Goal: Task Accomplishment & Management: Manage account settings

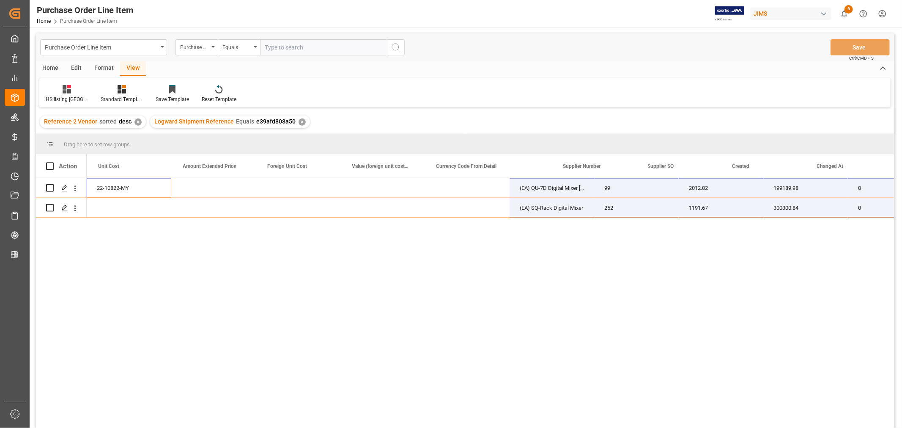
scroll to position [0, 588]
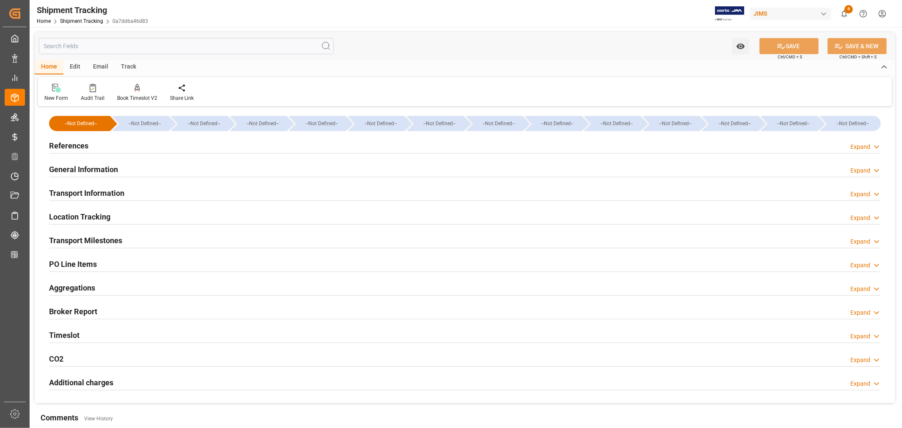
click at [71, 141] on h2 "References" at bounding box center [68, 145] width 39 height 11
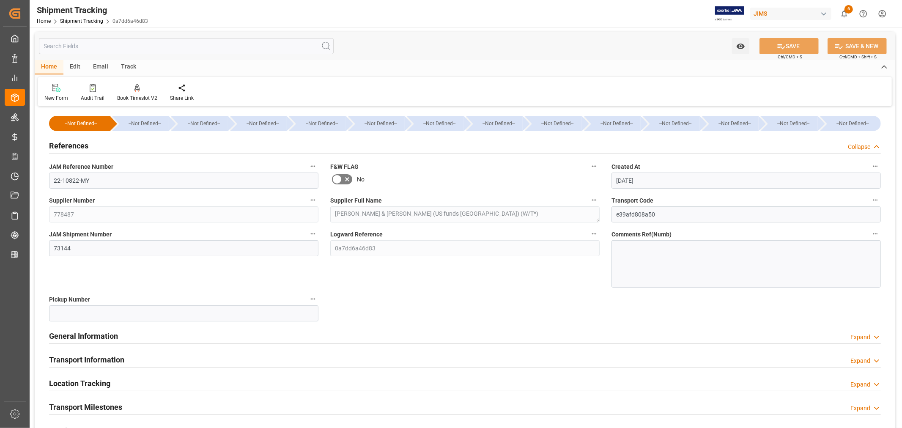
click at [71, 141] on h2 "References" at bounding box center [68, 145] width 39 height 11
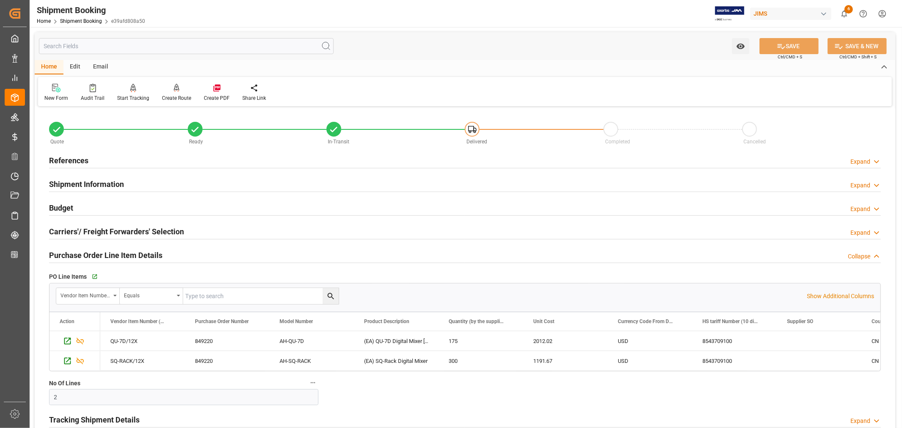
click at [104, 254] on h2 "Purchase Order Line Item Details" at bounding box center [105, 254] width 113 height 11
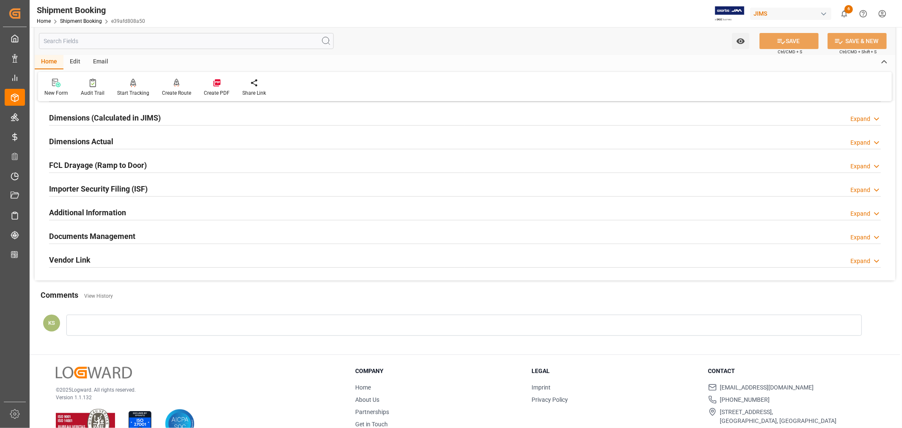
scroll to position [188, 0]
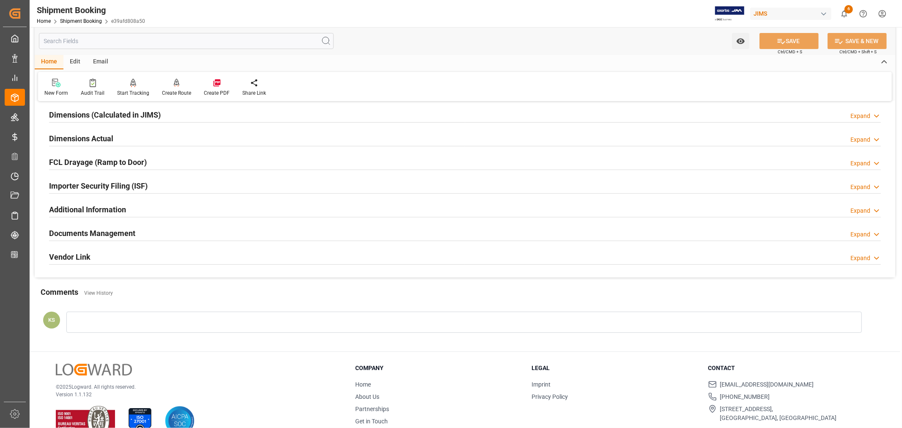
click at [111, 236] on h2 "Documents Management" at bounding box center [92, 232] width 86 height 11
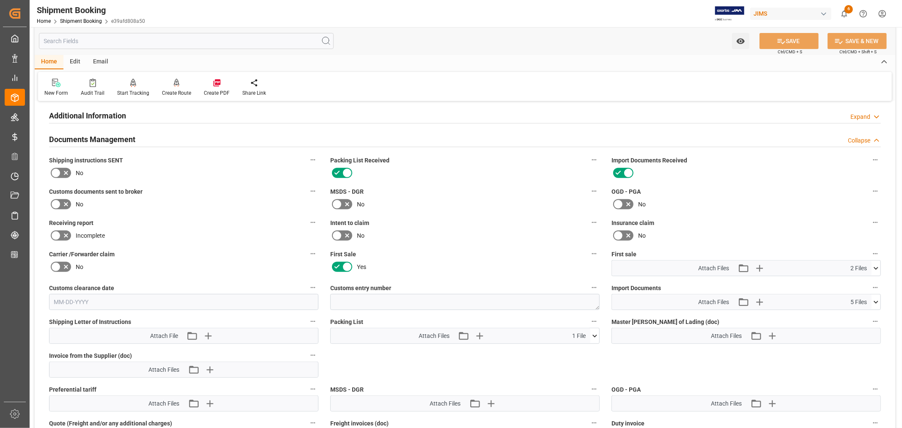
scroll to position [328, 0]
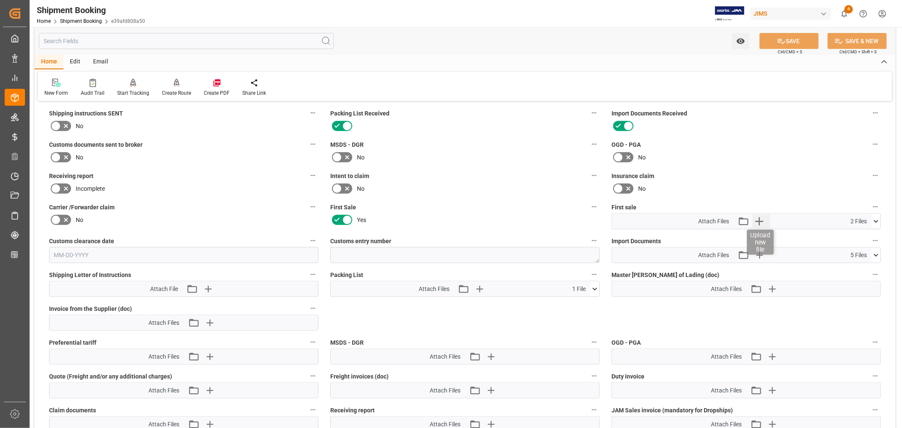
click at [757, 217] on icon "button" at bounding box center [759, 221] width 14 height 14
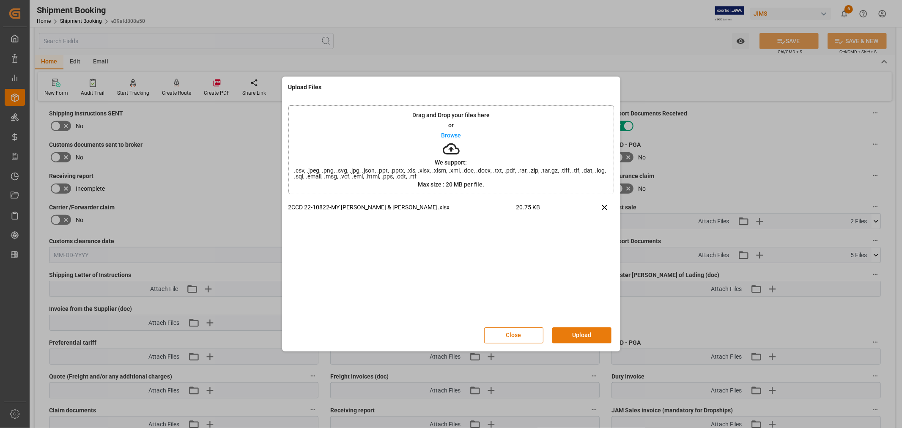
click at [577, 332] on button "Upload" at bounding box center [581, 335] width 59 height 16
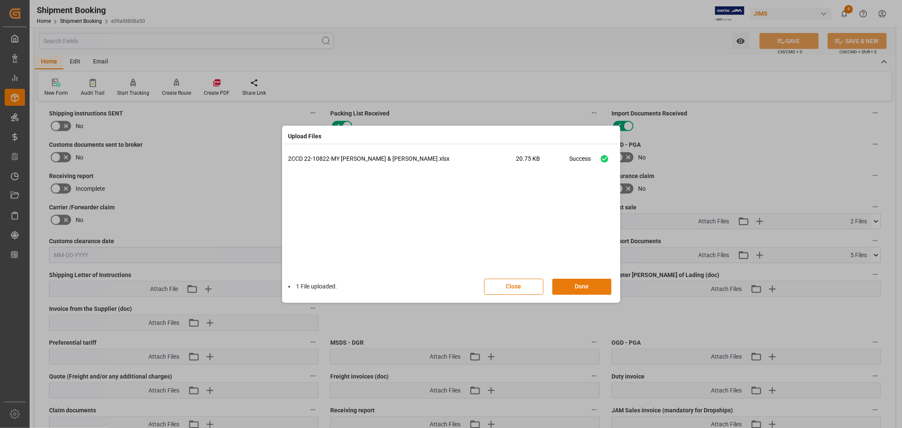
click at [577, 284] on button "Done" at bounding box center [581, 287] width 59 height 16
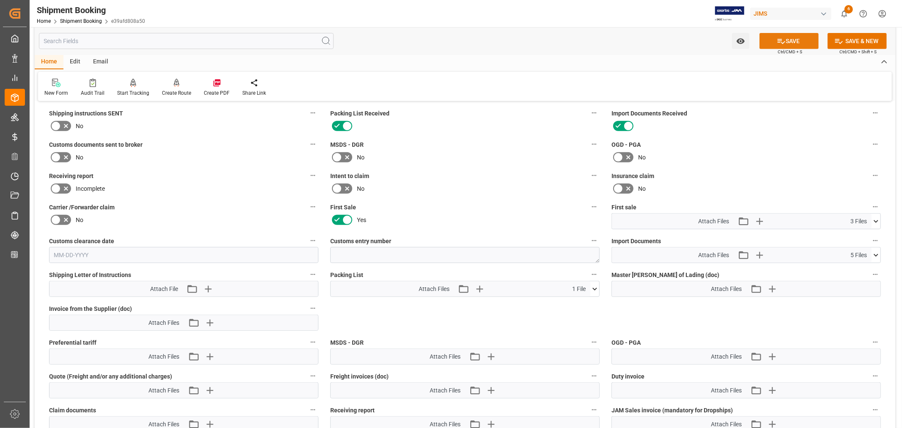
click at [790, 42] on button "SAVE" at bounding box center [788, 41] width 59 height 16
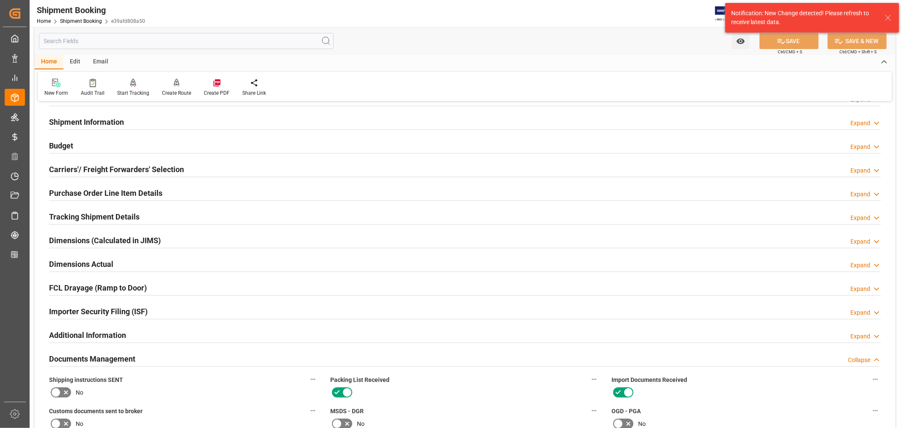
scroll to position [47, 0]
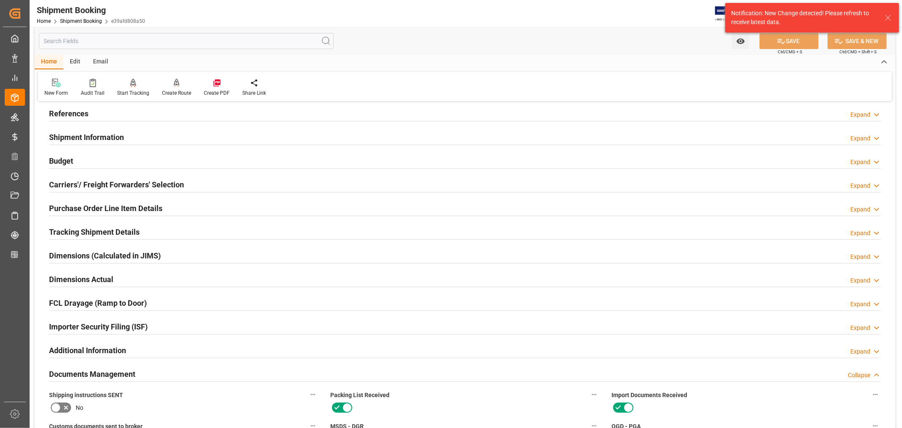
click at [63, 110] on h2 "References" at bounding box center [68, 113] width 39 height 11
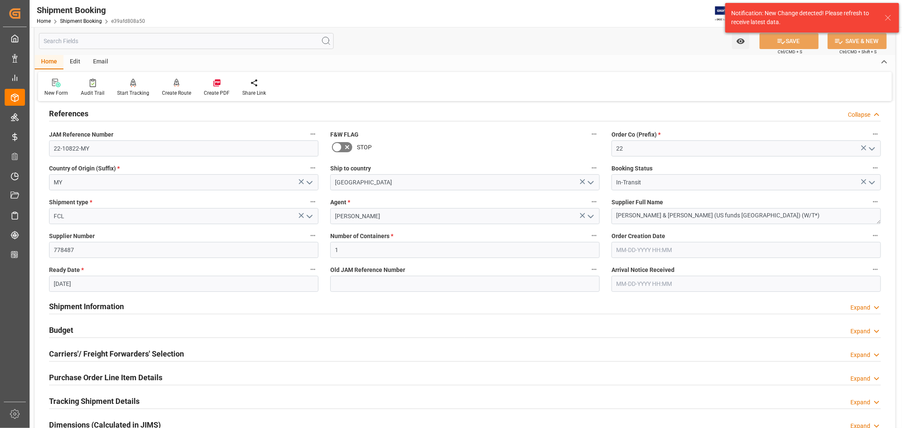
click at [63, 110] on h2 "References" at bounding box center [68, 113] width 39 height 11
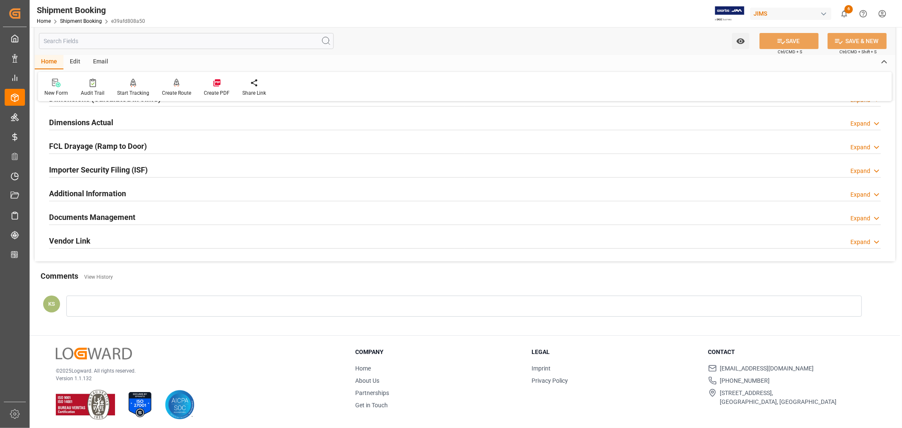
scroll to position [208, 0]
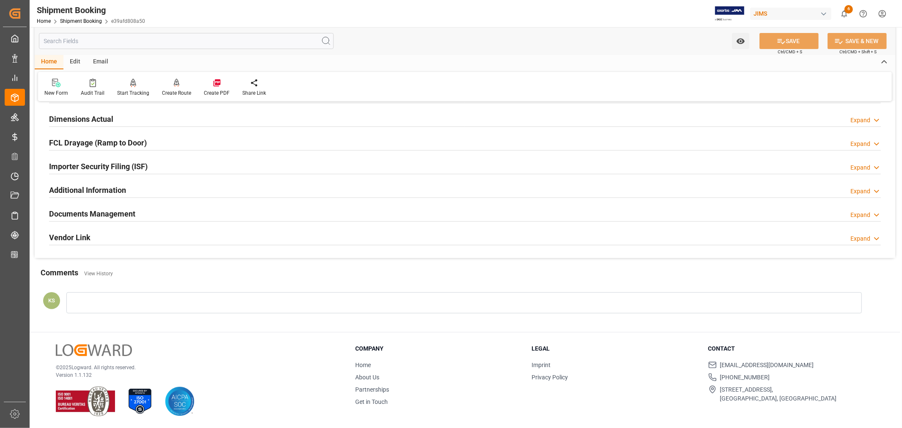
click at [662, 214] on div "Documents Management Expand" at bounding box center [464, 213] width 831 height 16
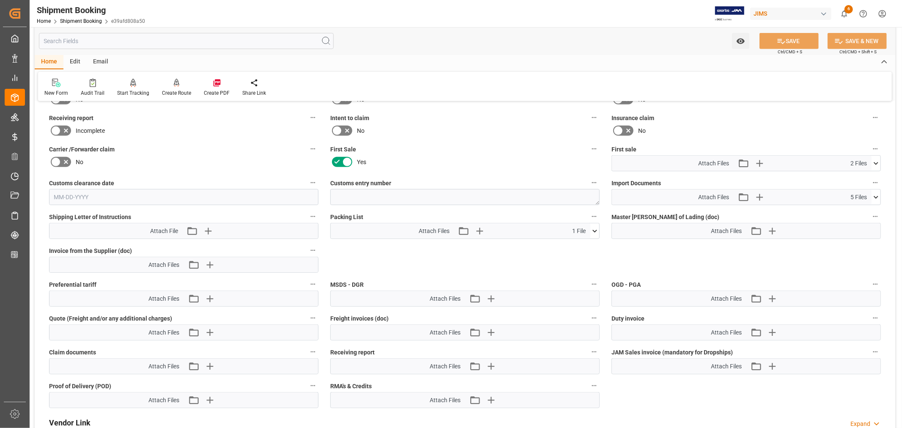
scroll to position [395, 0]
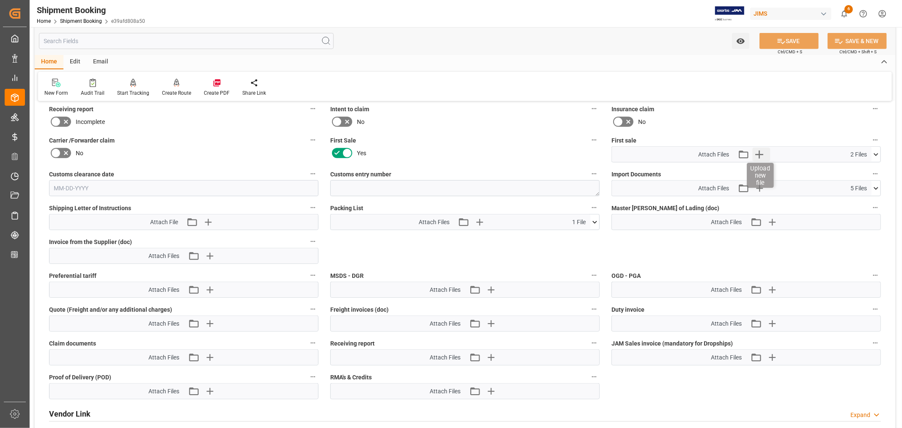
click at [760, 154] on icon "button" at bounding box center [759, 155] width 14 height 14
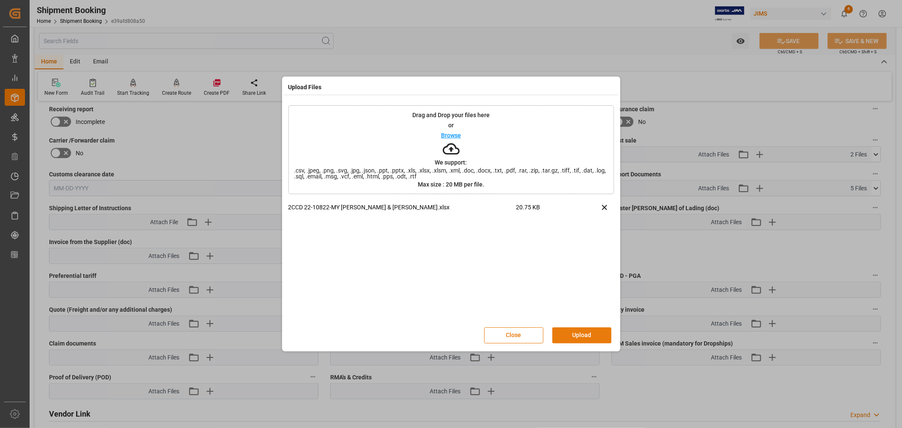
click at [571, 336] on button "Upload" at bounding box center [581, 335] width 59 height 16
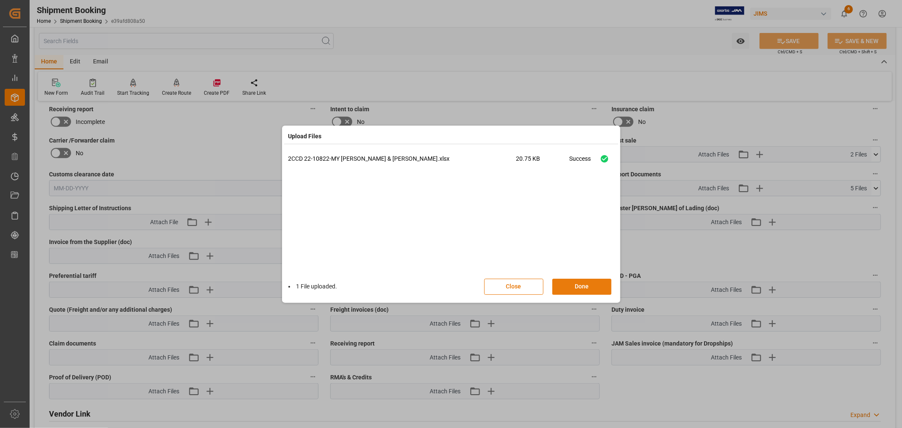
click at [576, 285] on button "Done" at bounding box center [581, 287] width 59 height 16
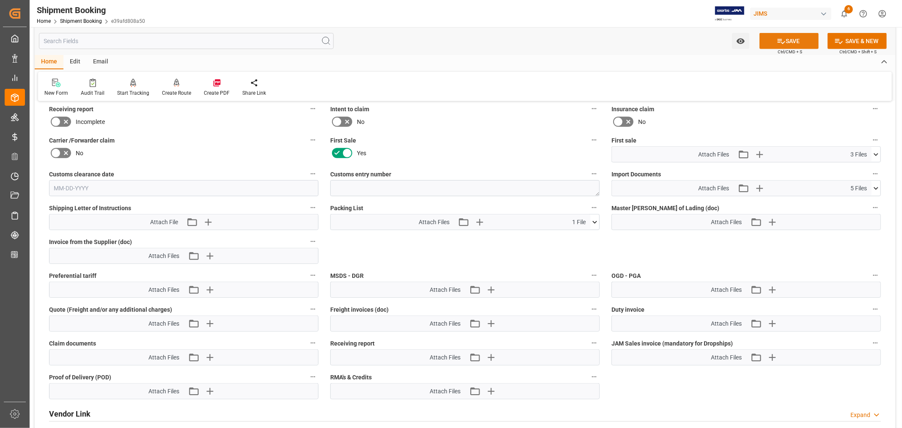
click at [796, 43] on button "SAVE" at bounding box center [788, 41] width 59 height 16
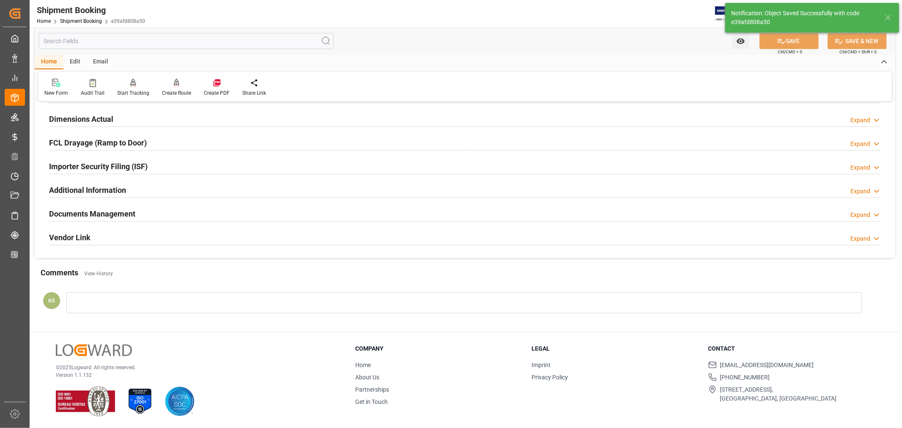
scroll to position [208, 0]
click at [147, 218] on div "Documents Management Expand" at bounding box center [464, 213] width 831 height 16
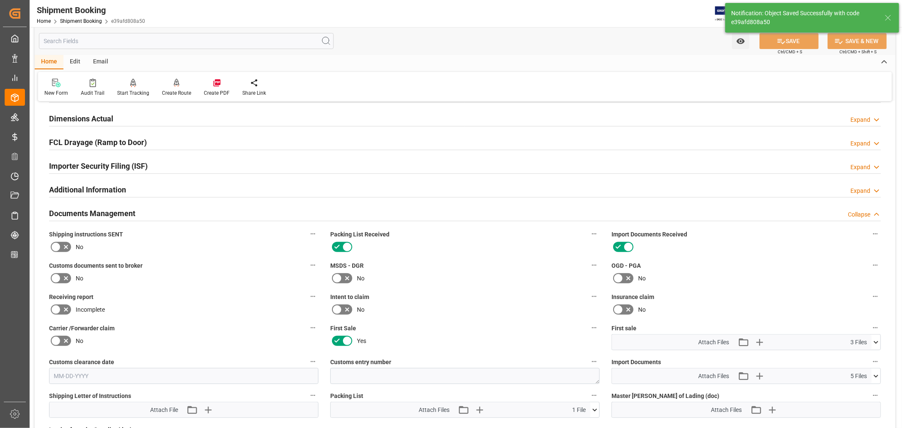
scroll to position [395, 0]
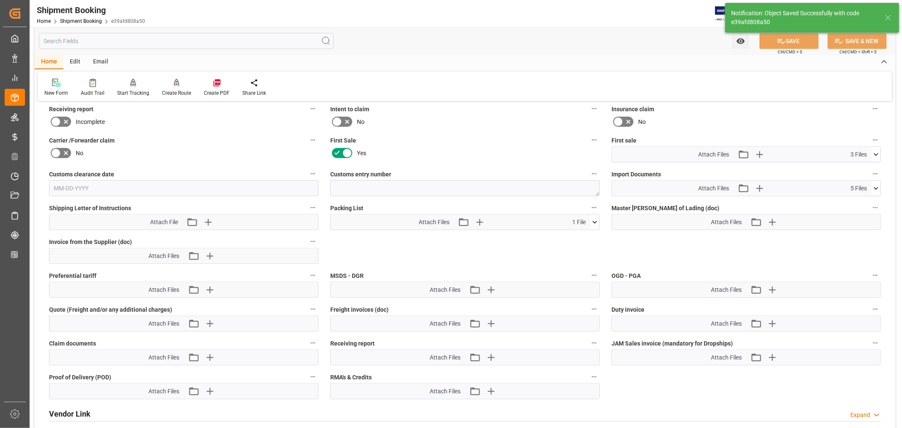
click at [878, 150] on icon at bounding box center [875, 154] width 9 height 9
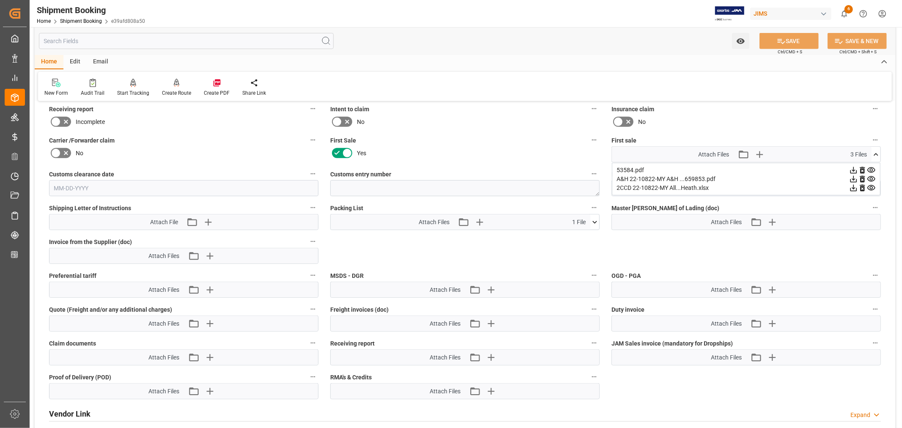
click at [872, 176] on icon at bounding box center [871, 178] width 8 height 5
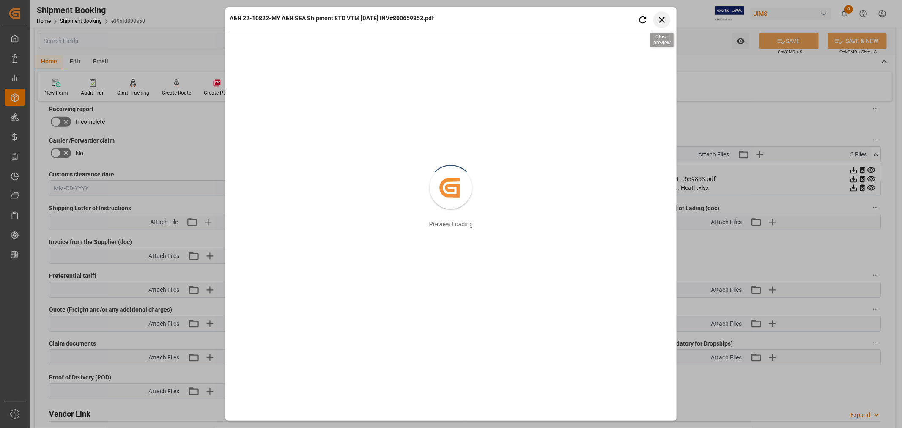
click at [665, 20] on icon "button" at bounding box center [661, 19] width 11 height 11
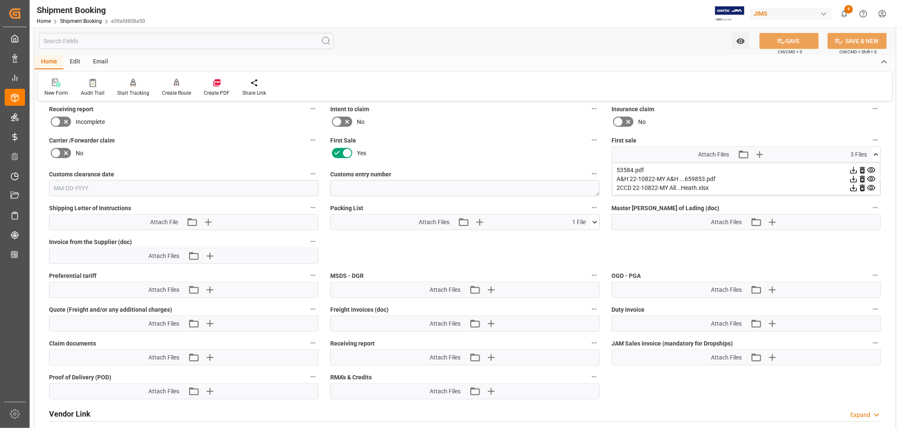
click at [877, 151] on icon at bounding box center [875, 154] width 9 height 9
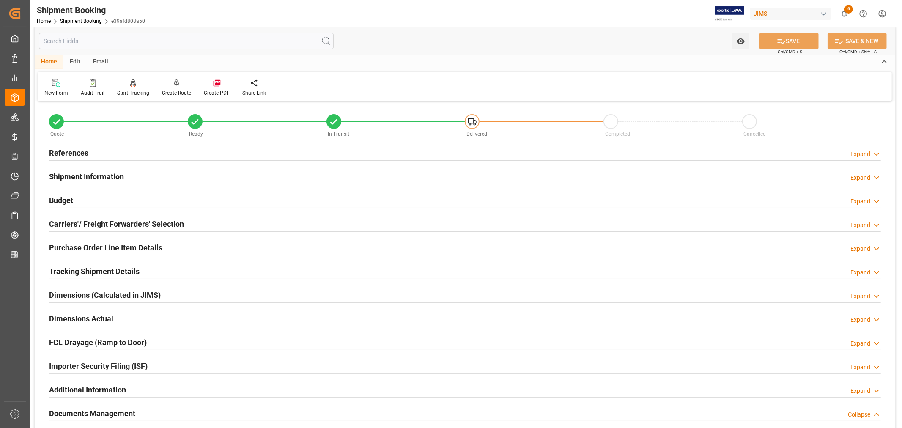
scroll to position [0, 0]
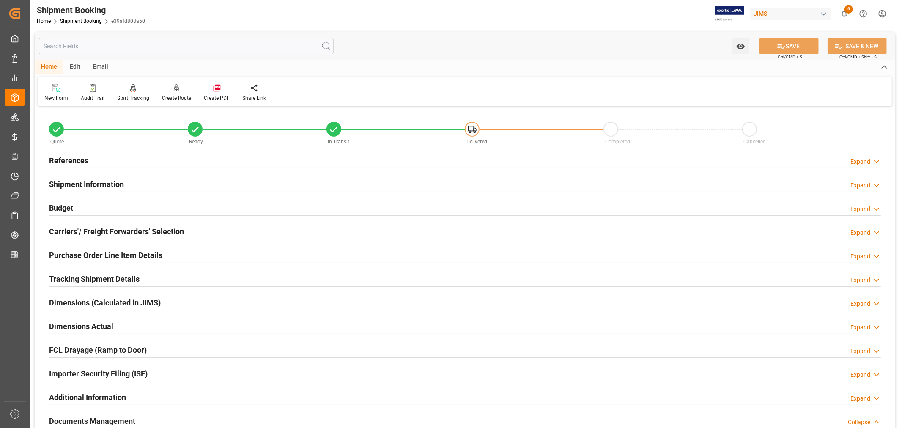
click at [58, 156] on h2 "References" at bounding box center [68, 160] width 39 height 11
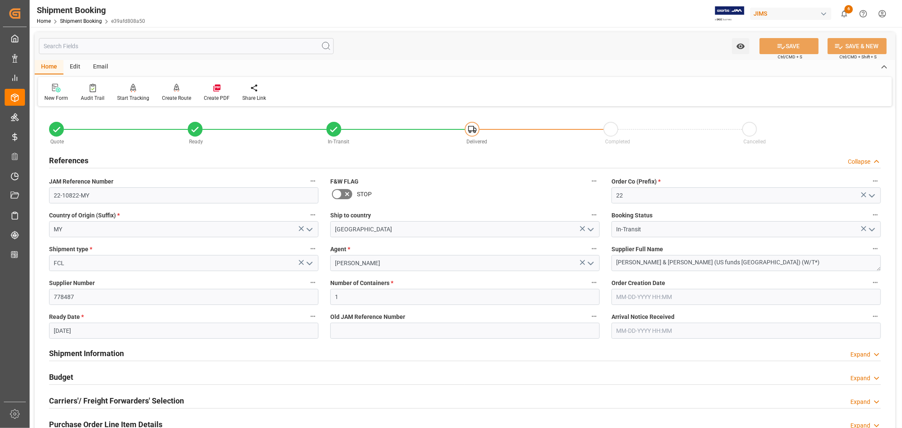
click at [58, 156] on h2 "References" at bounding box center [68, 160] width 39 height 11
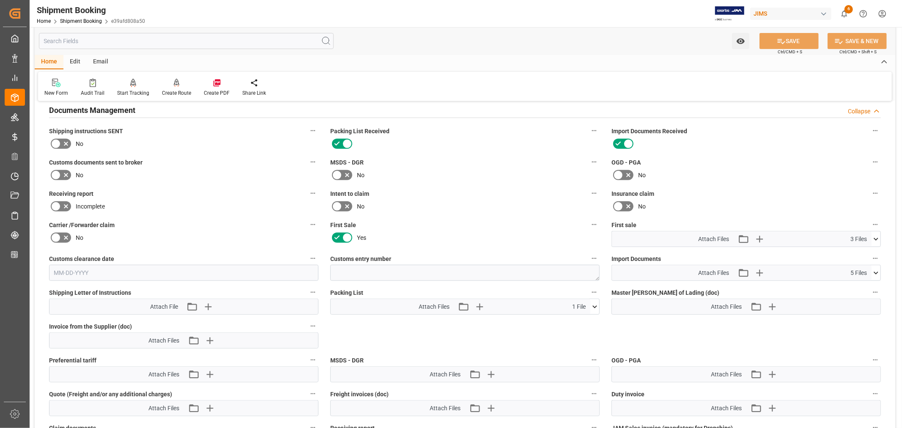
scroll to position [328, 0]
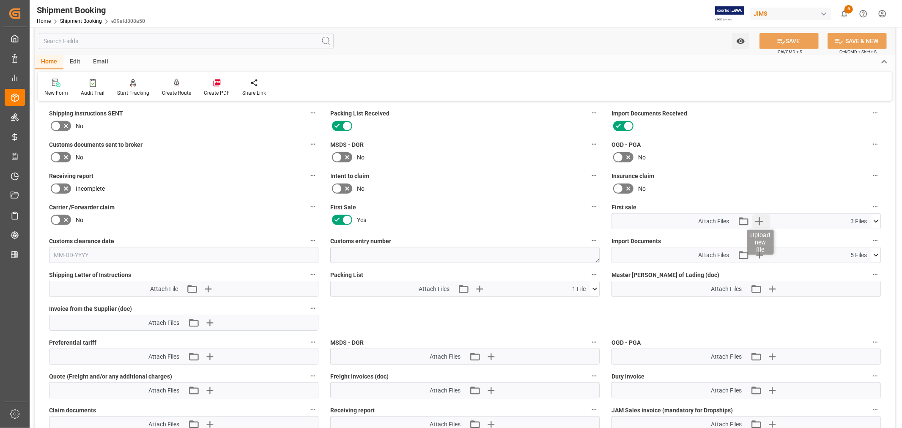
click at [759, 217] on icon "button" at bounding box center [759, 221] width 8 height 8
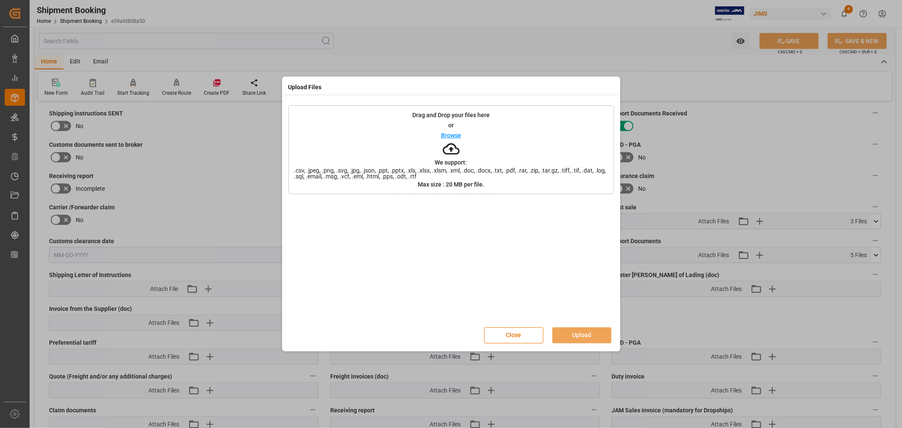
click at [447, 138] on p "Browse" at bounding box center [451, 135] width 20 height 6
click at [576, 332] on button "Upload" at bounding box center [581, 335] width 59 height 16
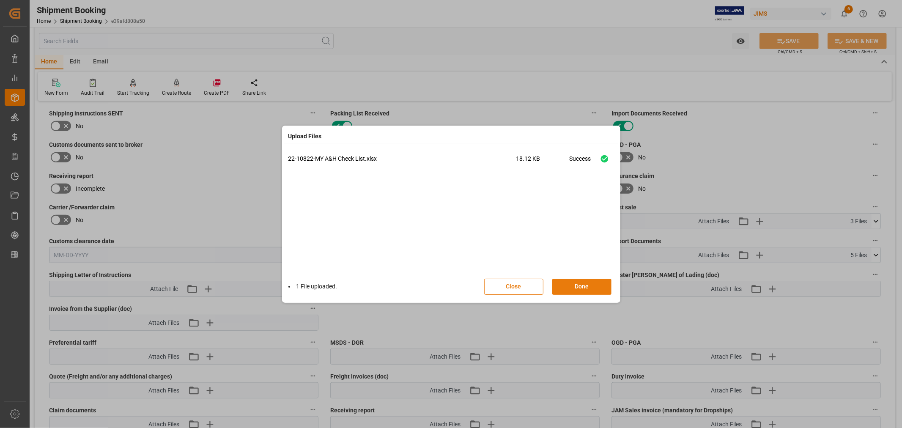
click at [580, 284] on button "Done" at bounding box center [581, 287] width 59 height 16
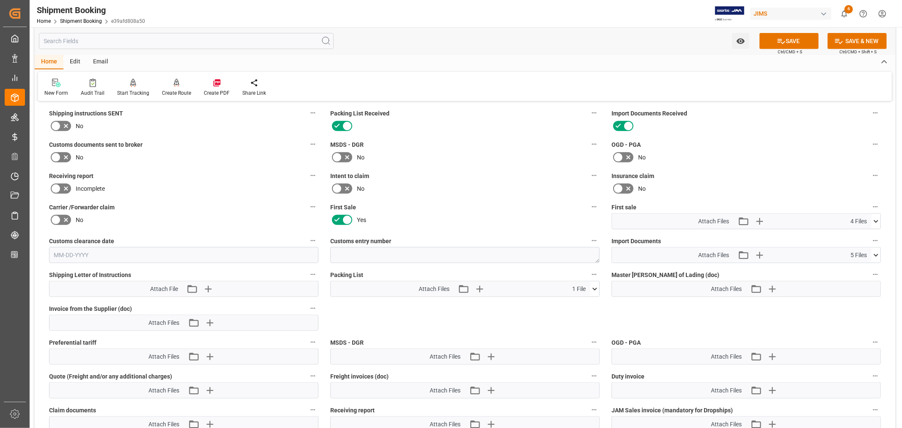
click at [876, 219] on icon at bounding box center [875, 221] width 9 height 9
click at [796, 42] on button "SAVE" at bounding box center [788, 41] width 59 height 16
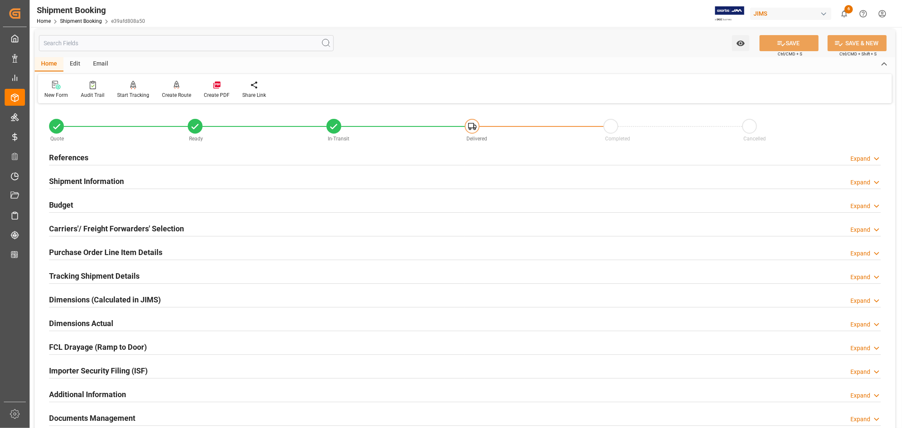
scroll to position [0, 0]
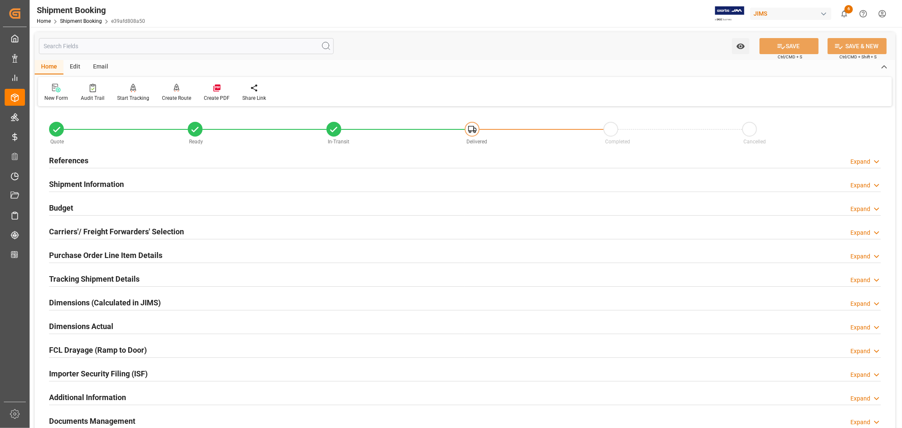
click at [83, 160] on h2 "References" at bounding box center [68, 160] width 39 height 11
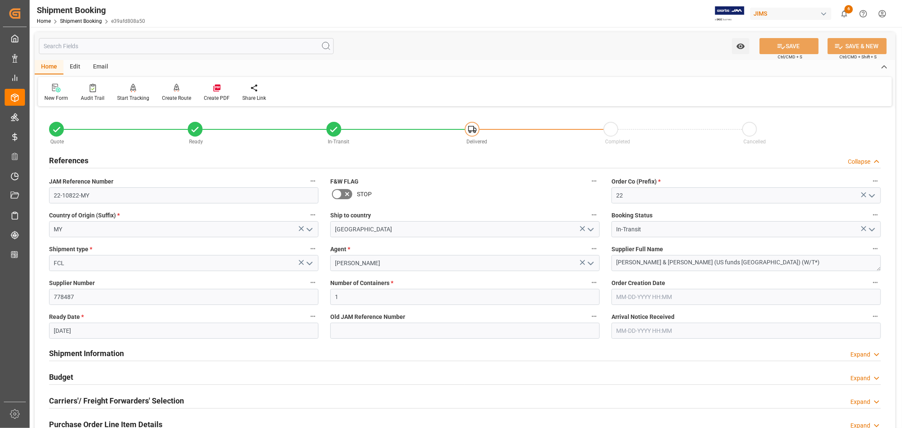
click at [83, 160] on h2 "References" at bounding box center [68, 160] width 39 height 11
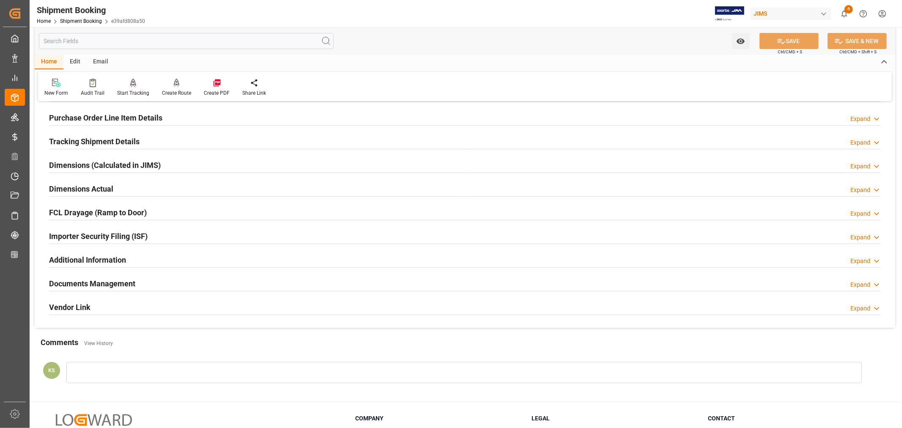
scroll to position [208, 0]
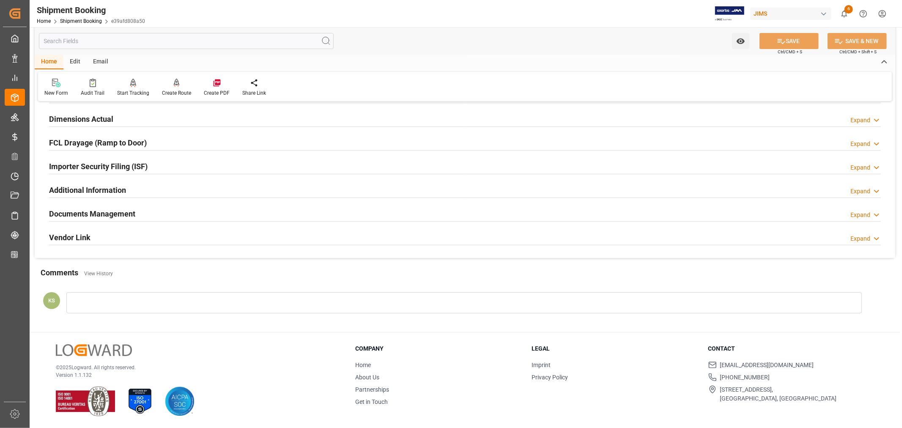
click at [172, 211] on div "Documents Management Expand" at bounding box center [464, 213] width 831 height 16
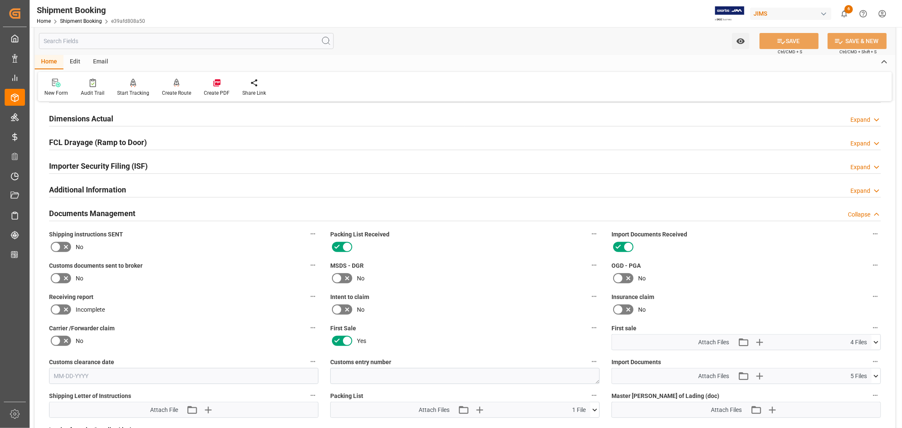
click at [61, 277] on icon at bounding box center [66, 278] width 10 height 10
click at [0, 0] on input "checkbox" at bounding box center [0, 0] width 0 height 0
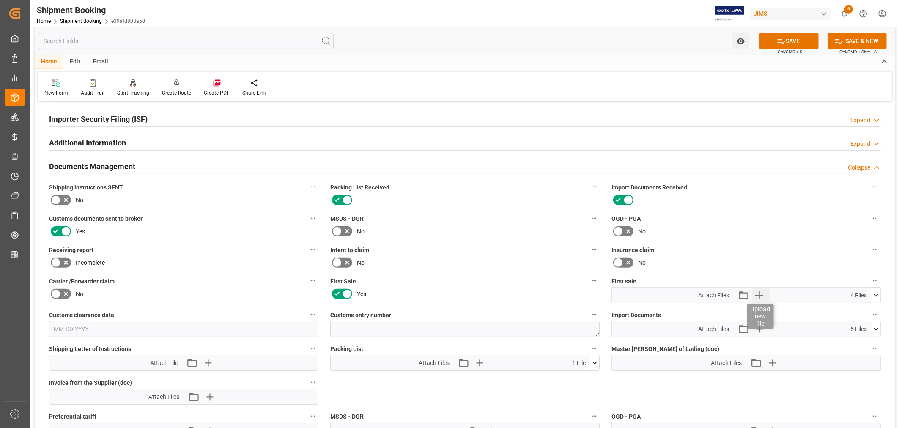
click at [758, 291] on icon "button" at bounding box center [759, 295] width 8 height 8
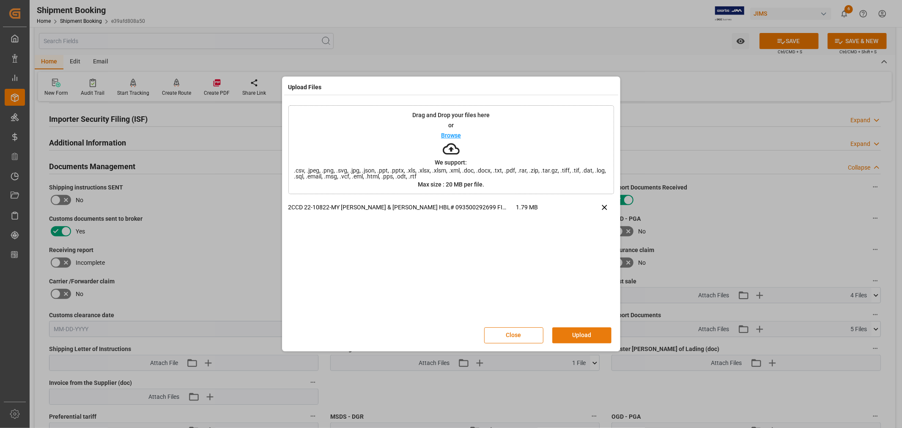
click at [584, 332] on button "Upload" at bounding box center [581, 335] width 59 height 16
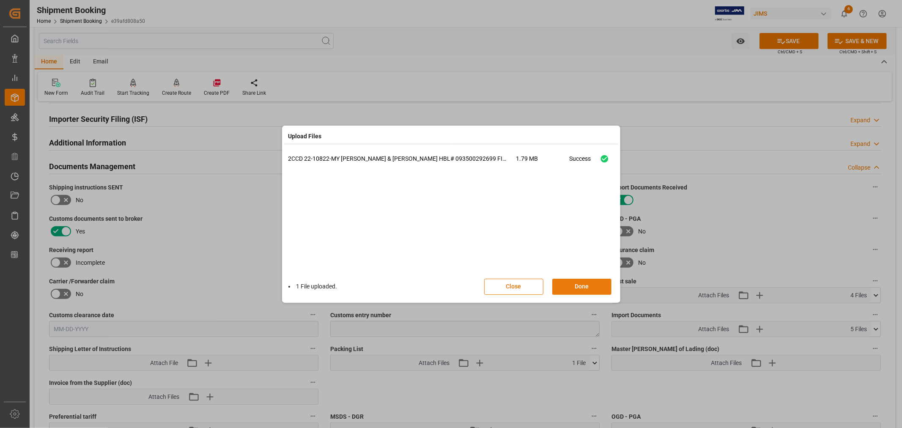
click at [581, 282] on button "Done" at bounding box center [581, 287] width 59 height 16
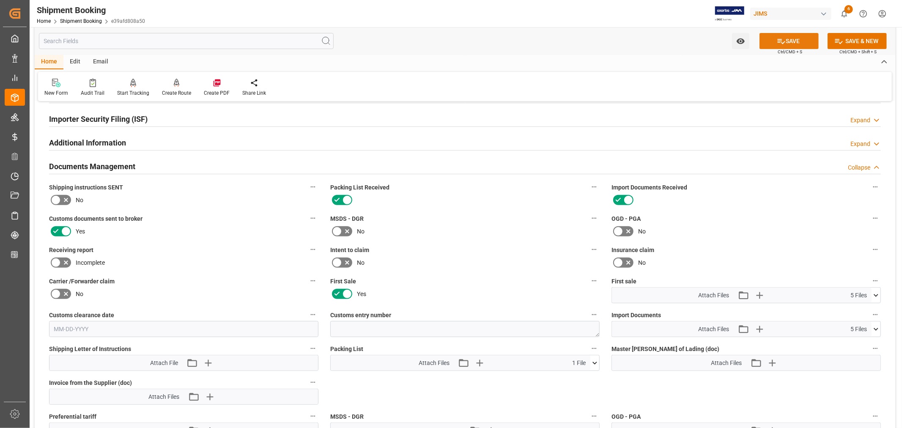
click at [786, 41] on button "SAVE" at bounding box center [788, 41] width 59 height 16
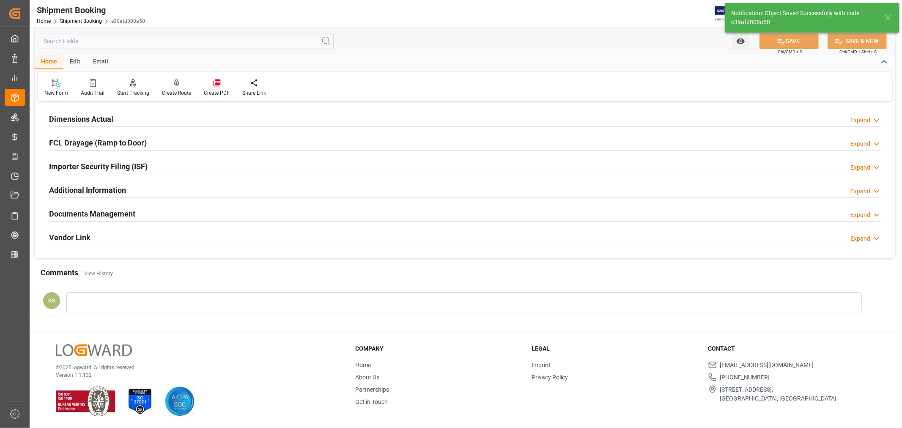
scroll to position [208, 0]
click at [77, 20] on link "Shipment Booking" at bounding box center [81, 21] width 42 height 6
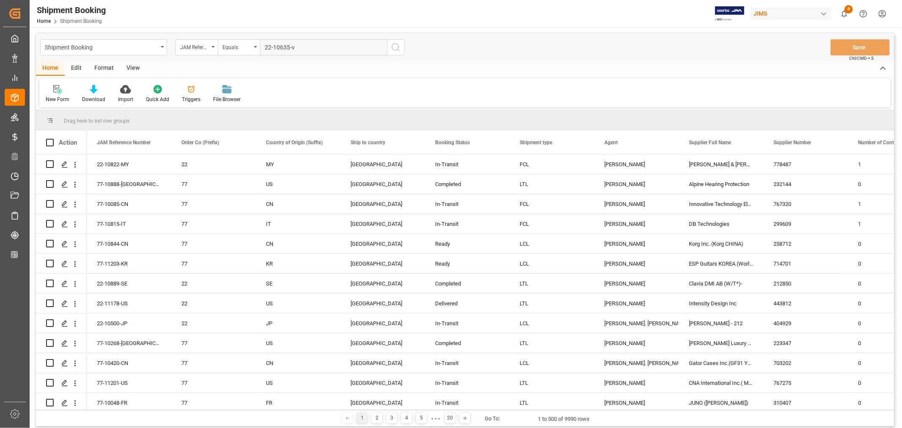
type input "22-10635-vn"
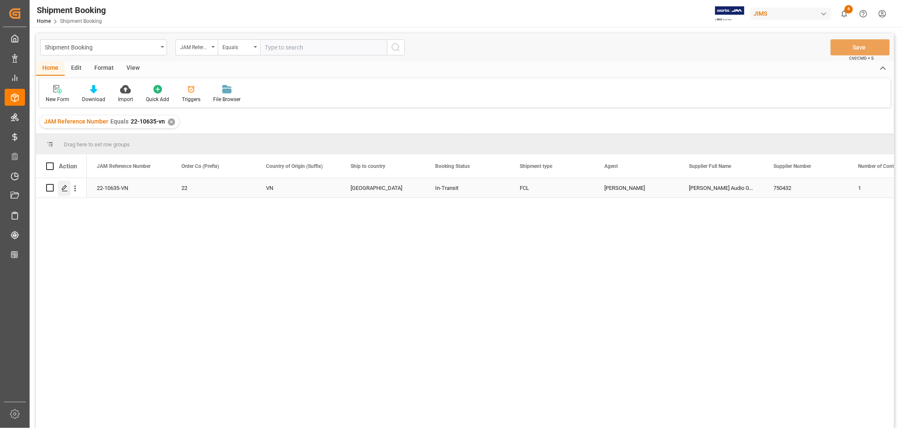
click at [66, 191] on div "Press SPACE to select this row." at bounding box center [64, 188] width 13 height 16
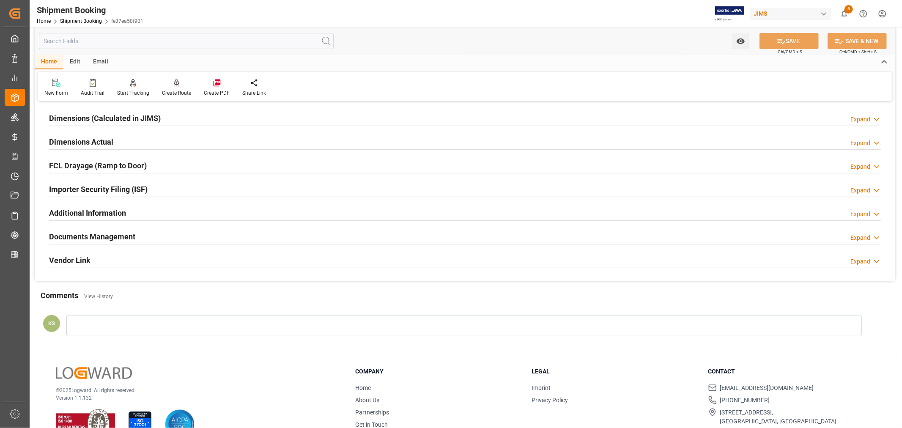
scroll to position [188, 0]
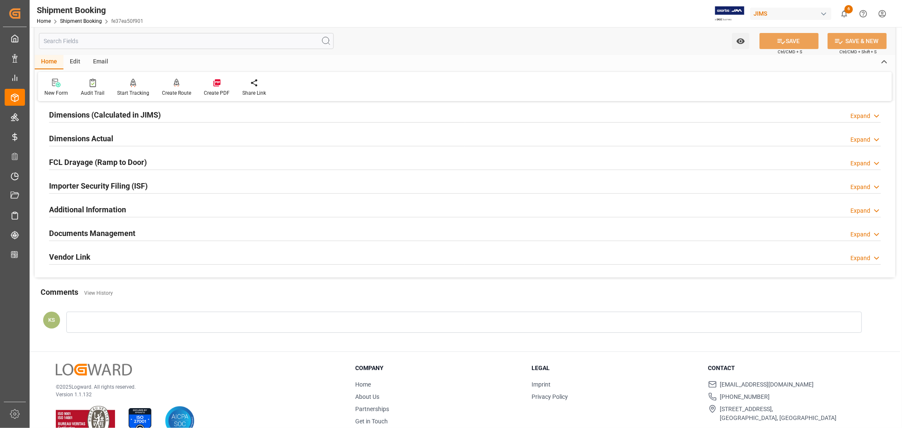
click at [153, 227] on div "Documents Management Expand" at bounding box center [464, 232] width 831 height 16
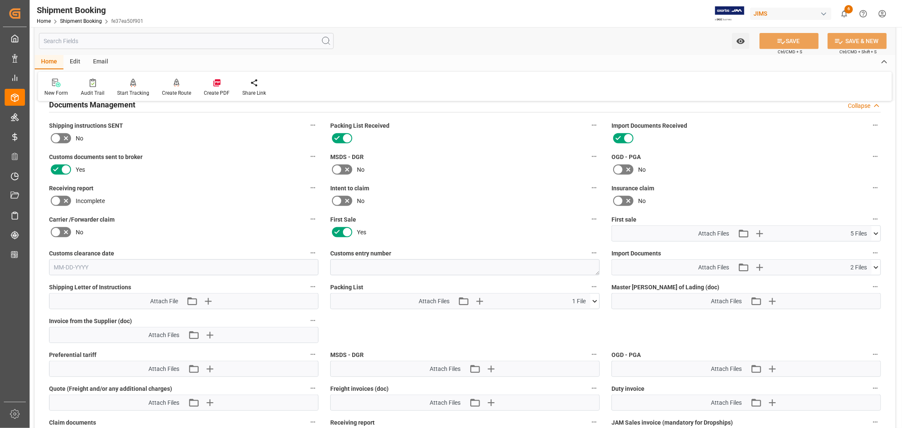
scroll to position [328, 0]
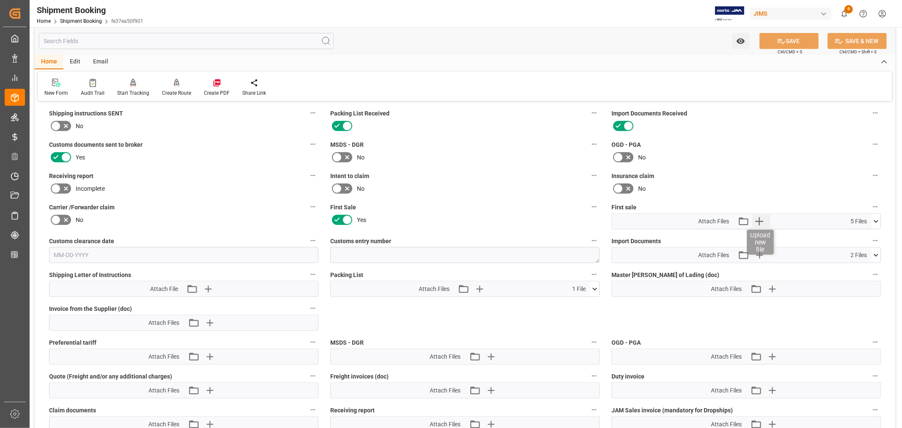
click at [759, 219] on icon "button" at bounding box center [759, 221] width 8 height 8
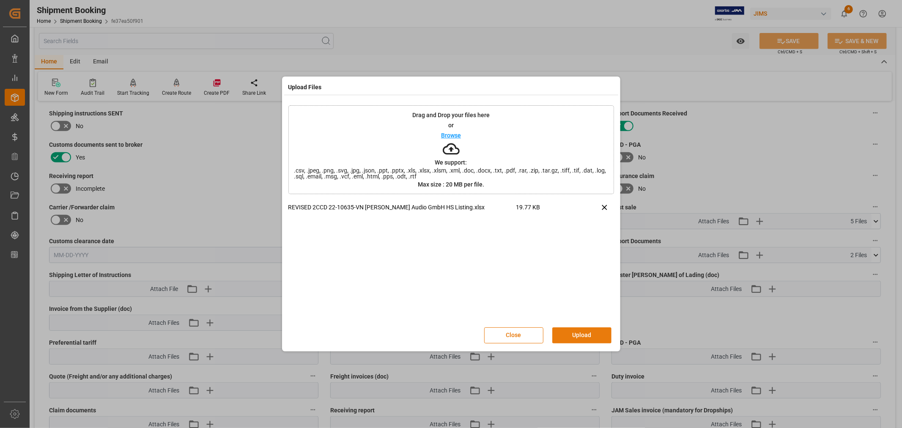
click at [582, 333] on button "Upload" at bounding box center [581, 335] width 59 height 16
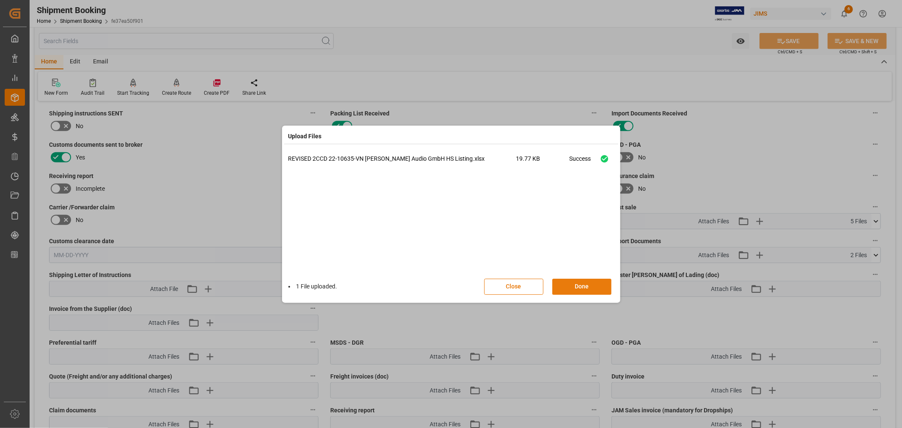
click at [575, 284] on button "Done" at bounding box center [581, 287] width 59 height 16
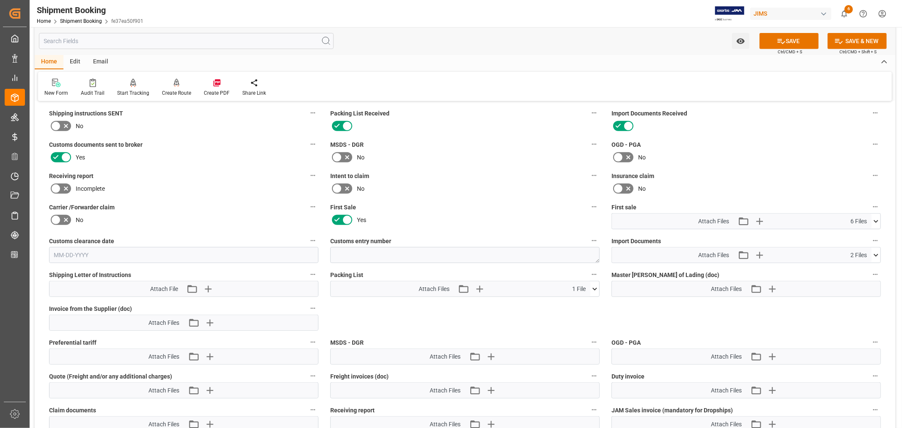
click at [874, 220] on icon at bounding box center [875, 221] width 5 height 3
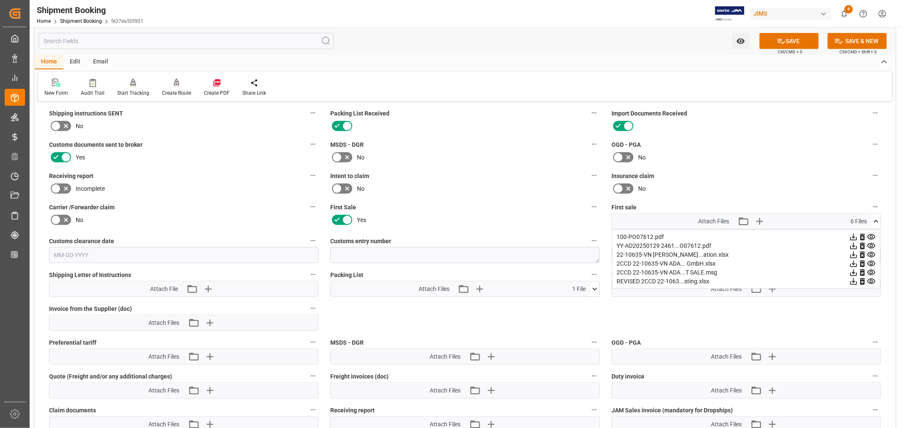
click at [874, 218] on icon at bounding box center [875, 221] width 9 height 9
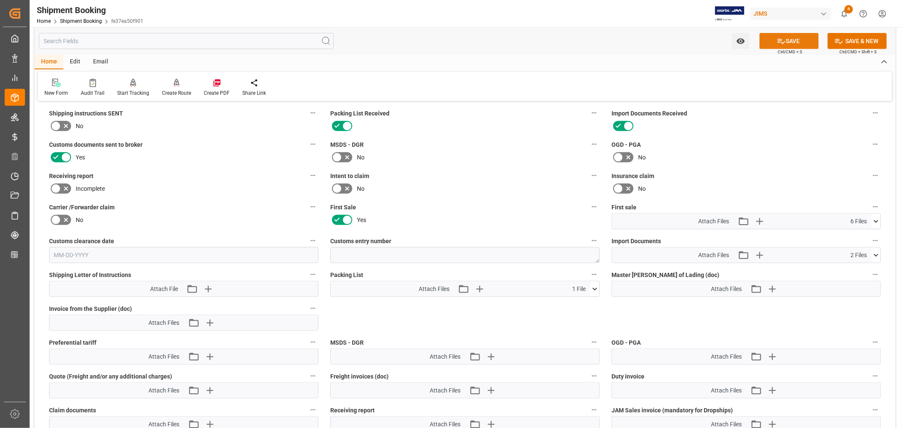
click at [792, 40] on button "SAVE" at bounding box center [788, 41] width 59 height 16
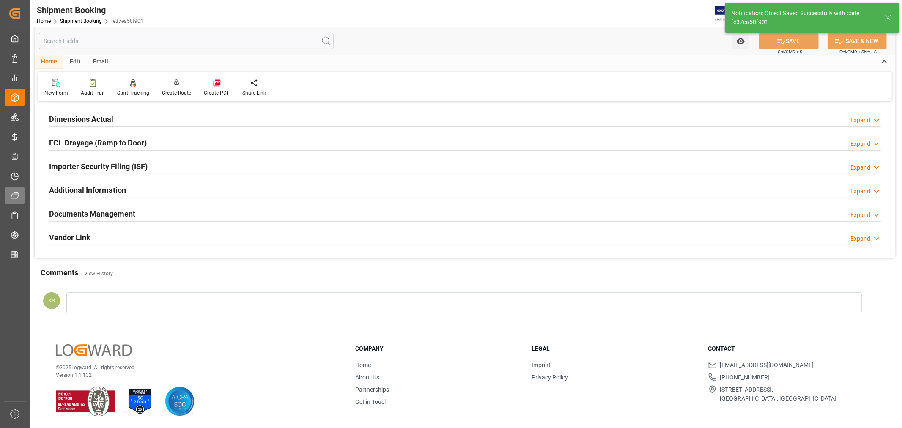
scroll to position [208, 0]
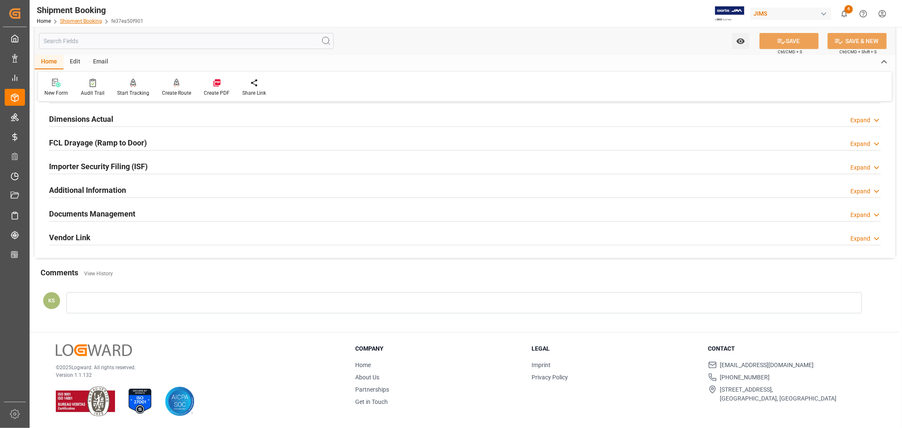
click at [72, 19] on link "Shipment Booking" at bounding box center [81, 21] width 42 height 6
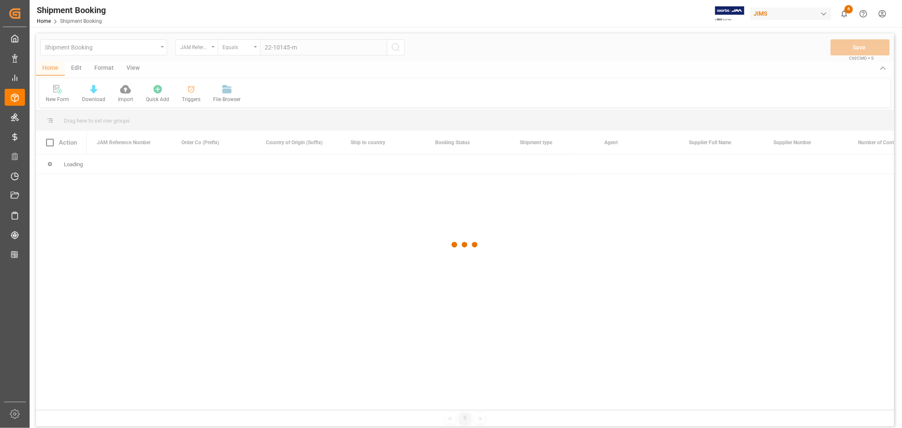
type input "22-10145-my"
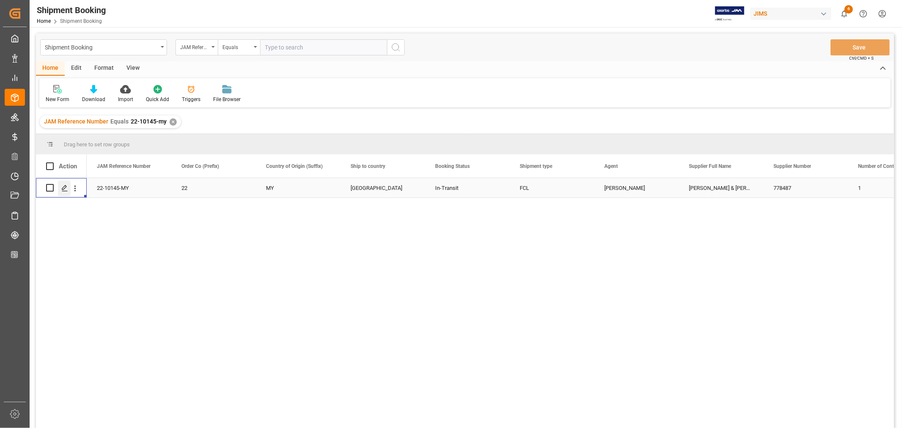
click at [64, 189] on icon "Press SPACE to select this row." at bounding box center [64, 188] width 7 height 7
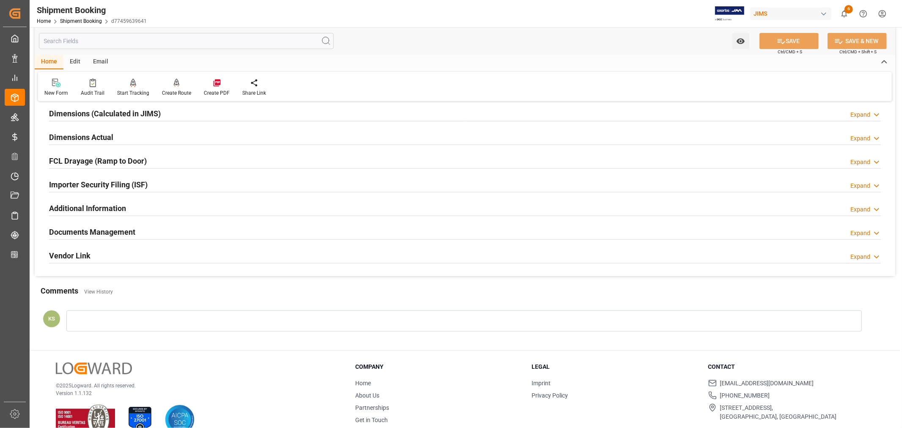
scroll to position [208, 0]
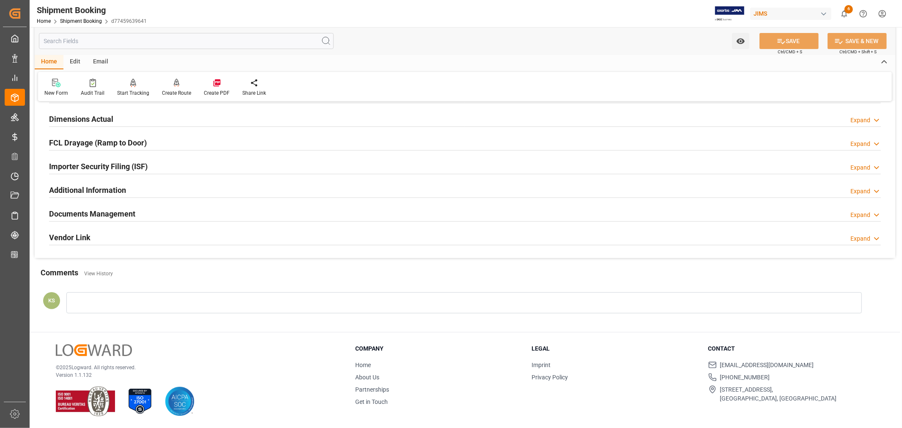
click at [246, 216] on div "Documents Management Expand" at bounding box center [464, 213] width 831 height 16
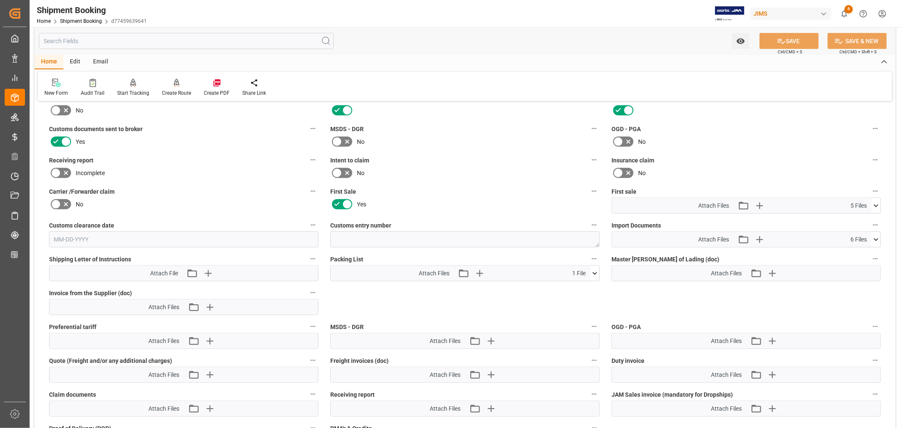
scroll to position [348, 0]
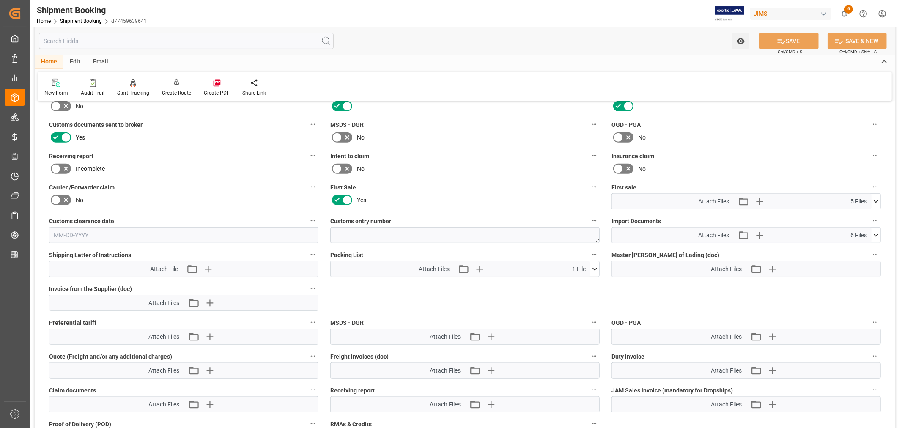
click at [878, 232] on icon at bounding box center [875, 235] width 9 height 9
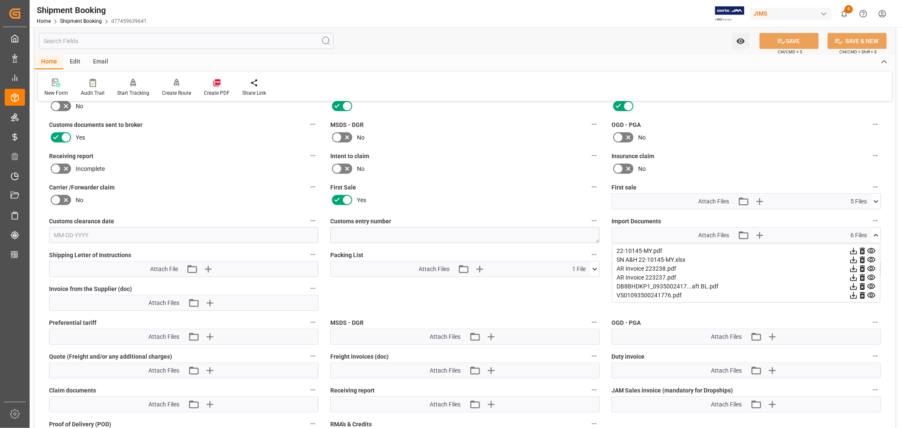
click at [878, 232] on icon at bounding box center [875, 235] width 9 height 9
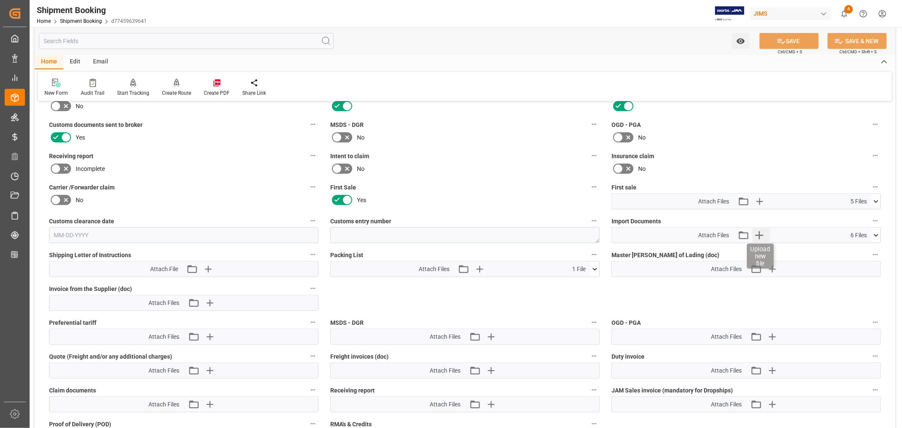
click at [760, 230] on icon "button" at bounding box center [759, 235] width 14 height 14
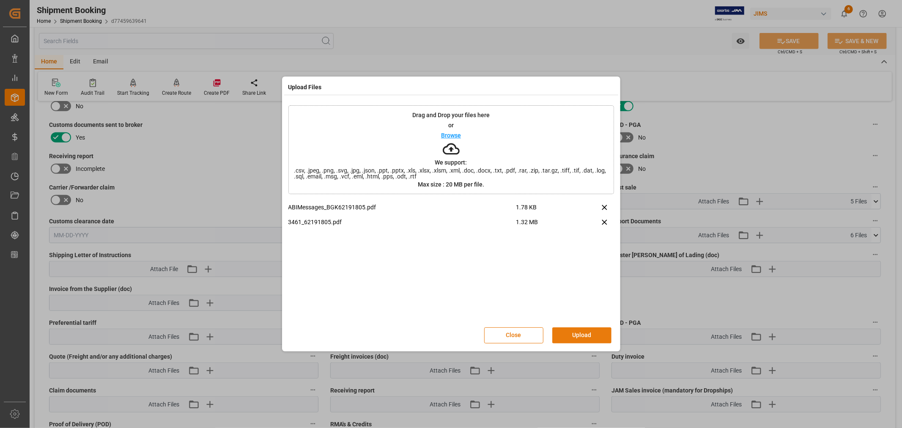
click at [578, 333] on button "Upload" at bounding box center [581, 335] width 59 height 16
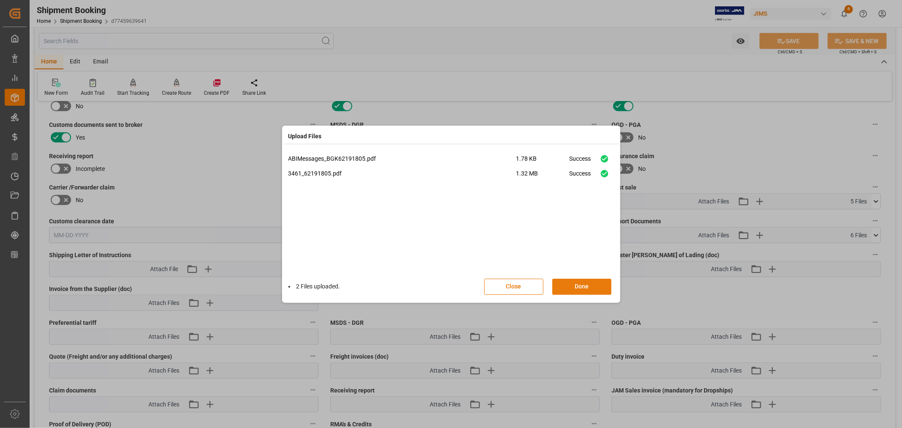
click at [580, 288] on button "Done" at bounding box center [581, 287] width 59 height 16
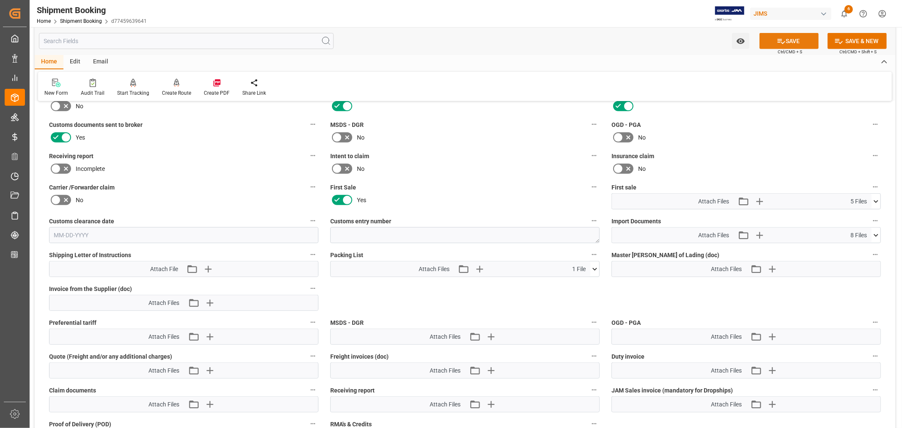
click at [798, 42] on button "SAVE" at bounding box center [788, 41] width 59 height 16
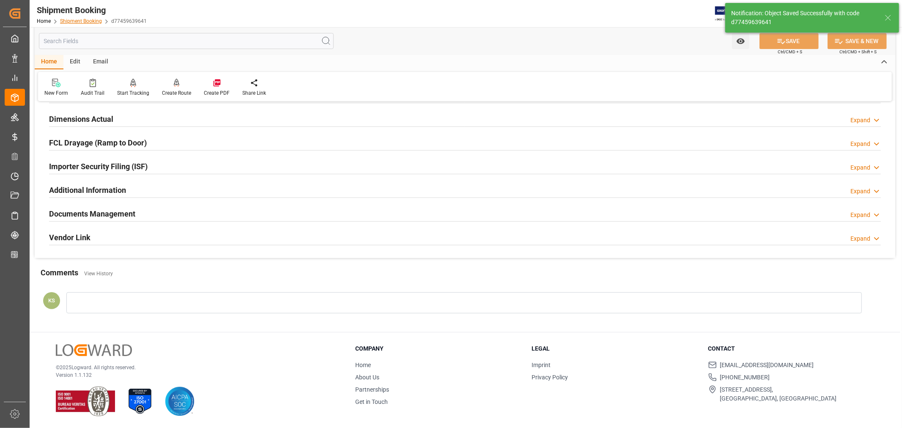
scroll to position [208, 0]
click at [85, 22] on link "Shipment Booking" at bounding box center [81, 21] width 42 height 6
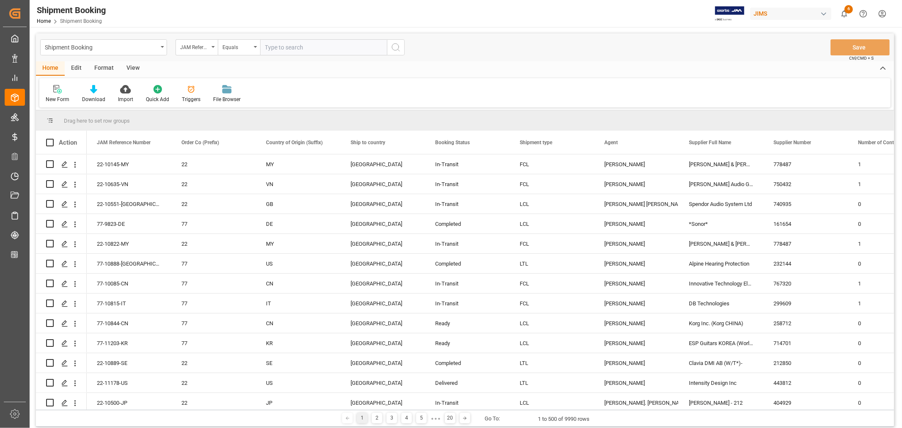
click at [275, 46] on input "text" at bounding box center [323, 47] width 127 height 16
type input "22-10828-MY"
click at [392, 48] on icon "search button" at bounding box center [396, 47] width 10 height 10
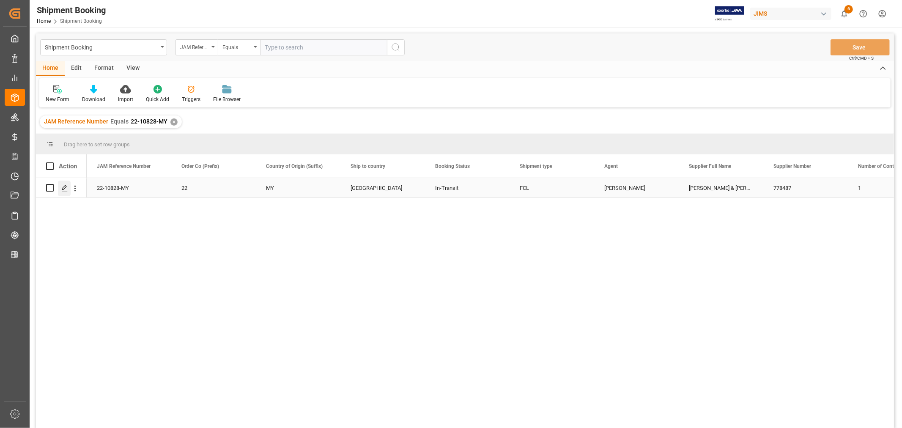
click at [65, 187] on polygon "Press SPACE to select this row." at bounding box center [64, 187] width 4 height 4
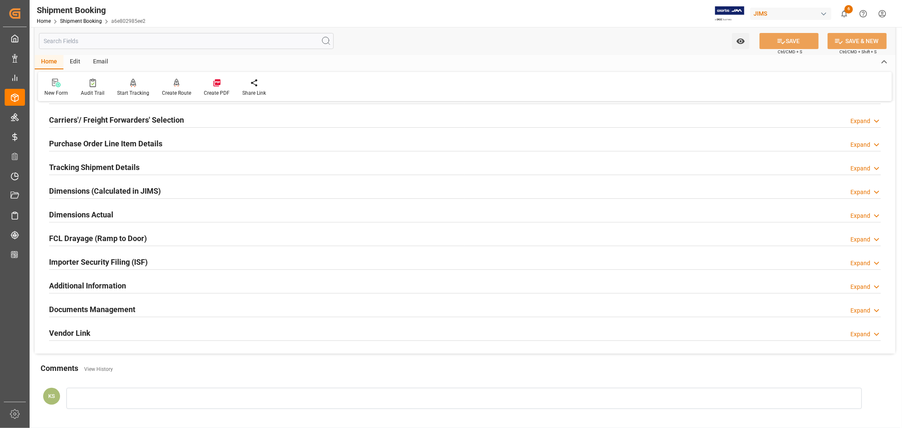
scroll to position [188, 0]
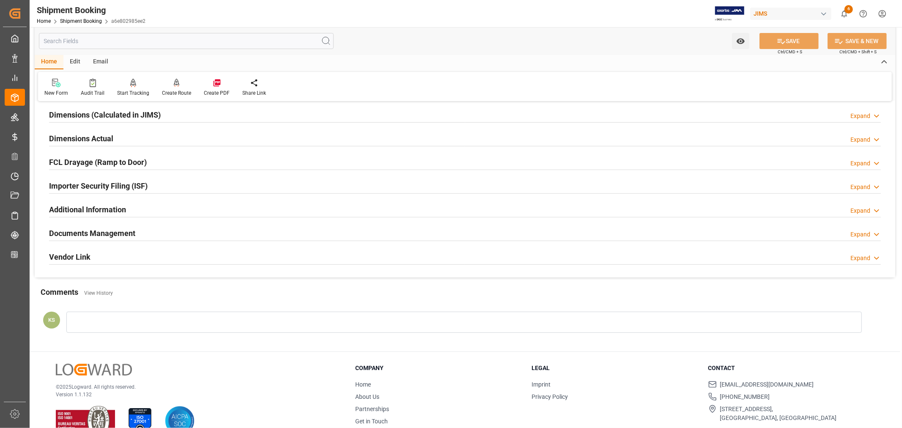
click at [172, 183] on div "Importer Security Filing (ISF) Expand" at bounding box center [464, 185] width 831 height 16
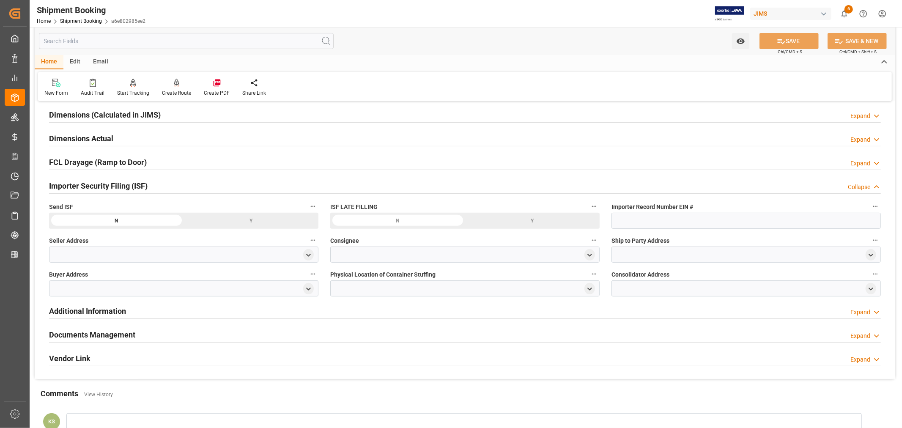
click at [172, 183] on div "Importer Security Filing (ISF) Collapse" at bounding box center [464, 185] width 831 height 16
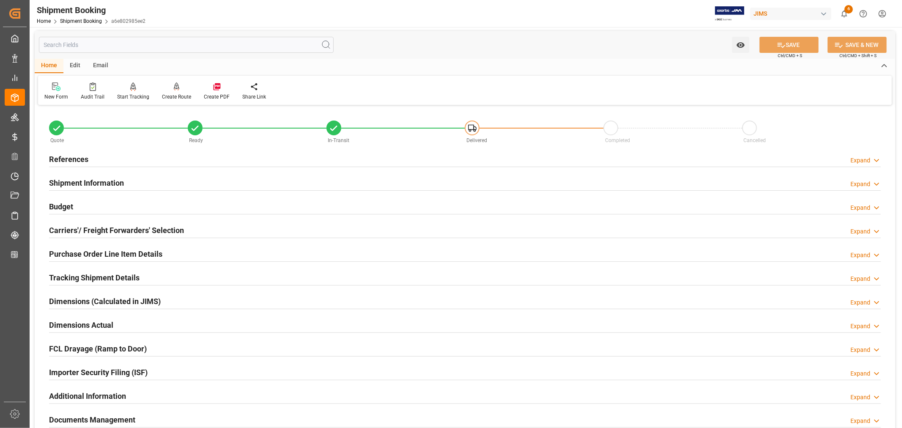
scroll to position [0, 0]
click at [92, 254] on h2 "Purchase Order Line Item Details" at bounding box center [105, 254] width 113 height 11
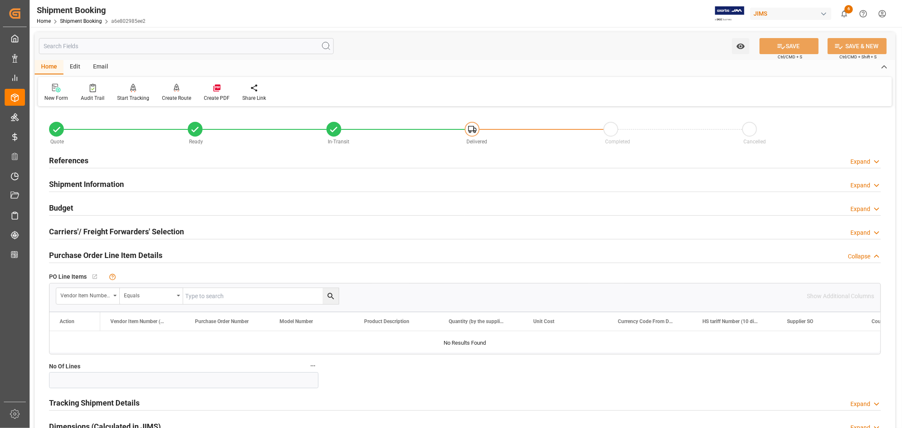
click at [92, 254] on h2 "Purchase Order Line Item Details" at bounding box center [105, 254] width 113 height 11
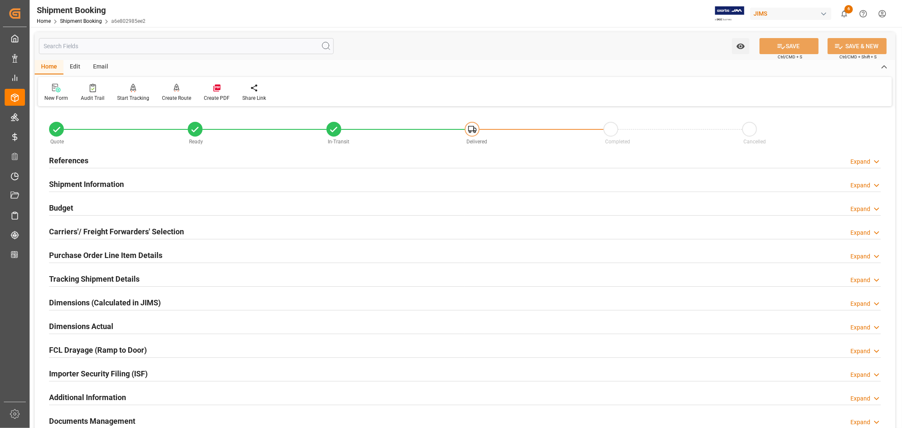
click at [87, 180] on h2 "Shipment Information" at bounding box center [86, 183] width 75 height 11
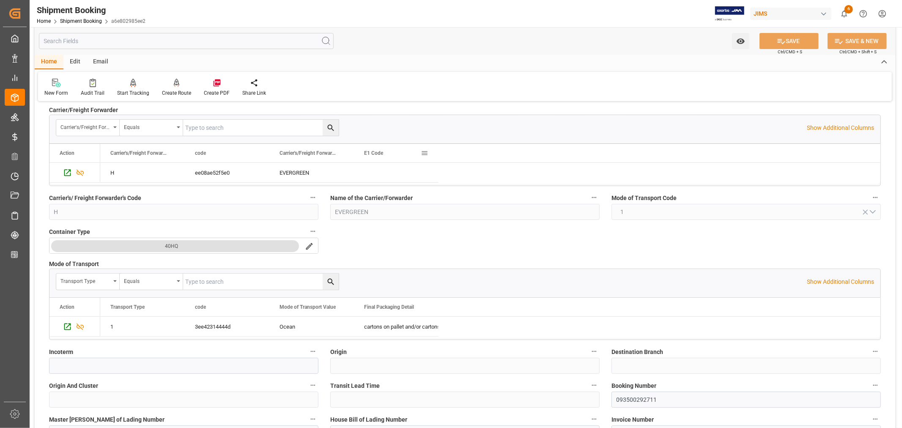
scroll to position [188, 0]
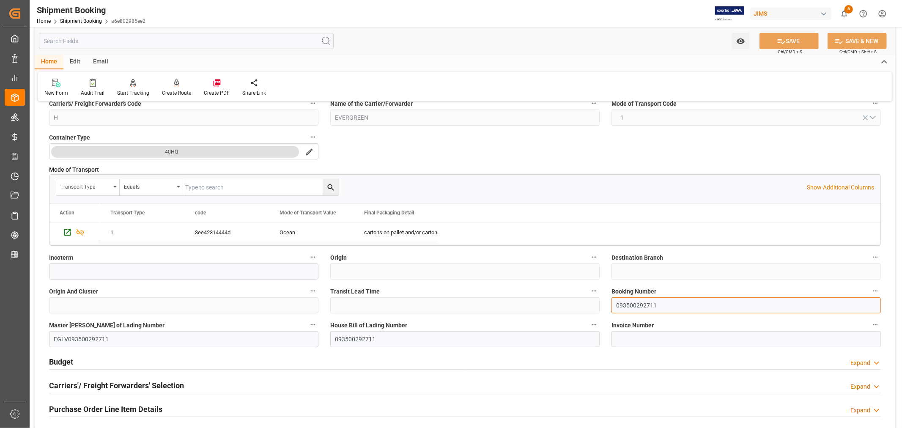
click at [627, 305] on input "093500292711" at bounding box center [745, 305] width 269 height 16
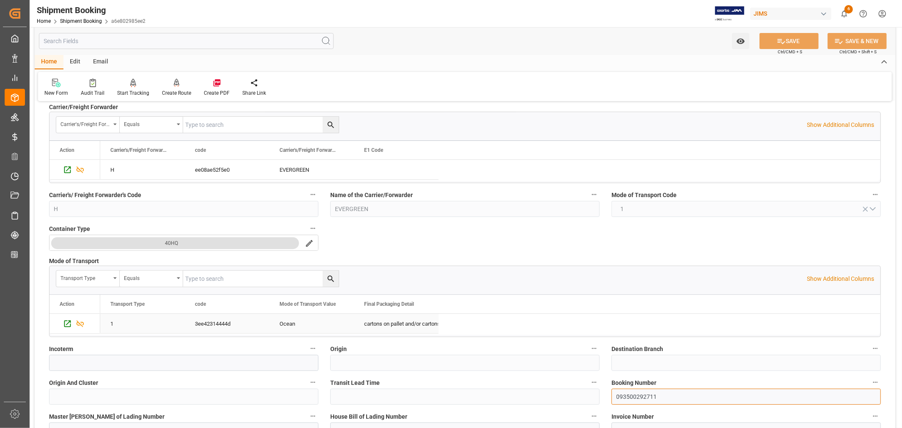
scroll to position [0, 0]
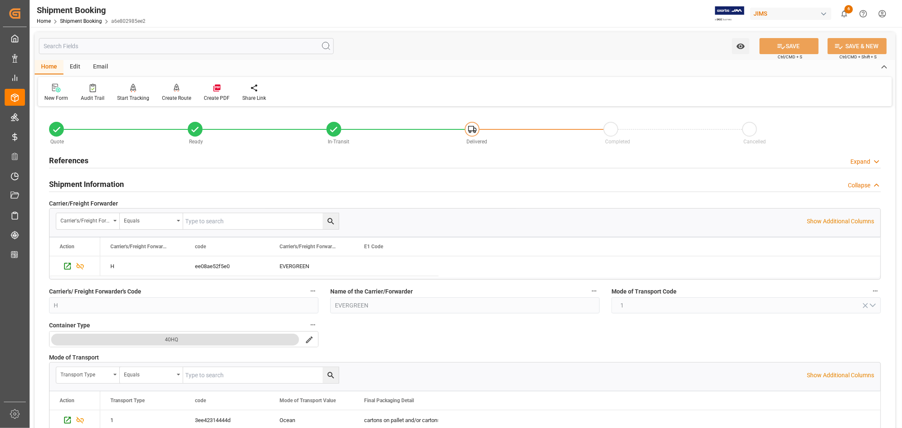
click at [101, 177] on div "Shipment Information" at bounding box center [86, 183] width 75 height 16
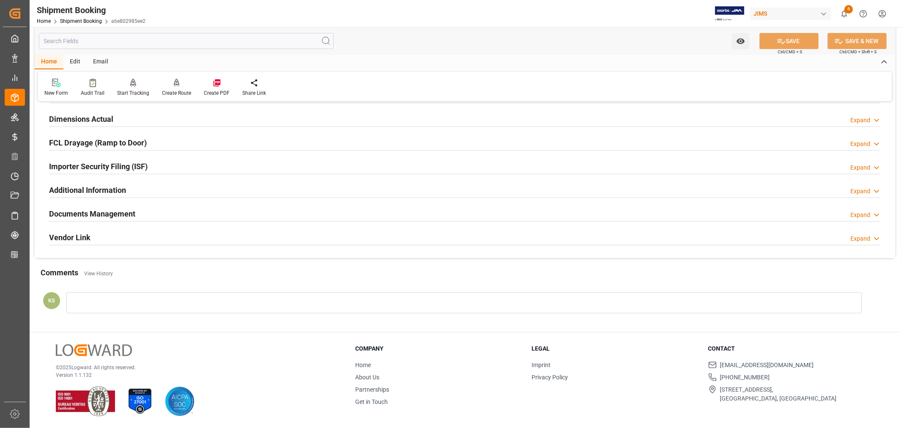
scroll to position [208, 0]
click at [203, 209] on div "Documents Management Expand" at bounding box center [464, 213] width 831 height 16
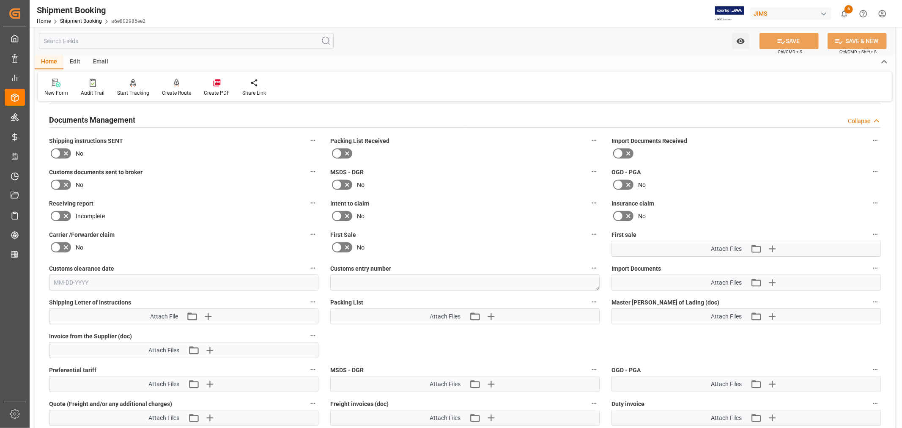
scroll to position [301, 0]
click at [339, 242] on icon at bounding box center [337, 247] width 10 height 10
click at [0, 0] on input "checkbox" at bounding box center [0, 0] width 0 height 0
click at [774, 278] on icon "button" at bounding box center [772, 282] width 14 height 14
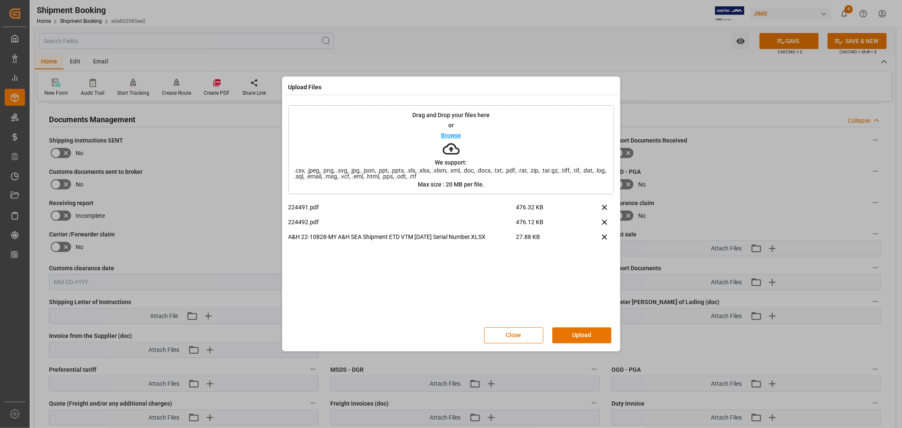
click at [585, 337] on button "Upload" at bounding box center [581, 335] width 59 height 16
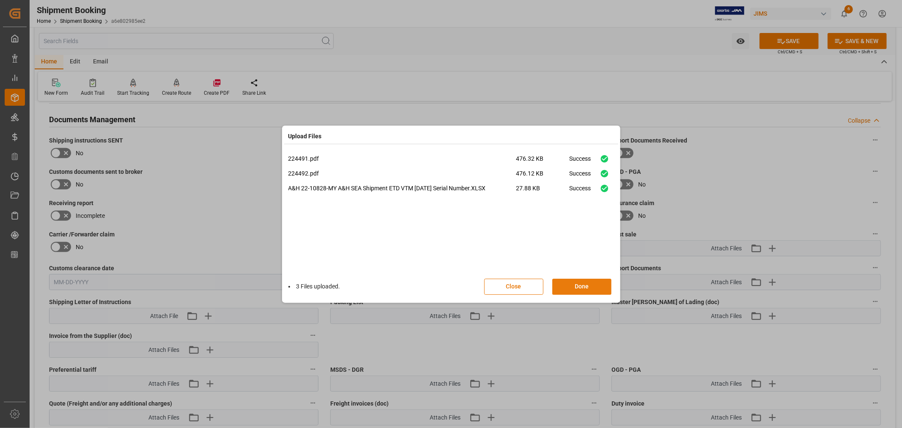
click at [581, 285] on button "Done" at bounding box center [581, 287] width 59 height 16
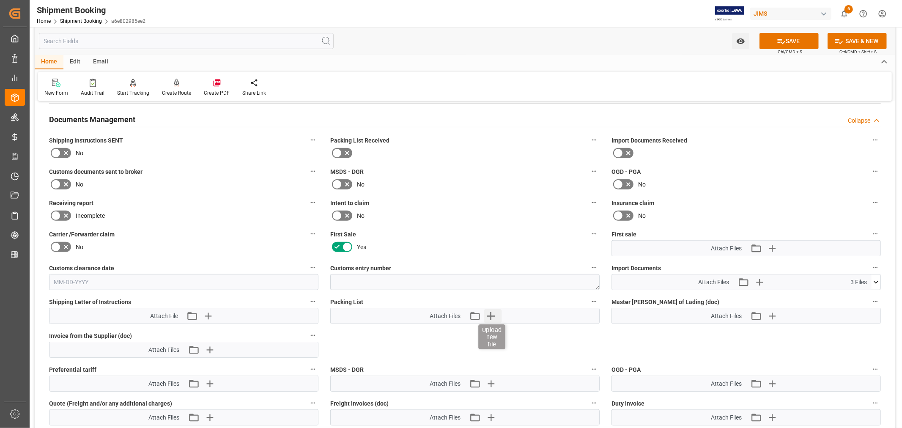
click at [487, 312] on icon "button" at bounding box center [491, 316] width 14 height 14
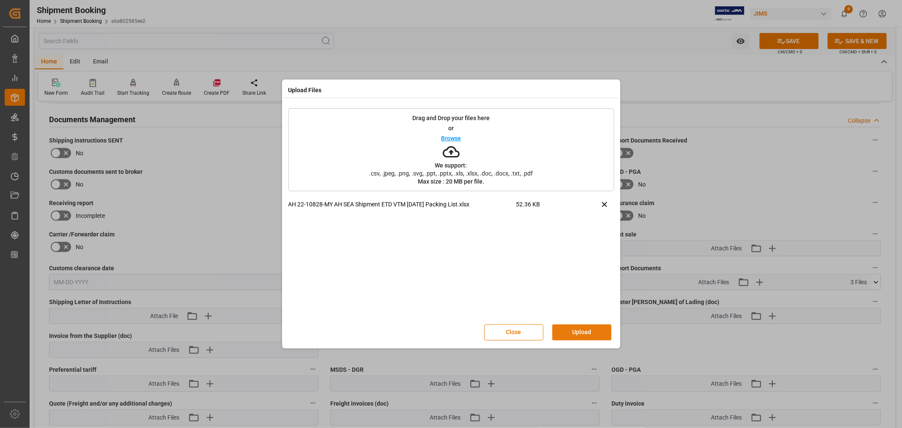
click at [585, 331] on button "Upload" at bounding box center [581, 332] width 59 height 16
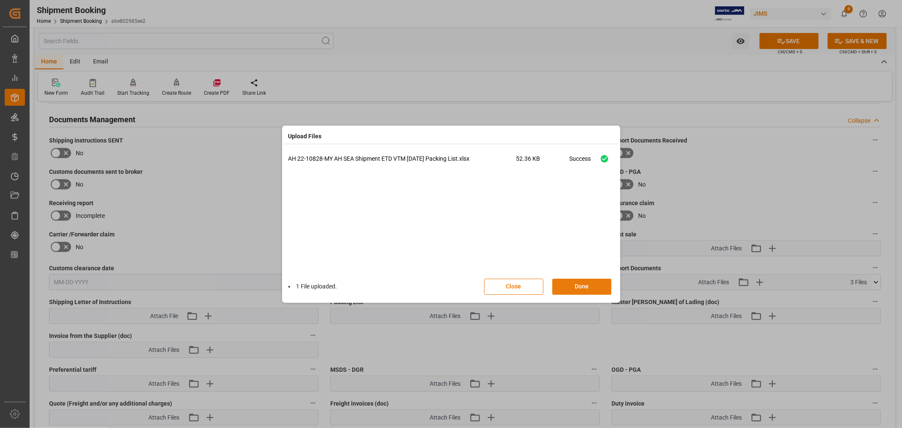
click at [584, 280] on button "Done" at bounding box center [581, 287] width 59 height 16
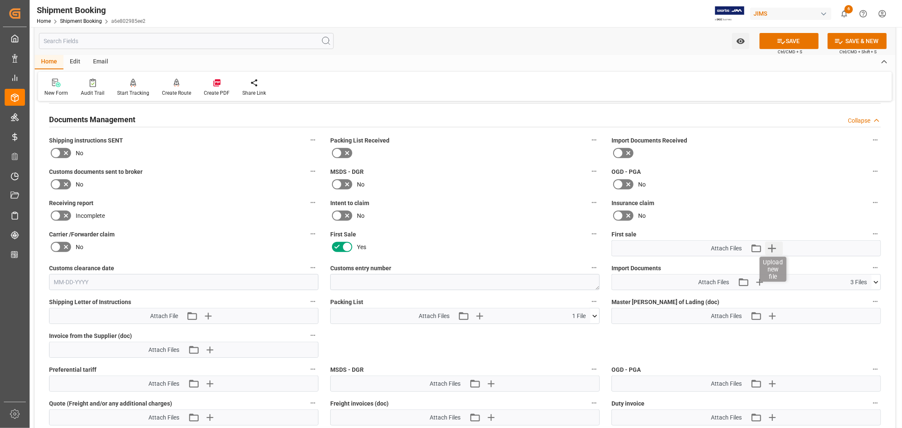
click at [775, 246] on icon "button" at bounding box center [772, 248] width 8 height 8
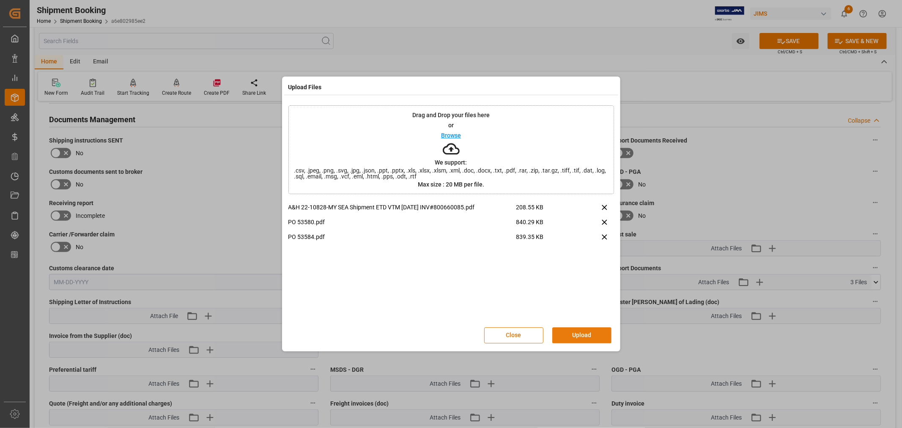
click at [575, 334] on button "Upload" at bounding box center [581, 335] width 59 height 16
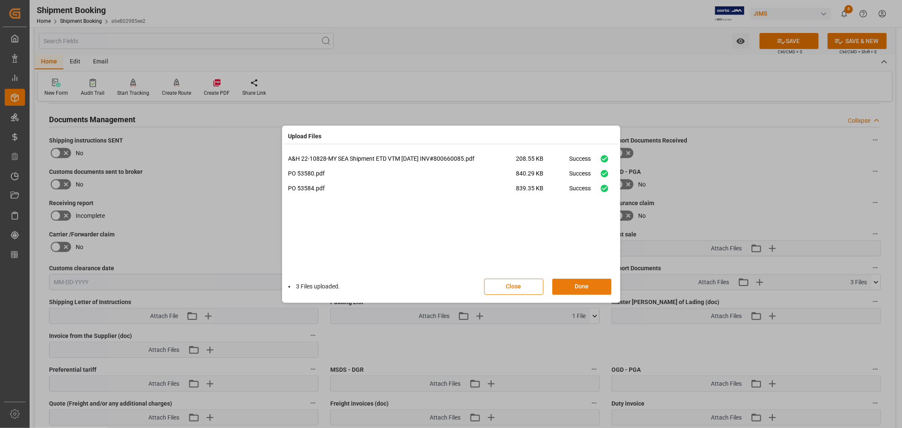
click at [577, 286] on button "Done" at bounding box center [581, 287] width 59 height 16
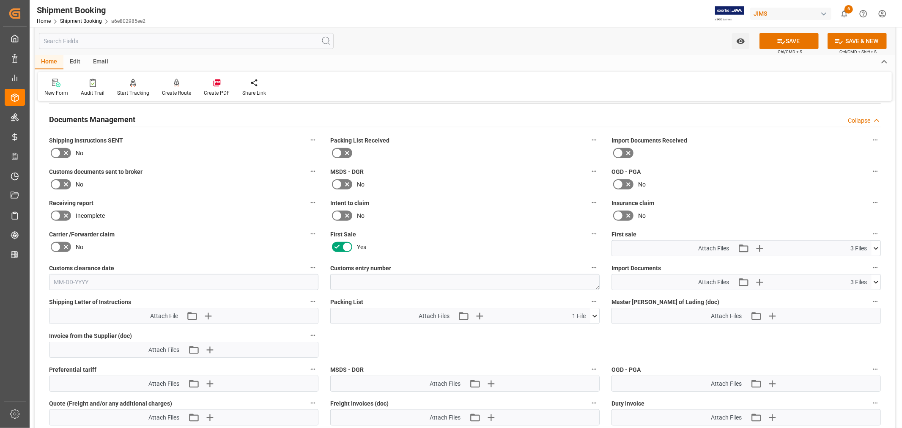
click at [878, 246] on icon at bounding box center [875, 248] width 9 height 9
click at [875, 279] on icon at bounding box center [875, 282] width 9 height 9
click at [875, 281] on icon at bounding box center [875, 282] width 5 height 3
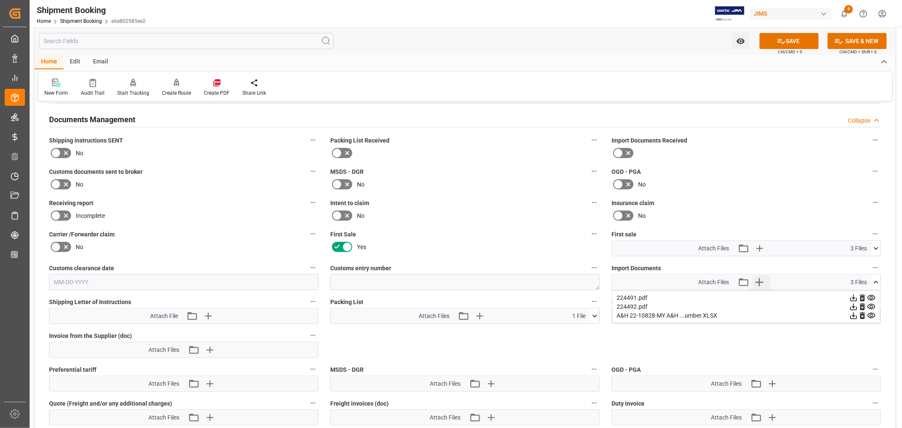
click at [759, 278] on icon "button" at bounding box center [759, 282] width 8 height 8
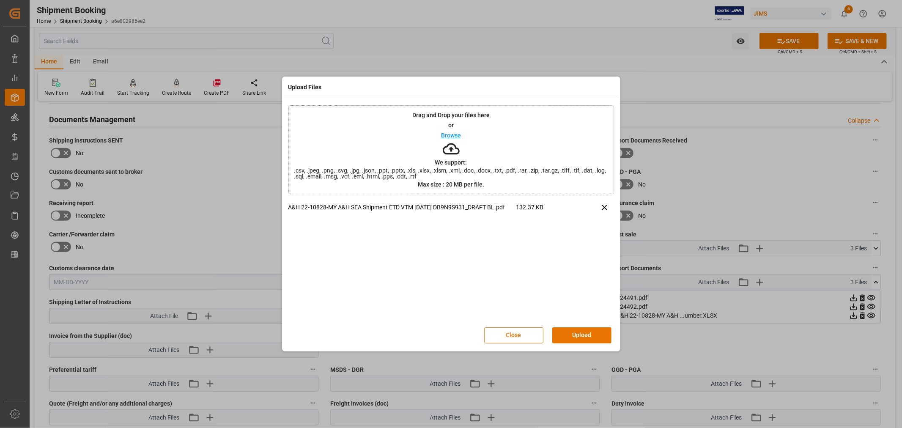
click at [577, 331] on button "Upload" at bounding box center [581, 335] width 59 height 16
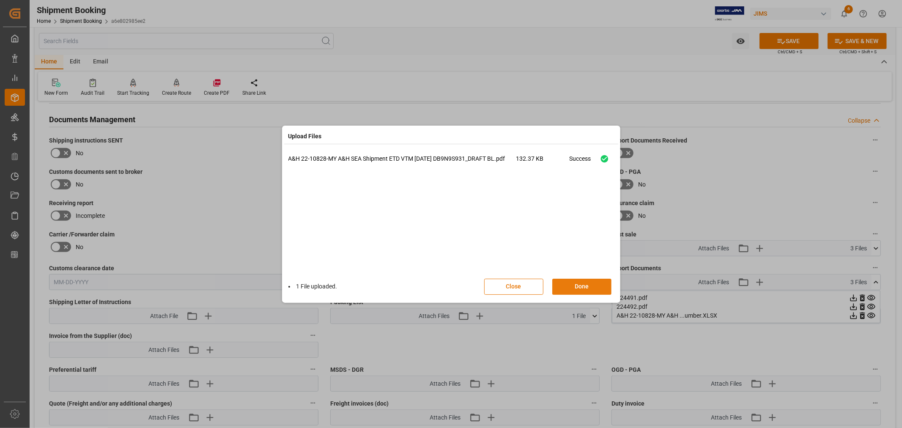
click at [583, 280] on button "Done" at bounding box center [581, 287] width 59 height 16
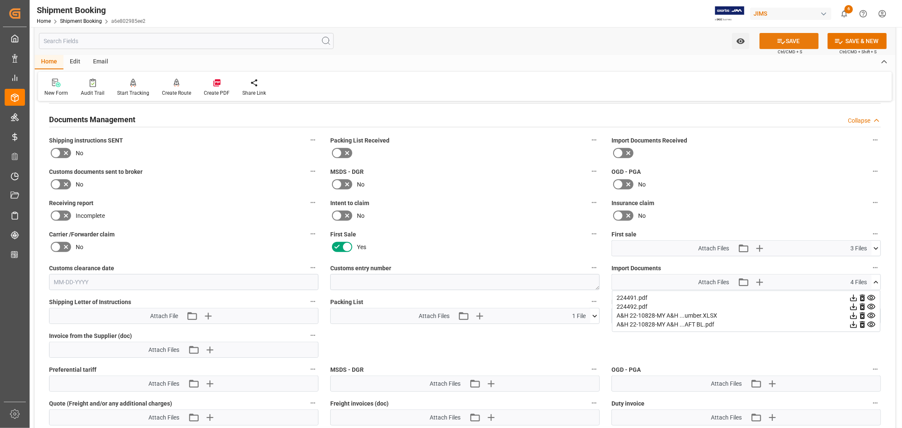
click at [792, 41] on button "SAVE" at bounding box center [788, 41] width 59 height 16
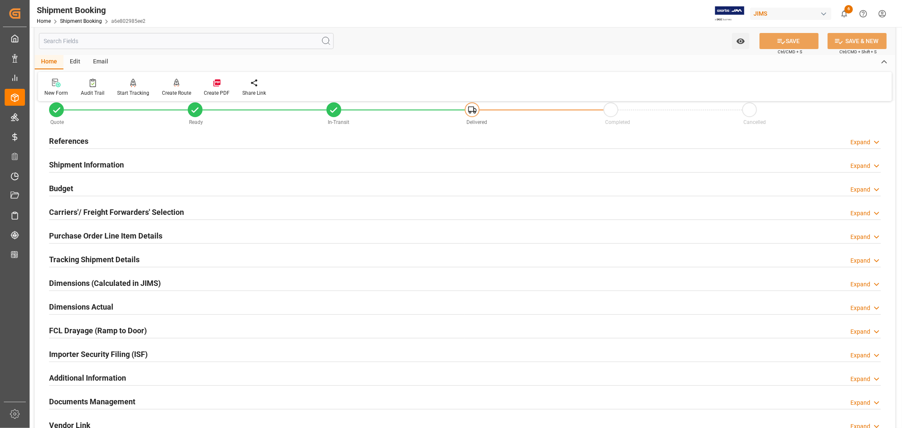
scroll to position [0, 0]
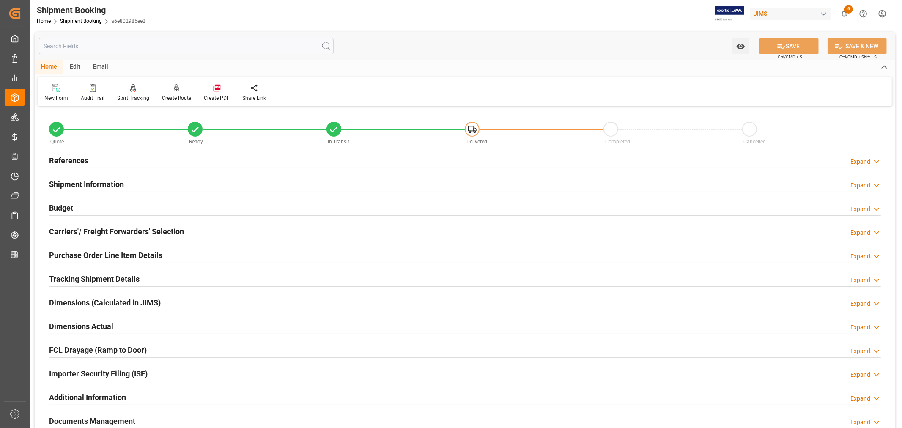
click at [68, 157] on h2 "References" at bounding box center [68, 160] width 39 height 11
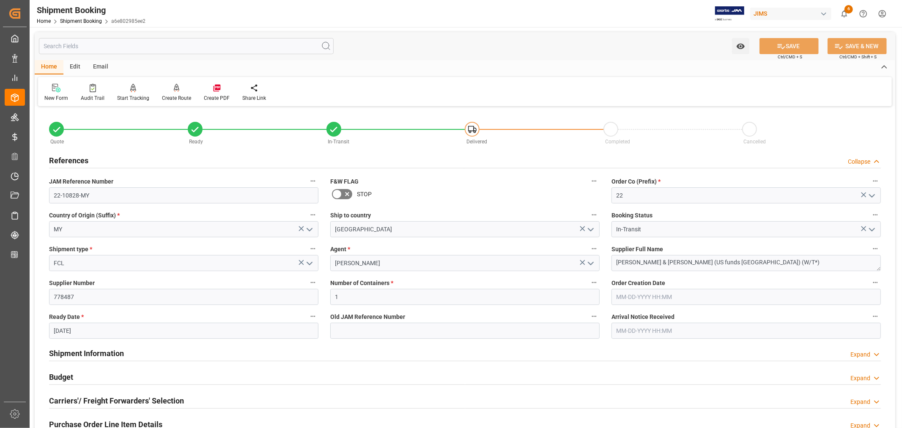
click at [68, 157] on h2 "References" at bounding box center [68, 160] width 39 height 11
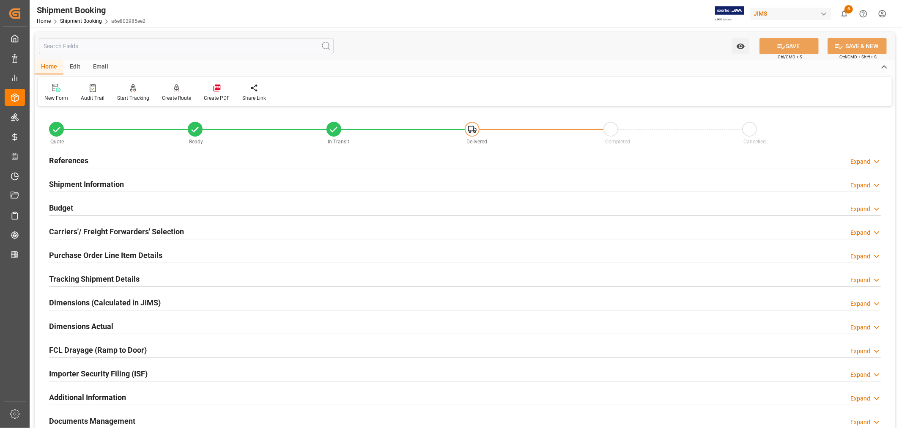
click at [74, 155] on h2 "References" at bounding box center [68, 160] width 39 height 11
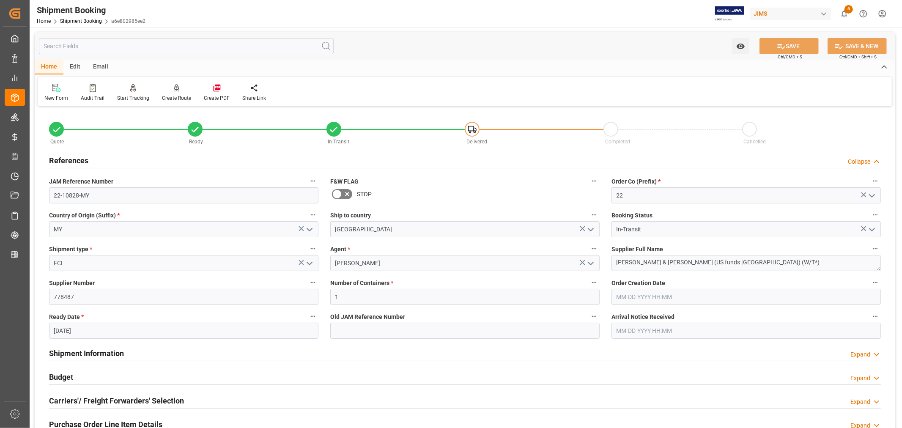
click at [74, 155] on h2 "References" at bounding box center [68, 160] width 39 height 11
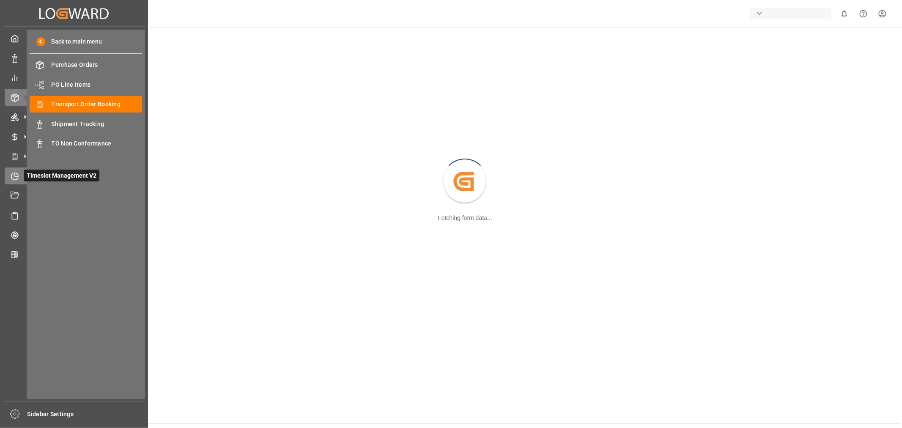
click at [17, 174] on icon at bounding box center [15, 176] width 8 height 8
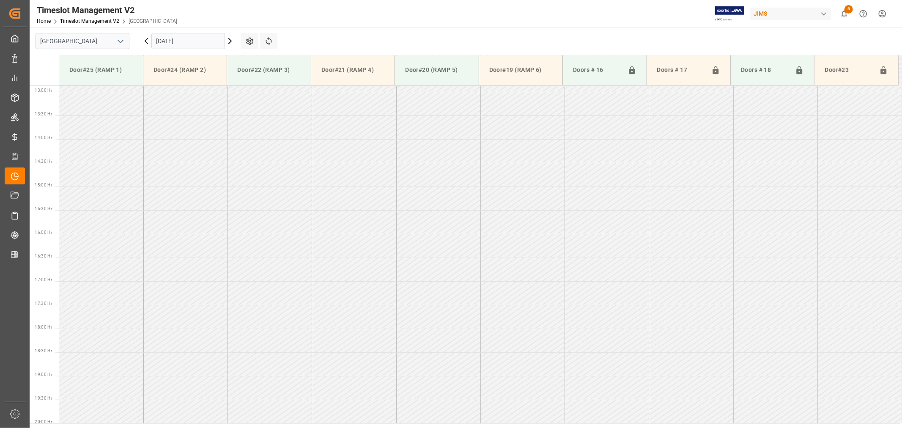
scroll to position [610, 0]
click at [121, 41] on polyline "open menu" at bounding box center [120, 41] width 5 height 3
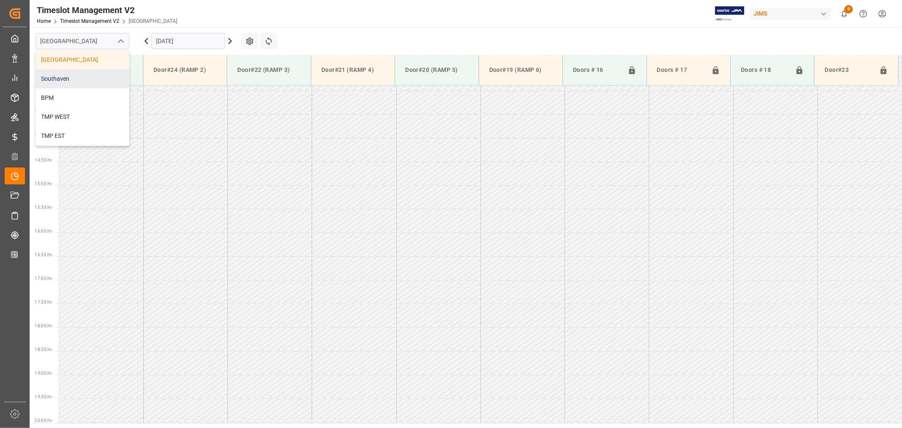
click at [66, 75] on div "Southaven" at bounding box center [82, 78] width 93 height 19
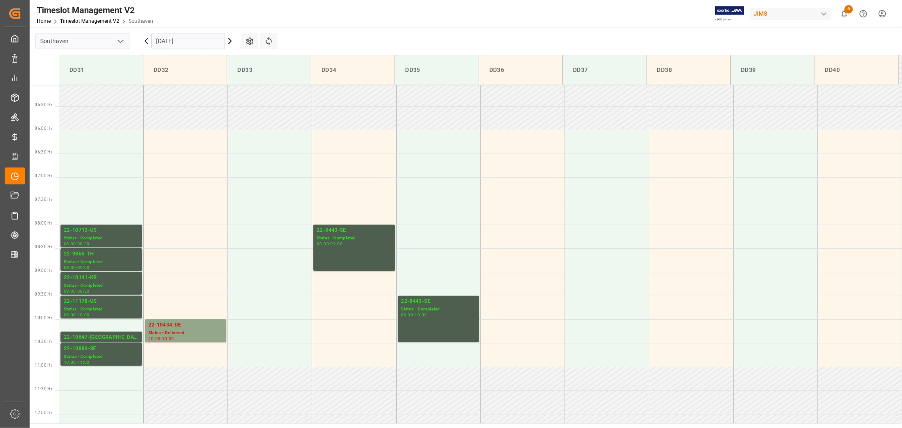
scroll to position [234, 0]
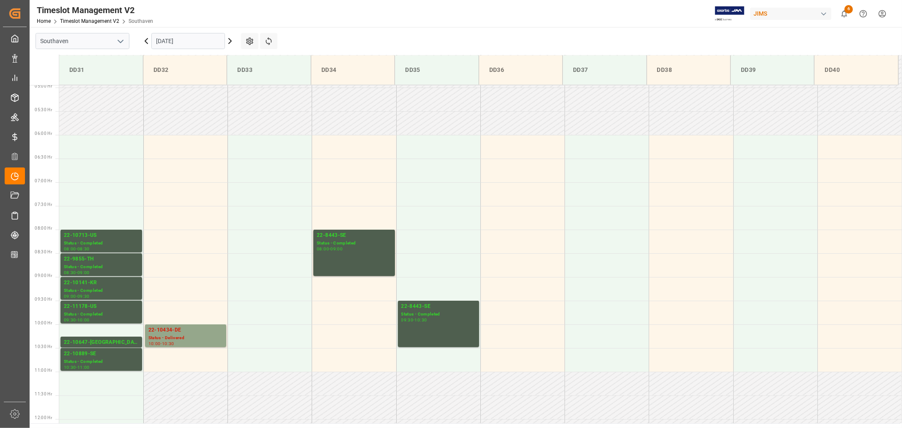
click at [182, 41] on input "09-23-2025" at bounding box center [188, 41] width 74 height 16
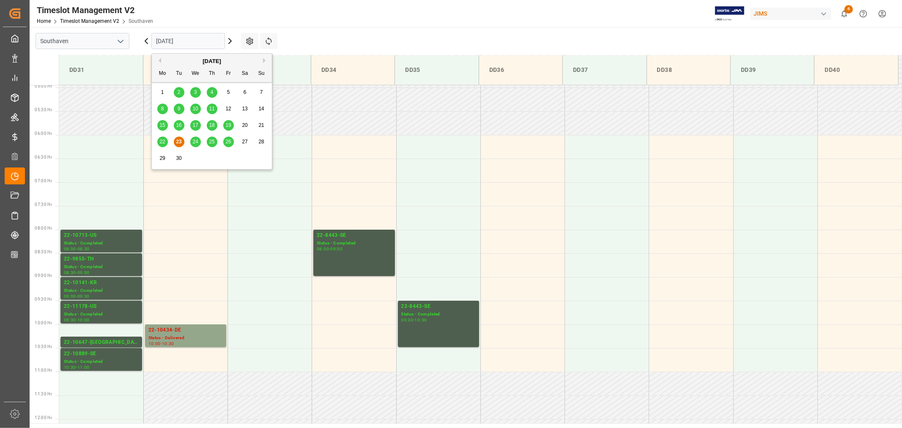
click at [196, 144] on span "24" at bounding box center [194, 142] width 5 height 6
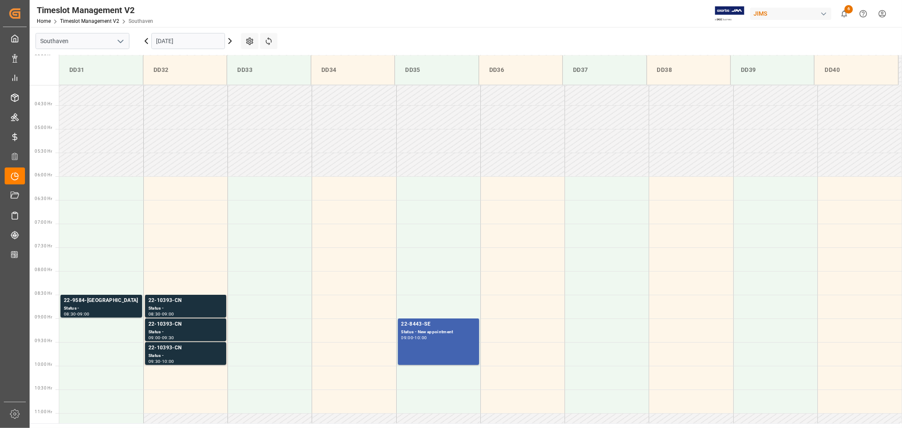
scroll to position [187, 0]
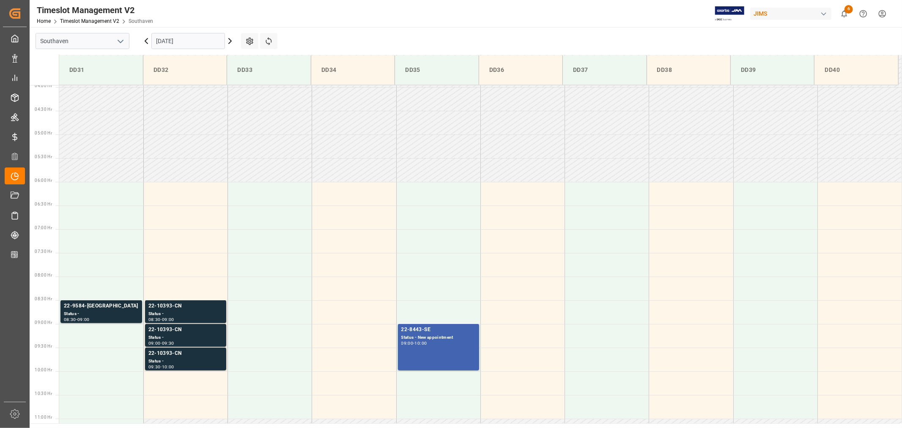
click at [199, 39] on input "09-24-2025" at bounding box center [188, 41] width 74 height 16
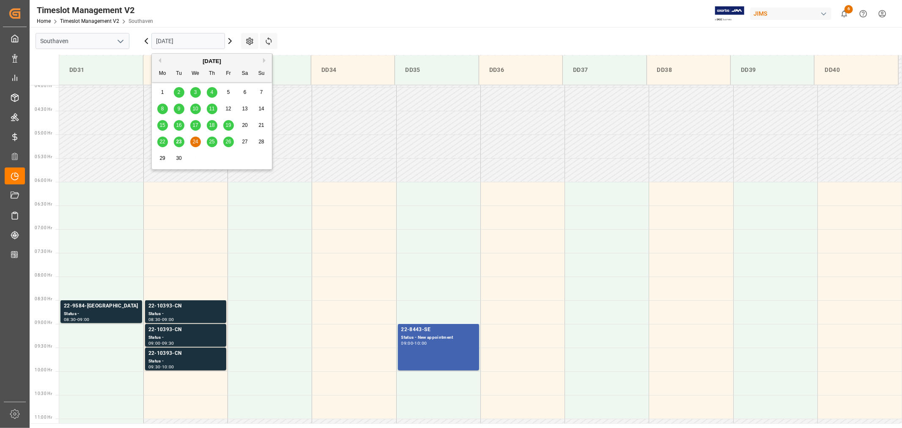
click at [211, 142] on span "25" at bounding box center [211, 142] width 5 height 6
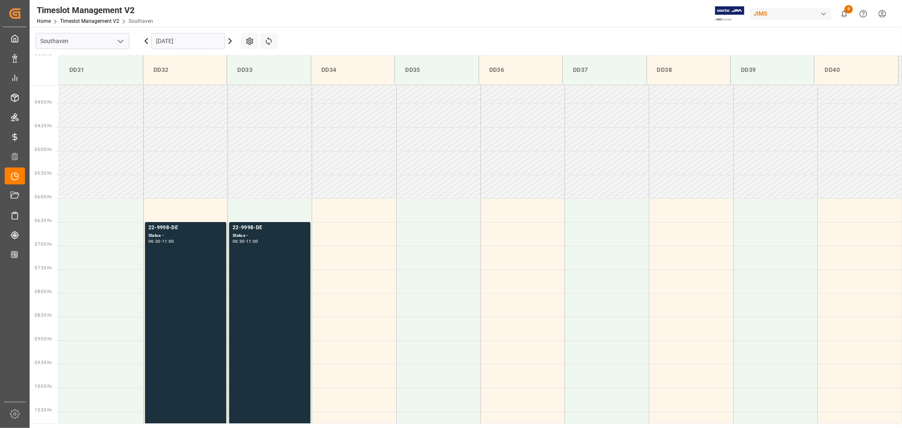
scroll to position [140, 0]
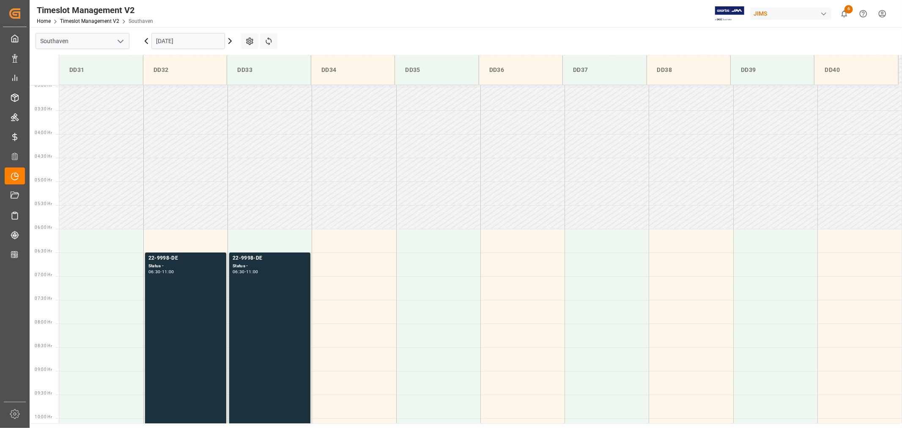
click at [178, 43] on input "09-25-2025" at bounding box center [188, 41] width 74 height 16
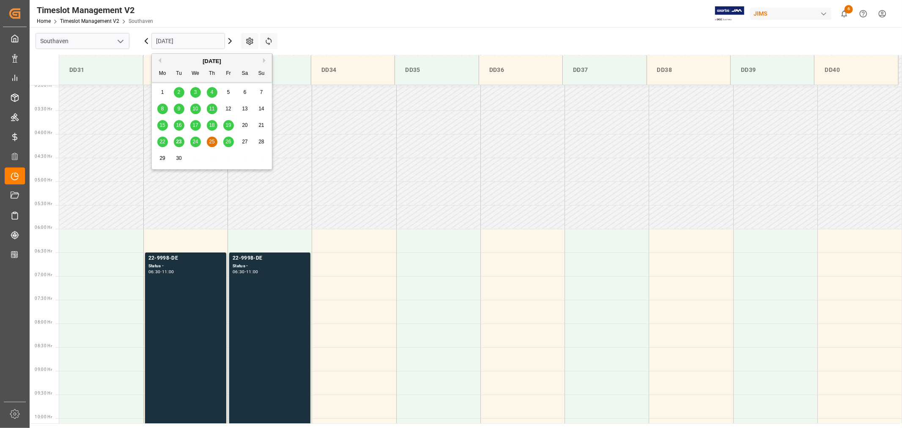
click at [180, 142] on span "23" at bounding box center [178, 142] width 5 height 6
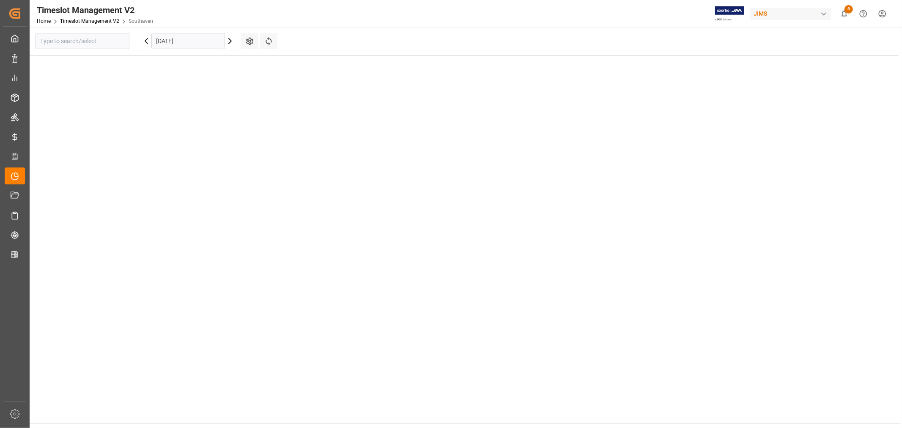
type input "Southaven"
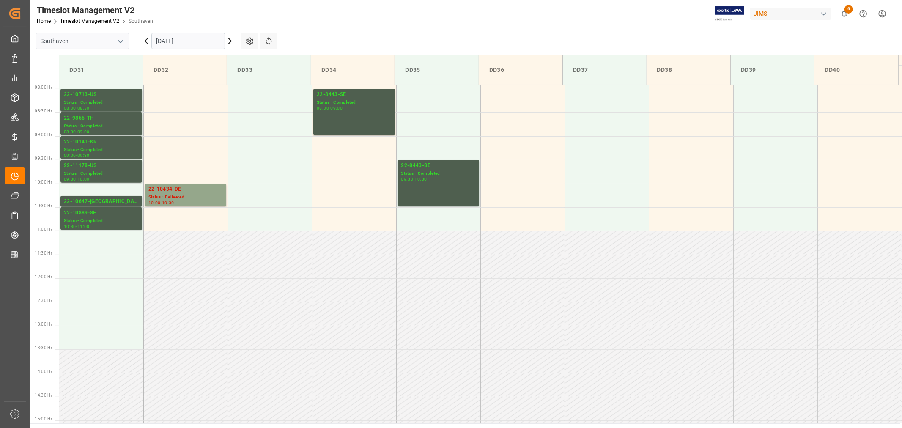
scroll to position [298, 0]
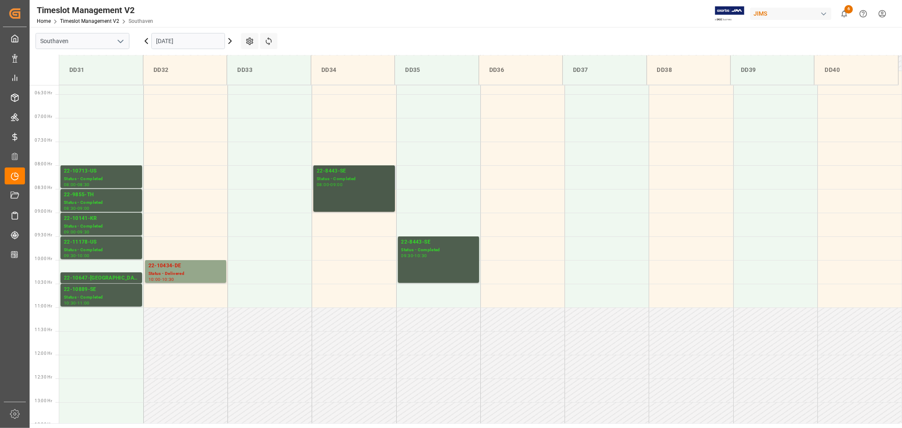
click at [327, 174] on div "22-8443-SE" at bounding box center [354, 171] width 74 height 8
click at [421, 251] on div "Status - Completed" at bounding box center [438, 249] width 74 height 7
click at [202, 37] on input "09-23-2025" at bounding box center [188, 41] width 74 height 16
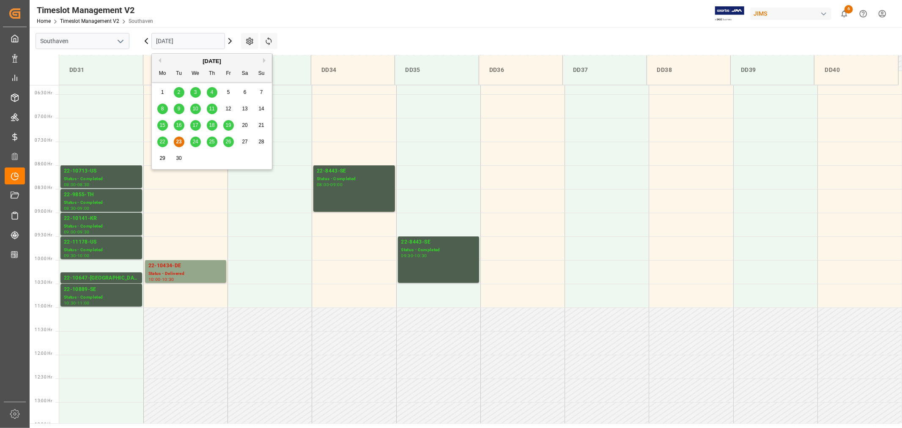
click at [198, 140] on span "24" at bounding box center [194, 142] width 5 height 6
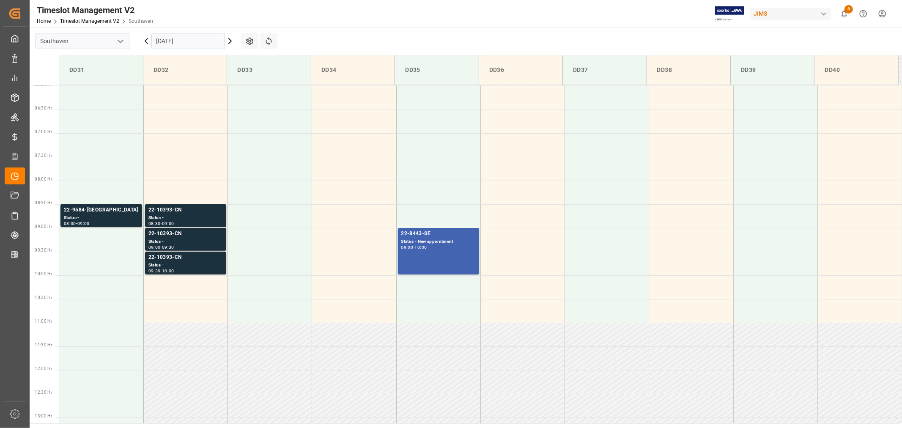
scroll to position [281, 0]
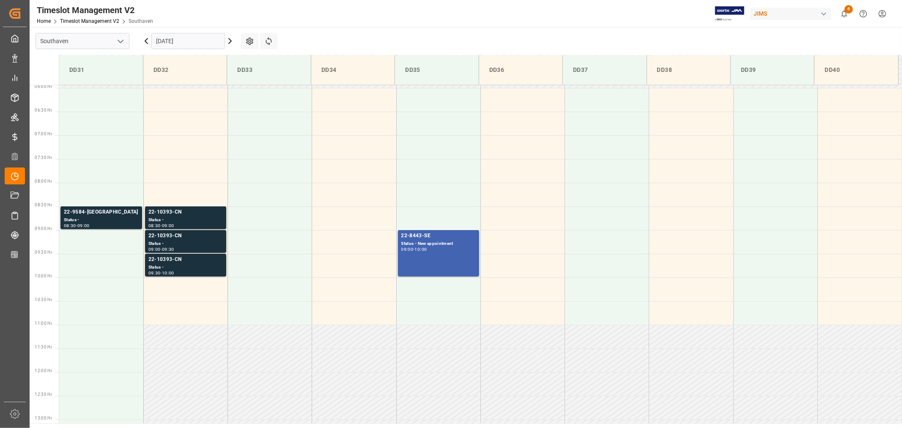
click at [197, 44] on input "09-24-2025" at bounding box center [188, 41] width 74 height 16
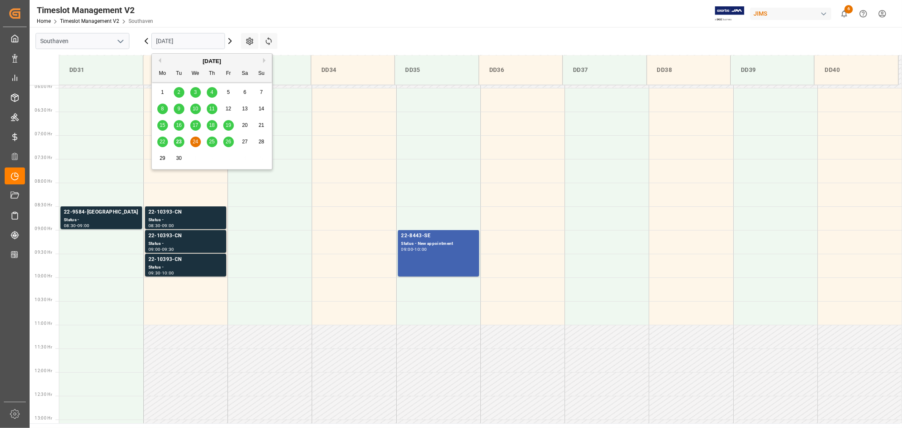
click at [212, 140] on span "25" at bounding box center [211, 142] width 5 height 6
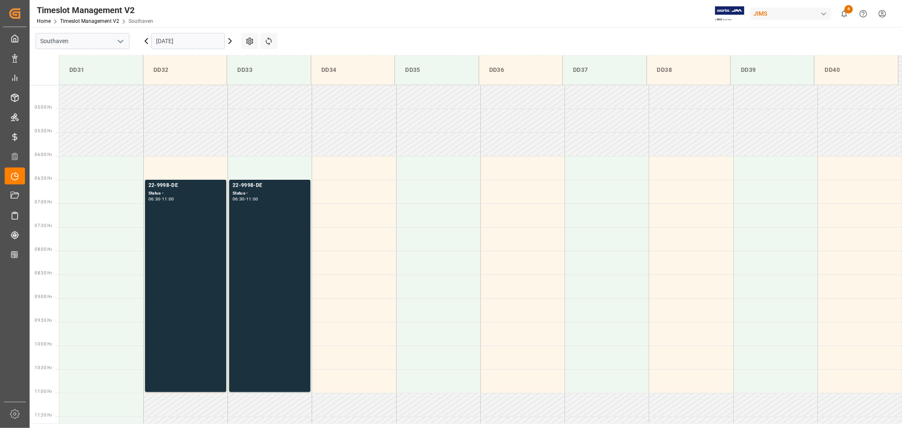
scroll to position [187, 0]
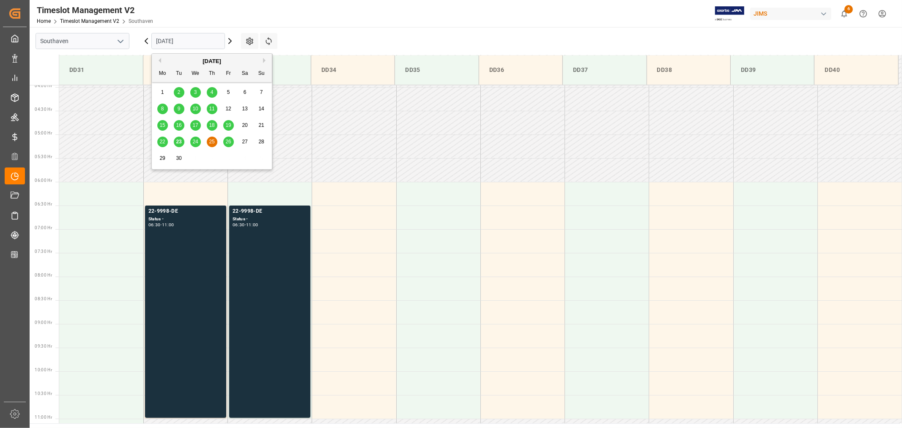
click at [192, 43] on input "09-25-2025" at bounding box center [188, 41] width 74 height 16
click at [180, 140] on span "23" at bounding box center [178, 142] width 5 height 6
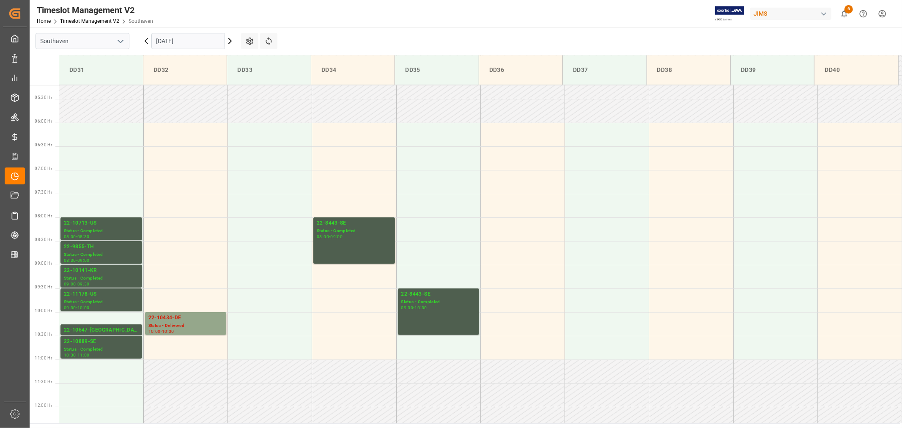
scroll to position [234, 0]
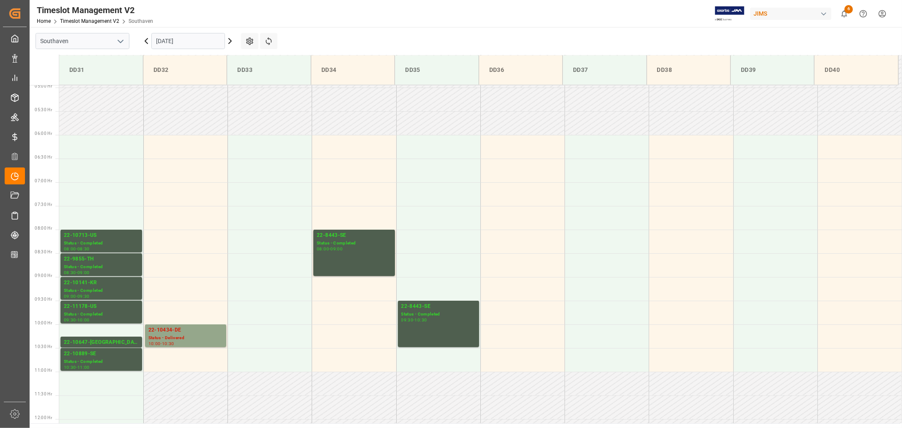
click at [189, 37] on input "09-23-2025" at bounding box center [188, 41] width 74 height 16
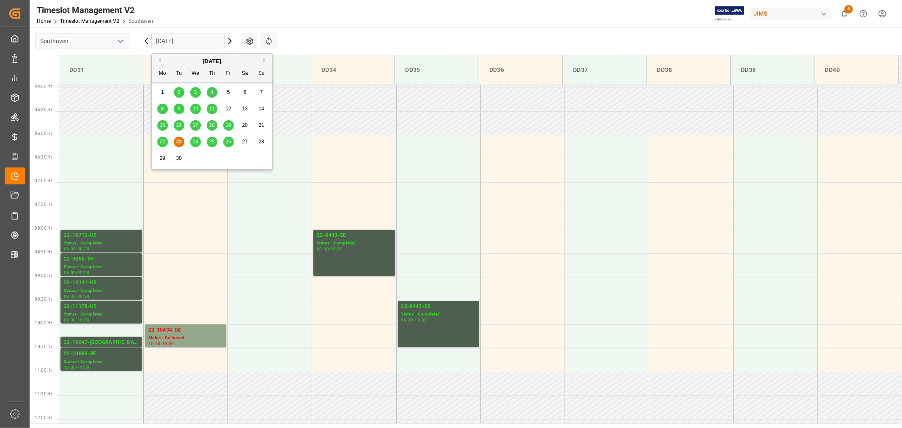
click at [196, 142] on span "24" at bounding box center [194, 142] width 5 height 6
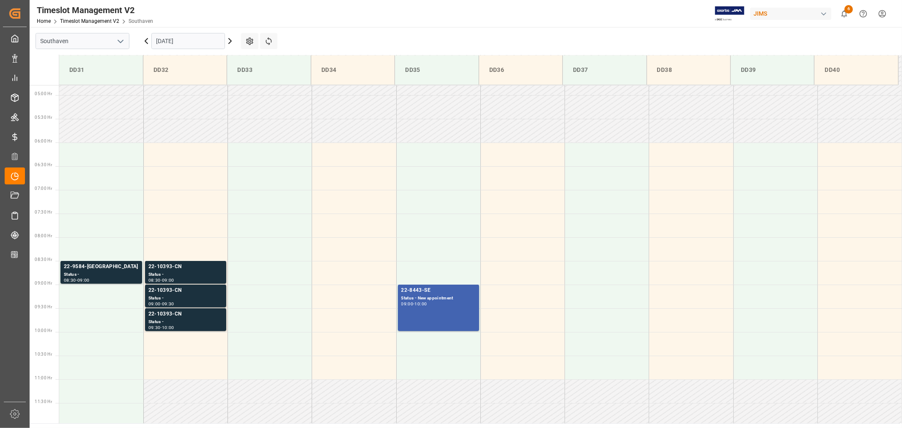
scroll to position [187, 0]
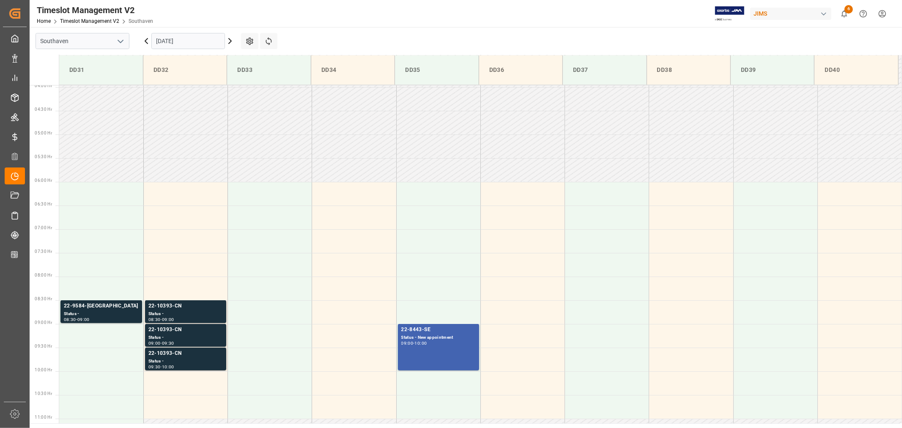
click at [204, 40] on input "09-24-2025" at bounding box center [188, 41] width 74 height 16
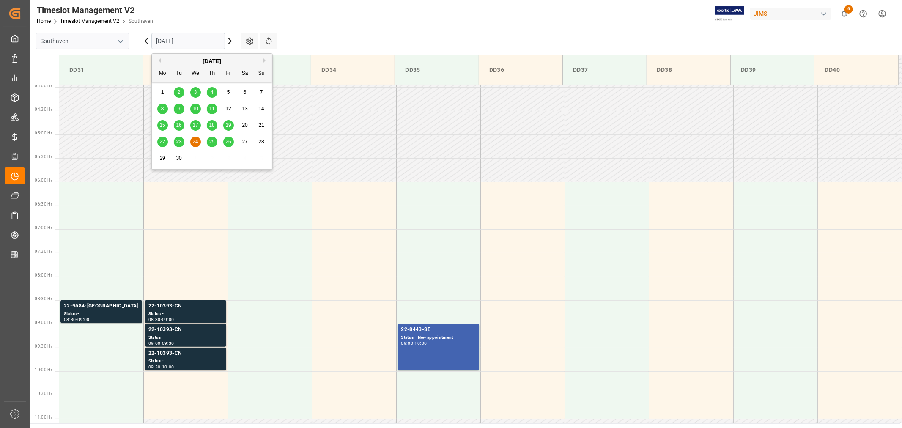
click at [213, 142] on span "25" at bounding box center [211, 142] width 5 height 6
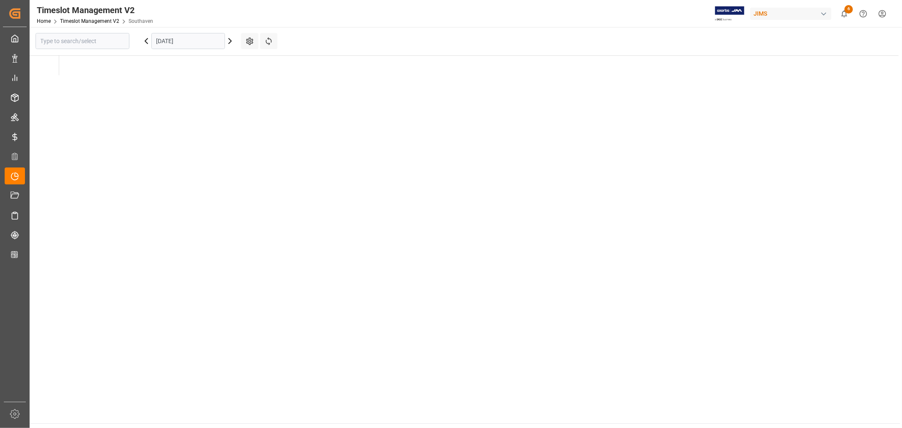
type input "Southaven"
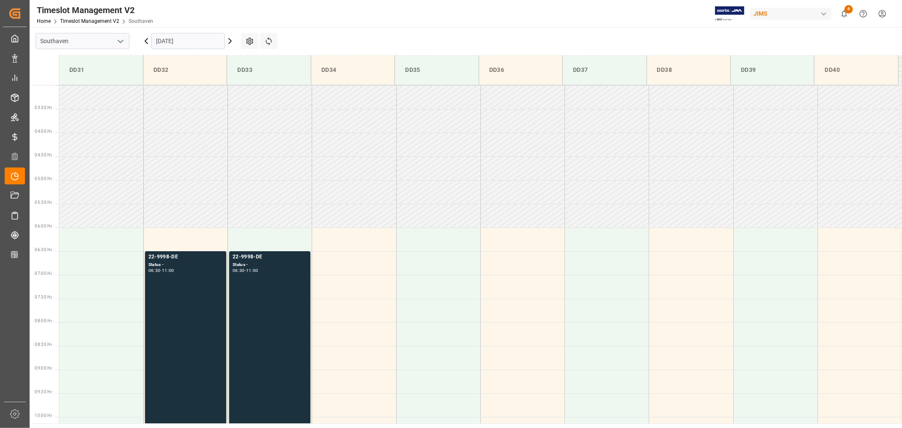
scroll to position [140, 0]
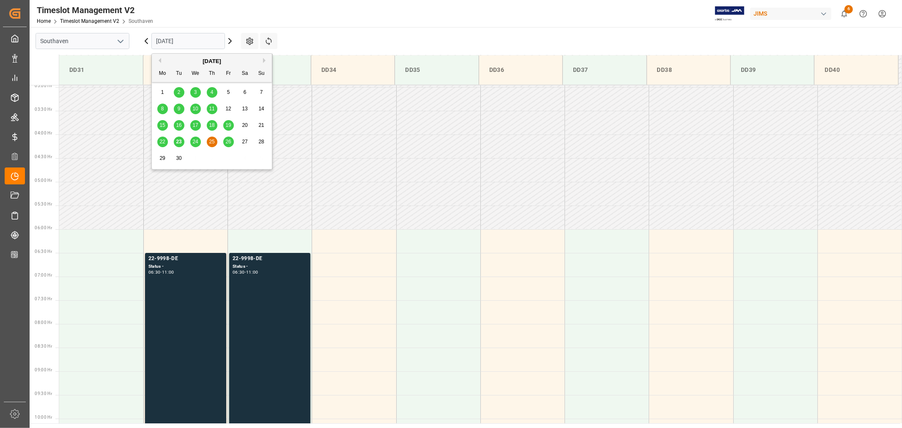
click at [208, 40] on input "09-25-2025" at bounding box center [188, 41] width 74 height 16
click at [227, 145] on span "26" at bounding box center [227, 142] width 5 height 6
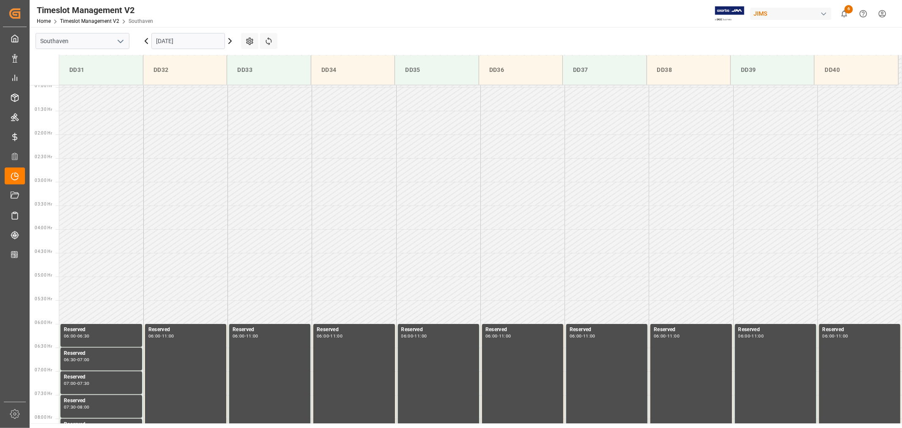
scroll to position [45, 0]
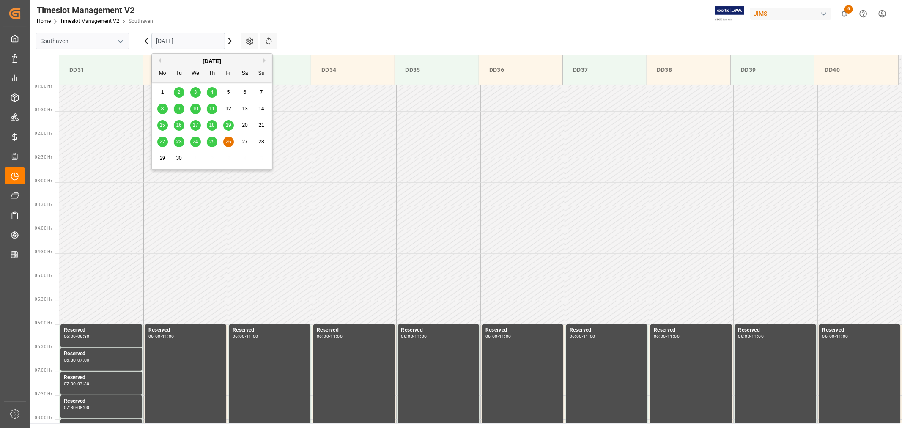
click at [197, 43] on input "09-26-2025" at bounding box center [188, 41] width 74 height 16
click at [178, 141] on span "23" at bounding box center [178, 142] width 5 height 6
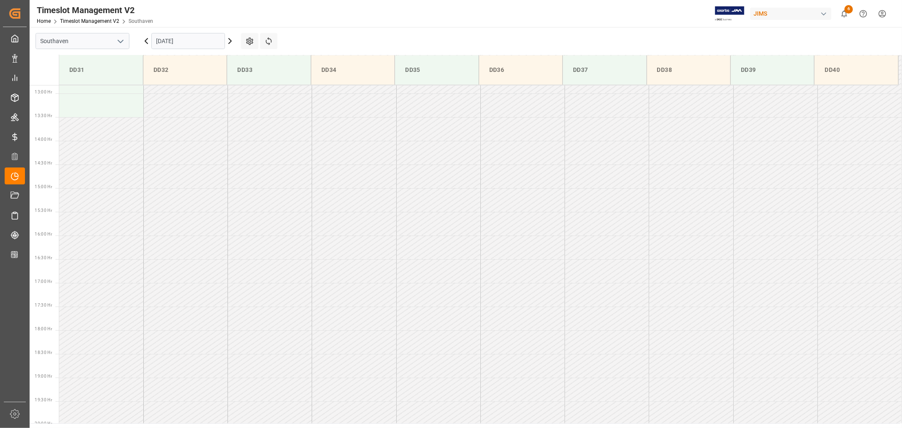
scroll to position [610, 0]
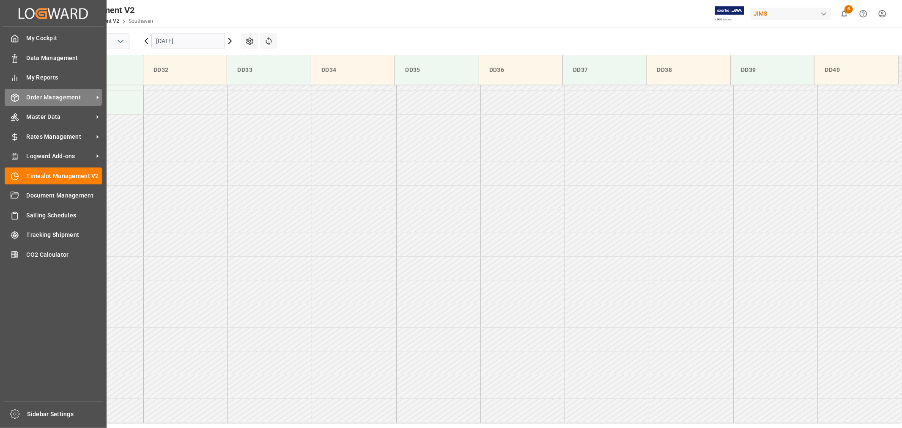
click at [52, 95] on span "Order Management" at bounding box center [60, 97] width 67 height 9
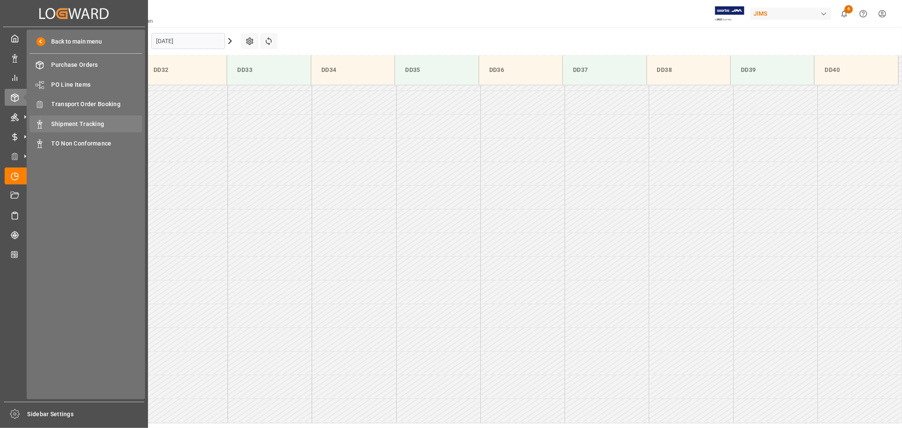
click at [90, 120] on span "Shipment Tracking" at bounding box center [97, 124] width 91 height 9
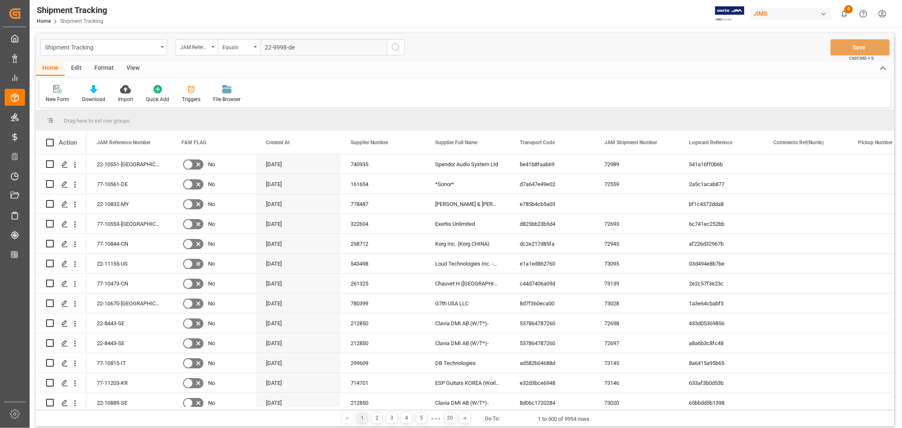
type input "22-9998-de"
click at [394, 48] on icon "search button" at bounding box center [396, 47] width 10 height 10
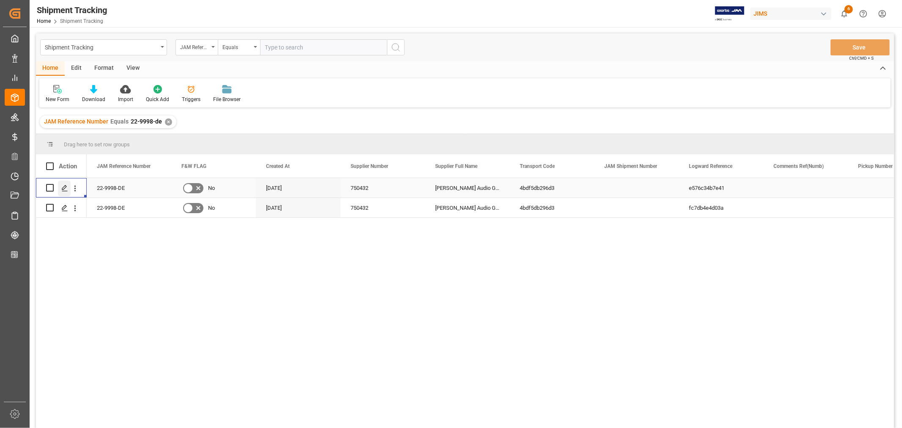
click at [65, 186] on icon "Press SPACE to select this row." at bounding box center [64, 188] width 7 height 7
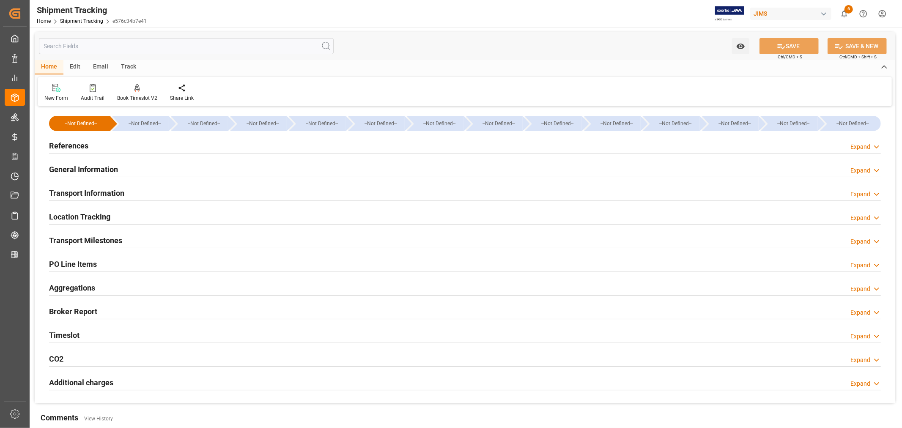
click at [96, 333] on div "Timeslot Expand" at bounding box center [464, 334] width 831 height 16
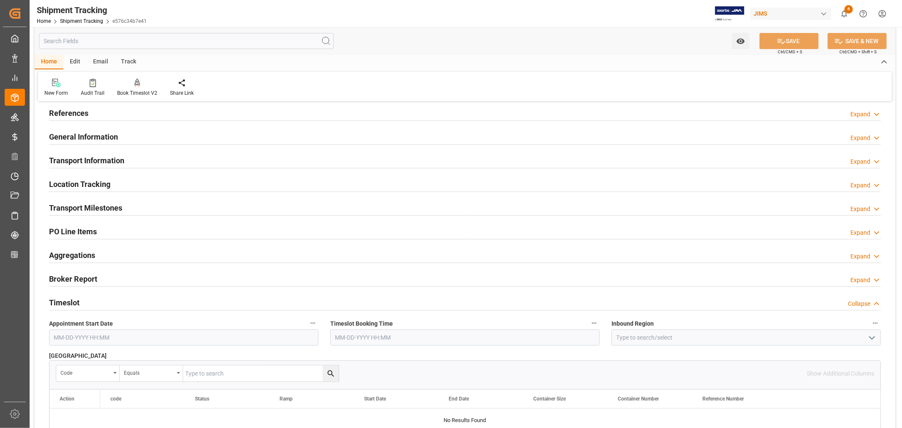
scroll to position [47, 0]
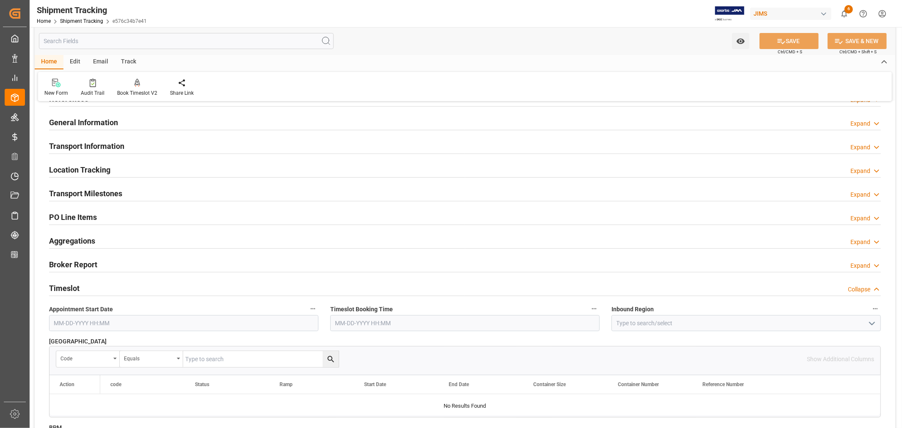
click at [119, 289] on div "Timeslot Collapse" at bounding box center [464, 287] width 831 height 16
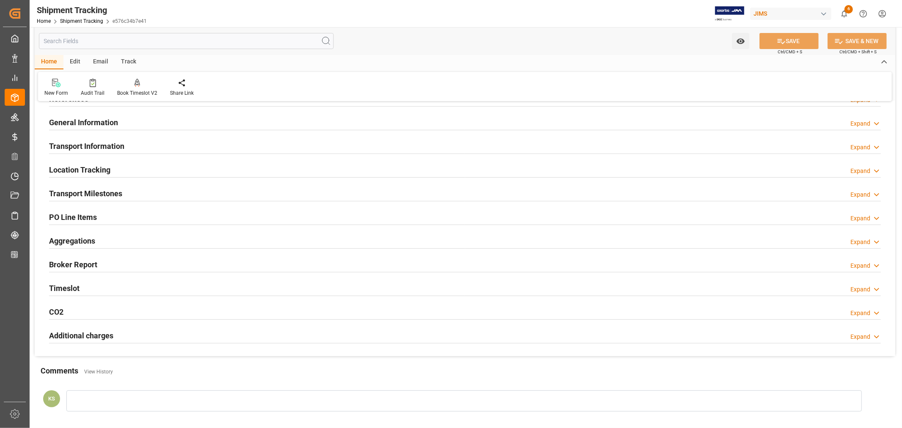
click at [119, 191] on h2 "Transport Milestones" at bounding box center [85, 193] width 73 height 11
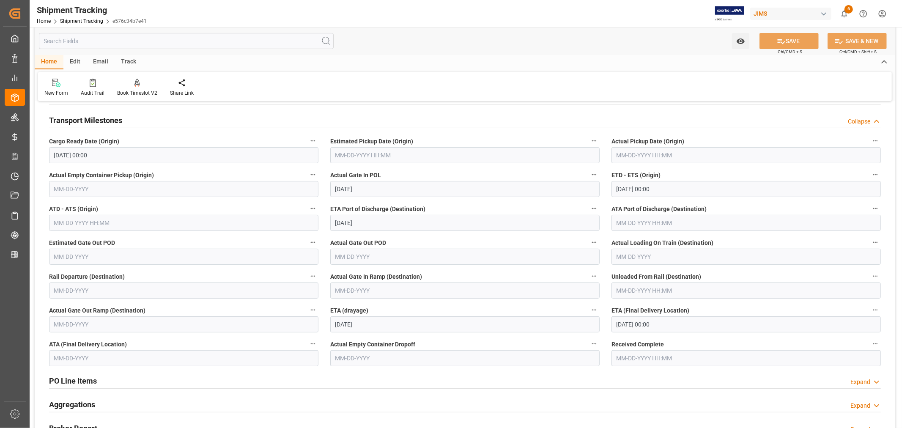
scroll to position [141, 0]
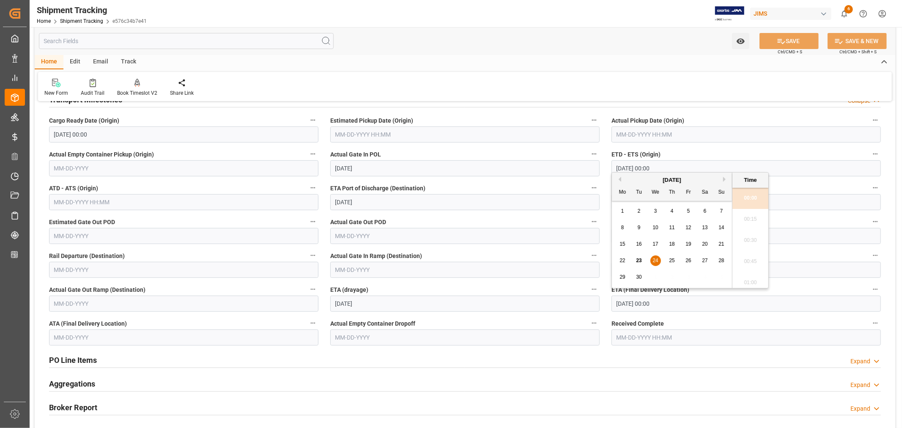
click at [673, 303] on input "09-24-2025 00:00" at bounding box center [745, 303] width 269 height 16
click at [670, 260] on span "25" at bounding box center [671, 260] width 5 height 6
type input "09-25-2025 00:00"
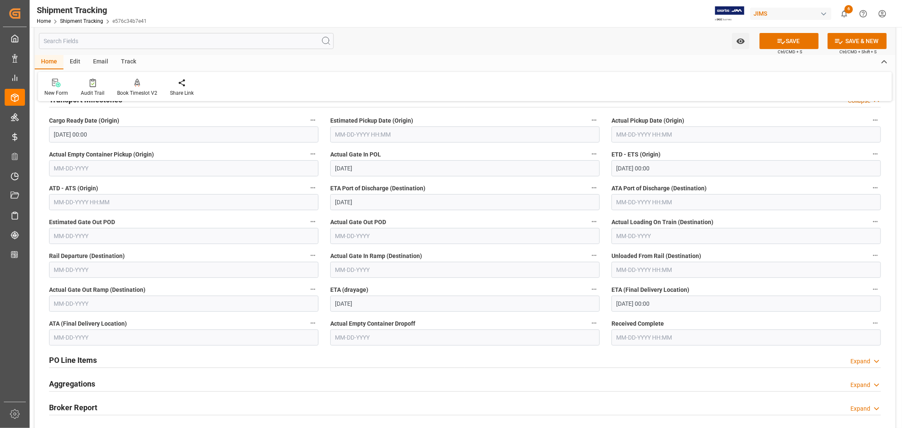
click at [786, 284] on label "ETA (Final Delivery Location)" at bounding box center [745, 290] width 269 height 12
click at [870, 284] on button "ETA (Final Delivery Location)" at bounding box center [875, 289] width 11 height 11
click at [785, 40] on div at bounding box center [451, 214] width 902 height 428
click at [778, 41] on icon at bounding box center [781, 41] width 8 height 5
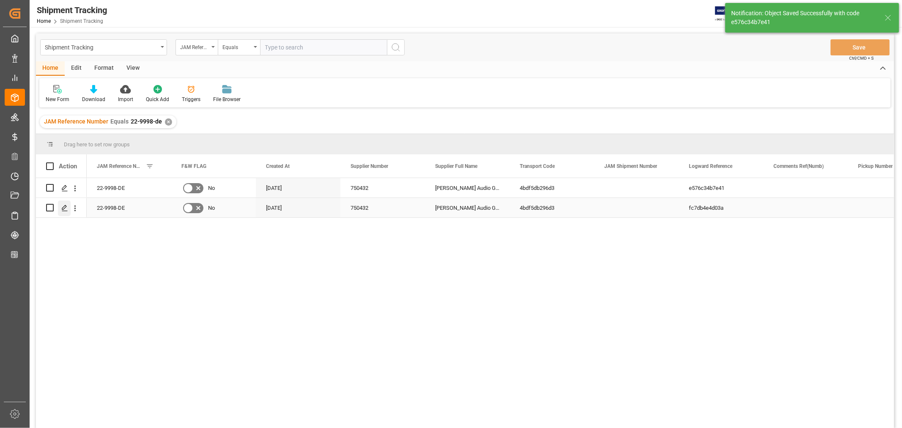
click at [64, 207] on icon "Press SPACE to select this row." at bounding box center [64, 208] width 7 height 7
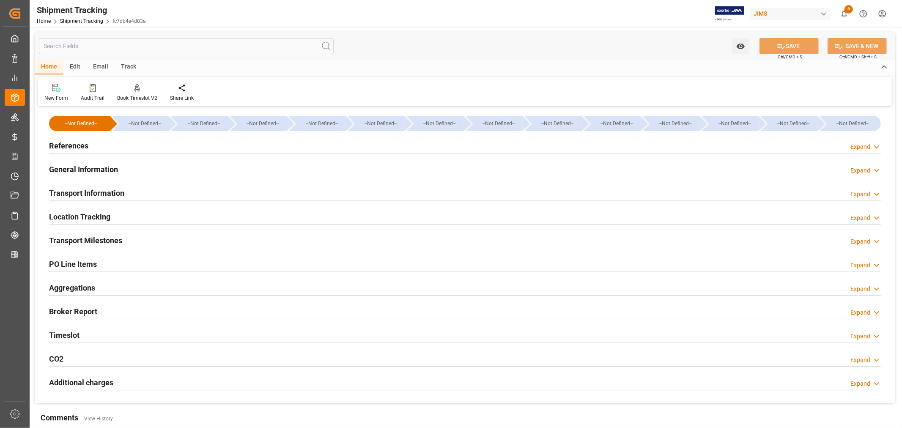
click at [110, 238] on h2 "Transport Milestones" at bounding box center [85, 240] width 73 height 11
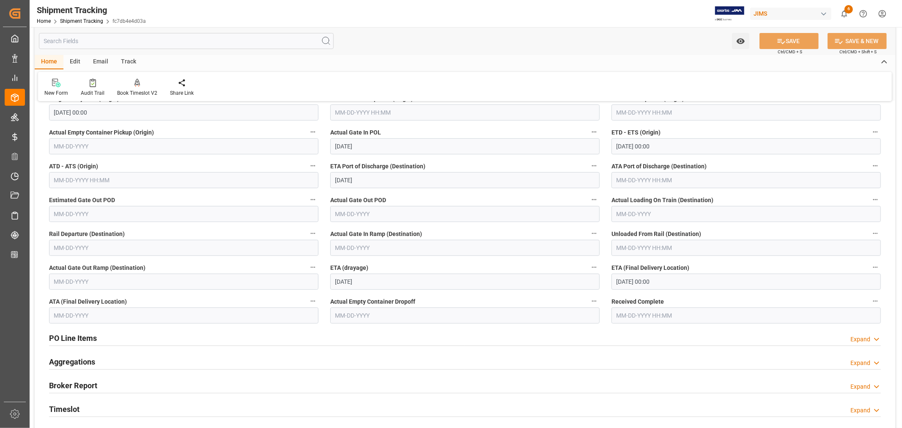
scroll to position [188, 0]
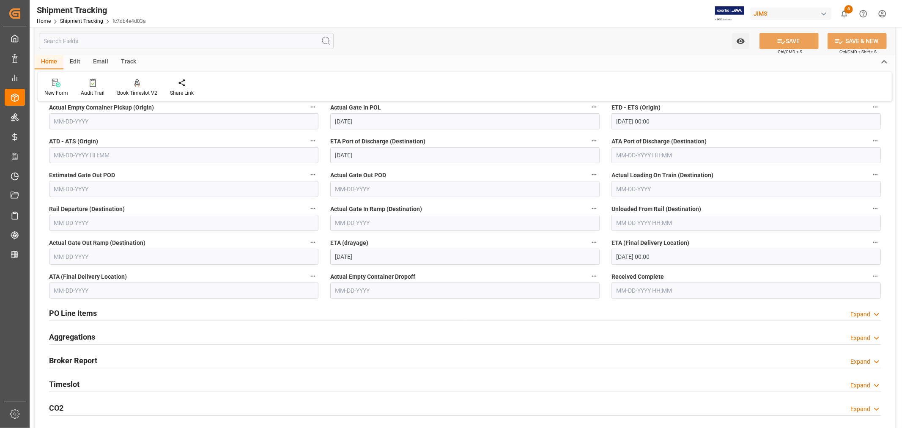
click at [700, 257] on input "09-24-2025 00:00" at bounding box center [745, 257] width 269 height 16
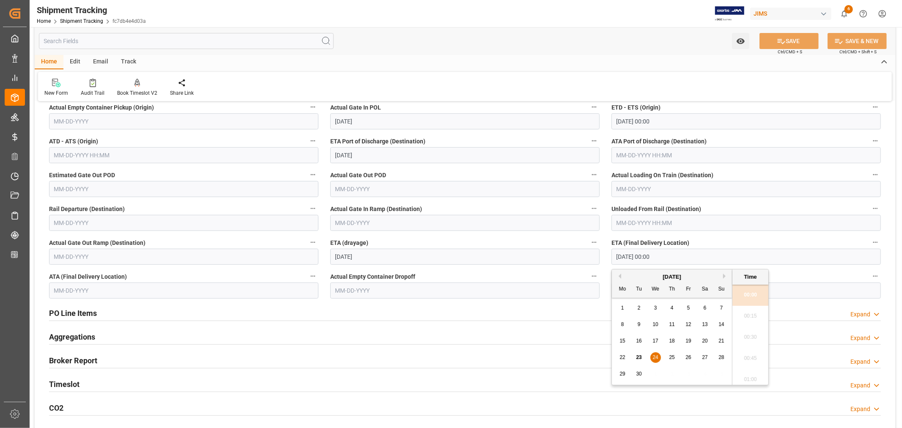
click at [670, 356] on span "25" at bounding box center [671, 357] width 5 height 6
type input "09-25-2025 00:00"
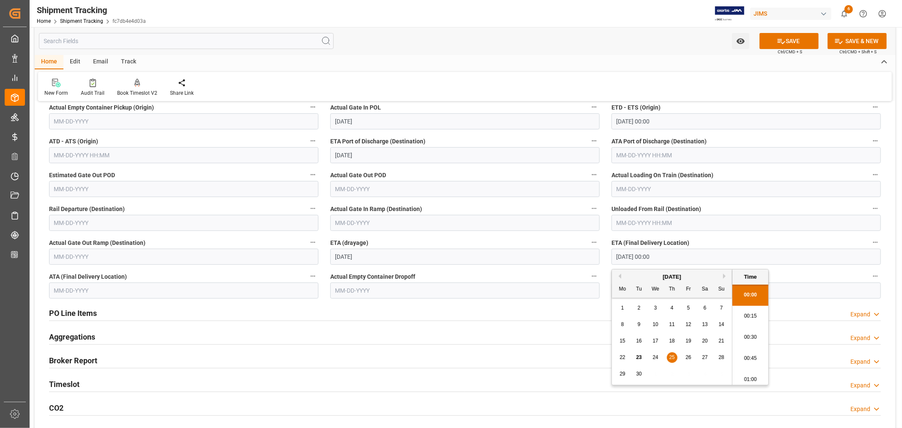
click at [718, 252] on input "09-25-2025 00:00" at bounding box center [745, 257] width 269 height 16
click at [728, 234] on div "ETA (Final Delivery Location) 09-25-2025 00:00" at bounding box center [745, 251] width 281 height 34
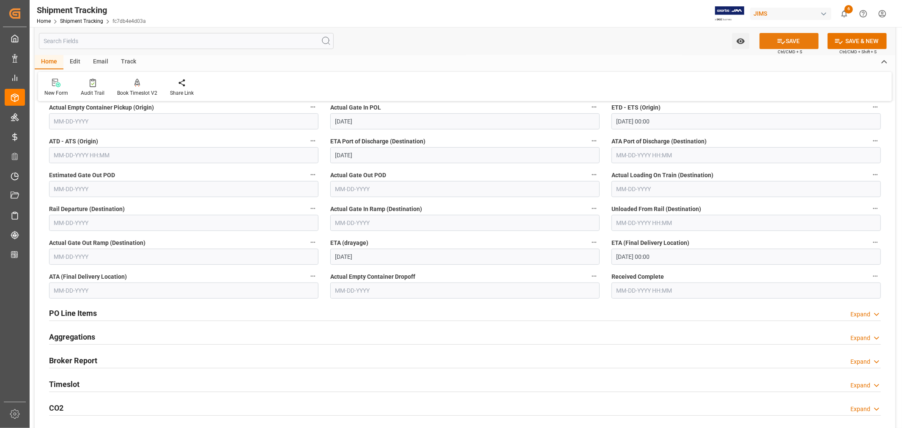
click at [780, 39] on icon at bounding box center [781, 41] width 9 height 9
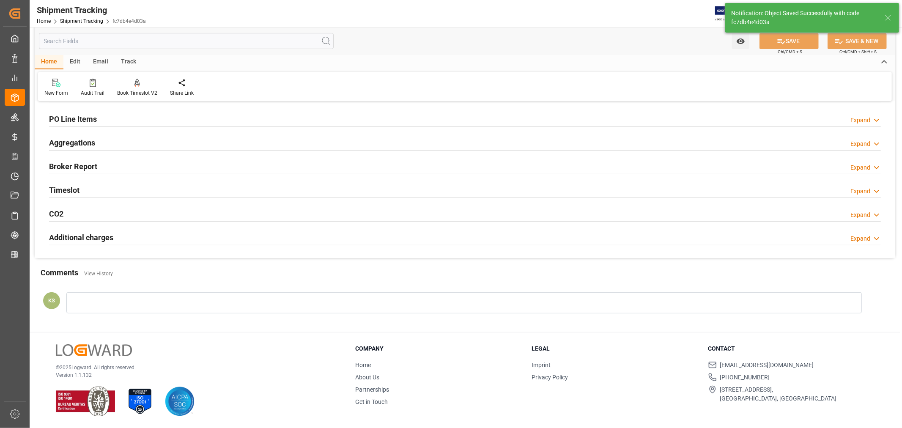
scroll to position [145, 0]
click at [72, 19] on link "Shipment Tracking" at bounding box center [81, 21] width 43 height 6
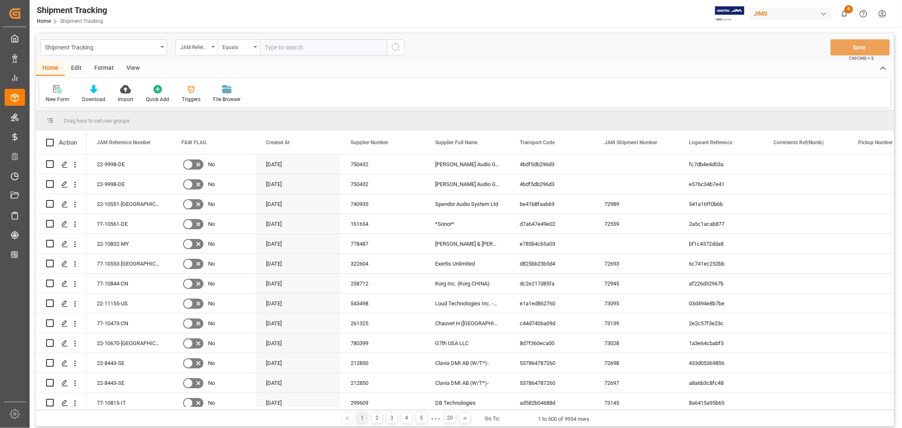
click at [283, 46] on input "text" at bounding box center [323, 47] width 127 height 16
type input "22-8443-se"
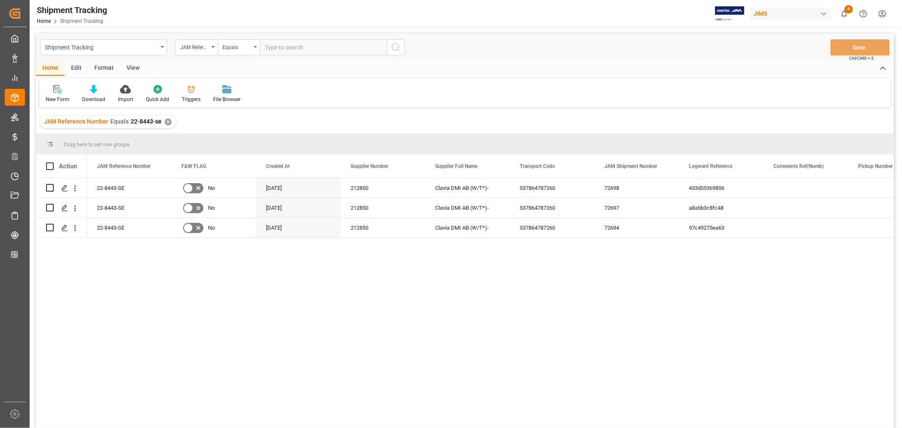
click at [134, 65] on div "View" at bounding box center [133, 68] width 26 height 14
click at [57, 96] on div "Default" at bounding box center [54, 100] width 16 height 8
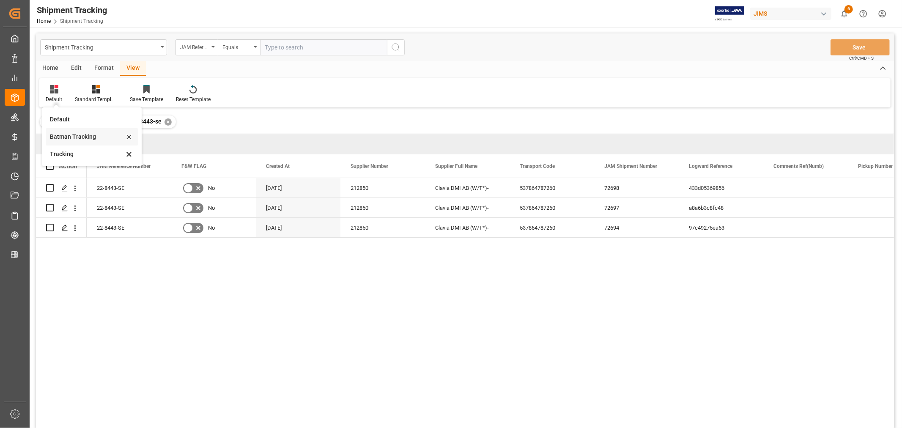
click at [68, 137] on div "Batman Tracking" at bounding box center [87, 136] width 74 height 9
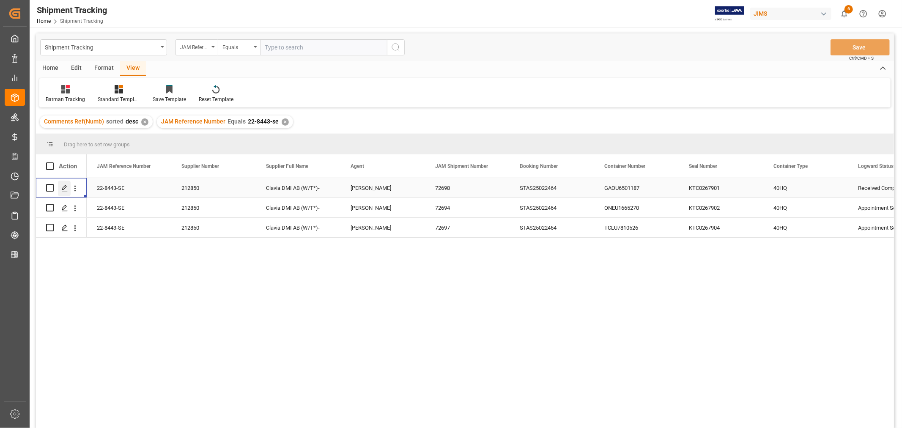
click at [65, 188] on polygon "Press SPACE to select this row." at bounding box center [64, 187] width 4 height 4
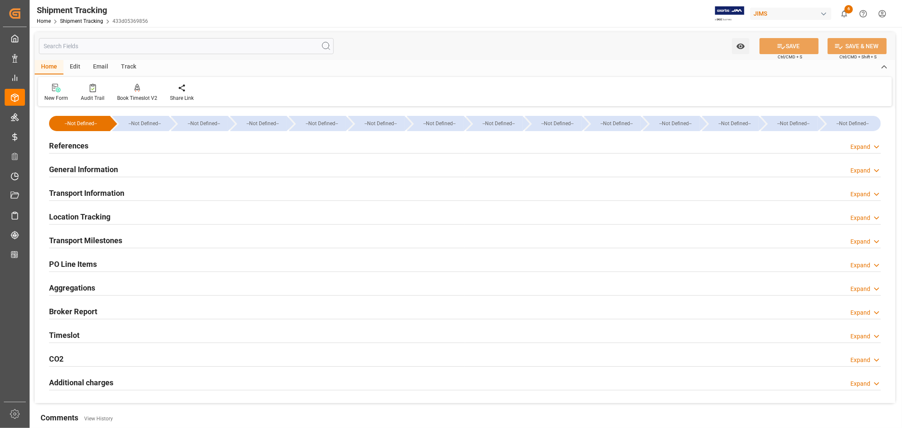
click at [116, 191] on h2 "Transport Information" at bounding box center [86, 192] width 75 height 11
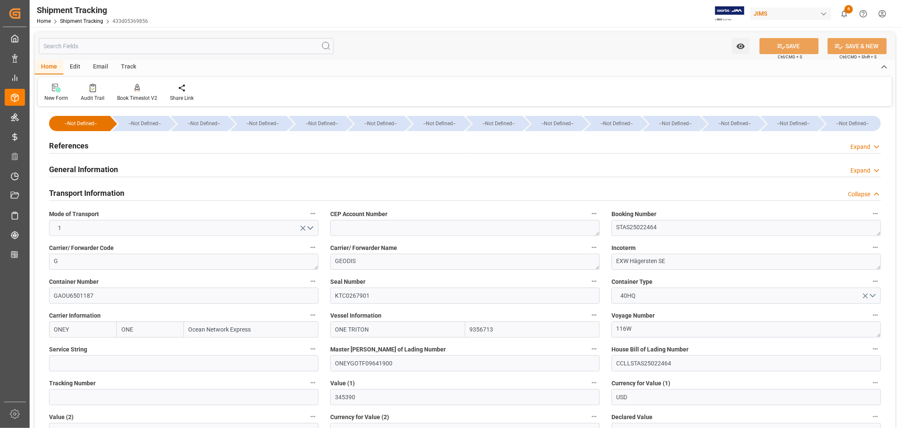
click at [145, 189] on div "Transport Information Collapse" at bounding box center [464, 192] width 831 height 16
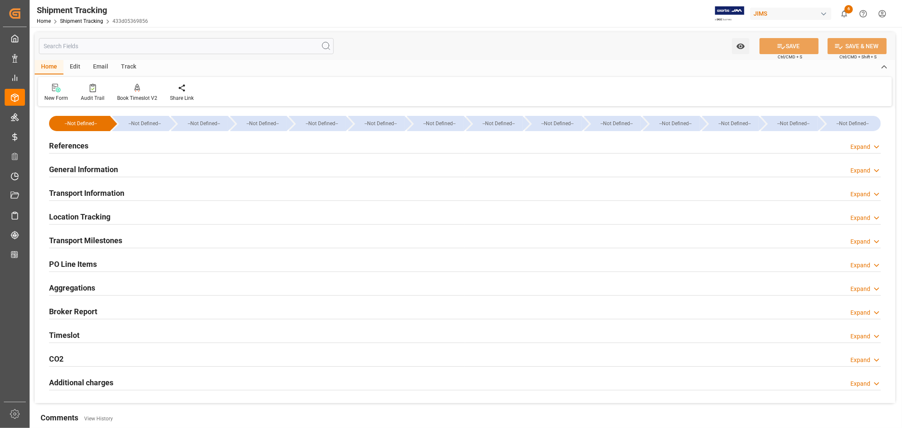
click at [132, 242] on div "Transport Milestones Expand" at bounding box center [464, 240] width 831 height 16
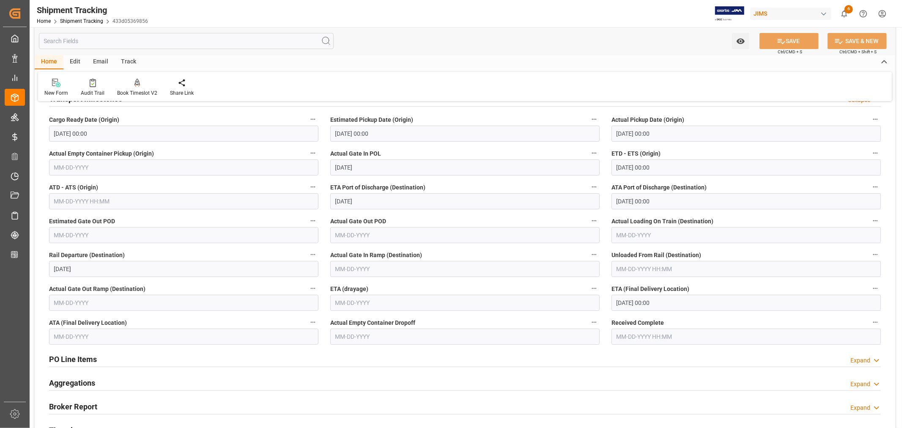
scroll to position [188, 0]
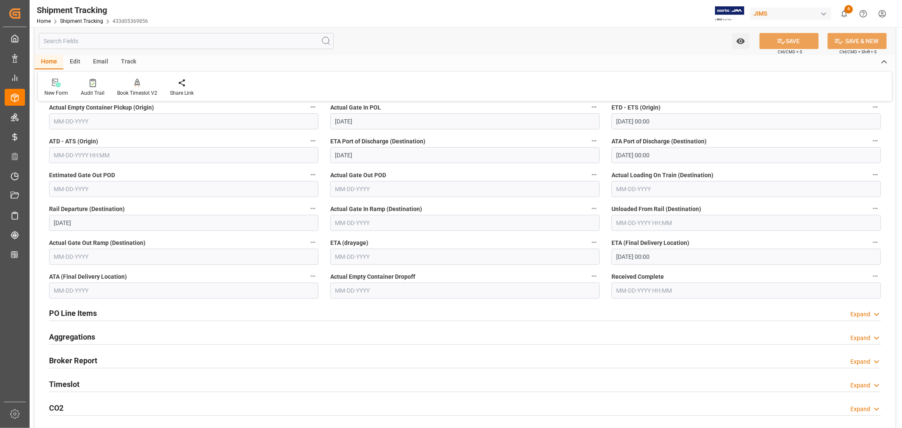
click at [102, 290] on input "text" at bounding box center [183, 290] width 269 height 16
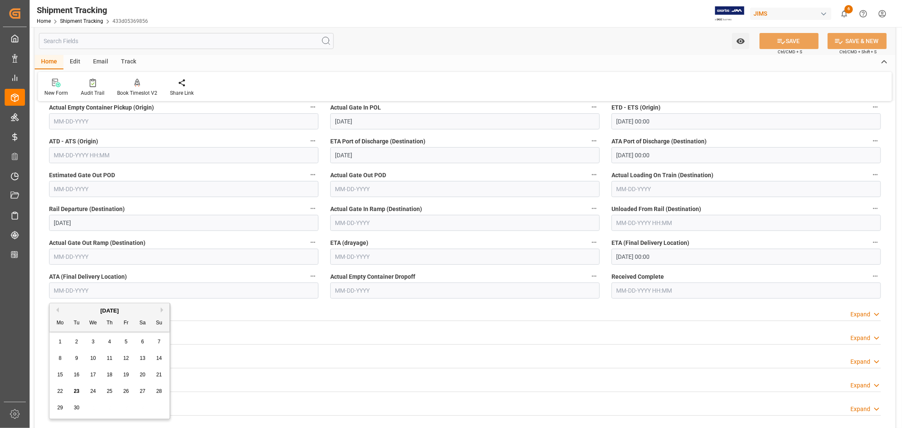
click at [77, 391] on span "23" at bounding box center [76, 391] width 5 height 6
type input "09-23-2025"
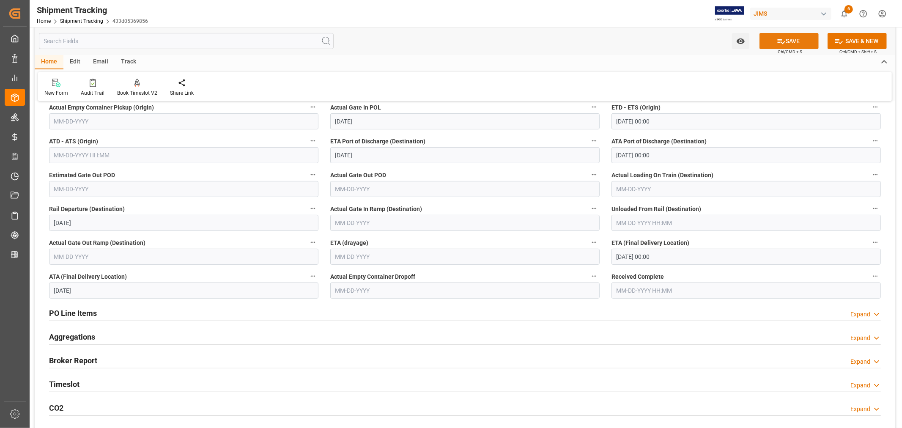
click at [790, 39] on button "SAVE" at bounding box center [788, 41] width 59 height 16
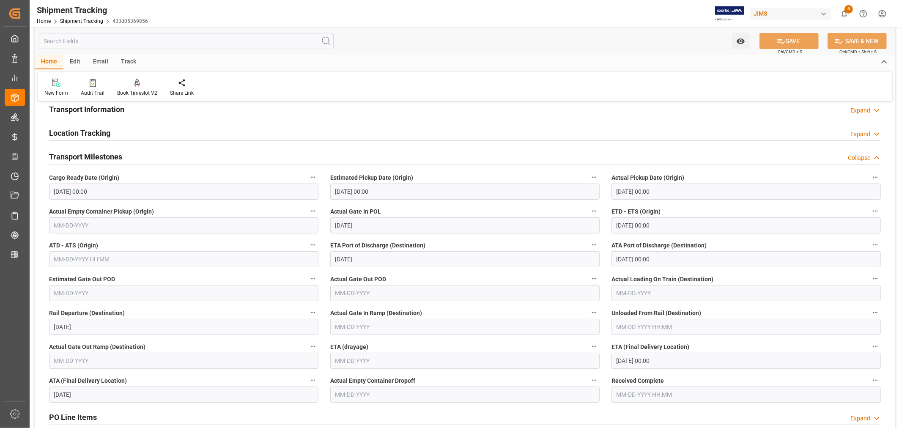
scroll to position [0, 0]
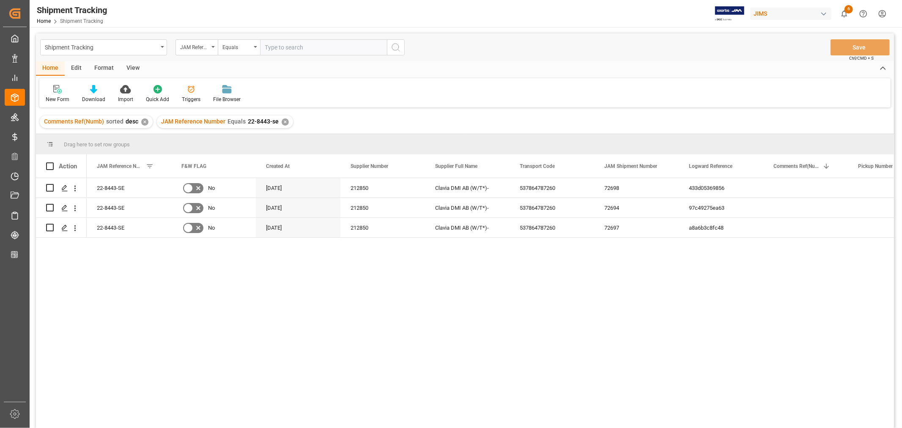
drag, startPoint x: 133, startPoint y: 66, endPoint x: 112, endPoint y: 75, distance: 22.8
click at [133, 66] on div "View" at bounding box center [133, 68] width 26 height 14
click at [51, 93] on div "Default" at bounding box center [53, 94] width 29 height 19
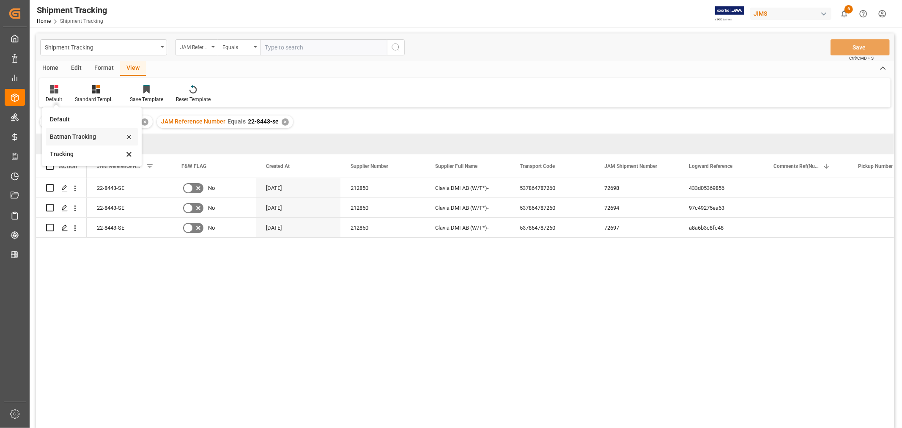
click at [67, 138] on div "Batman Tracking" at bounding box center [87, 136] width 74 height 9
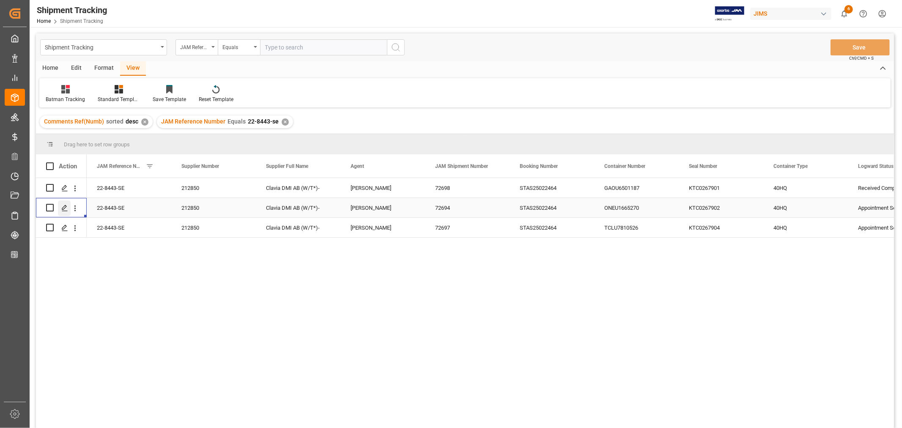
click at [62, 208] on polygon "Press SPACE to select this row." at bounding box center [64, 207] width 4 height 4
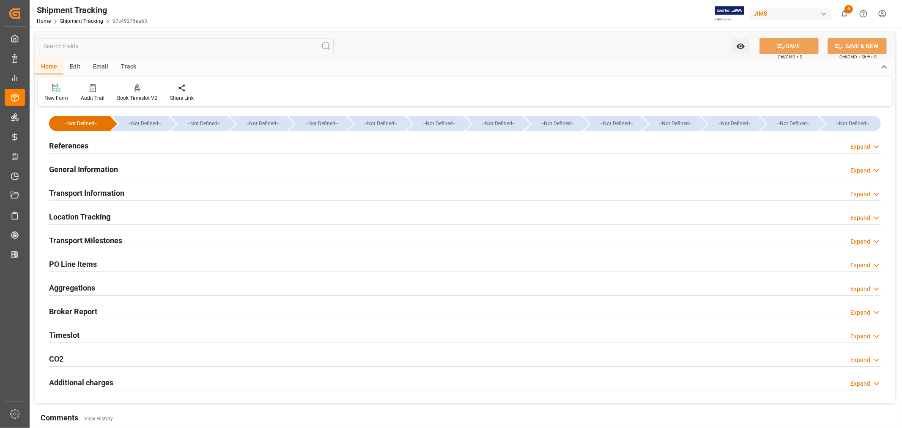
click at [99, 237] on h2 "Transport Milestones" at bounding box center [85, 240] width 73 height 11
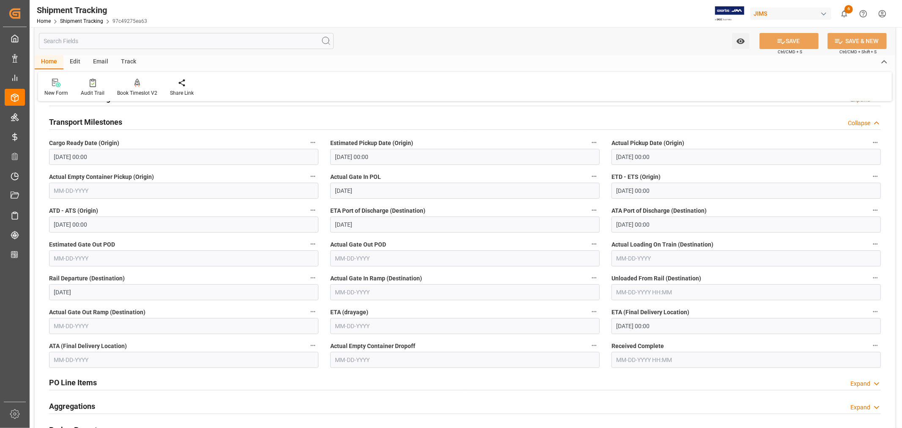
scroll to position [141, 0]
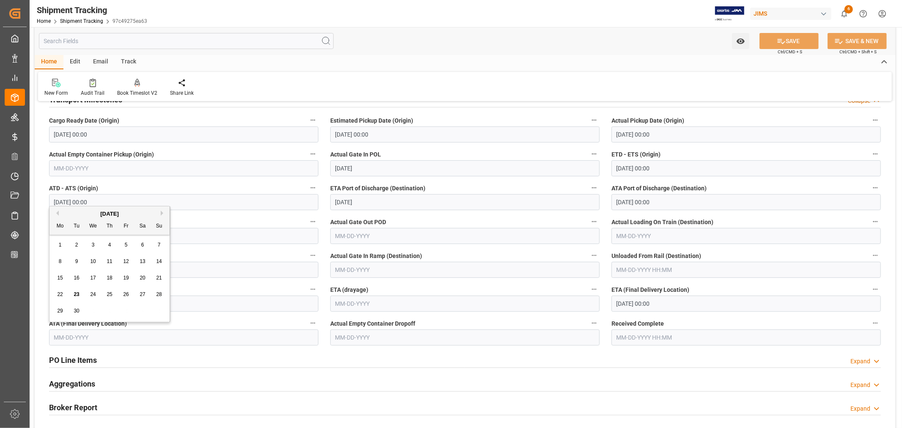
click at [122, 337] on input "text" at bounding box center [183, 337] width 269 height 16
click at [79, 293] on span "23" at bounding box center [76, 294] width 5 height 6
type input "09-23-2025"
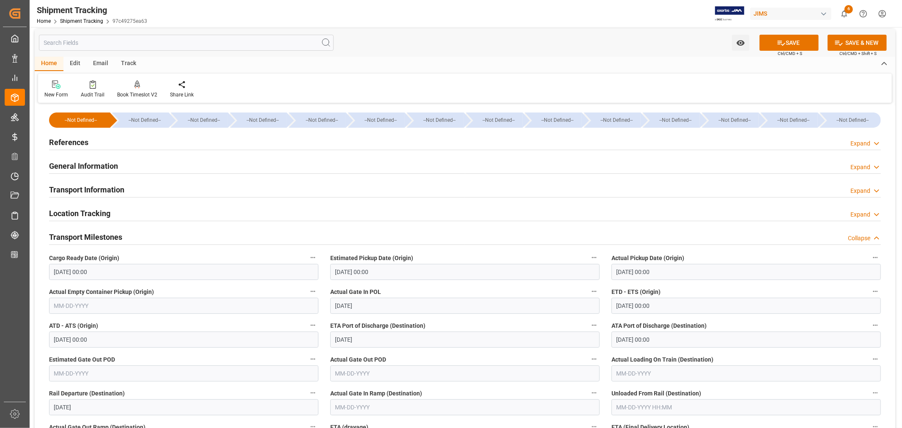
scroll to position [0, 0]
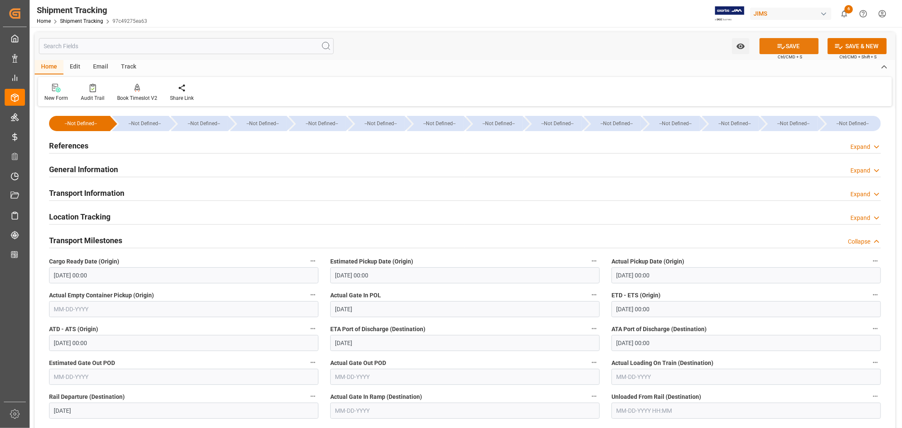
click at [785, 45] on button "SAVE" at bounding box center [788, 46] width 59 height 16
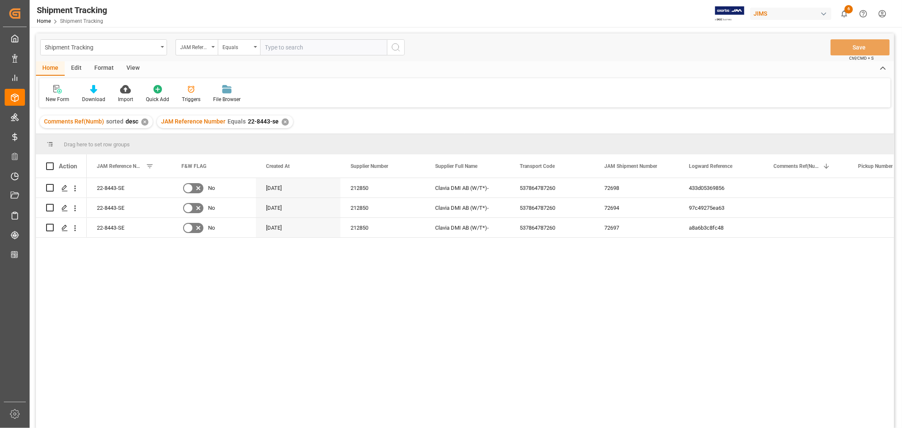
click at [128, 66] on div "View" at bounding box center [133, 68] width 26 height 14
drag, startPoint x: 58, startPoint y: 96, endPoint x: 58, endPoint y: 104, distance: 7.6
click at [58, 96] on div "Default" at bounding box center [54, 100] width 16 height 8
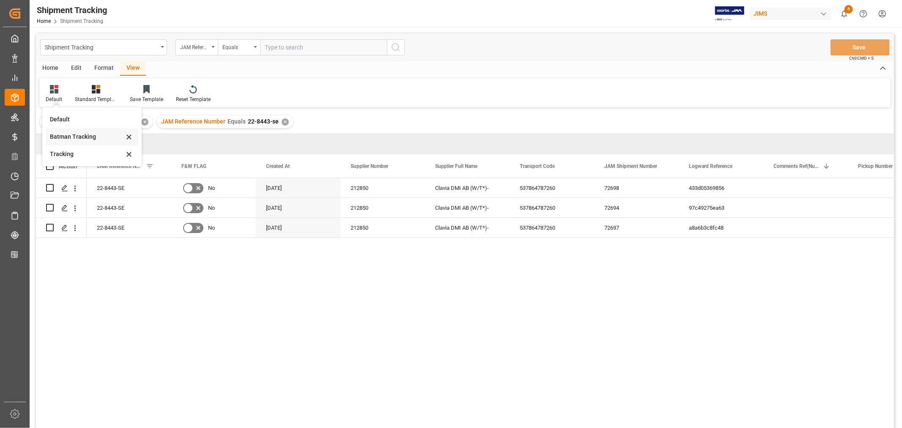
click at [72, 135] on div "Batman Tracking" at bounding box center [87, 136] width 74 height 9
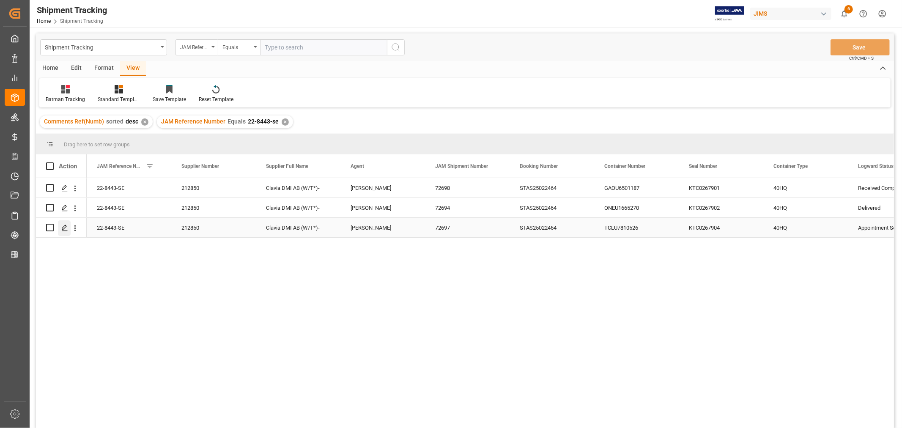
click at [62, 227] on polygon "Press SPACE to select this row." at bounding box center [64, 227] width 4 height 4
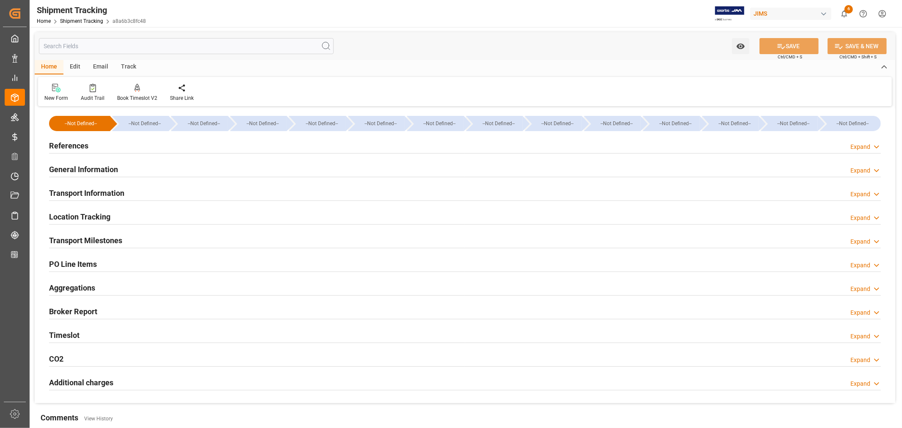
type input "08-07-2025 00:00"
type input "08-08-2025 00:00"
type input "08-08-2025"
type input "08-21-2025 00:00"
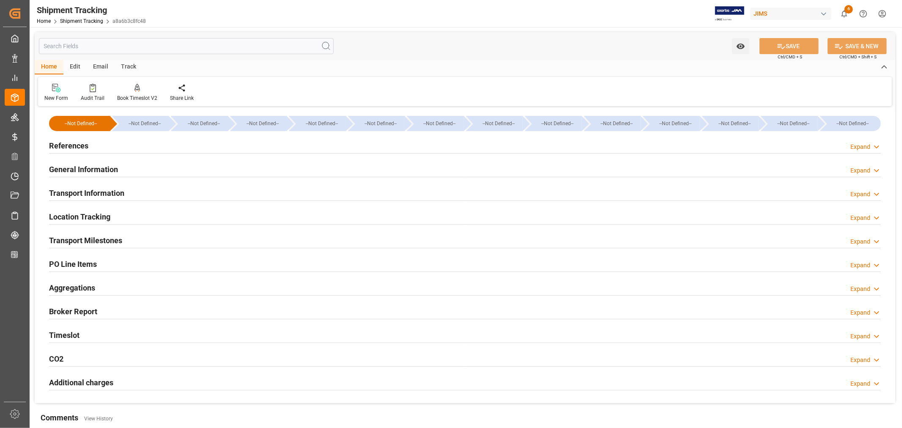
type input "09-15-2025"
type input "09-15-2025 00:00"
type input "09-16-2025"
click at [130, 240] on div "Transport Milestones Expand" at bounding box center [464, 240] width 831 height 16
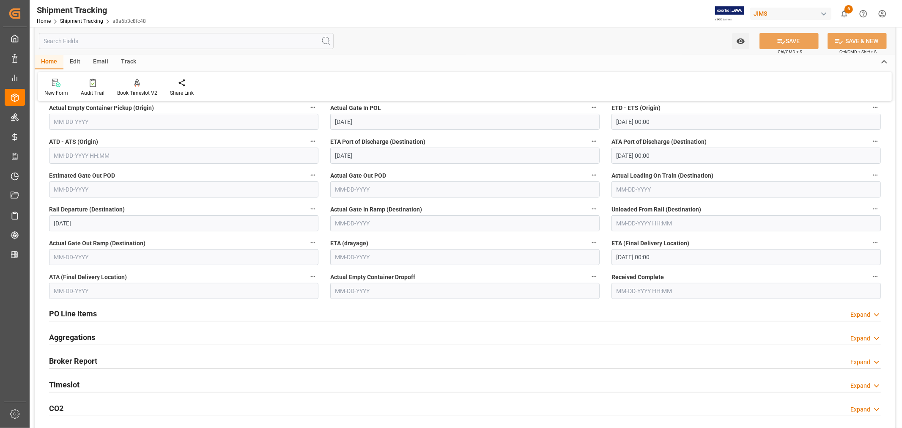
scroll to position [188, 0]
click at [668, 254] on input "09-26-2025 00:00" at bounding box center [745, 257] width 269 height 16
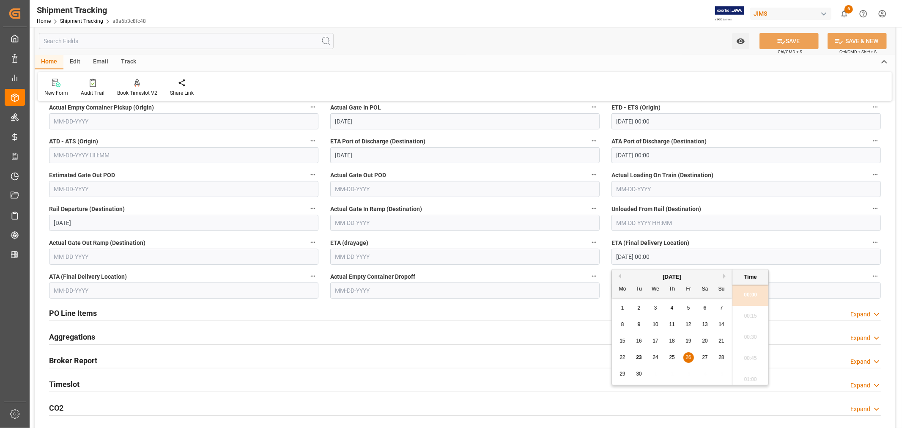
click at [656, 356] on span "24" at bounding box center [654, 357] width 5 height 6
type input "09-24-2025 00:00"
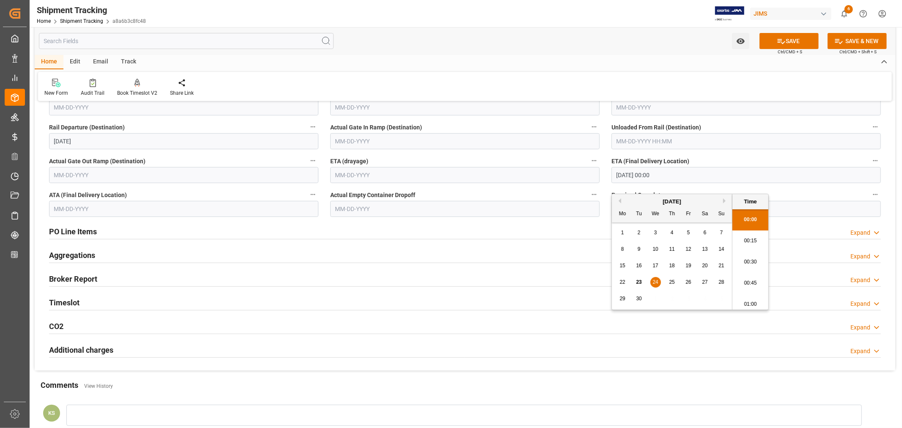
scroll to position [282, 0]
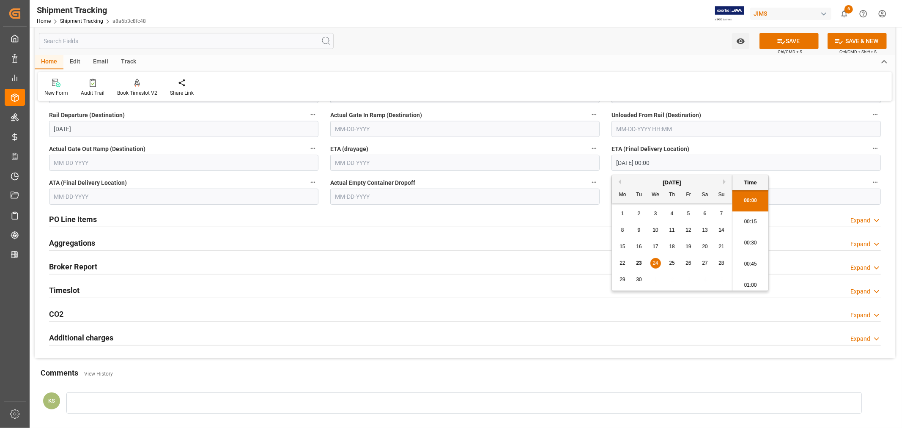
click at [229, 289] on div "Timeslot Expand" at bounding box center [464, 290] width 831 height 16
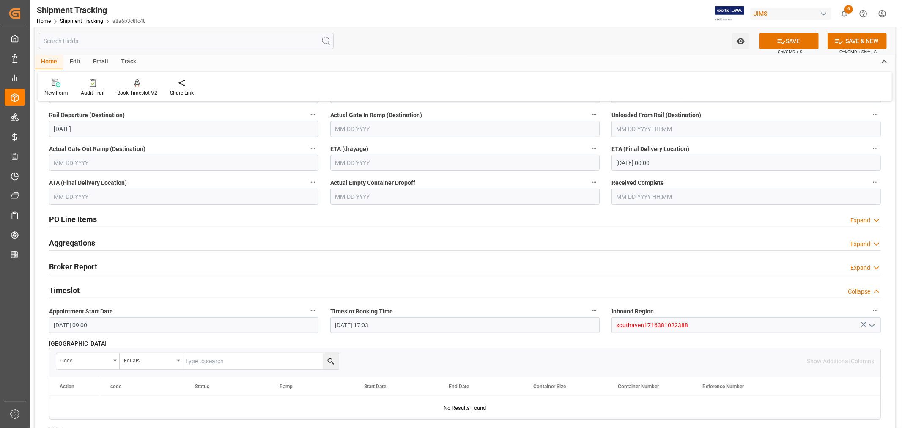
click at [229, 289] on div "Timeslot Collapse" at bounding box center [464, 290] width 831 height 16
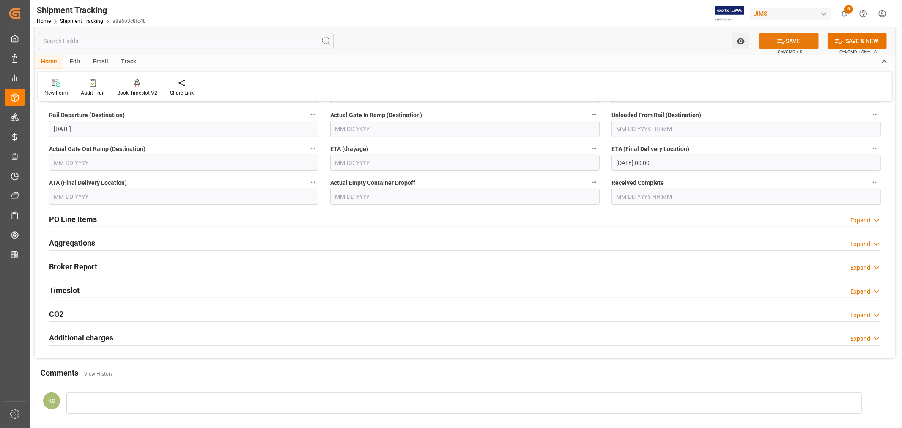
click at [789, 40] on button "SAVE" at bounding box center [788, 41] width 59 height 16
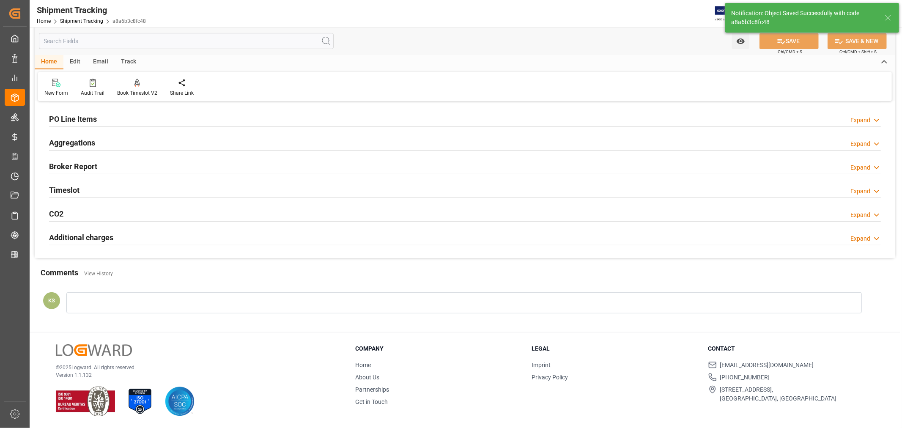
scroll to position [45, 0]
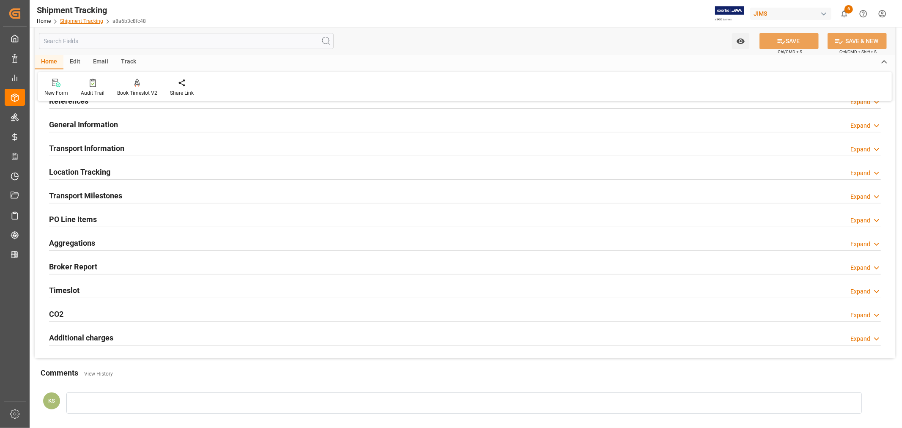
click at [82, 22] on link "Shipment Tracking" at bounding box center [81, 21] width 43 height 6
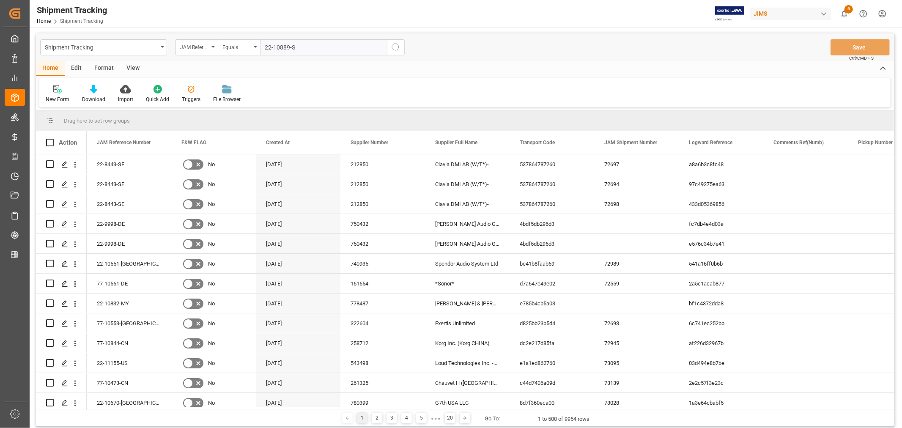
type input "22-10889-SE"
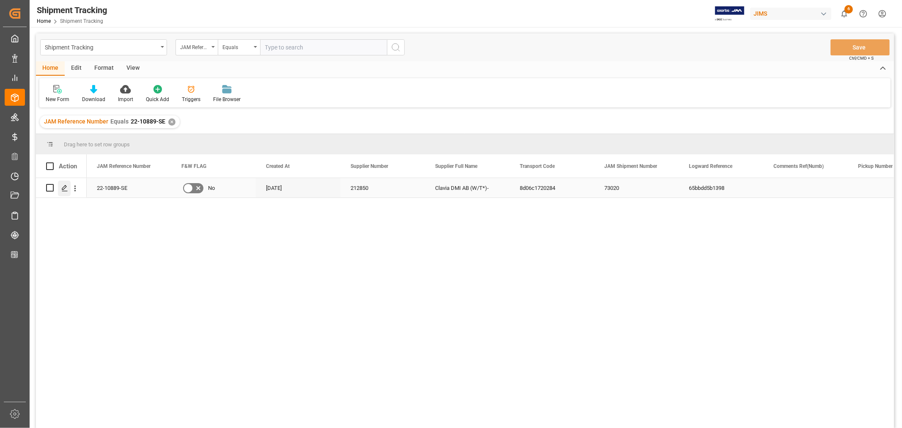
click at [65, 188] on icon "Press SPACE to select this row." at bounding box center [64, 188] width 7 height 7
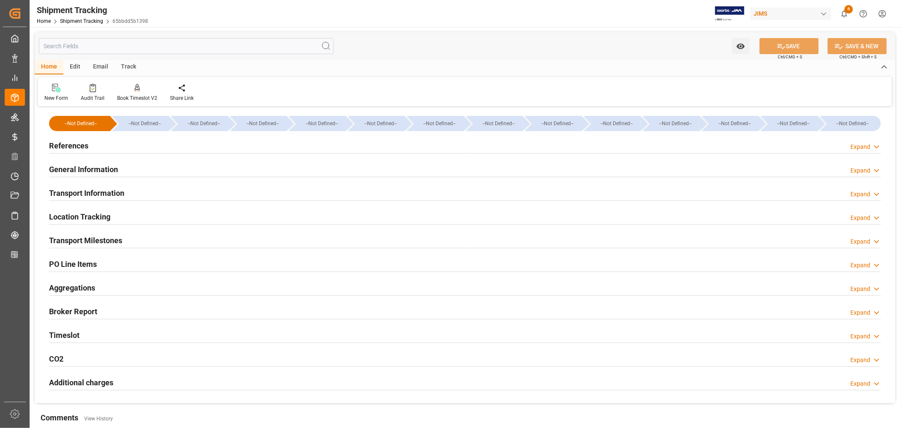
type input "09-15-2025 00:00"
type input "09-15-2025 13:38"
type input "09-15-2025 20:00"
type input "09-15-2025 00:00"
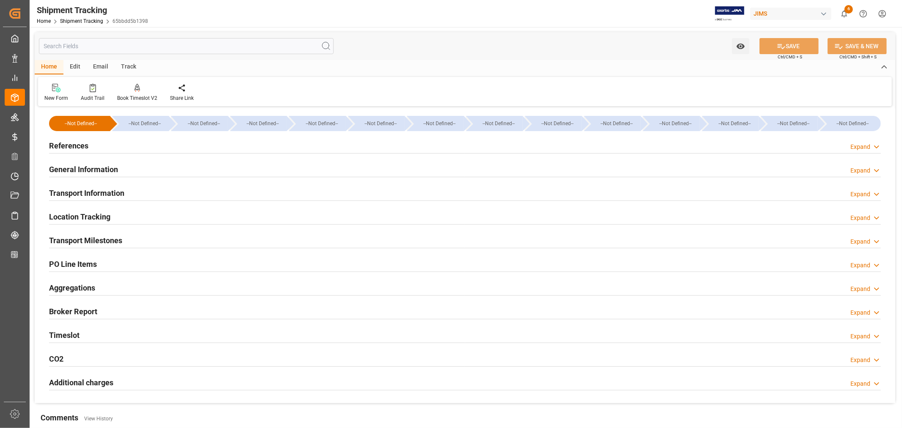
type input "09-18-2025"
type input "09-19-2025 17:30"
click at [136, 241] on div "Transport Milestones Expand" at bounding box center [464, 240] width 831 height 16
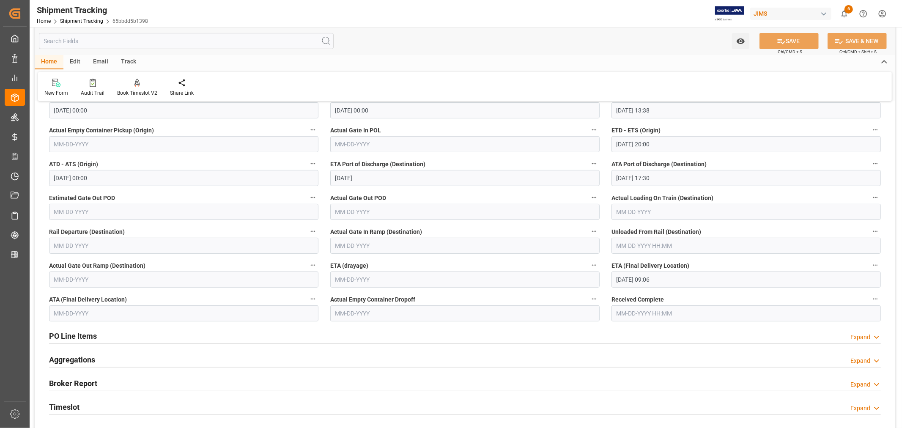
scroll to position [188, 0]
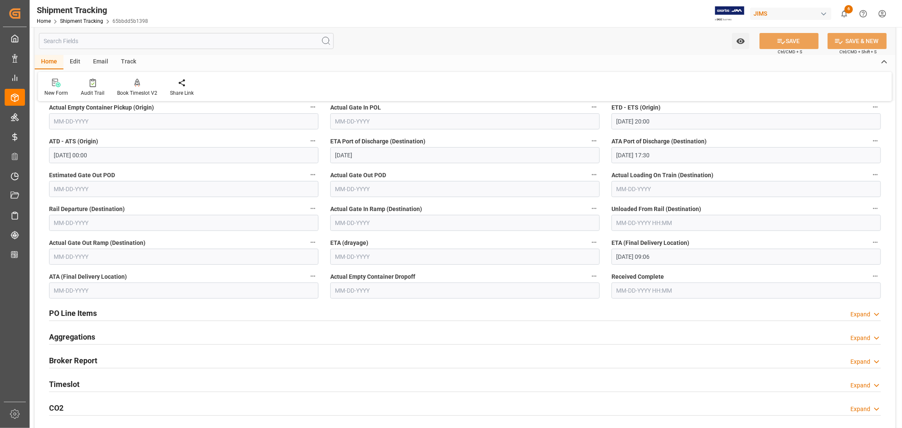
click at [670, 258] on input "09-24-2025 09:06" at bounding box center [745, 257] width 269 height 16
click at [637, 358] on span "23" at bounding box center [638, 357] width 5 height 6
type input "09-23-2025 09:06"
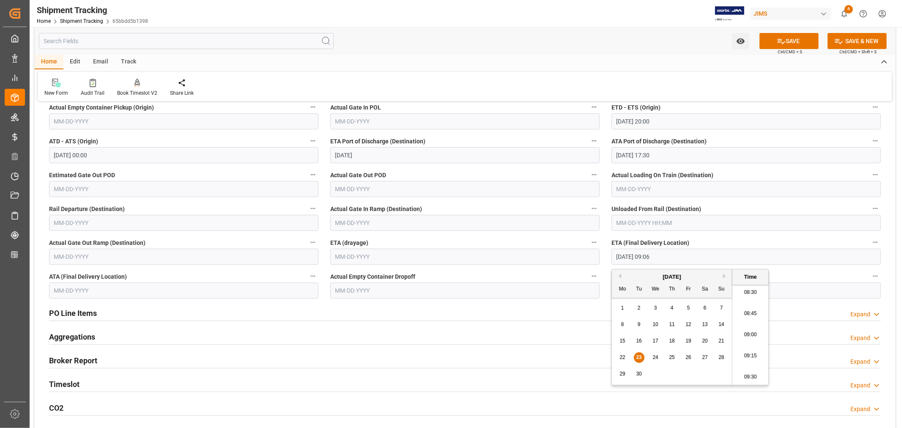
click at [99, 286] on input "text" at bounding box center [183, 290] width 269 height 16
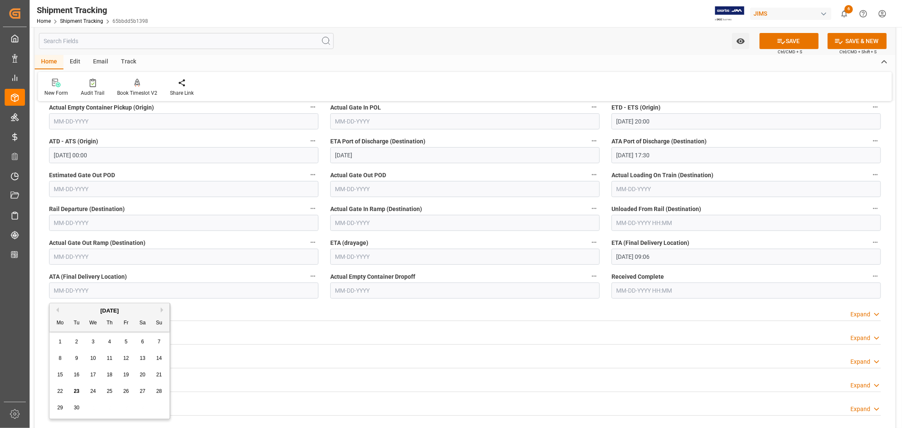
click at [75, 390] on span "23" at bounding box center [76, 391] width 5 height 6
type input "09-23-2025"
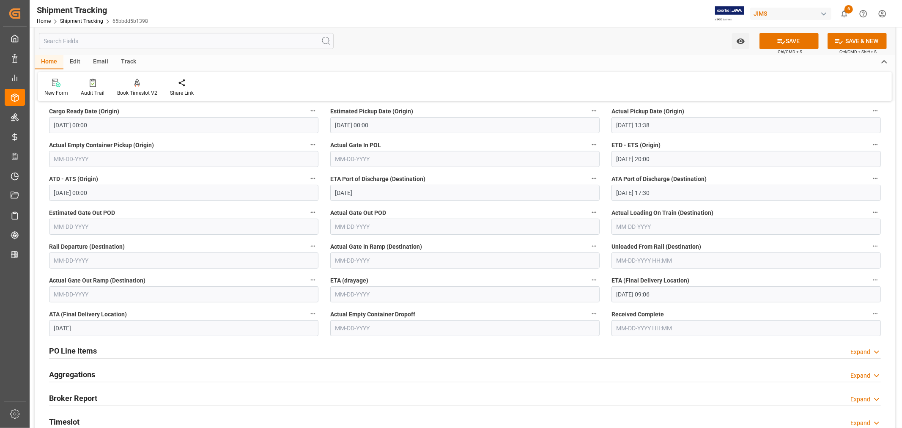
scroll to position [0, 0]
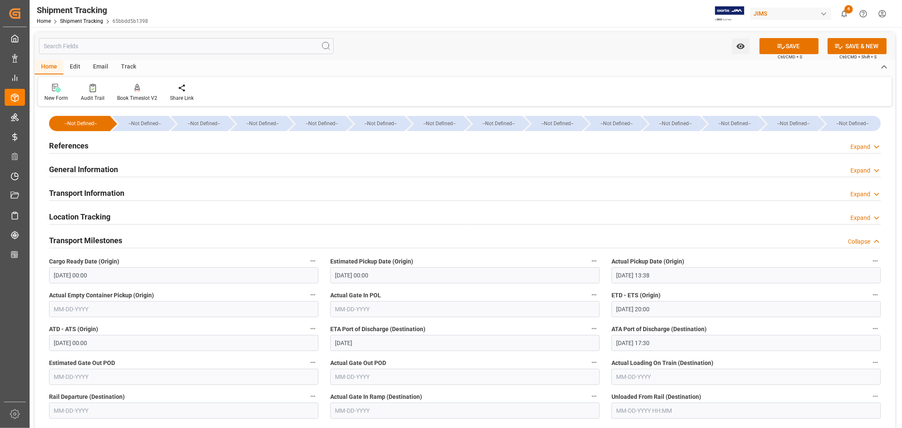
click at [87, 167] on h2 "General Information" at bounding box center [83, 169] width 69 height 11
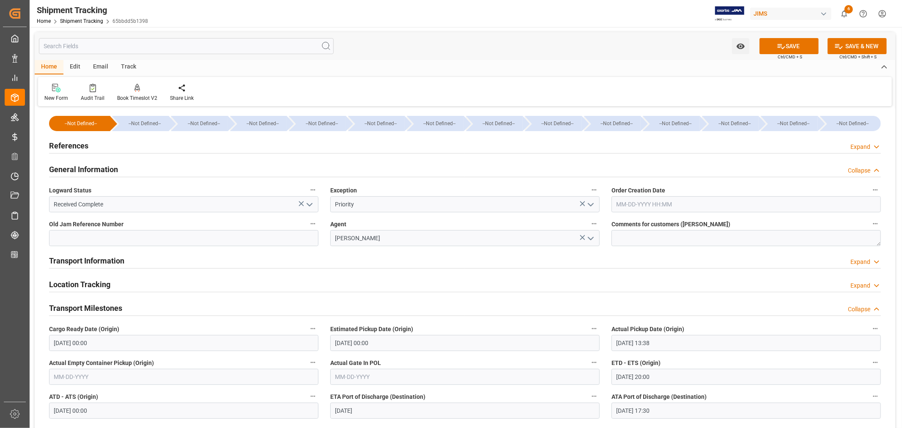
click at [87, 167] on h2 "General Information" at bounding box center [83, 169] width 69 height 11
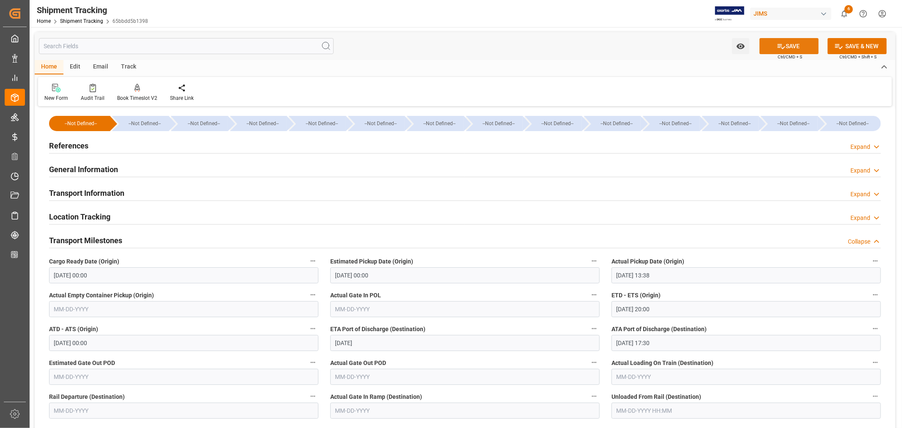
click at [787, 44] on button "SAVE" at bounding box center [788, 46] width 59 height 16
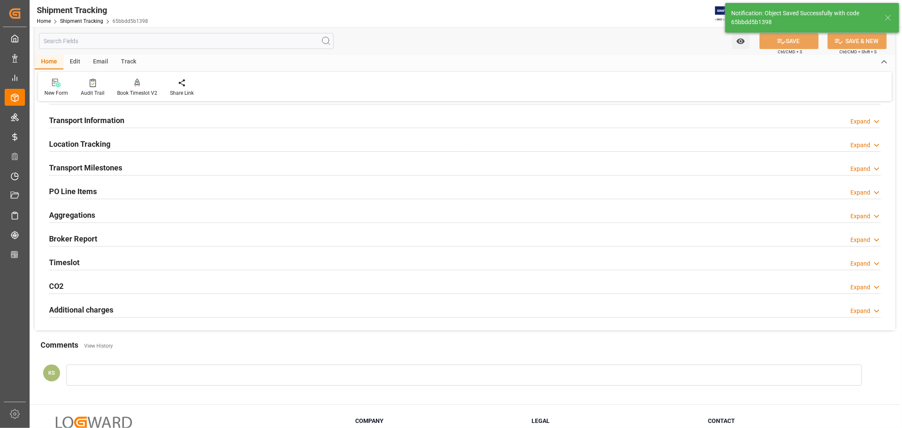
scroll to position [51, 0]
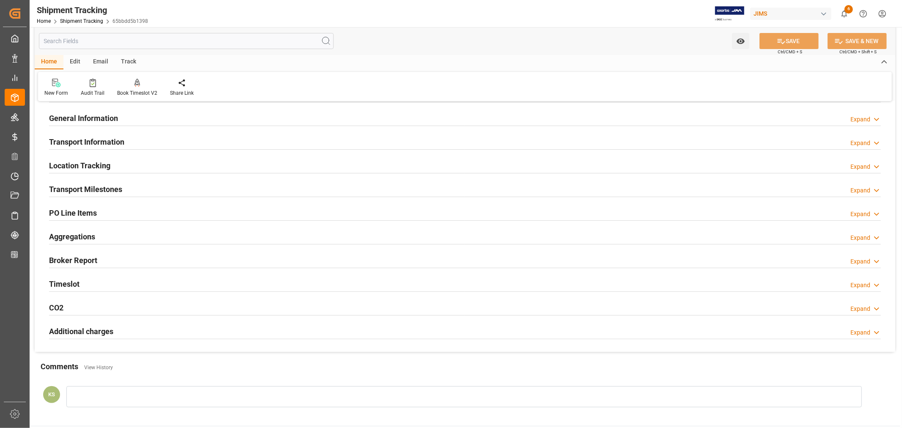
click at [286, 192] on div "Transport Milestones Expand" at bounding box center [464, 188] width 831 height 16
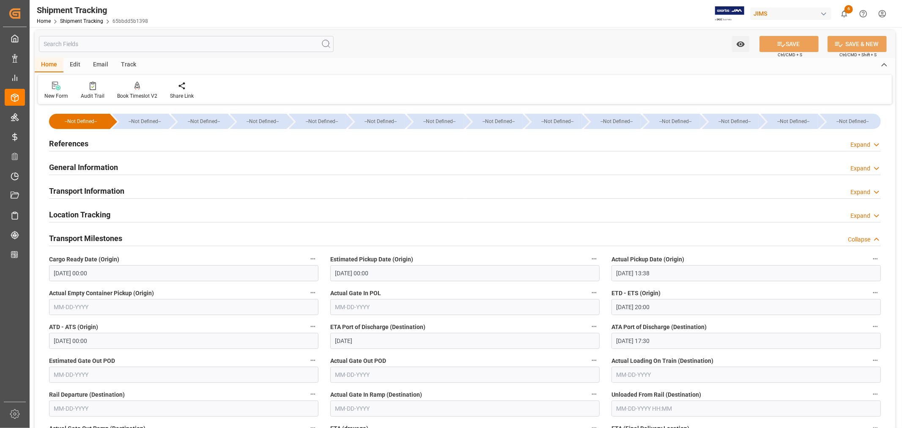
scroll to position [0, 0]
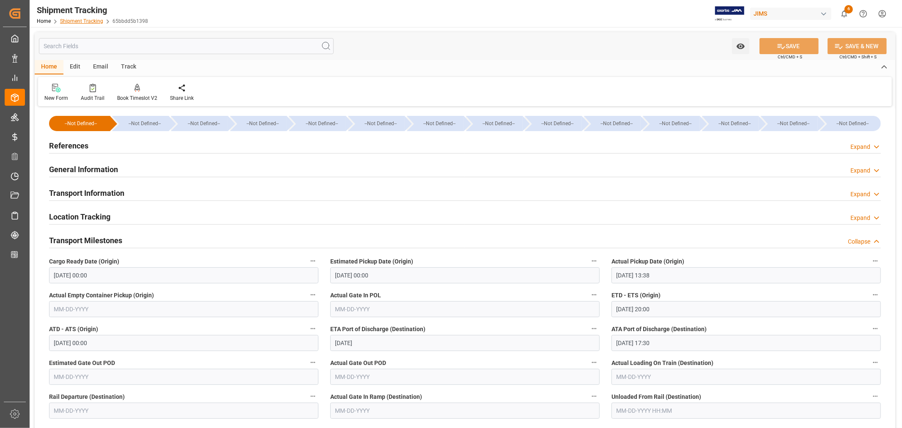
click at [92, 19] on link "Shipment Tracking" at bounding box center [81, 21] width 43 height 6
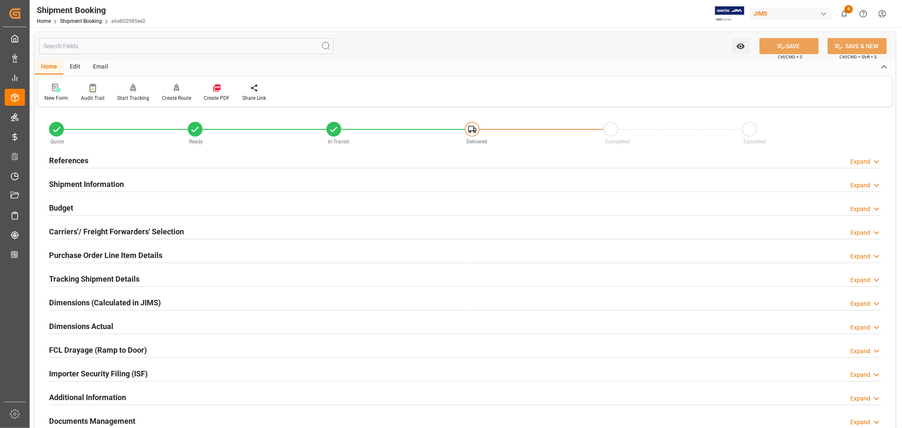
click at [68, 204] on h2 "Budget" at bounding box center [61, 207] width 24 height 11
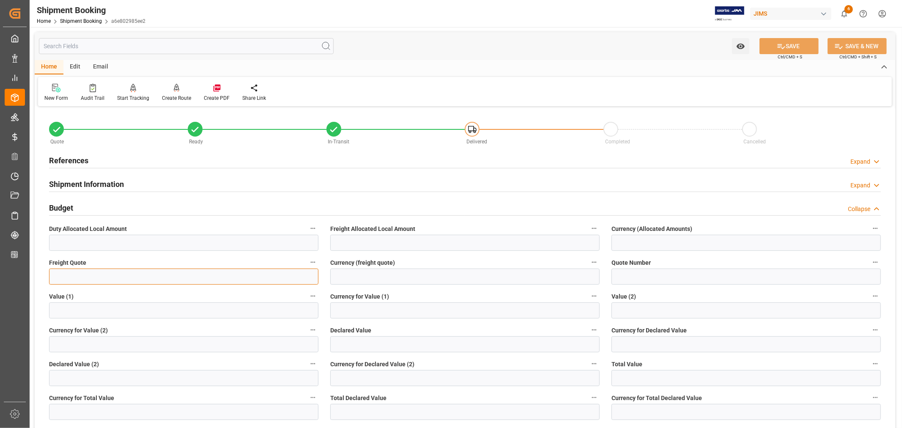
click at [73, 276] on input "text" at bounding box center [183, 276] width 269 height 16
type input "6000"
click at [362, 273] on input at bounding box center [464, 276] width 269 height 16
type input "USD"
click at [793, 46] on button "SAVE" at bounding box center [788, 46] width 59 height 16
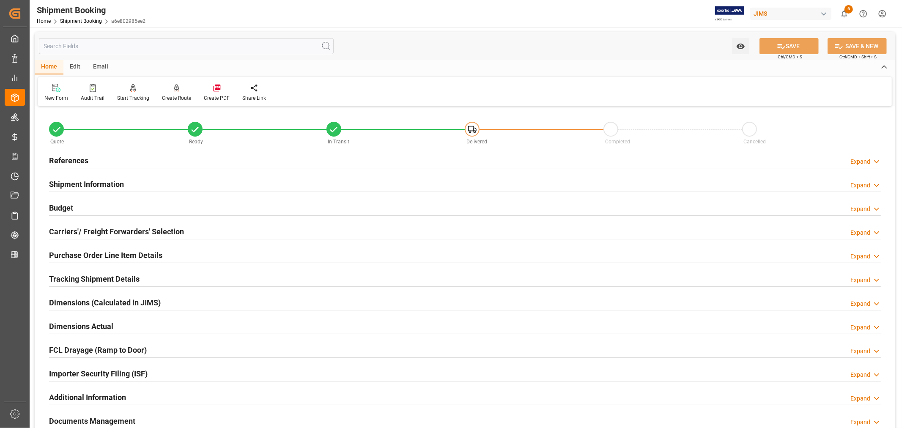
click at [72, 160] on h2 "References" at bounding box center [68, 160] width 39 height 11
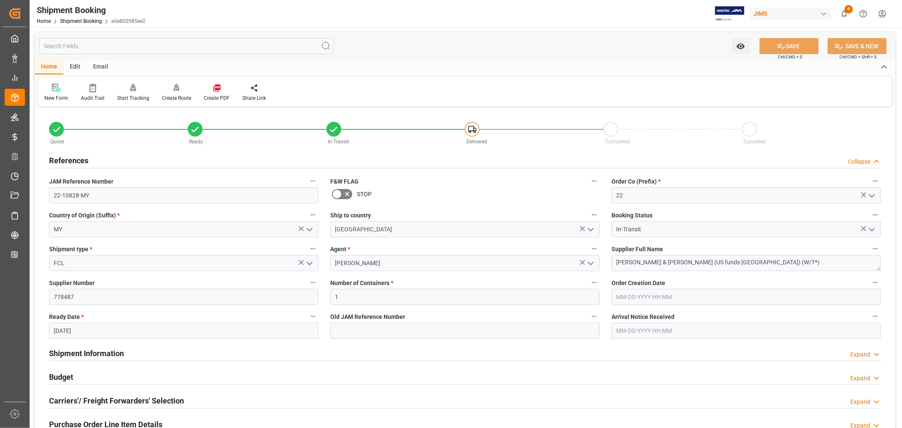
click at [72, 160] on h2 "References" at bounding box center [68, 160] width 39 height 11
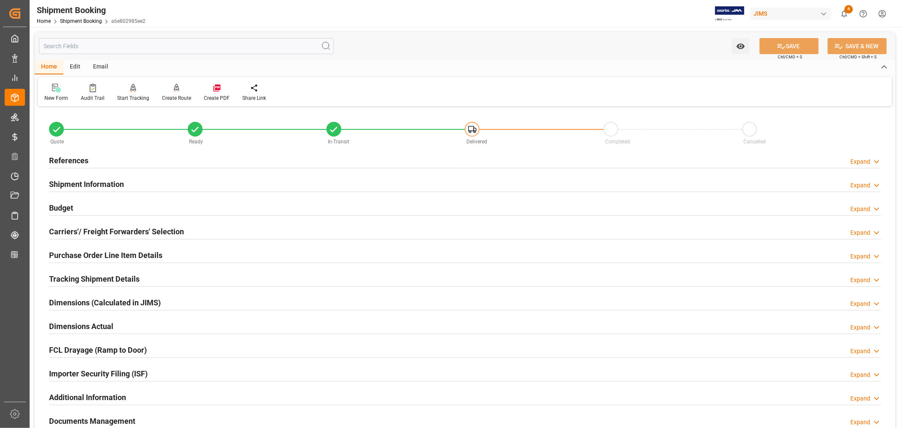
click at [79, 275] on h2 "Tracking Shipment Details" at bounding box center [94, 278] width 90 height 11
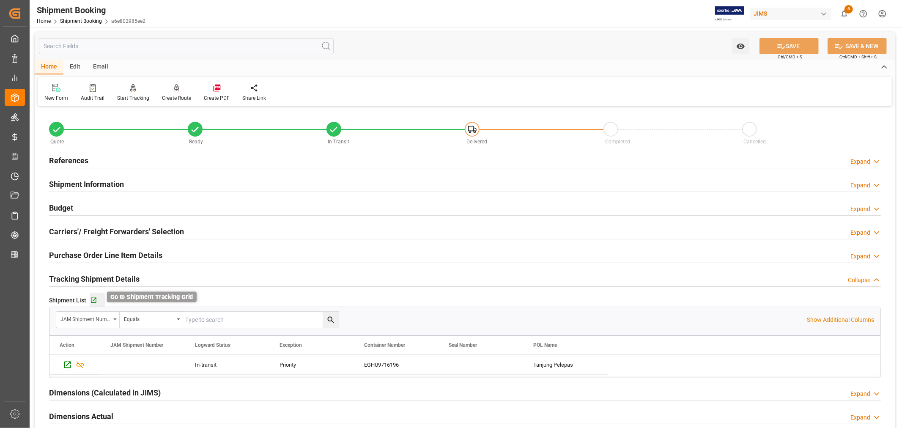
click at [93, 299] on icon "button" at bounding box center [93, 300] width 7 height 7
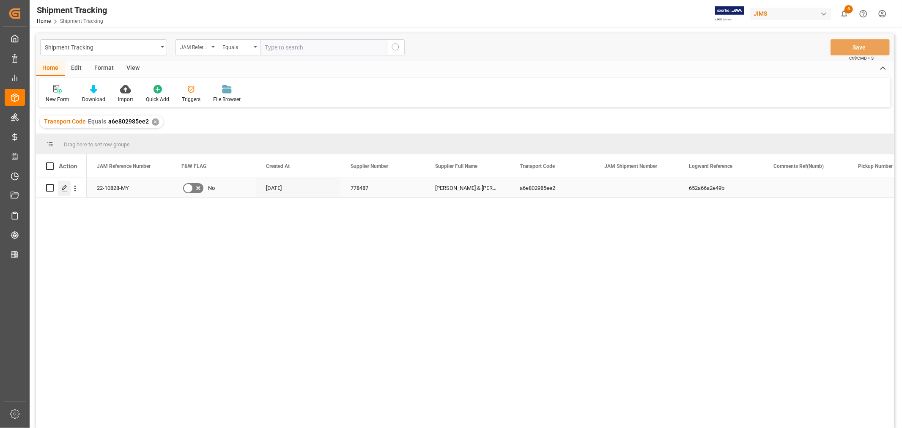
click at [65, 188] on icon "Press SPACE to select this row." at bounding box center [64, 188] width 7 height 7
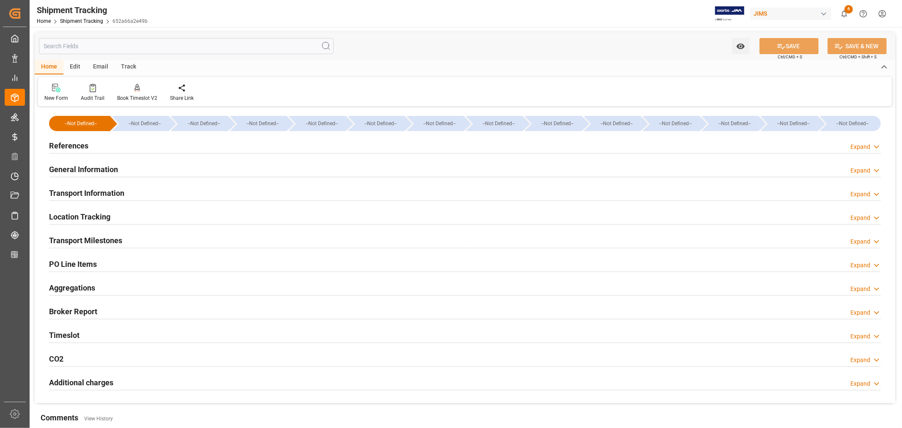
type input "[DATE]"
click at [69, 145] on h2 "References" at bounding box center [68, 145] width 39 height 11
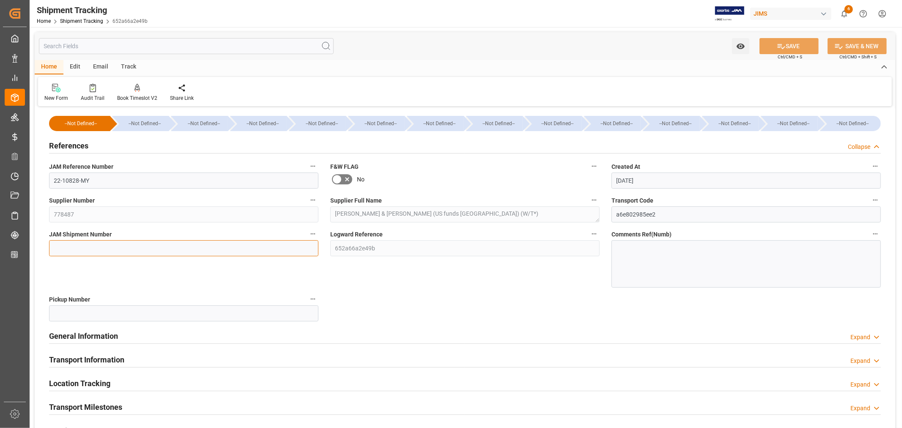
click at [66, 243] on input at bounding box center [183, 248] width 269 height 16
paste input "73147"
type input "73147"
click at [783, 48] on icon at bounding box center [781, 46] width 9 height 9
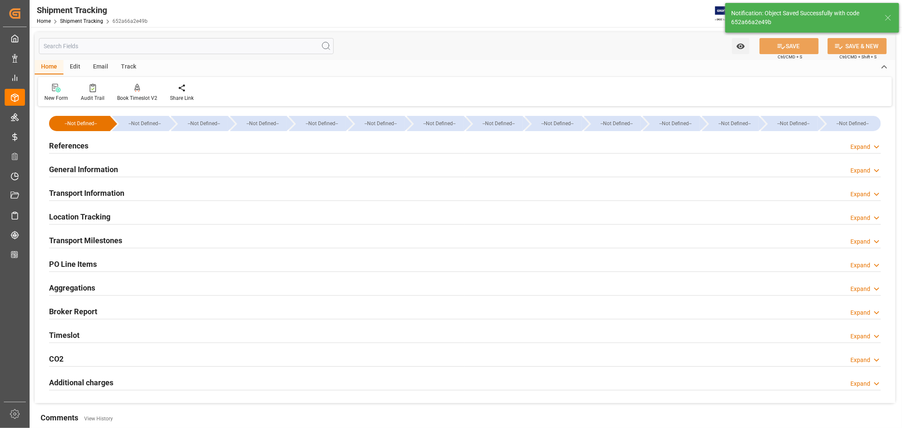
click at [103, 165] on h2 "General Information" at bounding box center [83, 169] width 69 height 11
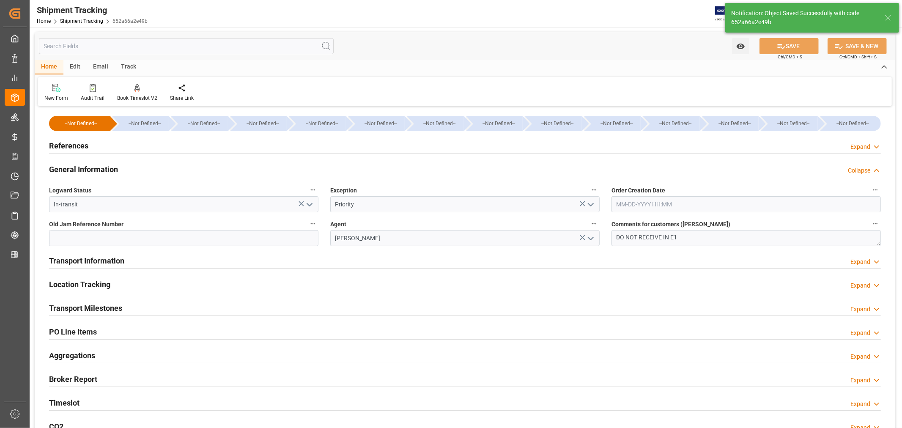
click at [103, 165] on h2 "General Information" at bounding box center [83, 169] width 69 height 11
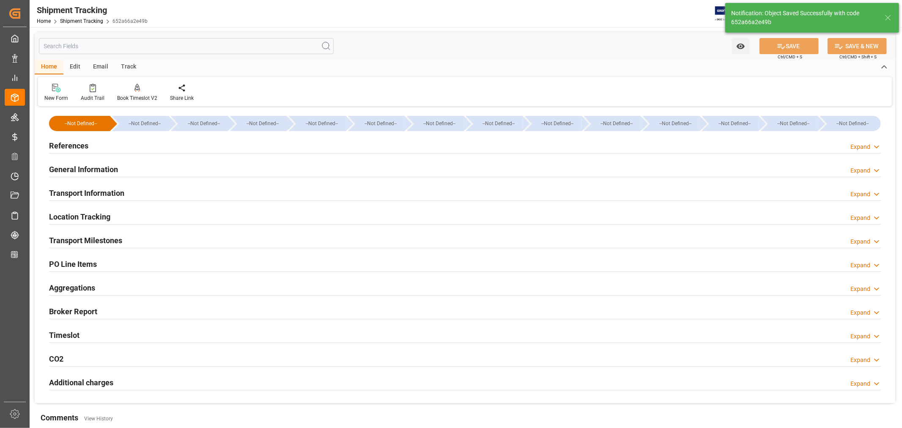
click at [69, 145] on h2 "References" at bounding box center [68, 145] width 39 height 11
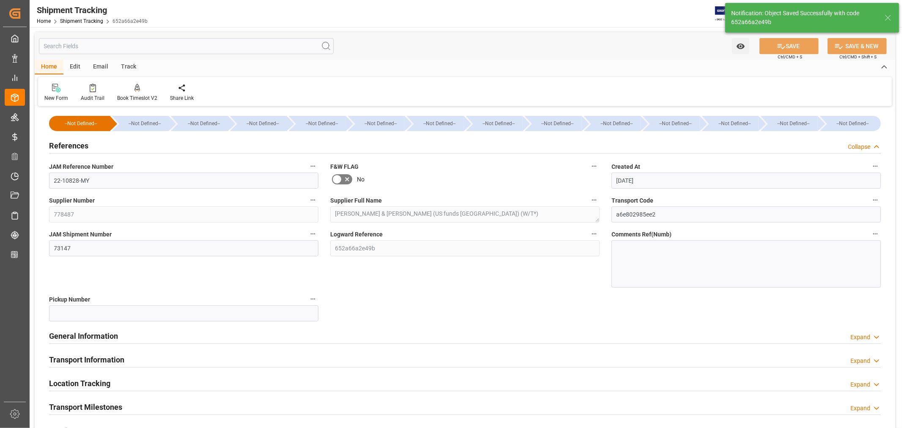
click at [69, 145] on h2 "References" at bounding box center [68, 145] width 39 height 11
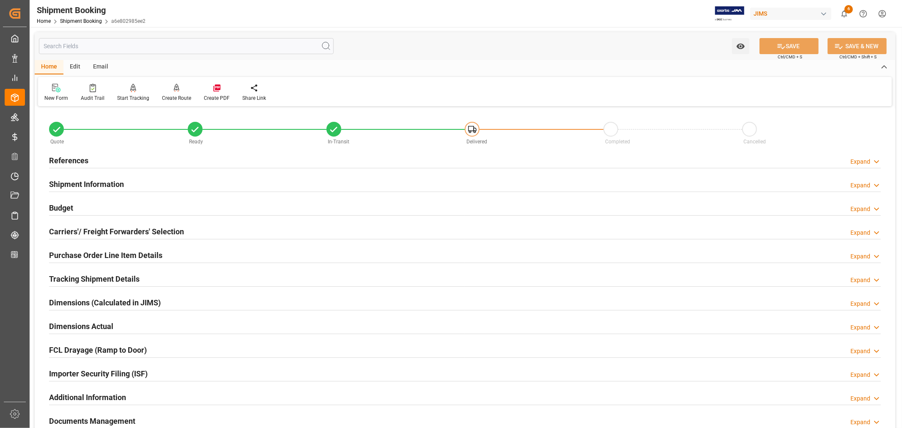
click at [89, 255] on h2 "Purchase Order Line Item Details" at bounding box center [105, 254] width 113 height 11
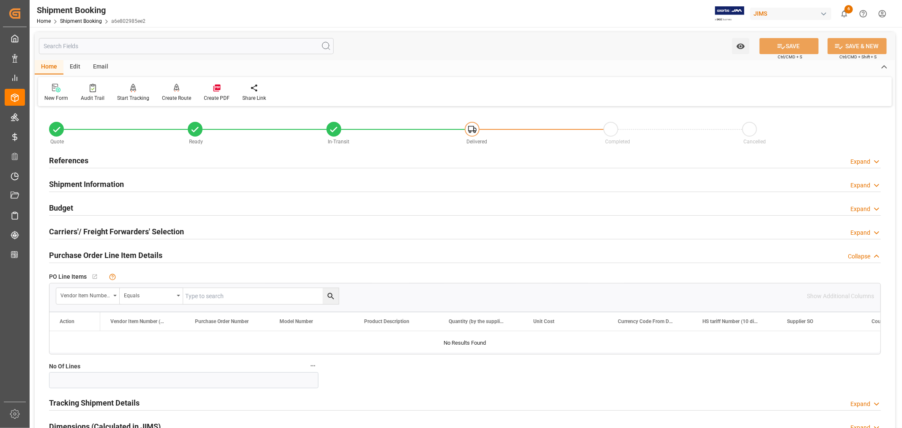
click at [89, 255] on h2 "Purchase Order Line Item Details" at bounding box center [105, 254] width 113 height 11
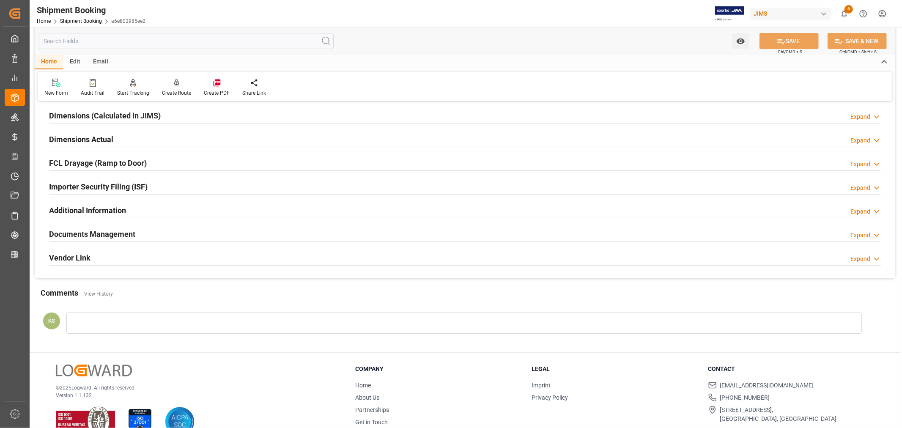
scroll to position [208, 0]
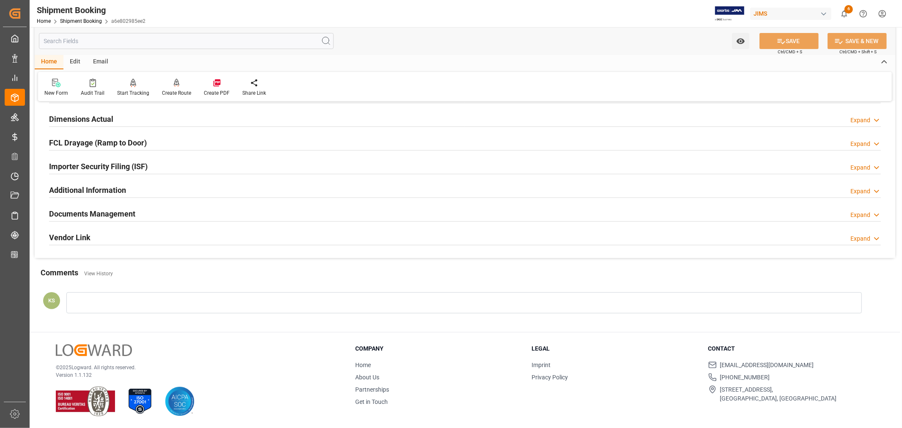
click at [157, 213] on div "Documents Management Expand" at bounding box center [464, 213] width 831 height 16
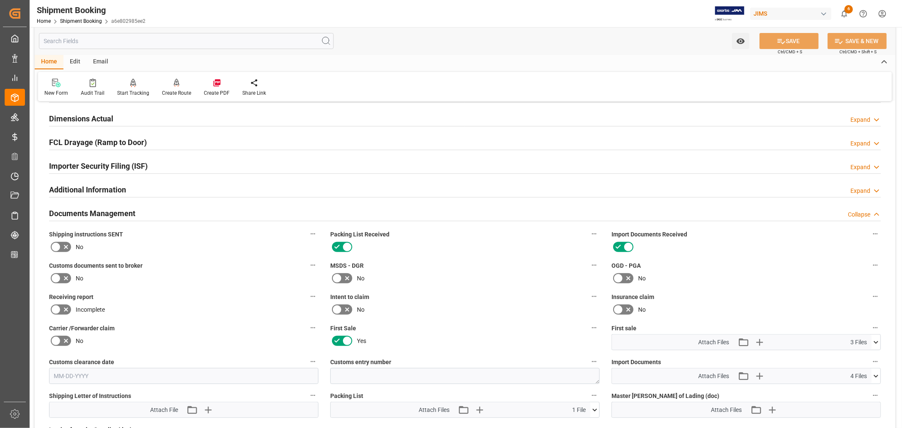
click at [157, 213] on div "Documents Management Collapse" at bounding box center [464, 213] width 831 height 16
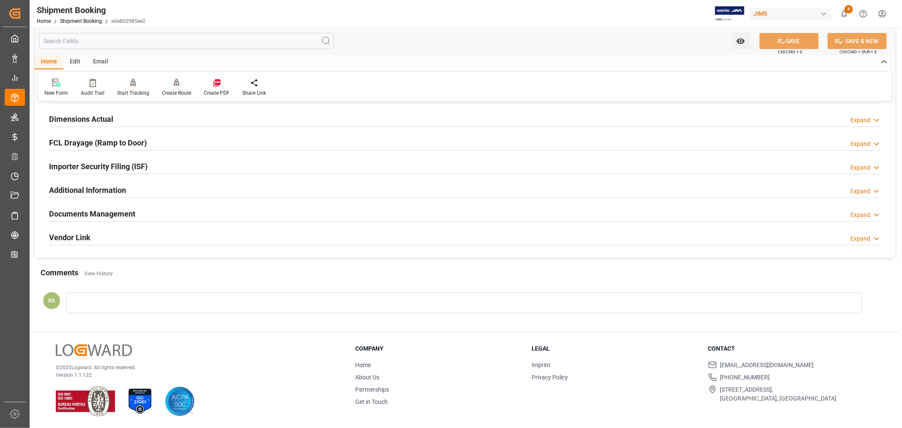
click at [167, 169] on div "Importer Security Filing (ISF) Expand" at bounding box center [464, 166] width 831 height 16
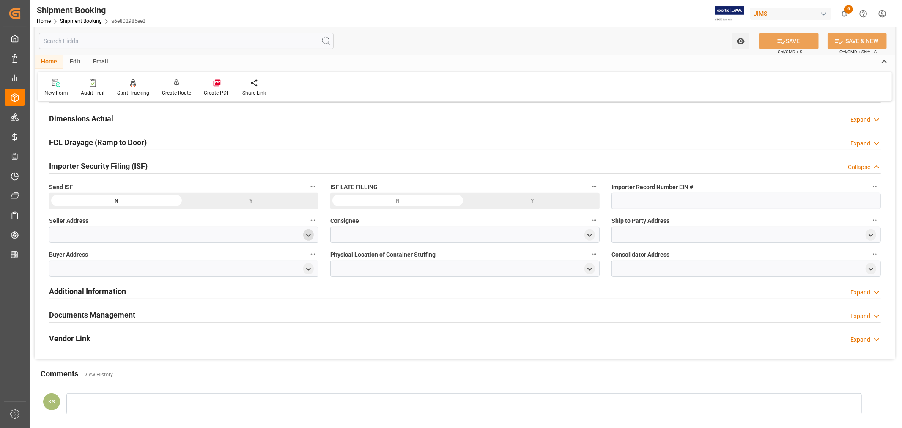
click at [307, 237] on icon "open menu" at bounding box center [308, 235] width 7 height 7
drag, startPoint x: 194, startPoint y: 255, endPoint x: 205, endPoint y: 255, distance: 11.0
click at [194, 255] on input at bounding box center [171, 260] width 232 height 16
type input "all"
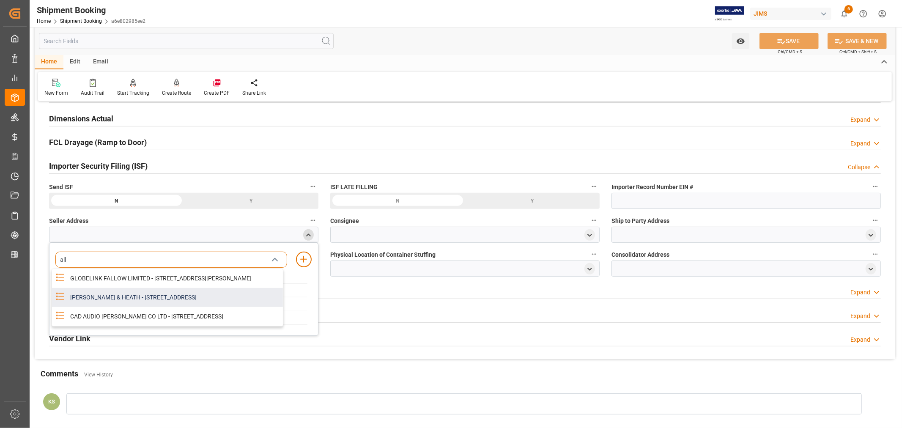
click at [204, 306] on div "ALLEN & HEATH - KERNICK INDUSTRIAL ESTATE, PENYRN, CORNWALL, GB, TR10 9LU" at bounding box center [174, 297] width 218 height 19
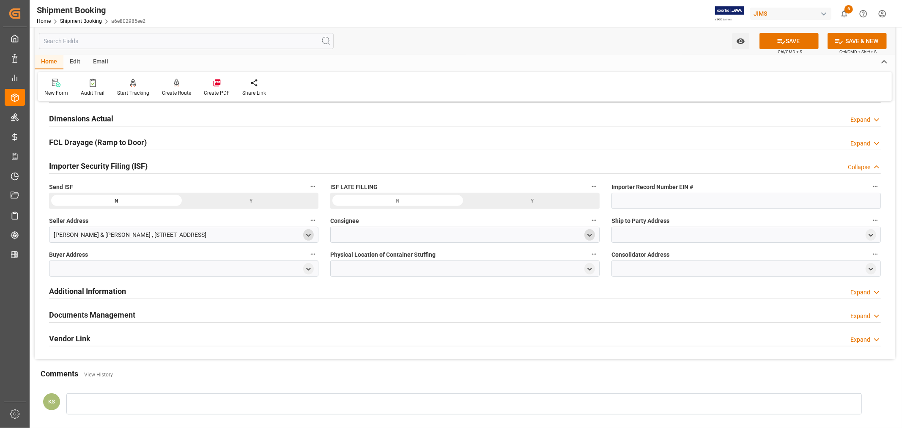
click at [591, 235] on icon "open menu" at bounding box center [589, 235] width 7 height 7
click at [401, 260] on input at bounding box center [452, 260] width 232 height 16
type input "jam"
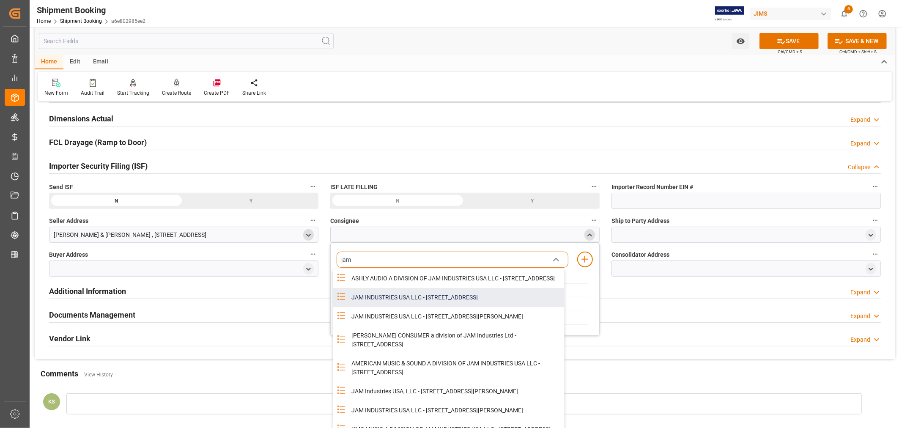
click at [433, 306] on div "JAM INDUSTRIES USA LLC - 154 WOODLAWN RD, BERLIN, CT, US, 06037" at bounding box center [455, 297] width 218 height 19
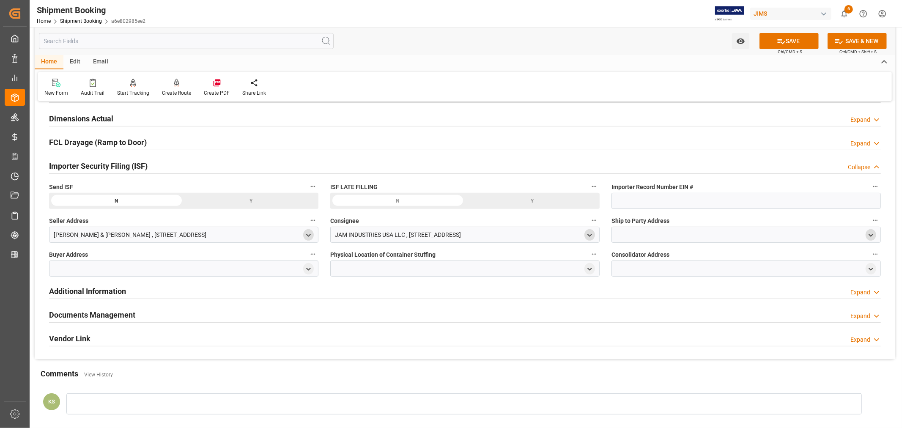
click at [871, 235] on polyline "open menu" at bounding box center [871, 235] width 4 height 2
click at [665, 260] on input at bounding box center [734, 260] width 232 height 16
type input "america"
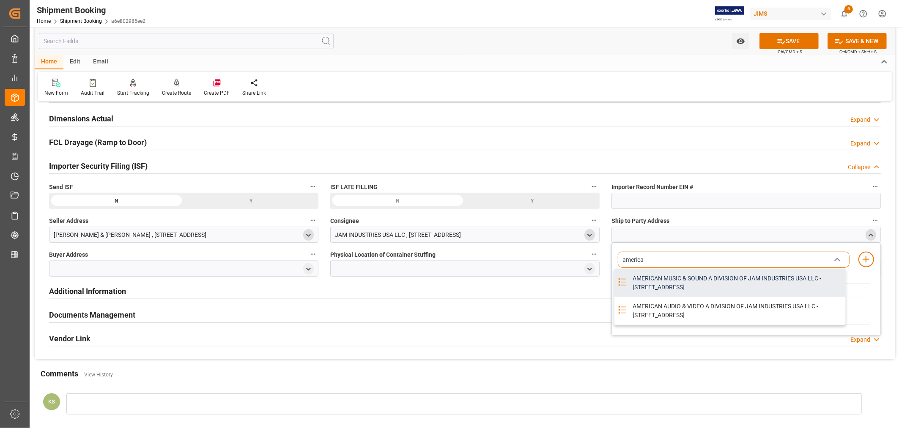
click at [701, 284] on div "AMERICAN MUSIC & SOUND A DIVISION OF JAM INDUSTRIES USA LLC - 4325 EXECUTIVE DR…" at bounding box center [736, 283] width 218 height 28
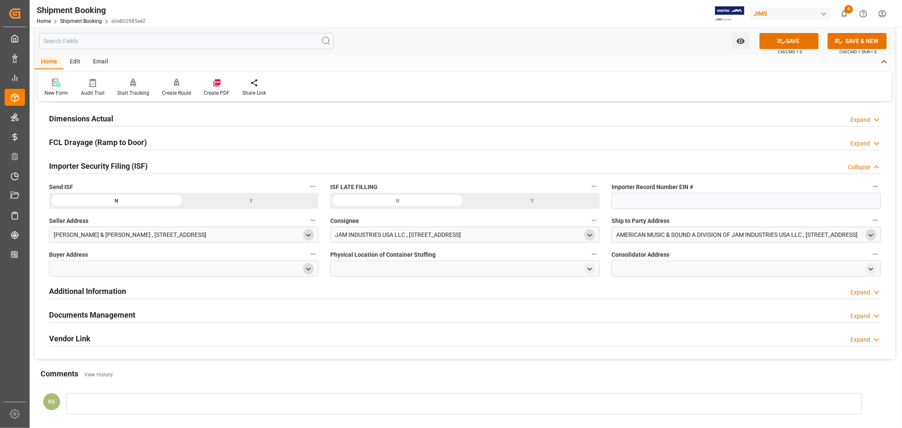
click at [307, 269] on icon "open menu" at bounding box center [308, 268] width 7 height 7
click at [214, 290] on input at bounding box center [171, 293] width 232 height 16
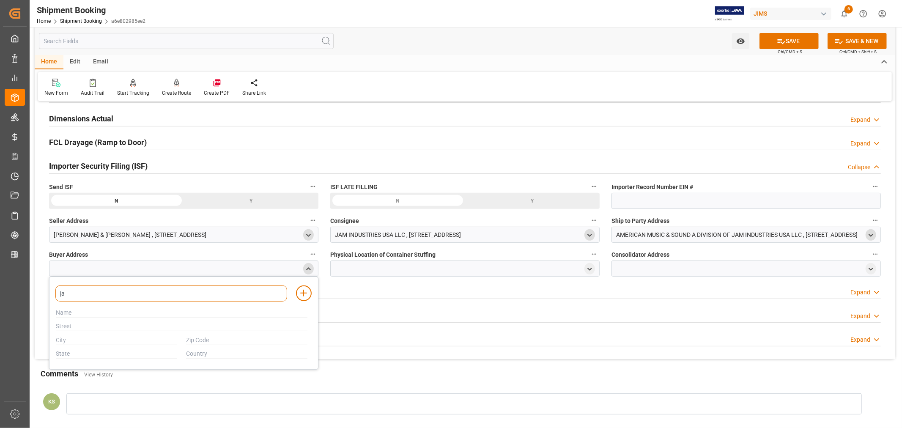
type input "jam"
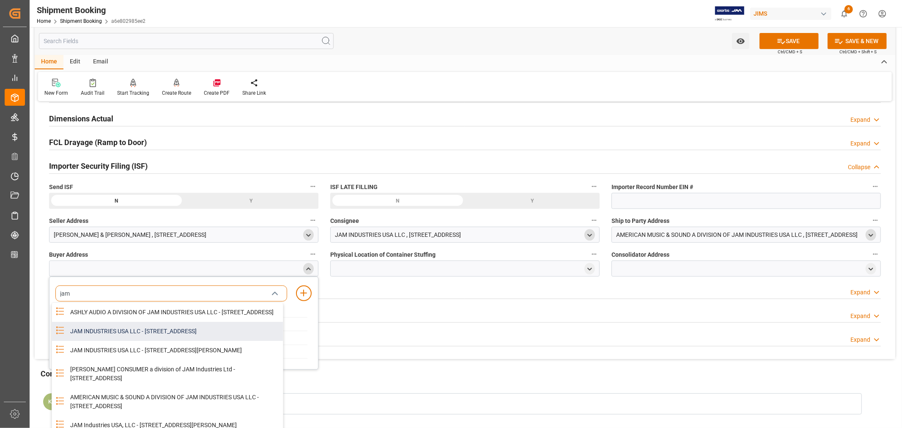
click at [162, 341] on div "JAM INDUSTRIES USA LLC - 154 WOODLAWN RD, BERLIN, CT, US, 06037" at bounding box center [174, 331] width 218 height 19
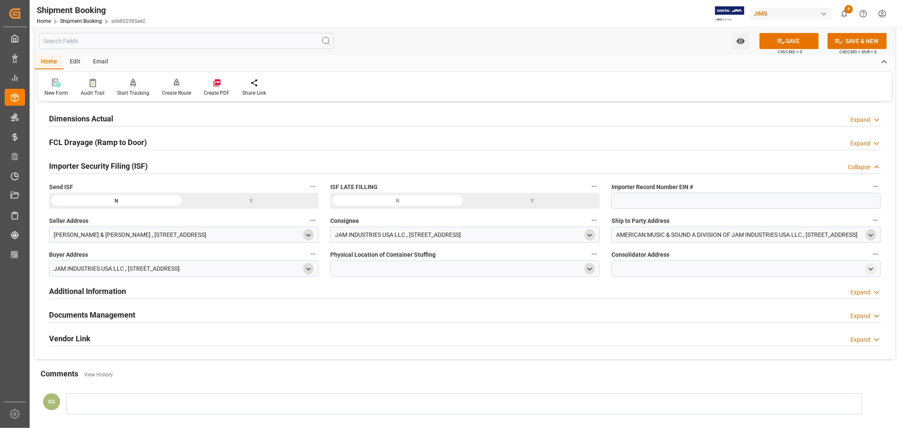
click at [589, 269] on polyline "open menu" at bounding box center [590, 269] width 4 height 2
click at [396, 293] on input at bounding box center [452, 293] width 232 height 16
type input "vtech"
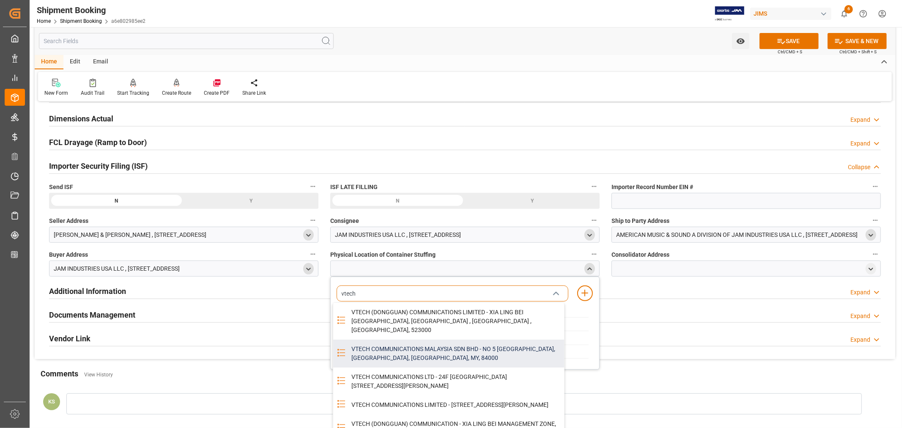
click at [407, 341] on div "VTECH COMMUNICATIONS MALAYSIA SDN BHD - NO 5 TANJUNG AGAS INDUSTRIAL AREA, MUAR…" at bounding box center [455, 353] width 218 height 28
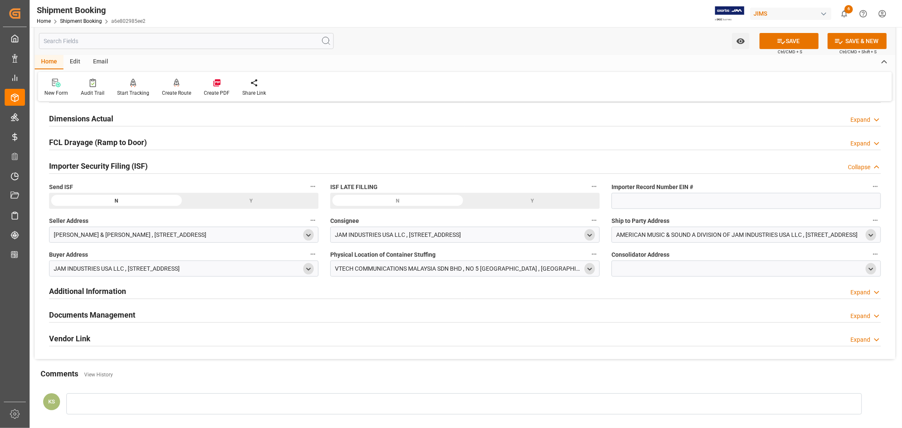
click at [867, 268] on icon "open menu" at bounding box center [870, 268] width 7 height 7
click at [665, 292] on input at bounding box center [734, 293] width 232 height 16
type input "vtech"
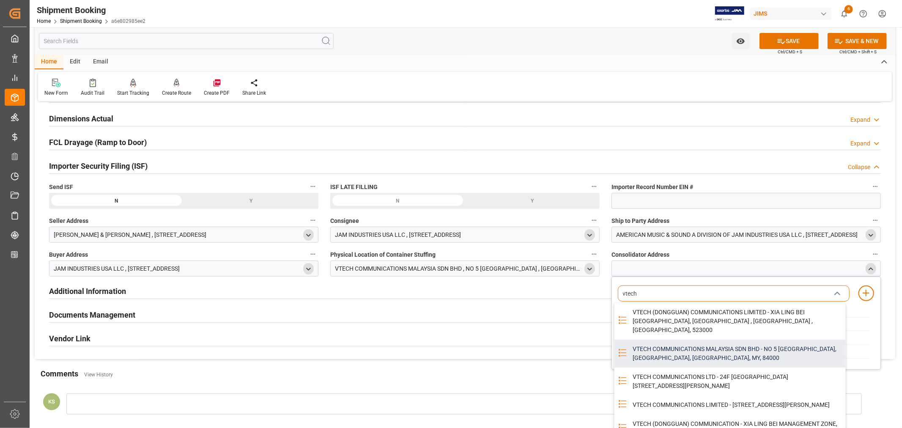
click at [692, 339] on div "VTECH COMMUNICATIONS MALAYSIA SDN BHD - NO 5 TANJUNG AGAS INDUSTRIAL AREA, MUAR…" at bounding box center [736, 353] width 218 height 28
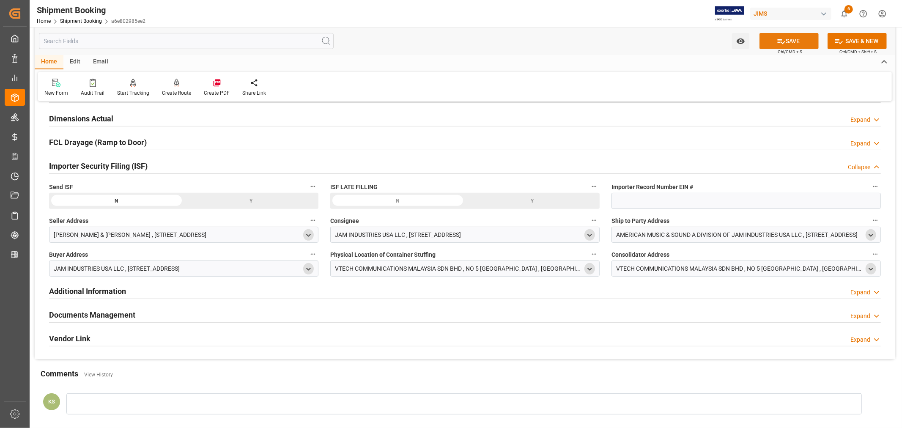
click at [793, 42] on button "SAVE" at bounding box center [788, 41] width 59 height 16
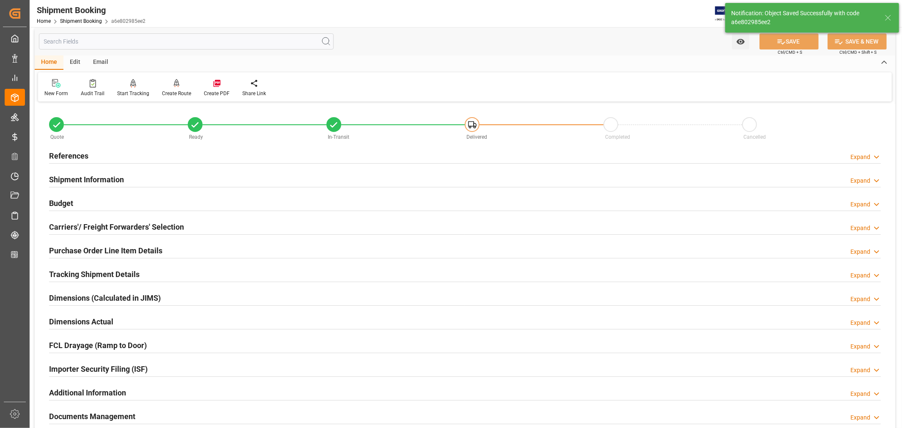
scroll to position [0, 0]
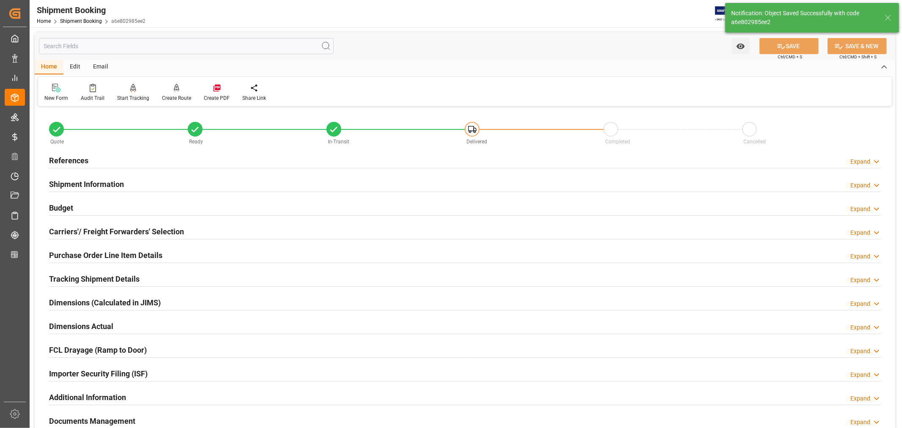
click at [130, 185] on div "Shipment Information Expand" at bounding box center [464, 183] width 831 height 16
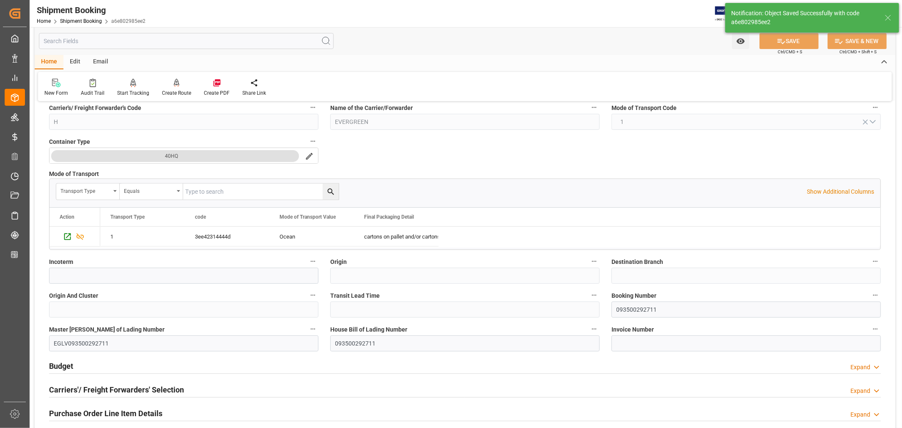
scroll to position [188, 0]
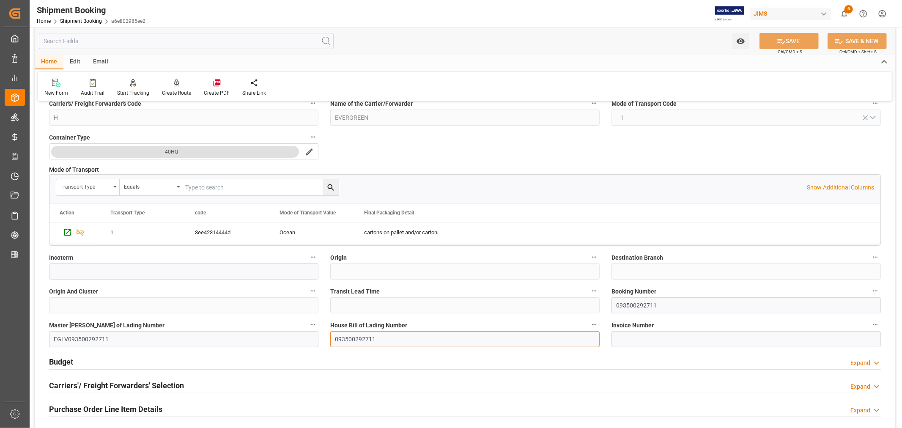
click at [364, 339] on input "093500292711" at bounding box center [464, 339] width 269 height 16
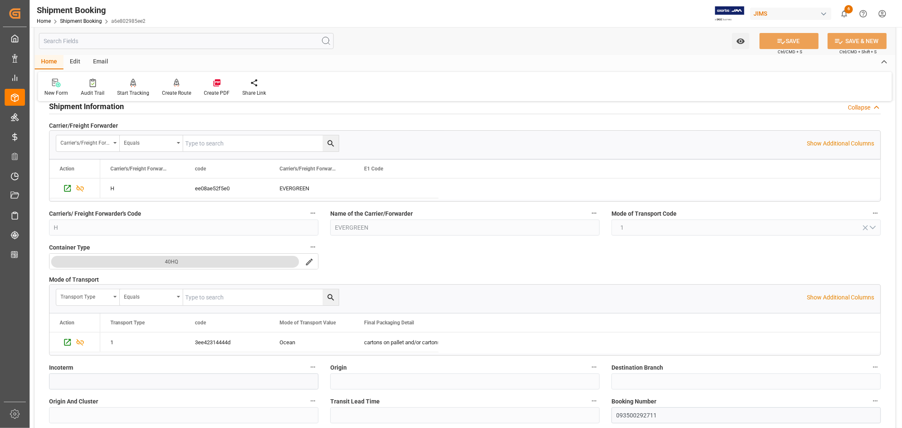
scroll to position [47, 0]
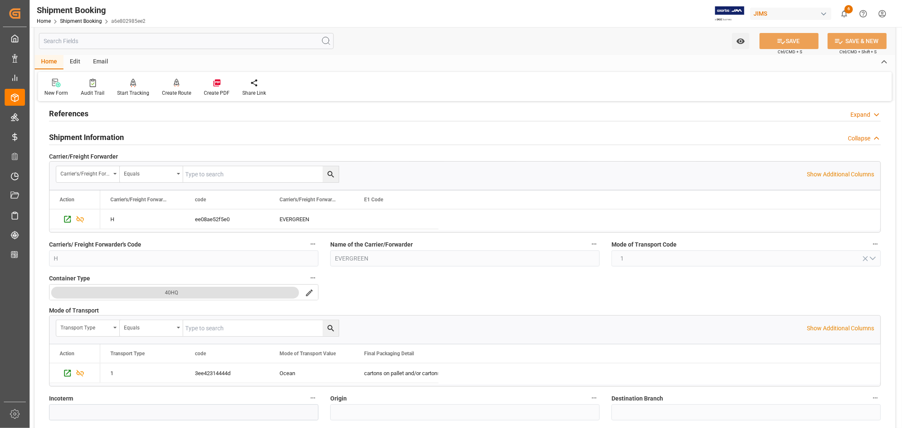
click at [107, 136] on h2 "Shipment Information" at bounding box center [86, 136] width 75 height 11
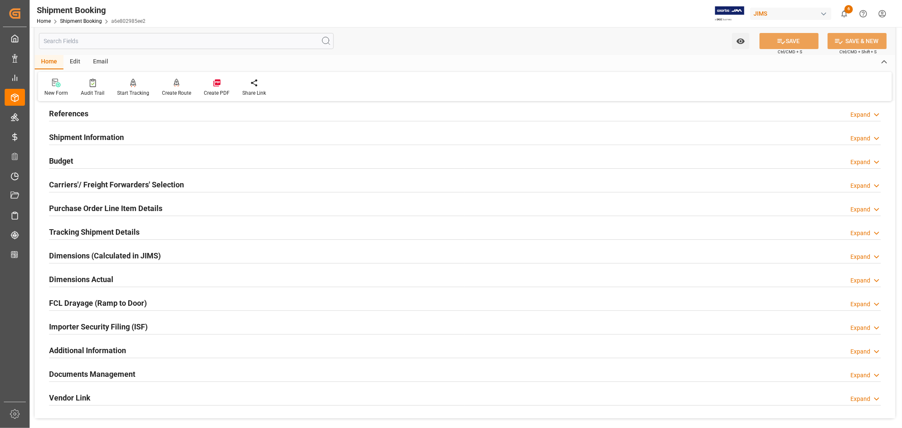
click at [140, 185] on h2 "Carriers'/ Freight Forwarders' Selection" at bounding box center [116, 184] width 135 height 11
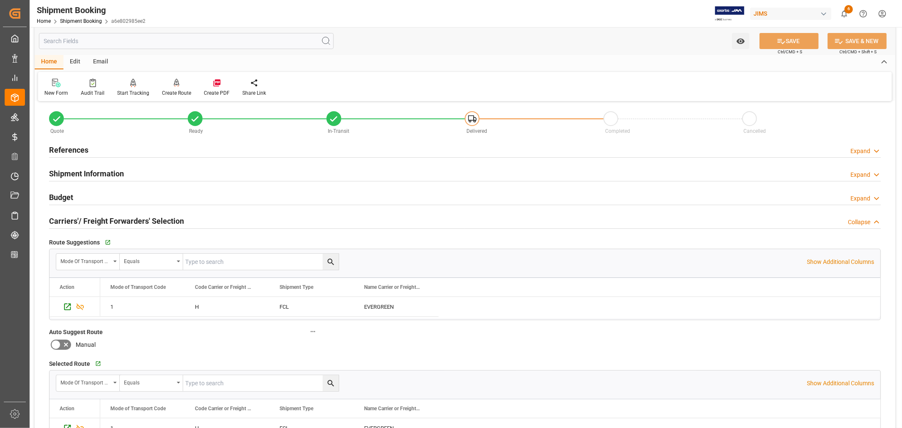
scroll to position [0, 0]
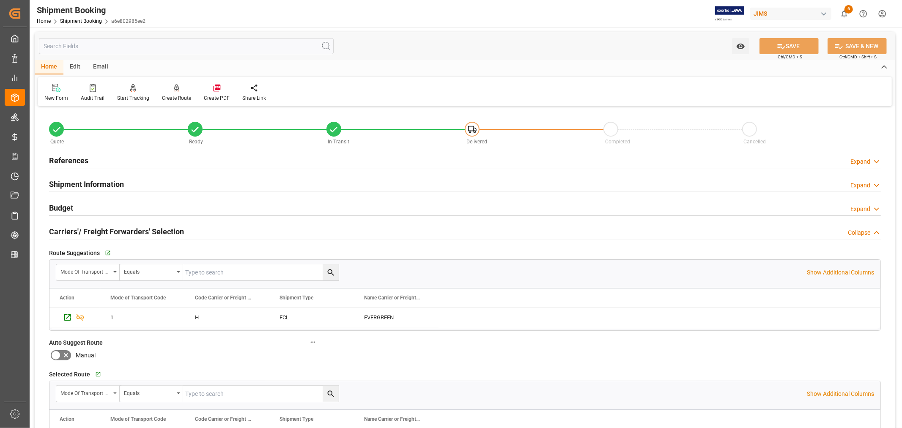
click at [90, 180] on h2 "Shipment Information" at bounding box center [86, 183] width 75 height 11
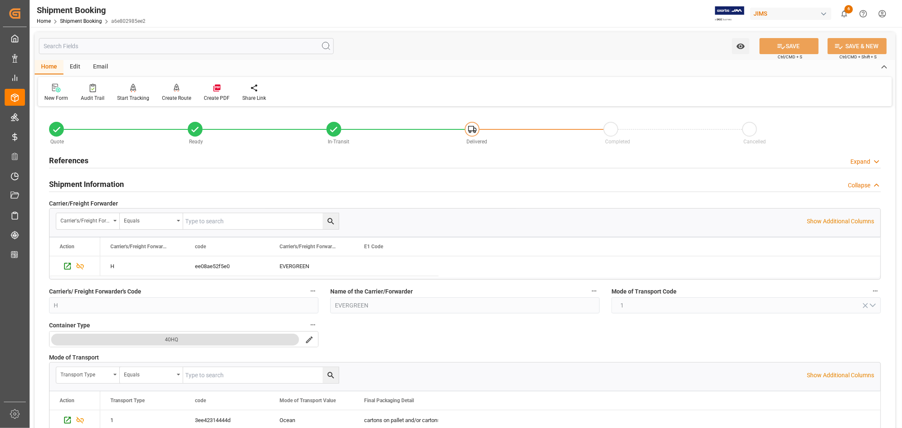
click at [94, 183] on h2 "Shipment Information" at bounding box center [86, 183] width 75 height 11
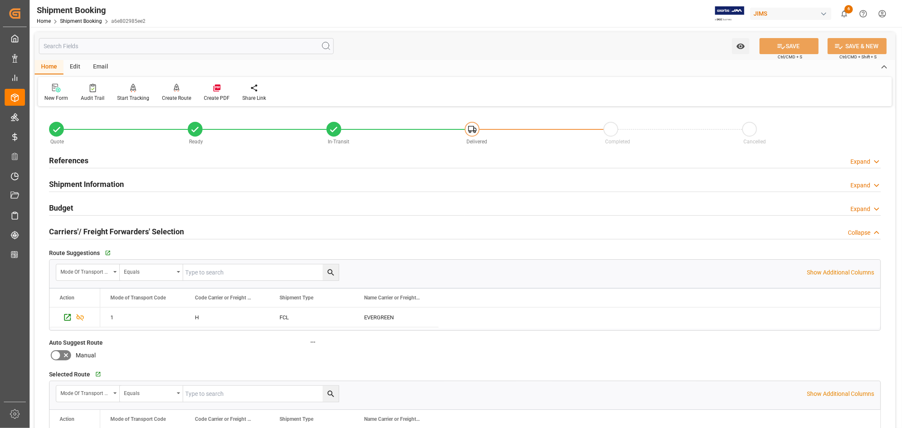
click at [74, 231] on h2 "Carriers'/ Freight Forwarders' Selection" at bounding box center [116, 231] width 135 height 11
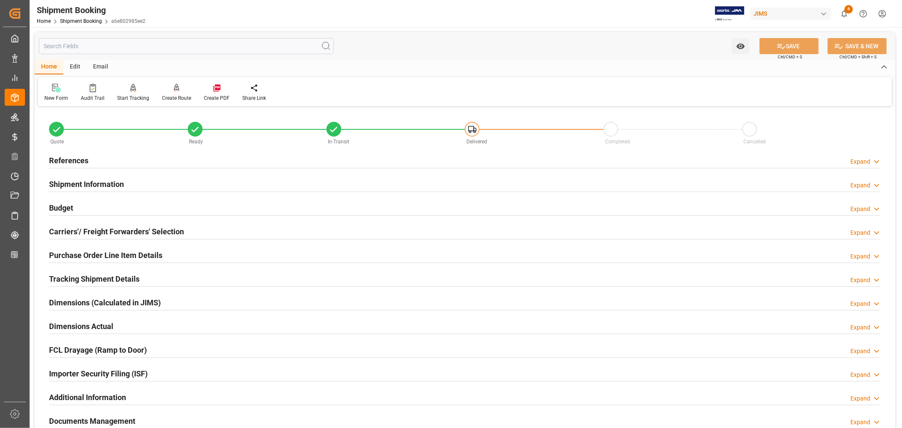
click at [74, 254] on h2 "Purchase Order Line Item Details" at bounding box center [105, 254] width 113 height 11
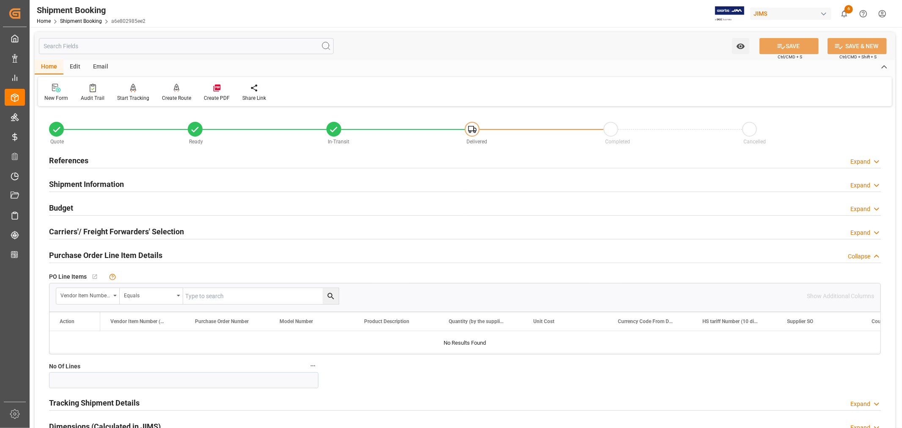
click at [74, 254] on h2 "Purchase Order Line Item Details" at bounding box center [105, 254] width 113 height 11
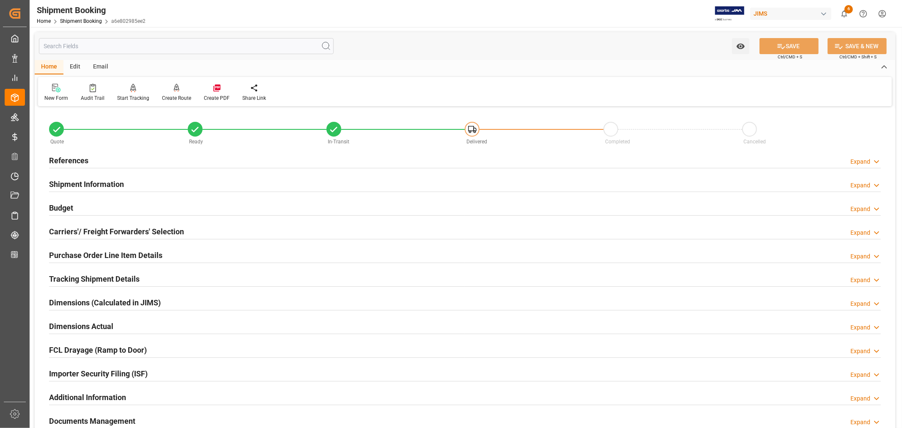
click at [92, 162] on div "References Expand" at bounding box center [464, 160] width 831 height 16
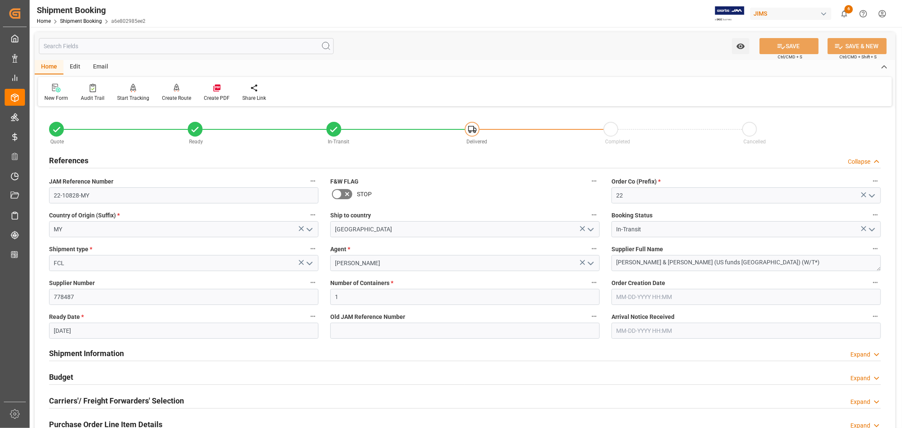
click at [92, 162] on div "References Collapse" at bounding box center [464, 160] width 831 height 16
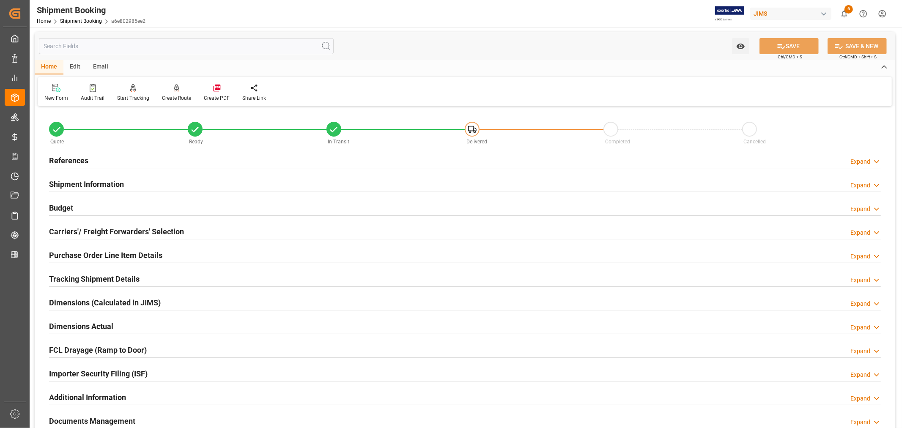
click at [100, 277] on h2 "Tracking Shipment Details" at bounding box center [94, 278] width 90 height 11
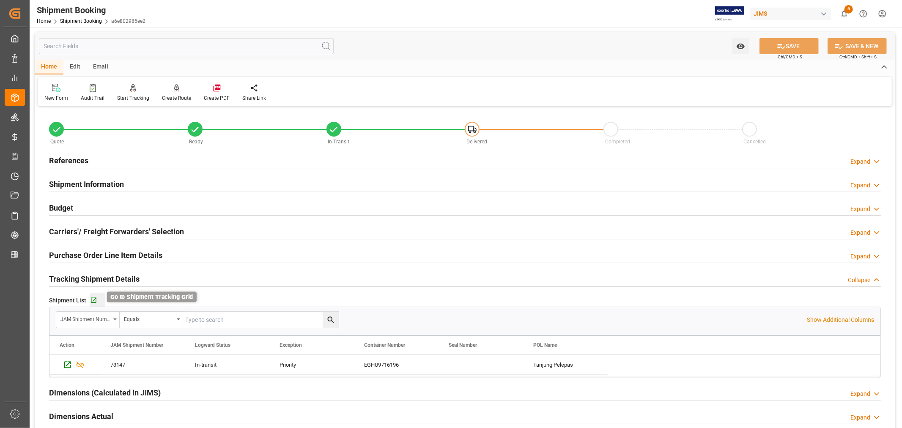
click at [94, 300] on icon "button" at bounding box center [93, 300] width 7 height 7
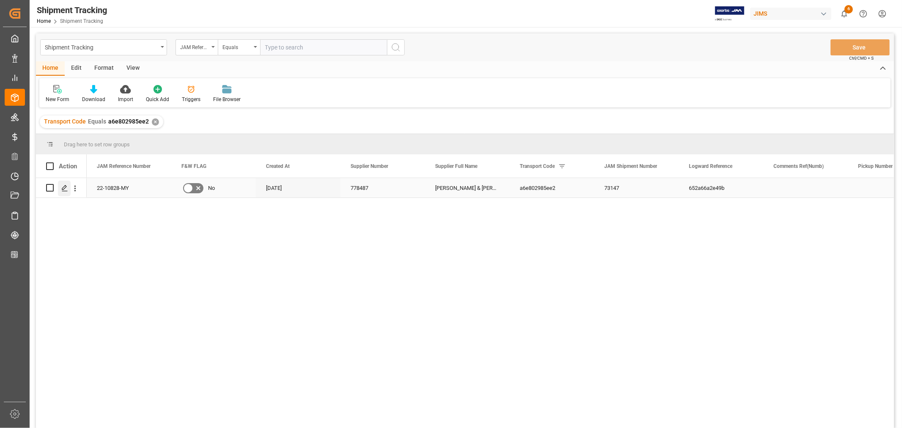
click at [65, 182] on div "Press SPACE to select this row." at bounding box center [64, 188] width 13 height 16
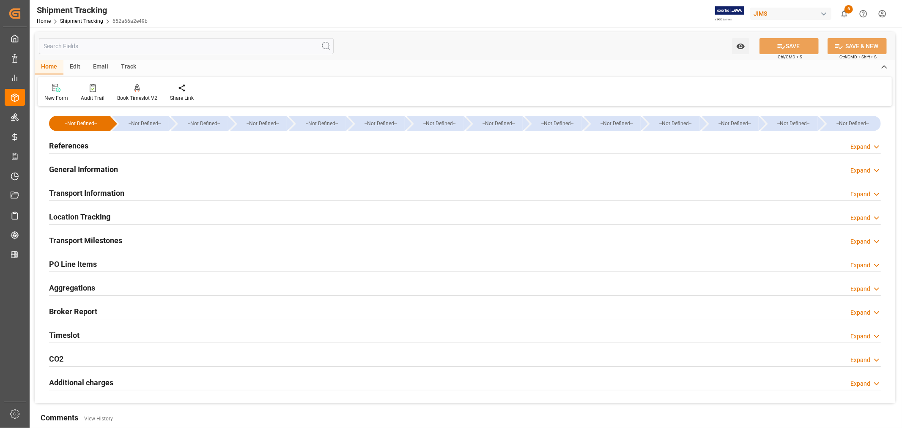
click at [109, 195] on h2 "Transport Information" at bounding box center [86, 192] width 75 height 11
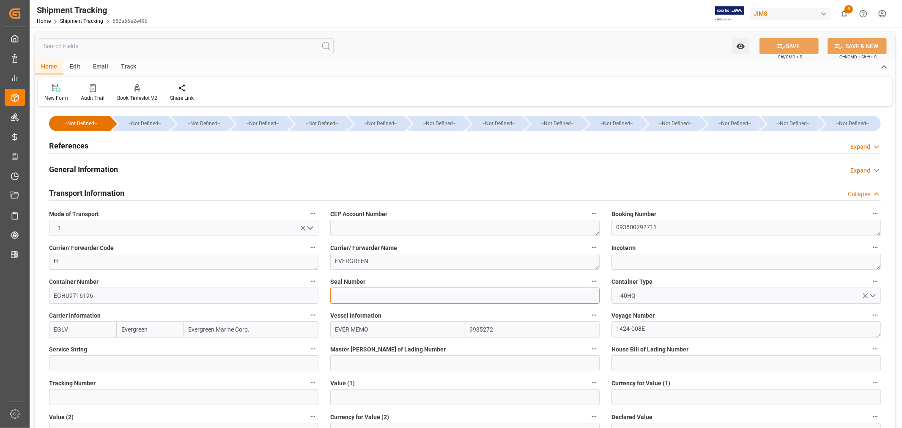
click at [334, 295] on input at bounding box center [464, 295] width 269 height 16
paste input "EMCVPX8833"
type input "EMCVPX8833"
click at [785, 44] on button "SAVE" at bounding box center [788, 46] width 59 height 16
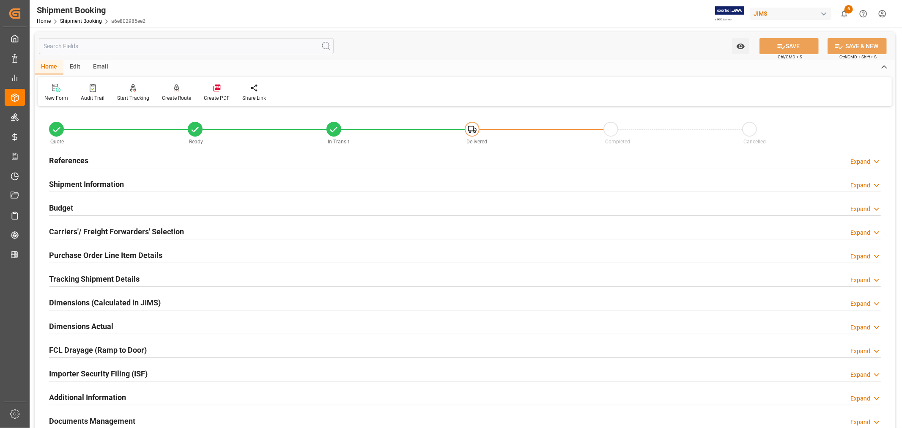
click at [74, 253] on h2 "Purchase Order Line Item Details" at bounding box center [105, 254] width 113 height 11
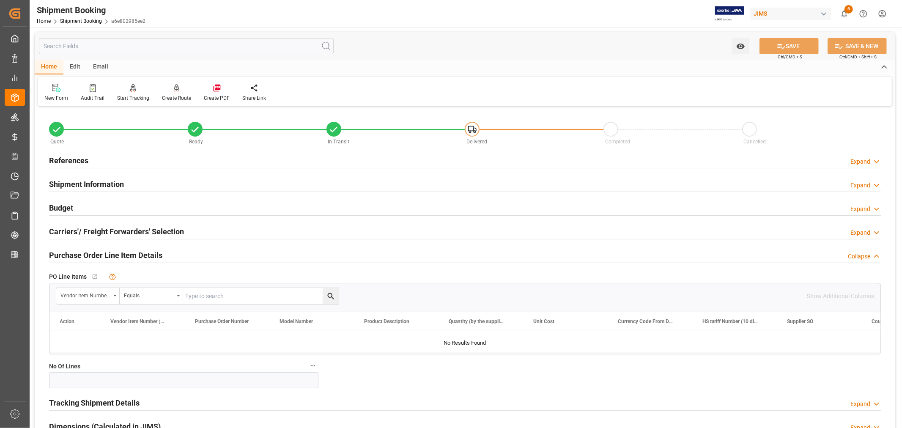
click at [74, 253] on h2 "Purchase Order Line Item Details" at bounding box center [105, 254] width 113 height 11
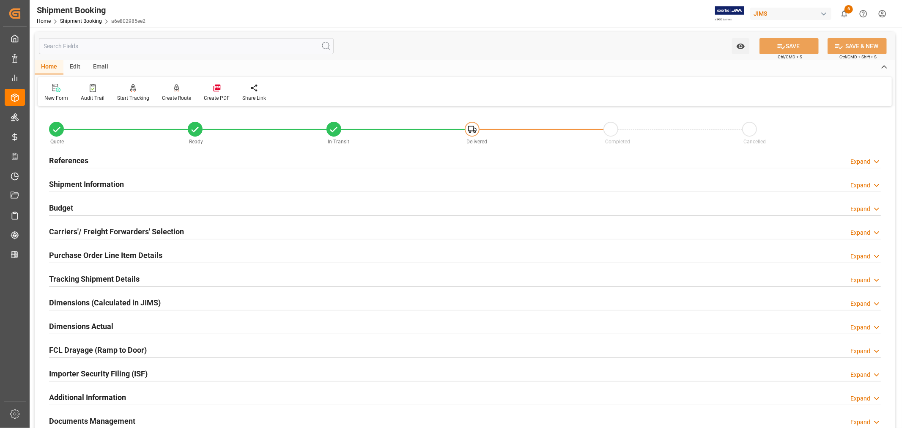
click at [96, 177] on div "Shipment Information" at bounding box center [86, 183] width 75 height 16
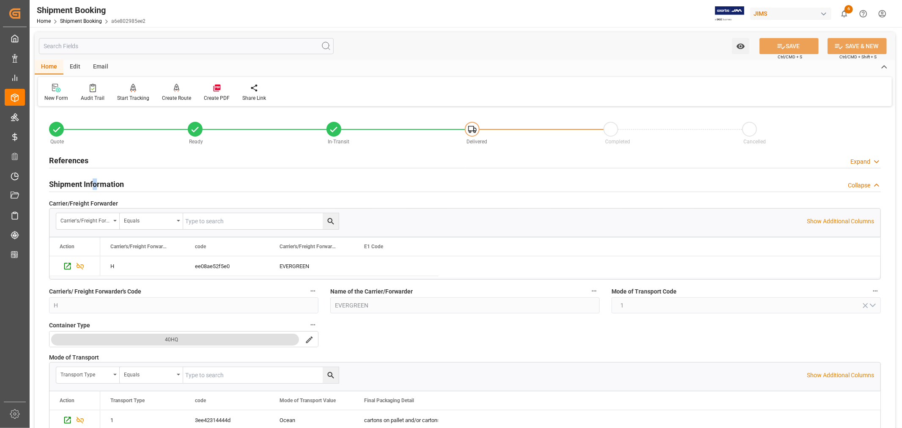
click at [96, 176] on div "Shipment Information" at bounding box center [86, 183] width 75 height 16
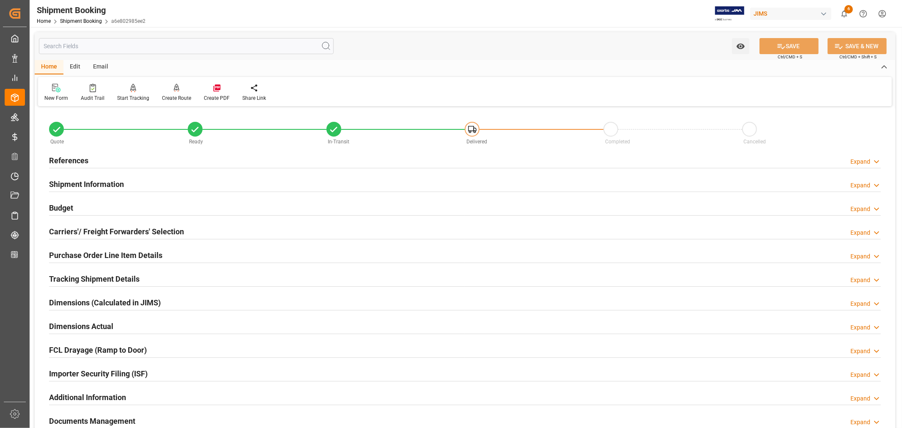
click at [74, 205] on div "Budget Expand" at bounding box center [464, 207] width 831 height 16
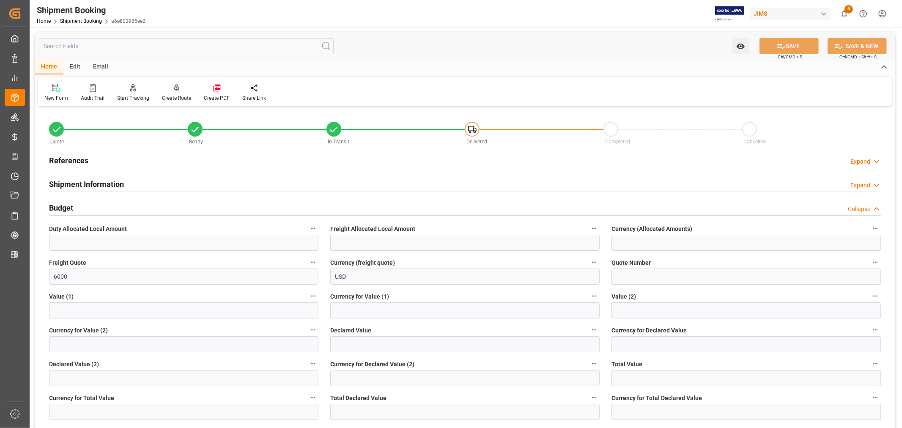
click at [74, 205] on div "Budget Collapse" at bounding box center [464, 207] width 831 height 16
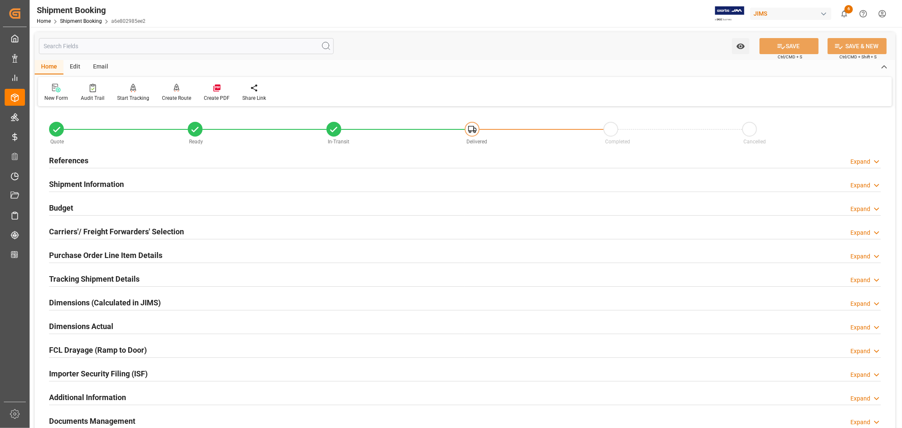
click at [86, 229] on h2 "Carriers'/ Freight Forwarders' Selection" at bounding box center [116, 231] width 135 height 11
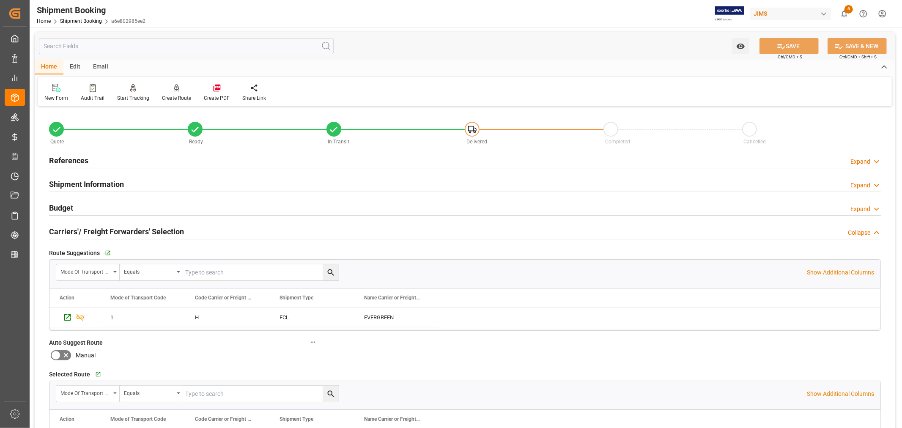
click at [86, 229] on h2 "Carriers'/ Freight Forwarders' Selection" at bounding box center [116, 231] width 135 height 11
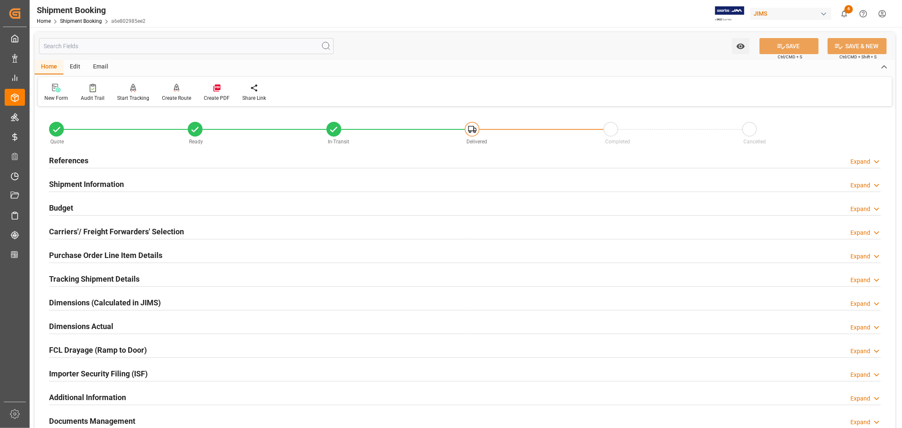
click at [83, 252] on h2 "Purchase Order Line Item Details" at bounding box center [105, 254] width 113 height 11
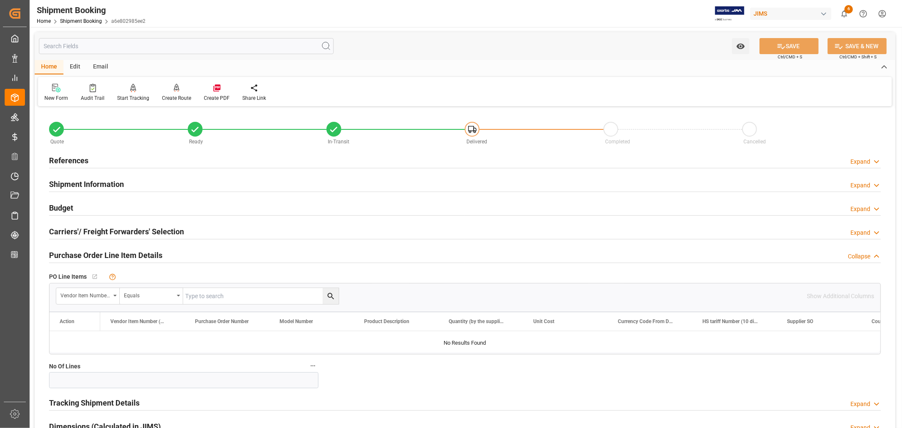
click at [83, 252] on h2 "Purchase Order Line Item Details" at bounding box center [105, 254] width 113 height 11
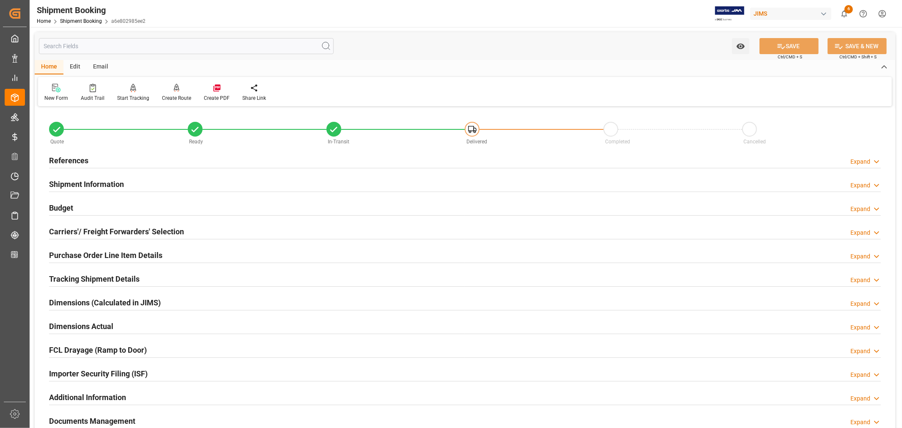
click at [77, 159] on h2 "References" at bounding box center [68, 160] width 39 height 11
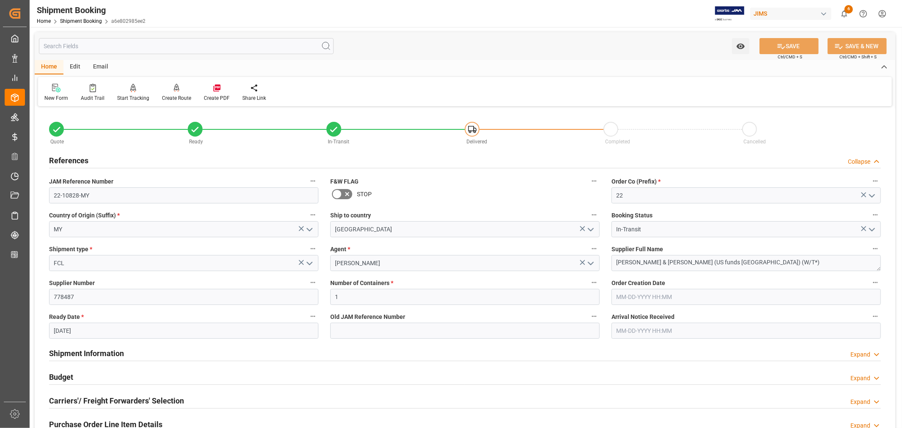
click at [77, 159] on h2 "References" at bounding box center [68, 160] width 39 height 11
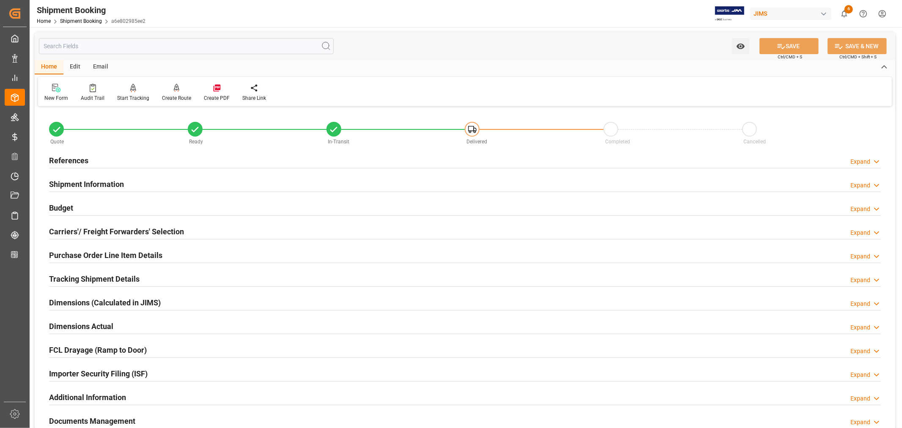
click at [75, 252] on h2 "Purchase Order Line Item Details" at bounding box center [105, 254] width 113 height 11
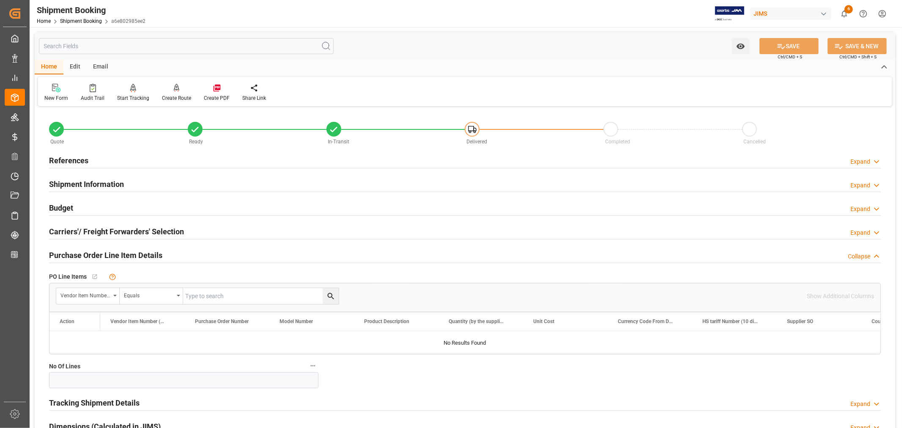
click at [75, 252] on h2 "Purchase Order Line Item Details" at bounding box center [105, 254] width 113 height 11
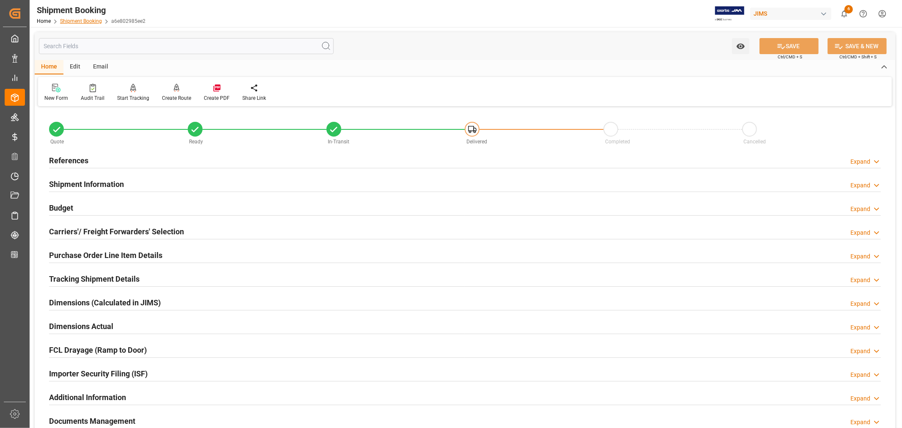
click at [81, 20] on link "Shipment Booking" at bounding box center [81, 21] width 42 height 6
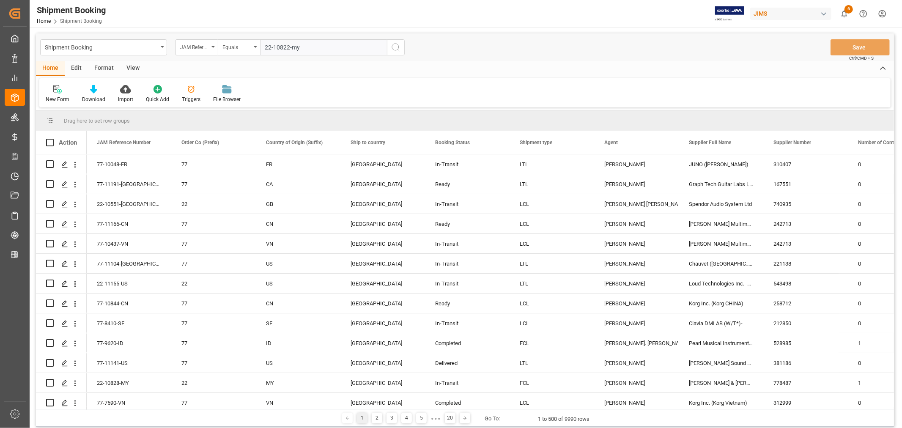
type input "22-10822-my"
click at [394, 45] on icon "search button" at bounding box center [396, 47] width 10 height 10
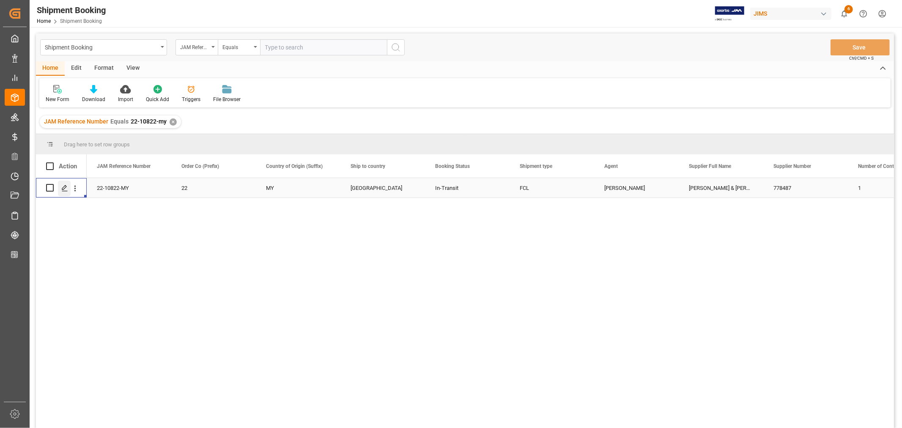
click at [63, 190] on icon "Press SPACE to select this row." at bounding box center [64, 188] width 7 height 7
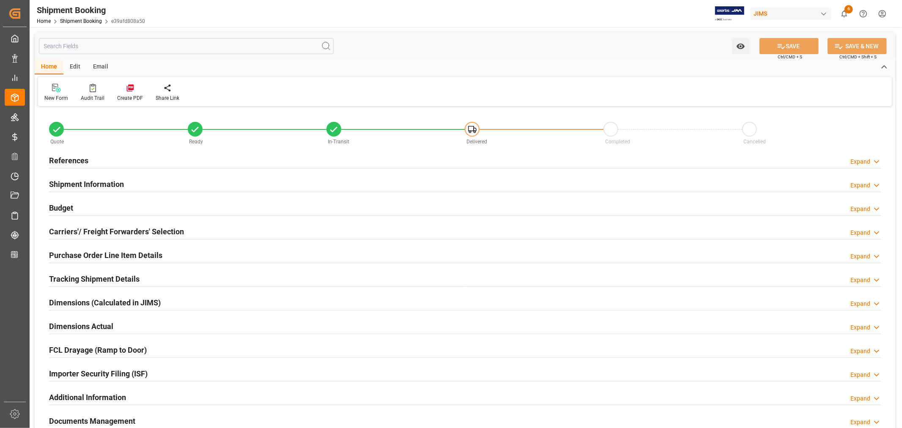
type input "65"
click at [74, 182] on h2 "Shipment Information" at bounding box center [86, 183] width 75 height 11
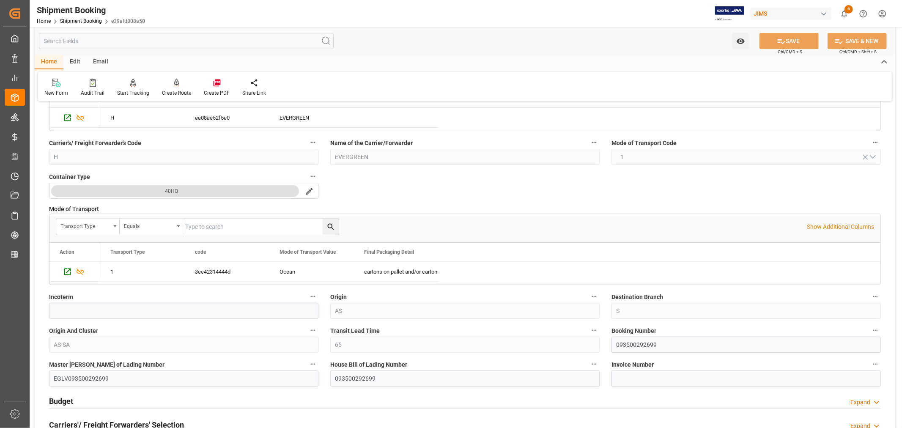
scroll to position [235, 0]
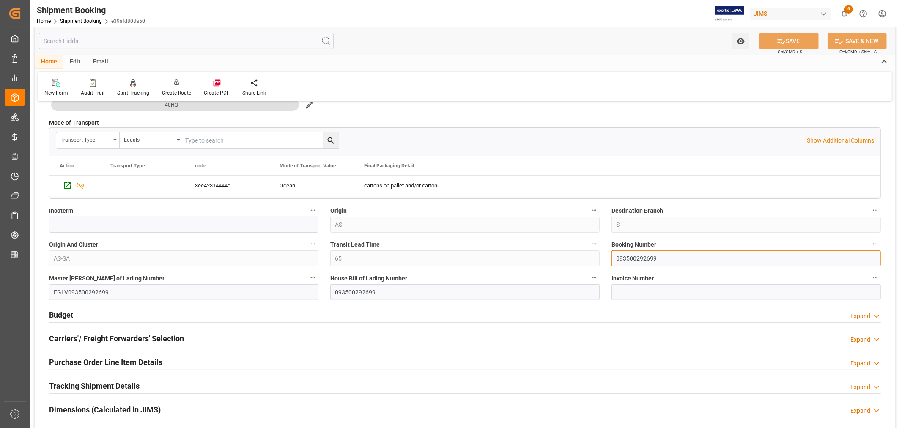
click at [632, 259] on input "093500292699" at bounding box center [745, 258] width 269 height 16
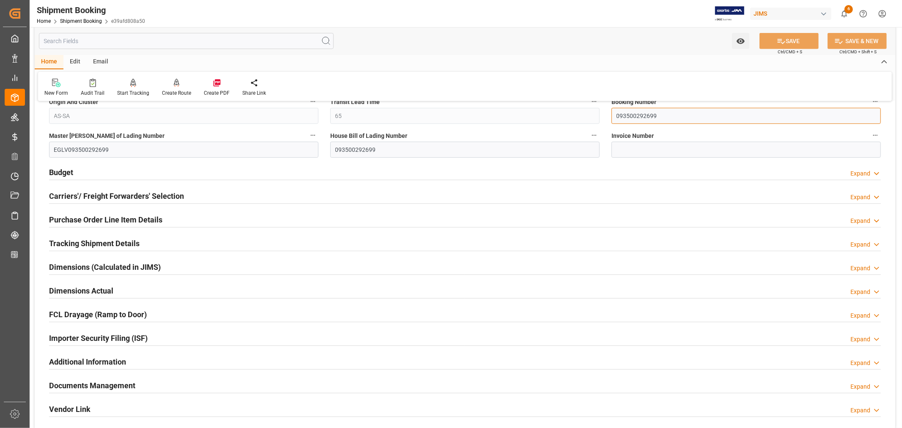
scroll to position [470, 0]
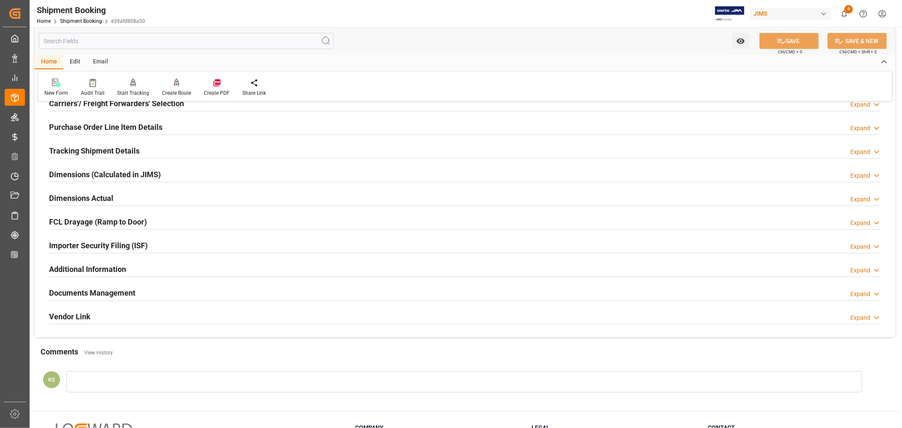
click at [173, 243] on div "Importer Security Filing (ISF) Expand" at bounding box center [464, 245] width 831 height 16
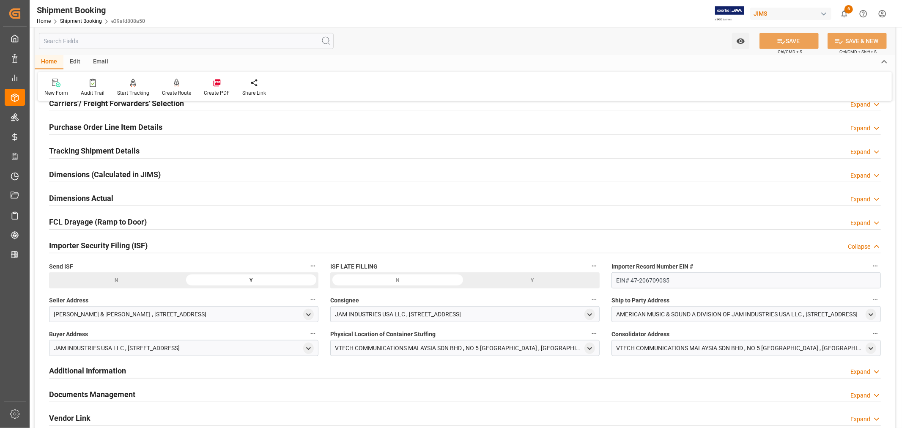
click at [173, 243] on div "Importer Security Filing (ISF) Collapse" at bounding box center [464, 245] width 831 height 16
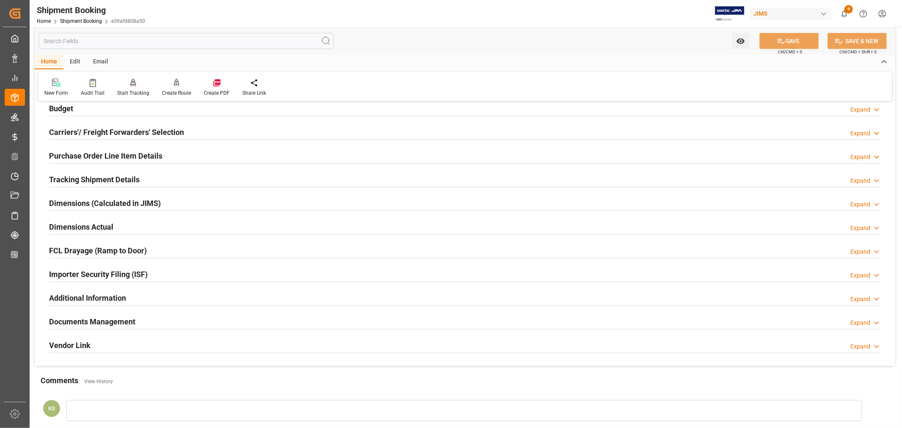
scroll to position [550, 0]
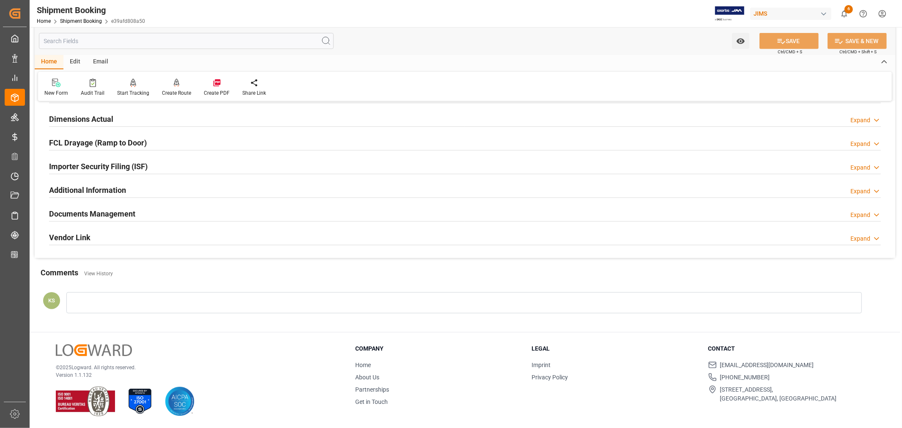
click at [163, 212] on div "Documents Management Expand" at bounding box center [464, 213] width 831 height 16
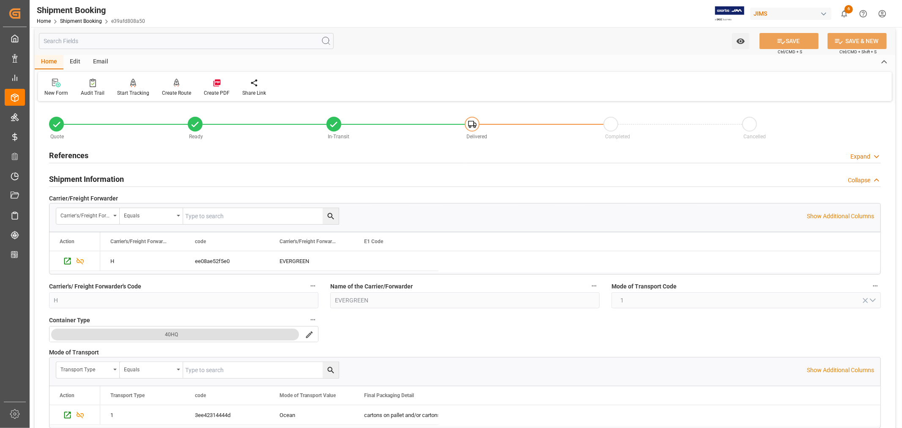
scroll to position [0, 0]
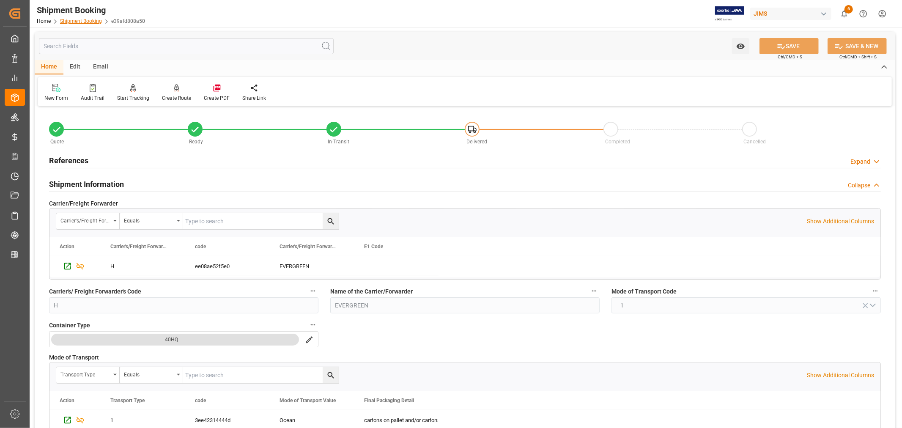
click at [77, 22] on link "Shipment Booking" at bounding box center [81, 21] width 42 height 6
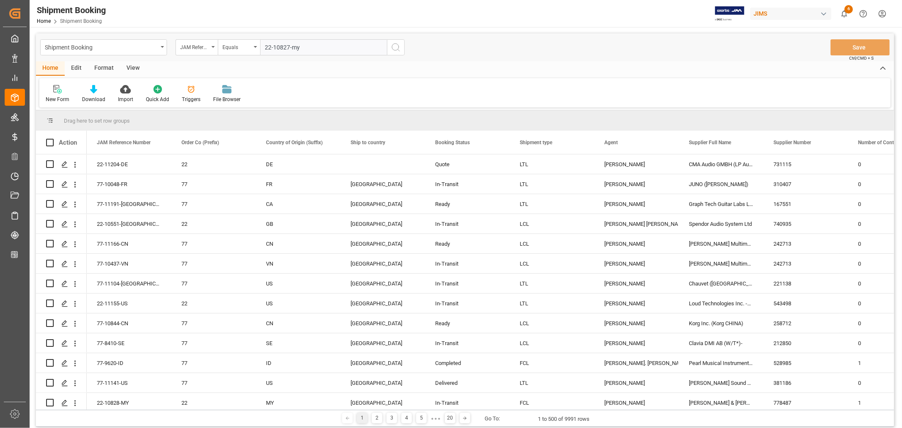
type input "22-10827-my"
click at [395, 44] on icon "search button" at bounding box center [396, 47] width 10 height 10
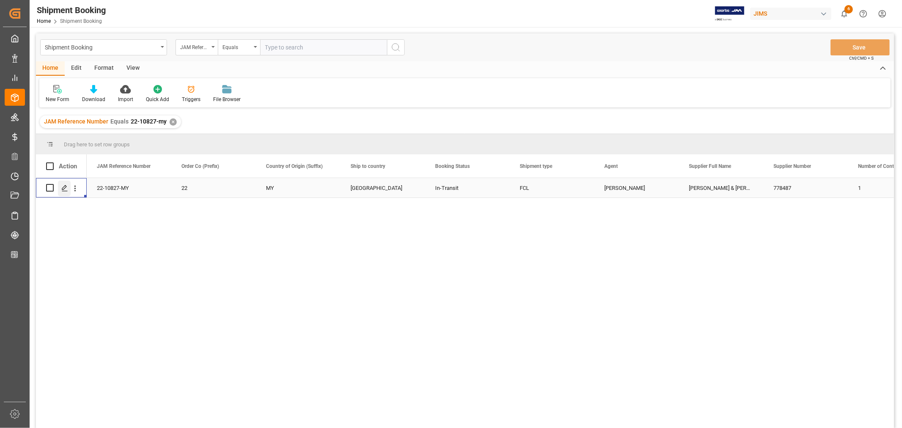
click at [62, 189] on polygon "Press SPACE to select this row." at bounding box center [64, 187] width 4 height 4
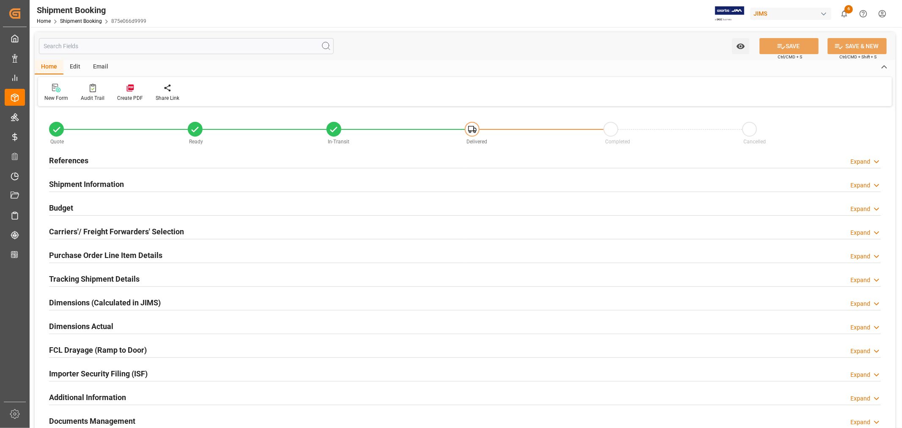
type input "1"
type input "09-15-2025"
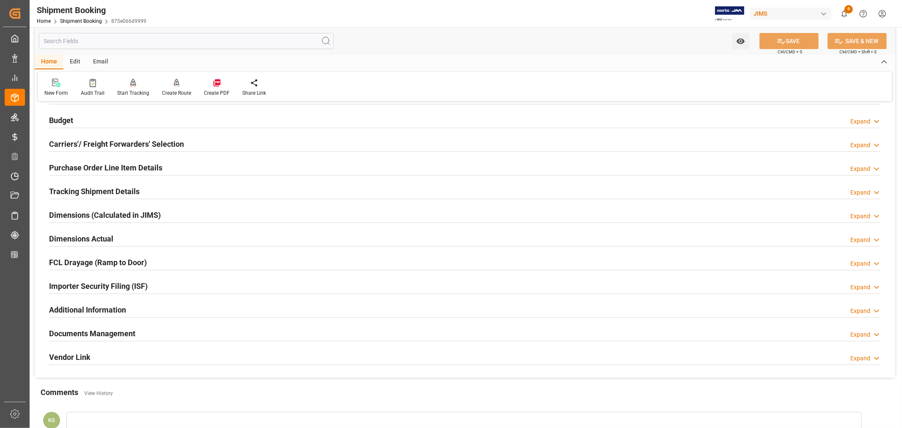
scroll to position [141, 0]
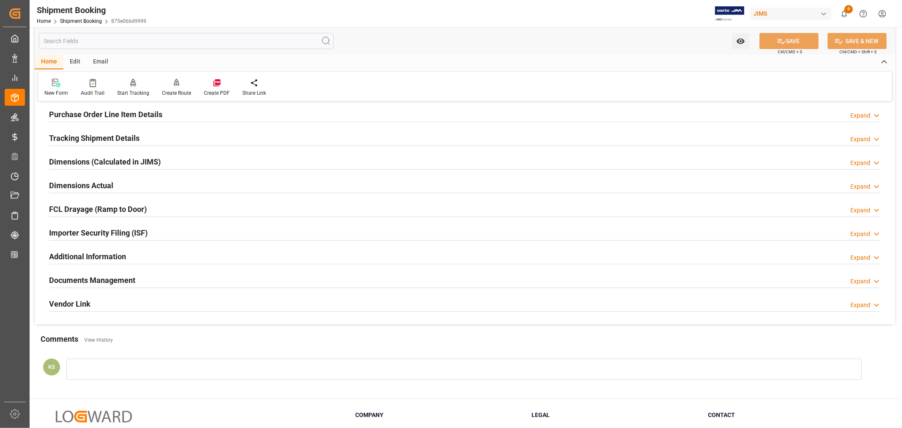
click at [153, 233] on div "Importer Security Filing (ISF) Expand" at bounding box center [464, 232] width 831 height 16
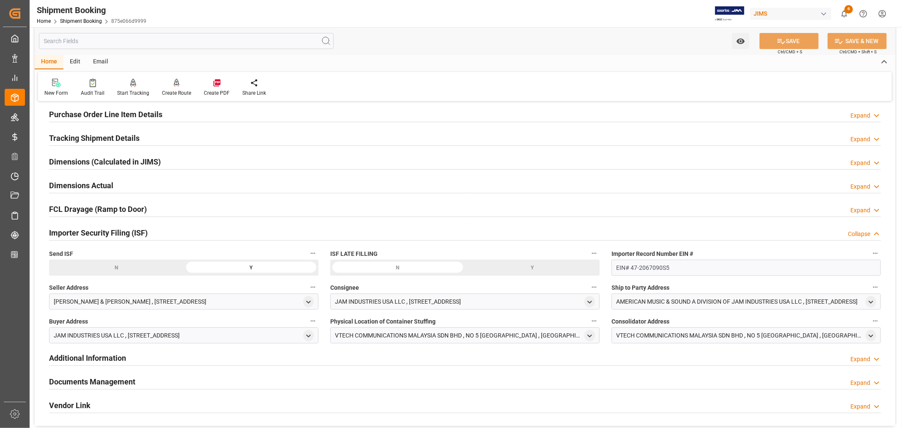
click at [153, 233] on div "Importer Security Filing (ISF) Collapse" at bounding box center [464, 232] width 831 height 16
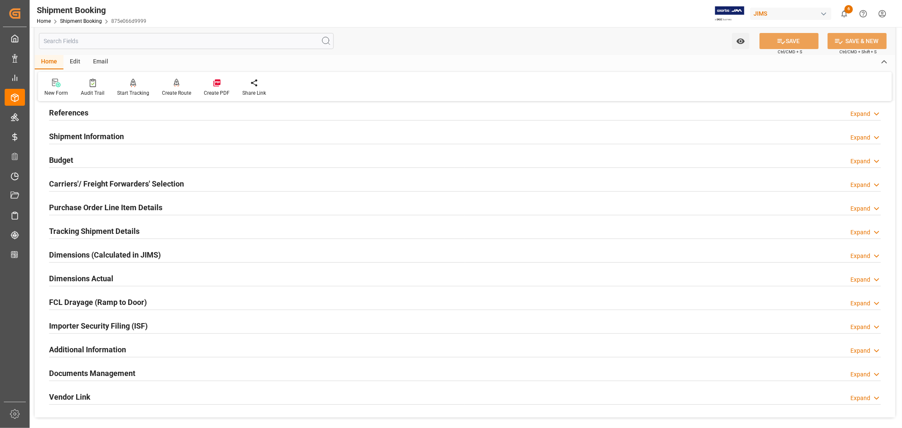
scroll to position [47, 0]
click at [137, 208] on h2 "Purchase Order Line Item Details" at bounding box center [105, 207] width 113 height 11
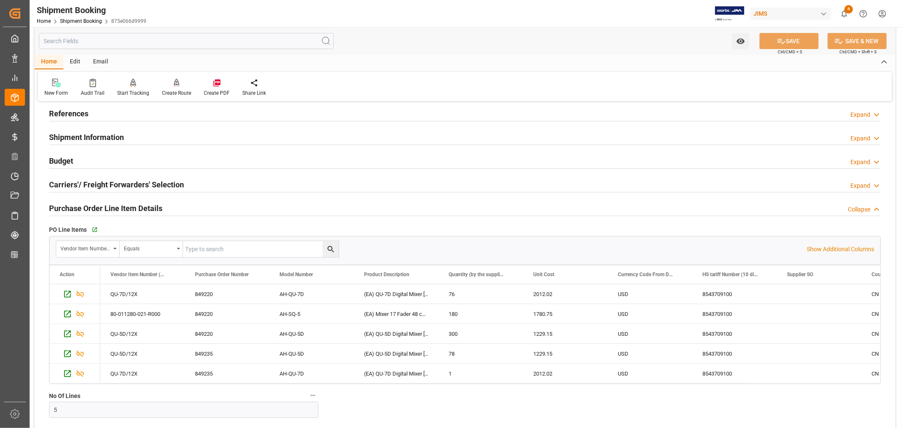
click at [137, 208] on h2 "Purchase Order Line Item Details" at bounding box center [105, 207] width 113 height 11
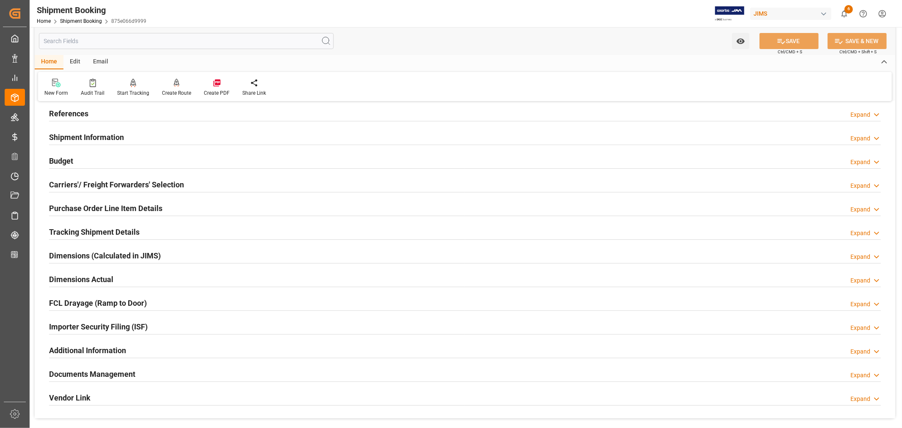
click at [84, 113] on h2 "References" at bounding box center [68, 113] width 39 height 11
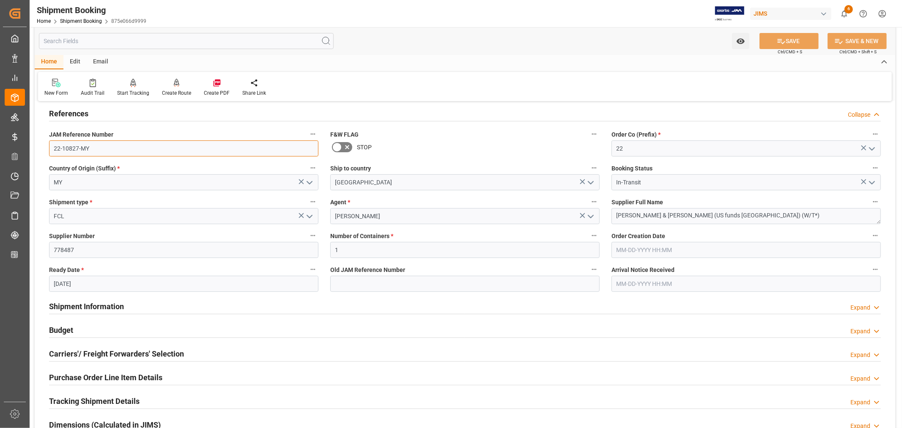
drag, startPoint x: 88, startPoint y: 149, endPoint x: 38, endPoint y: 148, distance: 49.5
click at [38, 148] on div "Quote Ready In-Transit Delivered Completed Cancelled References Collapse JAM Re…" at bounding box center [465, 324] width 860 height 525
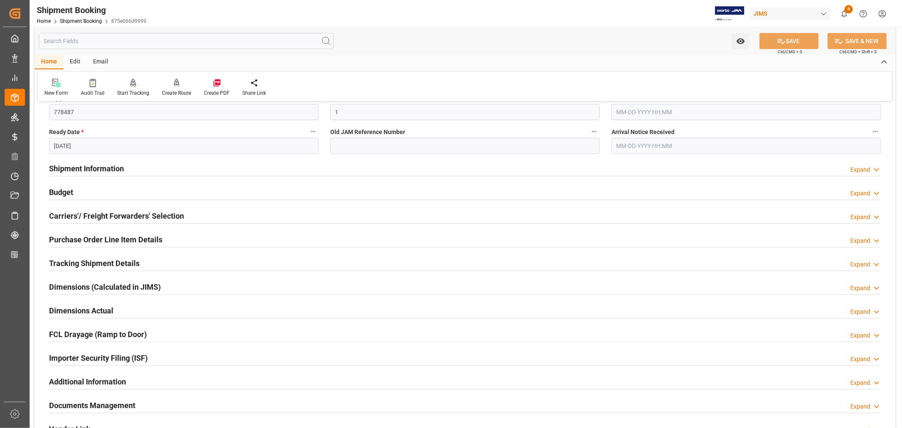
scroll to position [235, 0]
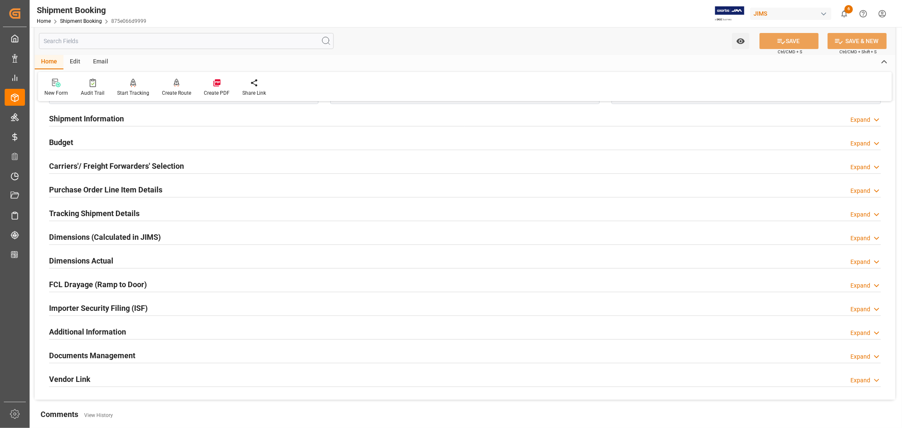
click at [146, 349] on div "Documents Management Expand" at bounding box center [464, 355] width 831 height 16
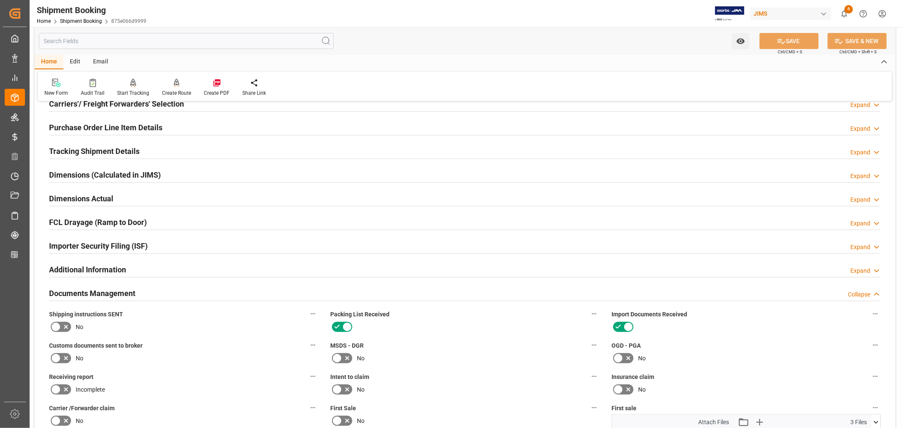
scroll to position [282, 0]
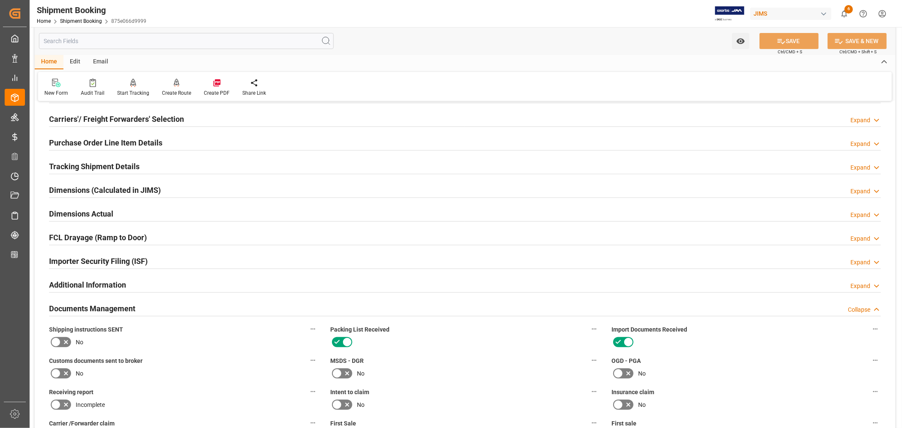
click at [154, 309] on div "Documents Management Collapse" at bounding box center [464, 308] width 831 height 16
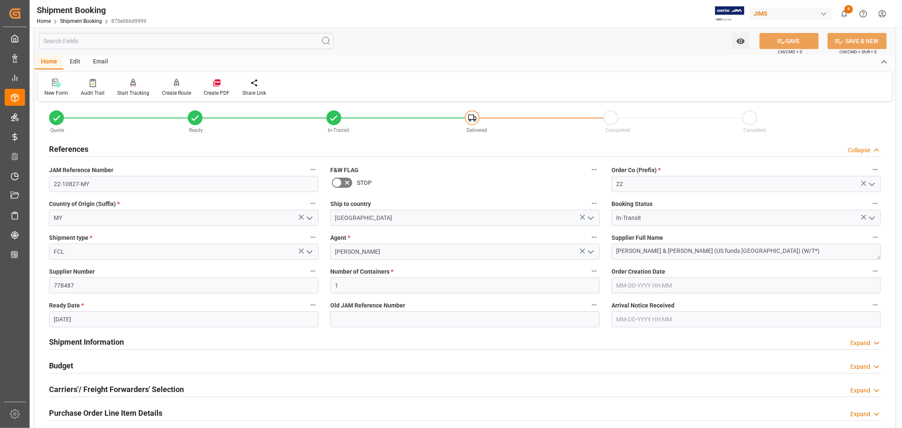
scroll to position [0, 0]
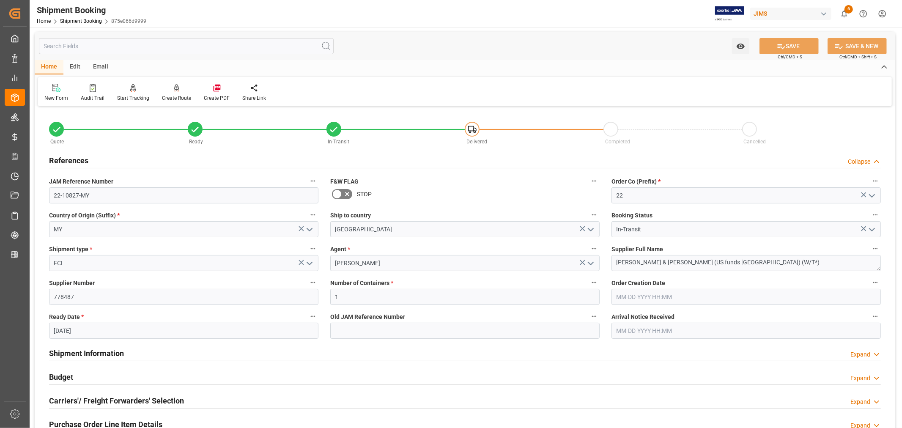
click at [78, 158] on h2 "References" at bounding box center [68, 160] width 39 height 11
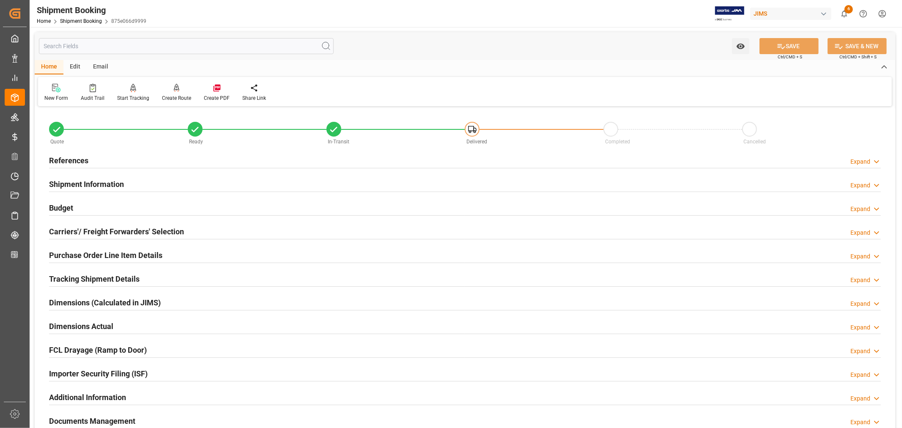
click at [85, 179] on h2 "Shipment Information" at bounding box center [86, 183] width 75 height 11
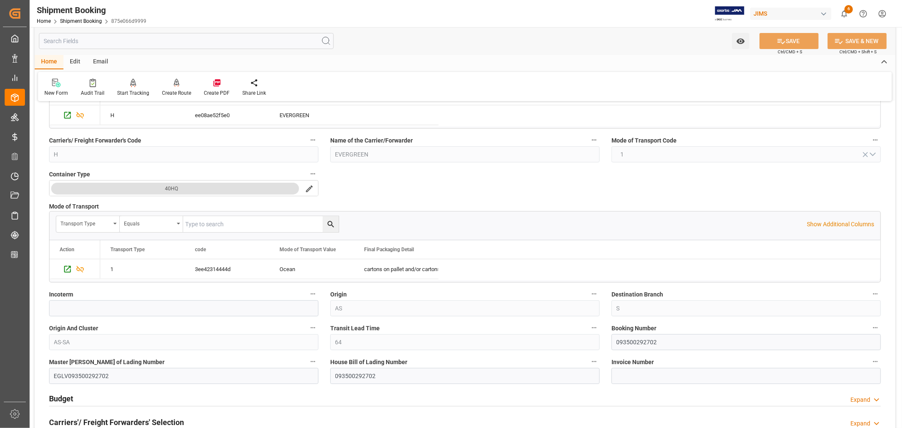
scroll to position [188, 0]
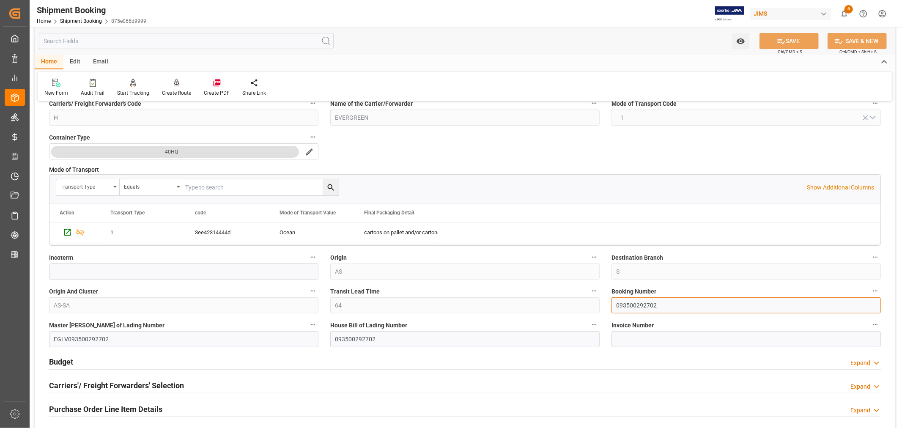
click at [631, 306] on input "093500292702" at bounding box center [745, 305] width 269 height 16
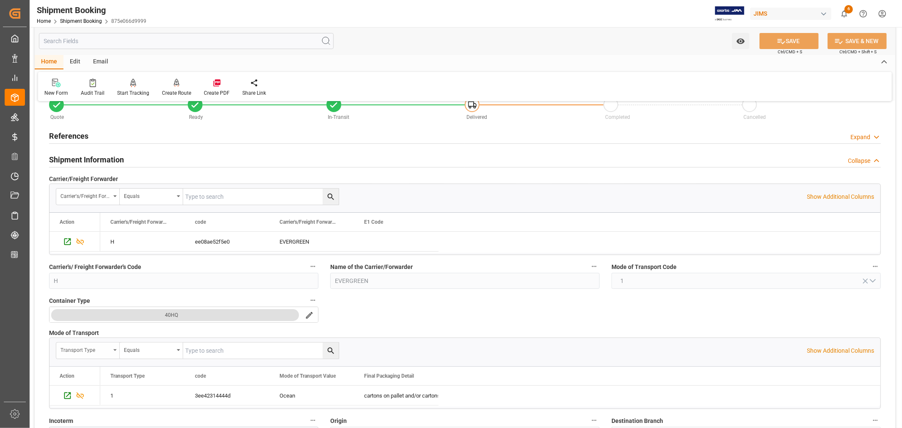
scroll to position [0, 0]
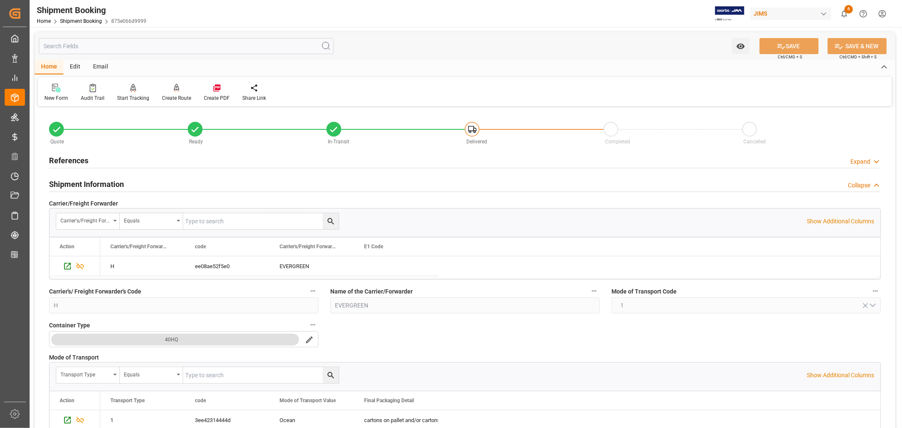
click at [93, 180] on h2 "Shipment Information" at bounding box center [86, 183] width 75 height 11
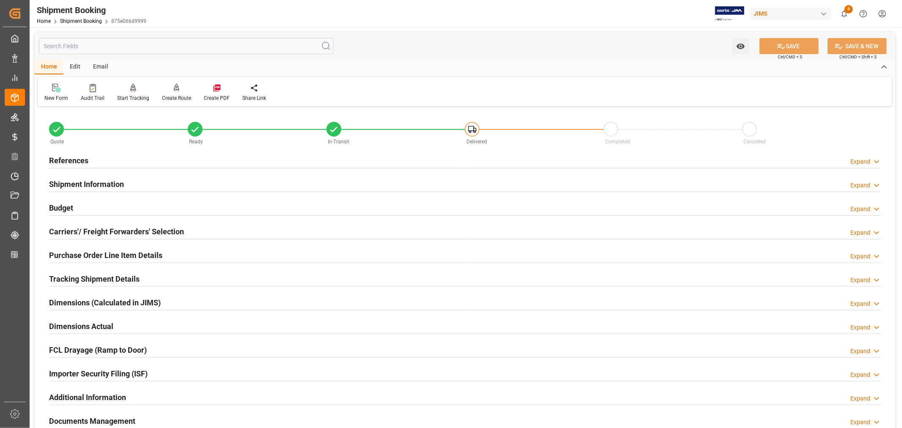
click at [69, 206] on h2 "Budget" at bounding box center [61, 207] width 24 height 11
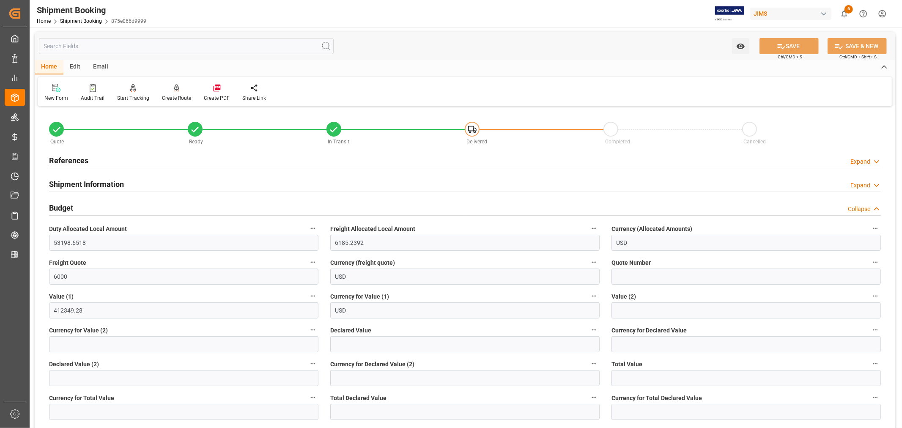
click at [77, 183] on h2 "Shipment Information" at bounding box center [86, 183] width 75 height 11
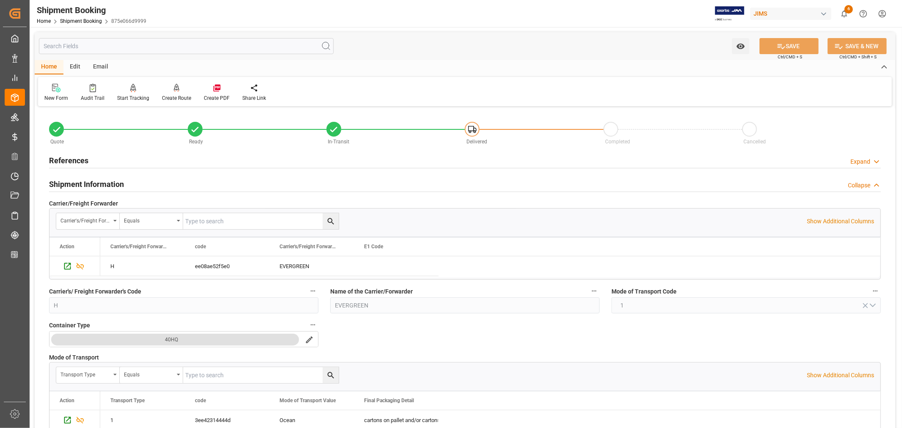
click at [77, 183] on h2 "Shipment Information" at bounding box center [86, 183] width 75 height 11
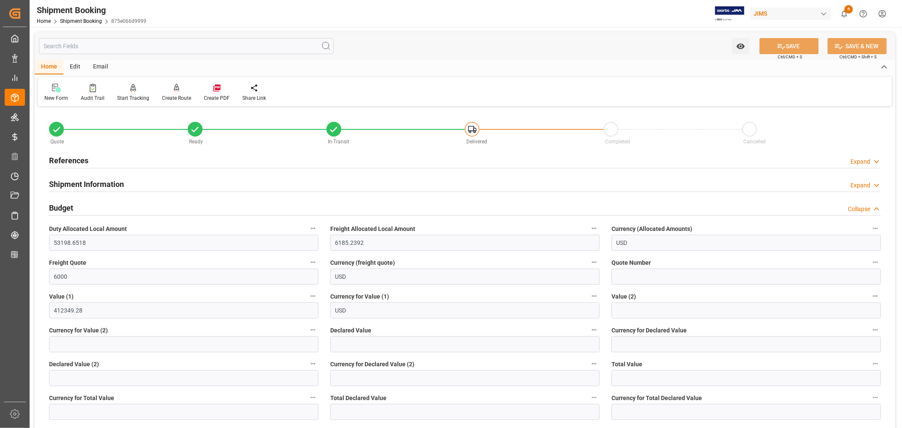
click at [68, 208] on h2 "Budget" at bounding box center [61, 207] width 24 height 11
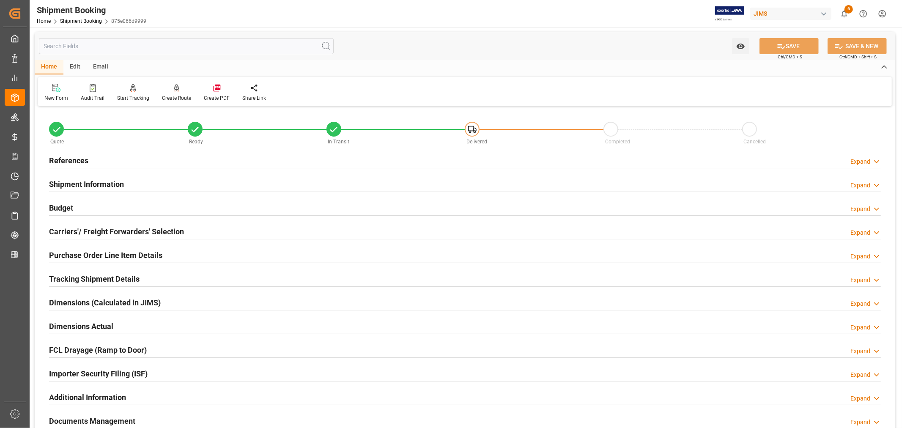
click at [76, 252] on h2 "Purchase Order Line Item Details" at bounding box center [105, 254] width 113 height 11
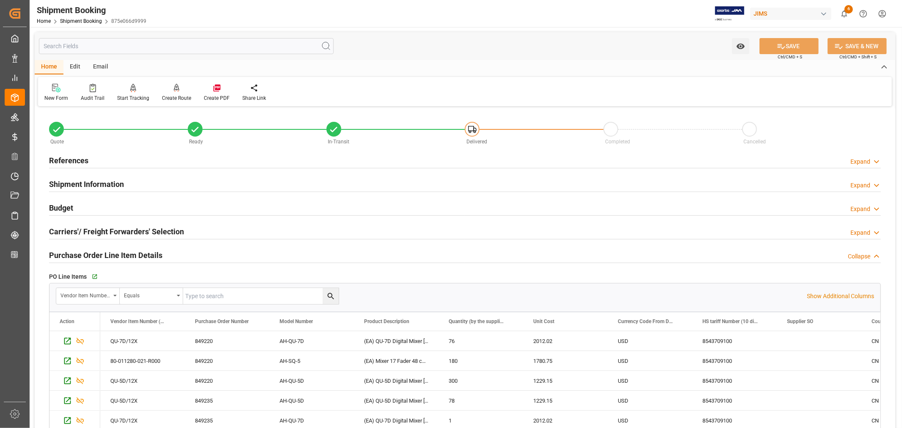
click at [76, 252] on h2 "Purchase Order Line Item Details" at bounding box center [105, 254] width 113 height 11
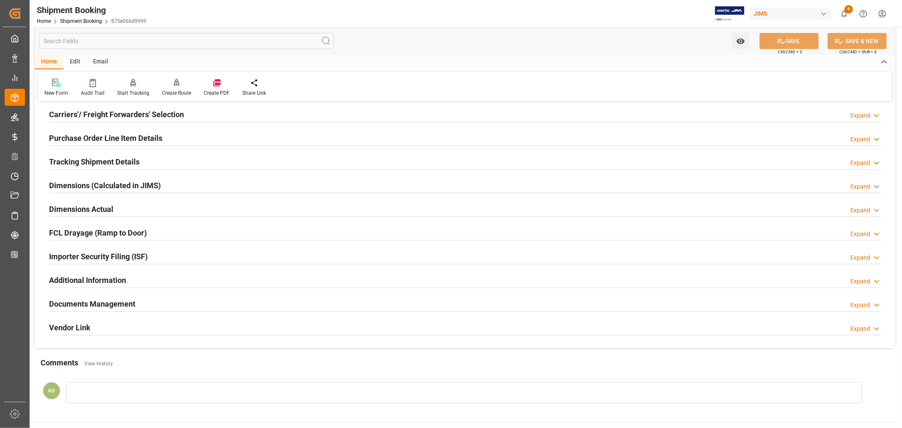
scroll to position [188, 0]
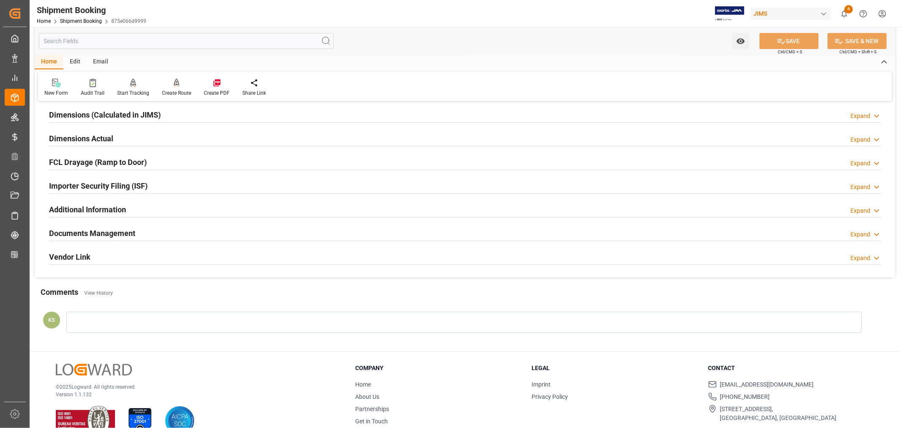
click at [164, 186] on div "Importer Security Filing (ISF) Expand" at bounding box center [464, 185] width 831 height 16
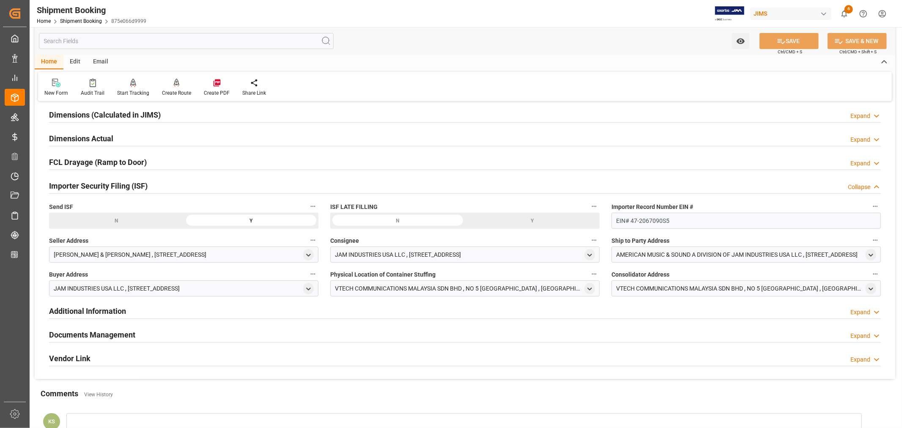
click at [164, 186] on div "Importer Security Filing (ISF) Collapse" at bounding box center [464, 185] width 831 height 16
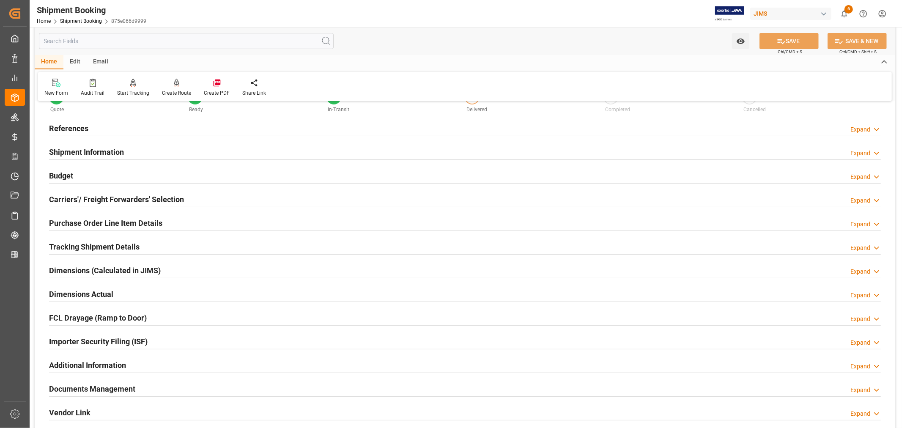
scroll to position [0, 0]
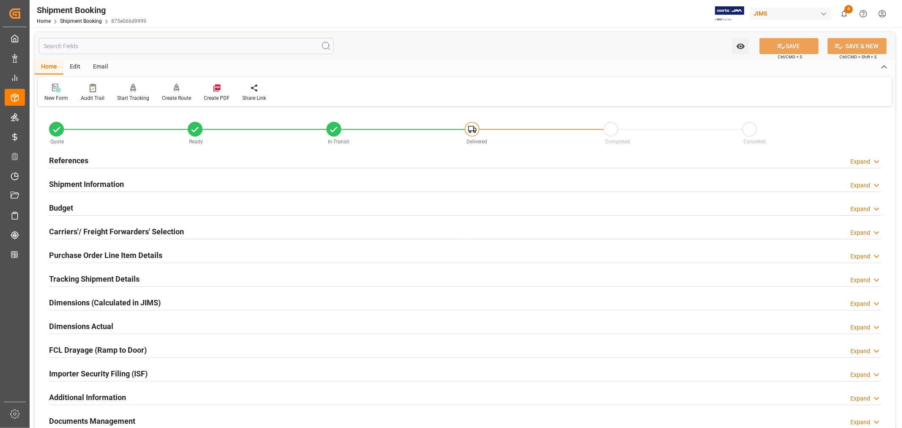
click at [91, 282] on h2 "Tracking Shipment Details" at bounding box center [94, 278] width 90 height 11
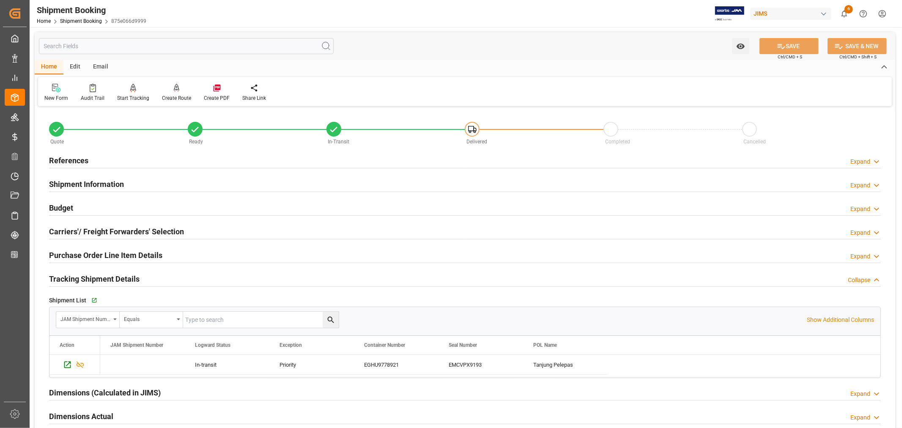
click at [91, 282] on h2 "Tracking Shipment Details" at bounding box center [94, 278] width 90 height 11
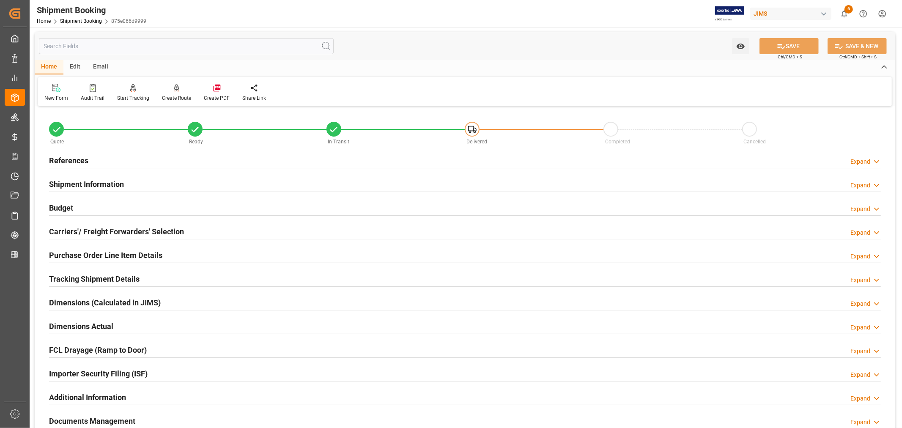
click at [75, 160] on h2 "References" at bounding box center [68, 160] width 39 height 11
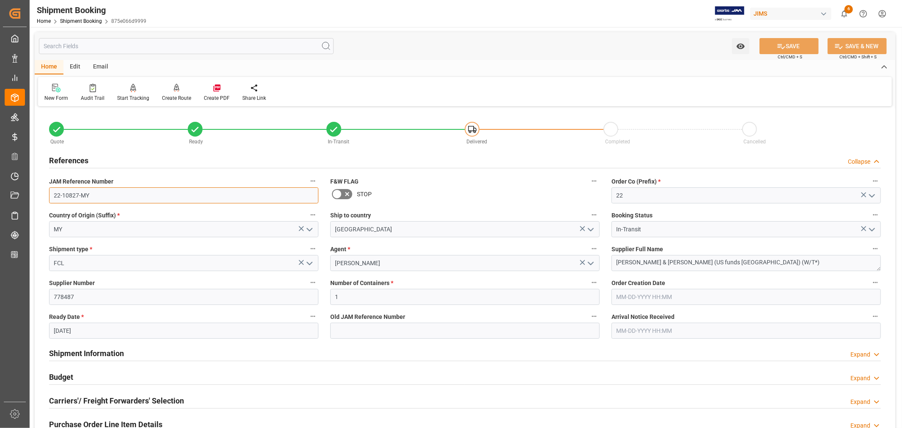
drag, startPoint x: 89, startPoint y: 194, endPoint x: 47, endPoint y: 193, distance: 41.9
click at [47, 193] on div "JAM Reference Number 22-10827-MY" at bounding box center [183, 189] width 281 height 34
click at [82, 159] on h2 "References" at bounding box center [68, 160] width 39 height 11
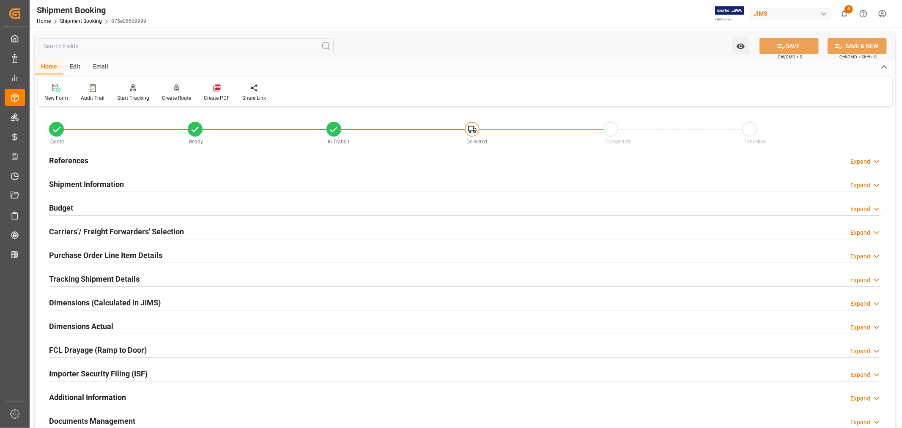
click at [82, 277] on h2 "Tracking Shipment Details" at bounding box center [94, 278] width 90 height 11
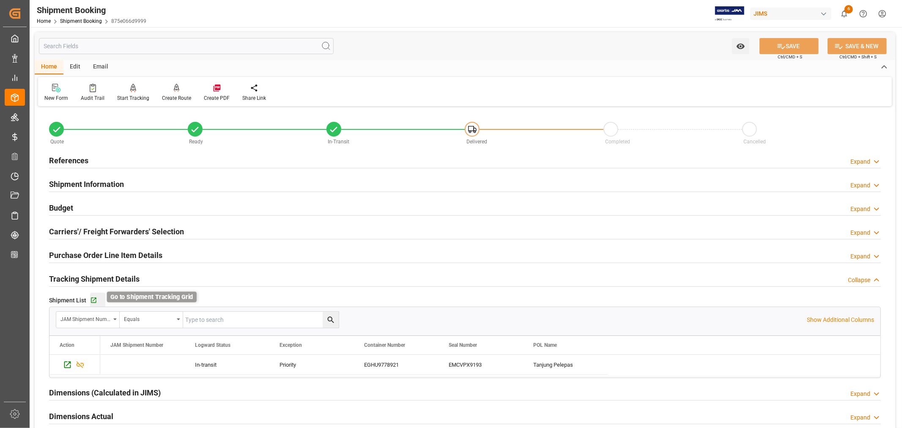
click at [92, 298] on icon "button" at bounding box center [93, 300] width 7 height 7
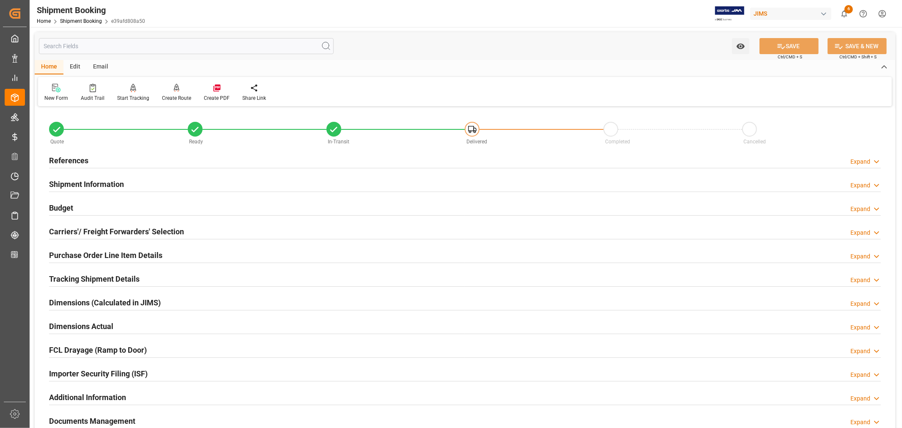
click at [77, 159] on h2 "References" at bounding box center [68, 160] width 39 height 11
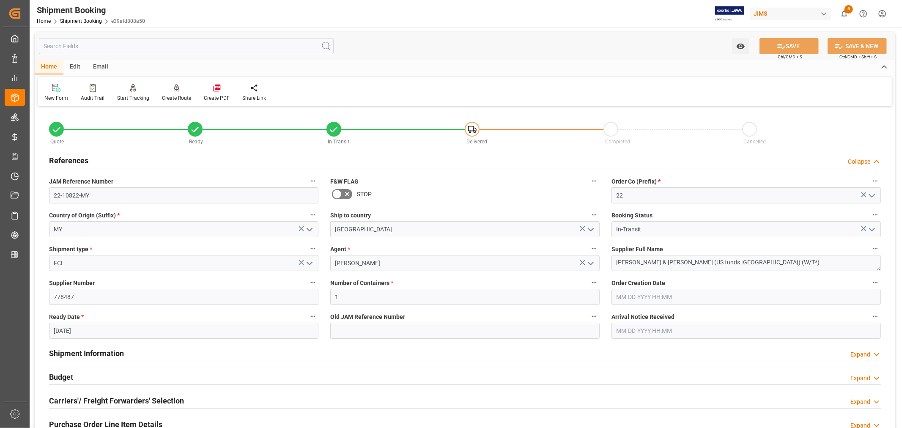
click at [77, 159] on h2 "References" at bounding box center [68, 160] width 39 height 11
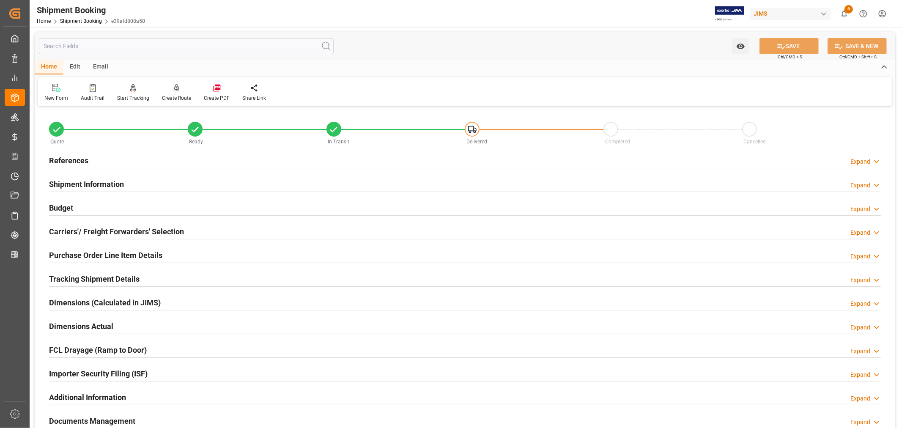
click at [93, 251] on h2 "Purchase Order Line Item Details" at bounding box center [105, 254] width 113 height 11
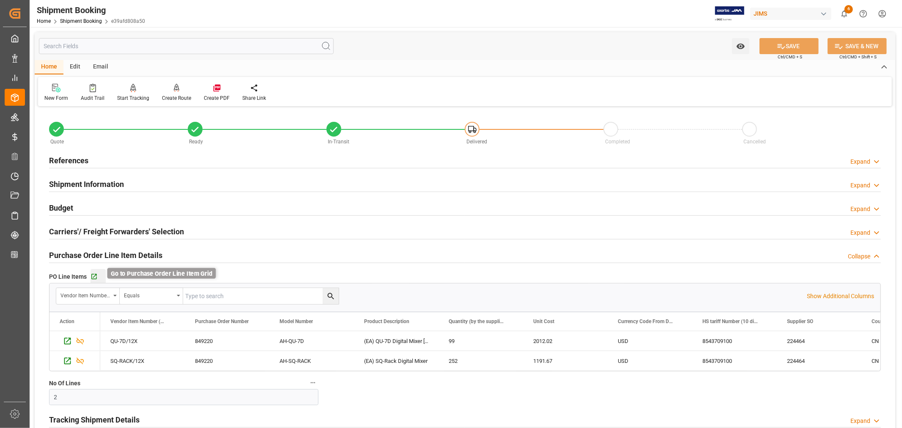
click at [96, 273] on icon "button" at bounding box center [93, 276] width 7 height 7
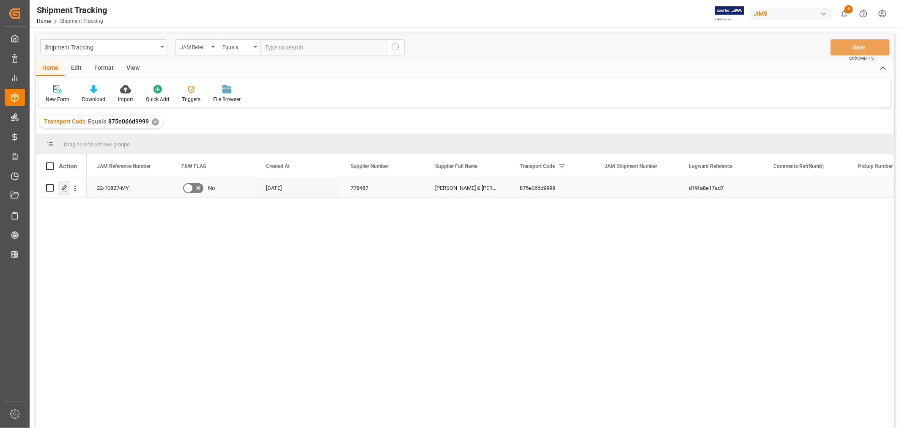
click at [65, 191] on icon "Press SPACE to select this row." at bounding box center [64, 188] width 7 height 7
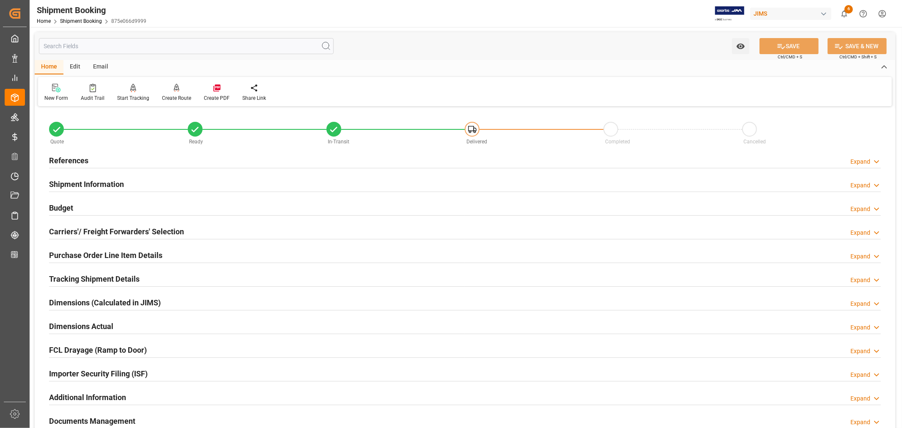
click at [95, 278] on h2 "Tracking Shipment Details" at bounding box center [94, 278] width 90 height 11
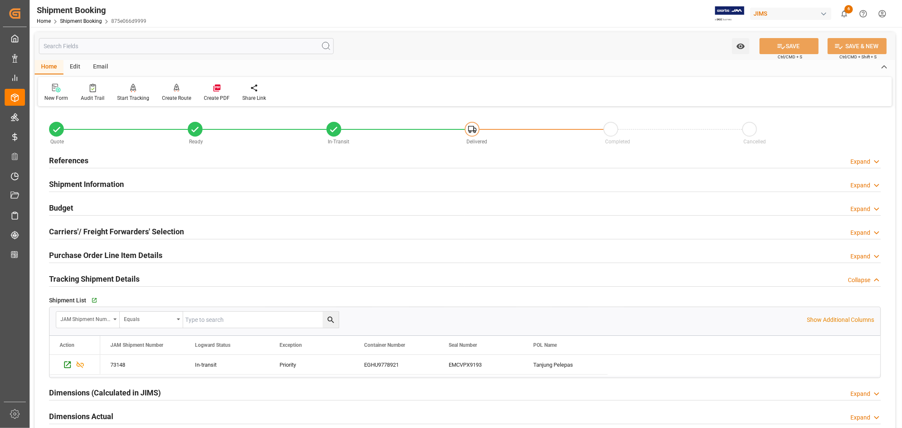
click at [95, 278] on h2 "Tracking Shipment Details" at bounding box center [94, 278] width 90 height 11
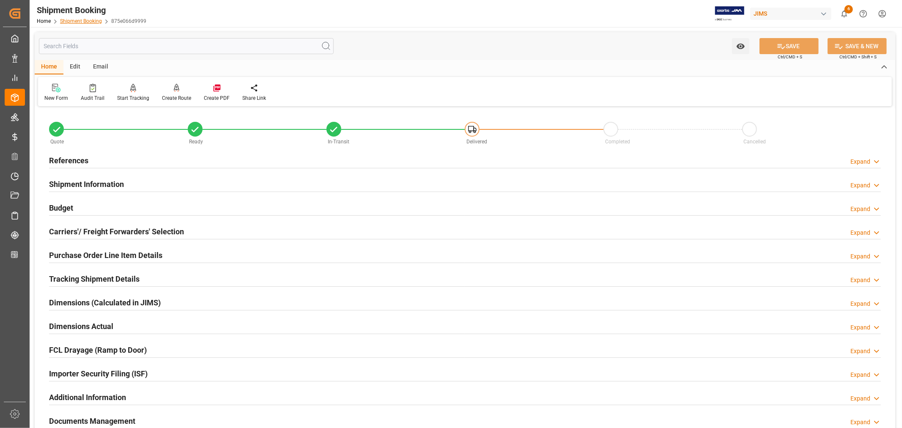
click at [85, 20] on link "Shipment Booking" at bounding box center [81, 21] width 42 height 6
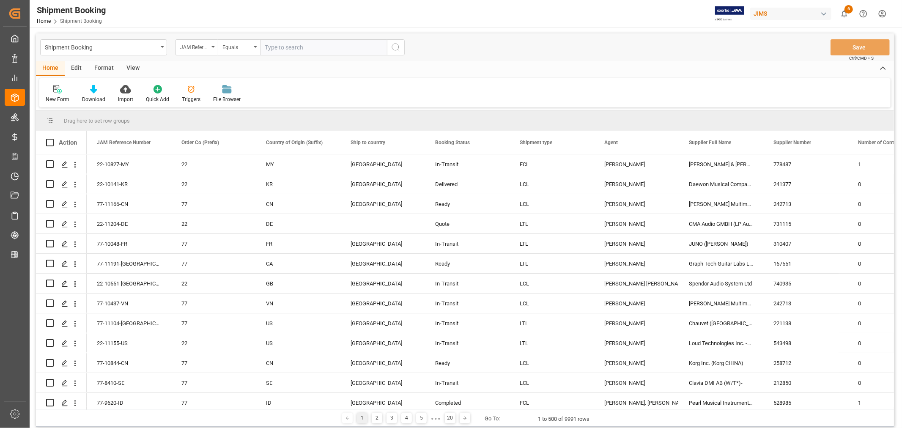
click at [280, 47] on input "text" at bounding box center [323, 47] width 127 height 16
type input "22-10828-my"
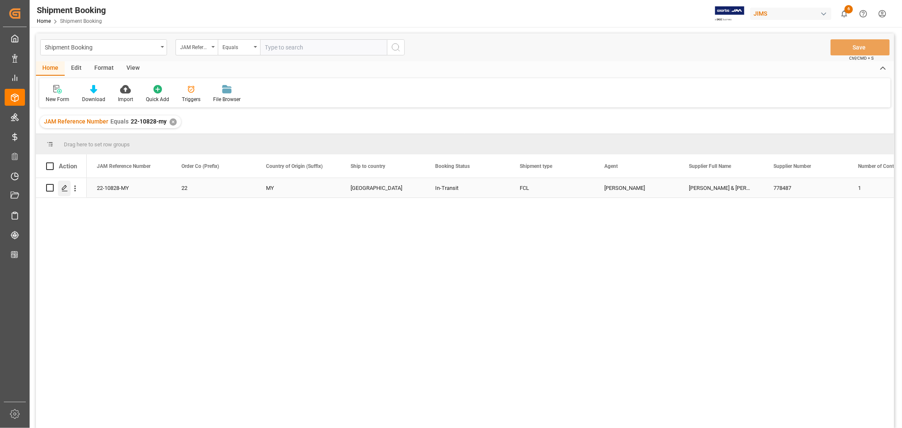
click at [65, 189] on icon "Press SPACE to select this row." at bounding box center [64, 188] width 7 height 7
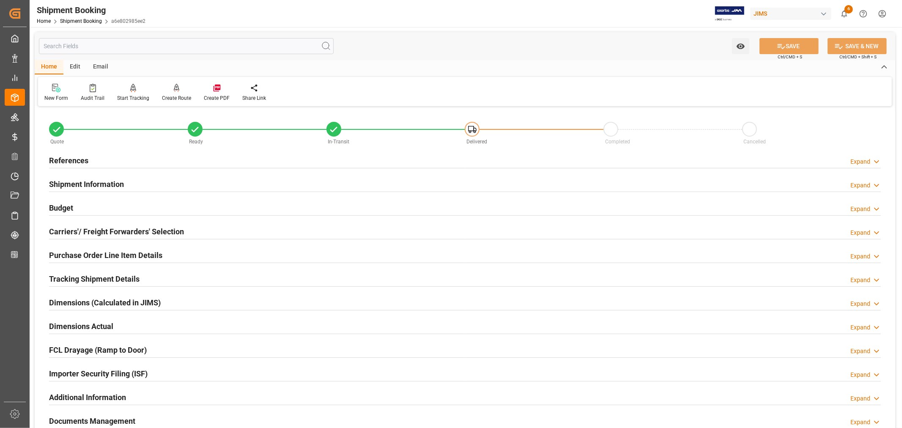
click at [68, 278] on h2 "Tracking Shipment Details" at bounding box center [94, 278] width 90 height 11
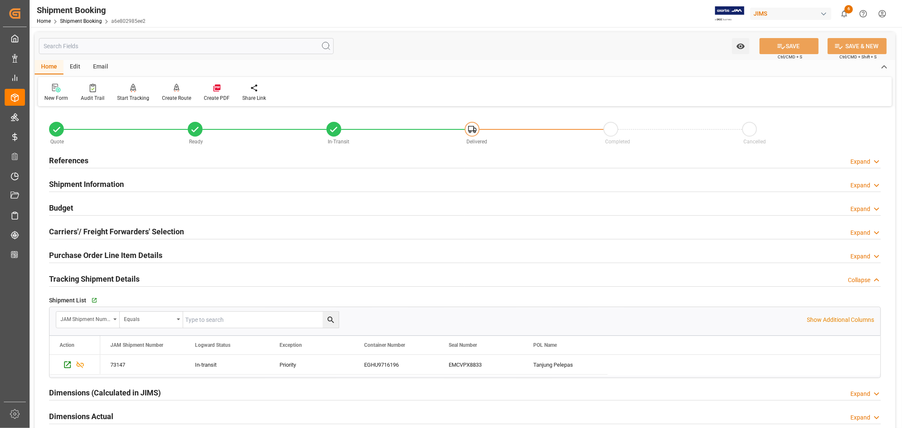
click at [68, 278] on h2 "Tracking Shipment Details" at bounding box center [94, 278] width 90 height 11
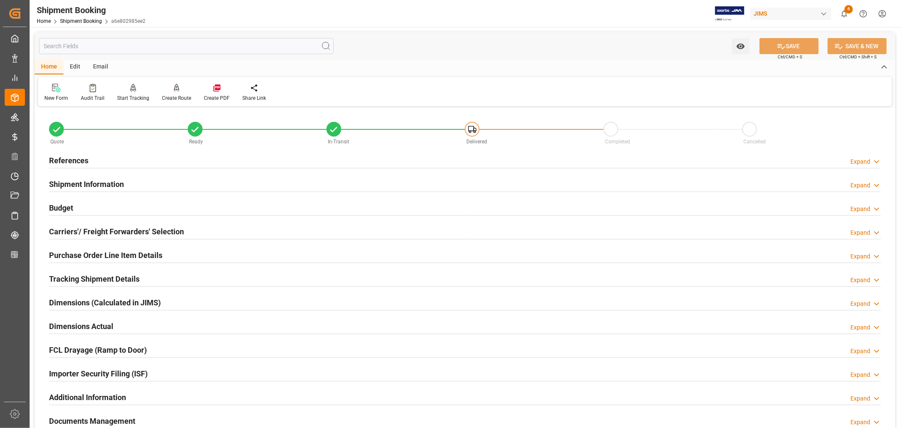
click at [67, 251] on h2 "Purchase Order Line Item Details" at bounding box center [105, 254] width 113 height 11
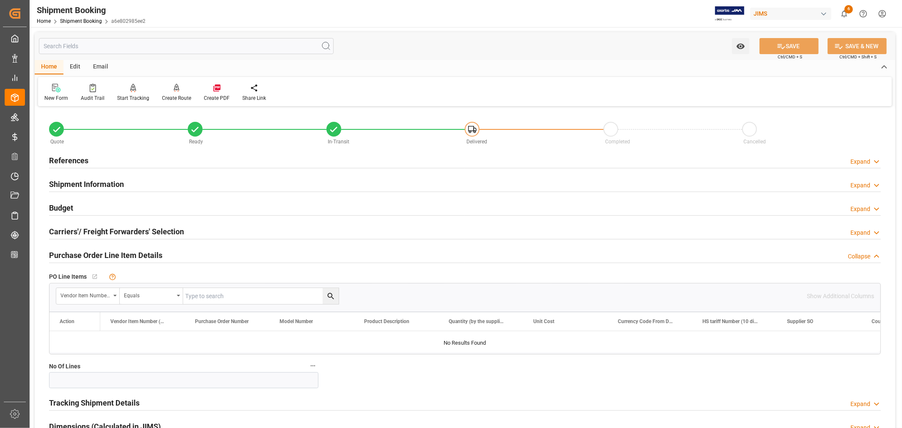
click at [67, 251] on h2 "Purchase Order Line Item Details" at bounding box center [105, 254] width 113 height 11
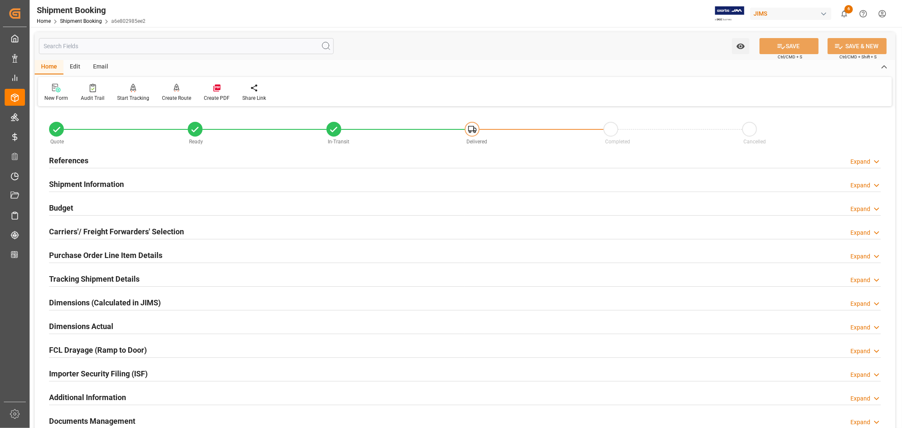
click at [62, 256] on h2 "Purchase Order Line Item Details" at bounding box center [105, 254] width 113 height 11
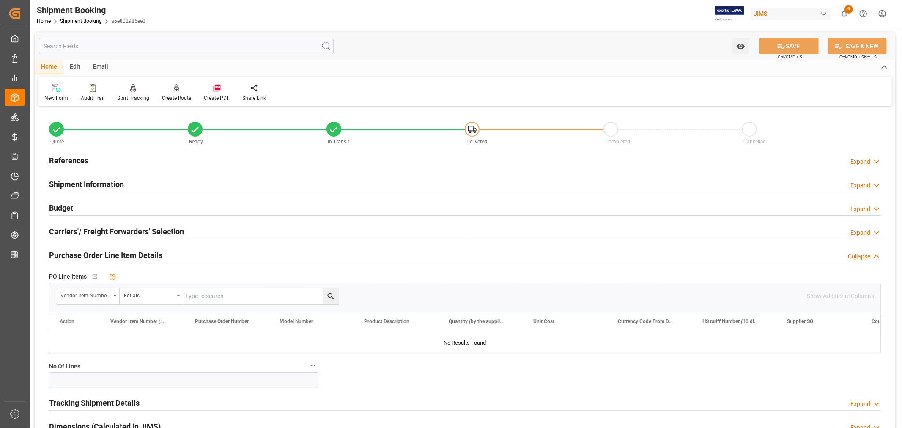
click at [62, 256] on h2 "Purchase Order Line Item Details" at bounding box center [105, 254] width 113 height 11
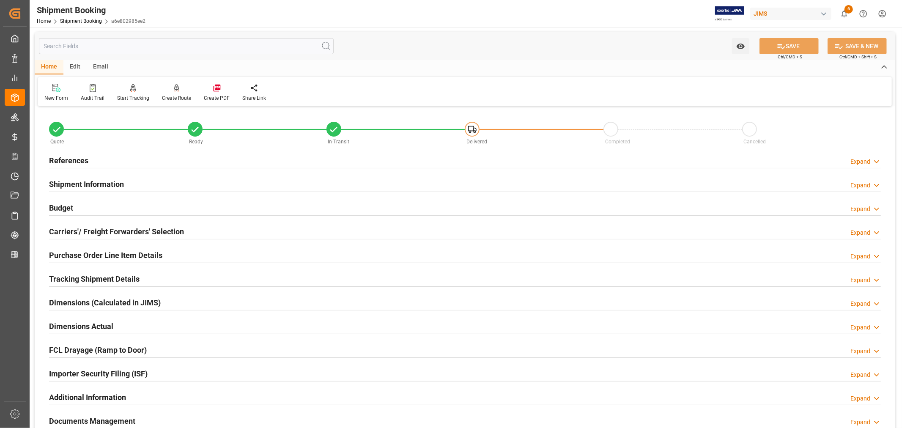
click at [574, 57] on div "Watch Option SAVE Ctrl/CMD + S SAVE & NEW Ctrl/CMD + Shift + S" at bounding box center [465, 46] width 860 height 28
click at [65, 161] on h2 "References" at bounding box center [68, 160] width 39 height 11
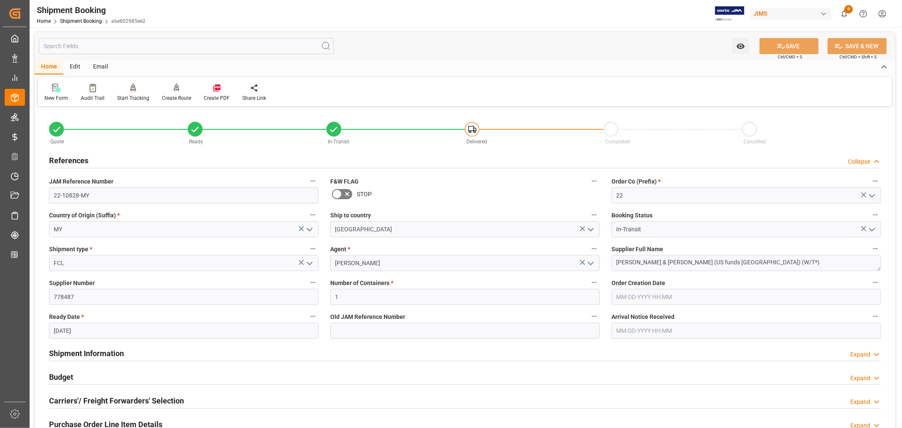
click at [65, 161] on h2 "References" at bounding box center [68, 160] width 39 height 11
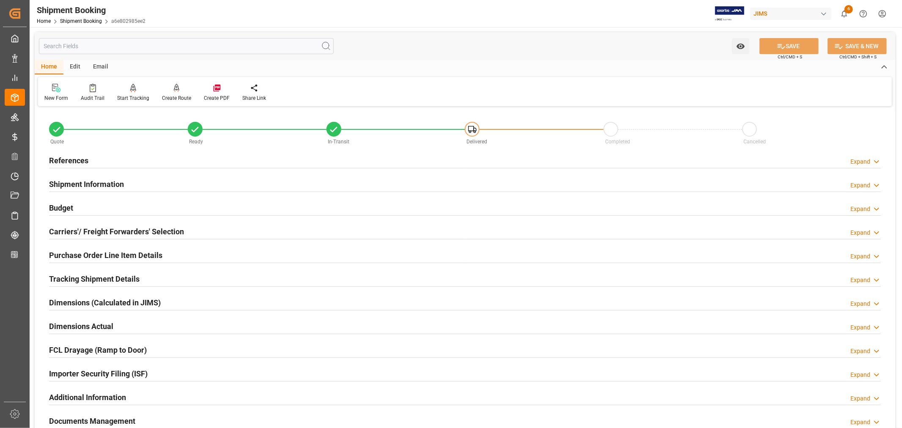
click at [90, 252] on h2 "Purchase Order Line Item Details" at bounding box center [105, 254] width 113 height 11
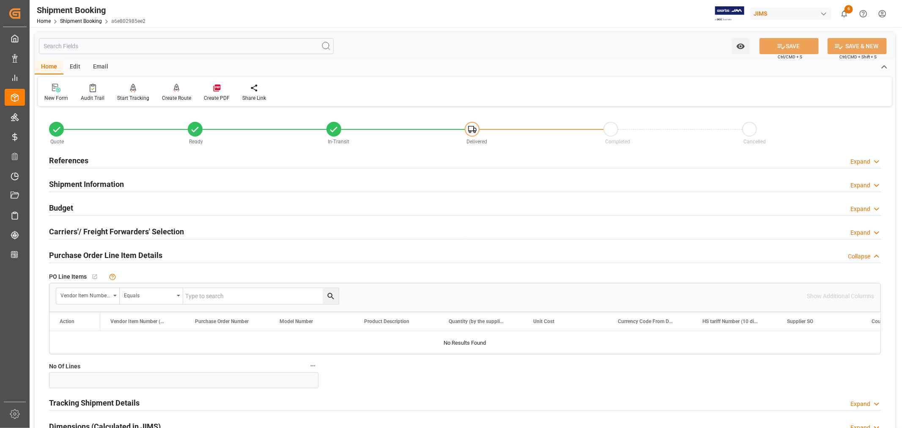
click at [90, 252] on h2 "Purchase Order Line Item Details" at bounding box center [105, 254] width 113 height 11
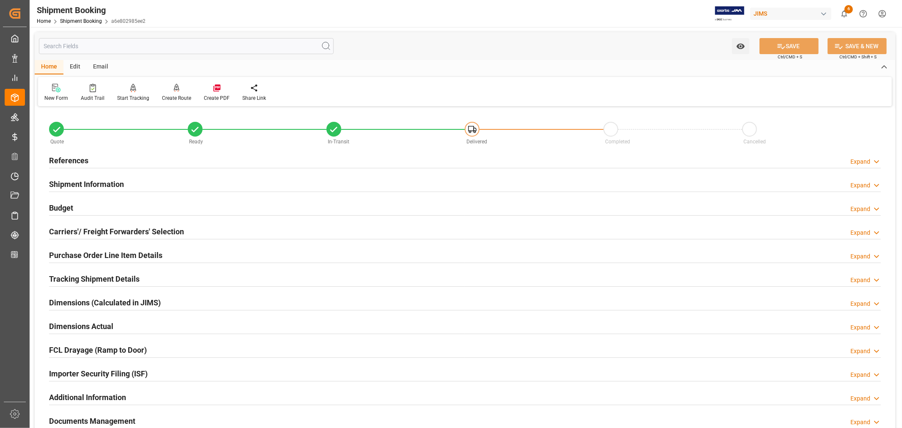
click at [68, 158] on h2 "References" at bounding box center [68, 160] width 39 height 11
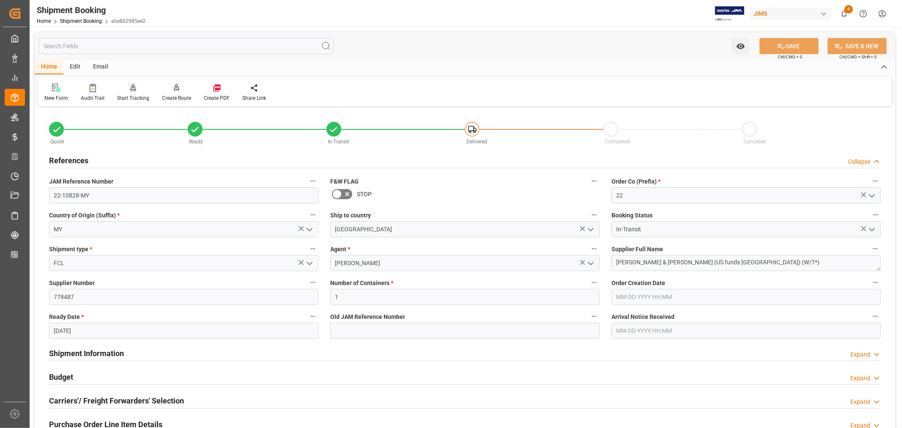
click at [68, 158] on h2 "References" at bounding box center [68, 160] width 39 height 11
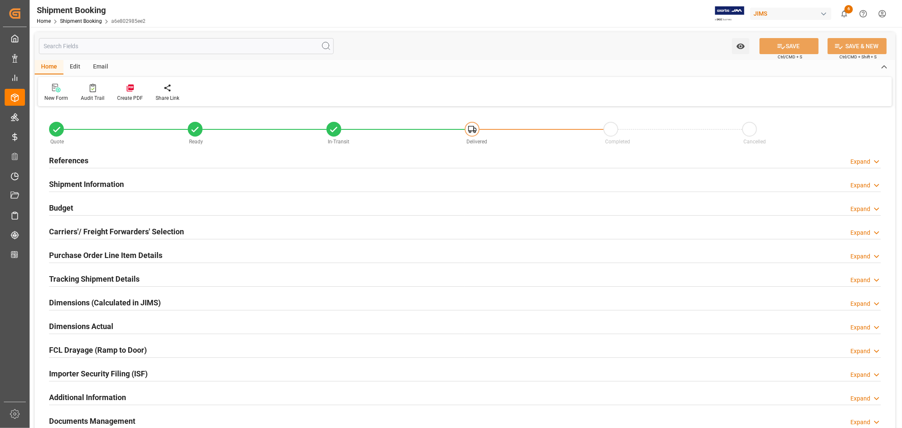
type input "5"
click at [86, 257] on h2 "Purchase Order Line Item Details" at bounding box center [105, 254] width 113 height 11
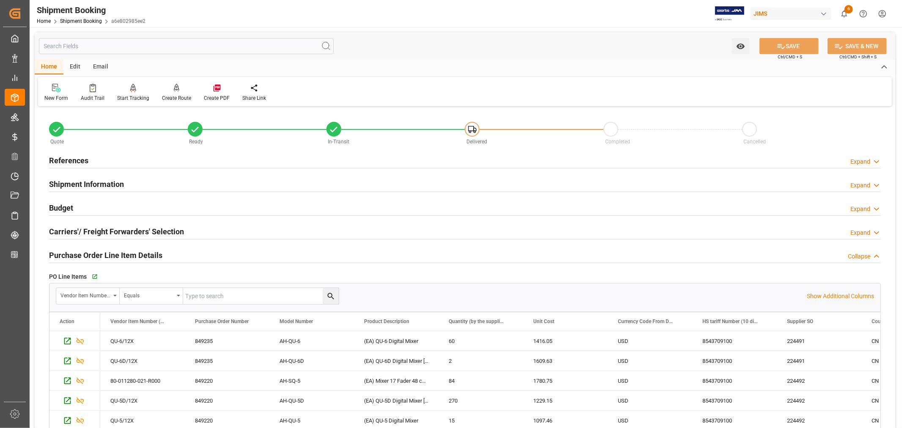
click at [72, 159] on h2 "References" at bounding box center [68, 160] width 39 height 11
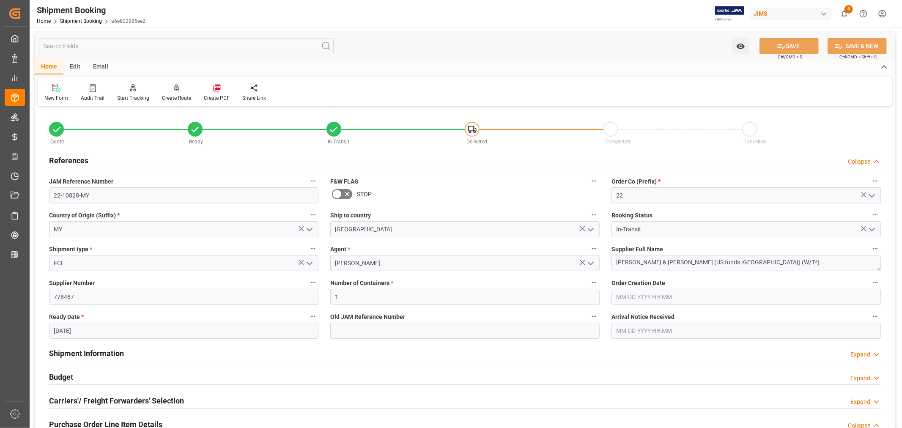
click at [72, 159] on h2 "References" at bounding box center [68, 160] width 39 height 11
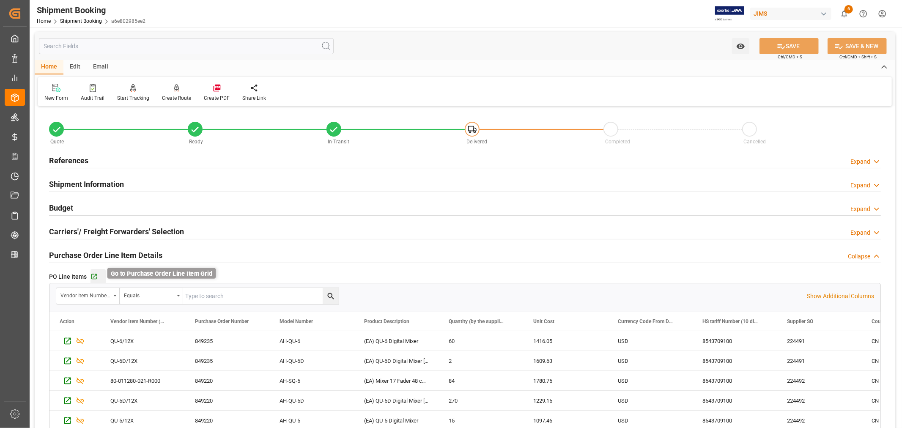
click at [93, 276] on icon "button" at bounding box center [93, 276] width 7 height 7
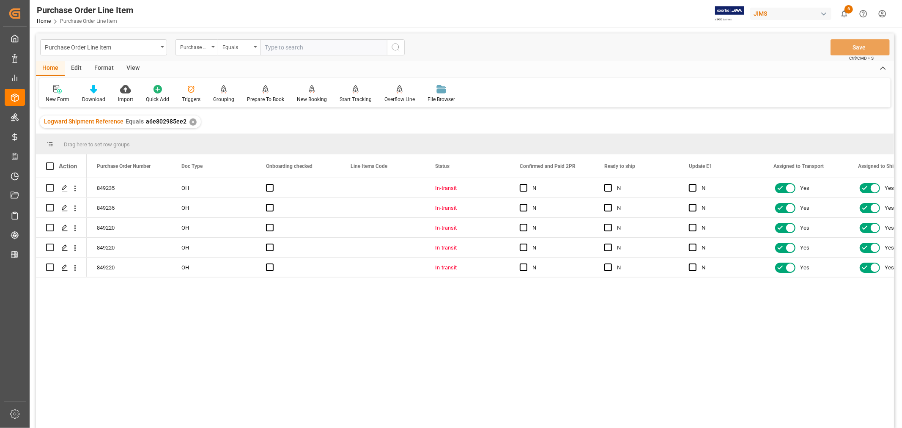
click at [130, 68] on div "View" at bounding box center [133, 68] width 26 height 14
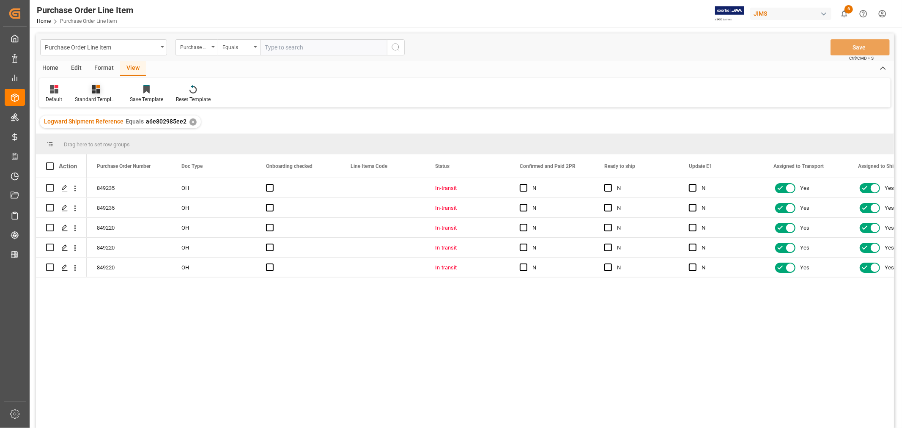
click at [94, 98] on div "Standard Templates" at bounding box center [96, 100] width 42 height 8
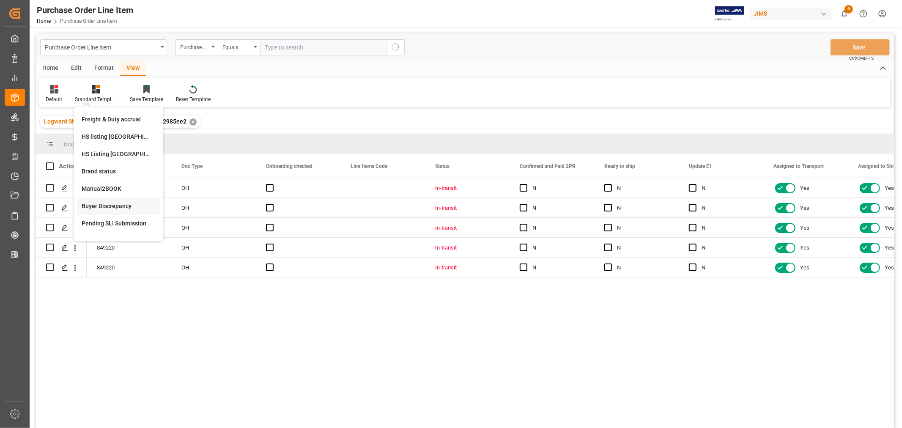
click at [105, 205] on div "Buyer Discrepancy" at bounding box center [119, 206] width 74 height 9
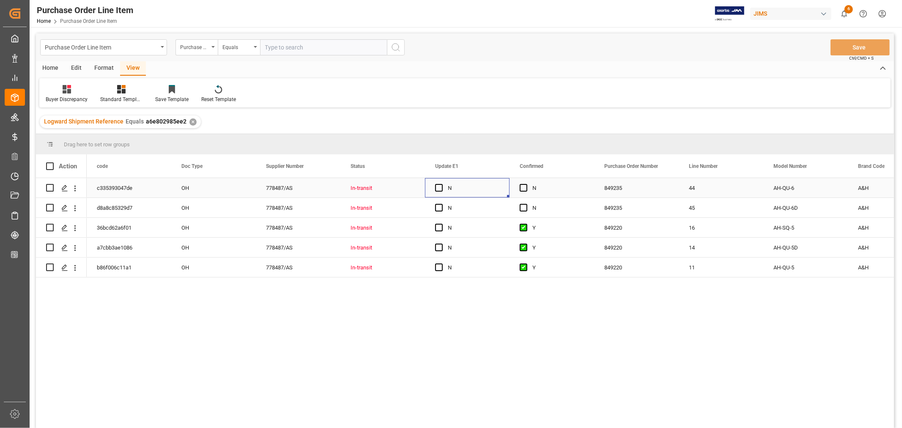
click at [487, 186] on div "N" at bounding box center [474, 187] width 52 height 19
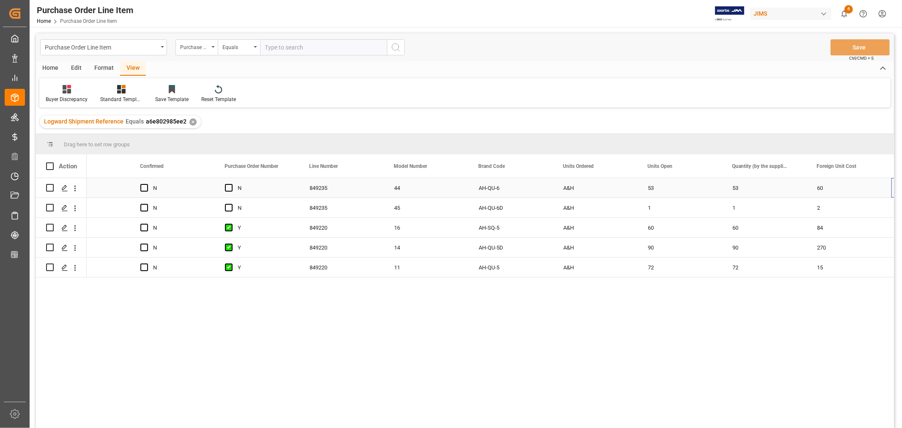
scroll to position [0, 379]
click at [650, 187] on div "53" at bounding box center [679, 187] width 85 height 19
drag, startPoint x: 719, startPoint y: 195, endPoint x: 752, endPoint y: 188, distance: 34.6
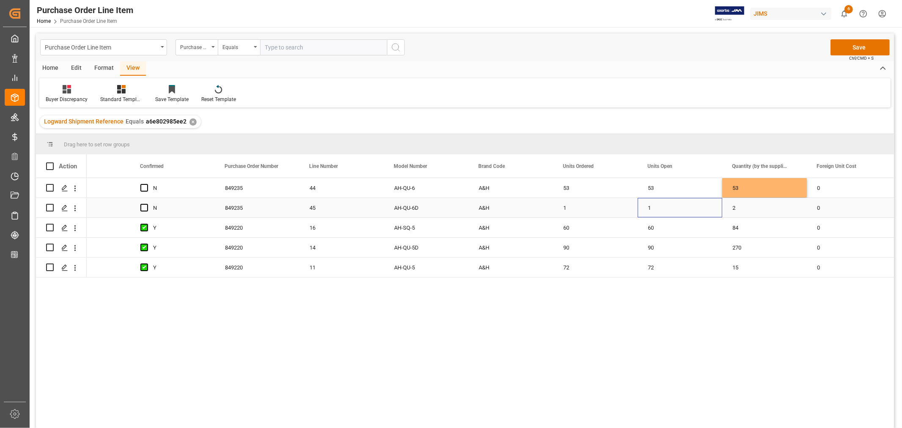
click at [648, 205] on div "1" at bounding box center [679, 207] width 85 height 19
drag, startPoint x: 719, startPoint y: 215, endPoint x: 760, endPoint y: 213, distance: 40.6
click at [654, 229] on div "60" at bounding box center [679, 227] width 85 height 19
drag, startPoint x: 719, startPoint y: 235, endPoint x: 764, endPoint y: 230, distance: 44.6
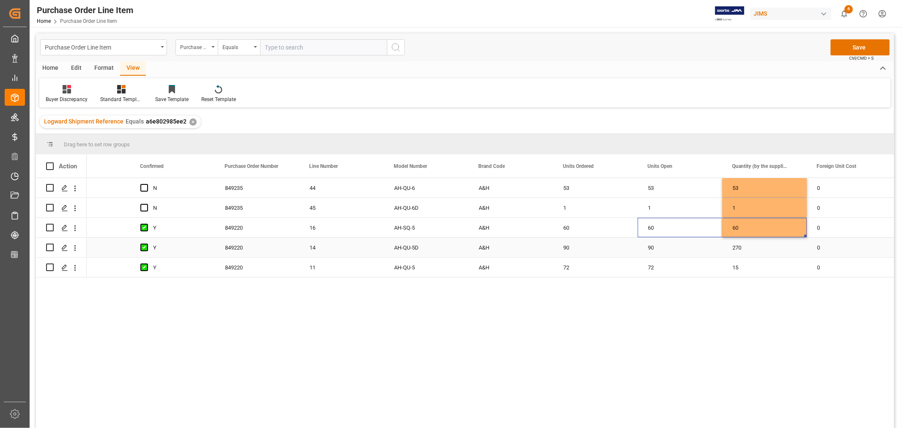
click at [652, 244] on div "90" at bounding box center [679, 247] width 85 height 19
drag, startPoint x: 720, startPoint y: 254, endPoint x: 768, endPoint y: 253, distance: 47.8
click at [652, 265] on div "72" at bounding box center [679, 266] width 85 height 19
drag, startPoint x: 720, startPoint y: 273, endPoint x: 757, endPoint y: 274, distance: 37.2
click at [752, 240] on div "90" at bounding box center [764, 247] width 85 height 19
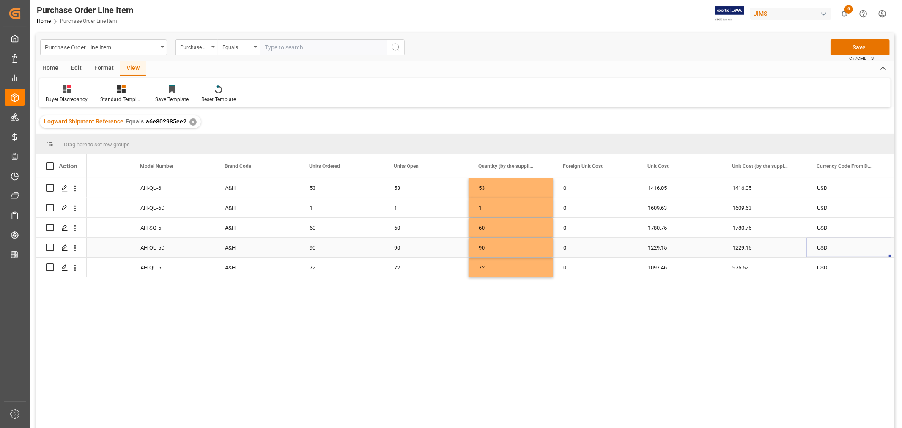
scroll to position [0, 717]
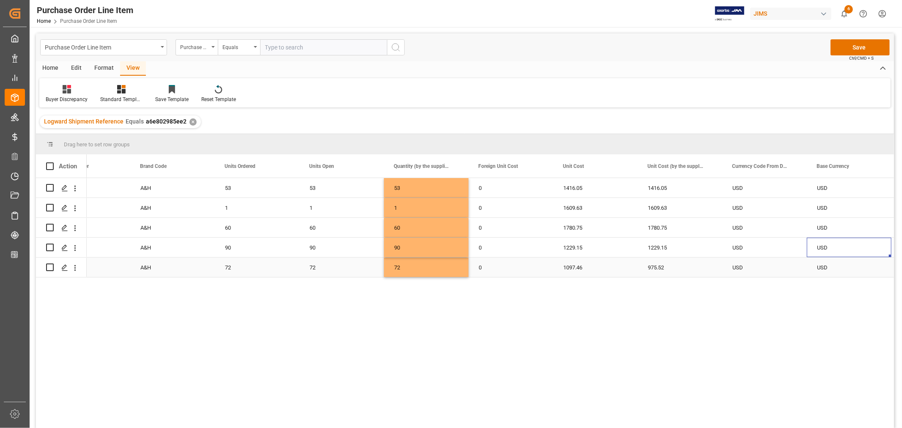
drag, startPoint x: 569, startPoint y: 266, endPoint x: 572, endPoint y: 272, distance: 6.1
click at [569, 266] on div "1097.46" at bounding box center [595, 266] width 85 height 19
drag, startPoint x: 636, startPoint y: 276, endPoint x: 663, endPoint y: 273, distance: 27.2
click at [855, 51] on button "Save" at bounding box center [859, 47] width 59 height 16
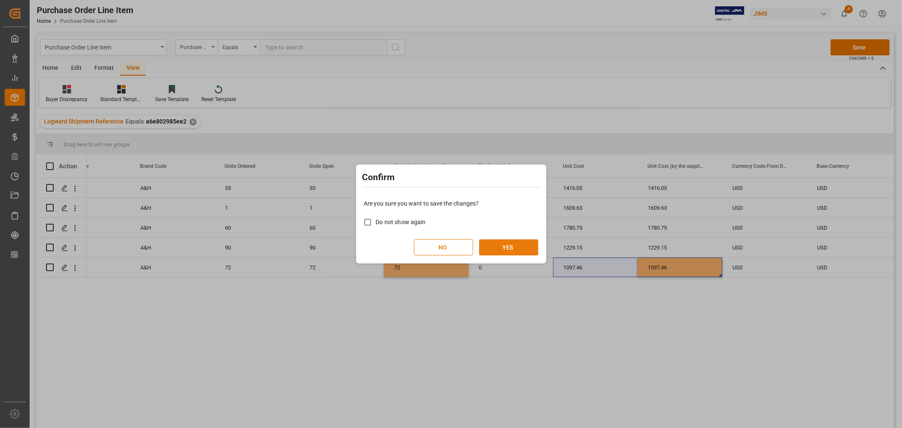
click at [509, 244] on button "YES" at bounding box center [508, 247] width 59 height 16
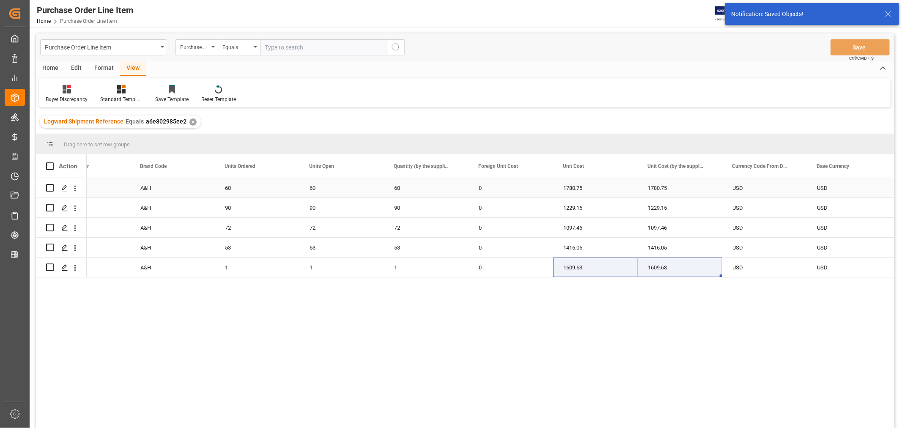
click at [368, 188] on div "60" at bounding box center [341, 187] width 85 height 19
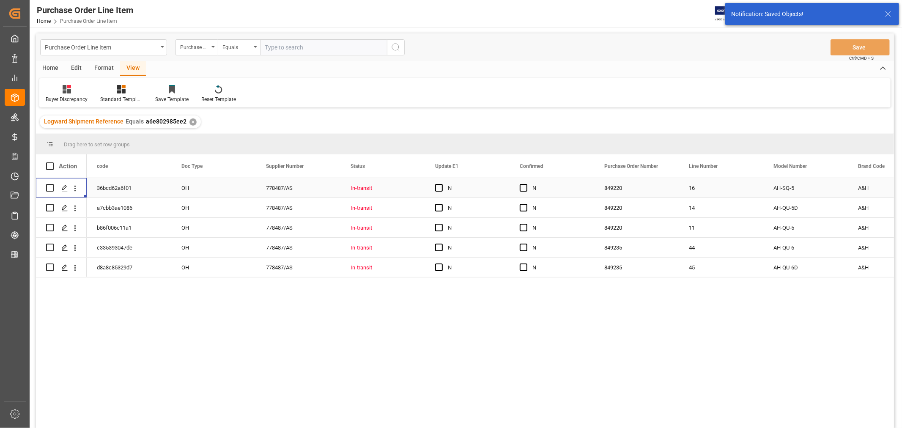
scroll to position [0, 0]
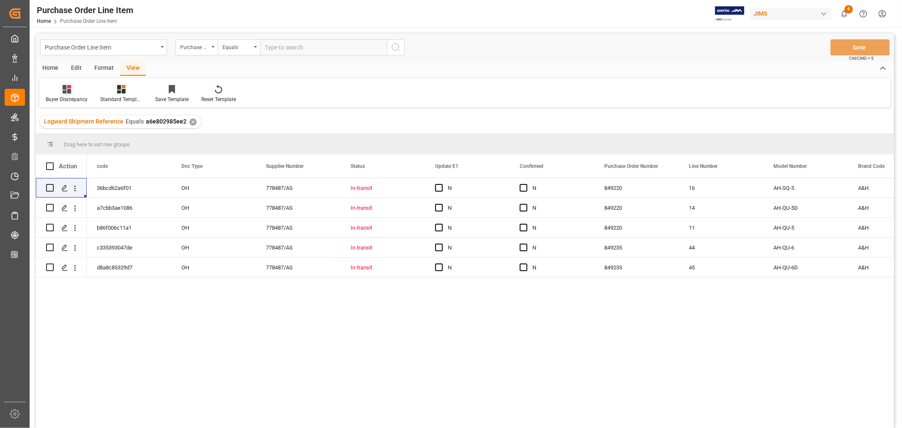
click at [66, 93] on icon at bounding box center [67, 89] width 8 height 8
click at [63, 118] on div "Default" at bounding box center [89, 119] width 74 height 9
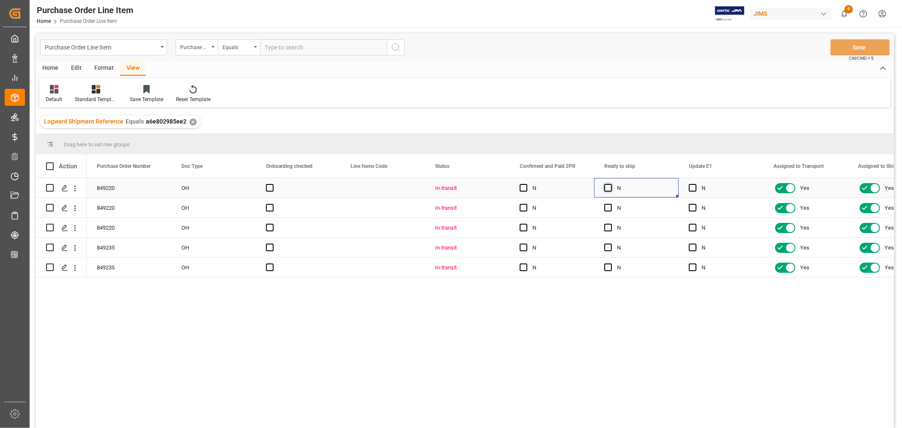
click at [607, 187] on span "Press SPACE to select this row." at bounding box center [608, 188] width 8 height 8
click at [610, 184] on input "Press SPACE to select this row." at bounding box center [610, 184] width 0 height 0
click at [694, 185] on span "Press SPACE to select this row." at bounding box center [693, 188] width 8 height 8
click at [695, 184] on input "Press SPACE to select this row." at bounding box center [695, 184] width 0 height 0
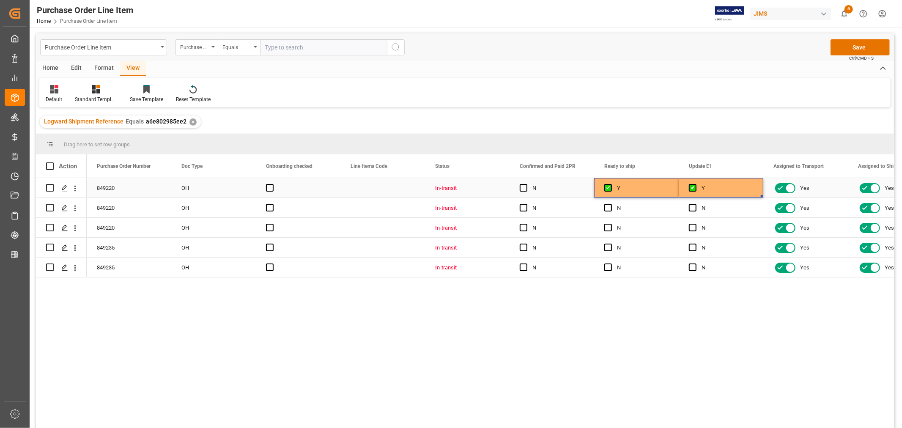
drag, startPoint x: 644, startPoint y: 186, endPoint x: 735, endPoint y: 186, distance: 90.9
drag, startPoint x: 761, startPoint y: 195, endPoint x: 755, endPoint y: 264, distance: 68.8
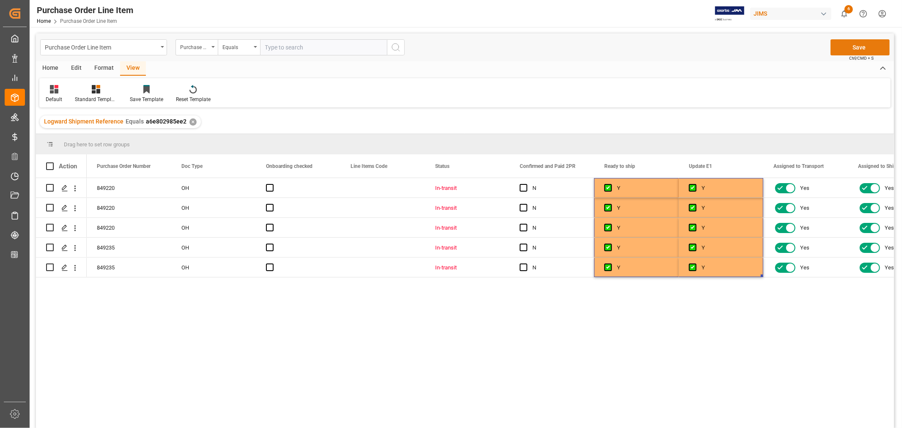
click at [855, 46] on button "Save" at bounding box center [859, 47] width 59 height 16
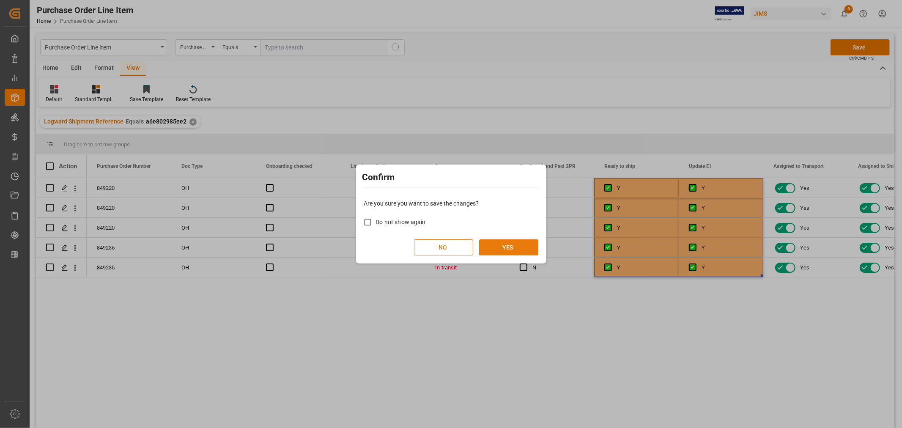
click at [508, 243] on button "YES" at bounding box center [508, 247] width 59 height 16
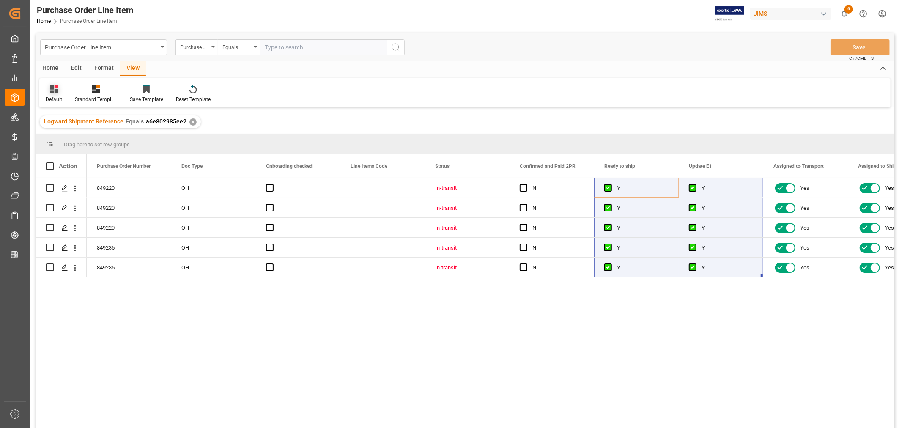
click at [58, 98] on div "Default" at bounding box center [54, 100] width 16 height 8
click at [72, 133] on div "ISF Manufacturer Template" at bounding box center [87, 136] width 74 height 9
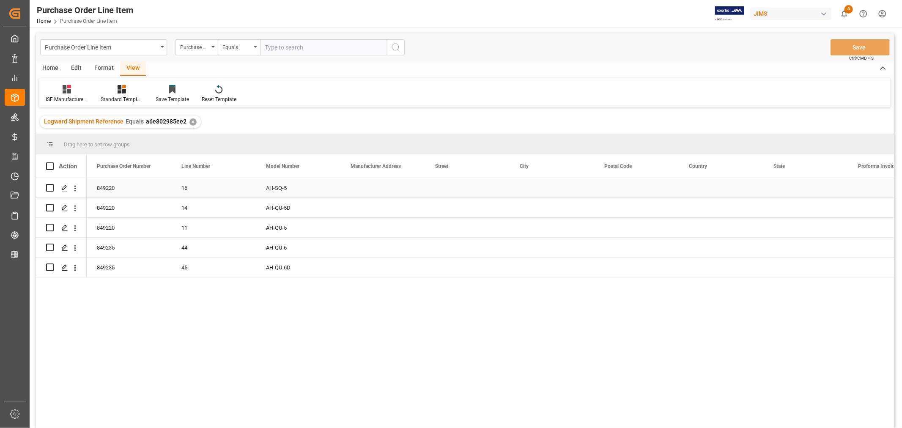
click at [354, 183] on div "Press SPACE to select this row." at bounding box center [382, 187] width 85 height 19
click at [354, 188] on input "Press SPACE to select this row." at bounding box center [382, 193] width 71 height 16
paste input "Vtech Communications Malaysia SDN BHD"
type input "Vtech Communications Malaysia SDN BHD"
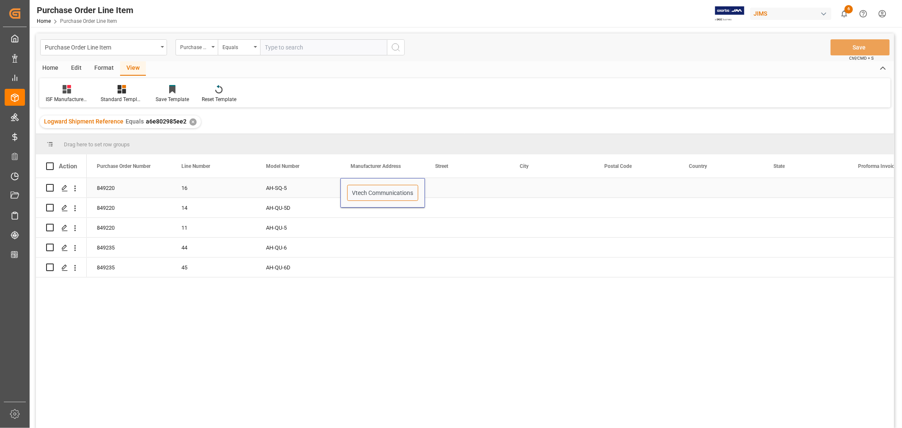
scroll to position [0, 52]
click at [429, 186] on div "Press SPACE to select this row." at bounding box center [467, 187] width 85 height 19
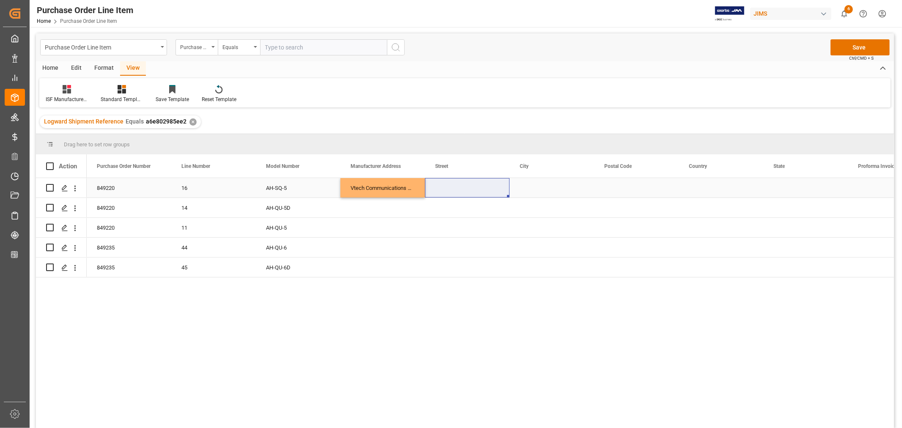
click at [438, 183] on div "Press SPACE to select this row." at bounding box center [467, 187] width 85 height 19
click at [437, 191] on input "Press SPACE to select this row." at bounding box center [467, 193] width 71 height 16
paste input "No.5 Tanjung Agas Industrial Area"
type input "No.5 Tanjung Agas Industrial Area"
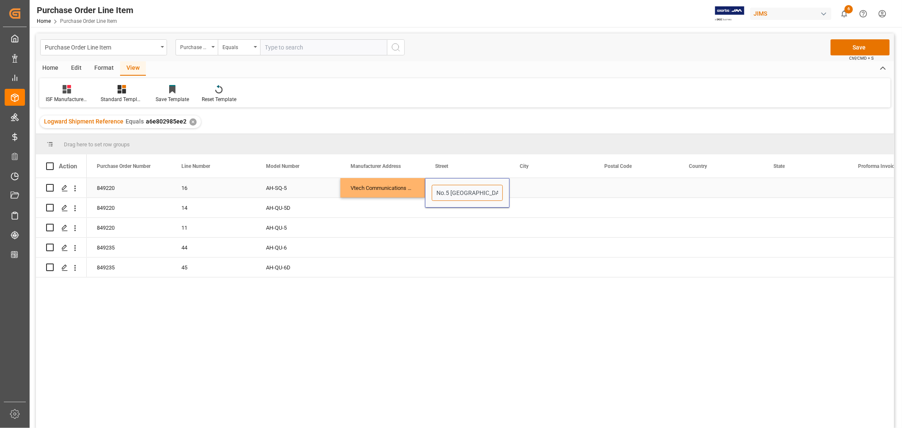
scroll to position [0, 28]
click at [534, 185] on div "Press SPACE to select this row." at bounding box center [551, 187] width 85 height 19
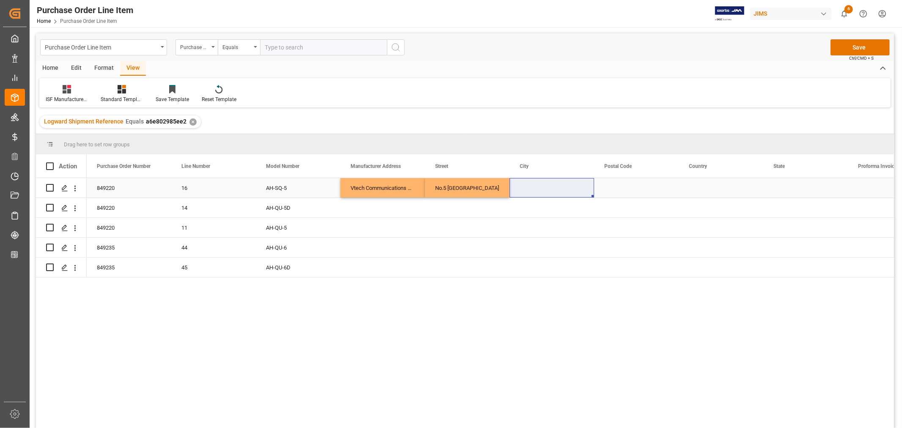
click at [528, 189] on div "Press SPACE to select this row." at bounding box center [551, 187] width 85 height 19
click at [516, 191] on input "Press SPACE to select this row." at bounding box center [551, 193] width 71 height 16
paste input "MUAR"
type input "MUAR"
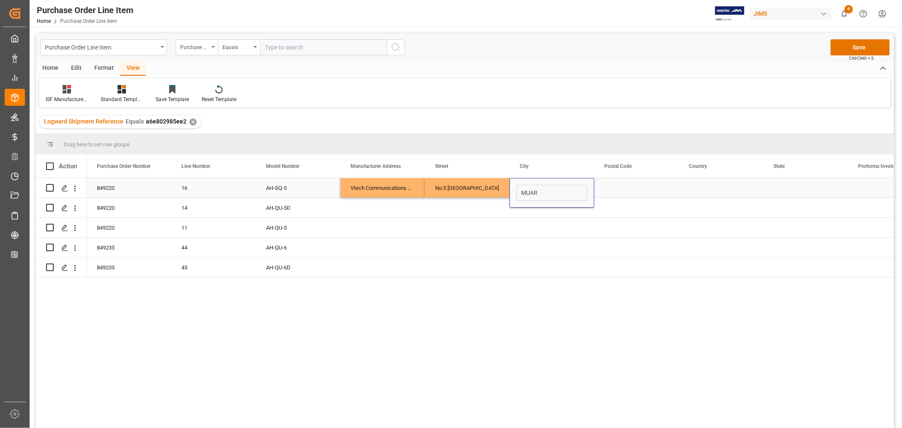
click at [613, 184] on div "Press SPACE to select this row." at bounding box center [636, 187] width 85 height 19
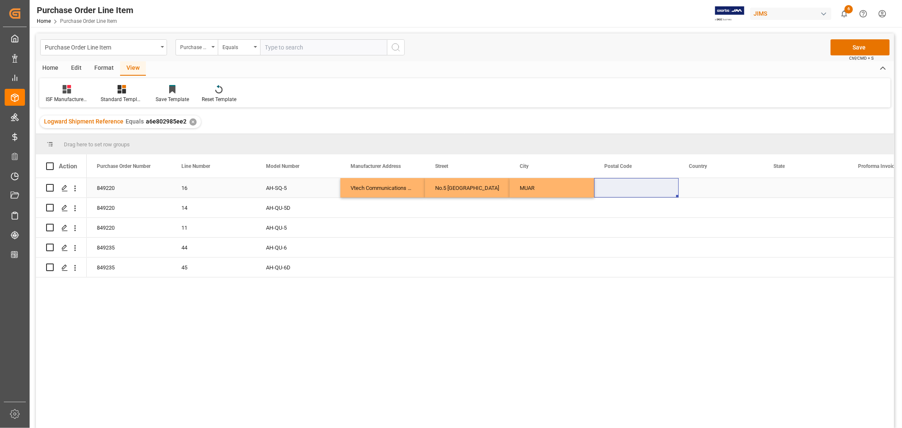
click at [614, 189] on div "Press SPACE to select this row." at bounding box center [636, 187] width 85 height 19
click at [602, 193] on input "Press SPACE to select this row." at bounding box center [636, 193] width 71 height 16
paste input "84000"
type input "84000"
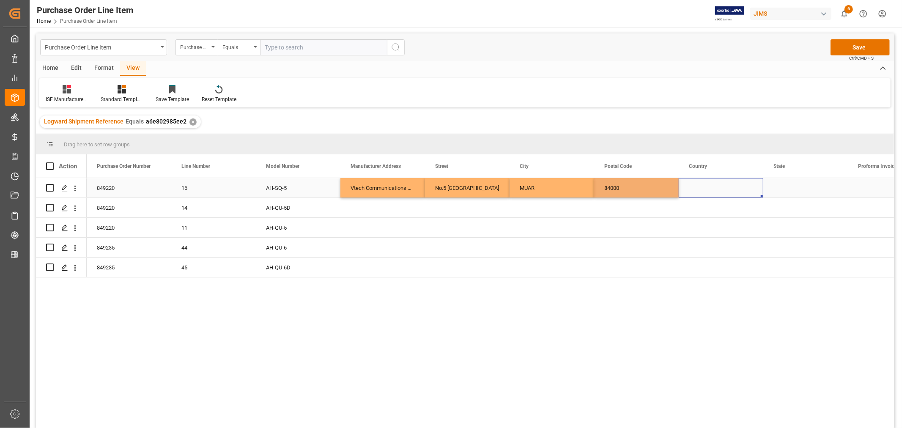
click at [705, 189] on div "Press SPACE to select this row." at bounding box center [720, 187] width 85 height 19
click at [694, 187] on div "Press SPACE to select this row." at bounding box center [720, 187] width 85 height 19
click at [692, 191] on input "Press SPACE to select this row." at bounding box center [720, 193] width 71 height 16
paste input "MY"
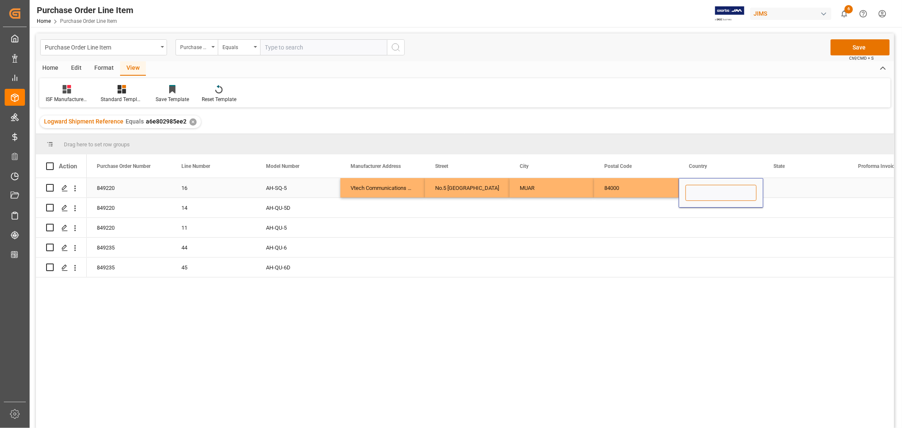
type input "MY"
click at [783, 187] on div "Press SPACE to select this row." at bounding box center [805, 187] width 85 height 19
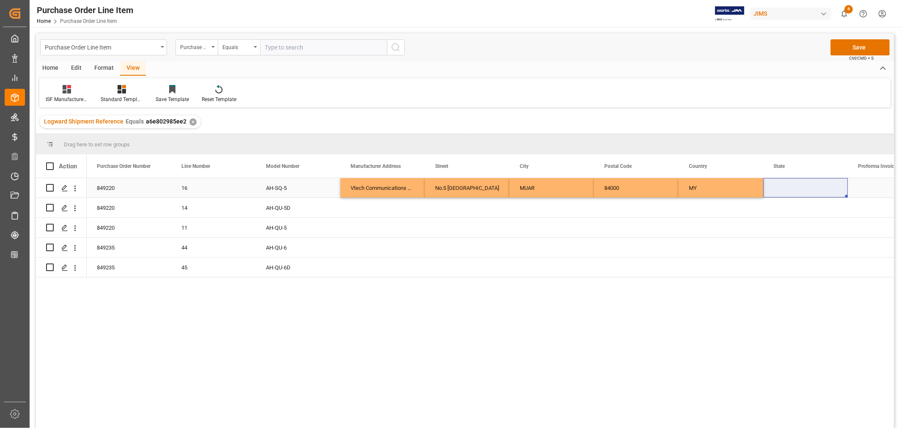
click at [785, 187] on div "Press SPACE to select this row." at bounding box center [805, 187] width 85 height 19
click at [774, 191] on input "Press SPACE to select this row." at bounding box center [805, 193] width 71 height 16
paste input "JOHOR"
type input "JOHOR"
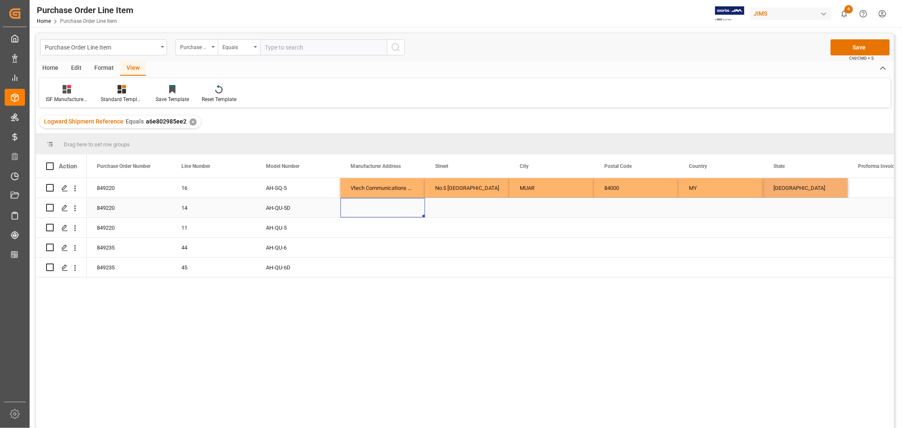
click at [364, 202] on div "Press SPACE to select this row." at bounding box center [382, 207] width 85 height 19
click at [364, 184] on div "Vtech Communications Malaysia SDN BHD" at bounding box center [382, 187] width 85 height 19
drag, startPoint x: 364, startPoint y: 184, endPoint x: 800, endPoint y: 191, distance: 436.7
click at [788, 184] on div "849220 16 AH-SQ-5 Vtech Communications Malaysia SDN BHD No.5 Tanjung Agas Indus…" at bounding box center [721, 188] width 1268 height 20
drag, startPoint x: 846, startPoint y: 197, endPoint x: 842, endPoint y: 263, distance: 66.9
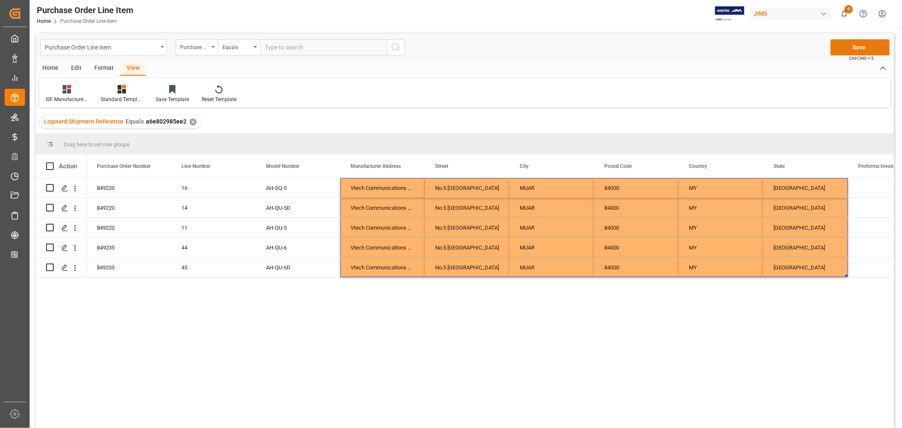
click at [860, 47] on button "Save" at bounding box center [859, 47] width 59 height 16
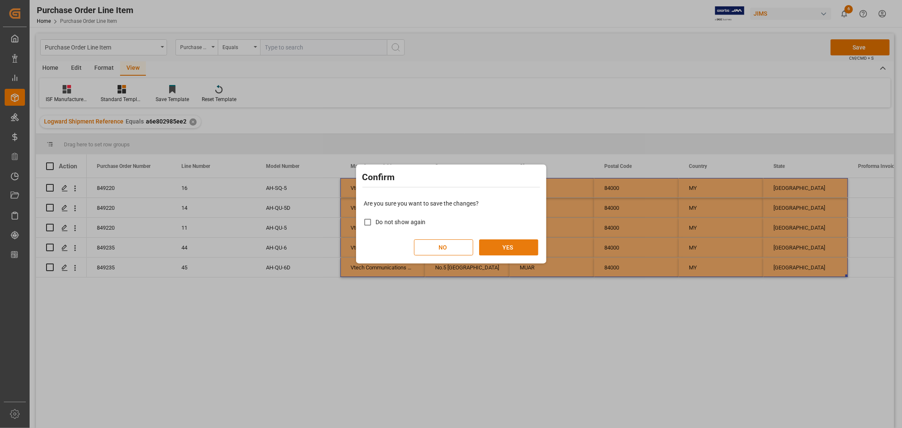
click at [505, 245] on button "YES" at bounding box center [508, 247] width 59 height 16
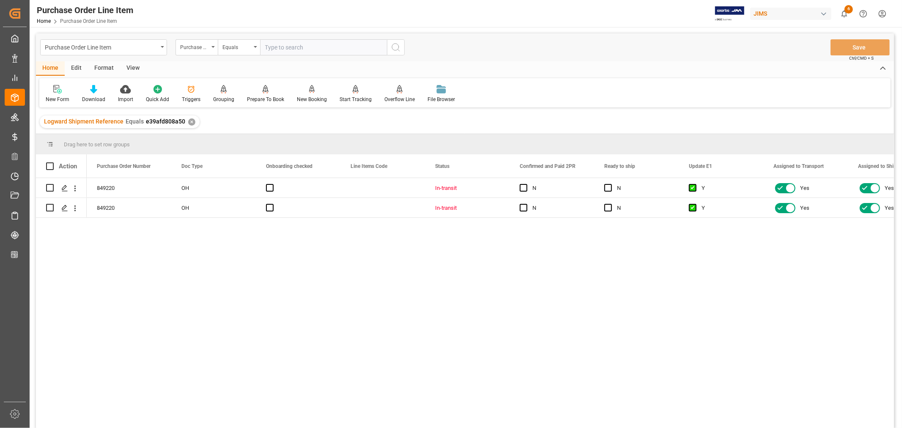
click at [136, 66] on div "View" at bounding box center [133, 68] width 26 height 14
click at [60, 93] on div "Default" at bounding box center [53, 94] width 29 height 19
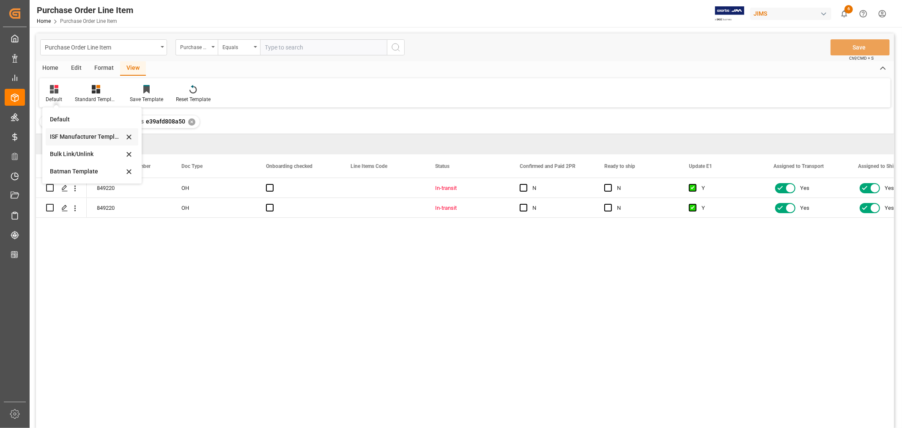
click at [65, 134] on div "ISF Manufacturer Template" at bounding box center [87, 136] width 74 height 9
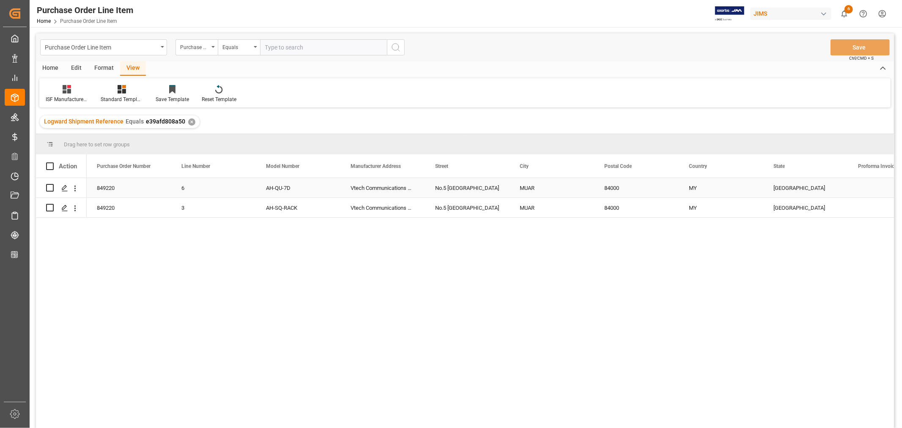
click at [381, 185] on div "Vtech Communications Malaysia SDN BHD" at bounding box center [382, 187] width 85 height 19
click at [470, 185] on div "No.5 [GEOGRAPHIC_DATA]" at bounding box center [467, 187] width 85 height 19
click at [530, 183] on div "MUAR" at bounding box center [551, 187] width 85 height 19
click at [614, 185] on div "84000" at bounding box center [636, 187] width 85 height 19
drag, startPoint x: 695, startPoint y: 187, endPoint x: 702, endPoint y: 187, distance: 6.8
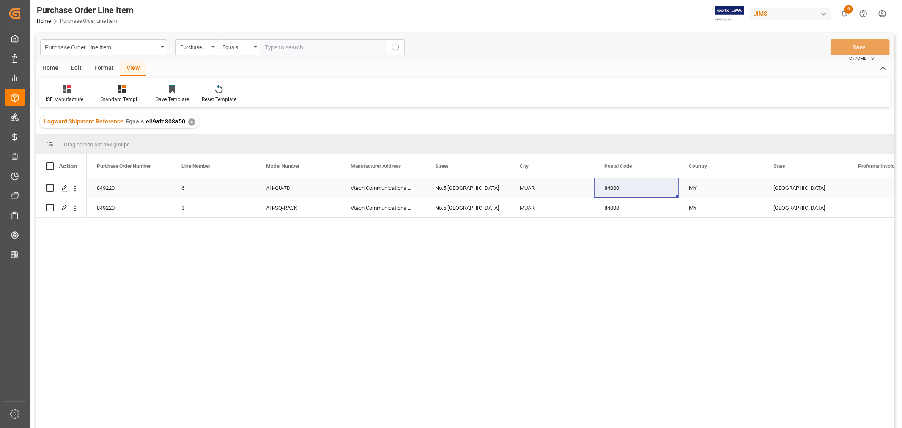
click at [695, 187] on div "MY" at bounding box center [720, 187] width 85 height 19
click at [791, 190] on div "JOHOR" at bounding box center [805, 187] width 85 height 19
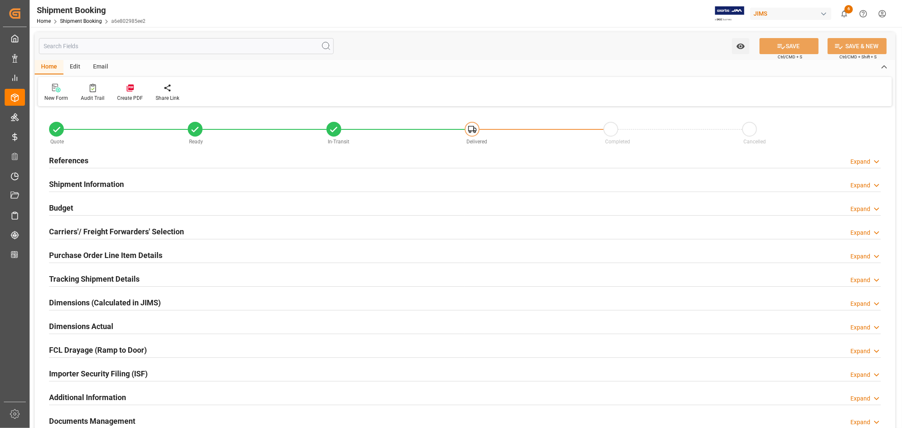
type input "31"
click at [80, 178] on div "Shipment Information" at bounding box center [86, 183] width 75 height 16
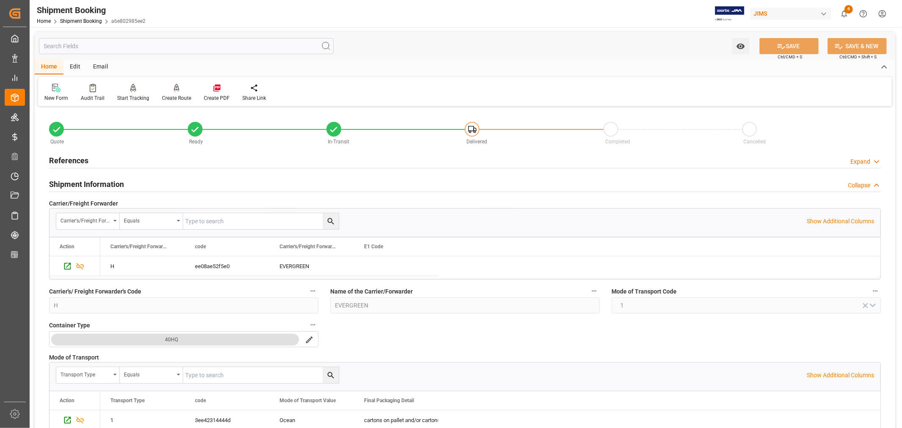
click at [81, 179] on h2 "Shipment Information" at bounding box center [86, 183] width 75 height 11
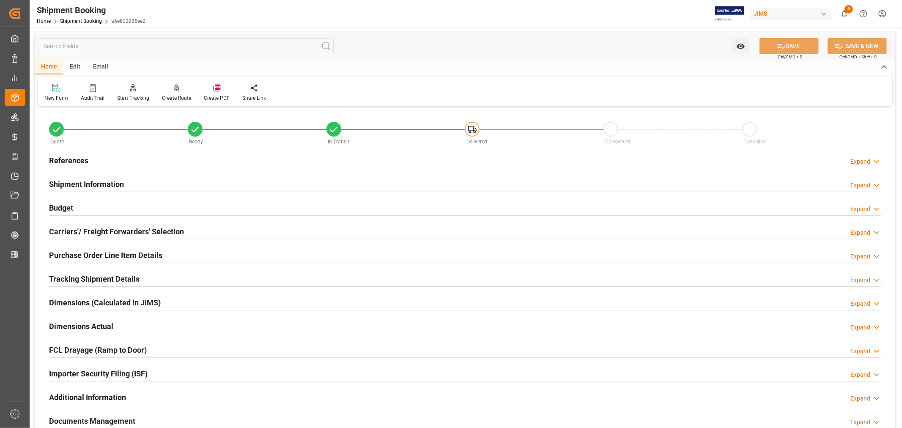
click at [86, 229] on h2 "Carriers'/ Freight Forwarders' Selection" at bounding box center [116, 231] width 135 height 11
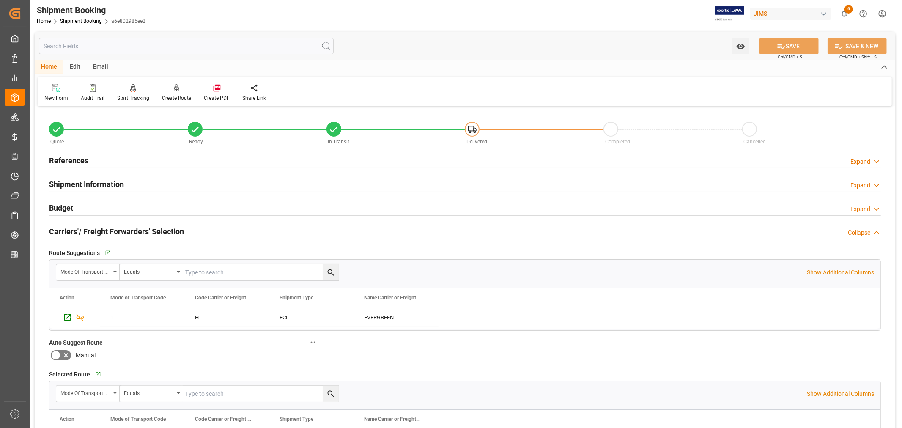
click at [87, 227] on h2 "Carriers'/ Freight Forwarders' Selection" at bounding box center [116, 231] width 135 height 11
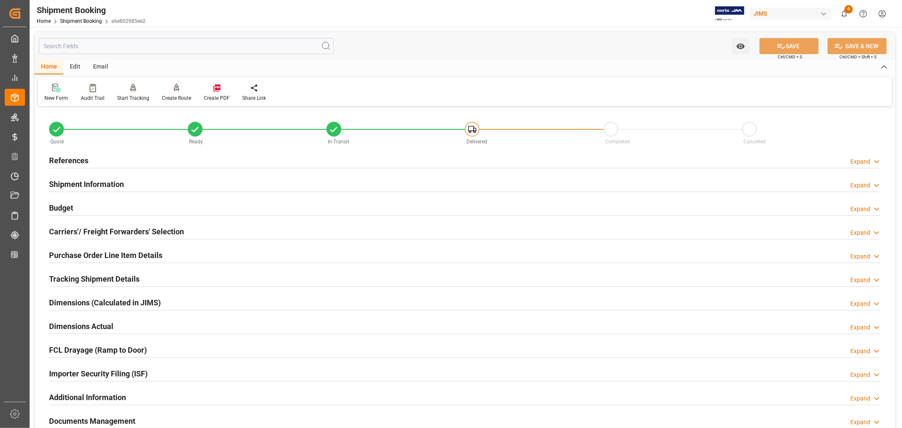
click at [93, 254] on h2 "Purchase Order Line Item Details" at bounding box center [105, 254] width 113 height 11
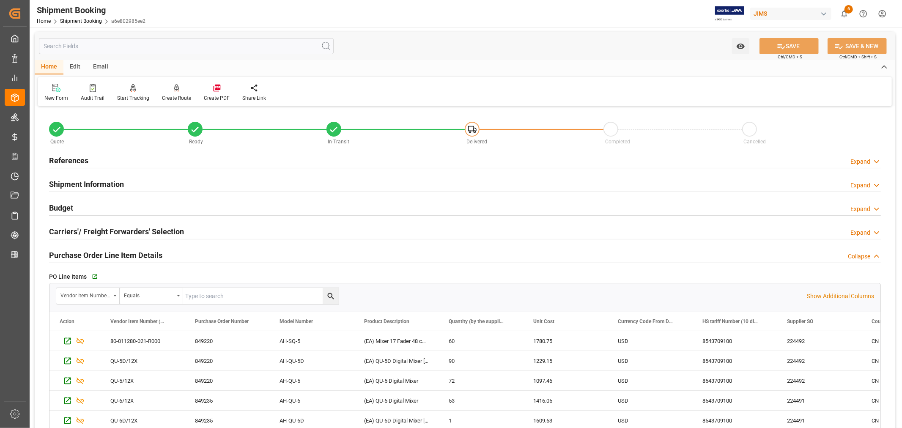
click at [93, 254] on h2 "Purchase Order Line Item Details" at bounding box center [105, 254] width 113 height 11
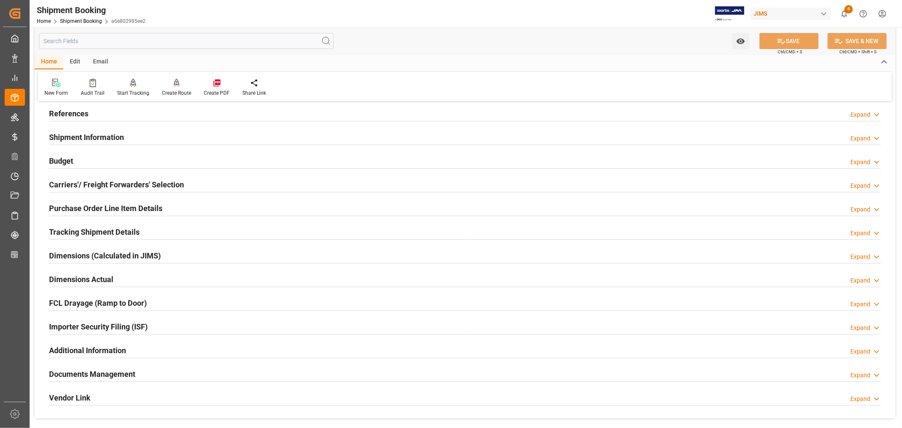
scroll to position [94, 0]
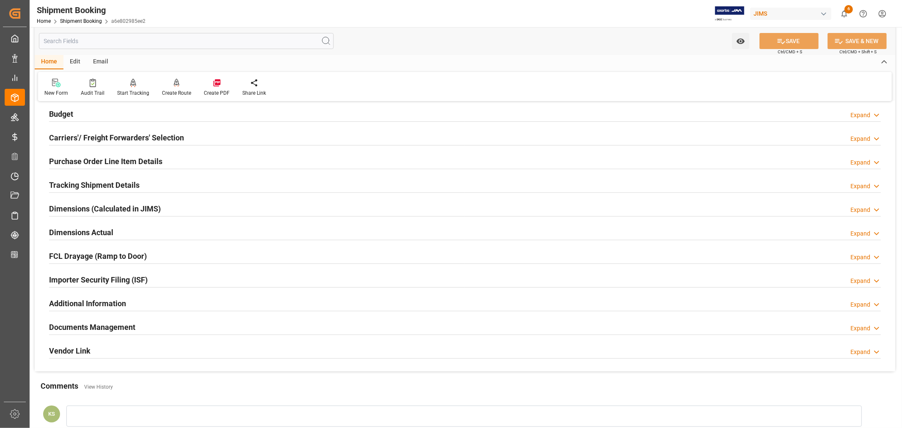
drag, startPoint x: 144, startPoint y: 275, endPoint x: 166, endPoint y: 275, distance: 22.4
click at [145, 275] on h2 "Importer Security Filing (ISF)" at bounding box center [98, 279] width 98 height 11
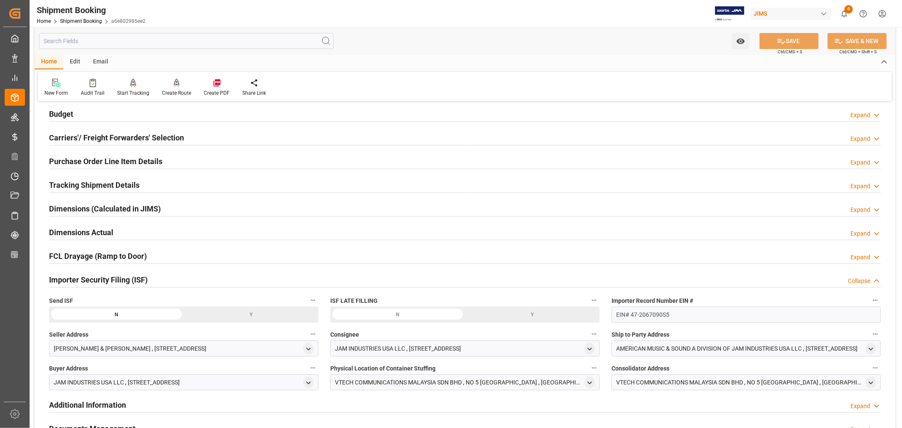
scroll to position [141, 0]
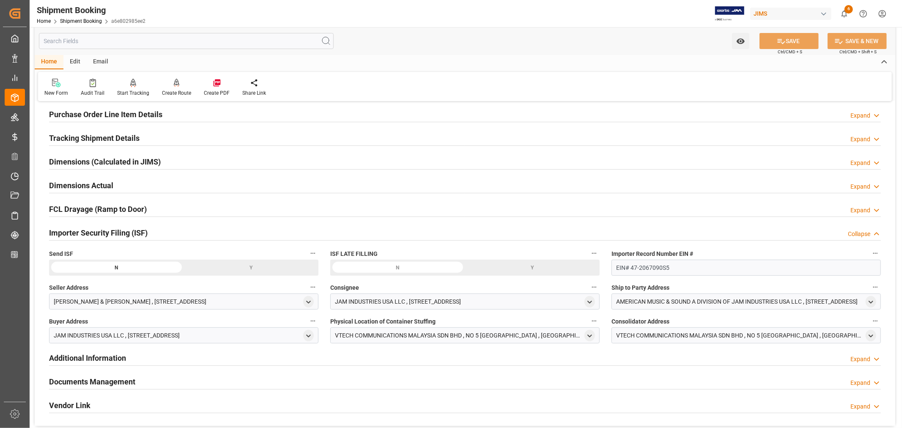
click at [249, 262] on div "Y" at bounding box center [251, 268] width 135 height 16
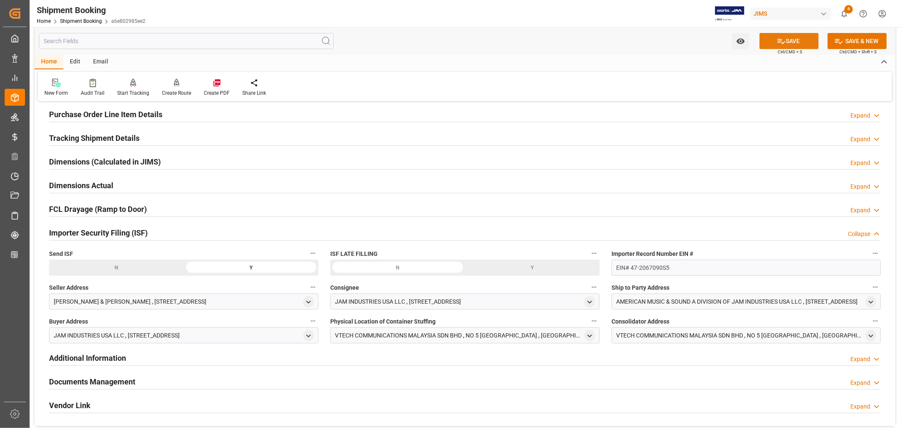
click at [793, 41] on button "SAVE" at bounding box center [788, 41] width 59 height 16
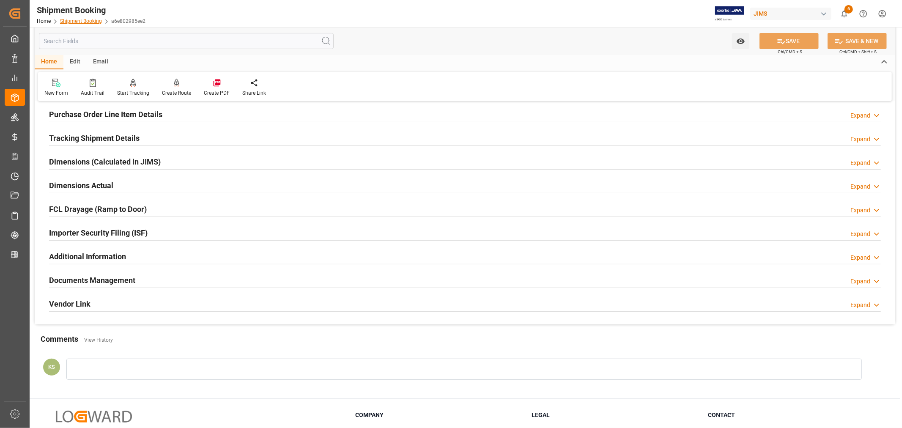
click at [81, 20] on link "Shipment Booking" at bounding box center [81, 21] width 42 height 6
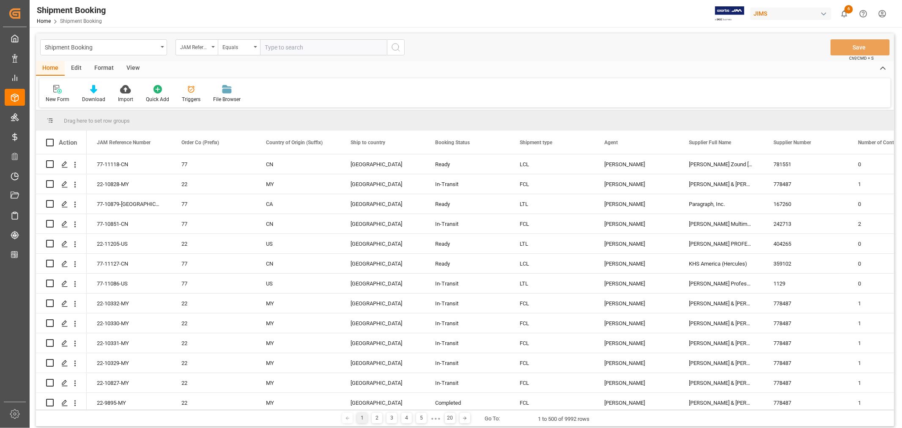
click at [278, 46] on input "text" at bounding box center [323, 47] width 127 height 16
type input "22-8443-se"
click at [396, 49] on icon "search button" at bounding box center [396, 47] width 10 height 10
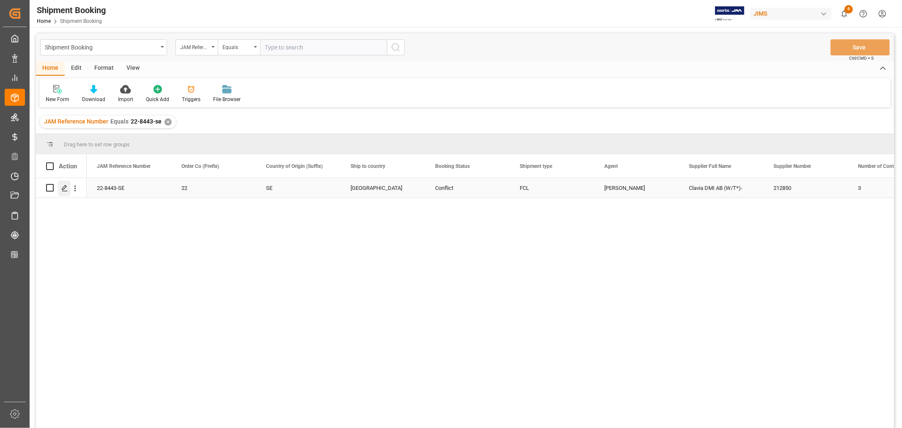
click at [64, 188] on polygon "Press SPACE to select this row." at bounding box center [64, 187] width 4 height 4
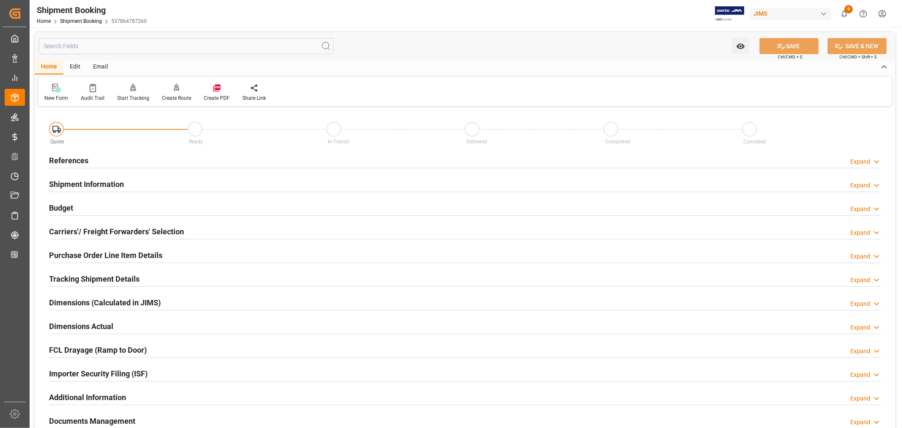
click at [66, 205] on h2 "Budget" at bounding box center [61, 207] width 24 height 11
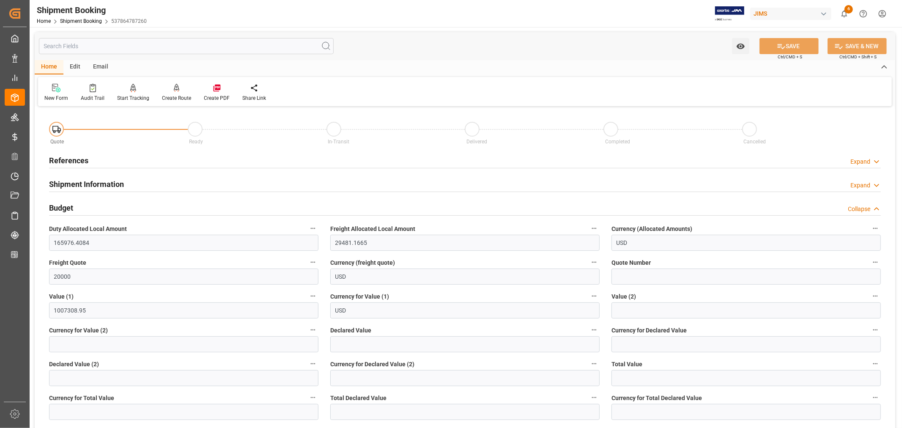
click at [94, 204] on div "Budget Collapse" at bounding box center [464, 207] width 831 height 16
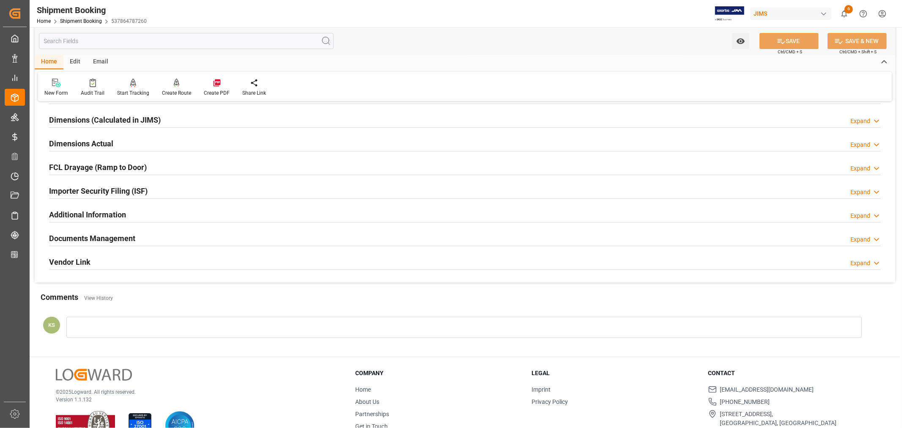
scroll to position [188, 0]
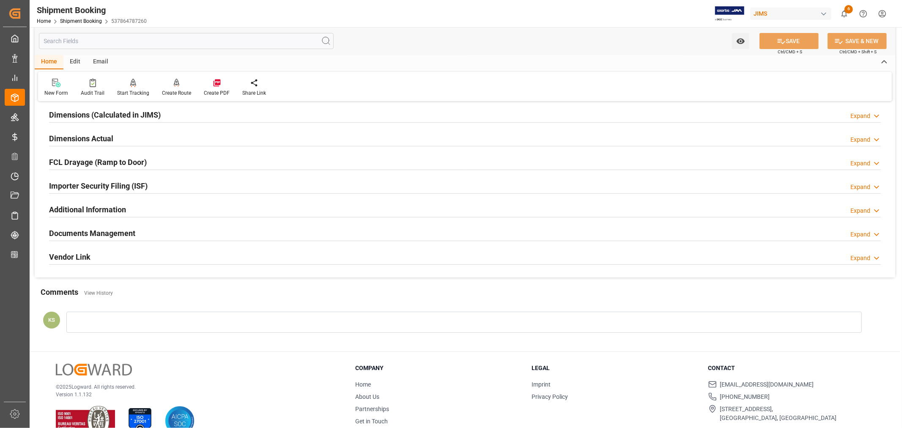
click at [263, 231] on div "Documents Management Expand" at bounding box center [464, 232] width 831 height 16
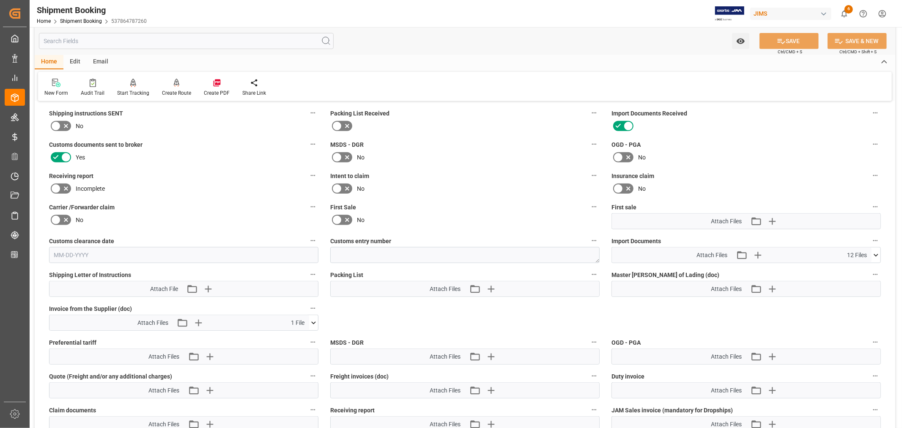
scroll to position [375, 0]
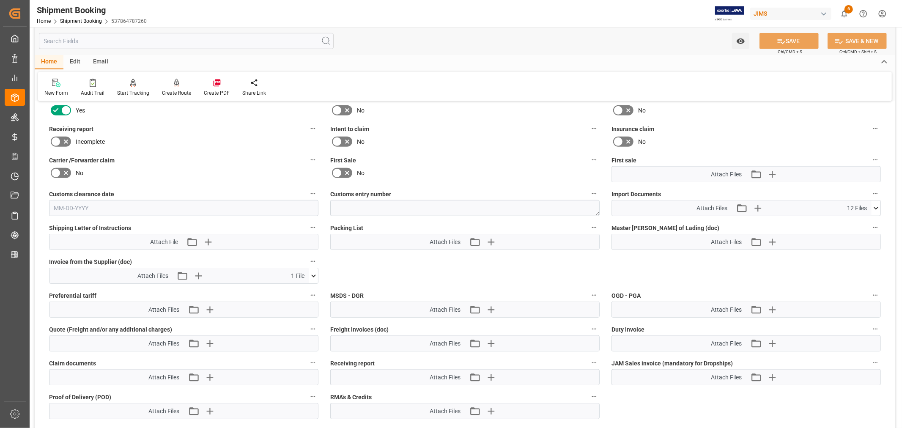
click at [312, 274] on icon at bounding box center [313, 275] width 5 height 3
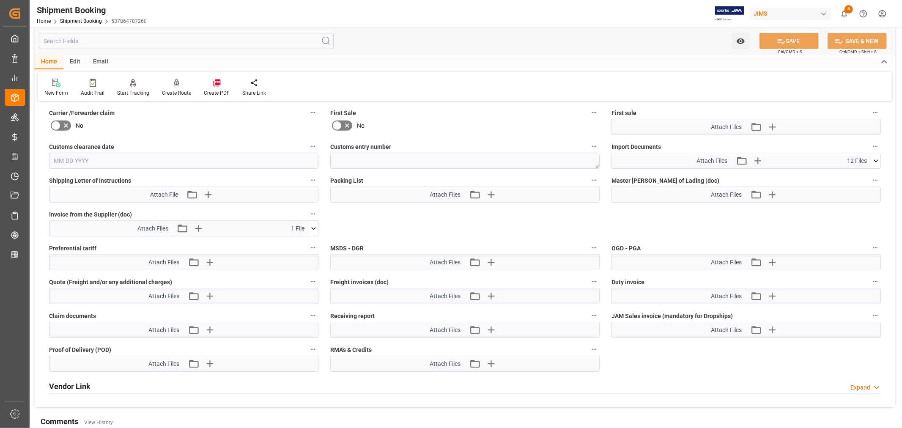
scroll to position [470, 0]
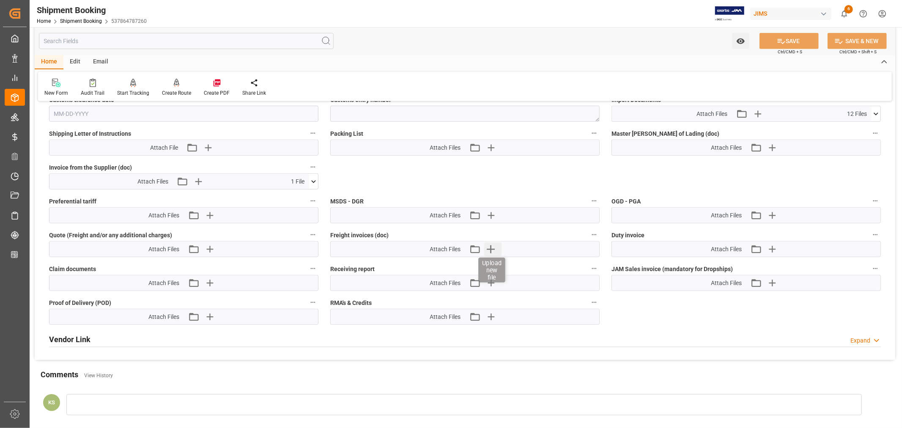
click at [489, 246] on icon "button" at bounding box center [491, 249] width 14 height 14
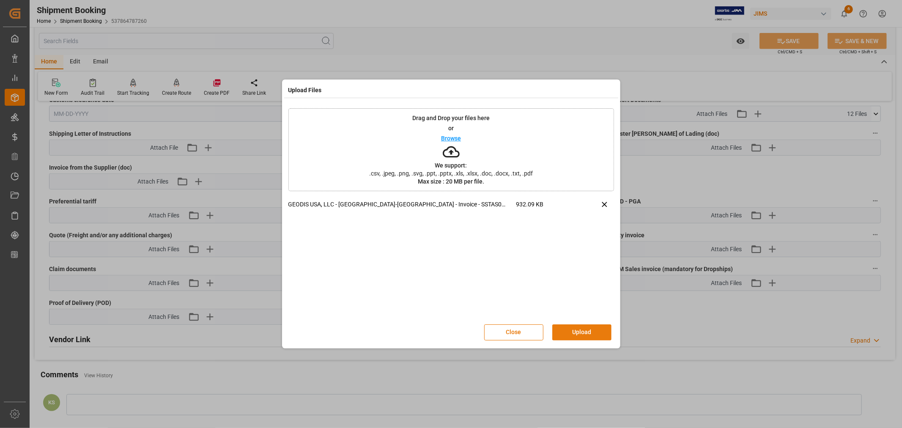
click at [582, 330] on button "Upload" at bounding box center [581, 332] width 59 height 16
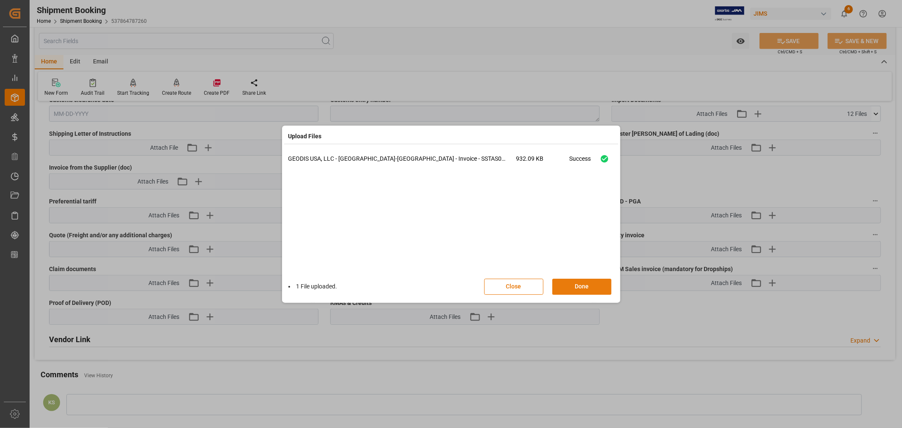
click at [576, 285] on button "Done" at bounding box center [581, 287] width 59 height 16
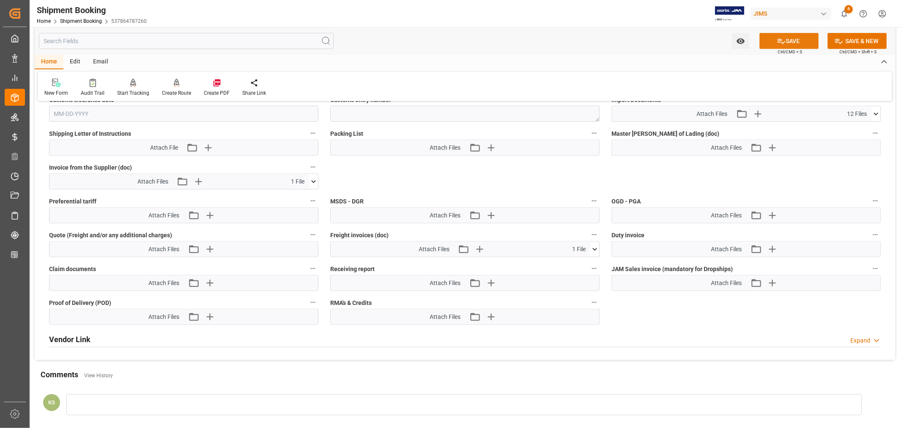
click at [780, 40] on icon at bounding box center [781, 41] width 9 height 9
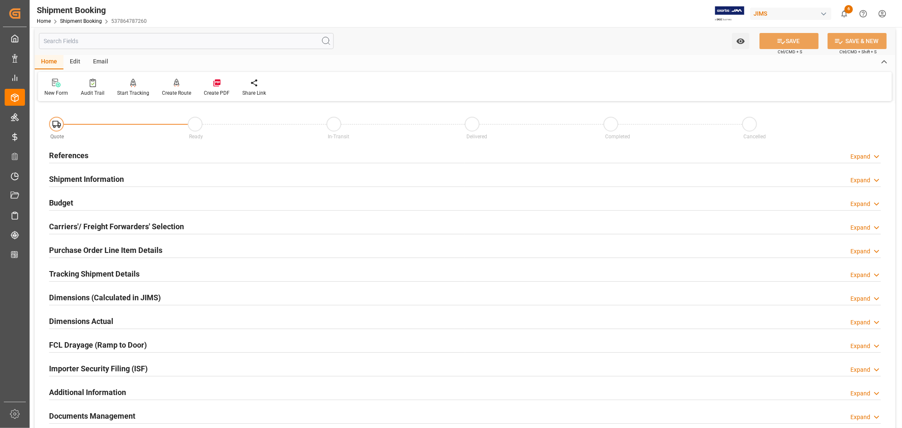
scroll to position [0, 0]
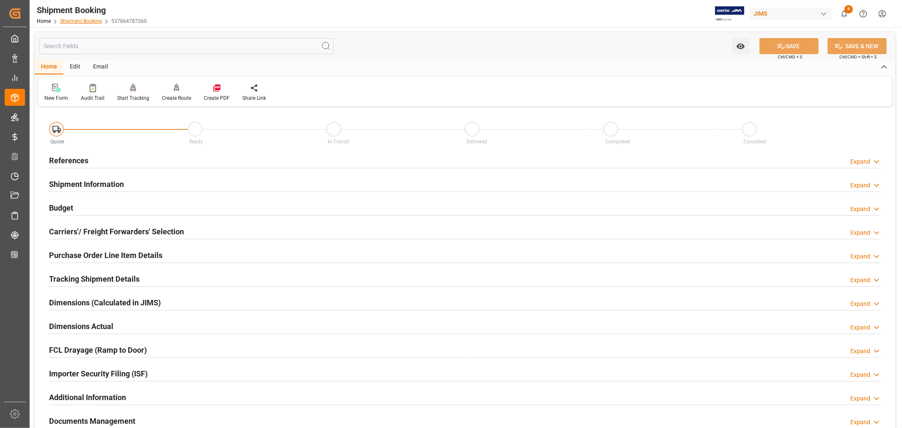
click at [75, 19] on link "Shipment Booking" at bounding box center [81, 21] width 42 height 6
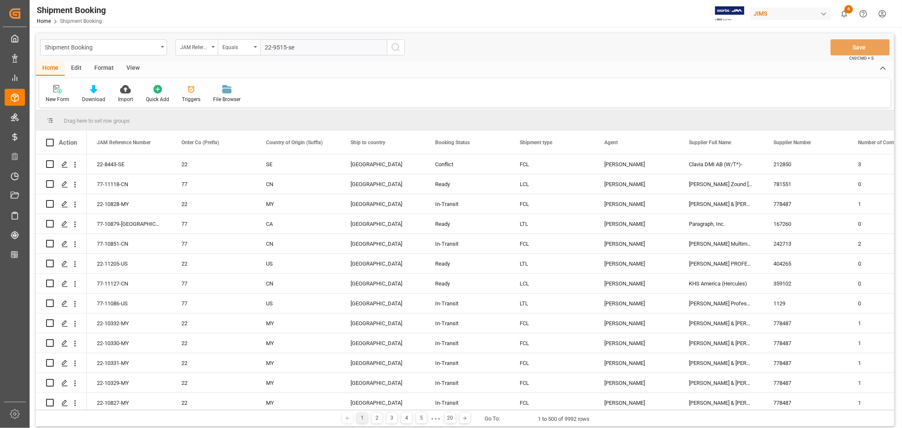
type input "22-9515-se"
click at [395, 45] on icon "search button" at bounding box center [396, 47] width 10 height 10
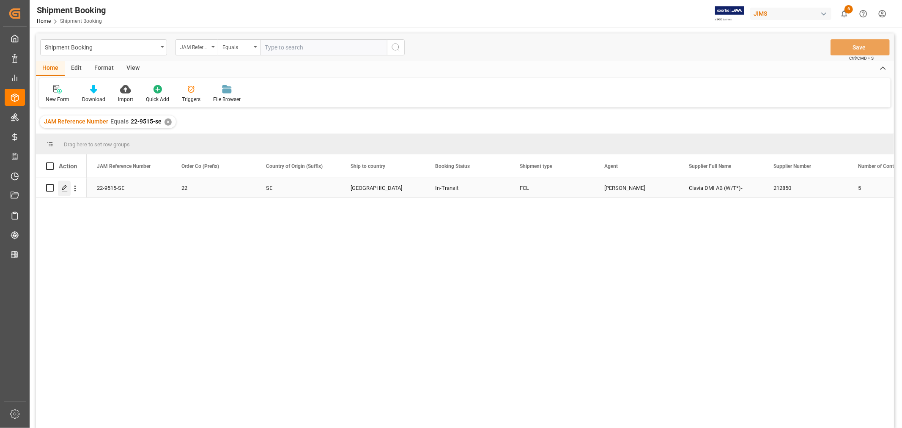
click at [63, 189] on polygon "Press SPACE to select this row." at bounding box center [64, 187] width 4 height 4
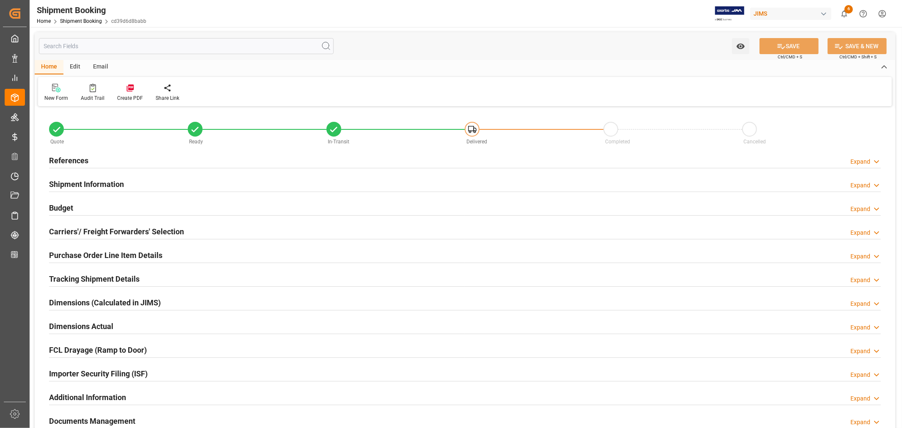
type input "136"
click at [80, 254] on h2 "Purchase Order Line Item Details" at bounding box center [105, 254] width 113 height 11
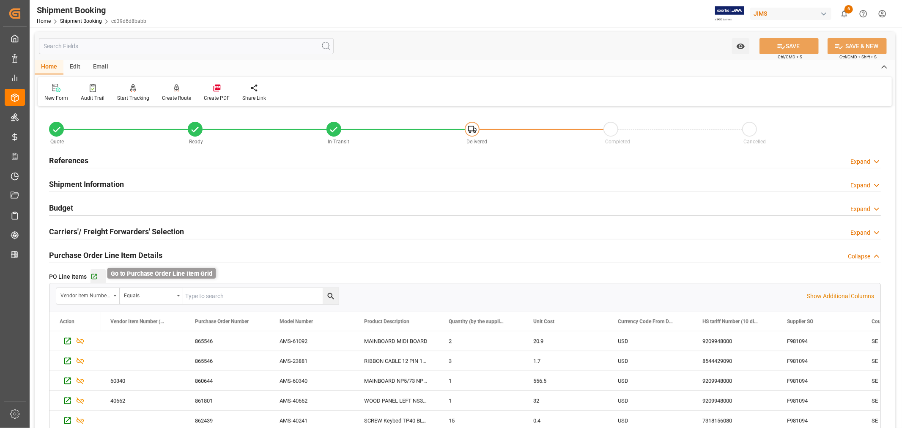
click at [95, 275] on icon "button" at bounding box center [93, 276] width 5 height 5
click at [147, 250] on h2 "Purchase Order Line Item Details" at bounding box center [105, 254] width 113 height 11
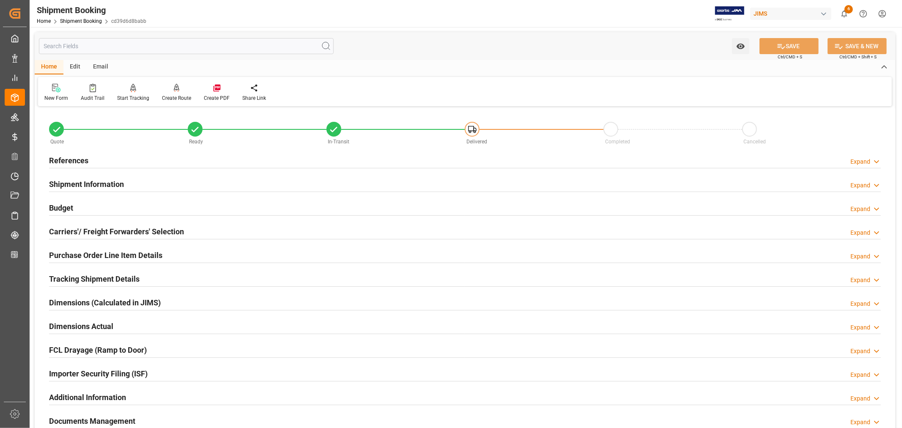
click at [67, 159] on h2 "References" at bounding box center [68, 160] width 39 height 11
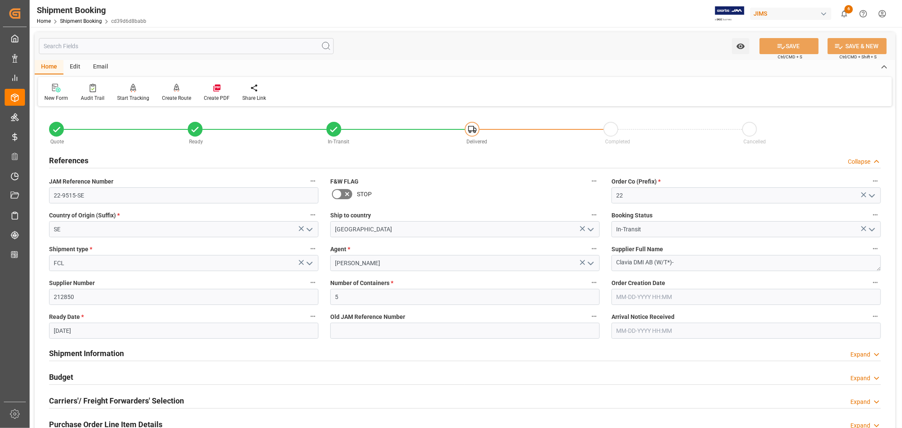
click at [67, 159] on h2 "References" at bounding box center [68, 160] width 39 height 11
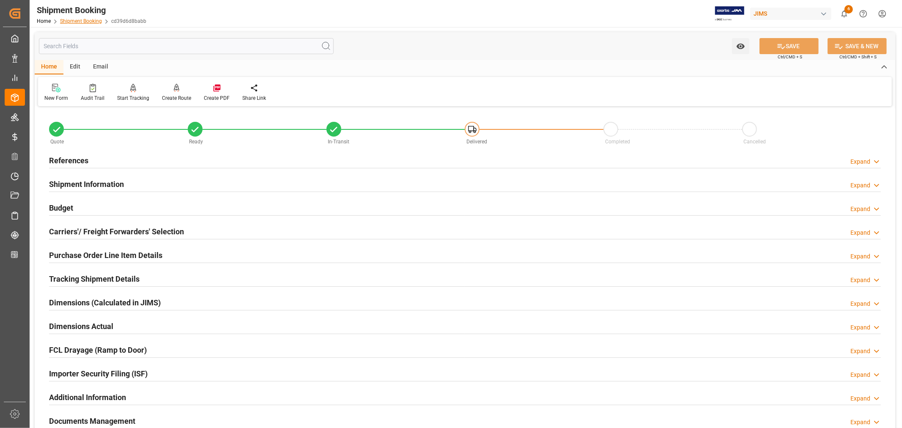
click at [86, 21] on link "Shipment Booking" at bounding box center [81, 21] width 42 height 6
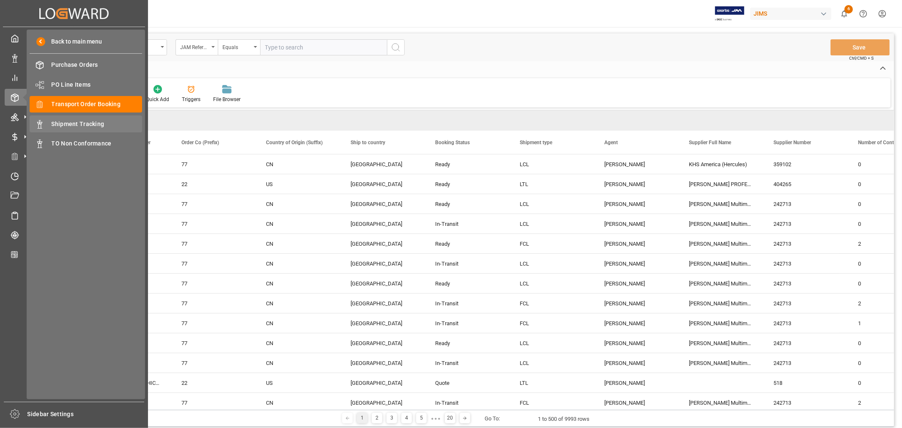
click at [91, 123] on span "Shipment Tracking" at bounding box center [97, 124] width 91 height 9
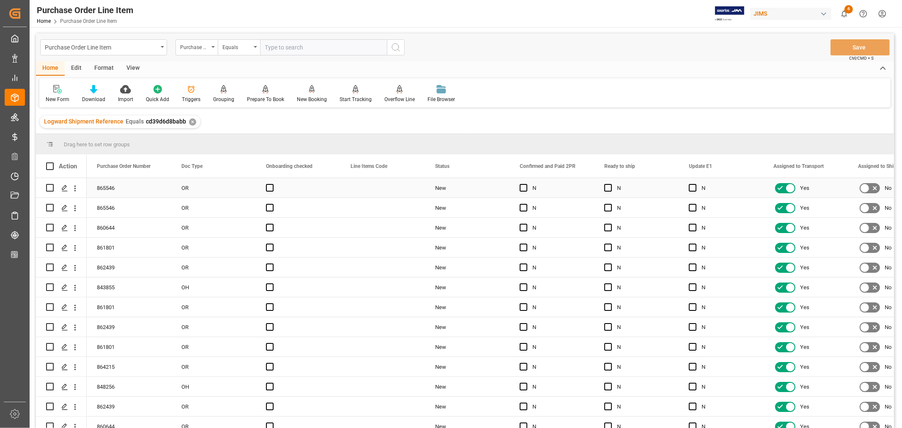
click at [150, 188] on div "865546" at bounding box center [129, 187] width 85 height 19
click at [136, 66] on div "View" at bounding box center [133, 68] width 26 height 14
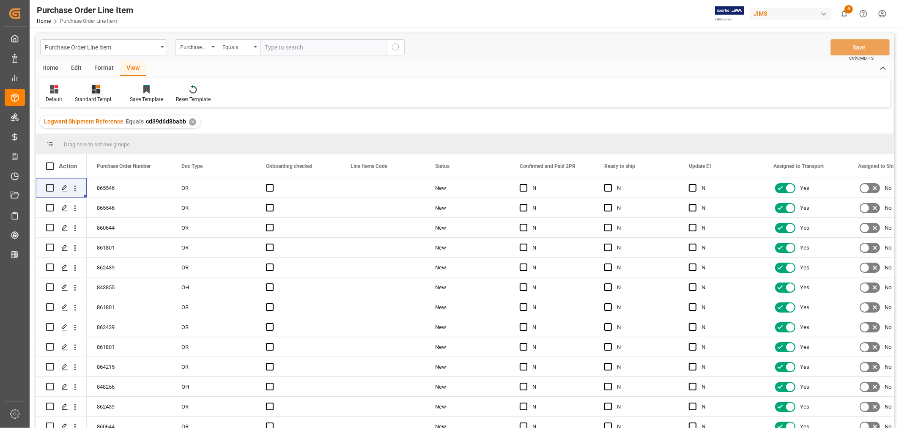
click at [89, 97] on div "Standard Templates" at bounding box center [96, 100] width 42 height 8
click at [98, 134] on div "HS listing [GEOGRAPHIC_DATA]" at bounding box center [119, 136] width 74 height 9
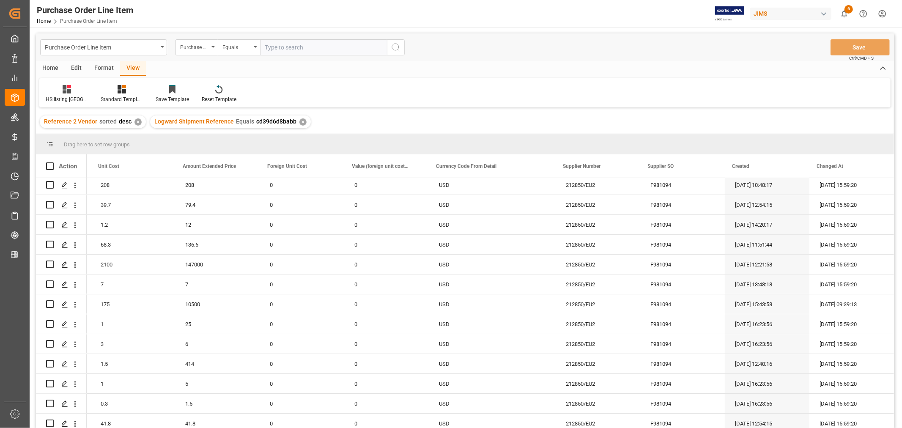
scroll to position [2452, 0]
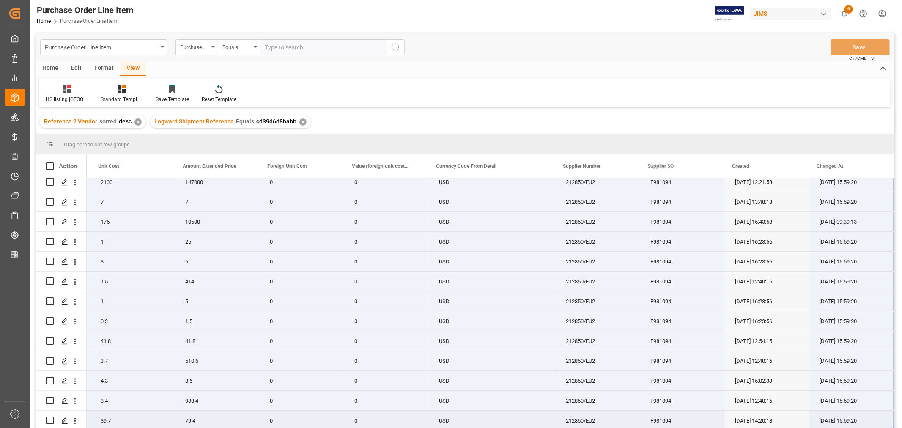
drag, startPoint x: 108, startPoint y: 184, endPoint x: 878, endPoint y: 390, distance: 797.6
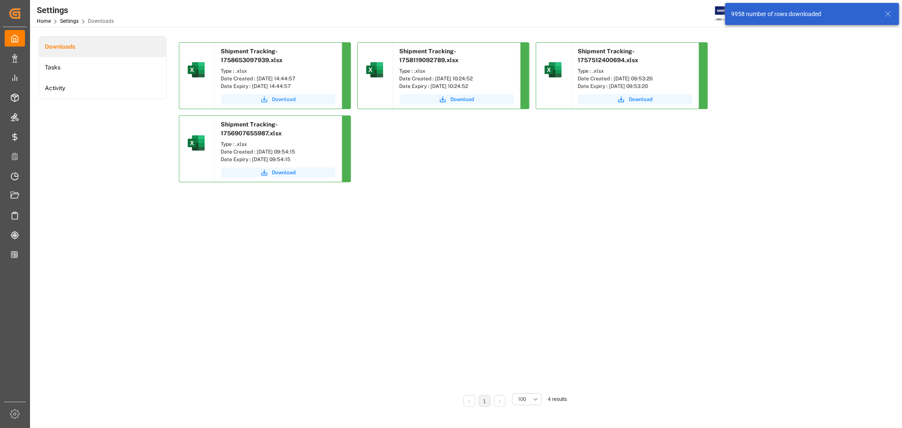
click at [282, 99] on span "Download" at bounding box center [284, 100] width 24 height 8
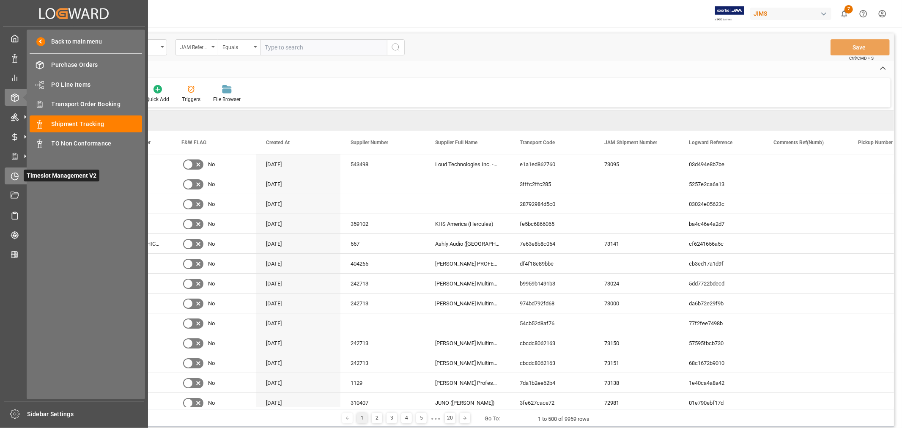
click at [17, 172] on icon at bounding box center [16, 173] width 3 height 3
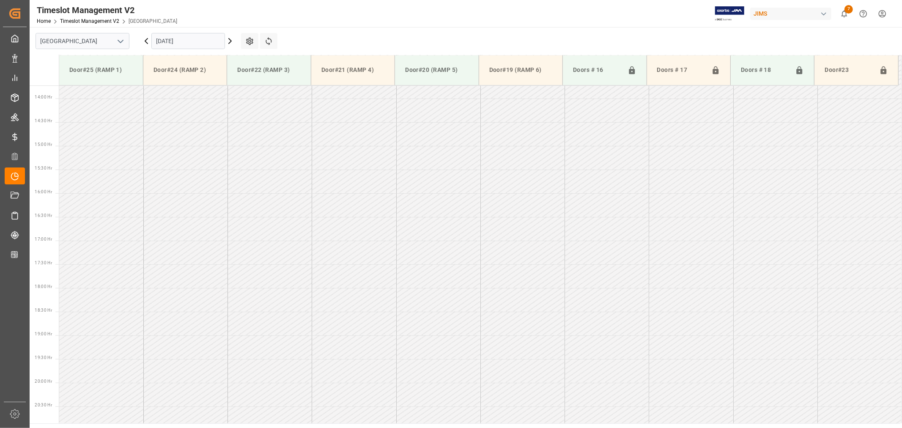
scroll to position [657, 0]
click at [121, 41] on icon "open menu" at bounding box center [120, 41] width 10 height 10
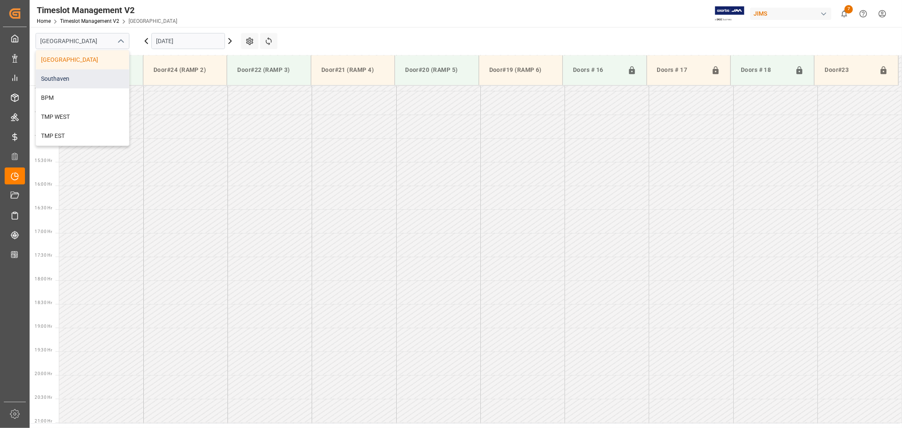
click at [71, 77] on div "Southaven" at bounding box center [82, 78] width 93 height 19
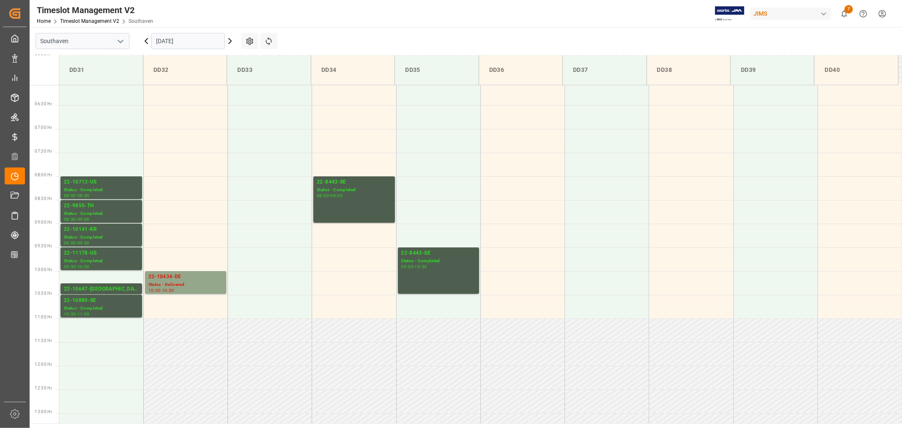
scroll to position [281, 0]
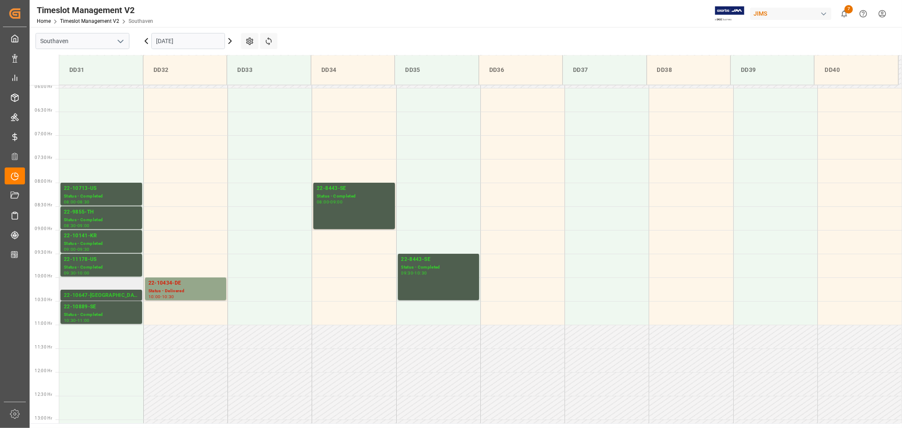
click at [79, 295] on div "22-10647-[GEOGRAPHIC_DATA]" at bounding box center [101, 295] width 75 height 8
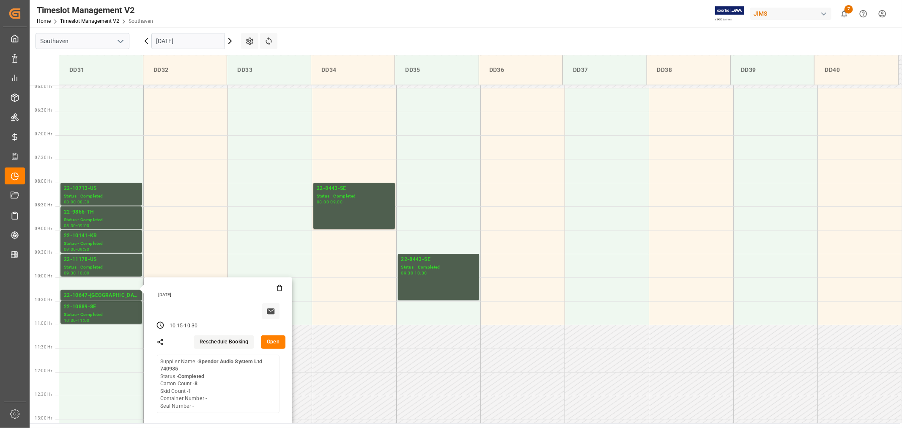
click at [184, 34] on input "[DATE]" at bounding box center [188, 41] width 74 height 16
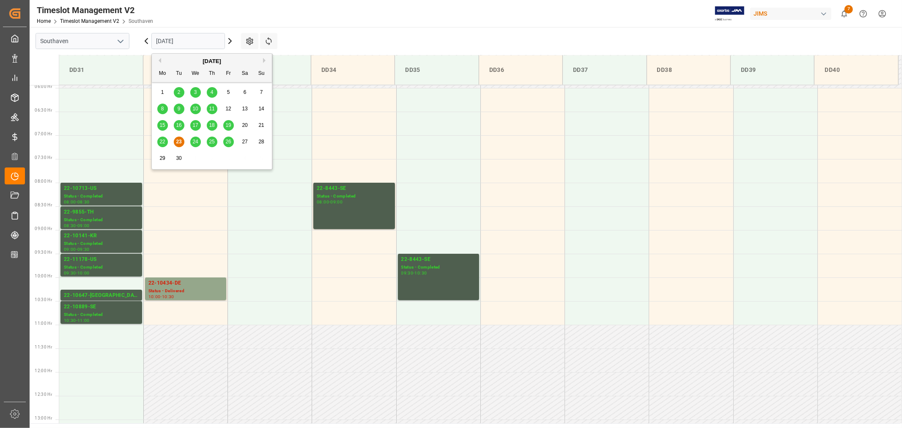
click at [193, 144] on span "24" at bounding box center [194, 142] width 5 height 6
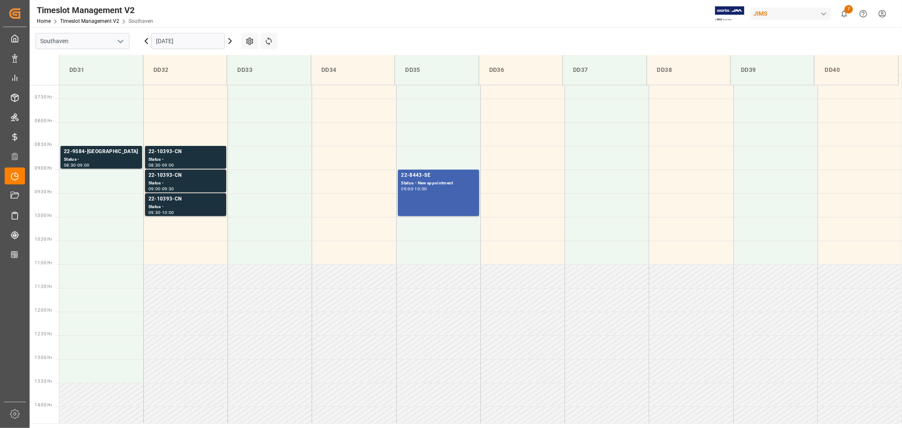
scroll to position [328, 0]
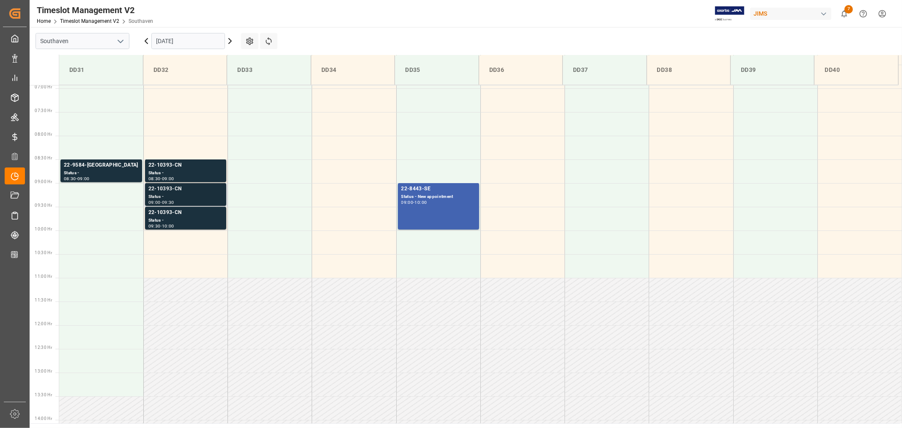
click at [163, 187] on div "22-10393-CN" at bounding box center [185, 189] width 74 height 8
click at [160, 212] on div "22-10393-CN" at bounding box center [185, 212] width 74 height 8
click at [168, 164] on div "22-10393-CN" at bounding box center [185, 165] width 74 height 8
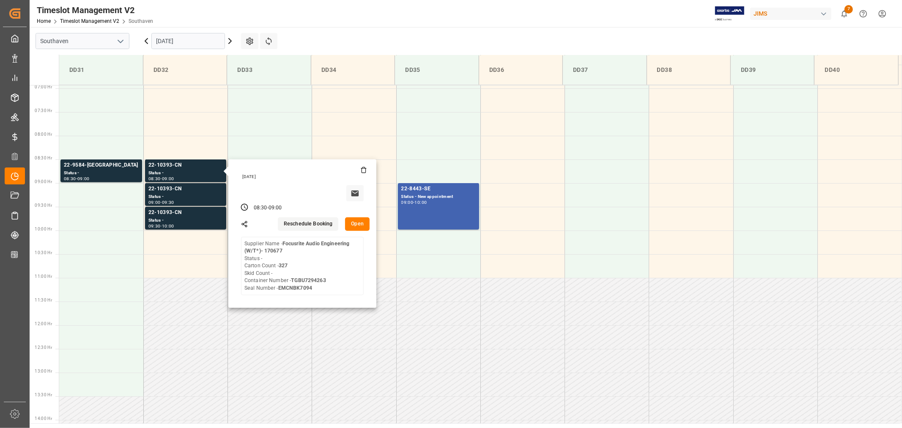
click at [184, 40] on input "[DATE]" at bounding box center [188, 41] width 74 height 16
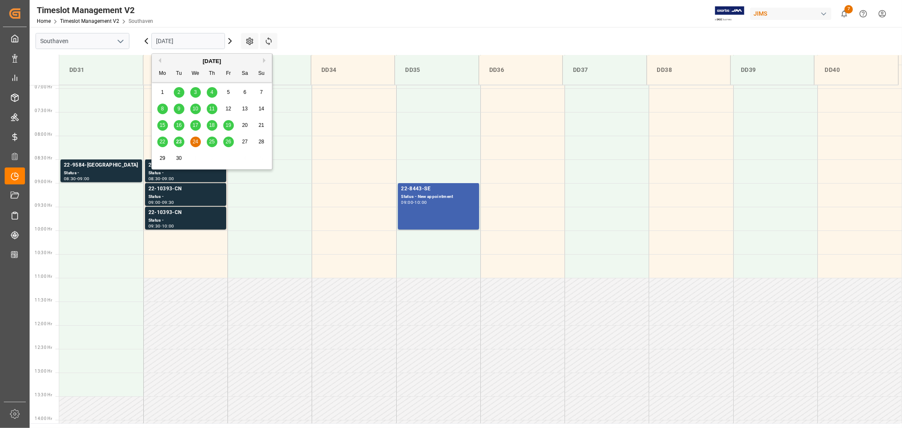
click at [213, 143] on span "25" at bounding box center [211, 142] width 5 height 6
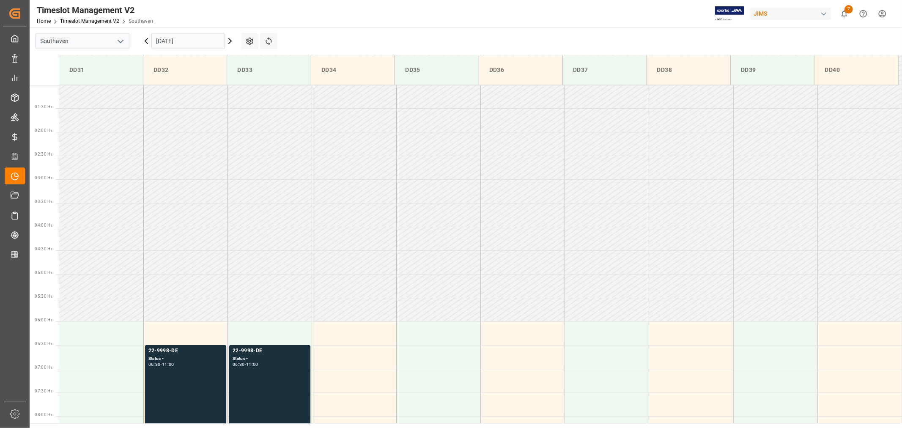
scroll to position [46, 0]
click at [200, 42] on input "[DATE]" at bounding box center [188, 41] width 74 height 16
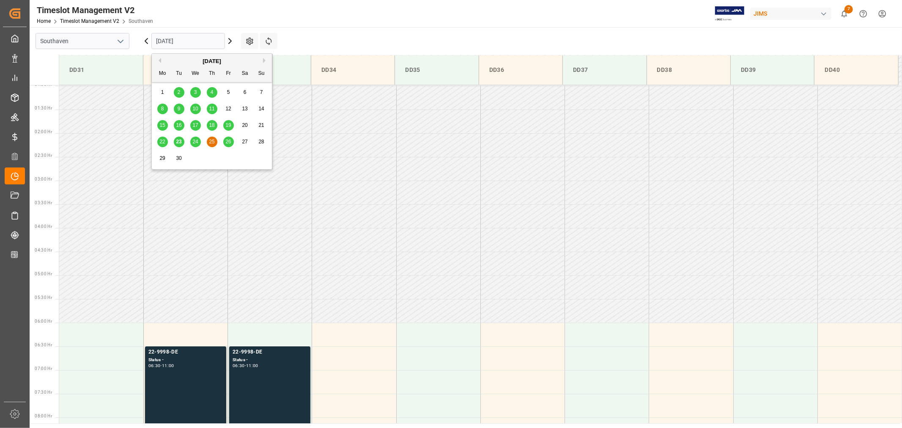
click at [230, 144] on span "26" at bounding box center [227, 142] width 5 height 6
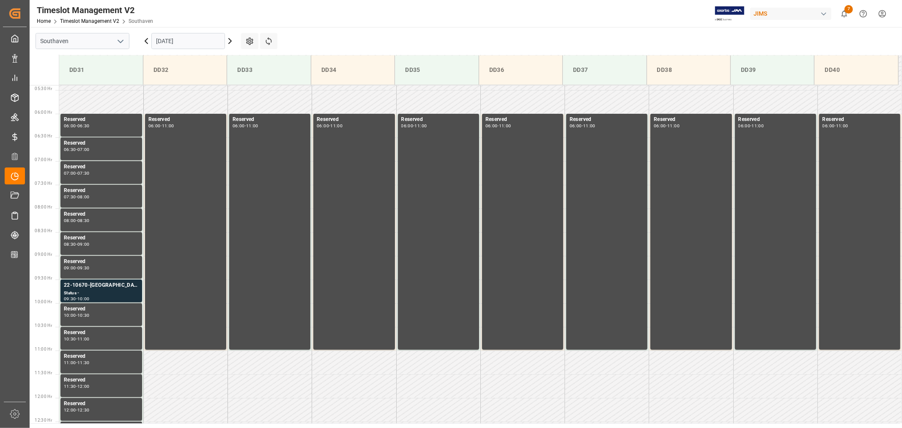
scroll to position [234, 0]
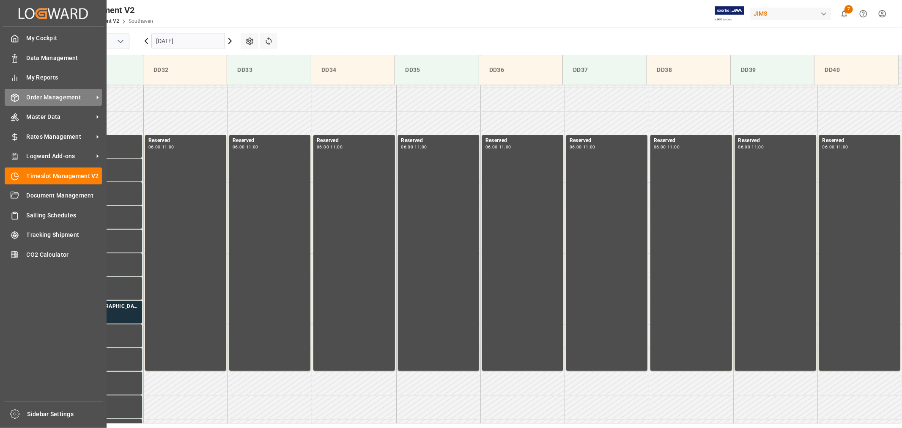
click at [54, 95] on span "Order Management" at bounding box center [60, 97] width 67 height 9
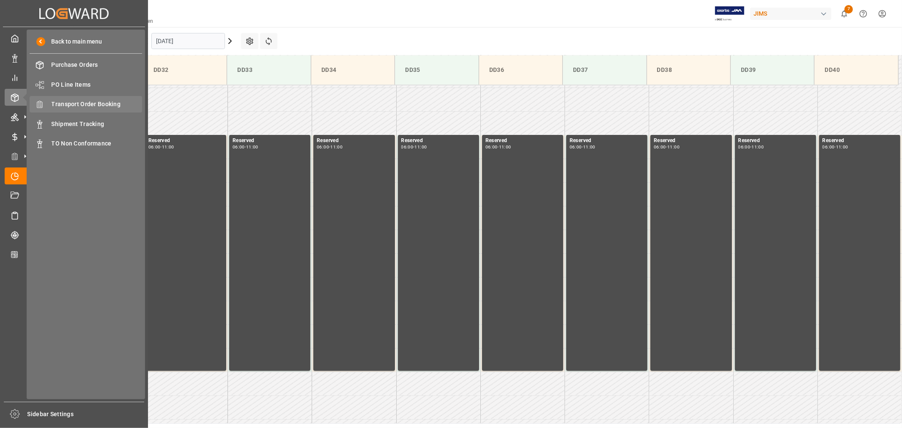
click at [96, 104] on span "Transport Order Booking" at bounding box center [97, 104] width 91 height 9
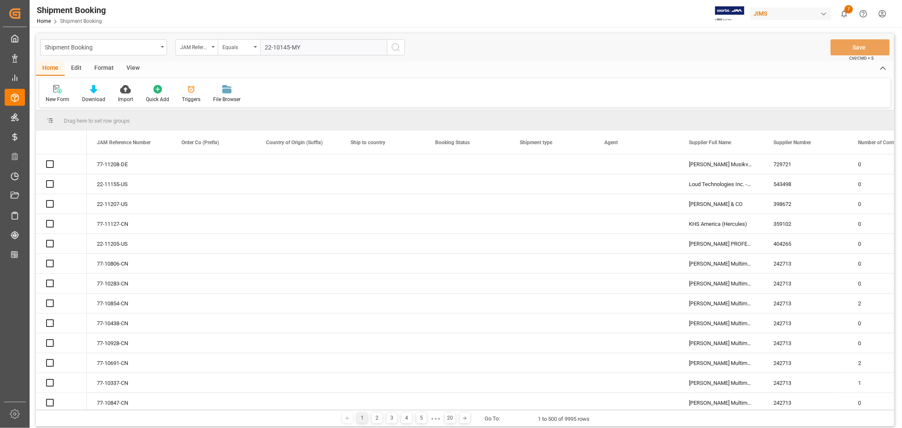
type input "22-10145-MY"
click at [395, 45] on icon "search button" at bounding box center [396, 47] width 10 height 10
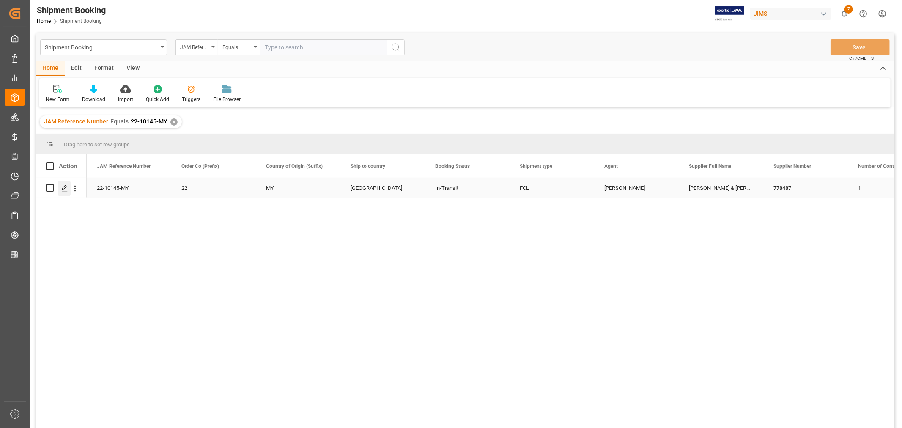
click at [66, 186] on polygon "Press SPACE to select this row." at bounding box center [64, 187] width 4 height 4
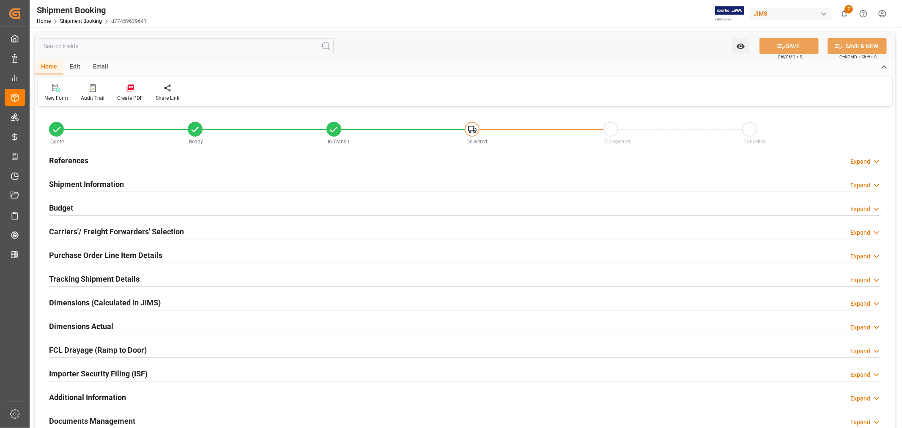
type input "63"
click at [66, 186] on h2 "Shipment Information" at bounding box center [86, 183] width 75 height 11
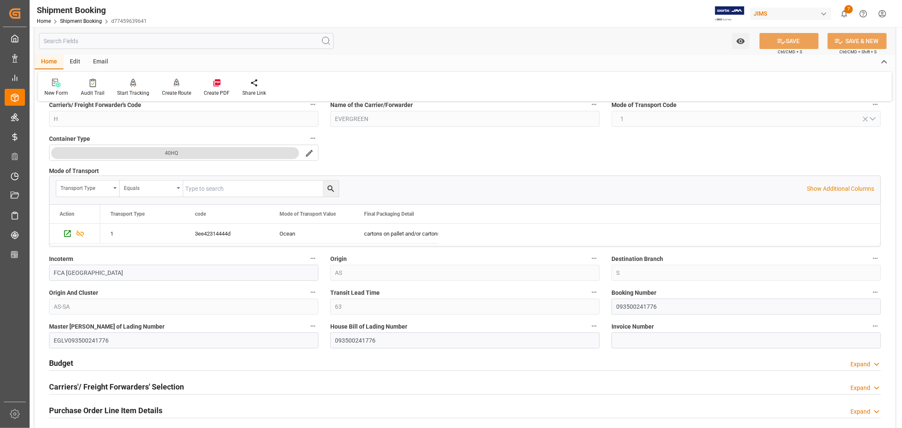
scroll to position [188, 0]
click at [625, 304] on input "093500241776" at bounding box center [745, 305] width 269 height 16
click at [73, 20] on link "Shipment Booking" at bounding box center [81, 21] width 42 height 6
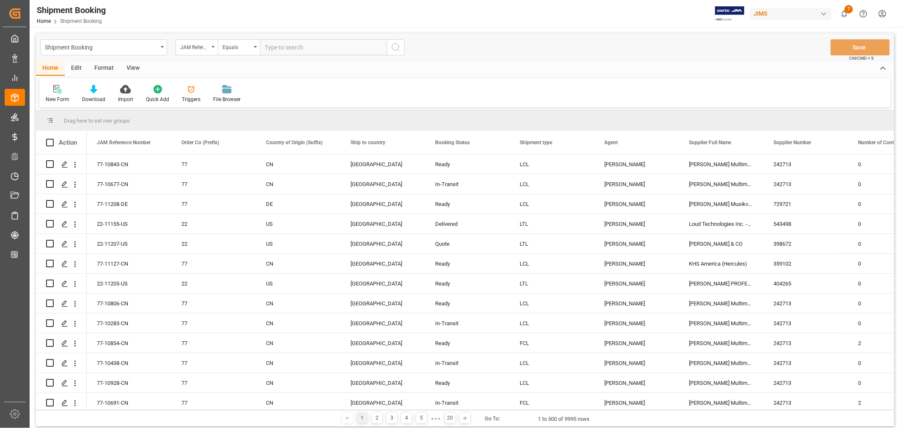
click at [270, 47] on input "text" at bounding box center [323, 47] width 127 height 16
paste input "22-10324-MY"
type input "22-10324-MY"
click at [393, 46] on icon "search button" at bounding box center [396, 47] width 10 height 10
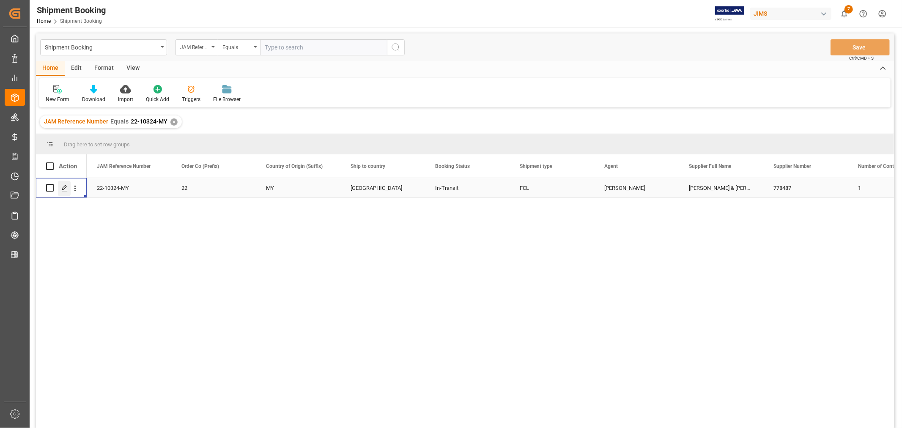
click at [63, 186] on icon "Press SPACE to select this row." at bounding box center [64, 188] width 7 height 7
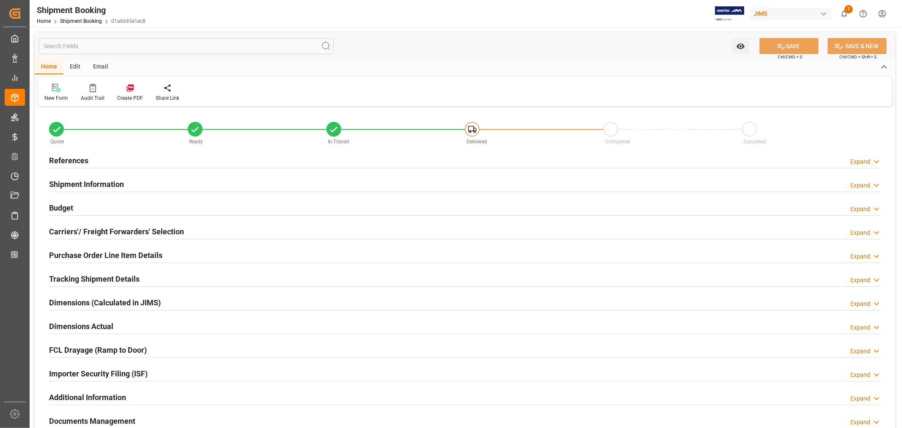
type input "56"
click at [82, 177] on div "Shipment Information" at bounding box center [86, 183] width 75 height 16
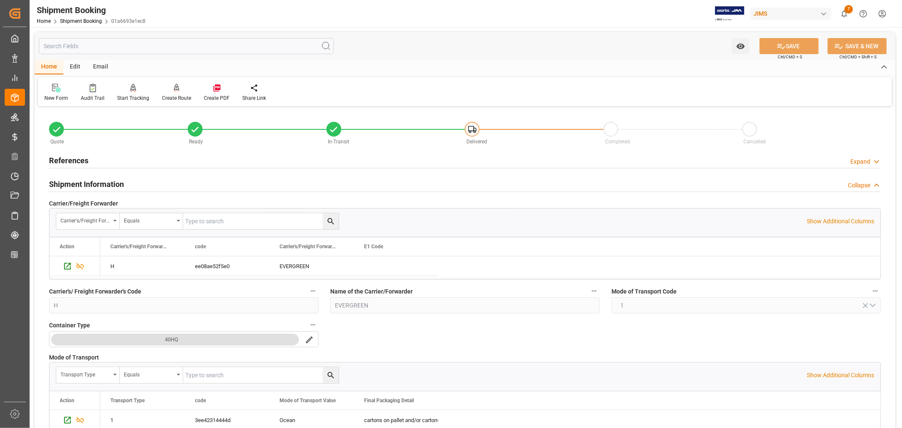
scroll to position [188, 0]
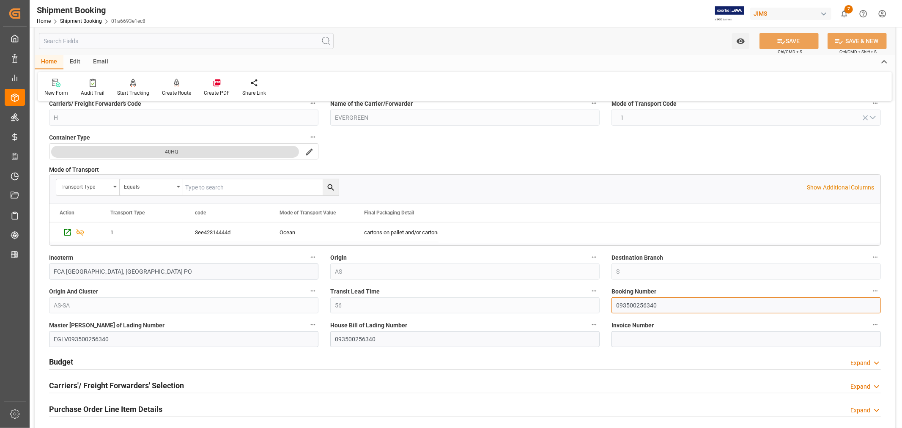
click at [640, 301] on input "093500256340" at bounding box center [745, 305] width 269 height 16
click at [79, 18] on link "Shipment Booking" at bounding box center [81, 21] width 42 height 6
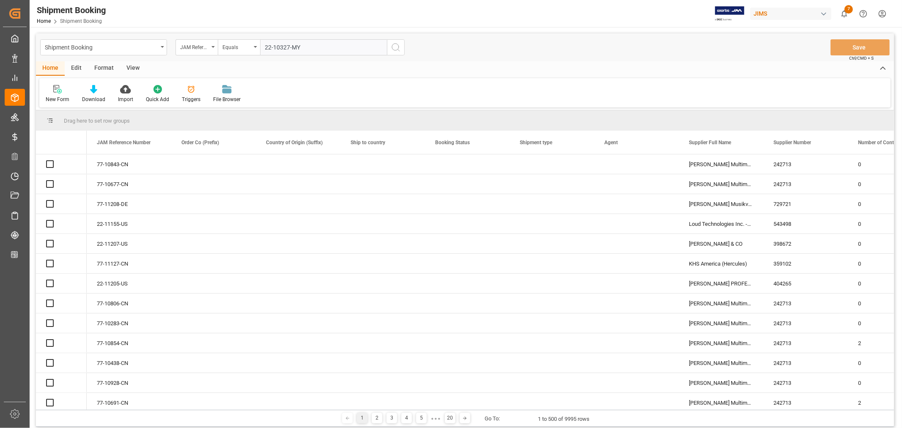
type input "22-10327-MY"
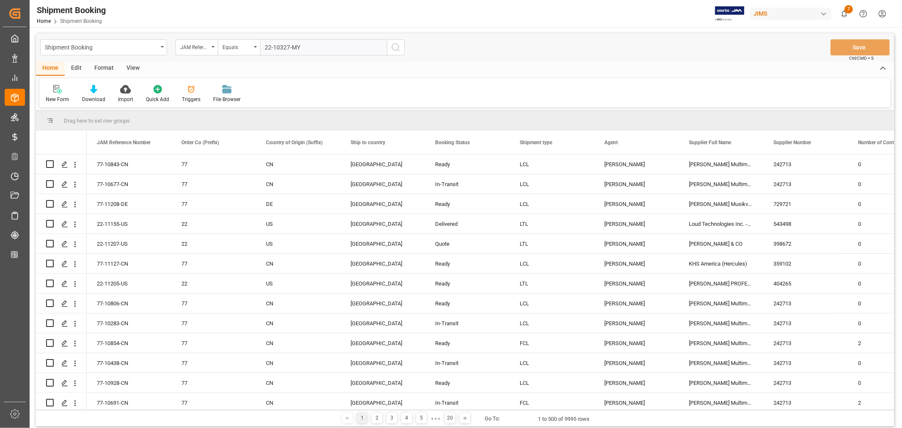
click at [395, 46] on icon "search button" at bounding box center [396, 47] width 10 height 10
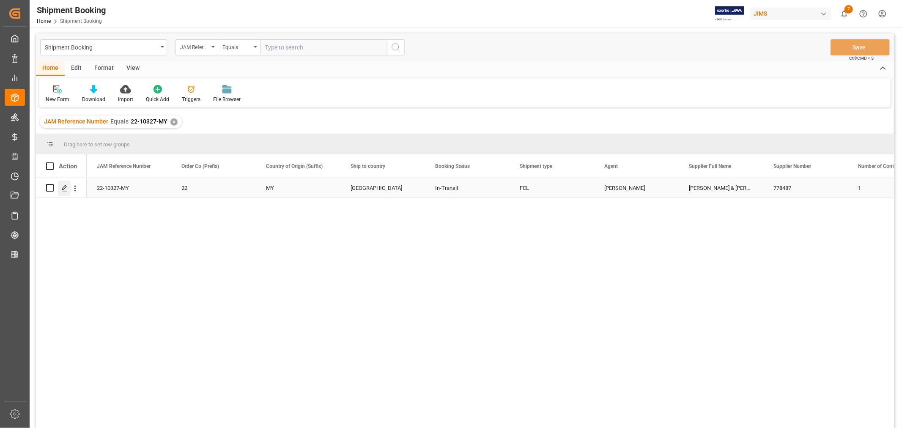
click at [65, 188] on icon "Press SPACE to select this row." at bounding box center [64, 188] width 7 height 7
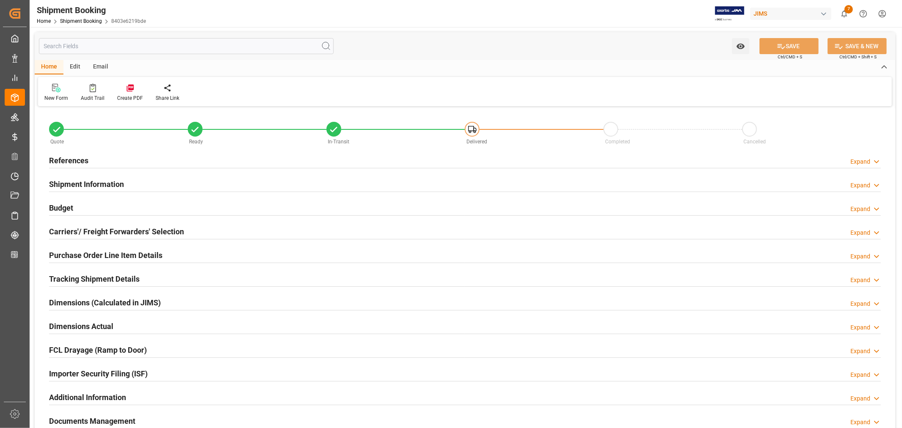
type input "55"
click at [79, 183] on h2 "Shipment Information" at bounding box center [86, 183] width 75 height 11
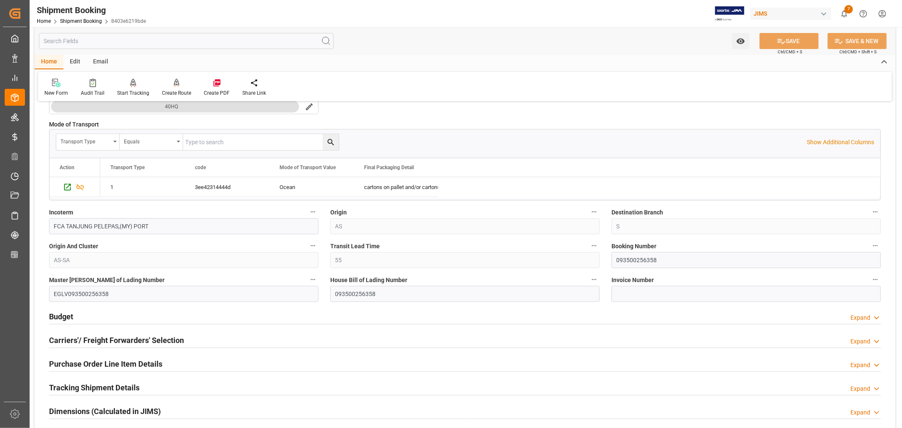
scroll to position [235, 0]
click at [637, 258] on input "093500256358" at bounding box center [745, 258] width 269 height 16
click at [86, 18] on link "Shipment Booking" at bounding box center [81, 21] width 42 height 6
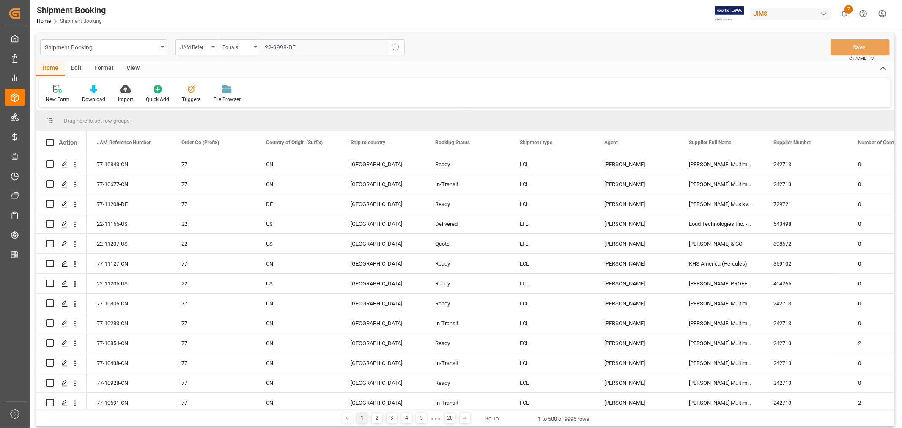
type input "22-9998-DE"
click at [394, 49] on icon "search button" at bounding box center [396, 47] width 10 height 10
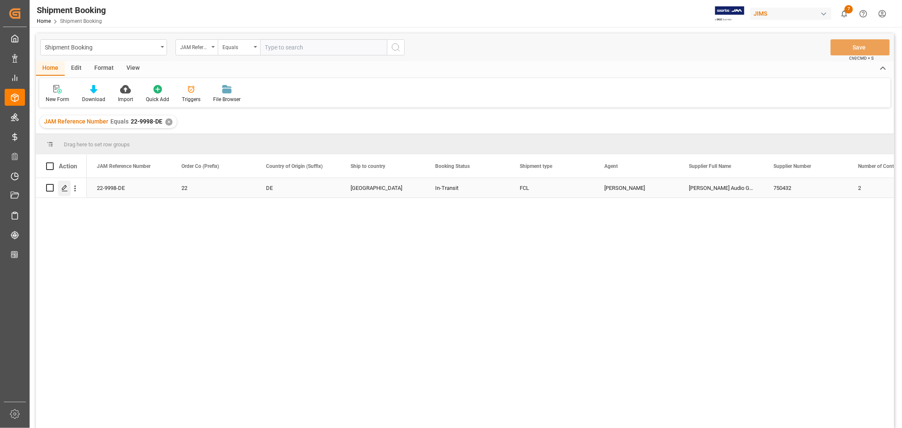
click at [65, 188] on icon "Press SPACE to select this row." at bounding box center [64, 188] width 7 height 7
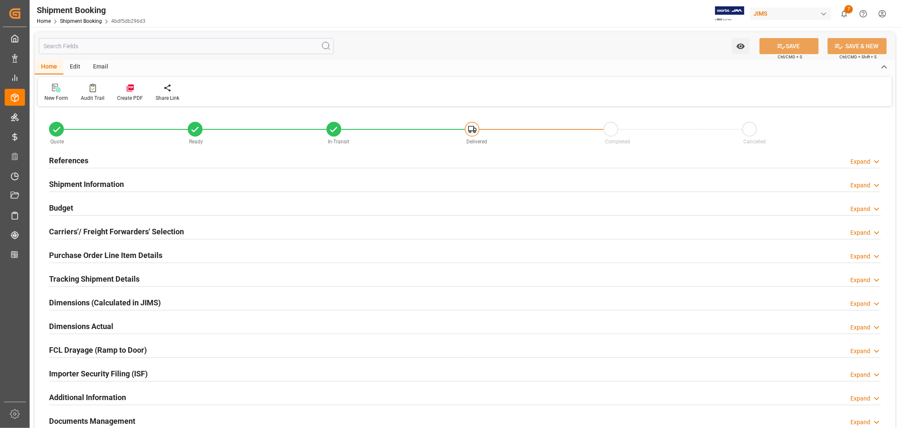
type input "2"
type input "[DATE]"
click at [100, 275] on h2 "Tracking Shipment Details" at bounding box center [94, 278] width 90 height 11
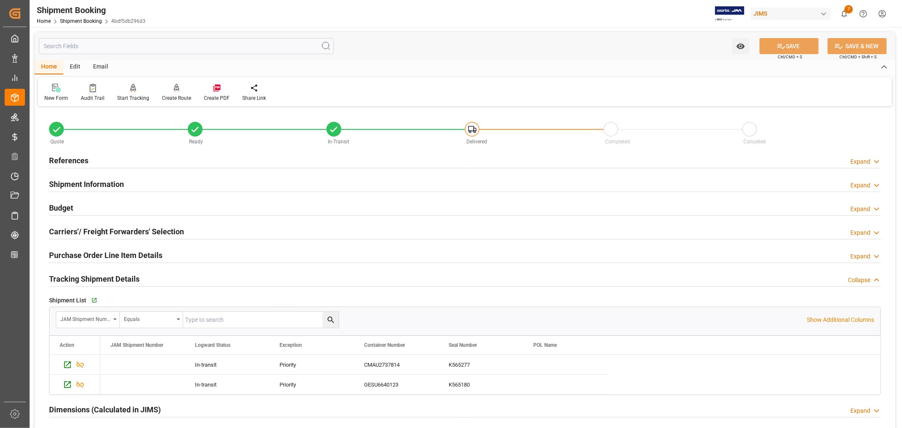
click at [100, 275] on h2 "Tracking Shipment Details" at bounding box center [94, 278] width 90 height 11
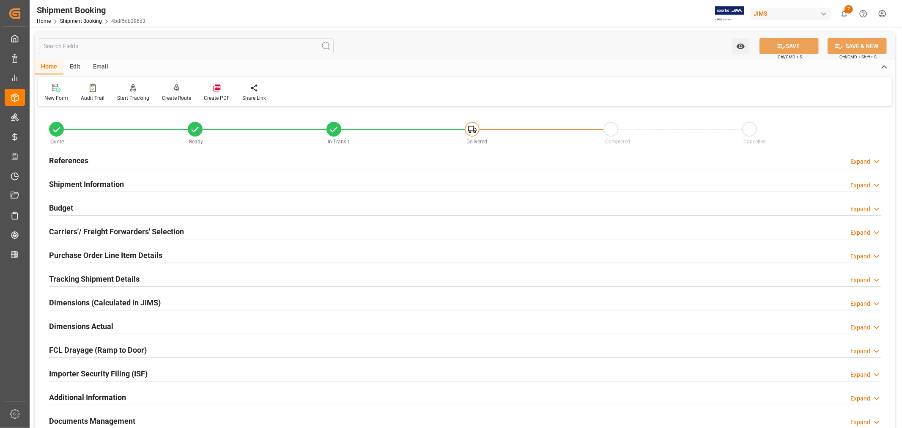
click at [74, 157] on h2 "References" at bounding box center [68, 160] width 39 height 11
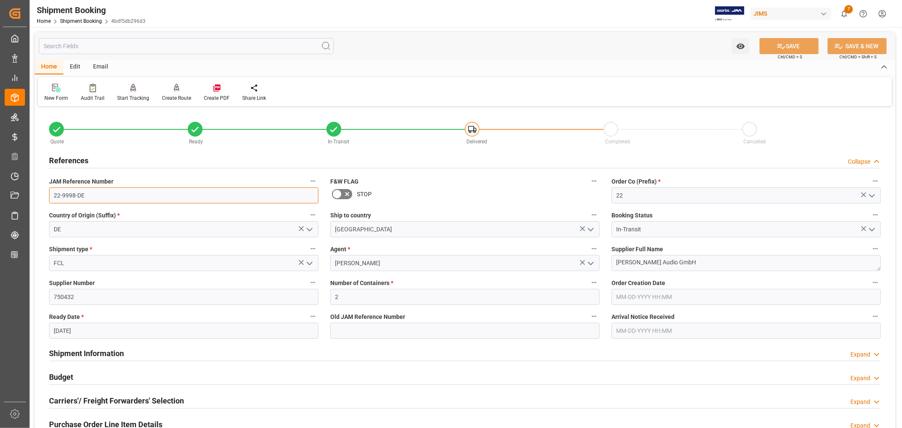
drag, startPoint x: 85, startPoint y: 196, endPoint x: 51, endPoint y: 192, distance: 34.0
click at [51, 192] on input "22-9998-DE" at bounding box center [183, 195] width 269 height 16
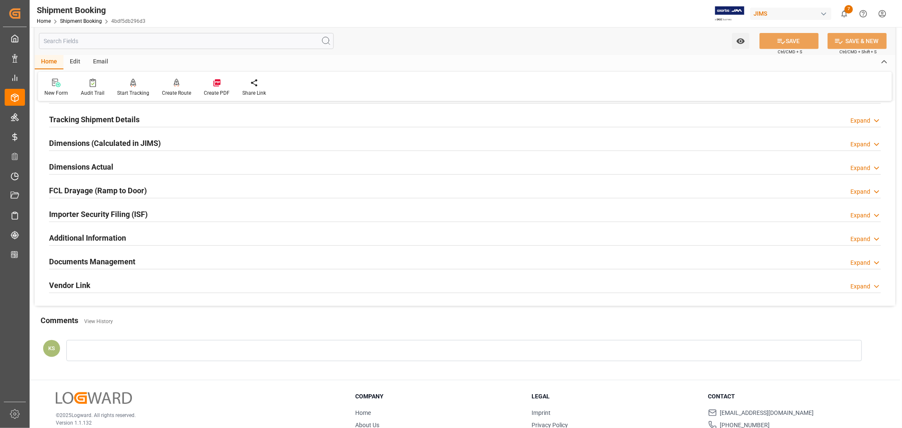
scroll to position [375, 0]
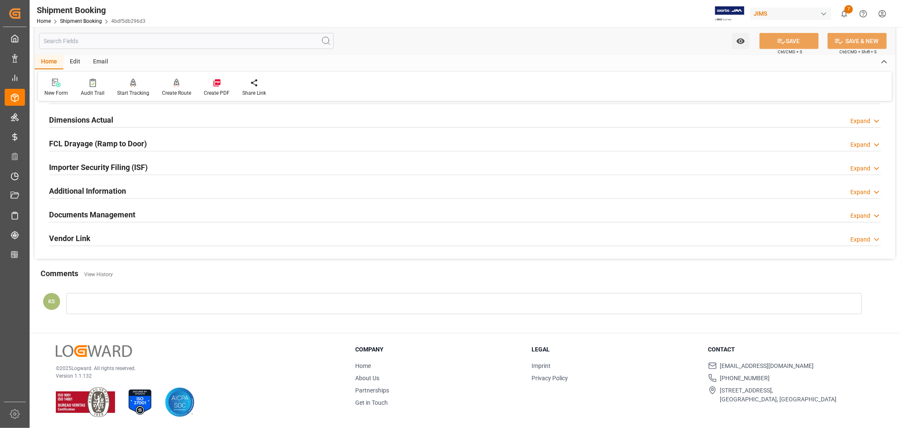
click at [79, 298] on div at bounding box center [463, 303] width 795 height 21
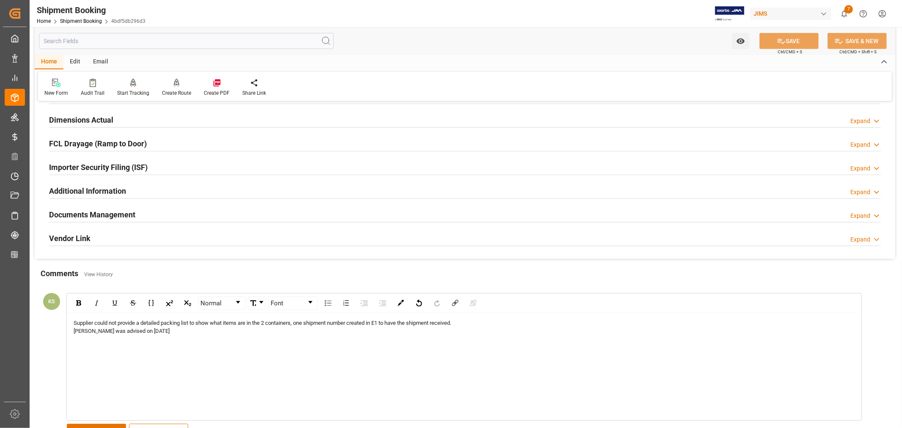
scroll to position [423, 0]
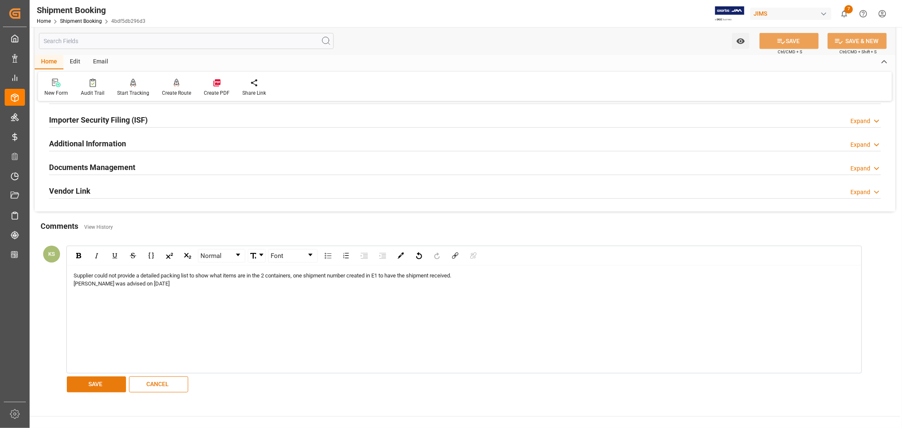
click at [92, 383] on button "SAVE" at bounding box center [96, 384] width 59 height 16
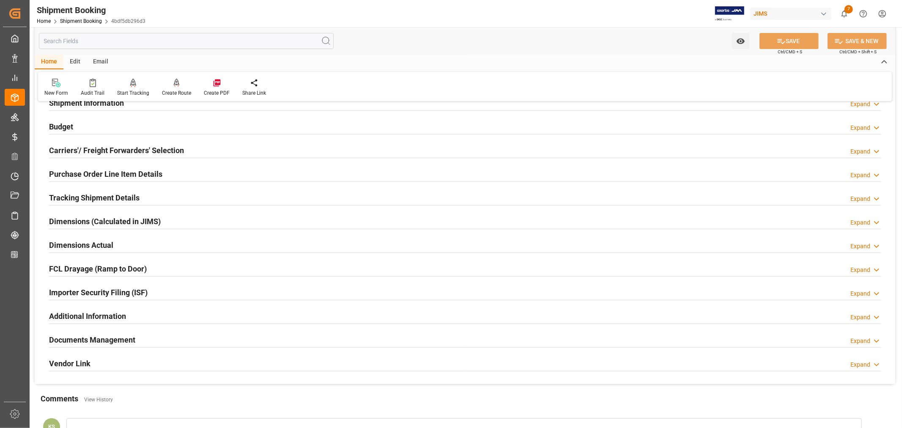
scroll to position [235, 0]
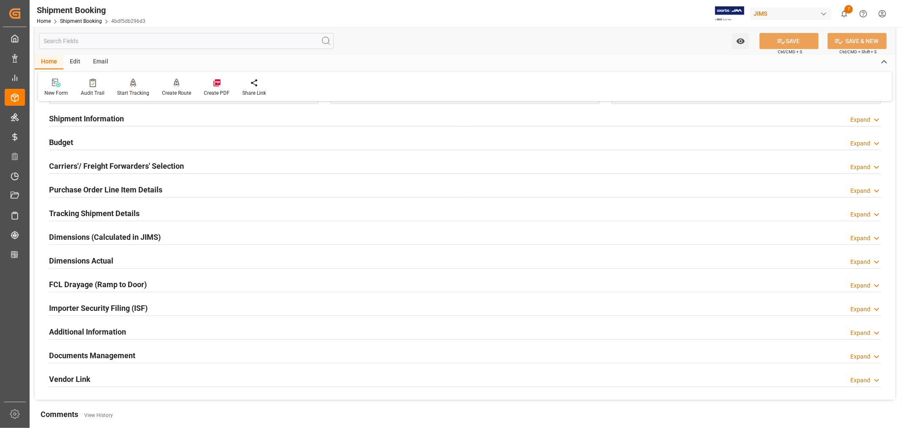
click at [104, 212] on h2 "Tracking Shipment Details" at bounding box center [94, 213] width 90 height 11
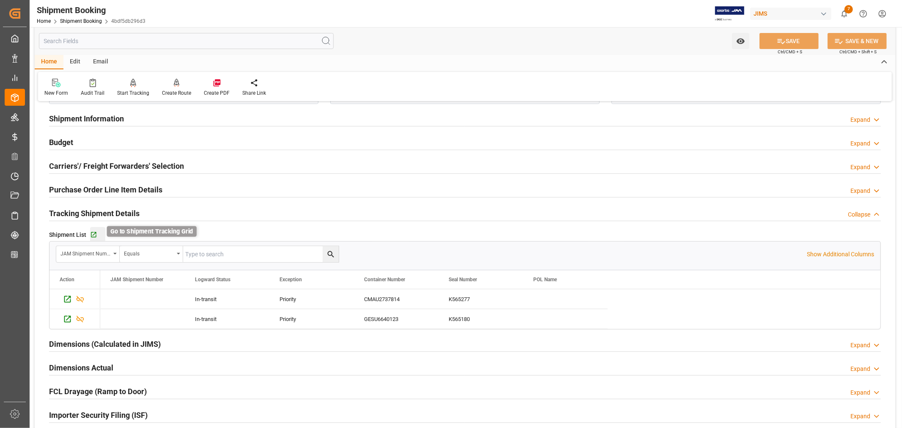
click at [91, 233] on icon "button" at bounding box center [93, 234] width 7 height 7
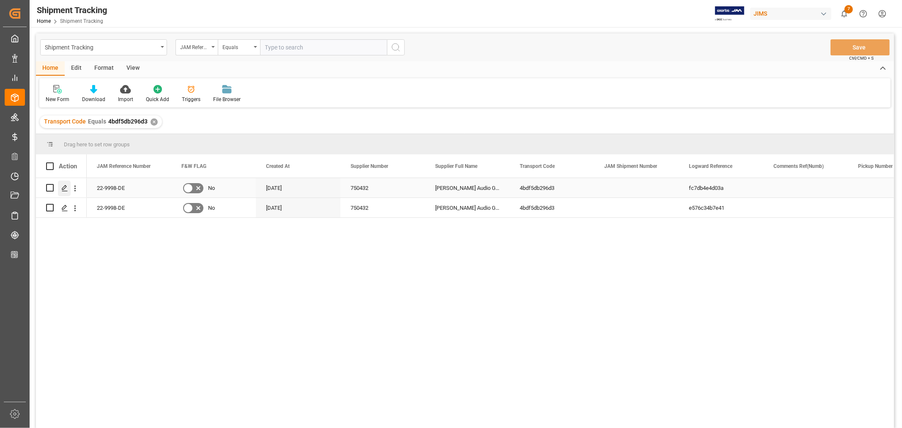
click at [65, 187] on icon "Press SPACE to select this row." at bounding box center [64, 188] width 7 height 7
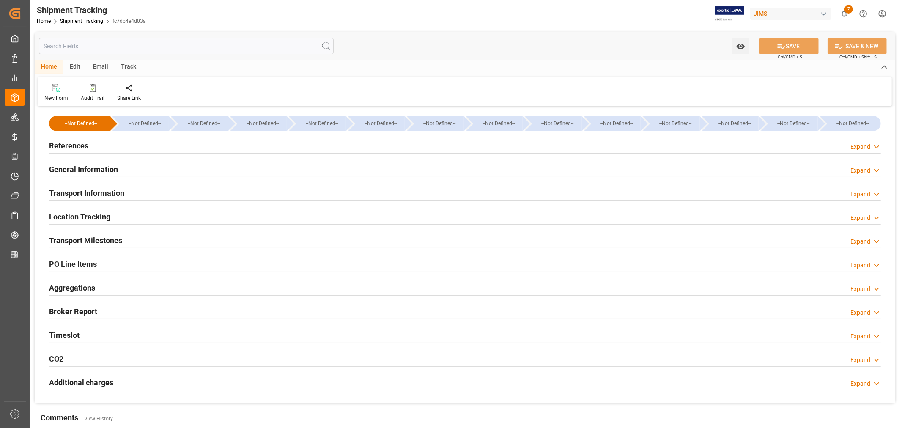
type input "[DATE]"
click at [69, 145] on h2 "References" at bounding box center [68, 145] width 39 height 11
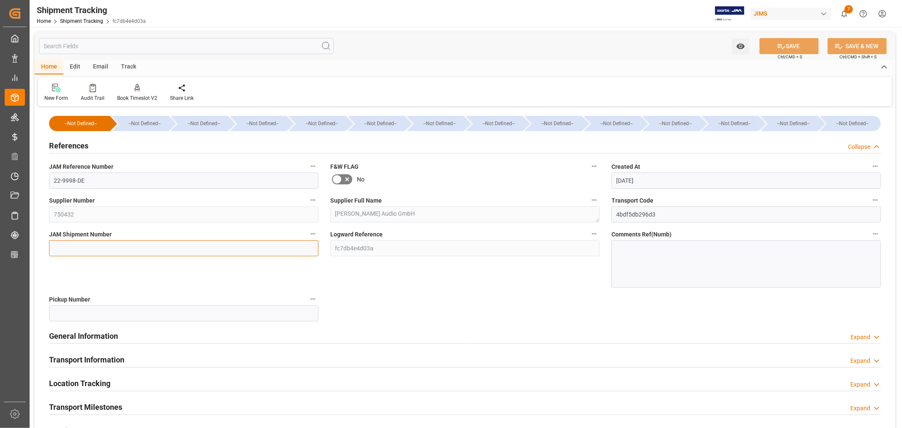
click at [63, 243] on input at bounding box center [183, 248] width 269 height 16
paste input "73152"
type input "73152"
click at [786, 45] on button "SAVE" at bounding box center [788, 46] width 59 height 16
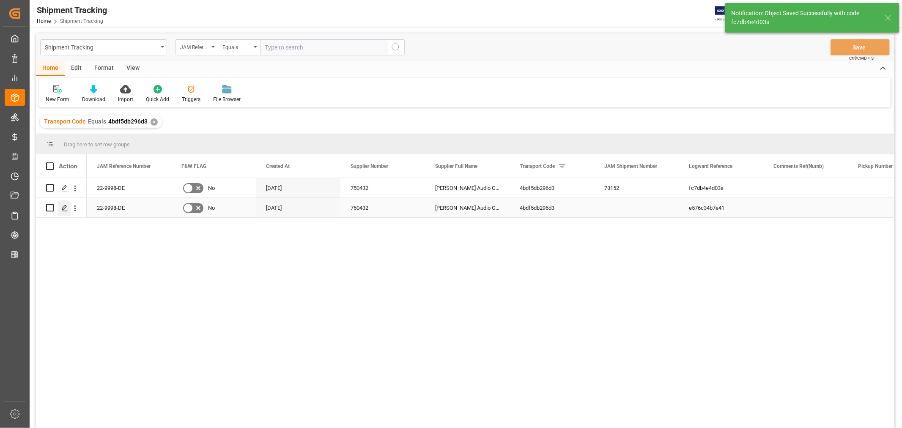
click at [64, 207] on icon "Press SPACE to select this row." at bounding box center [64, 208] width 7 height 7
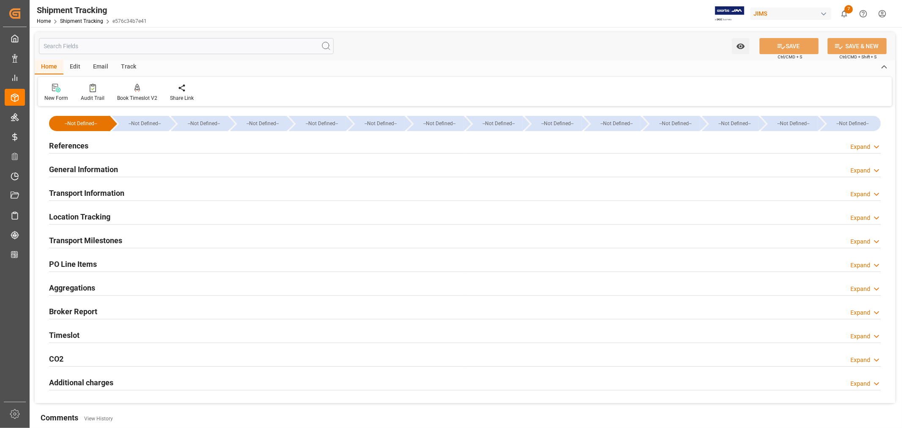
click at [69, 144] on h2 "References" at bounding box center [68, 145] width 39 height 11
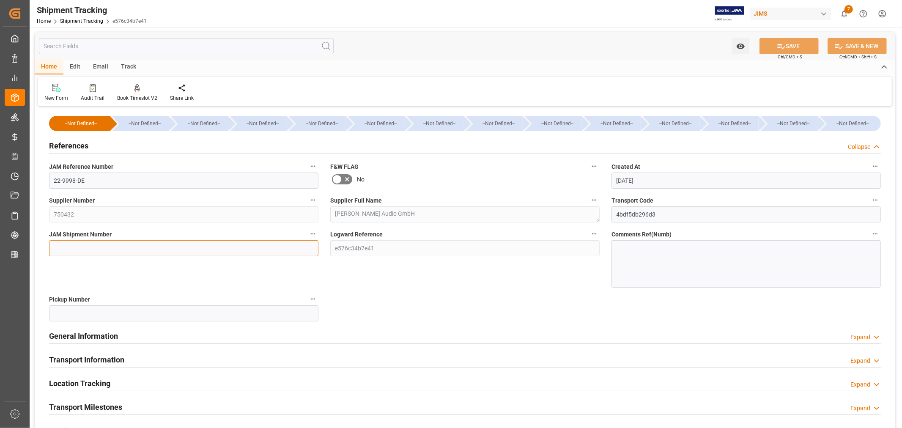
click at [71, 246] on input at bounding box center [183, 248] width 269 height 16
paste input "73152"
type input "73152"
click at [790, 46] on button "SAVE" at bounding box center [788, 46] width 59 height 16
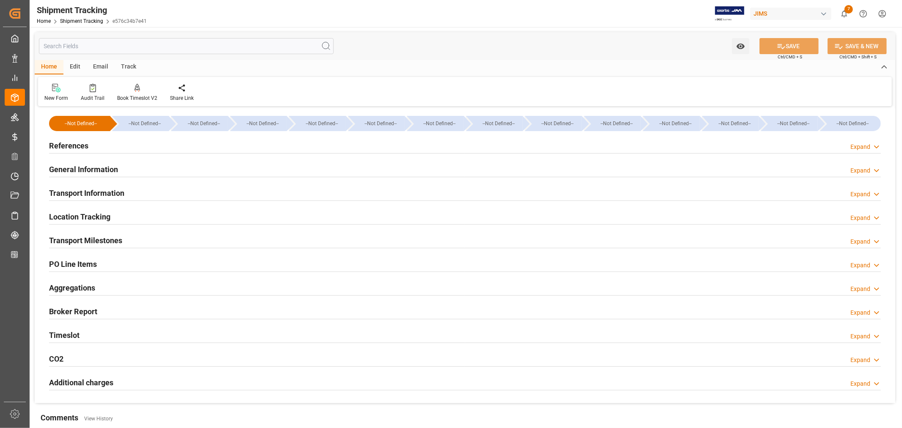
click at [101, 191] on h2 "Transport Information" at bounding box center [86, 192] width 75 height 11
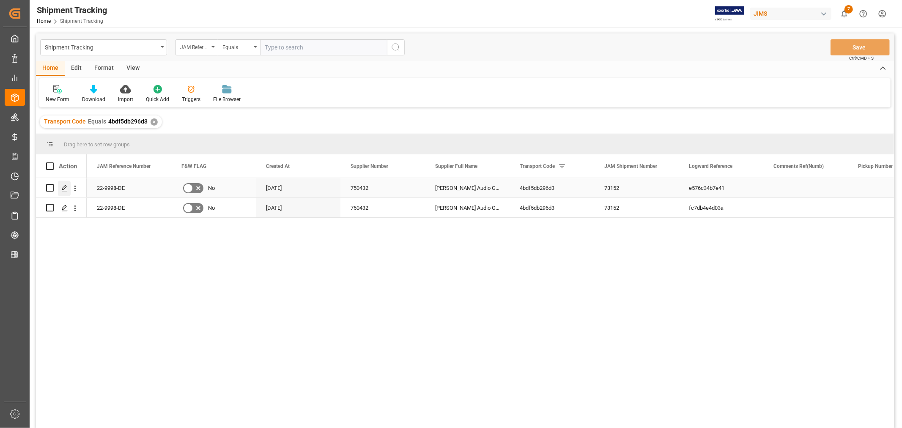
click at [66, 185] on icon "Press SPACE to select this row." at bounding box center [64, 188] width 7 height 7
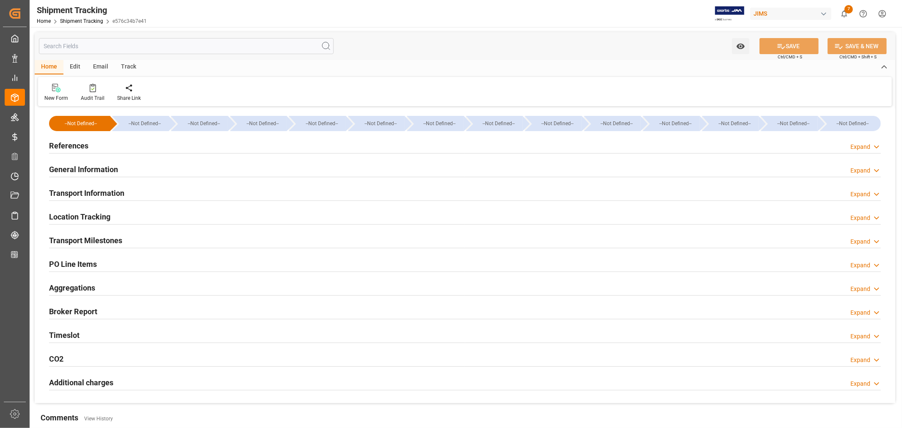
type input "209542.955"
click at [87, 189] on h2 "Transport Information" at bounding box center [86, 192] width 75 height 11
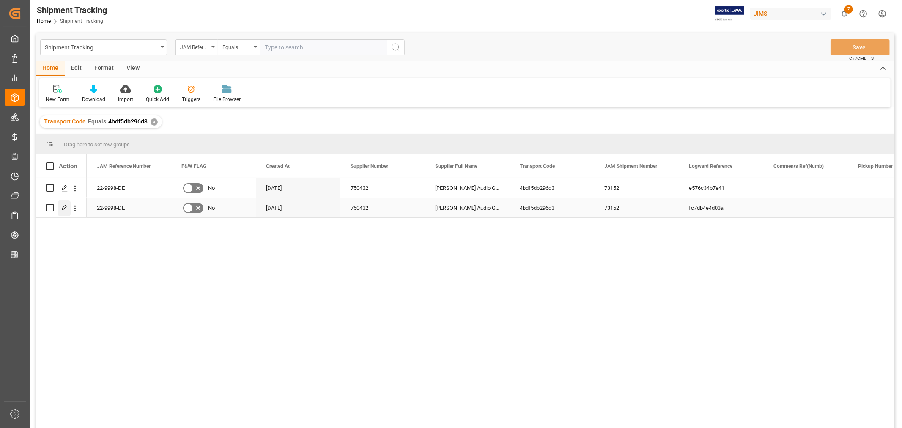
click at [63, 208] on icon "Press SPACE to select this row." at bounding box center [64, 208] width 7 height 7
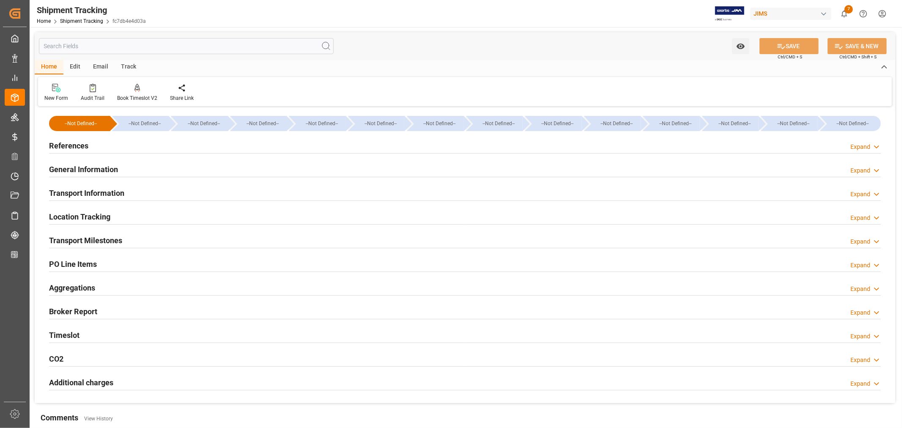
click at [101, 192] on h2 "Transport Information" at bounding box center [86, 192] width 75 height 11
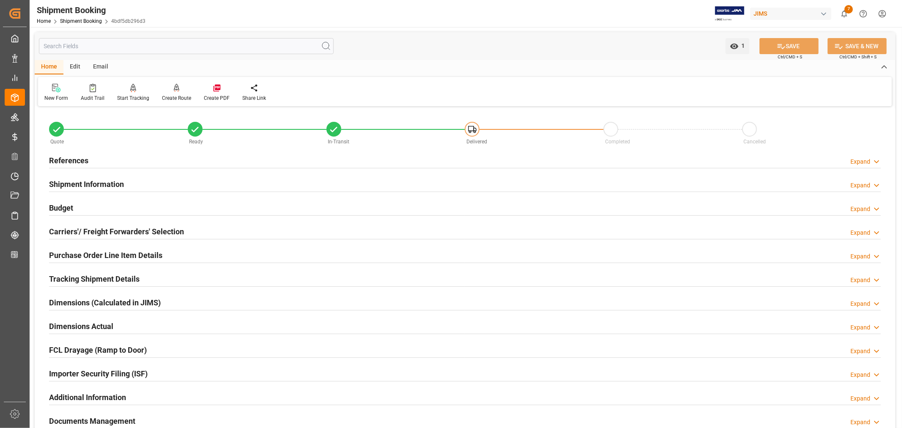
click at [107, 275] on h2 "Tracking Shipment Details" at bounding box center [94, 278] width 90 height 11
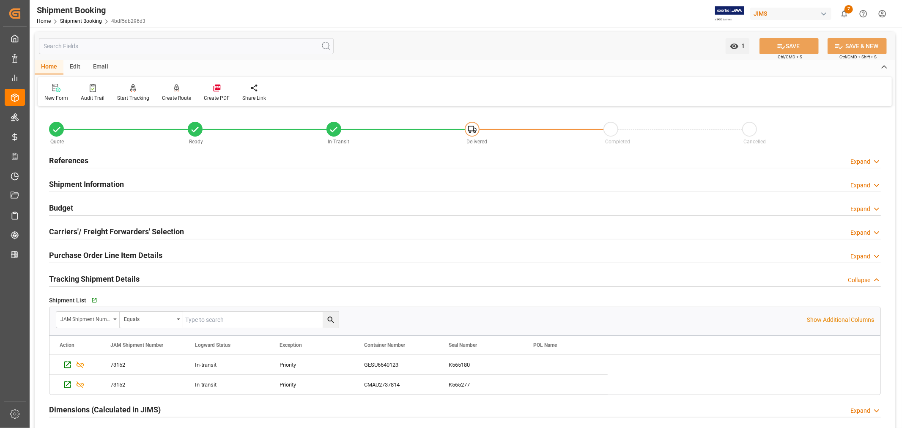
click at [107, 275] on h2 "Tracking Shipment Details" at bounding box center [94, 278] width 90 height 11
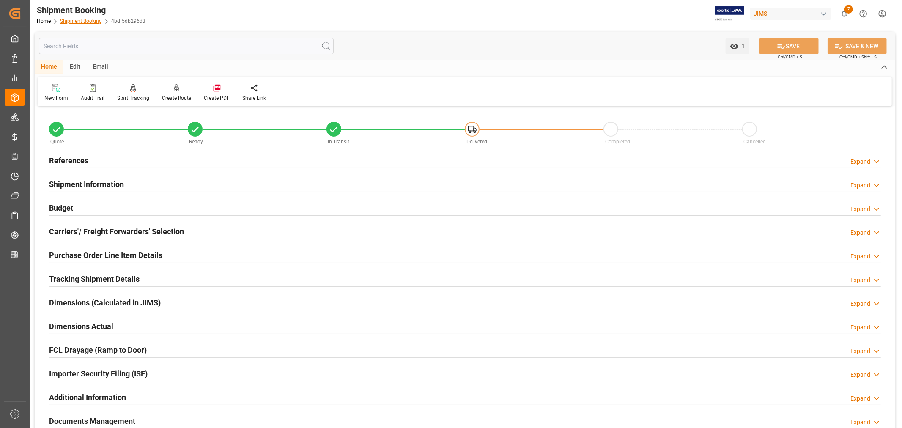
click at [85, 18] on link "Shipment Booking" at bounding box center [81, 21] width 42 height 6
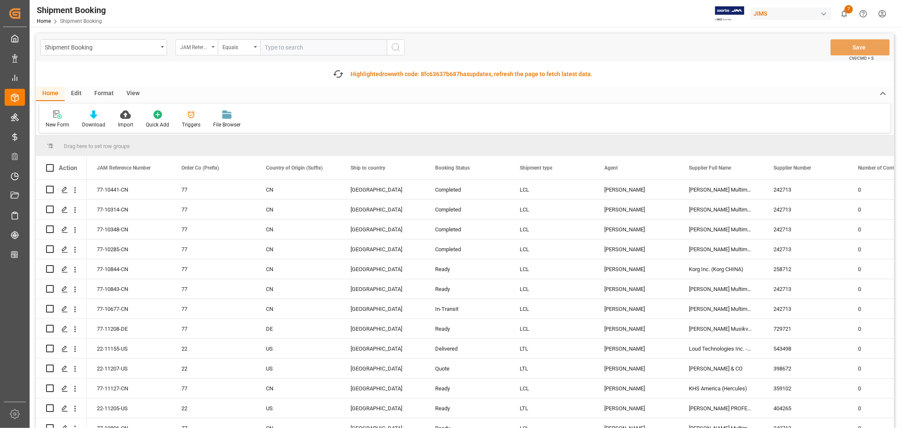
click at [212, 46] on icon "open menu" at bounding box center [212, 47] width 3 height 2
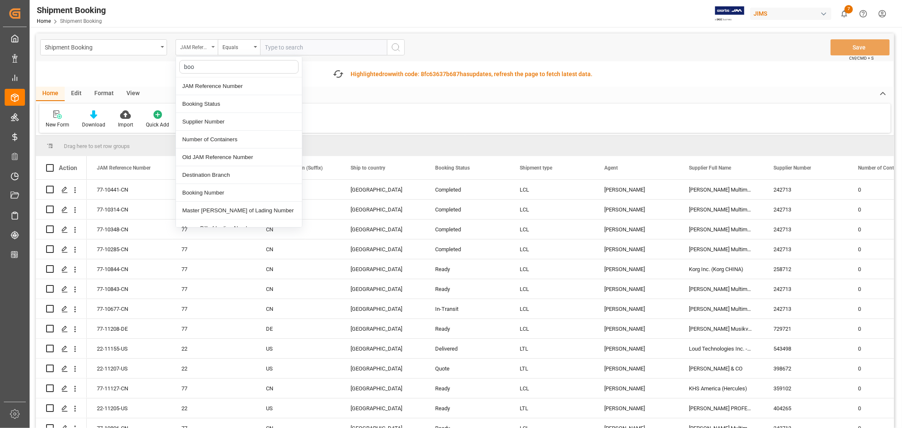
type input "book"
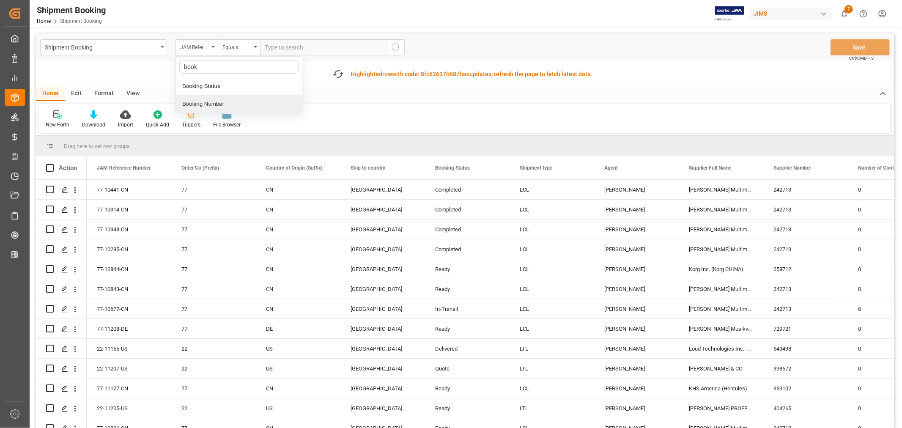
click at [204, 105] on div "Booking Number" at bounding box center [239, 104] width 126 height 18
click at [268, 49] on input "text" at bounding box center [323, 47] width 127 height 16
paste input "093500292770"
type input "093500292770"
click at [393, 49] on icon "search button" at bounding box center [396, 47] width 10 height 10
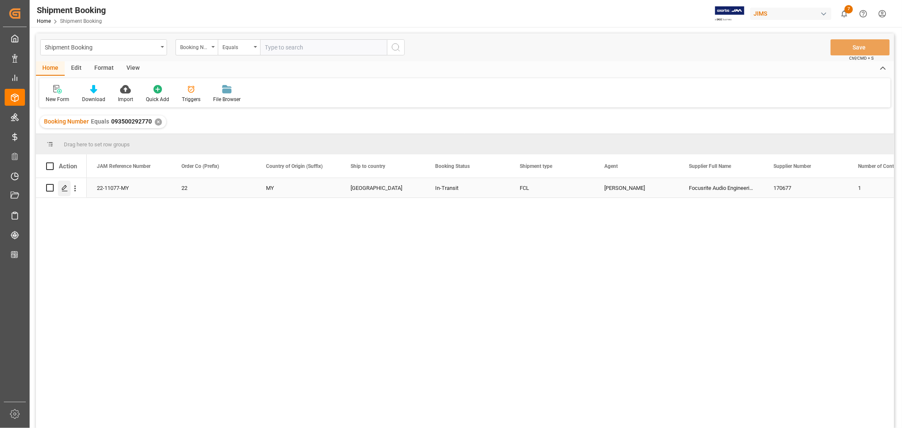
click at [66, 187] on icon "Press SPACE to select this row." at bounding box center [64, 188] width 7 height 7
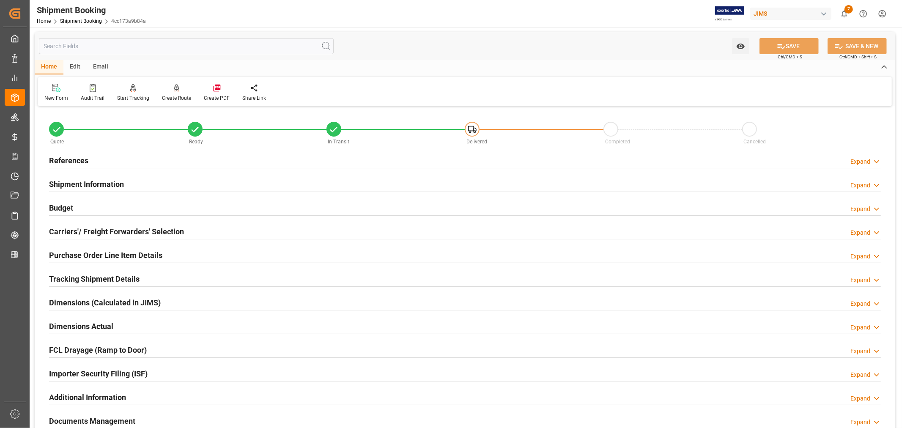
click at [119, 255] on h2 "Purchase Order Line Item Details" at bounding box center [105, 254] width 113 height 11
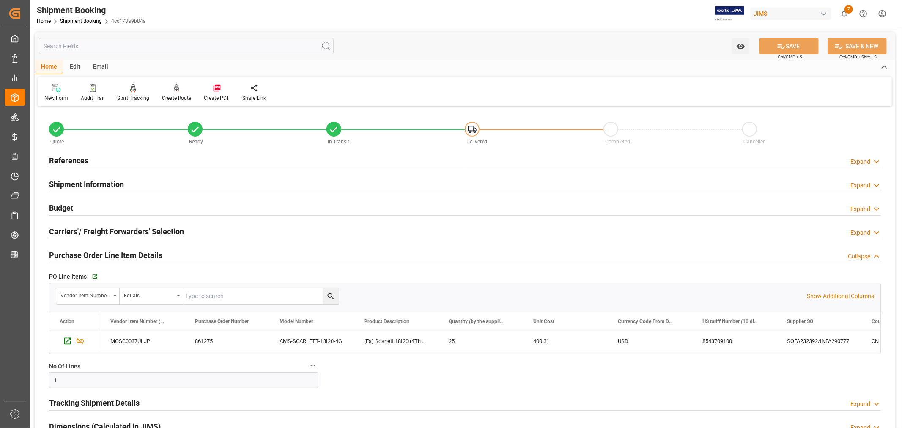
click at [119, 255] on h2 "Purchase Order Line Item Details" at bounding box center [105, 254] width 113 height 11
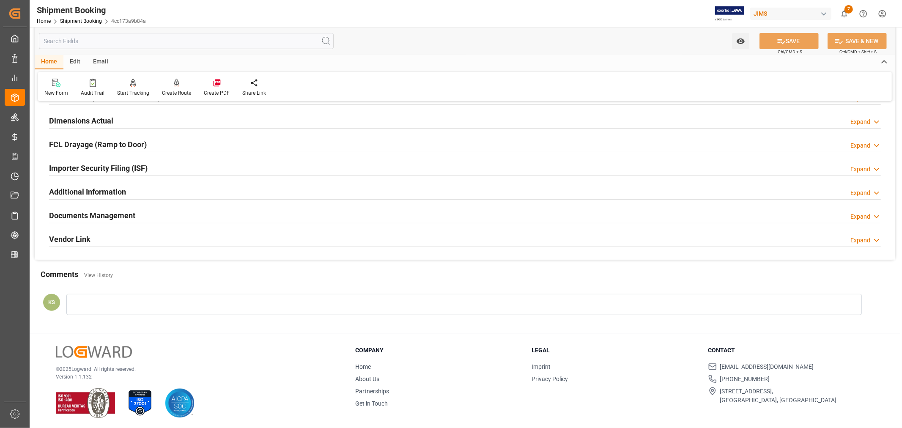
scroll to position [208, 0]
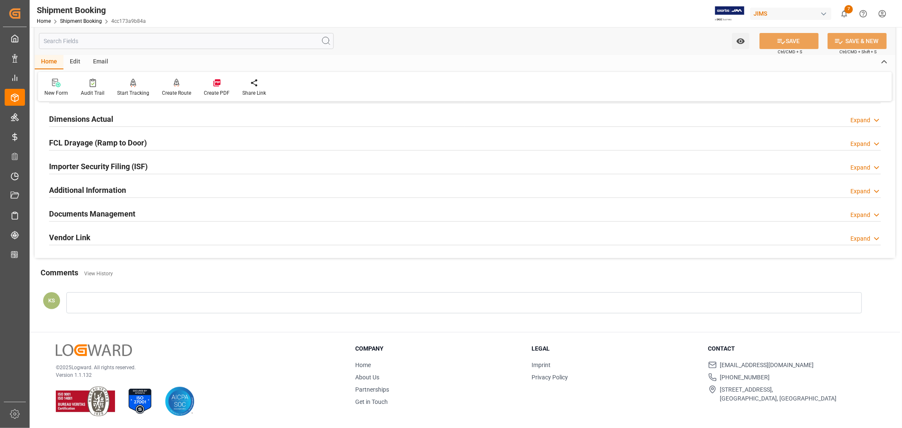
click at [153, 211] on div "Documents Management Expand" at bounding box center [464, 213] width 831 height 16
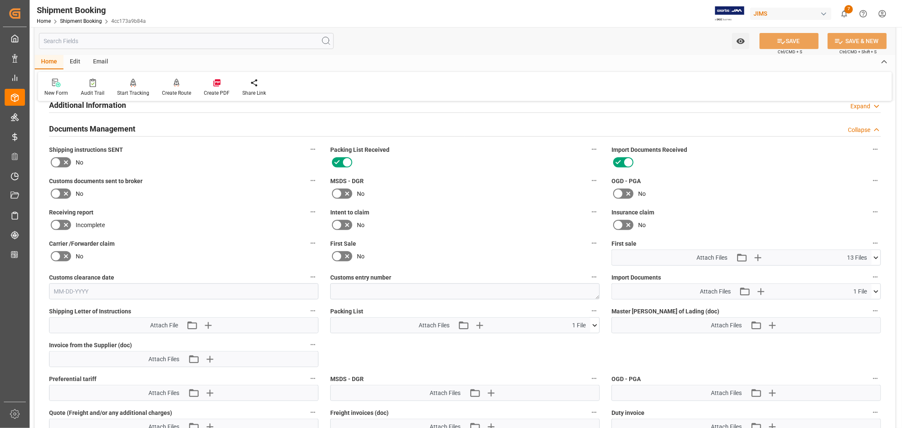
scroll to position [301, 0]
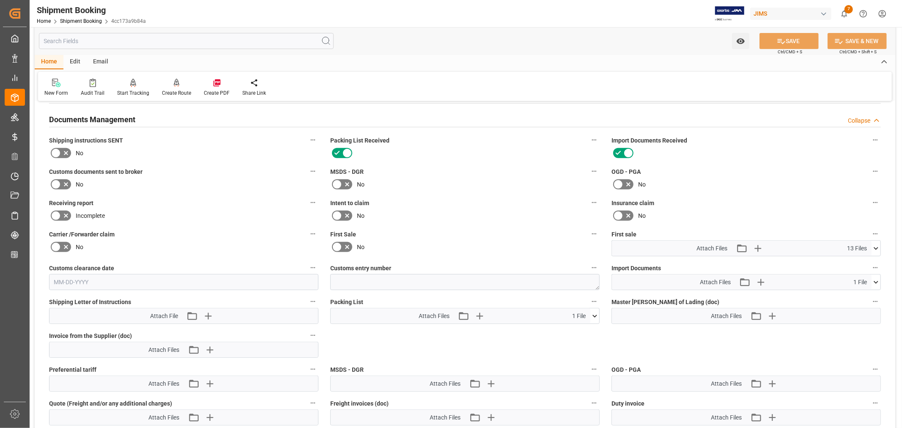
click at [335, 243] on icon at bounding box center [337, 247] width 10 height 10
click at [0, 0] on input "checkbox" at bounding box center [0, 0] width 0 height 0
click at [785, 39] on button "SAVE" at bounding box center [788, 41] width 59 height 16
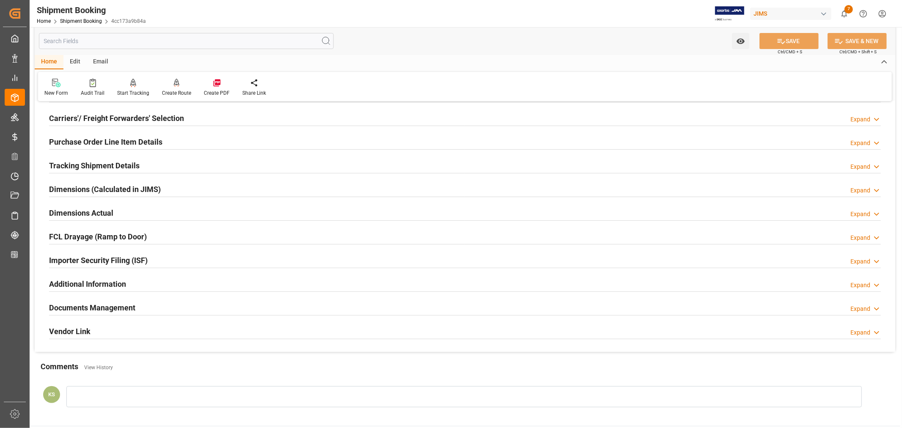
scroll to position [0, 0]
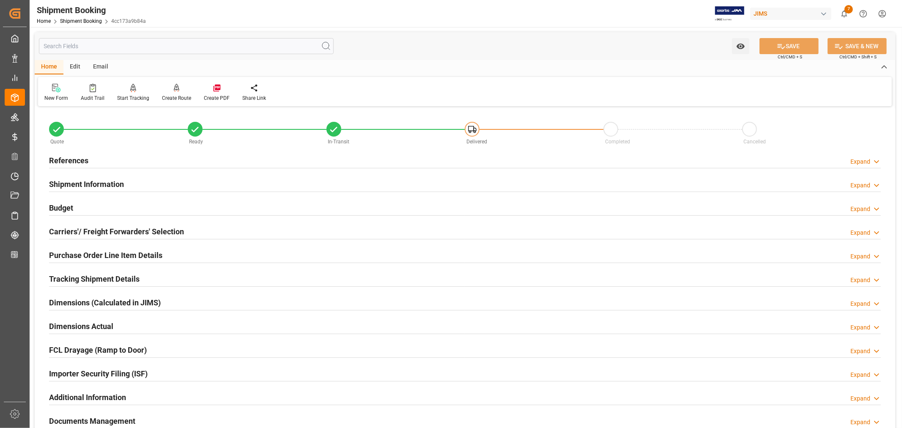
click at [78, 163] on h2 "References" at bounding box center [68, 160] width 39 height 11
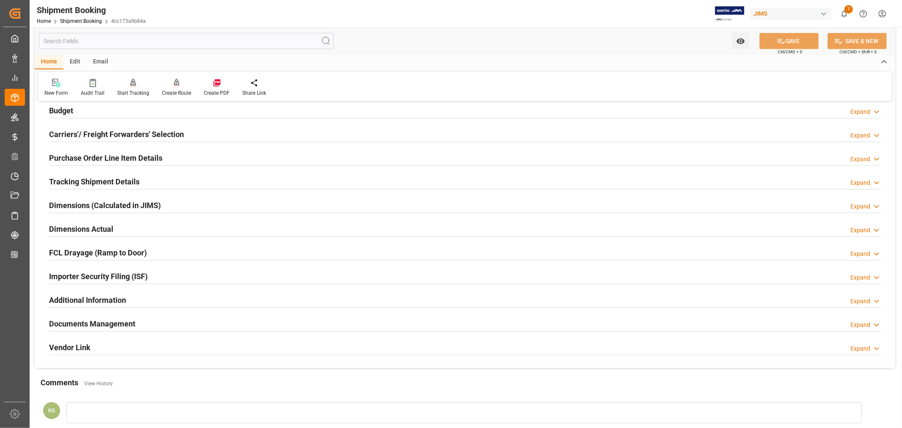
scroll to position [282, 0]
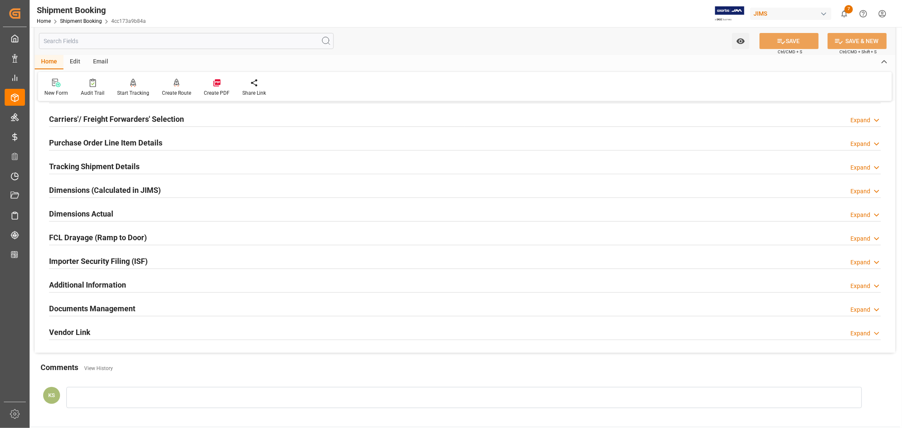
click at [177, 260] on div "Importer Security Filing (ISF) Expand" at bounding box center [464, 260] width 831 height 16
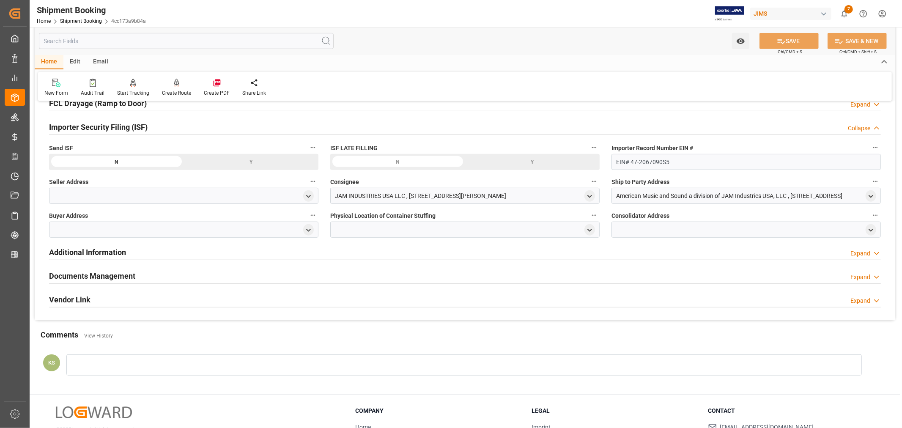
scroll to position [423, 0]
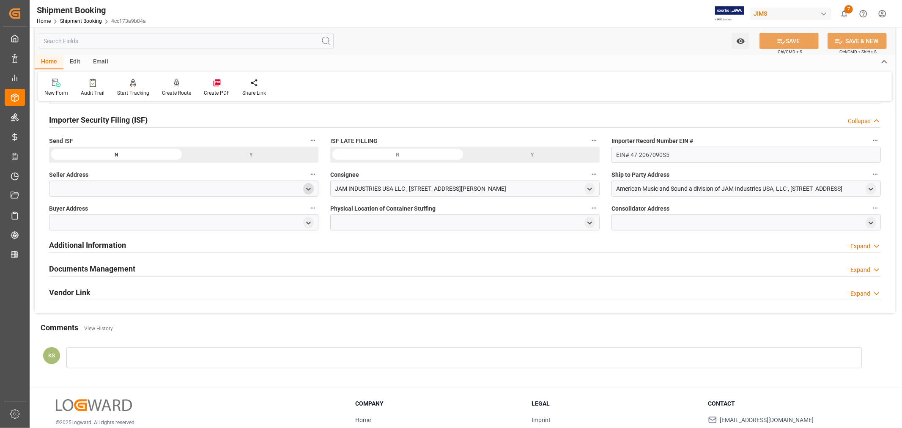
click at [306, 187] on icon "open menu" at bounding box center [308, 189] width 7 height 7
click at [127, 213] on input at bounding box center [171, 213] width 232 height 16
click at [308, 188] on polyline "close menu" at bounding box center [308, 189] width 4 height 2
click at [305, 189] on icon "open menu" at bounding box center [308, 189] width 7 height 7
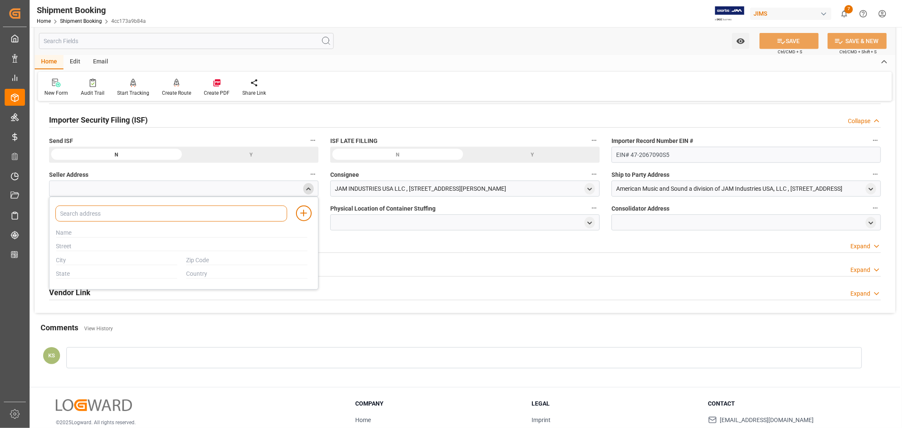
click at [107, 208] on input at bounding box center [171, 213] width 232 height 16
type input "focus"
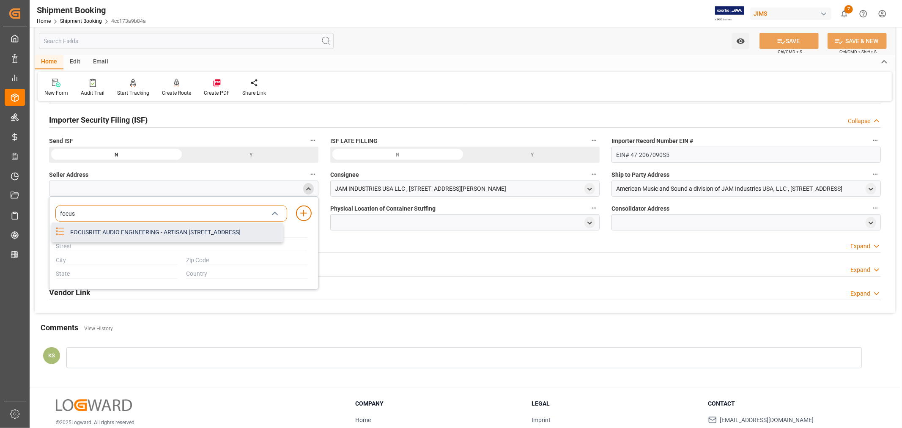
click at [117, 235] on div "FOCUSRITE AUDIO ENGINEERING - ARTISAN [STREET_ADDRESS]" at bounding box center [174, 232] width 218 height 19
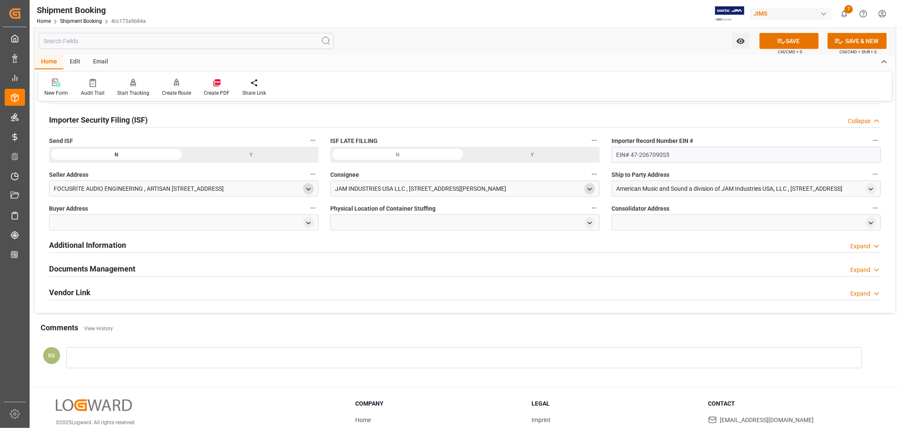
click at [589, 187] on icon "open menu" at bounding box center [589, 189] width 7 height 7
click at [395, 214] on input at bounding box center [452, 213] width 232 height 16
type input "jam"
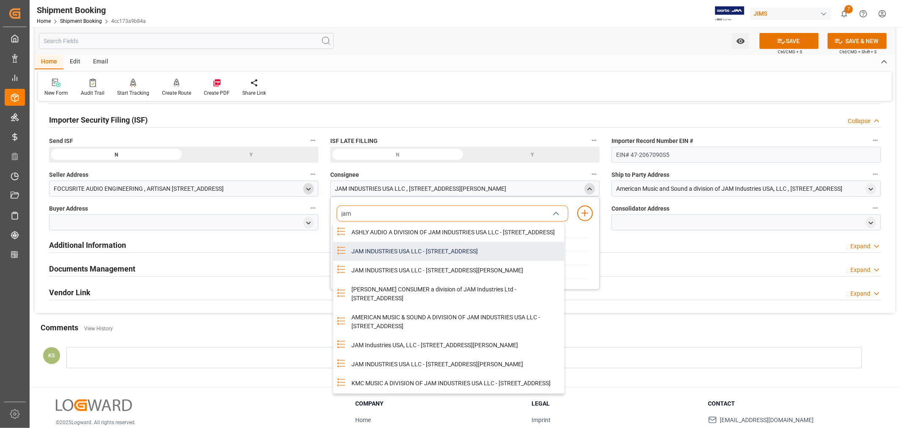
click at [451, 257] on div "JAM INDUSTRIES USA LLC - 154 WOODLAWN RD, BERLIN, CT, US, 06037" at bounding box center [455, 251] width 218 height 19
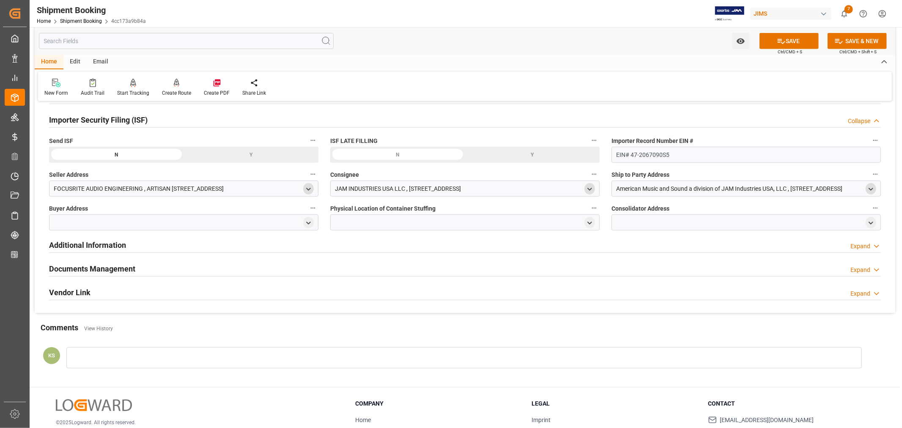
click at [872, 188] on polyline "open menu" at bounding box center [871, 189] width 4 height 2
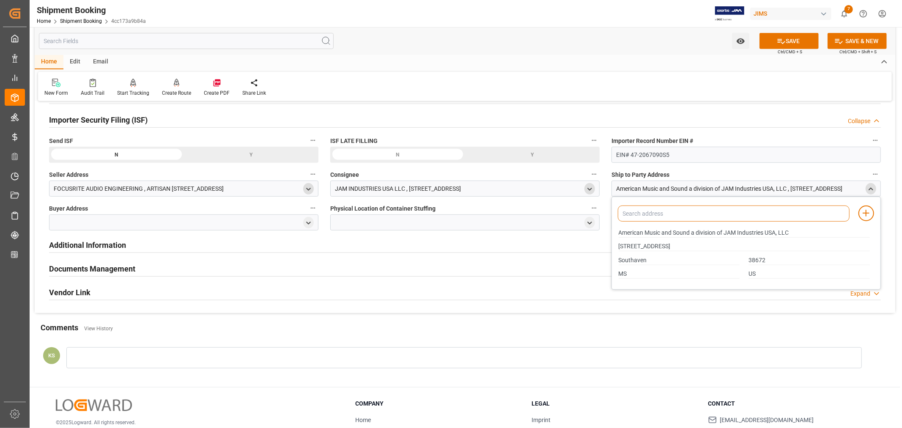
click at [700, 212] on input at bounding box center [734, 213] width 232 height 16
type input "amer"
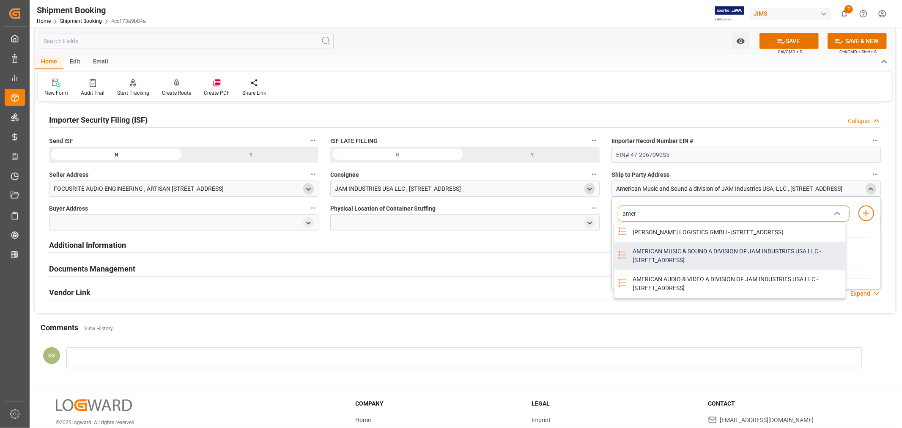
click at [684, 258] on div "AMERICAN MUSIC & SOUND A DIVISION OF JAM INDUSTRIES USA LLC - 4325 EXECUTIVE DR…" at bounding box center [736, 256] width 218 height 28
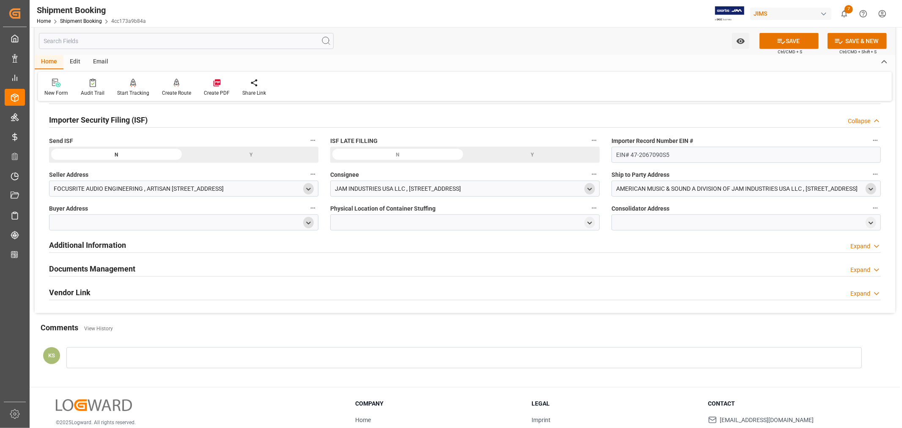
click at [309, 219] on icon "open menu" at bounding box center [308, 222] width 7 height 7
click at [179, 247] on input at bounding box center [171, 247] width 232 height 16
type input "jam"
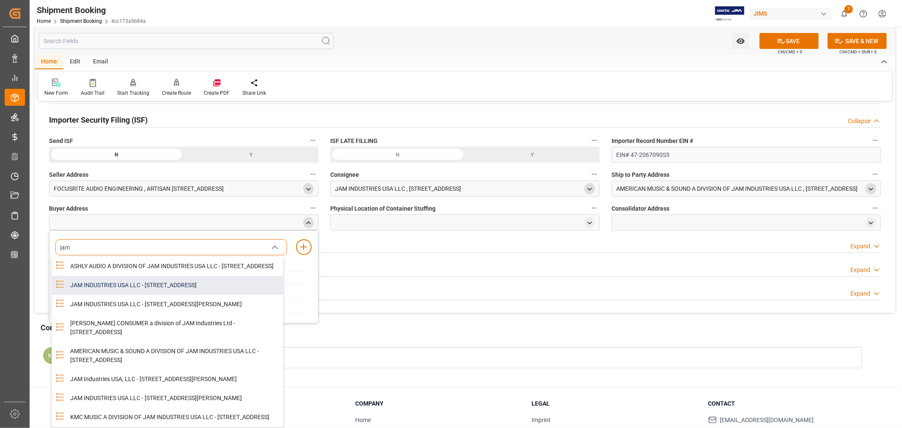
click at [165, 290] on div "JAM INDUSTRIES USA LLC - 154 WOODLAWN RD, BERLIN, CT, US, 06037" at bounding box center [174, 285] width 218 height 19
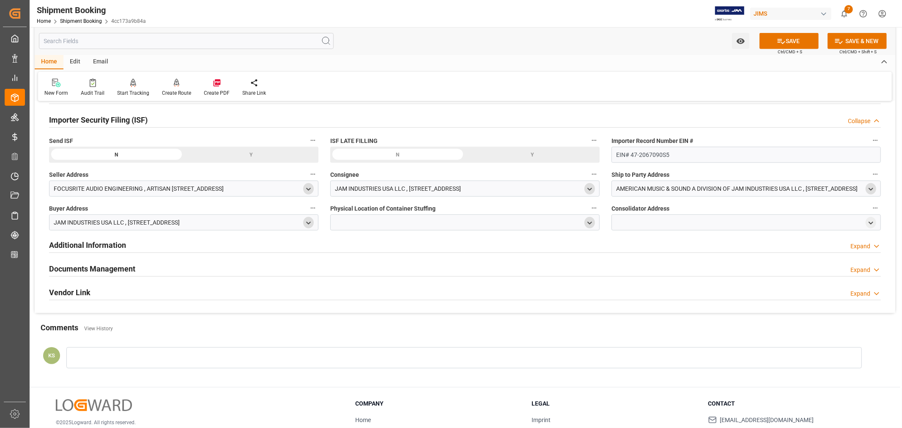
click at [588, 224] on icon "open menu" at bounding box center [589, 222] width 7 height 7
click at [399, 247] on input at bounding box center [452, 247] width 232 height 16
type input "vtech"
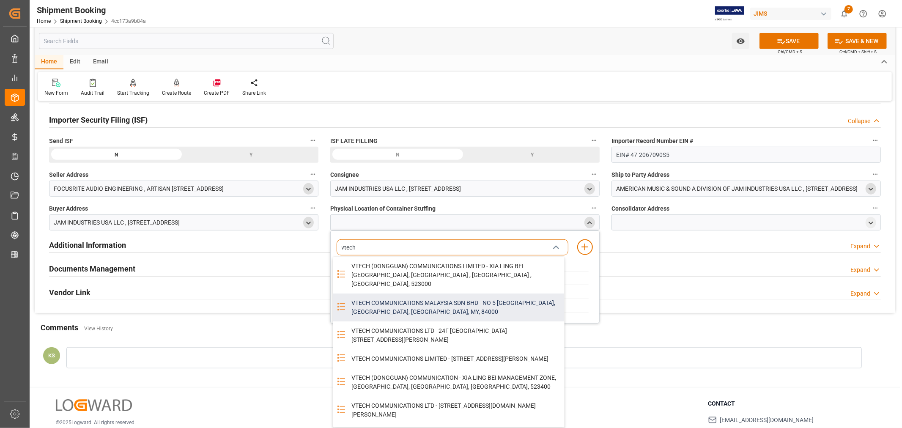
click at [417, 296] on div "VTECH COMMUNICATIONS MALAYSIA SDN BHD - NO 5 TANJUNG AGAS INDUSTRIAL AREA, MUAR…" at bounding box center [455, 307] width 218 height 28
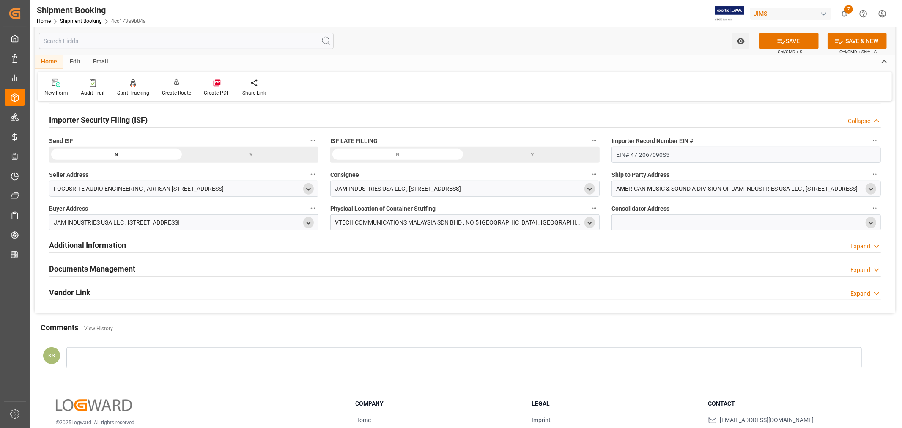
click at [870, 221] on icon "open menu" at bounding box center [870, 222] width 7 height 7
click at [662, 250] on input at bounding box center [734, 247] width 232 height 16
type input "vtech"
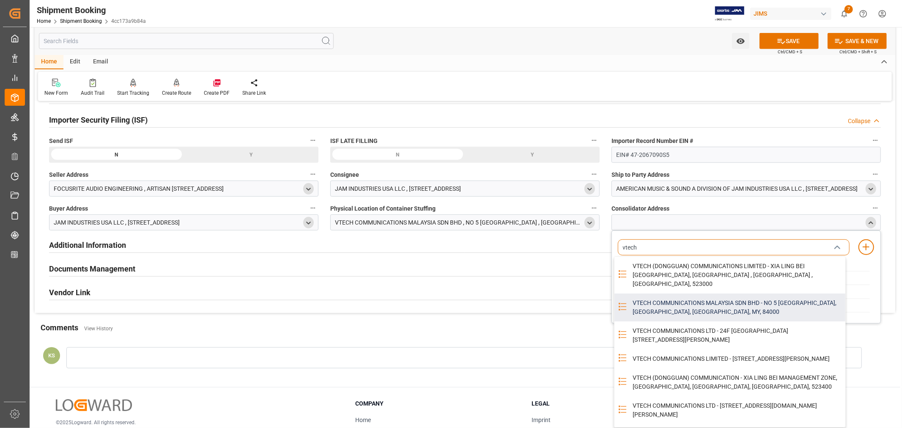
click at [695, 297] on div "VTECH COMMUNICATIONS MALAYSIA SDN BHD - NO 5 TANJUNG AGAS INDUSTRIAL AREA, MUAR…" at bounding box center [736, 307] width 218 height 28
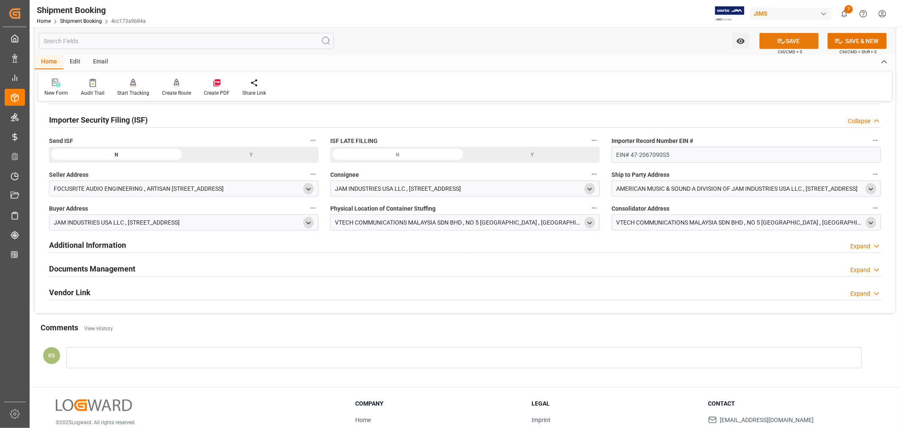
click at [792, 40] on button "SAVE" at bounding box center [788, 41] width 59 height 16
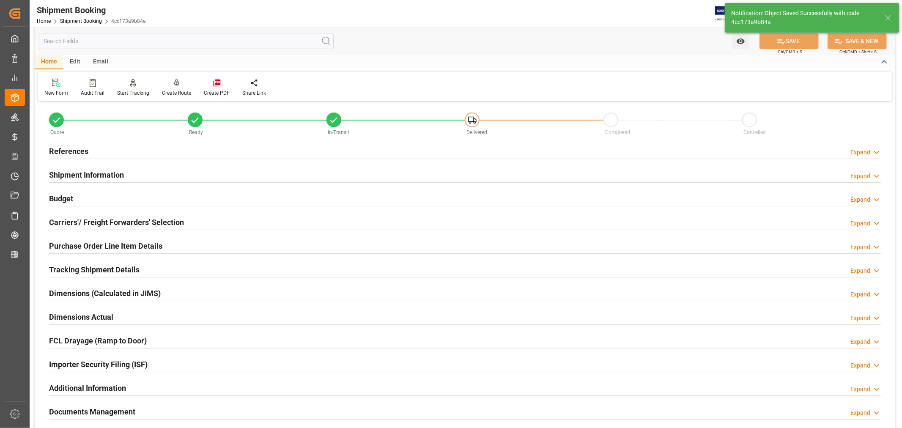
scroll to position [0, 0]
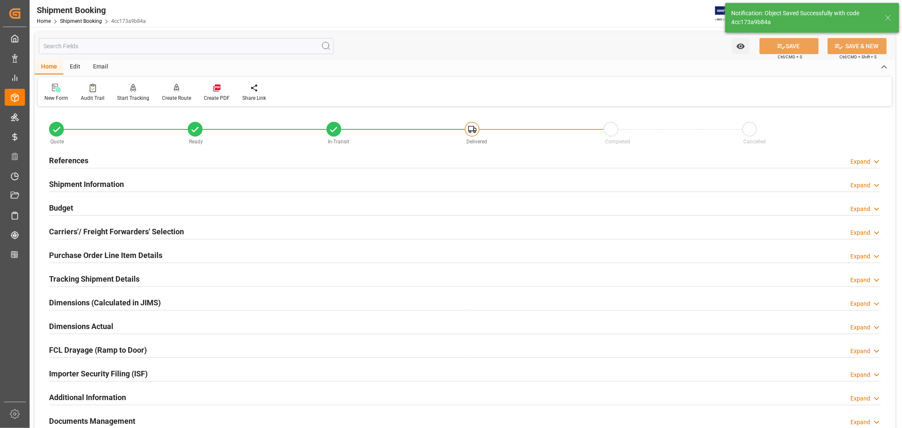
click at [77, 158] on h2 "References" at bounding box center [68, 160] width 39 height 11
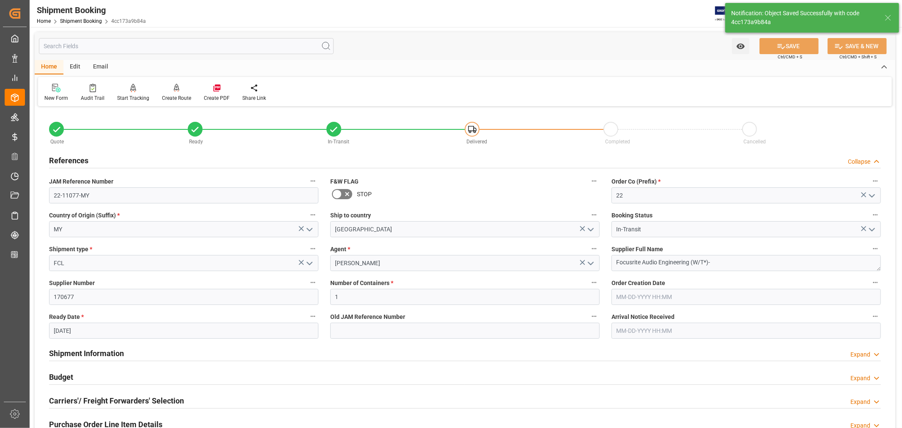
click at [77, 158] on h2 "References" at bounding box center [68, 160] width 39 height 11
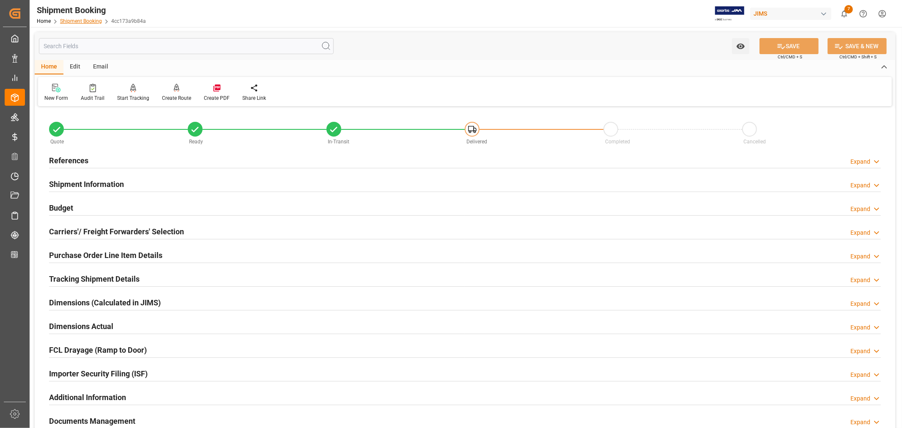
click at [75, 22] on link "Shipment Booking" at bounding box center [81, 21] width 42 height 6
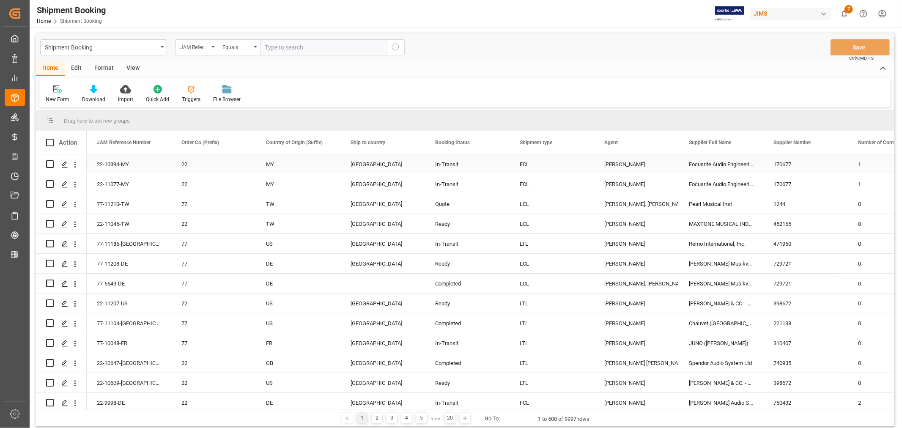
click at [618, 164] on div "[PERSON_NAME]" at bounding box center [636, 164] width 64 height 19
click at [662, 143] on span at bounding box center [665, 143] width 8 height 8
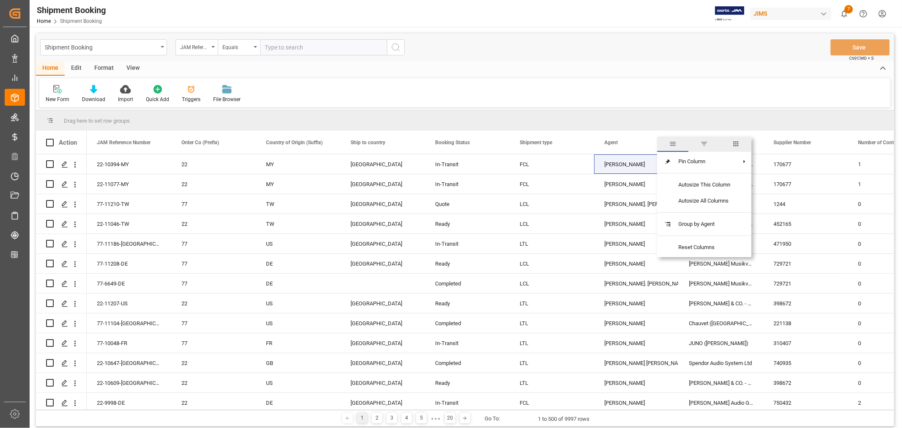
click at [704, 145] on span "filter" at bounding box center [704, 144] width 8 height 8
type input "[PERSON_NAME]"
click at [709, 212] on button "Apply" at bounding box center [714, 214] width 16 height 8
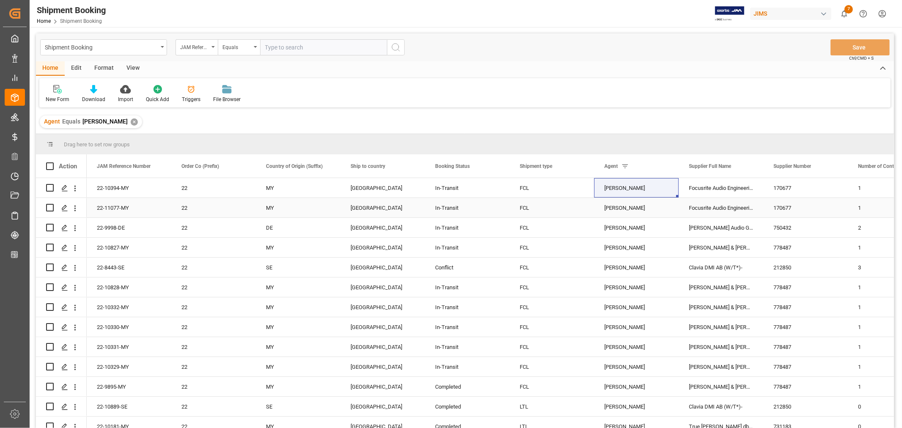
click at [708, 207] on div "Focusrite Audio Engineering (W/T*)-" at bounding box center [720, 207] width 85 height 19
click at [64, 187] on icon "Press SPACE to select this row." at bounding box center [64, 188] width 7 height 7
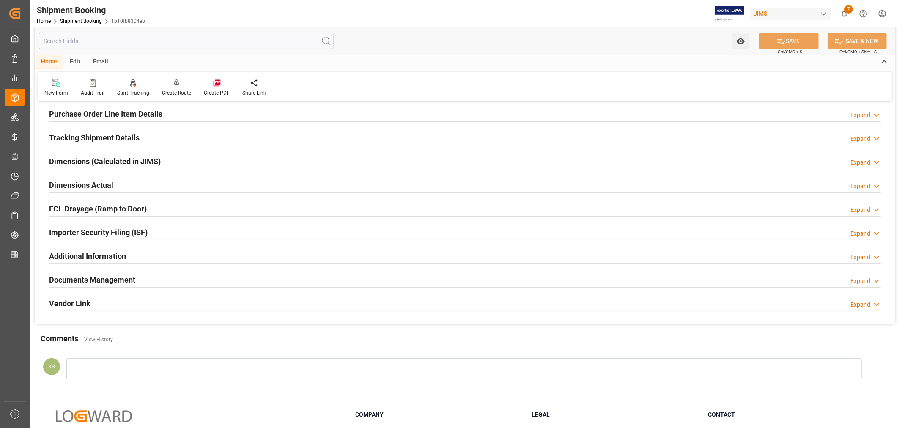
scroll to position [188, 0]
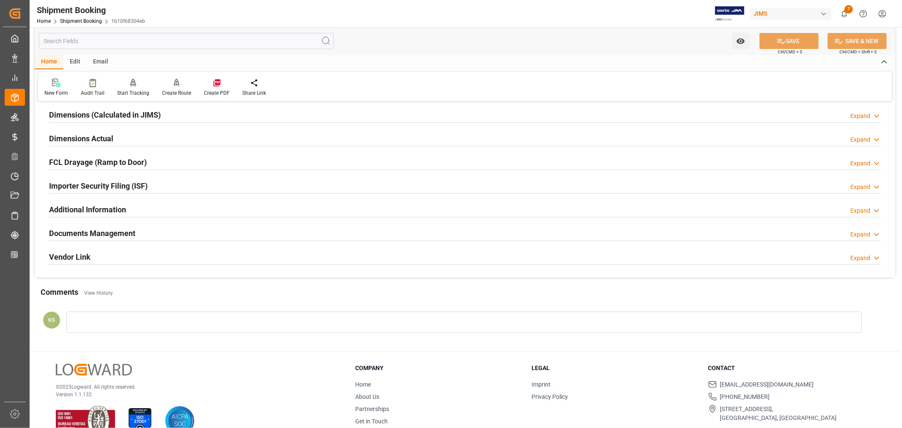
click at [167, 184] on div "Importer Security Filing (ISF) Expand" at bounding box center [464, 185] width 831 height 16
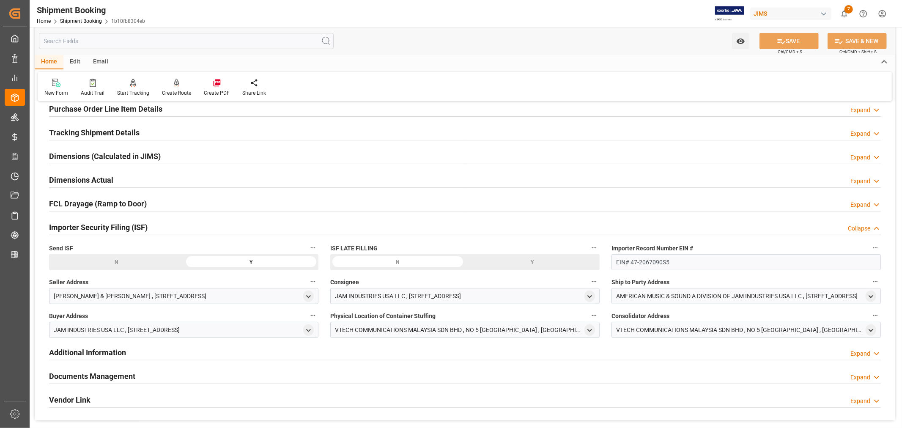
scroll to position [0, 0]
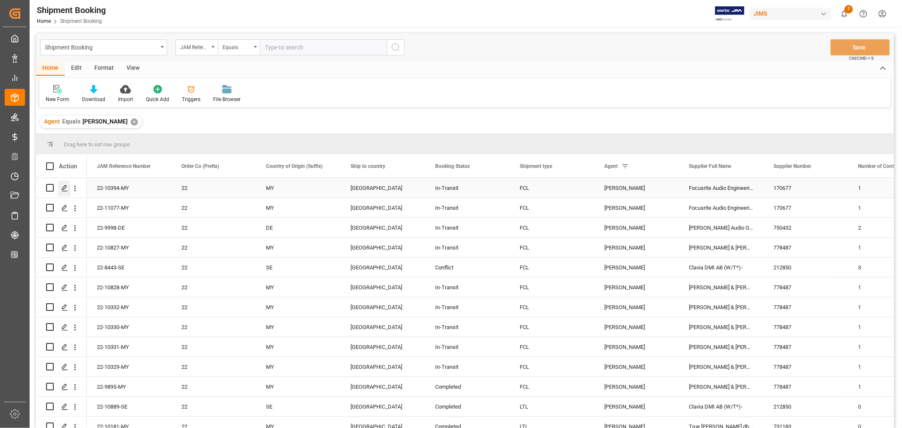
click at [65, 188] on icon "Press SPACE to select this row." at bounding box center [64, 188] width 7 height 7
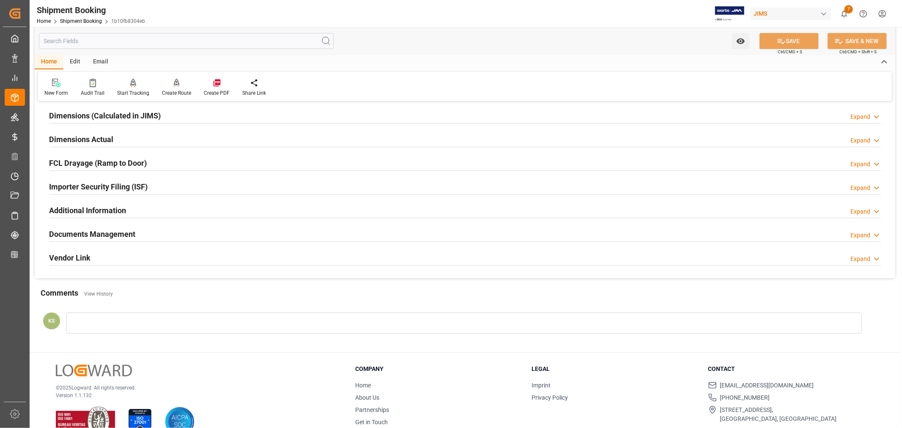
scroll to position [188, 0]
click at [128, 230] on h2 "Documents Management" at bounding box center [92, 232] width 86 height 11
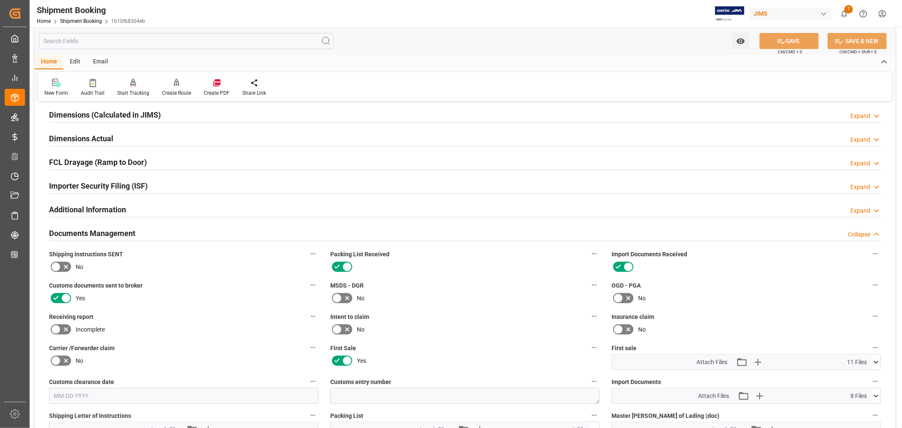
click at [128, 230] on h2 "Documents Management" at bounding box center [92, 232] width 86 height 11
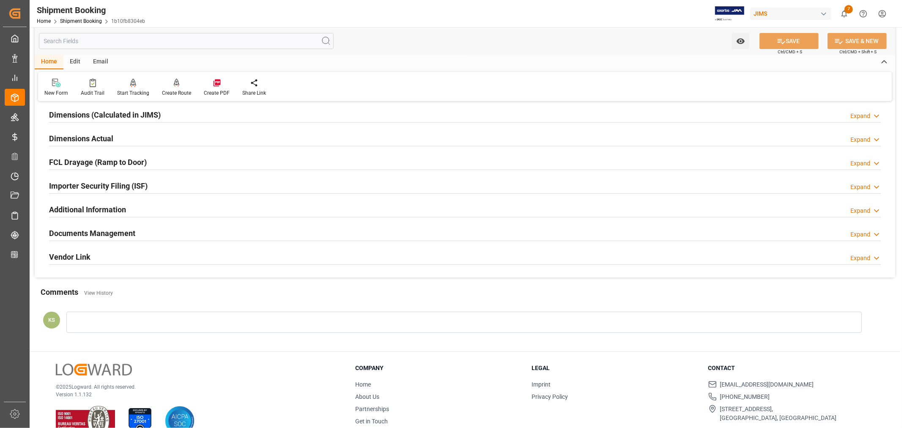
click at [153, 185] on div "Importer Security Filing (ISF) Expand" at bounding box center [464, 185] width 831 height 16
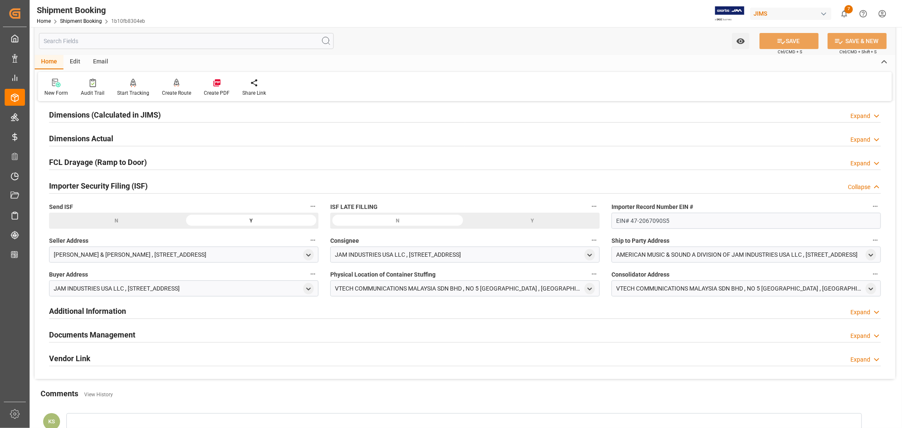
click at [153, 185] on div "Importer Security Filing (ISF) Collapse" at bounding box center [464, 185] width 831 height 16
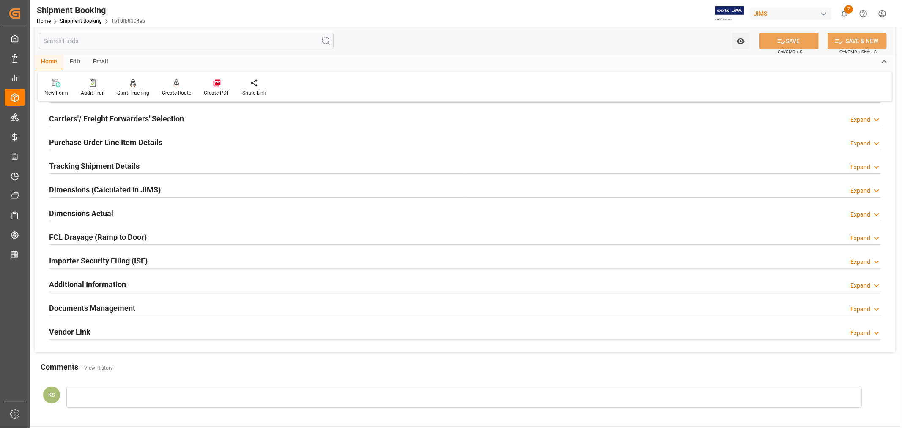
scroll to position [0, 0]
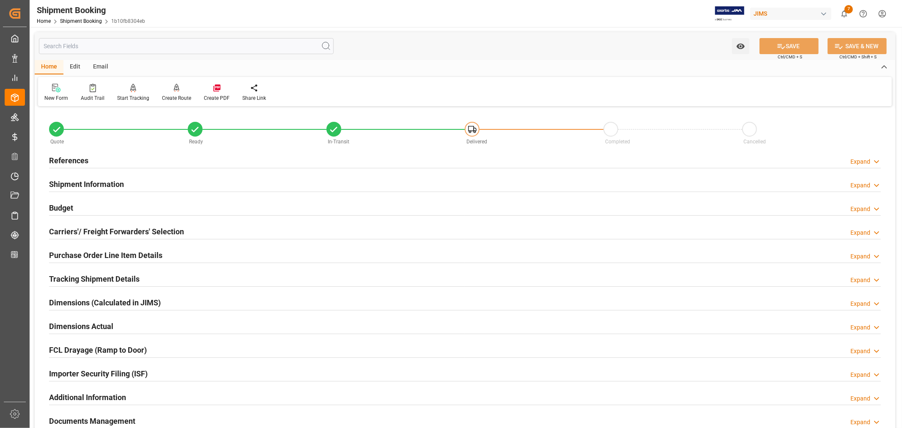
click at [79, 161] on h2 "References" at bounding box center [68, 160] width 39 height 11
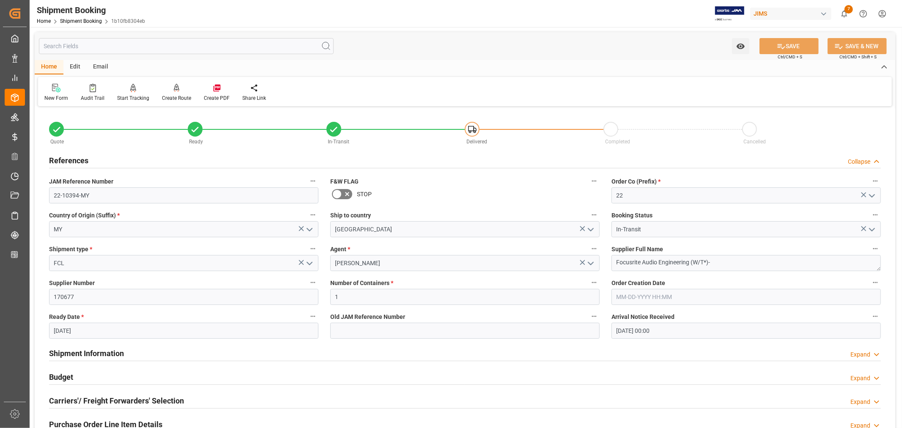
click at [79, 161] on h2 "References" at bounding box center [68, 160] width 39 height 11
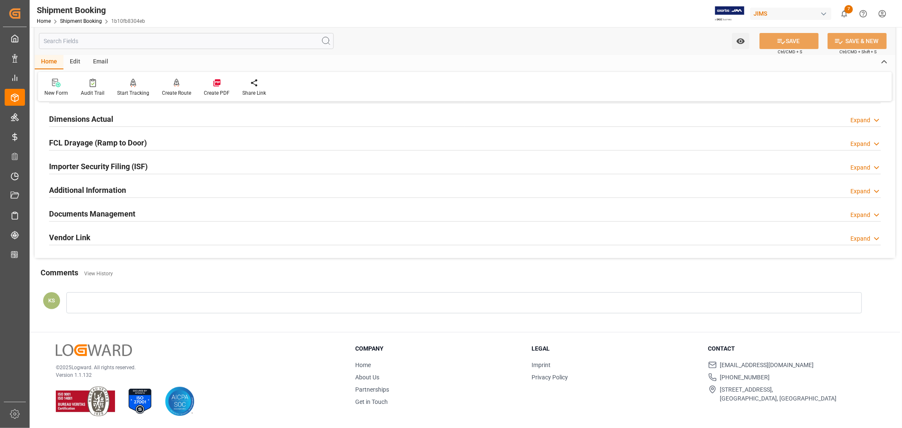
scroll to position [208, 0]
click at [142, 164] on h2 "Importer Security Filing (ISF)" at bounding box center [98, 166] width 98 height 11
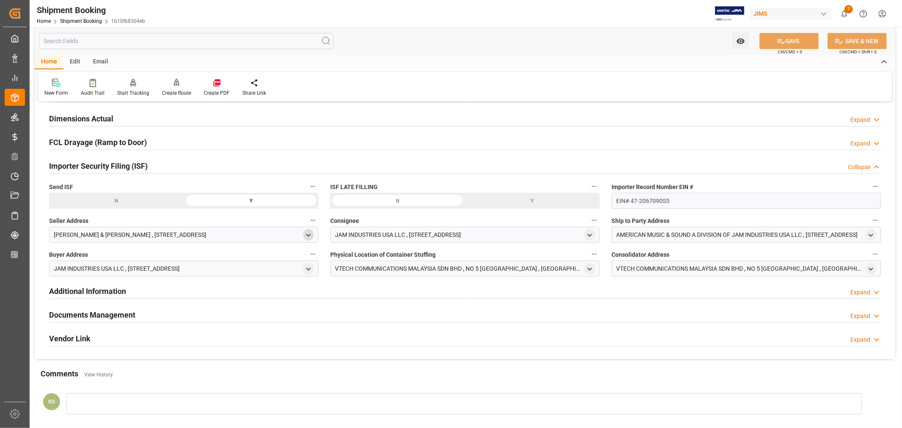
click at [309, 234] on icon "open menu" at bounding box center [308, 235] width 7 height 7
click at [217, 258] on input at bounding box center [171, 260] width 232 height 16
type input "focu"
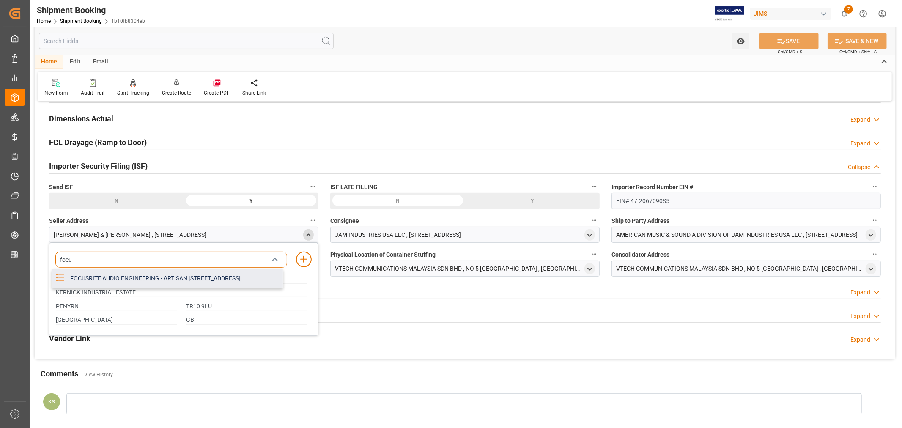
click at [145, 281] on div "FOCUSRITE AUDIO ENGINEERING - ARTISAN HILLBOTTOM RD, HIGH WYCOMBE, BUCKINGHAMSH…" at bounding box center [174, 278] width 218 height 19
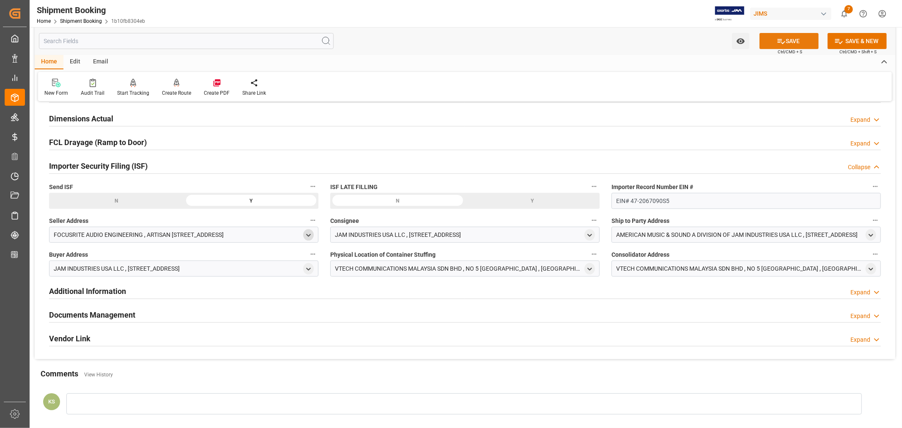
click at [786, 41] on button "SAVE" at bounding box center [788, 41] width 59 height 16
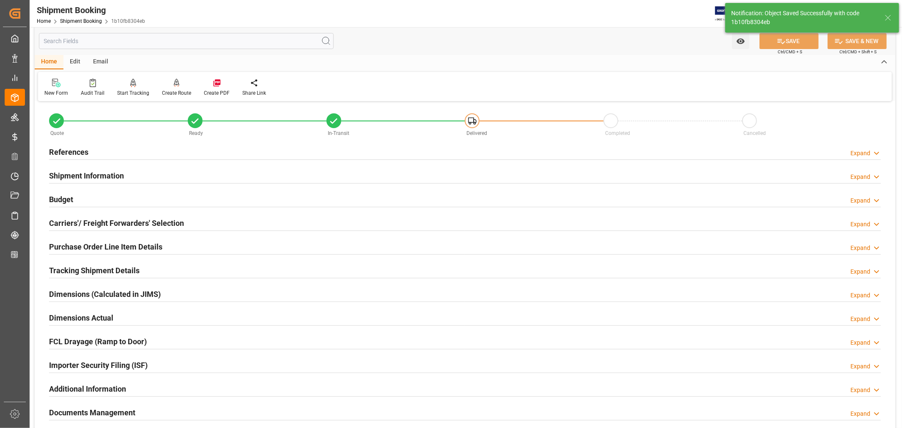
scroll to position [0, 0]
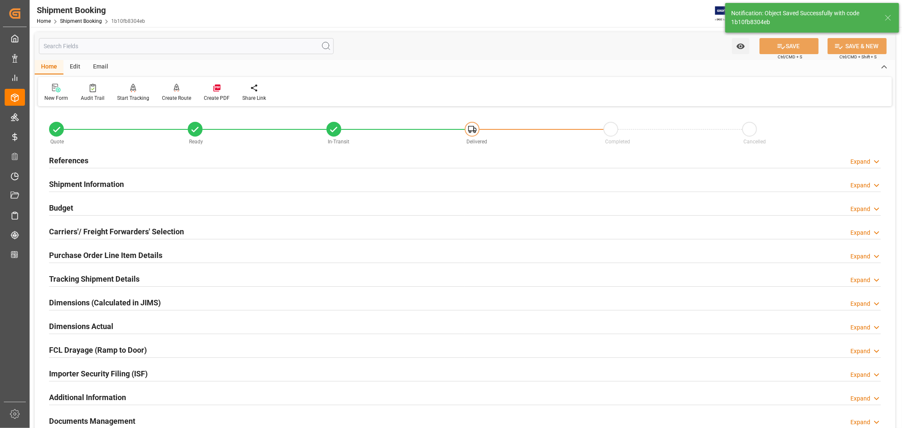
click at [91, 250] on h2 "Purchase Order Line Item Details" at bounding box center [105, 254] width 113 height 11
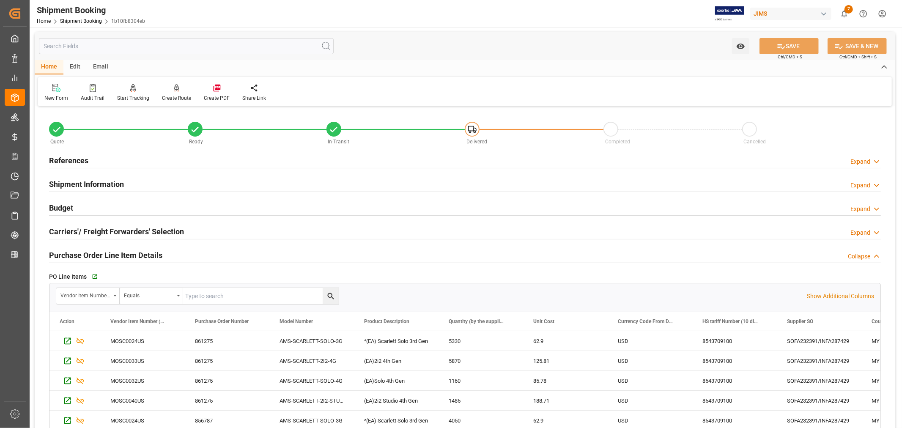
click at [91, 250] on h2 "Purchase Order Line Item Details" at bounding box center [105, 254] width 113 height 11
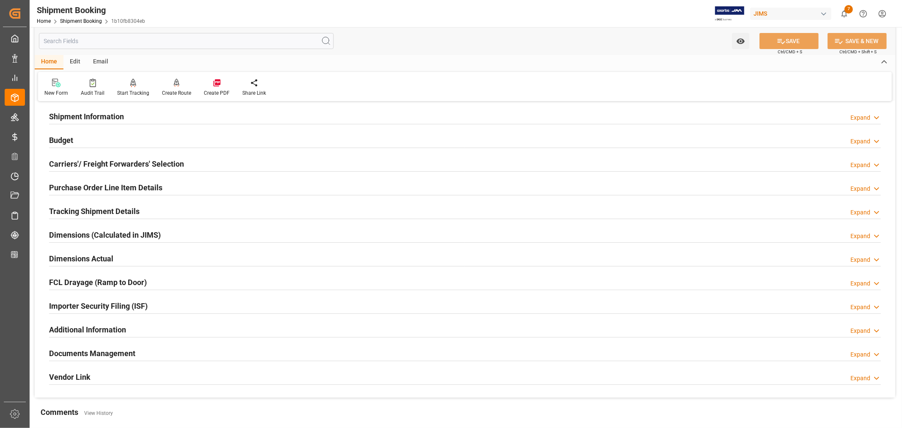
scroll to position [208, 0]
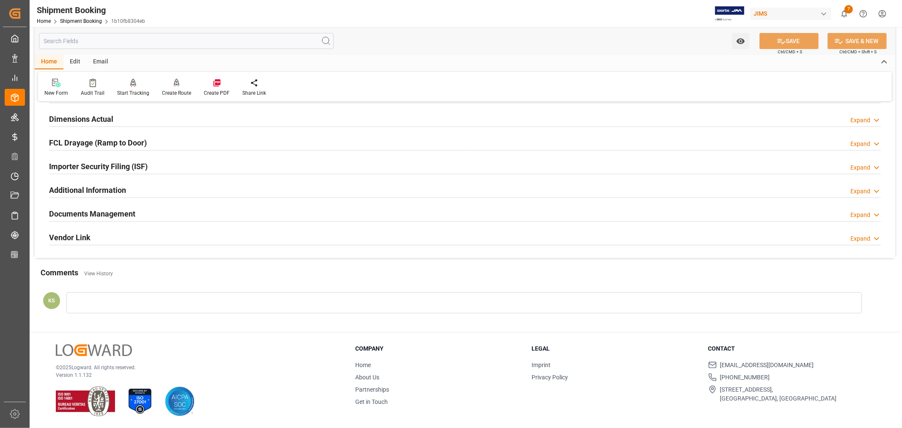
click at [164, 167] on div "Importer Security Filing (ISF) Expand" at bounding box center [464, 166] width 831 height 16
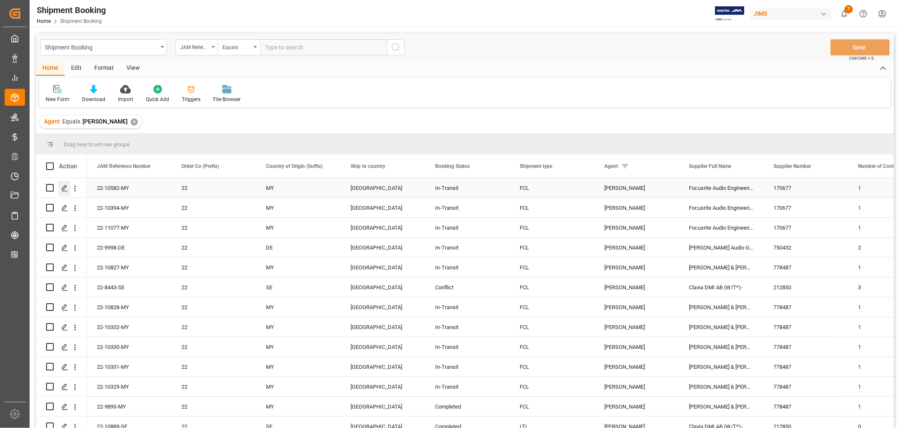
click at [63, 188] on icon "Press SPACE to select this row." at bounding box center [64, 188] width 7 height 7
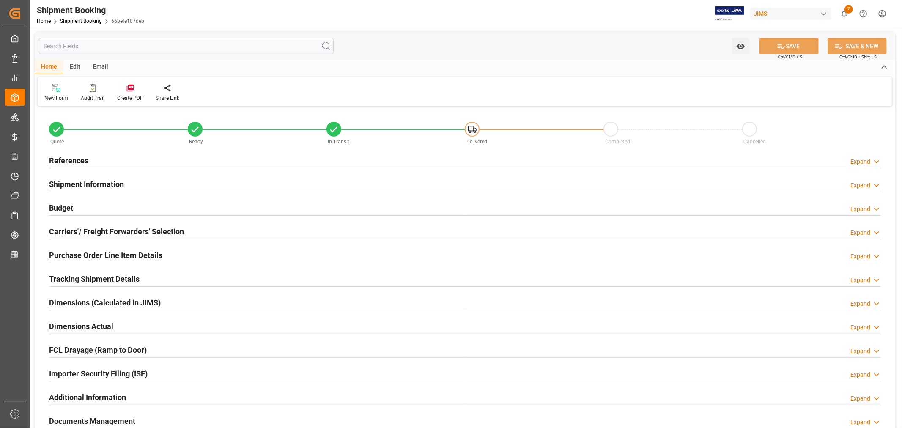
type input "7"
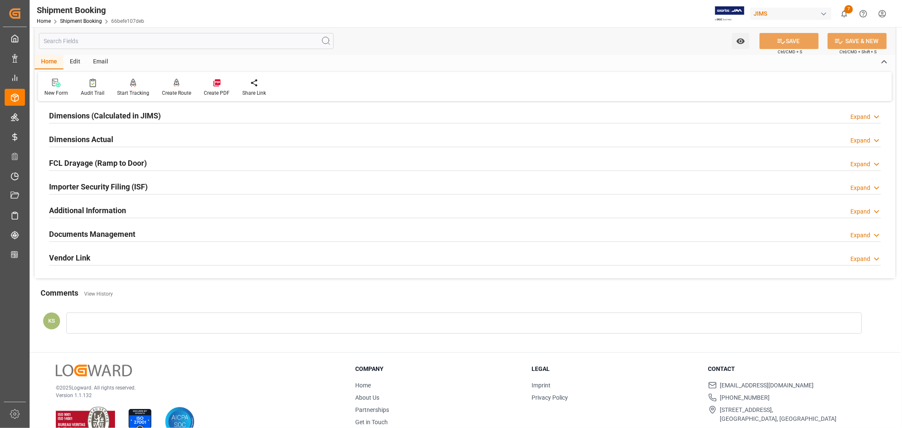
scroll to position [188, 0]
click at [183, 189] on div "Importer Security Filing (ISF) Expand" at bounding box center [464, 185] width 831 height 16
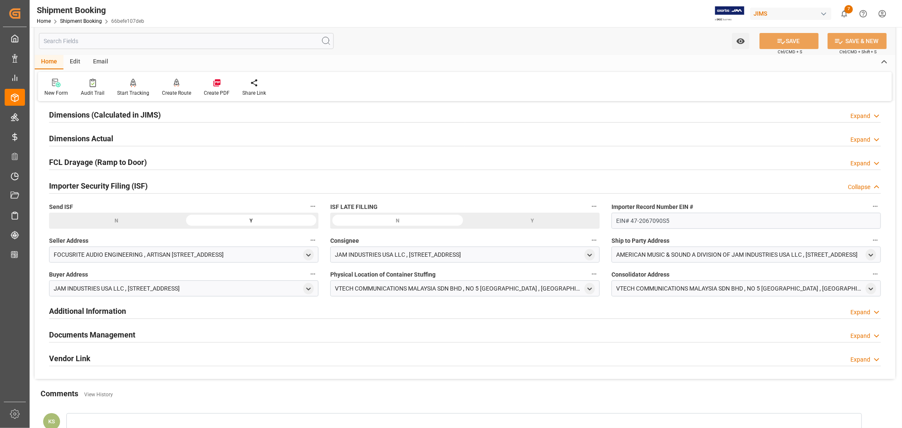
click at [158, 183] on div "Importer Security Filing (ISF) Collapse" at bounding box center [464, 185] width 831 height 16
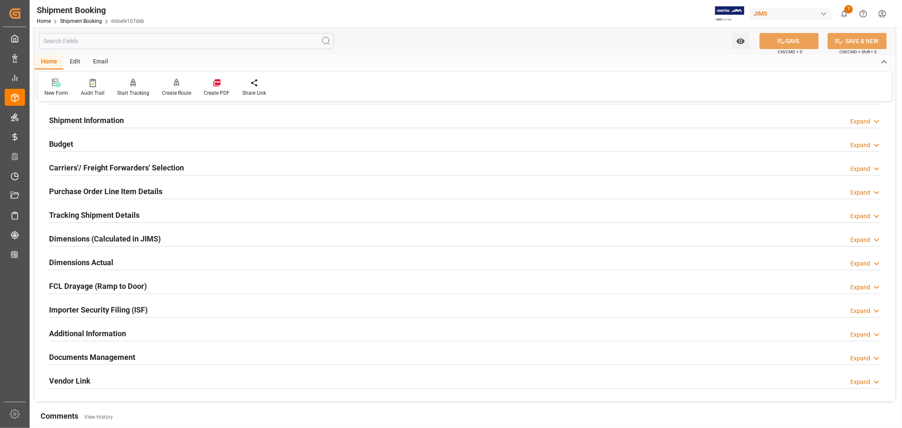
scroll to position [47, 0]
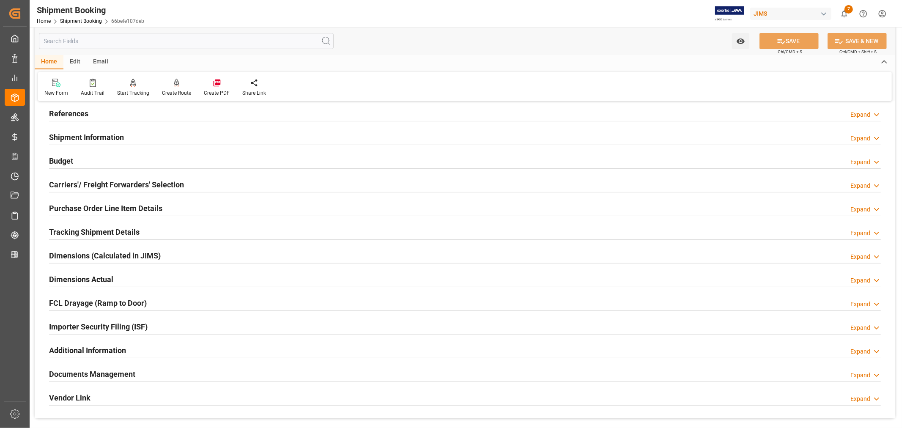
click at [138, 205] on h2 "Purchase Order Line Item Details" at bounding box center [105, 207] width 113 height 11
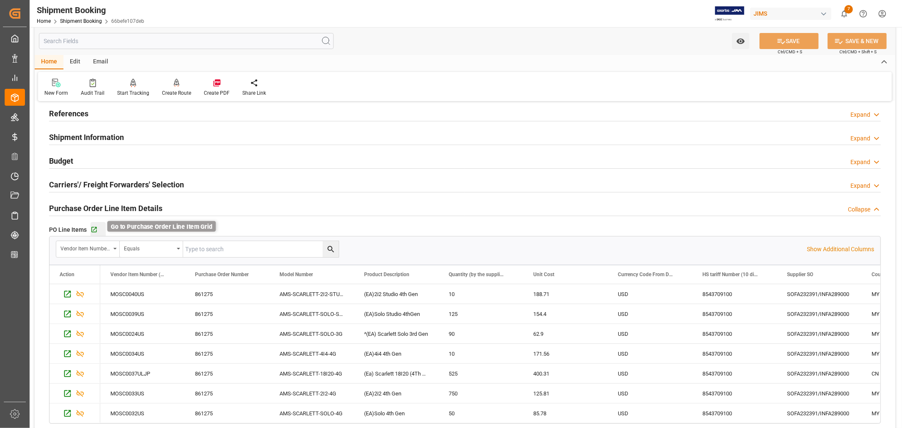
click at [94, 228] on icon "button" at bounding box center [93, 229] width 7 height 7
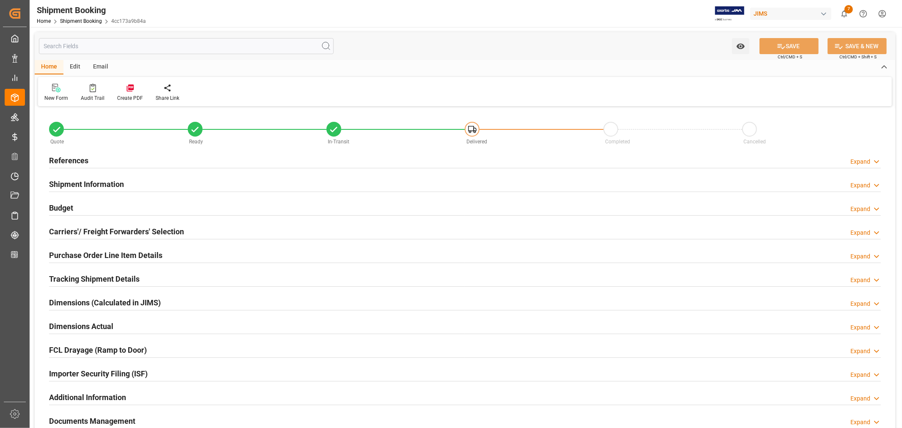
type input "50"
click at [92, 176] on div "Shipment Information" at bounding box center [86, 183] width 75 height 16
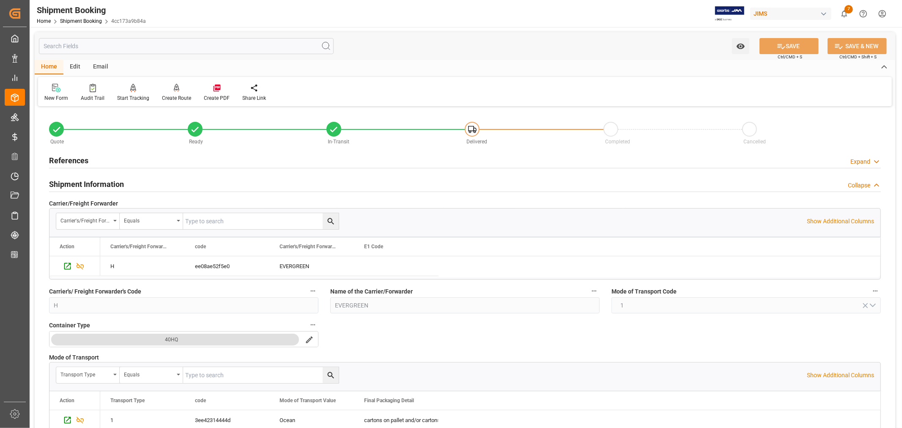
click at [79, 173] on div "Shipment Information Collapse" at bounding box center [464, 184] width 843 height 24
click at [78, 180] on h2 "Shipment Information" at bounding box center [86, 183] width 75 height 11
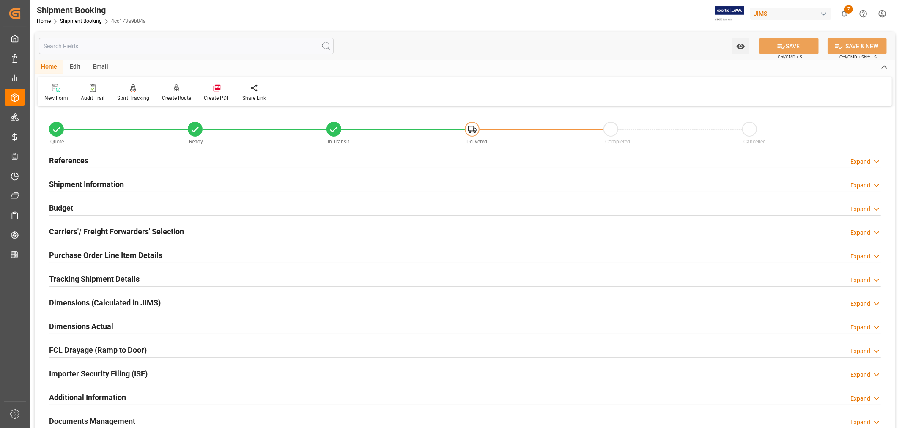
click at [69, 208] on h2 "Budget" at bounding box center [61, 207] width 24 height 11
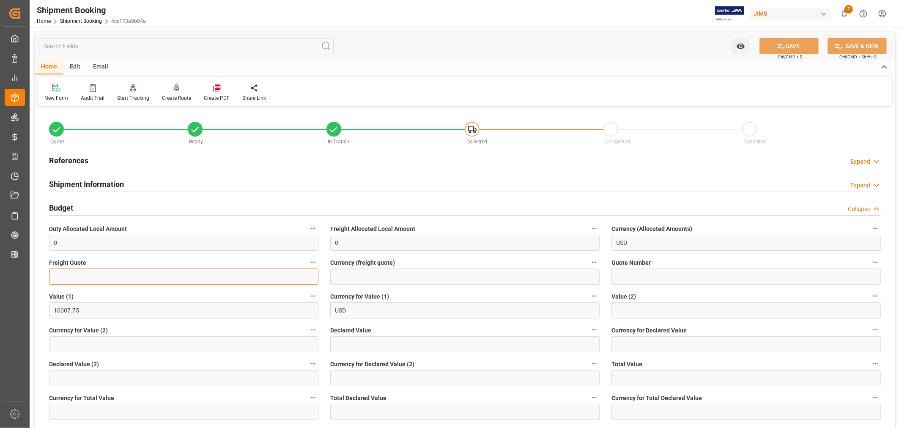
click at [66, 275] on input "text" at bounding box center [183, 276] width 269 height 16
type input "6600"
click at [364, 280] on input at bounding box center [464, 276] width 269 height 16
type input "USD"
click at [785, 47] on button "SAVE" at bounding box center [788, 46] width 59 height 16
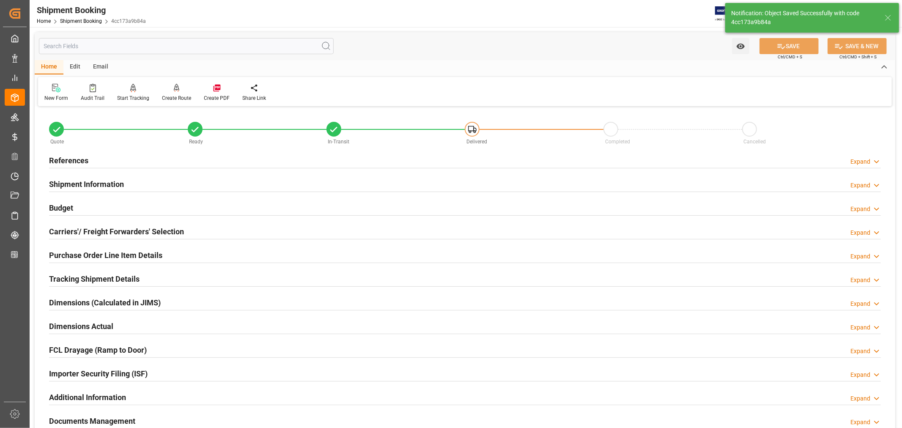
click at [99, 229] on h2 "Carriers'/ Freight Forwarders' Selection" at bounding box center [116, 231] width 135 height 11
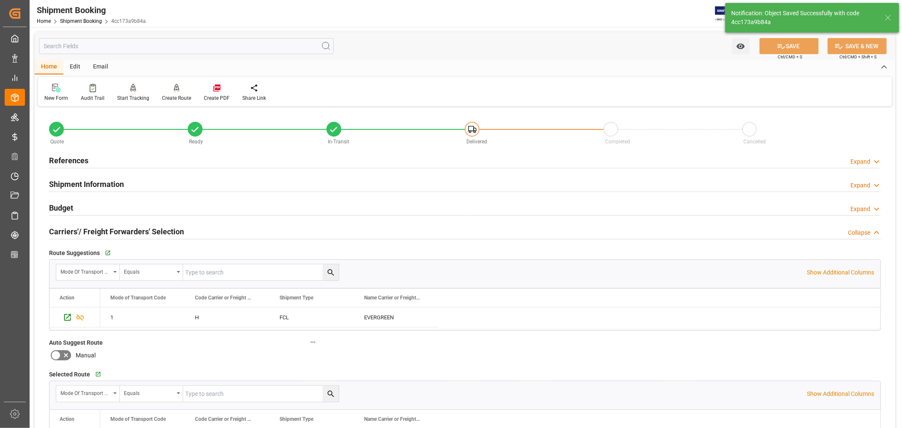
click at [99, 229] on h2 "Carriers'/ Freight Forwarders' Selection" at bounding box center [116, 231] width 135 height 11
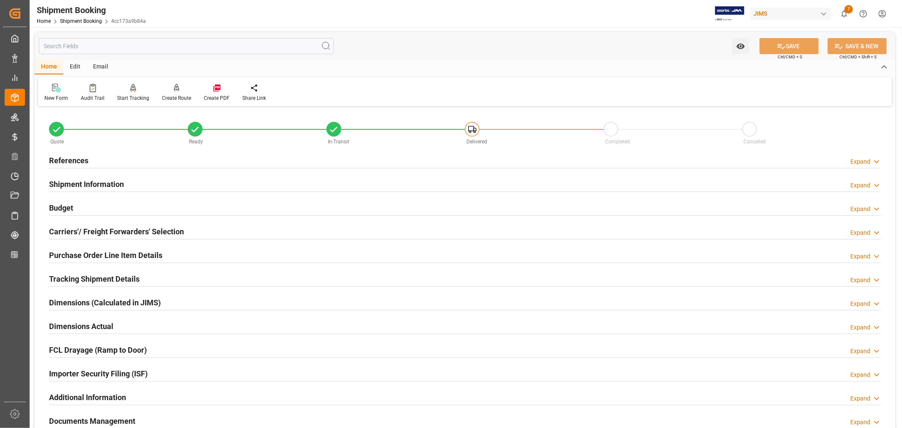
click at [108, 254] on h2 "Purchase Order Line Item Details" at bounding box center [105, 254] width 113 height 11
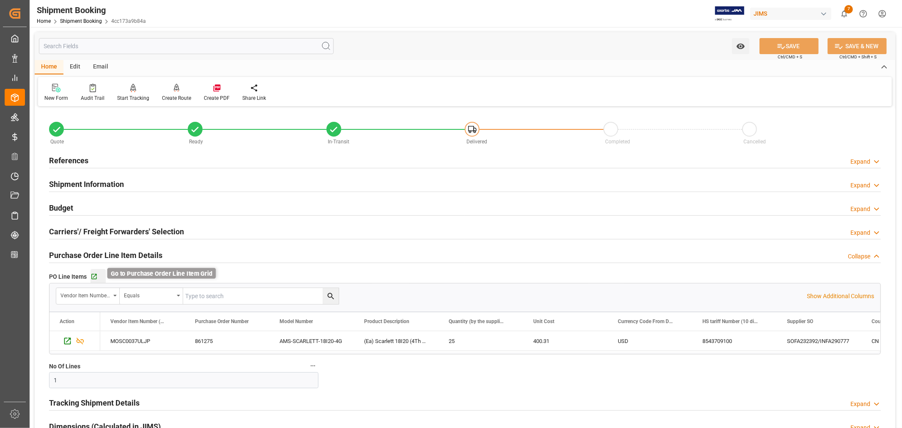
click at [96, 277] on icon "button" at bounding box center [93, 276] width 5 height 5
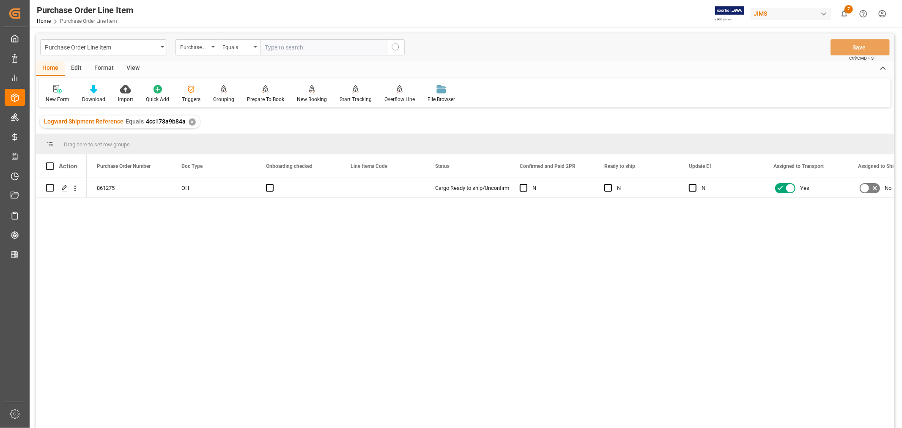
click at [137, 66] on div "View" at bounding box center [133, 68] width 26 height 14
click at [56, 101] on div "Default" at bounding box center [54, 100] width 16 height 8
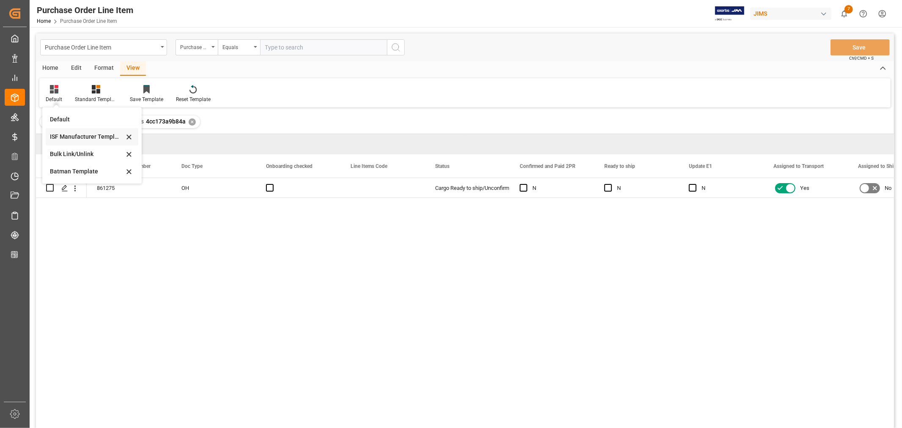
click at [68, 133] on div "ISF Manufacturer Template" at bounding box center [87, 136] width 74 height 9
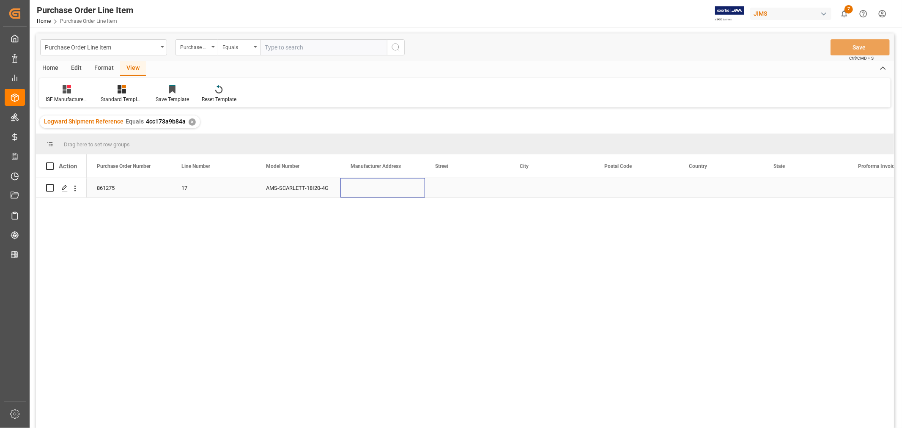
click at [375, 183] on div "Press SPACE to select this row." at bounding box center [382, 187] width 85 height 19
click at [369, 186] on div "Press SPACE to select this row." at bounding box center [382, 187] width 85 height 19
click at [354, 191] on input "Press SPACE to select this row." at bounding box center [382, 193] width 71 height 16
paste input "Vtech Communications Malaysia SDN BHD"
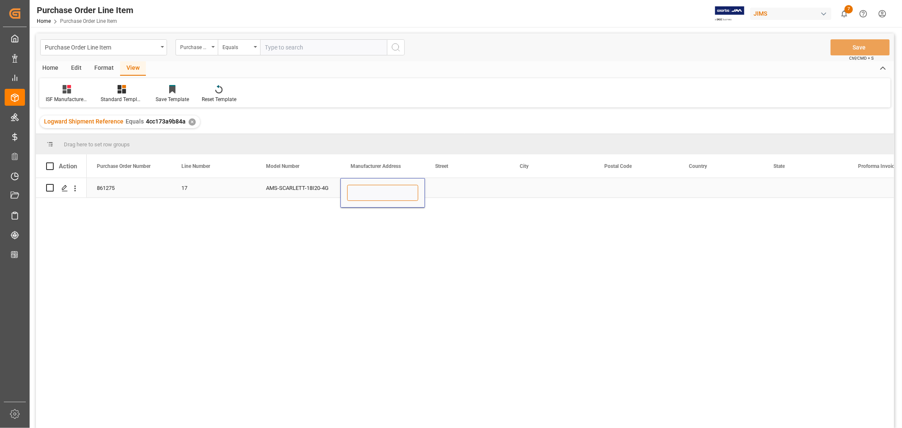
type input "Vtech Communications Malaysia SDN BHD"
click at [441, 186] on div "Press SPACE to select this row." at bounding box center [467, 187] width 85 height 19
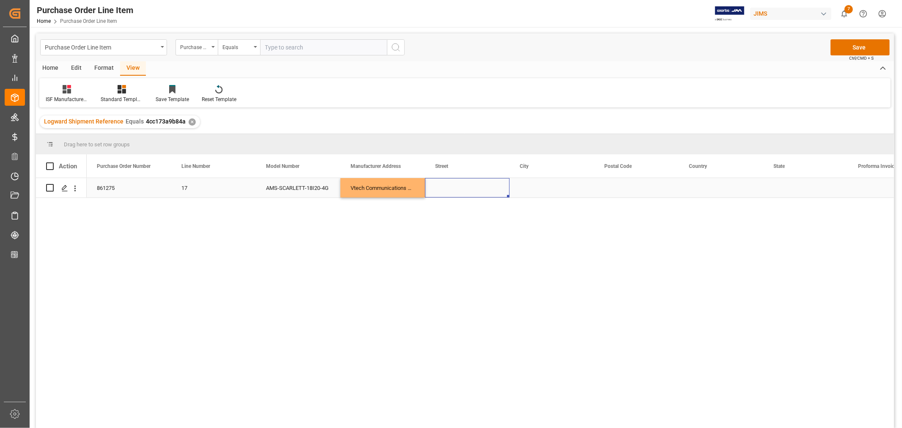
click at [453, 187] on div "Press SPACE to select this row." at bounding box center [467, 187] width 85 height 19
click at [435, 193] on input "Press SPACE to select this row." at bounding box center [467, 193] width 71 height 16
paste input "No.5 [GEOGRAPHIC_DATA]"
type input "No.5 [GEOGRAPHIC_DATA]"
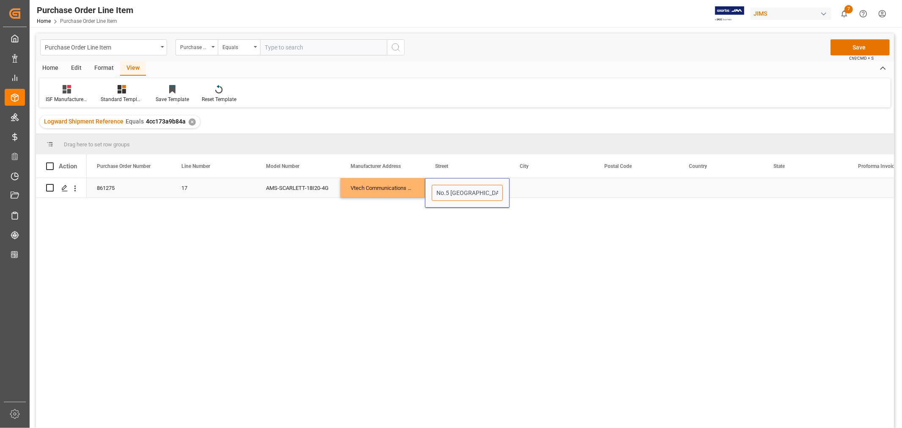
scroll to position [0, 28]
click at [528, 188] on div "Press SPACE to select this row." at bounding box center [551, 187] width 85 height 19
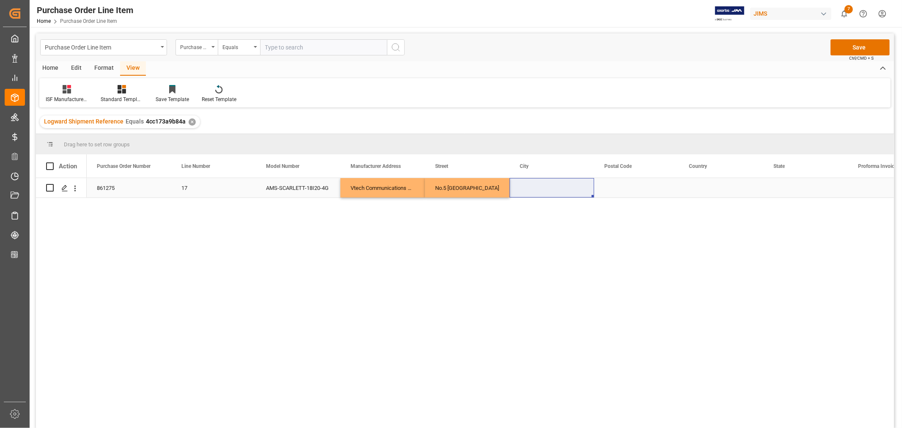
click at [548, 190] on div "Press SPACE to select this row." at bounding box center [551, 187] width 85 height 19
click at [532, 191] on input "Press SPACE to select this row." at bounding box center [551, 193] width 71 height 16
paste input "MUAR"
type input "MUAR"
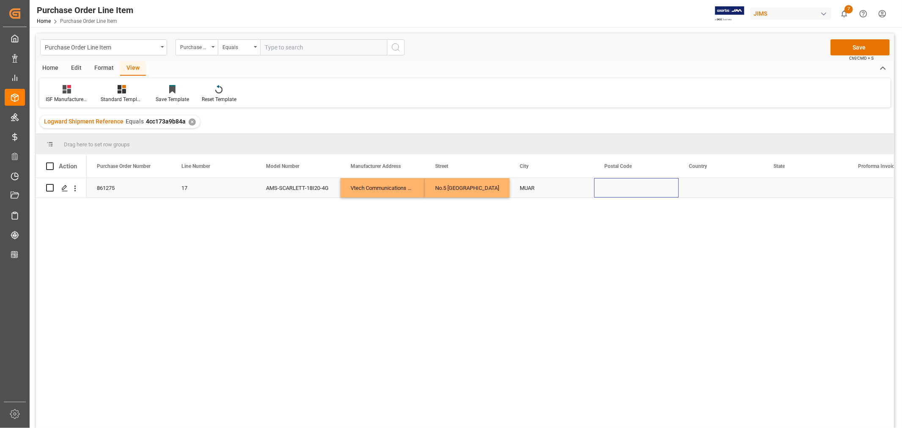
click at [615, 189] on div "Press SPACE to select this row." at bounding box center [636, 187] width 85 height 19
click at [615, 183] on div "Press SPACE to select this row." at bounding box center [636, 187] width 85 height 19
click at [615, 191] on input "Press SPACE to select this row." at bounding box center [636, 193] width 71 height 16
paste input "84000"
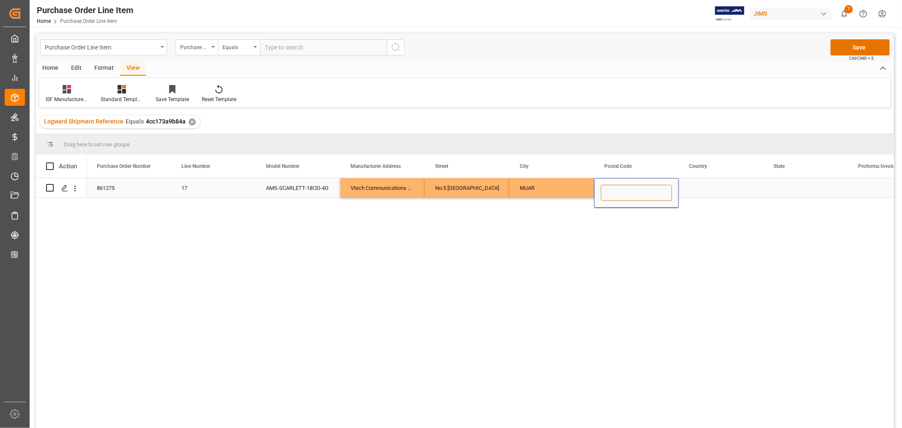
type input "84000"
click at [702, 189] on div "Press SPACE to select this row." at bounding box center [720, 187] width 85 height 19
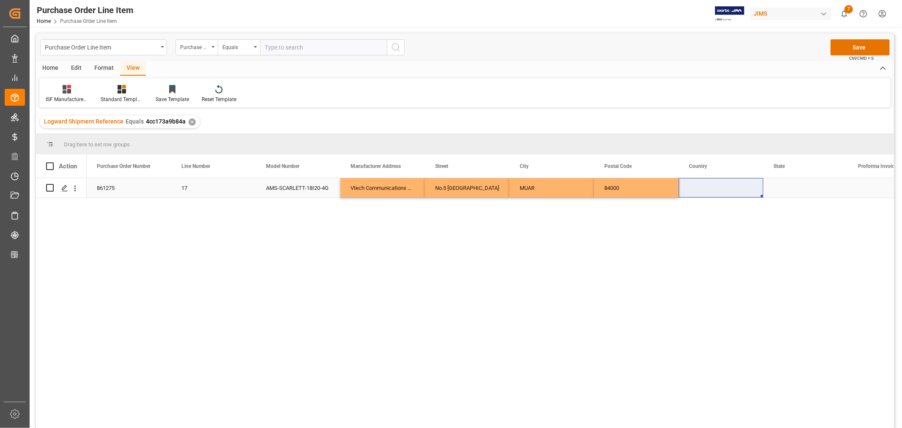
click at [707, 184] on div "Press SPACE to select this row." at bounding box center [720, 187] width 85 height 19
click at [694, 189] on input "Press SPACE to select this row." at bounding box center [720, 193] width 71 height 16
paste input "MY"
type input "MY"
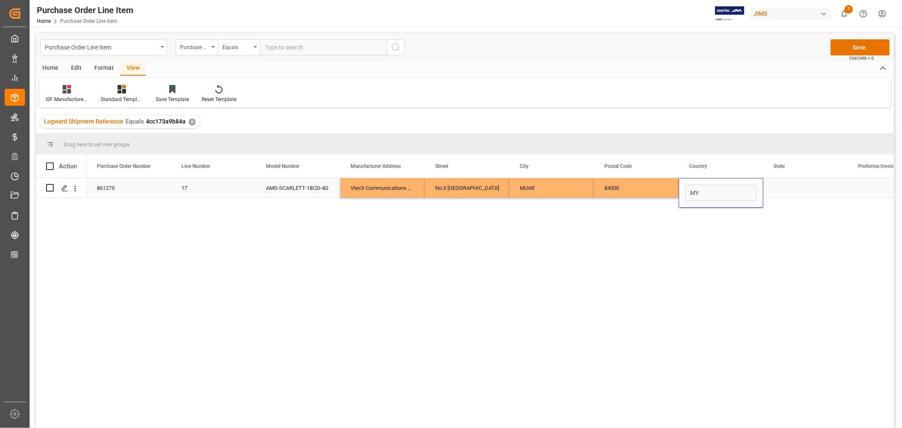
click at [785, 188] on div "Press SPACE to select this row." at bounding box center [805, 187] width 85 height 19
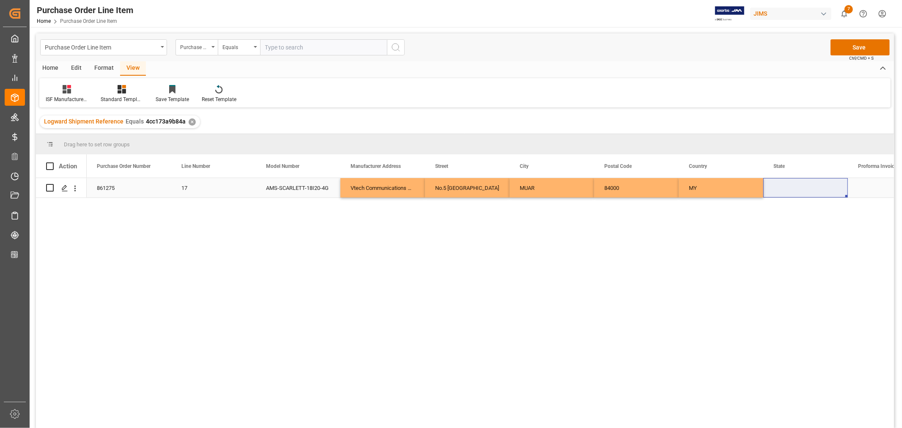
click at [777, 183] on div "Press SPACE to select this row." at bounding box center [805, 187] width 85 height 19
click at [777, 188] on input "Press SPACE to select this row." at bounding box center [805, 193] width 71 height 16
paste input "[GEOGRAPHIC_DATA]"
type input "[GEOGRAPHIC_DATA]"
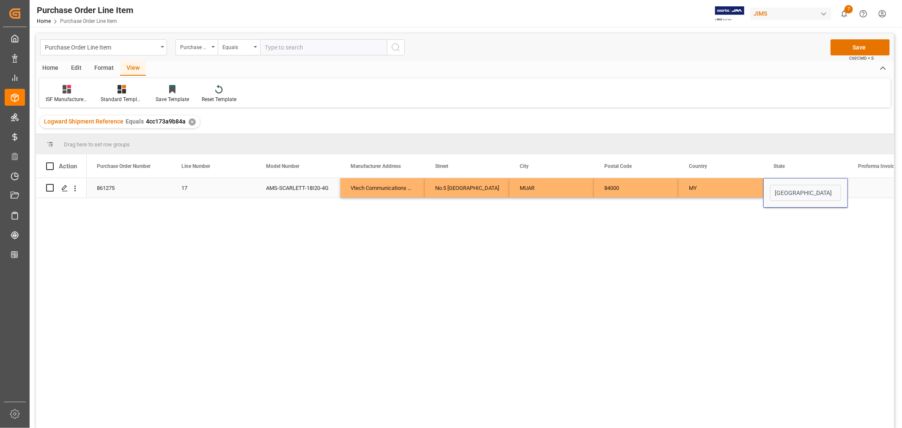
click at [702, 188] on div "MY" at bounding box center [720, 187] width 85 height 19
click at [859, 46] on button "Save" at bounding box center [859, 47] width 59 height 16
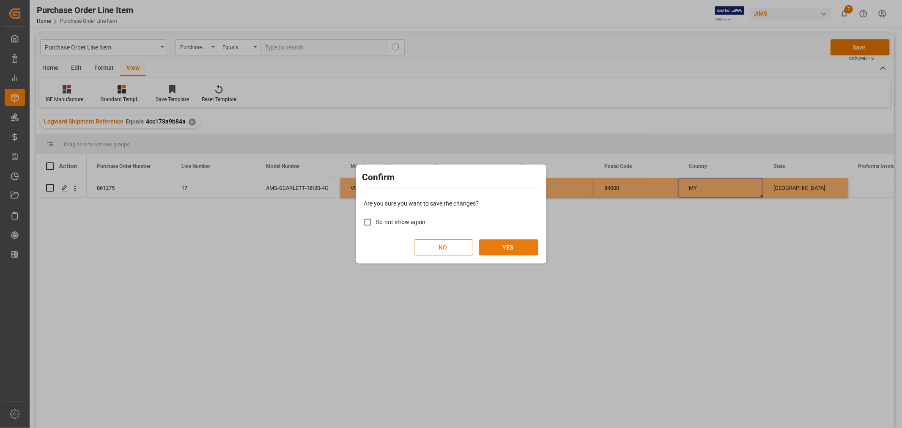
click at [506, 247] on button "YES" at bounding box center [508, 247] width 59 height 16
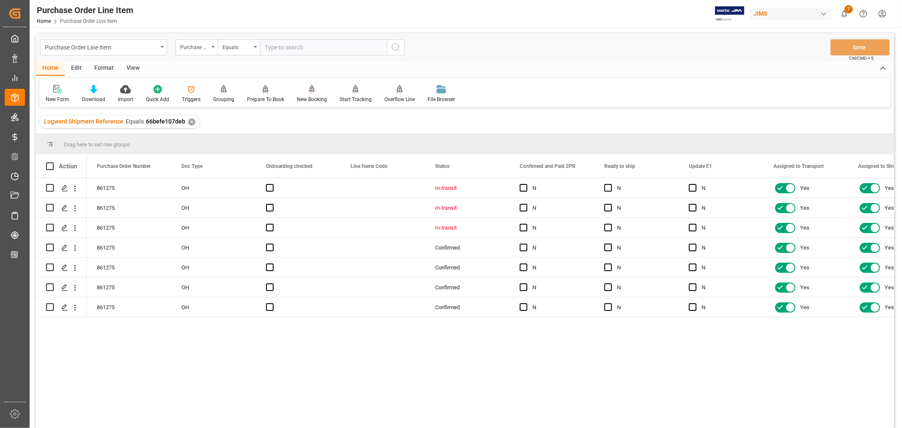
click at [136, 66] on div "View" at bounding box center [133, 68] width 26 height 14
click at [55, 98] on div "Default" at bounding box center [54, 100] width 16 height 8
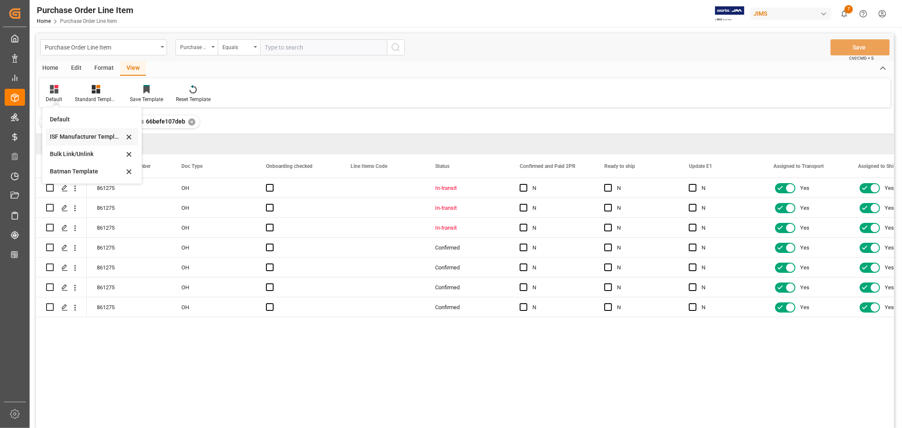
click at [65, 130] on div "ISF Manufacturer Template" at bounding box center [92, 136] width 93 height 17
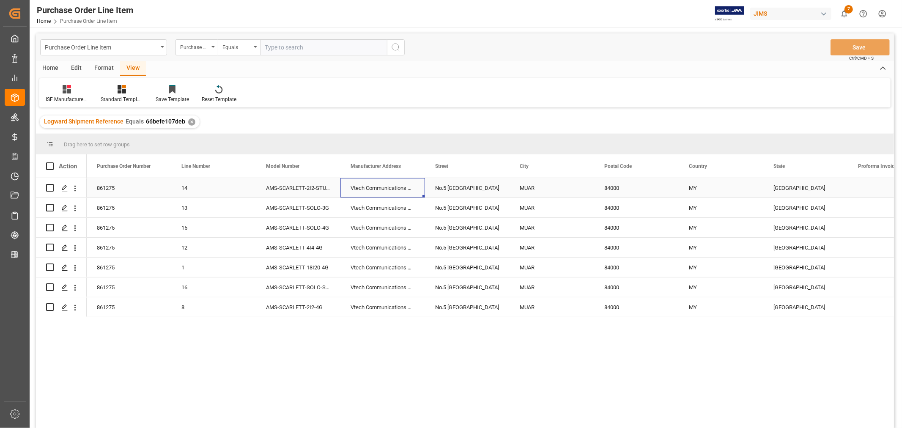
click at [386, 186] on div "Vtech Communications Malaysia SDN BHD" at bounding box center [382, 187] width 85 height 19
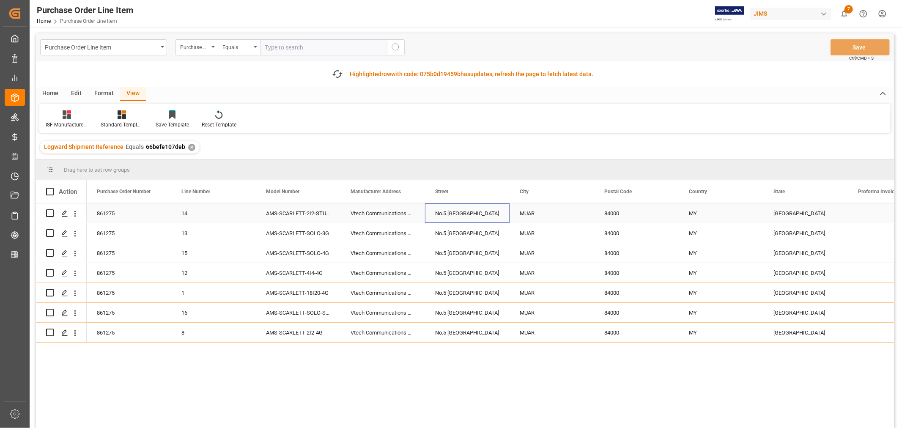
click at [461, 213] on div "No.5 Tanjung Agas Industrial Area" at bounding box center [467, 212] width 85 height 19
click at [533, 213] on div "MUAR" at bounding box center [551, 212] width 85 height 19
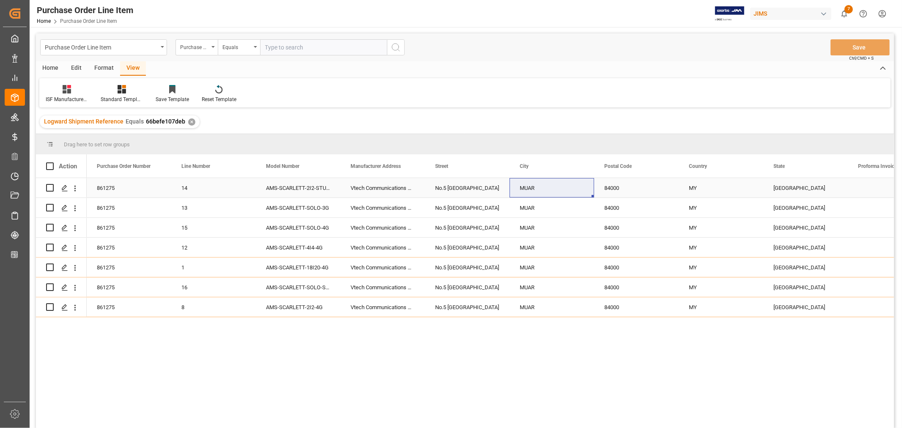
drag, startPoint x: 610, startPoint y: 183, endPoint x: 636, endPoint y: 184, distance: 26.6
click at [610, 183] on div "84000" at bounding box center [636, 187] width 85 height 19
click at [695, 188] on div "MY" at bounding box center [720, 187] width 85 height 19
click at [787, 186] on div "JOHOR" at bounding box center [805, 187] width 85 height 19
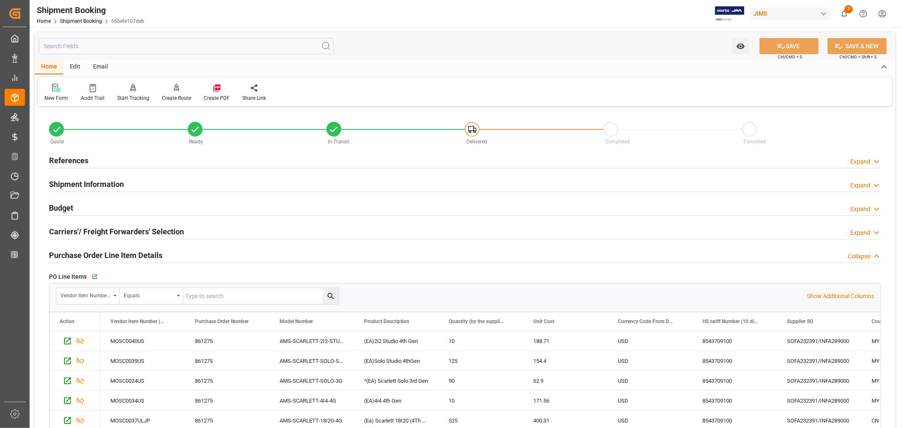
scroll to position [47, 0]
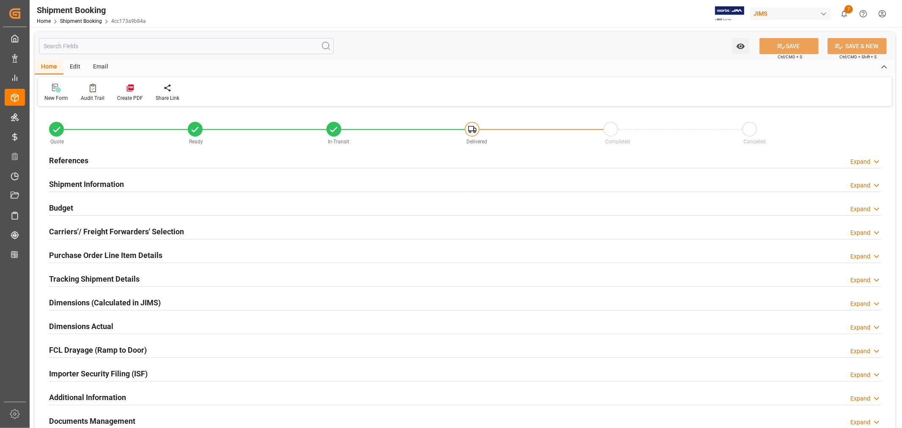
type input "1"
click at [127, 250] on h2 "Purchase Order Line Item Details" at bounding box center [105, 254] width 113 height 11
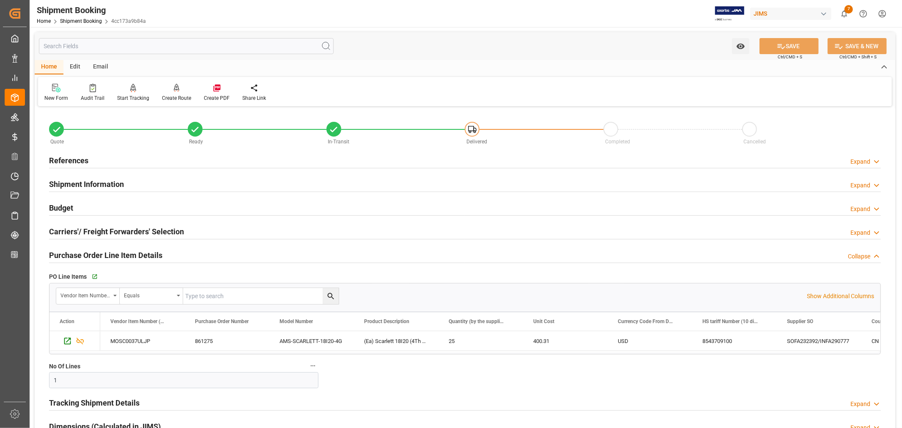
click at [127, 250] on h2 "Purchase Order Line Item Details" at bounding box center [105, 254] width 113 height 11
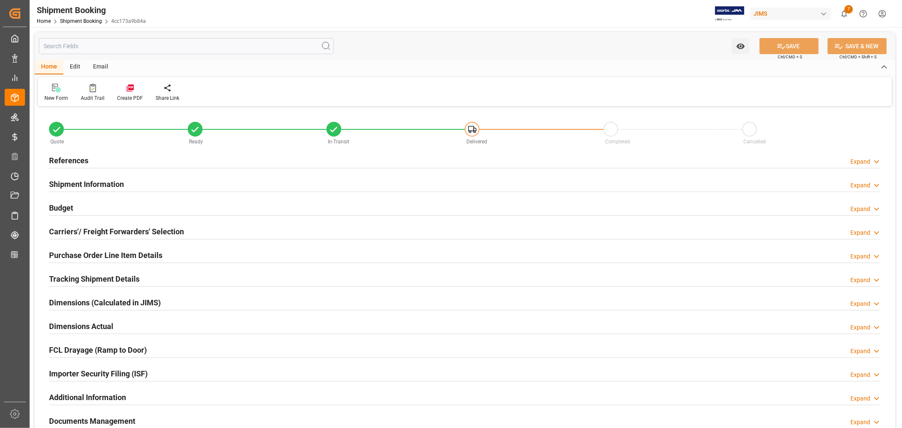
type input "1"
click at [125, 257] on h2 "Purchase Order Line Item Details" at bounding box center [105, 254] width 113 height 11
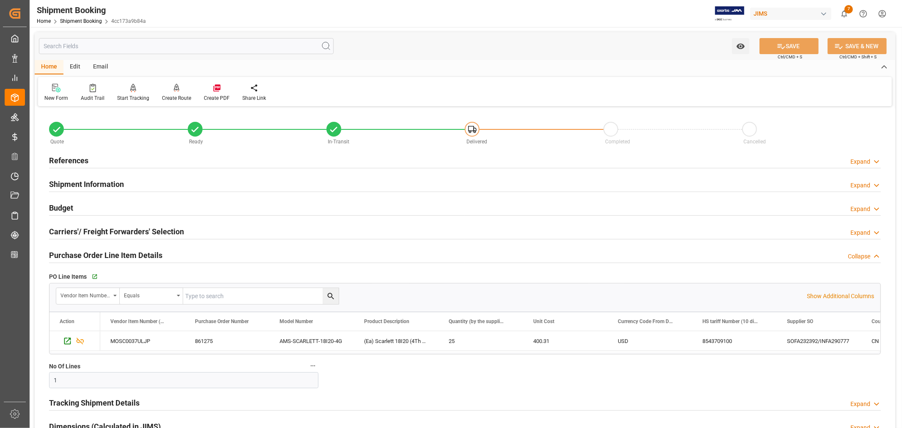
click at [125, 257] on h2 "Purchase Order Line Item Details" at bounding box center [105, 254] width 113 height 11
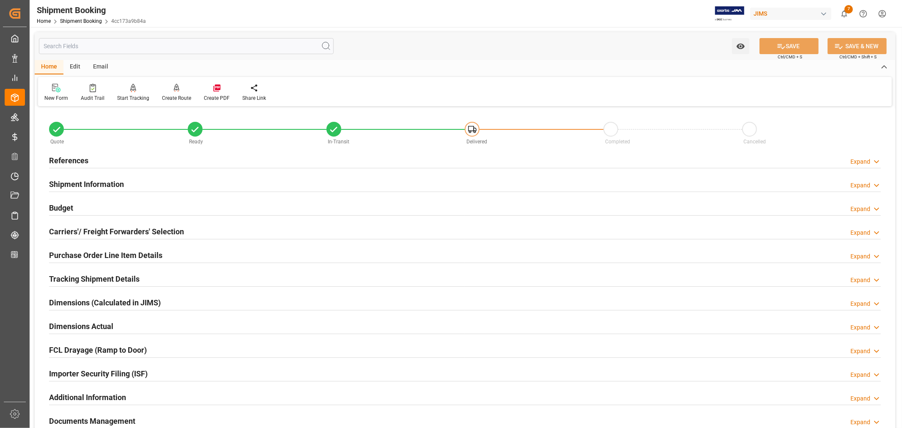
click at [77, 160] on h2 "References" at bounding box center [68, 160] width 39 height 11
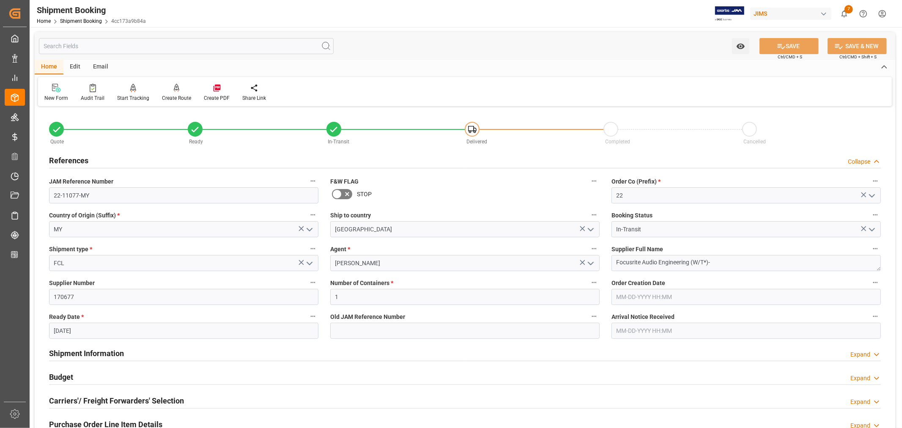
click at [77, 160] on h2 "References" at bounding box center [68, 160] width 39 height 11
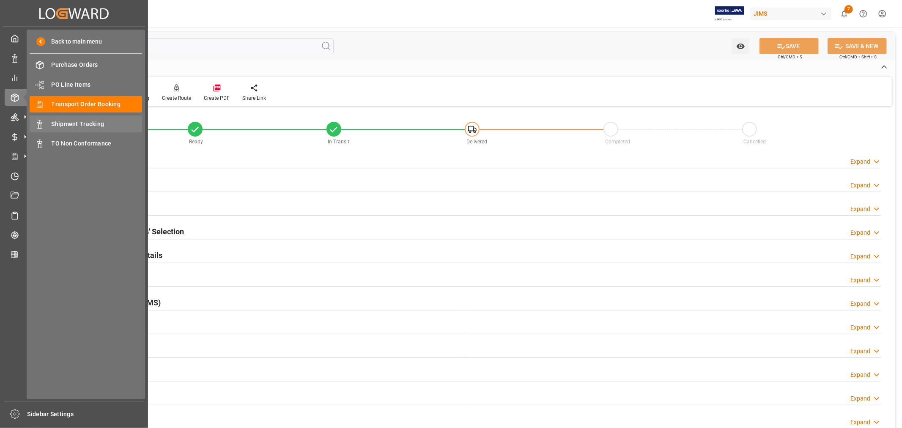
click at [89, 123] on span "Shipment Tracking" at bounding box center [97, 124] width 91 height 9
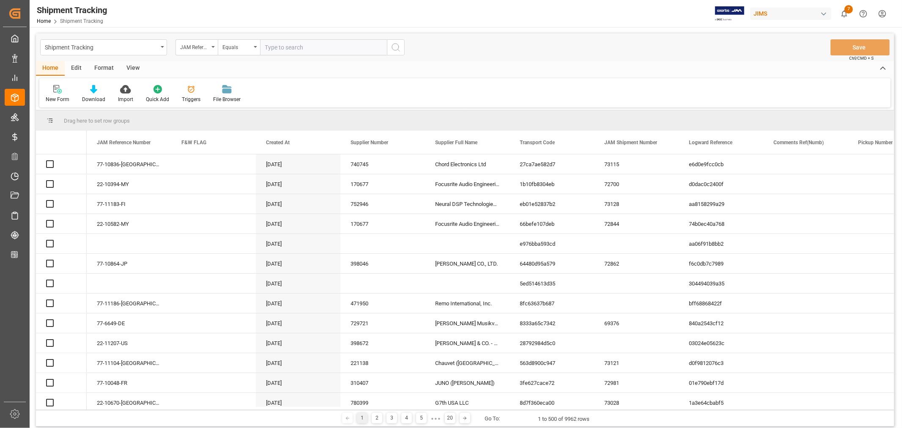
click at [213, 46] on icon "open menu" at bounding box center [212, 47] width 3 height 2
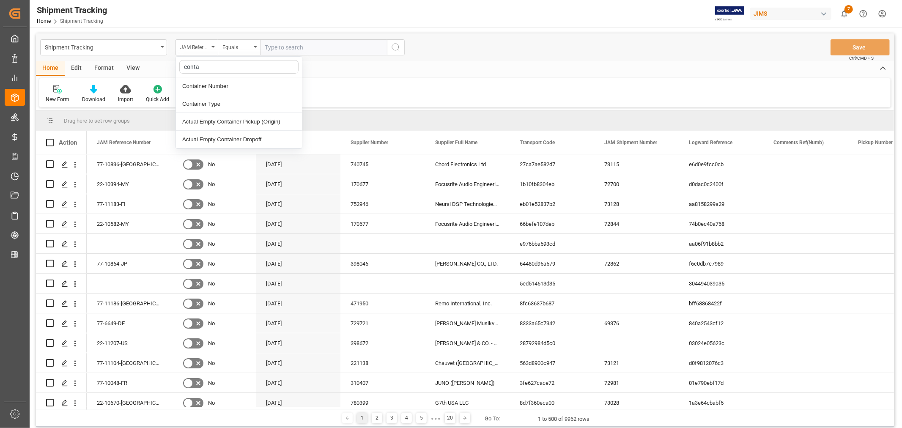
type input "contai"
click at [207, 85] on div "Container Number" at bounding box center [239, 86] width 126 height 18
click at [269, 48] on input "text" at bounding box center [323, 47] width 127 height 16
paste input "OCGU2003320"
type input "OCGU2003320"
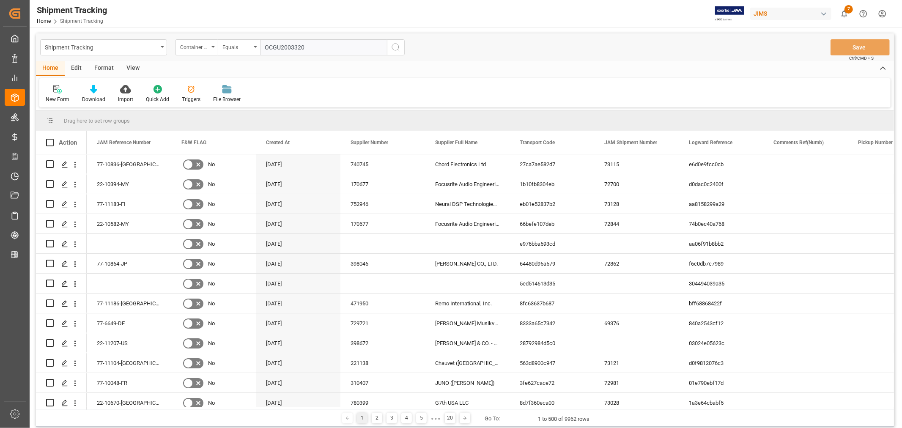
click at [396, 46] on icon "search button" at bounding box center [396, 47] width 10 height 10
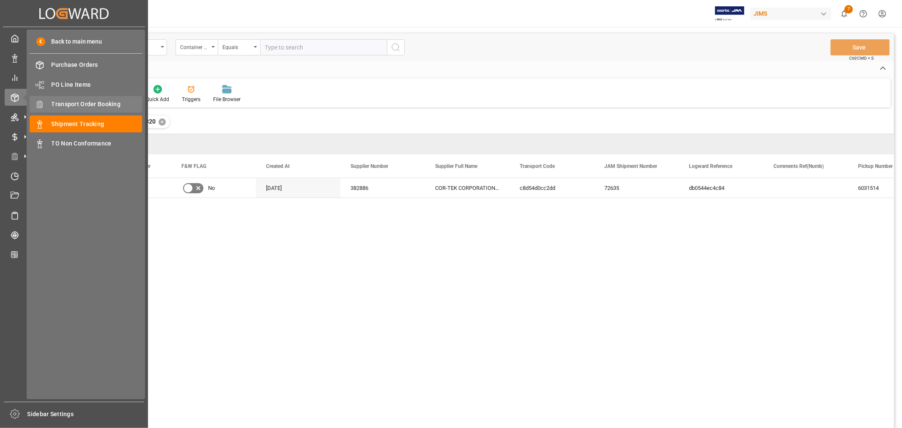
click at [95, 103] on span "Transport Order Booking" at bounding box center [97, 104] width 91 height 9
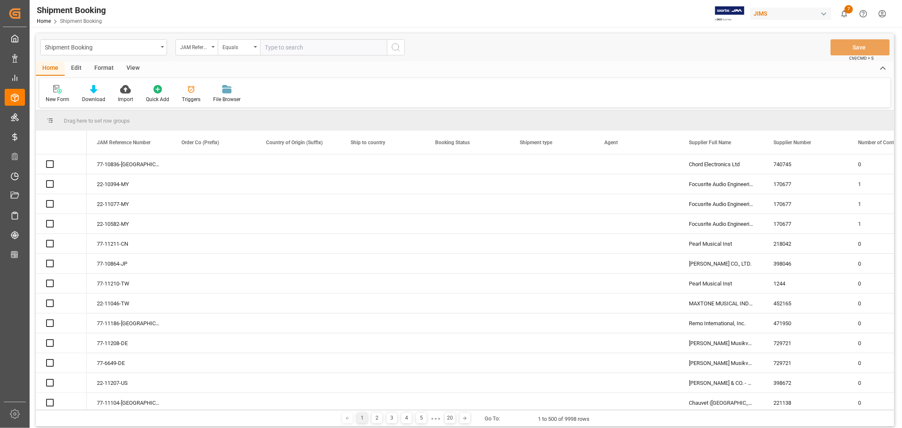
click at [270, 48] on input "text" at bounding box center [323, 47] width 127 height 16
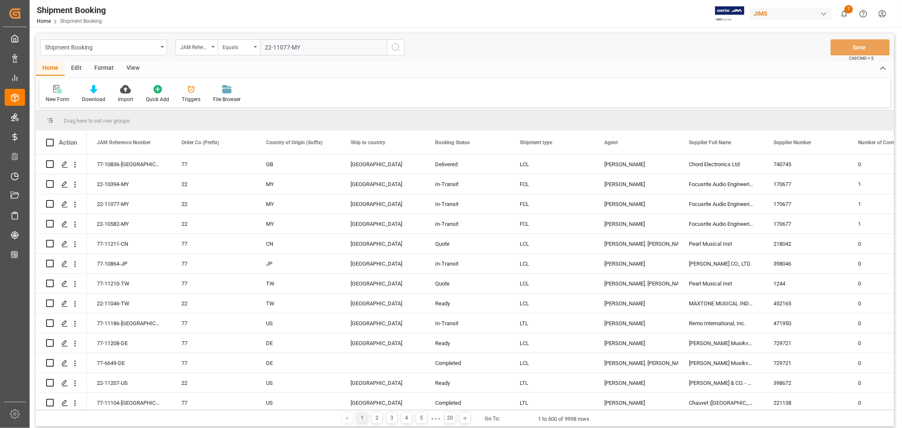
type input "22-11077-MY"
click at [397, 49] on circle "search button" at bounding box center [395, 47] width 7 height 7
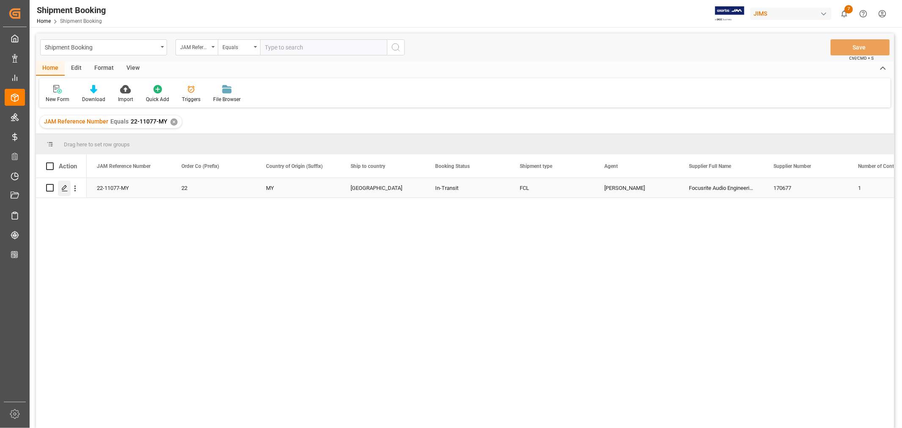
click at [66, 188] on icon "Press SPACE to select this row." at bounding box center [64, 188] width 7 height 7
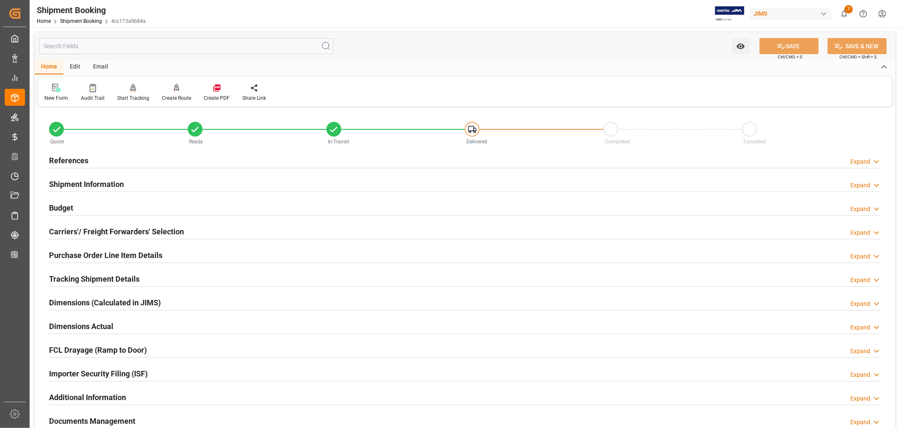
click at [81, 250] on h2 "Purchase Order Line Item Details" at bounding box center [105, 254] width 113 height 11
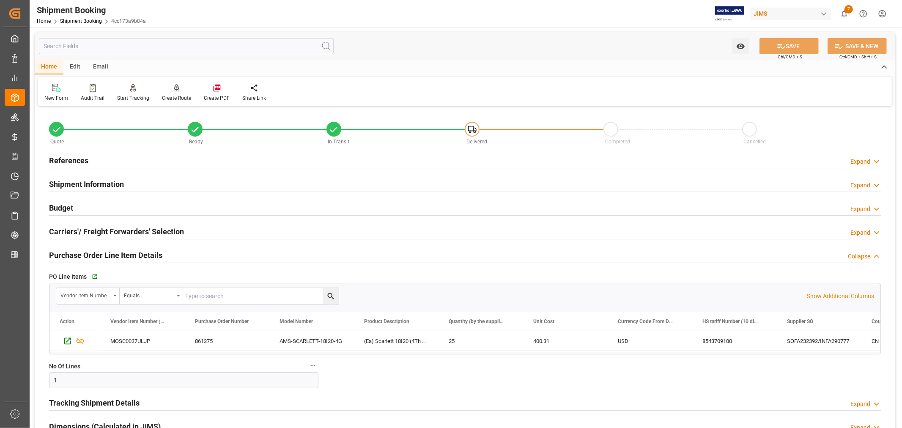
click at [81, 250] on h2 "Purchase Order Line Item Details" at bounding box center [105, 254] width 113 height 11
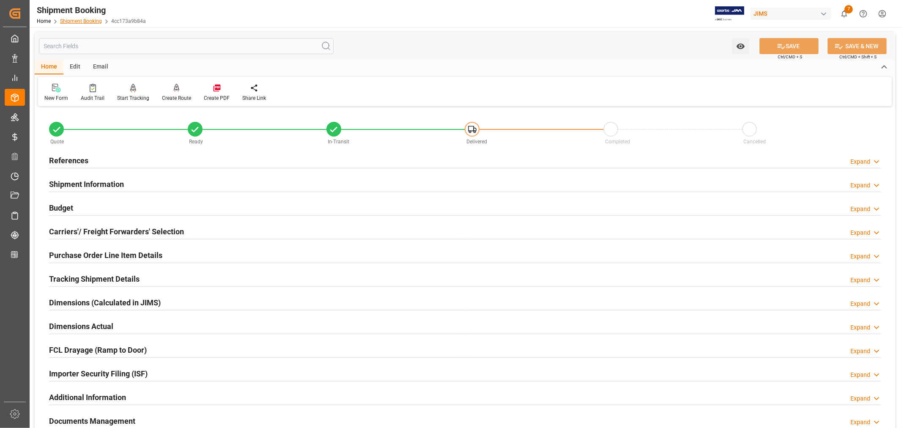
click at [85, 22] on link "Shipment Booking" at bounding box center [81, 21] width 42 height 6
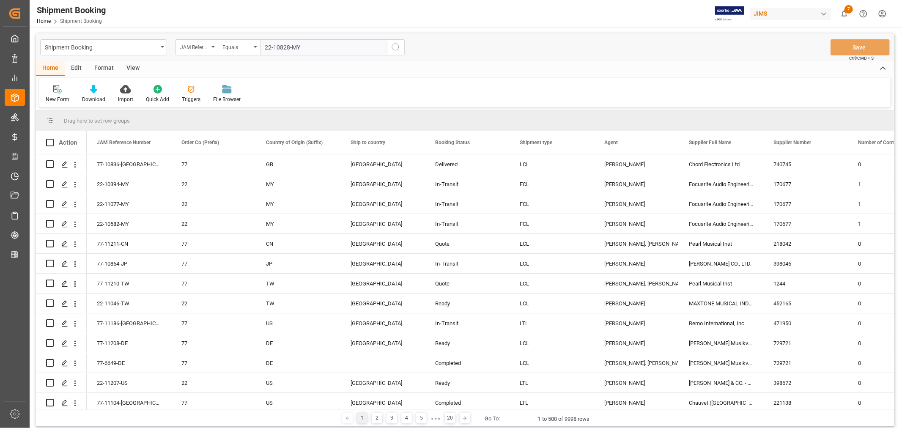
type input "22-10828-MY"
click at [394, 46] on icon "search button" at bounding box center [396, 47] width 10 height 10
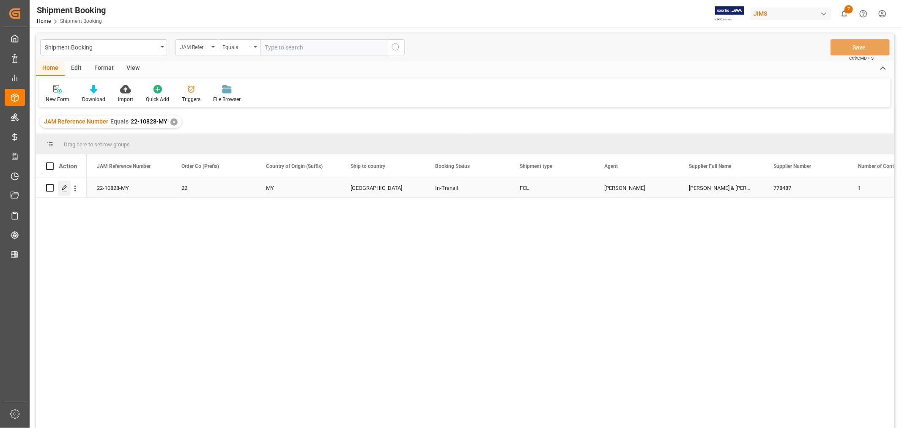
click at [66, 190] on icon "Press SPACE to select this row." at bounding box center [64, 188] width 7 height 7
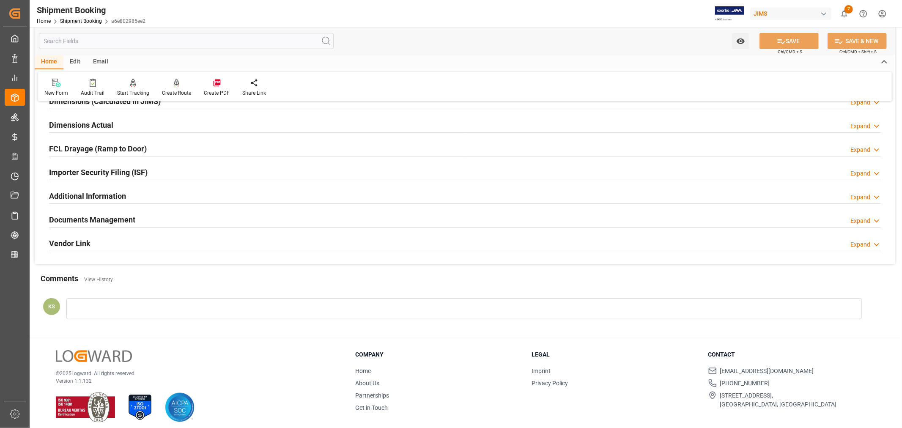
scroll to position [208, 0]
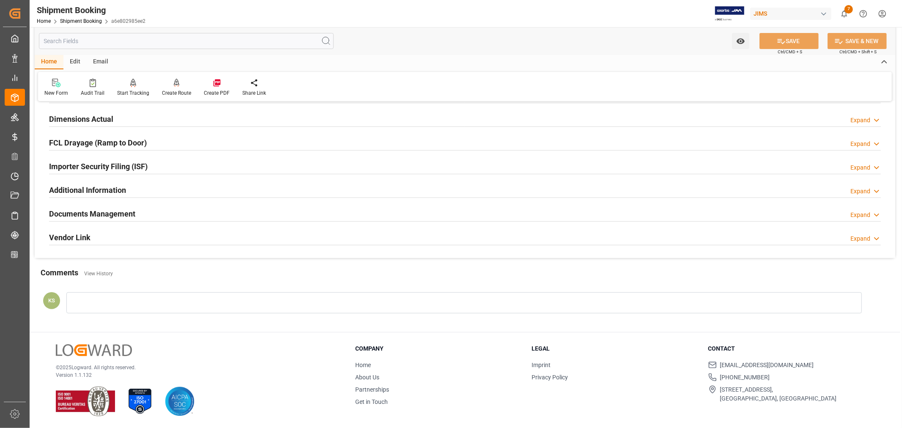
click at [161, 210] on div "Documents Management Expand" at bounding box center [464, 213] width 831 height 16
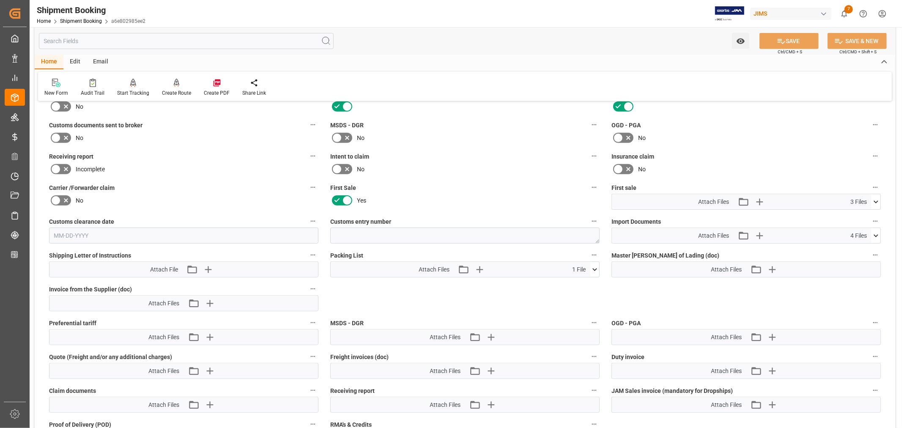
scroll to position [348, 0]
click at [877, 232] on icon at bounding box center [875, 235] width 9 height 9
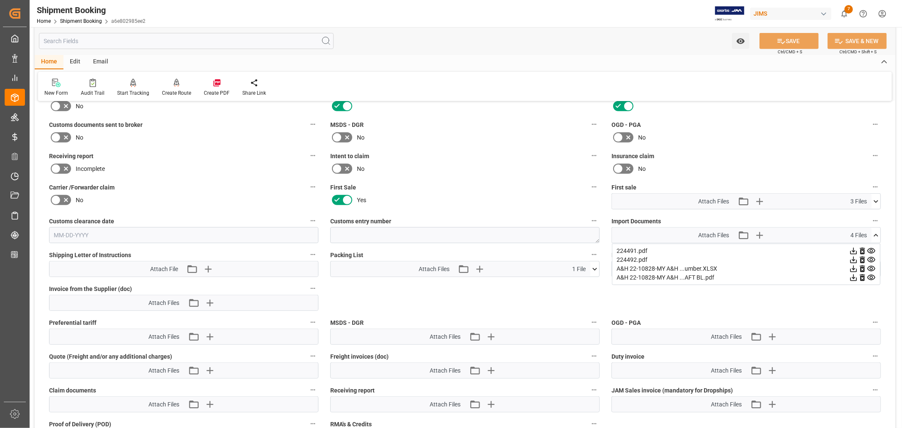
click at [877, 232] on icon at bounding box center [875, 235] width 9 height 9
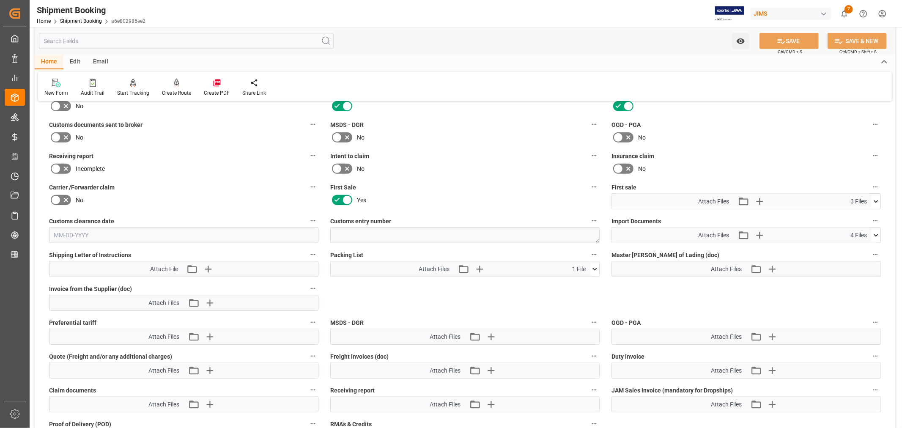
click at [875, 234] on icon at bounding box center [875, 235] width 9 height 9
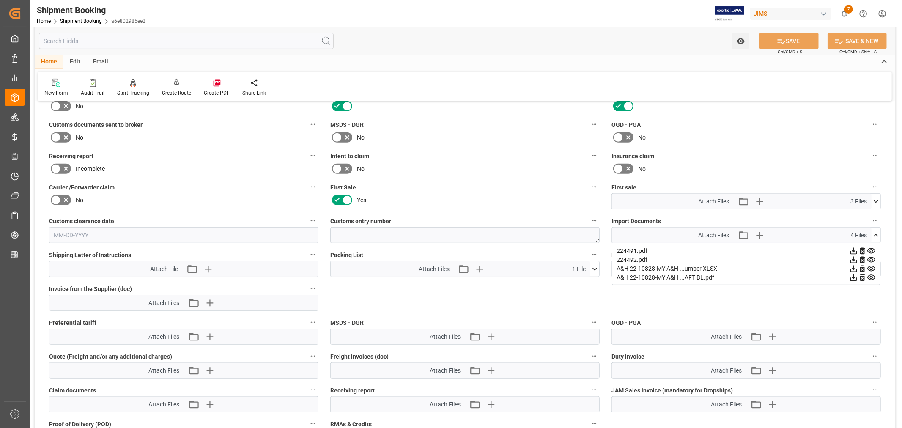
click at [875, 234] on icon at bounding box center [875, 235] width 9 height 9
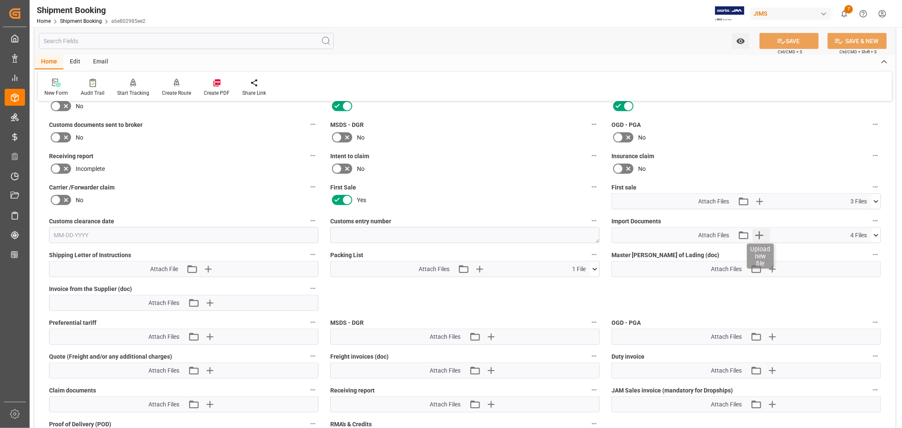
click at [757, 233] on icon "button" at bounding box center [759, 235] width 8 height 8
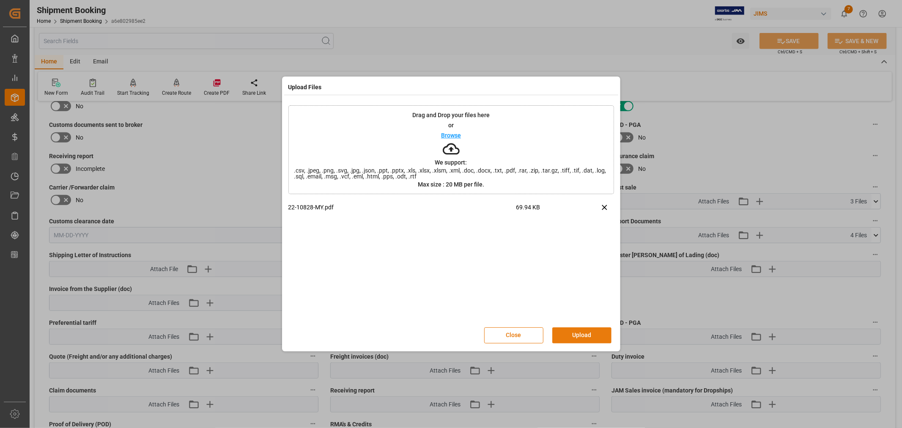
click at [579, 333] on button "Upload" at bounding box center [581, 335] width 59 height 16
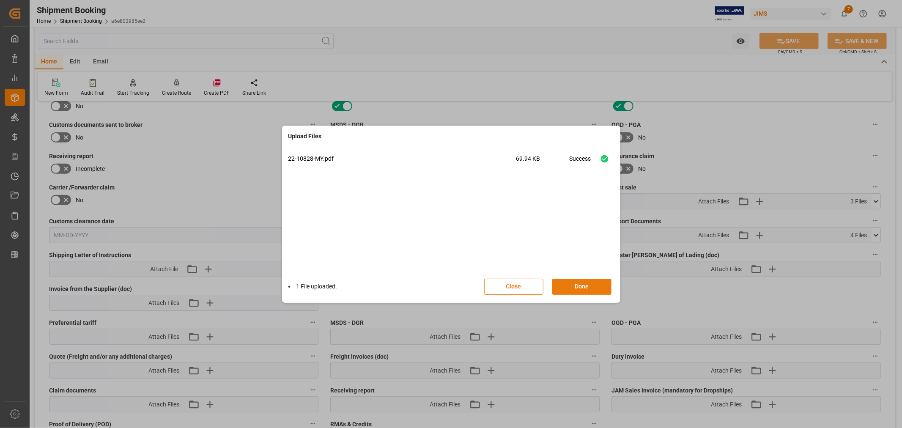
click at [575, 283] on button "Done" at bounding box center [581, 287] width 59 height 16
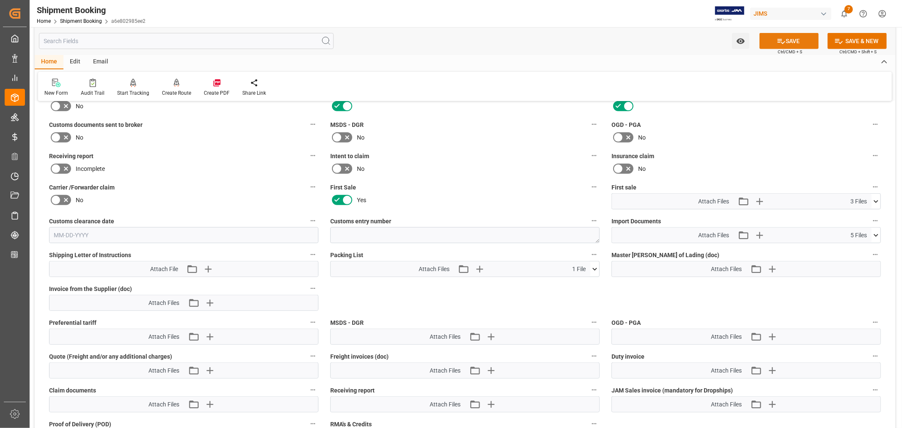
click at [781, 39] on icon at bounding box center [781, 41] width 9 height 9
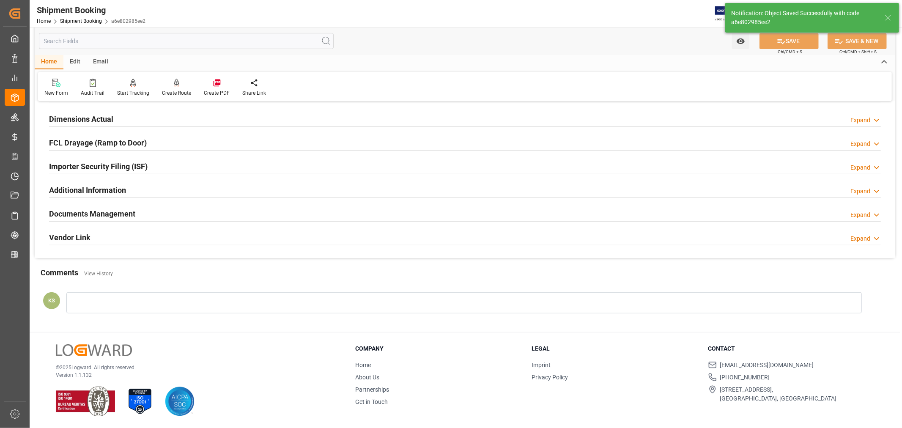
scroll to position [208, 0]
click at [85, 21] on link "Shipment Booking" at bounding box center [81, 21] width 42 height 6
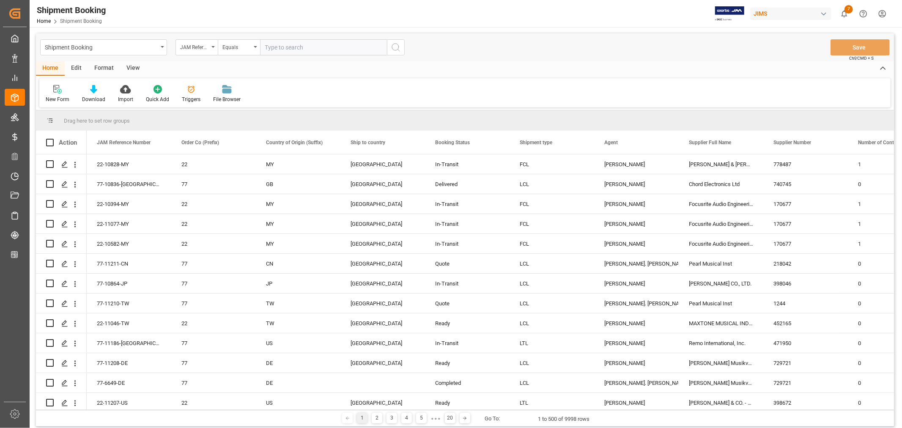
click at [272, 46] on input "text" at bounding box center [323, 47] width 127 height 16
type input "22-10635-VN"
click at [394, 47] on icon "search button" at bounding box center [396, 47] width 10 height 10
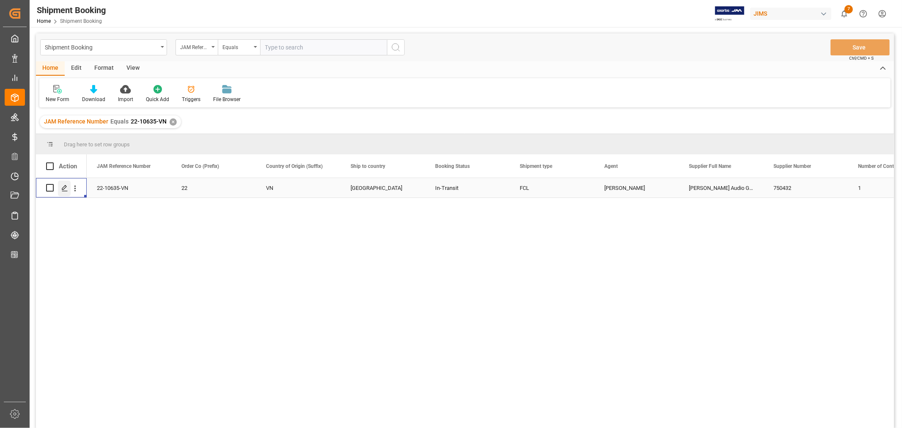
click at [65, 188] on polygon "Press SPACE to select this row." at bounding box center [64, 187] width 4 height 4
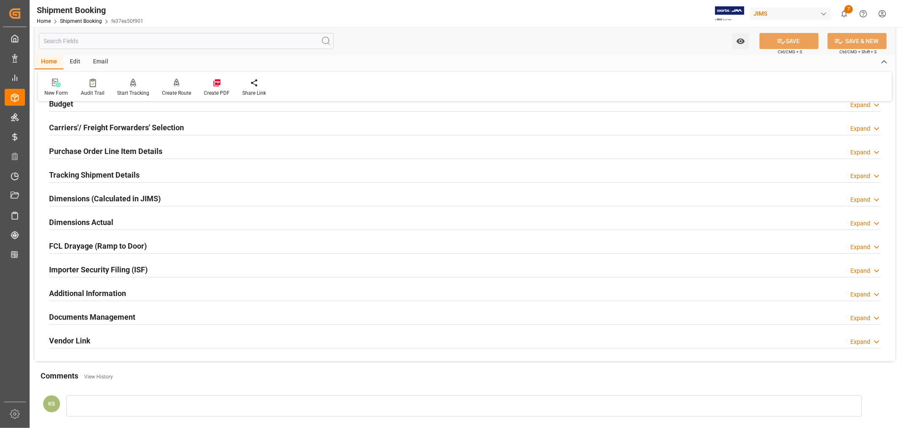
scroll to position [188, 0]
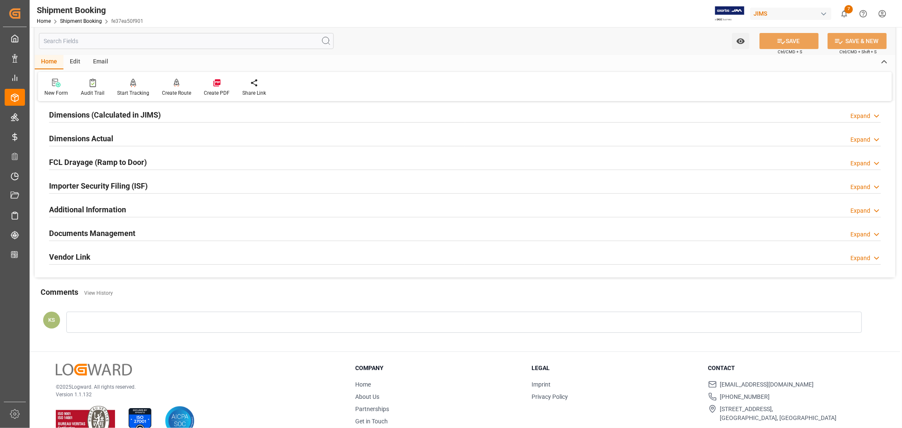
click at [208, 230] on div "Documents Management Expand" at bounding box center [464, 232] width 831 height 16
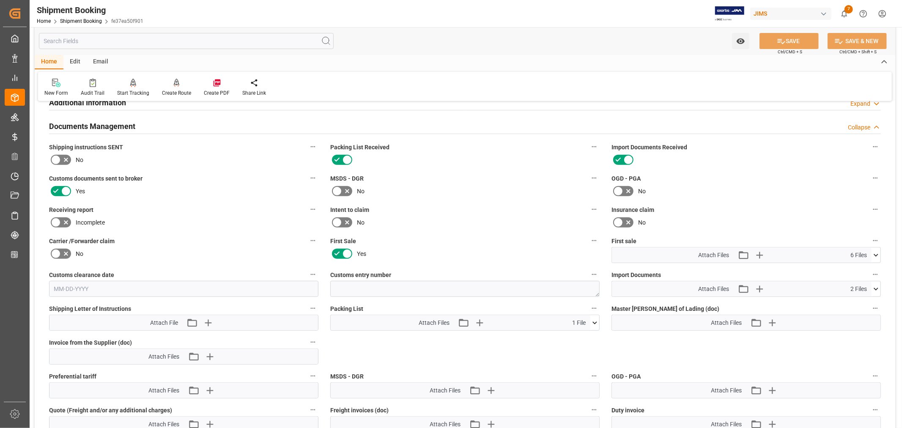
scroll to position [375, 0]
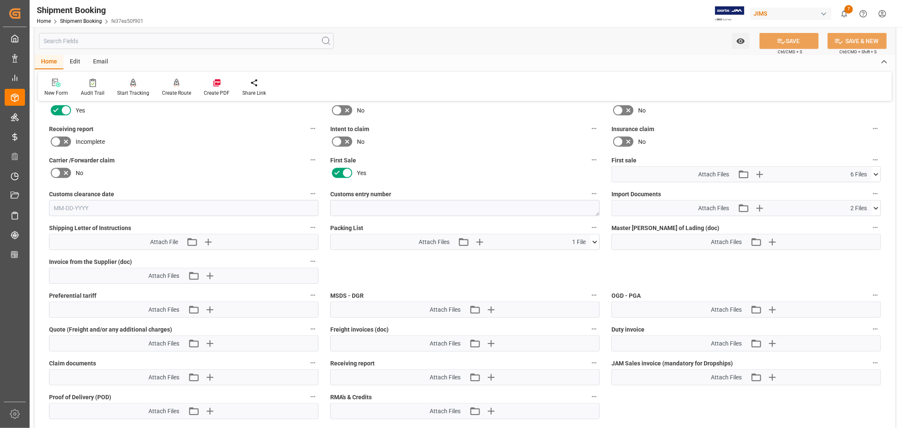
click at [874, 172] on icon at bounding box center [875, 174] width 9 height 9
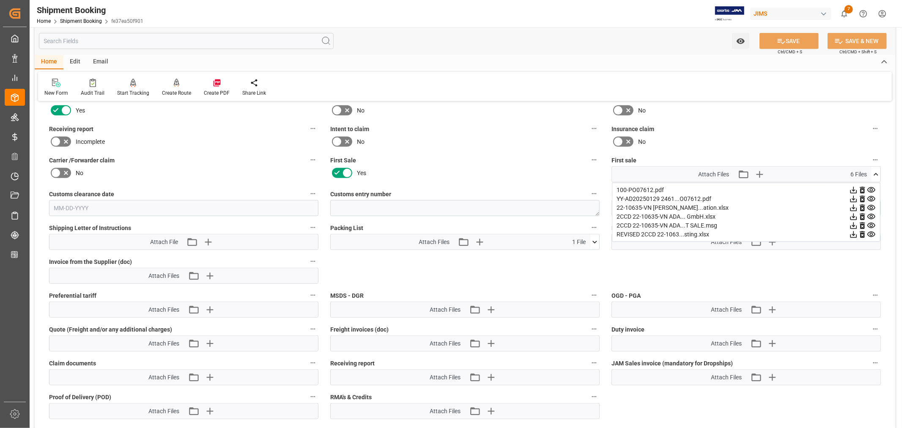
click at [874, 173] on icon at bounding box center [875, 174] width 5 height 3
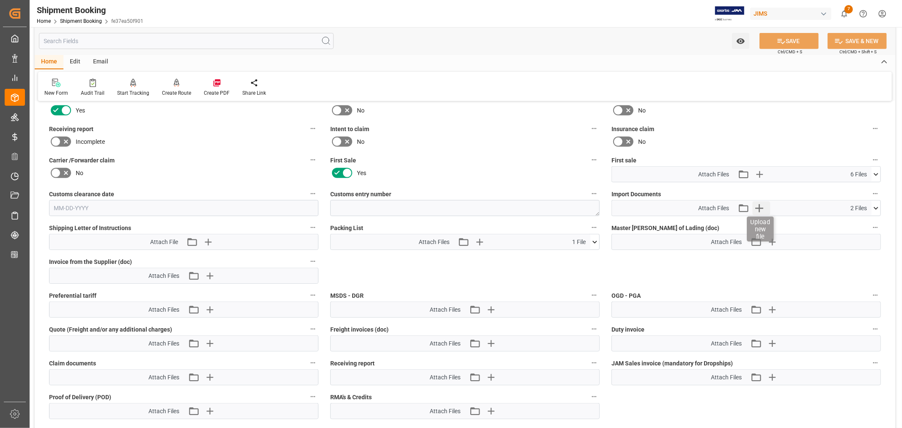
click at [760, 205] on icon "button" at bounding box center [759, 208] width 8 height 8
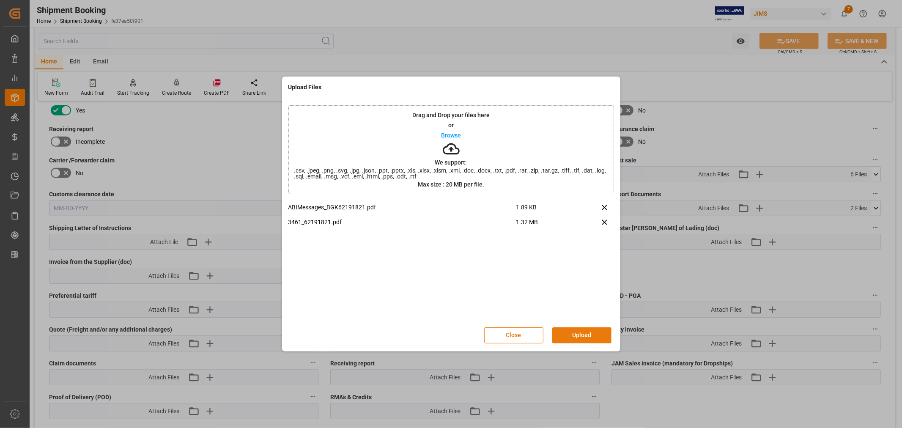
click at [574, 331] on button "Upload" at bounding box center [581, 335] width 59 height 16
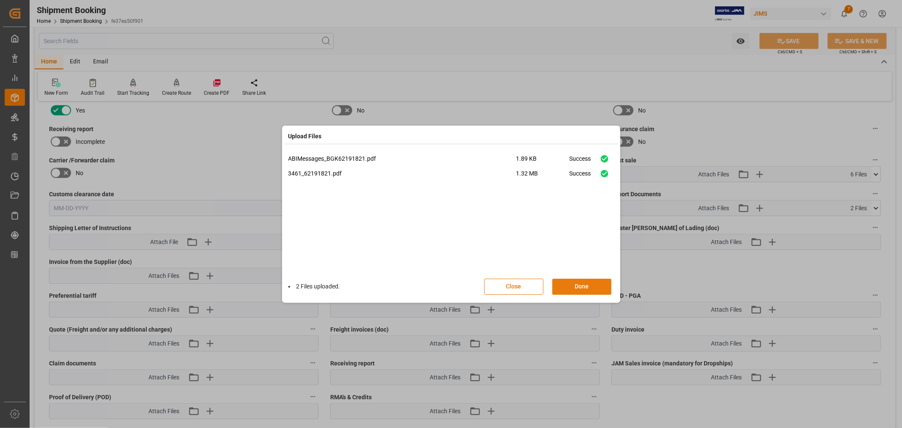
click at [576, 285] on button "Done" at bounding box center [581, 287] width 59 height 16
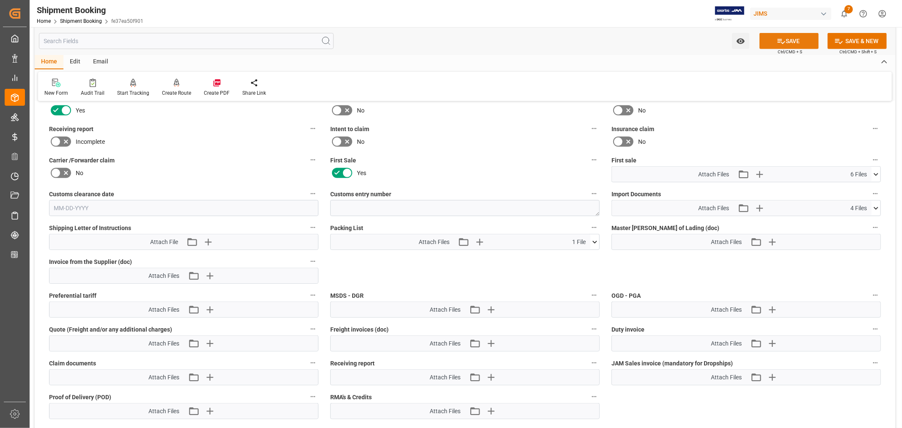
click at [784, 38] on button "SAVE" at bounding box center [788, 41] width 59 height 16
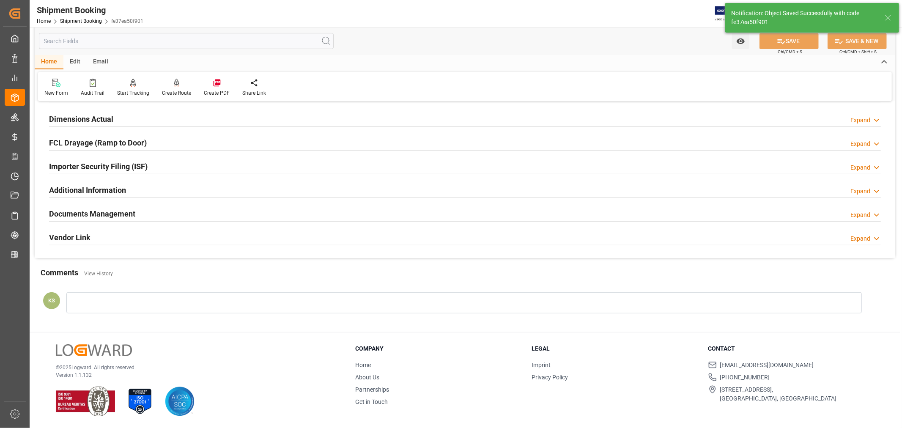
scroll to position [208, 0]
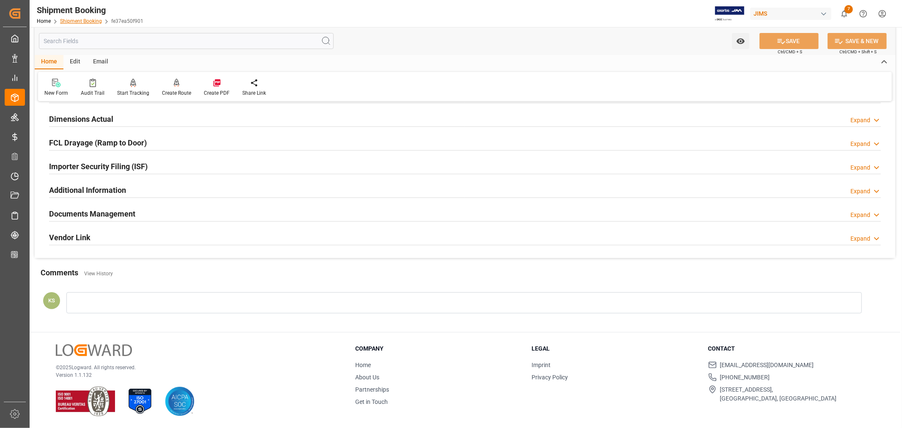
click at [79, 20] on link "Shipment Booking" at bounding box center [81, 21] width 42 height 6
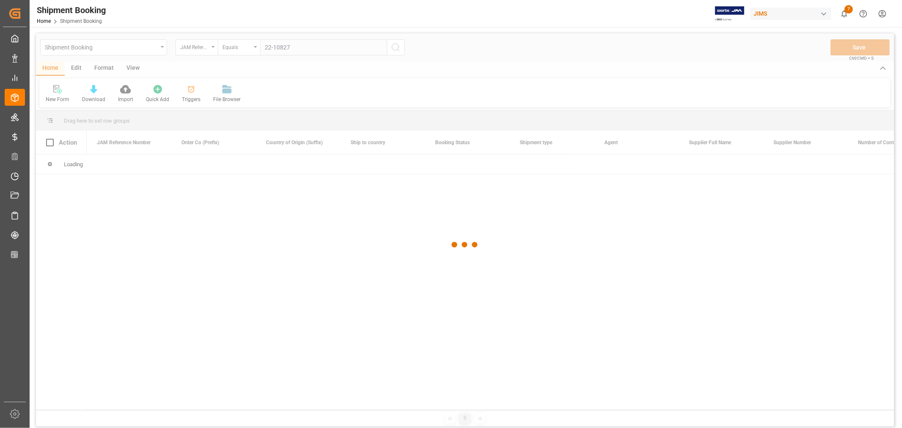
type input "22-10827-"
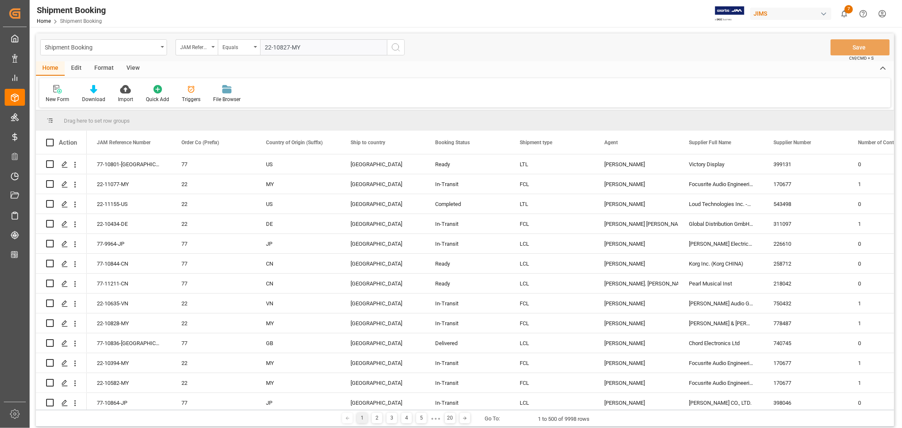
type input "22-10827-MY"
click at [394, 47] on icon "search button" at bounding box center [396, 47] width 10 height 10
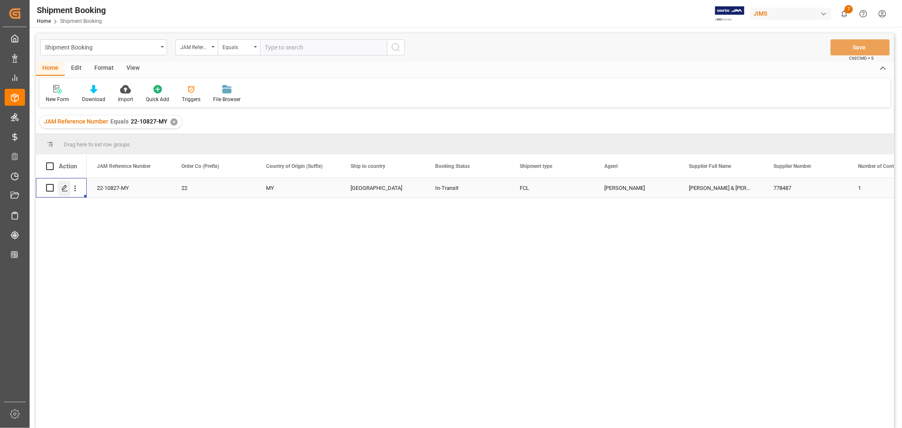
click at [67, 186] on icon "Press SPACE to select this row." at bounding box center [64, 188] width 7 height 7
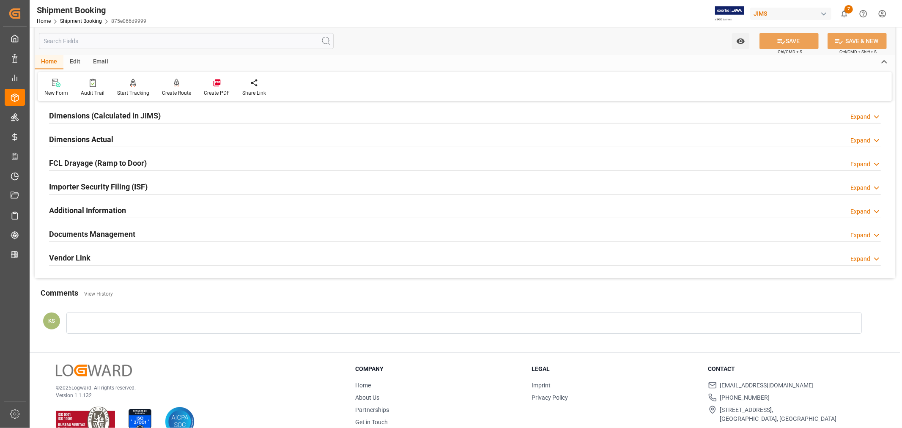
scroll to position [188, 0]
click at [164, 235] on div "Documents Management Expand" at bounding box center [464, 232] width 831 height 16
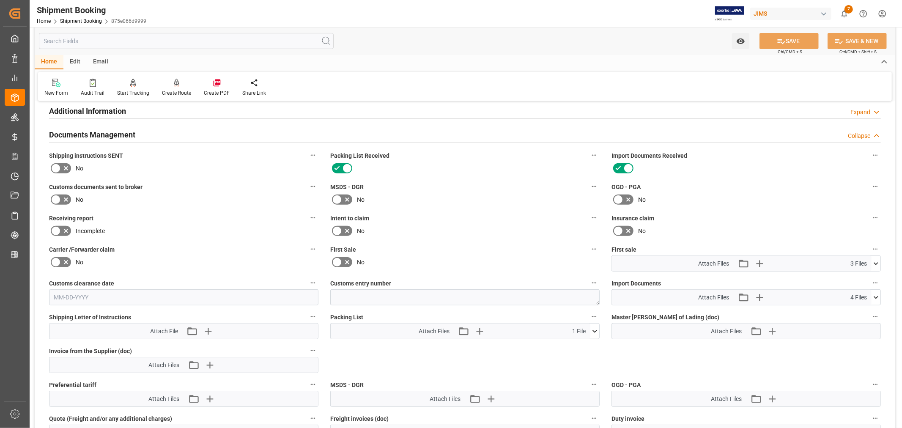
scroll to position [328, 0]
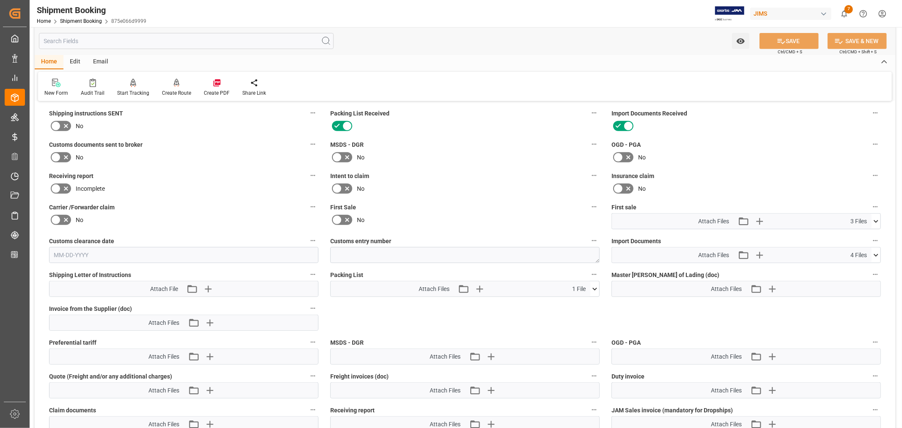
click at [876, 252] on icon at bounding box center [875, 255] width 9 height 9
click at [876, 254] on icon at bounding box center [875, 255] width 5 height 3
click at [758, 252] on icon "button" at bounding box center [759, 255] width 8 height 8
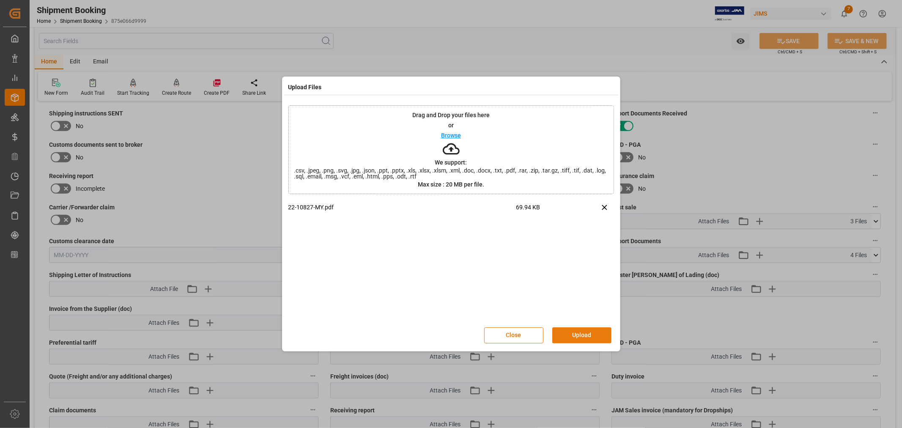
click at [573, 331] on button "Upload" at bounding box center [581, 335] width 59 height 16
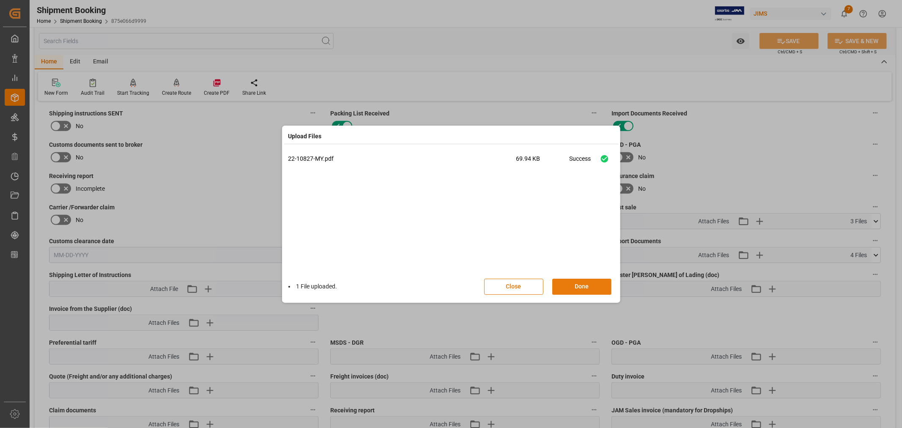
click at [578, 284] on button "Done" at bounding box center [581, 287] width 59 height 16
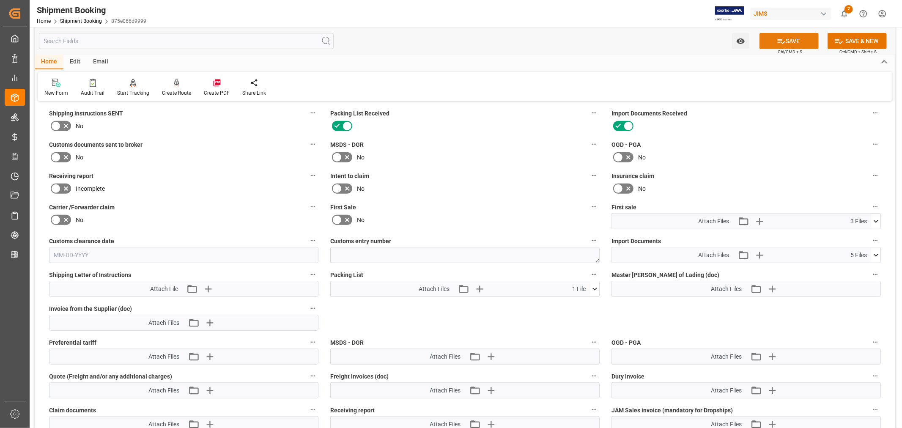
click at [785, 39] on button "SAVE" at bounding box center [788, 41] width 59 height 16
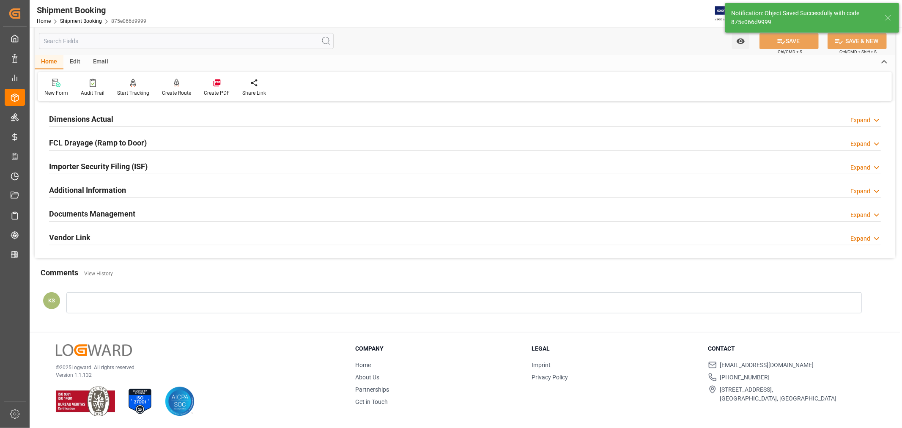
scroll to position [208, 0]
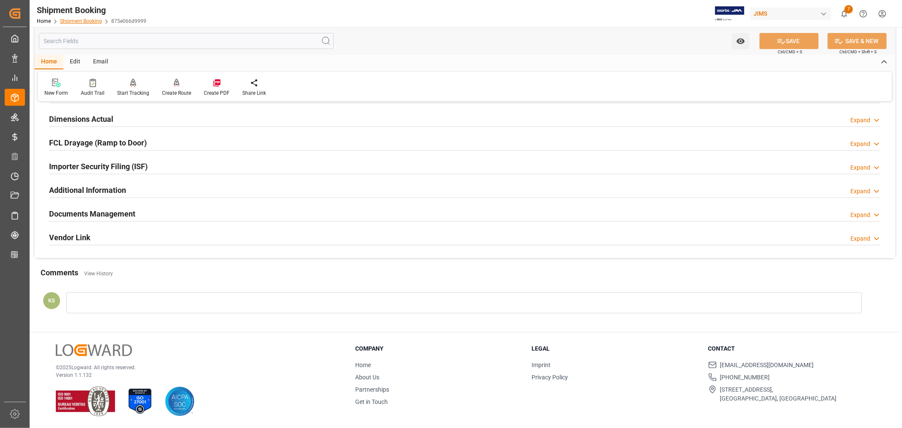
click at [77, 18] on link "Shipment Booking" at bounding box center [81, 21] width 42 height 6
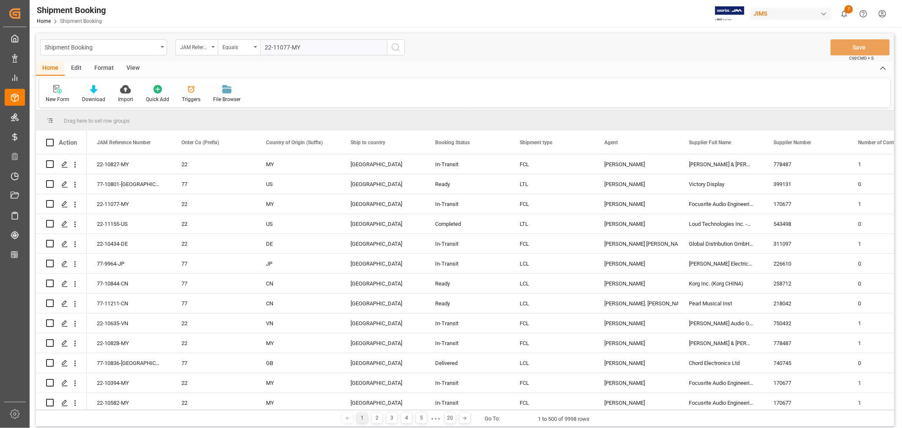
type input "22-11077-MY"
click at [394, 45] on icon "search button" at bounding box center [396, 47] width 10 height 10
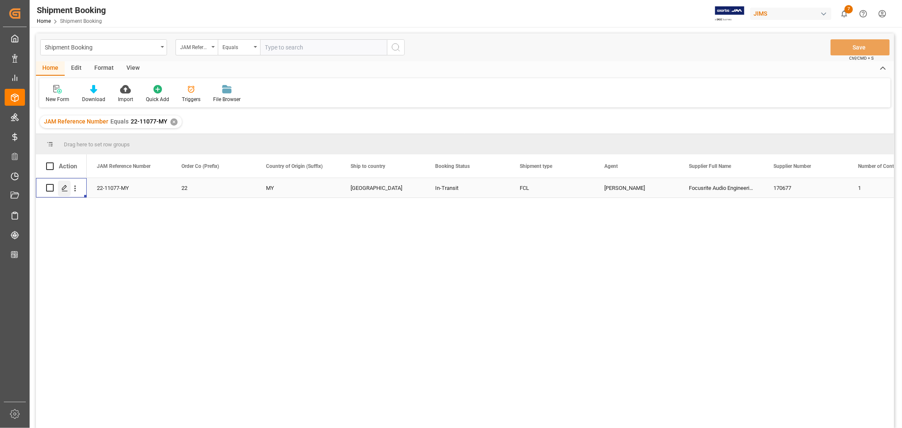
click at [65, 185] on polygon "Press SPACE to select this row." at bounding box center [64, 187] width 4 height 4
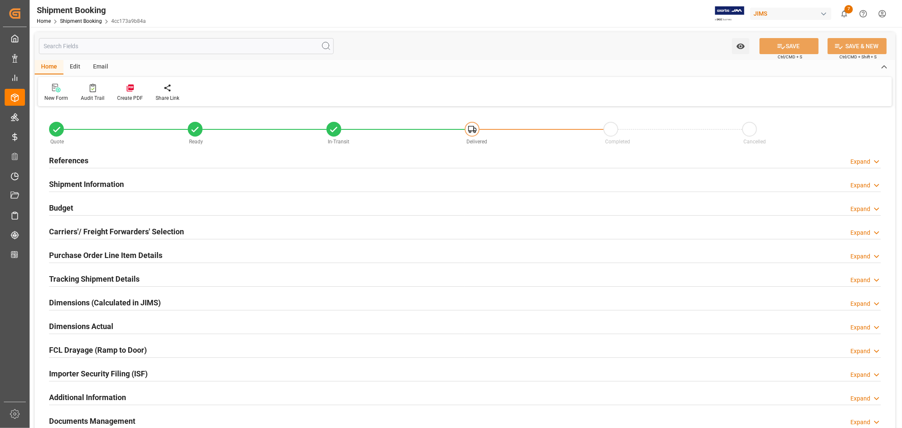
type input "1"
type input "13"
type input "[DATE]"
click at [72, 250] on h2 "Purchase Order Line Item Details" at bounding box center [105, 254] width 113 height 11
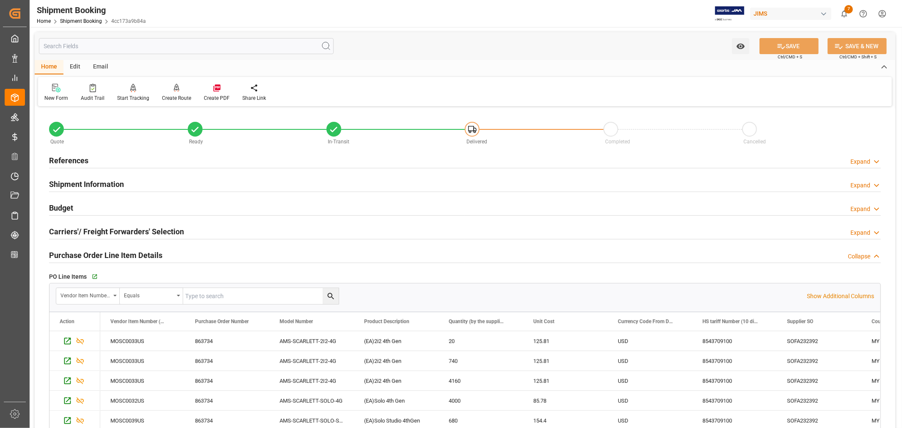
click at [71, 155] on h2 "References" at bounding box center [68, 160] width 39 height 11
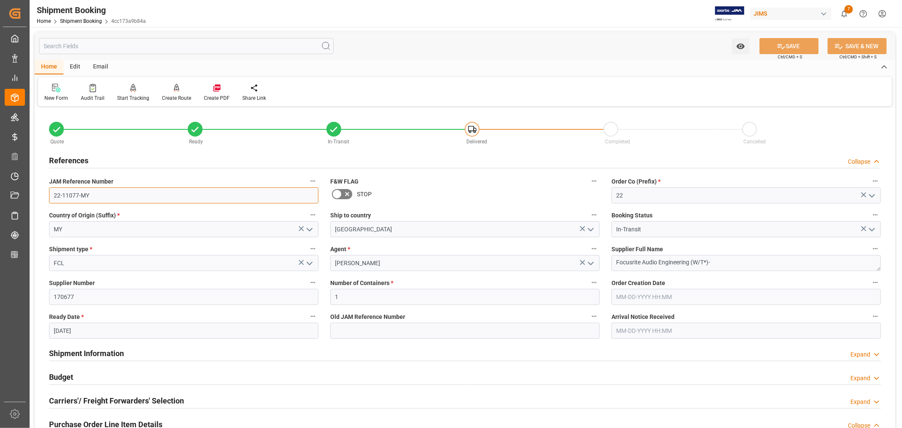
drag, startPoint x: 89, startPoint y: 194, endPoint x: 48, endPoint y: 192, distance: 41.1
click at [48, 192] on div "JAM Reference Number 22-11077-MY" at bounding box center [183, 189] width 281 height 34
click at [77, 161] on h2 "References" at bounding box center [68, 160] width 39 height 11
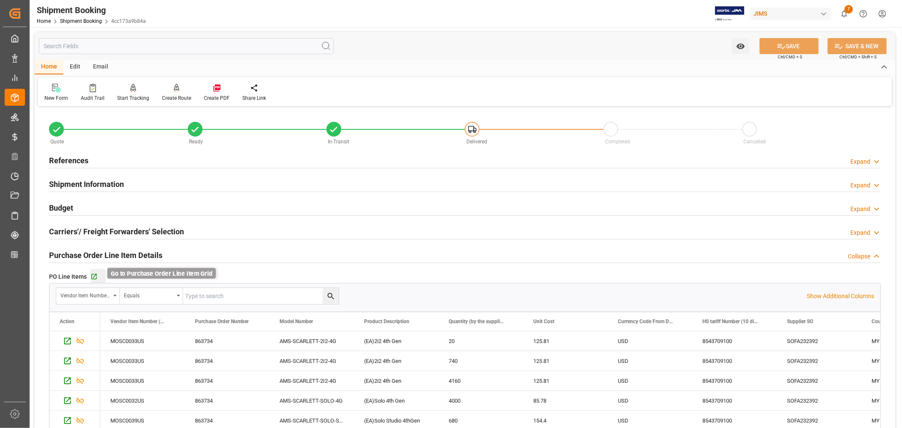
click at [94, 274] on icon "button" at bounding box center [93, 276] width 5 height 5
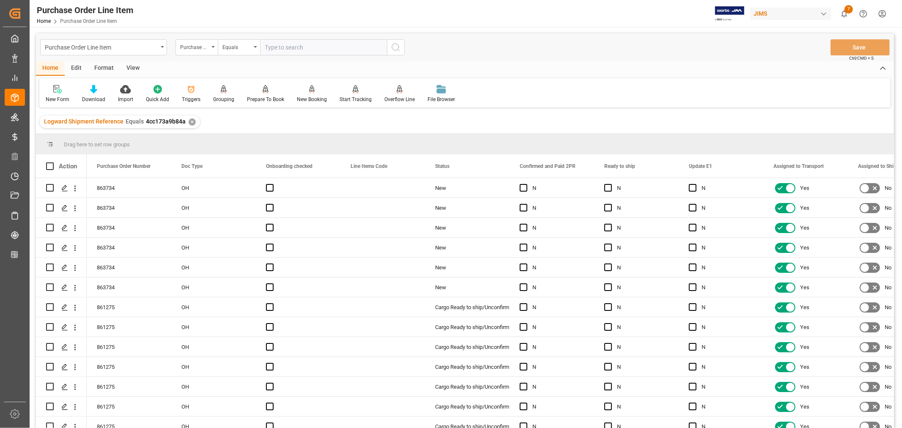
click at [133, 66] on div "View" at bounding box center [133, 68] width 26 height 14
click at [56, 90] on icon at bounding box center [54, 89] width 8 height 8
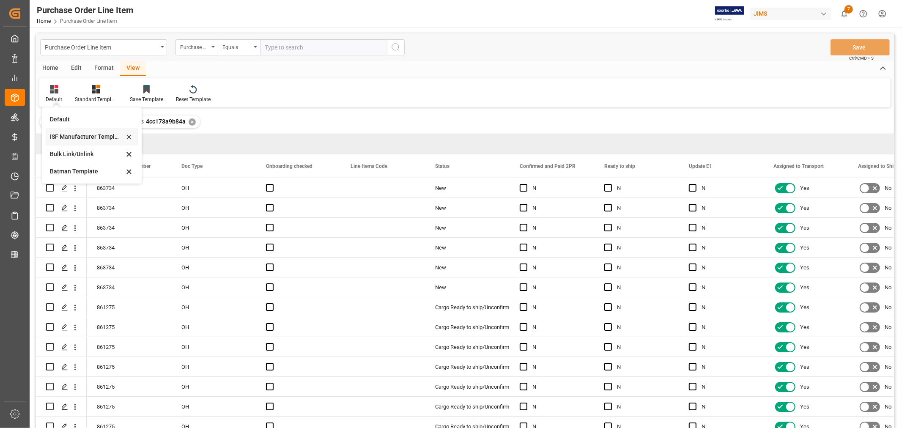
click at [74, 136] on div "ISF Manufacturer Template" at bounding box center [87, 136] width 74 height 9
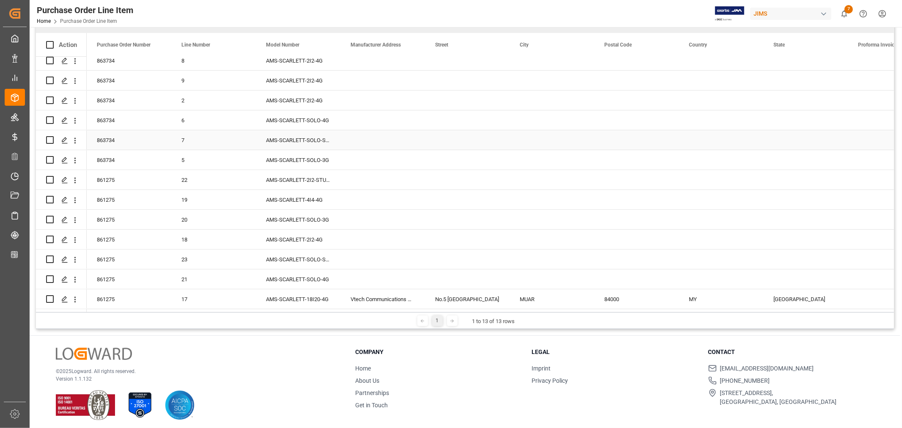
scroll to position [125, 0]
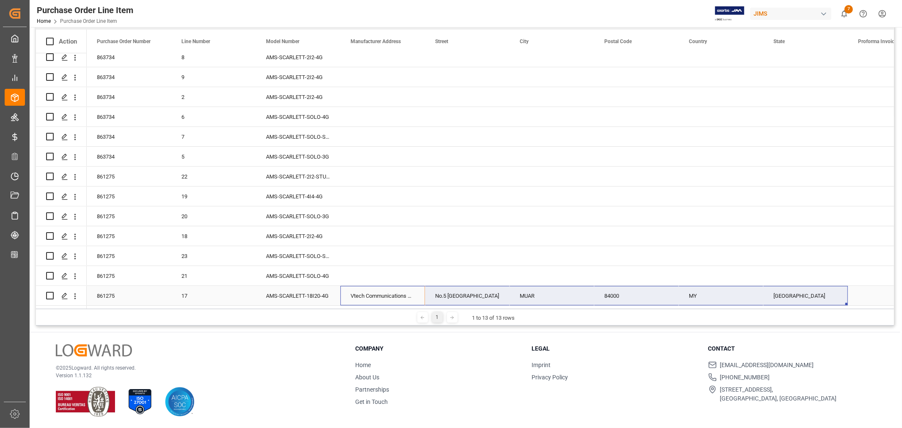
drag, startPoint x: 371, startPoint y: 289, endPoint x: 804, endPoint y: 289, distance: 432.8
click at [804, 289] on div "861275 17 AMS-SCARLETT-18I20-4G Vtech Communications Malaysia SDN BHD [STREET_A…" at bounding box center [721, 296] width 1268 height 20
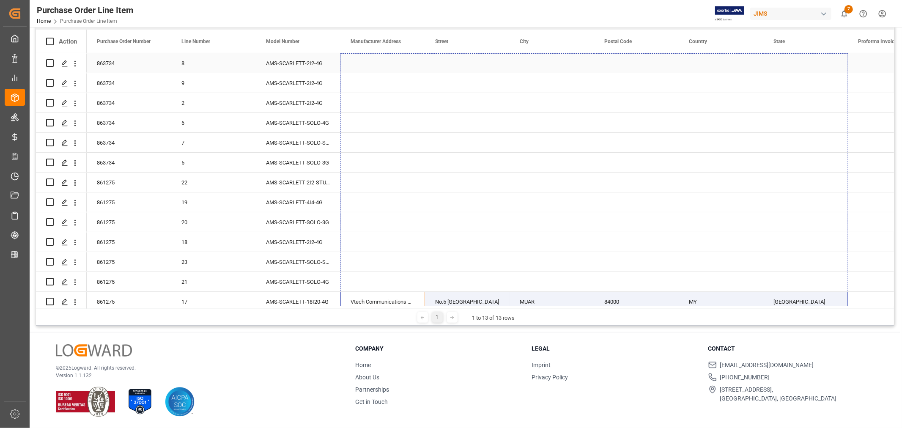
drag, startPoint x: 846, startPoint y: 300, endPoint x: 823, endPoint y: 58, distance: 242.9
click at [823, 58] on div "863734 8 AMS-SCARLETT-2I2-4G 4cc173a9b84a 863734 9 AMS-SCARLETT-2I2-4G 4cc173a9…" at bounding box center [721, 182] width 1268 height 258
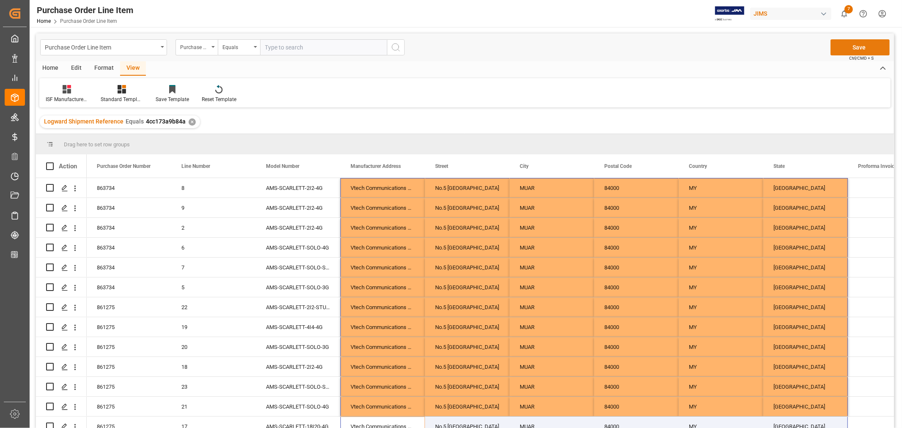
click at [857, 45] on button "Save" at bounding box center [859, 47] width 59 height 16
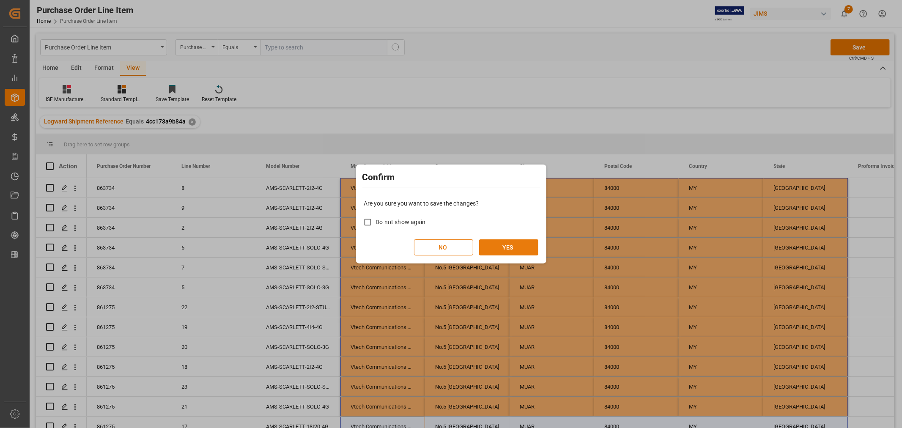
click at [510, 243] on button "YES" at bounding box center [508, 247] width 59 height 16
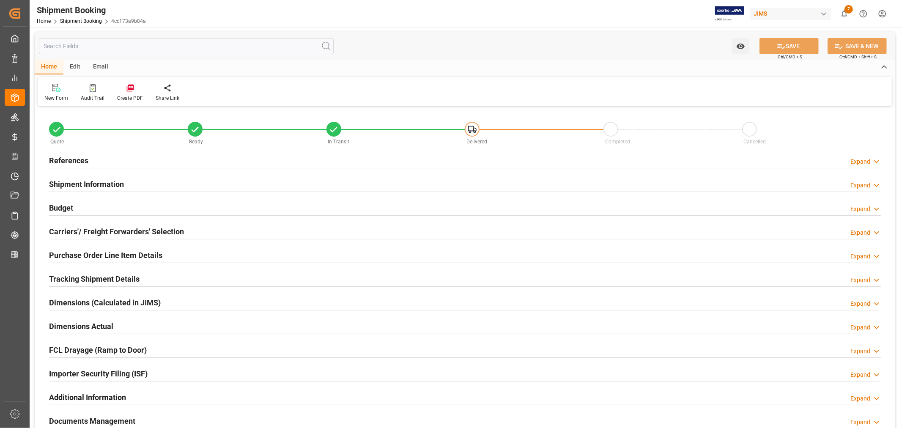
type input "50"
click at [153, 185] on div "Shipment Information Expand" at bounding box center [464, 183] width 831 height 16
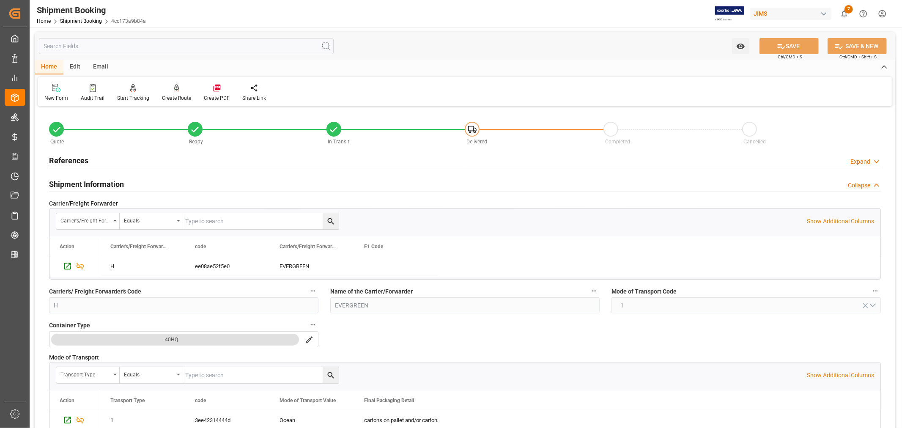
click at [134, 180] on div "Shipment Information Collapse" at bounding box center [464, 183] width 831 height 16
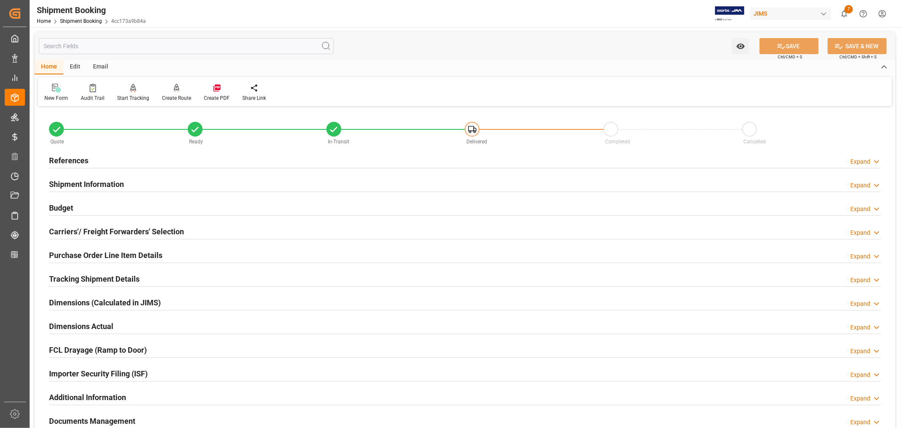
click at [130, 228] on h2 "Carriers'/ Freight Forwarders' Selection" at bounding box center [116, 231] width 135 height 11
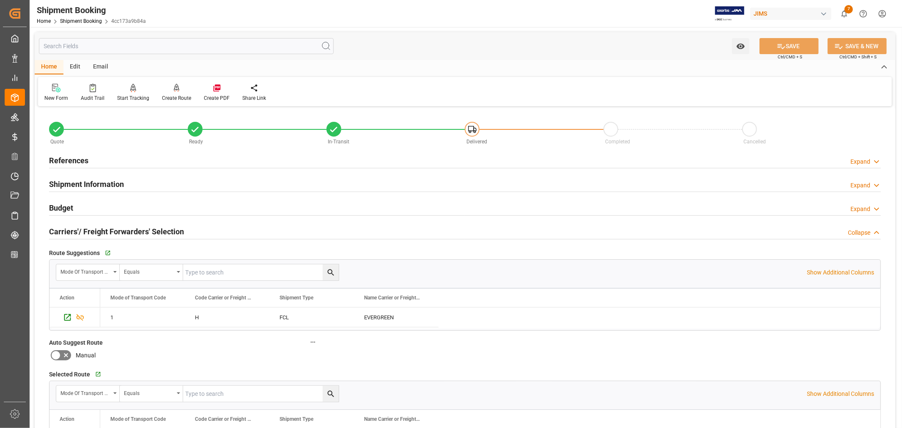
click at [132, 226] on h2 "Carriers'/ Freight Forwarders' Selection" at bounding box center [116, 231] width 135 height 11
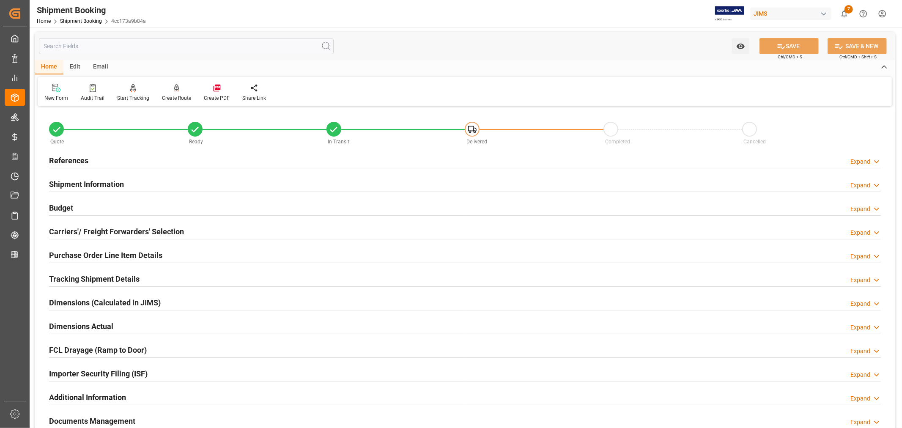
scroll to position [47, 0]
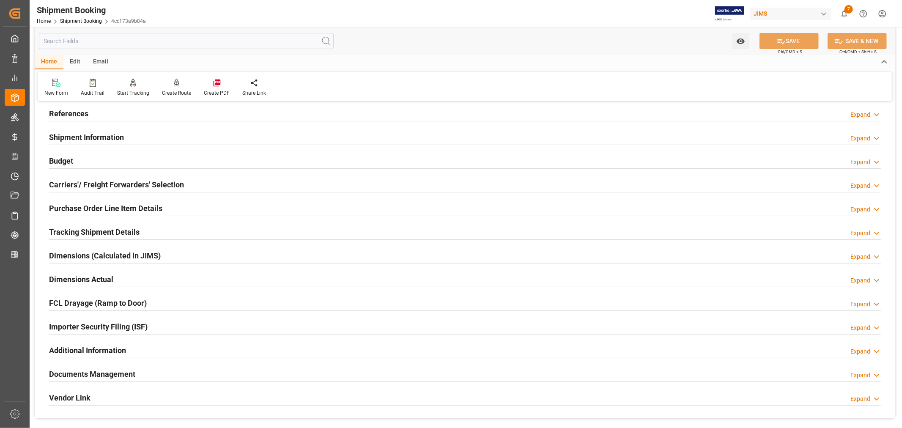
click at [139, 203] on h2 "Purchase Order Line Item Details" at bounding box center [105, 207] width 113 height 11
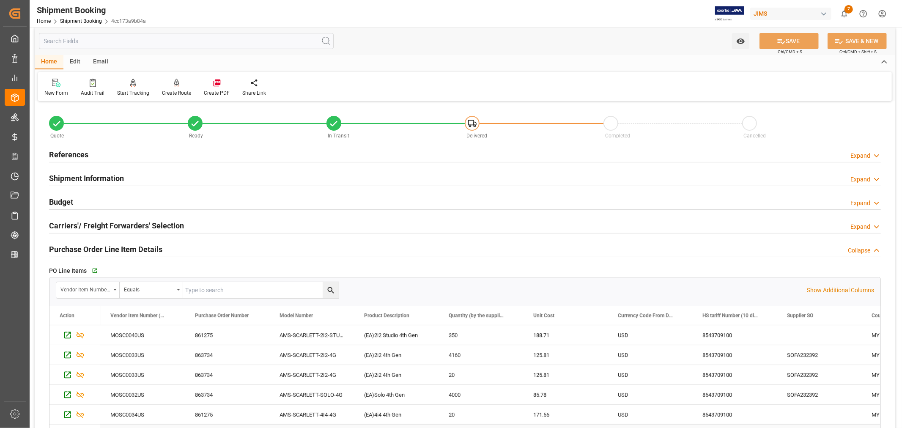
scroll to position [0, 0]
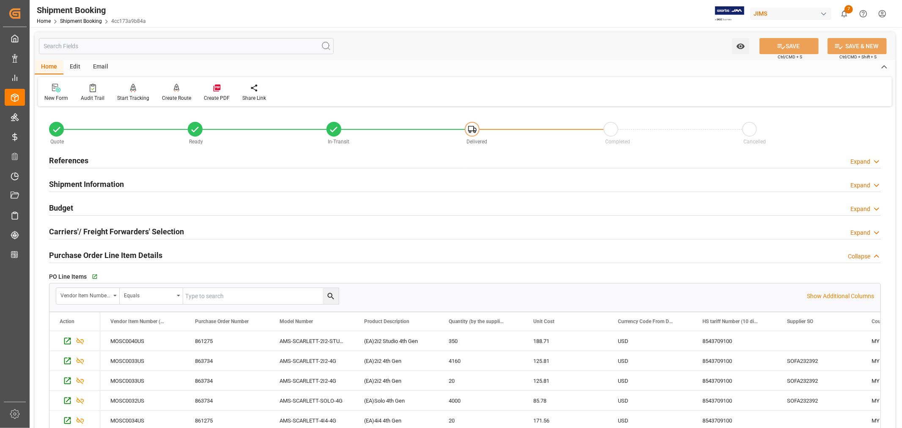
click at [134, 250] on h2 "Purchase Order Line Item Details" at bounding box center [105, 254] width 113 height 11
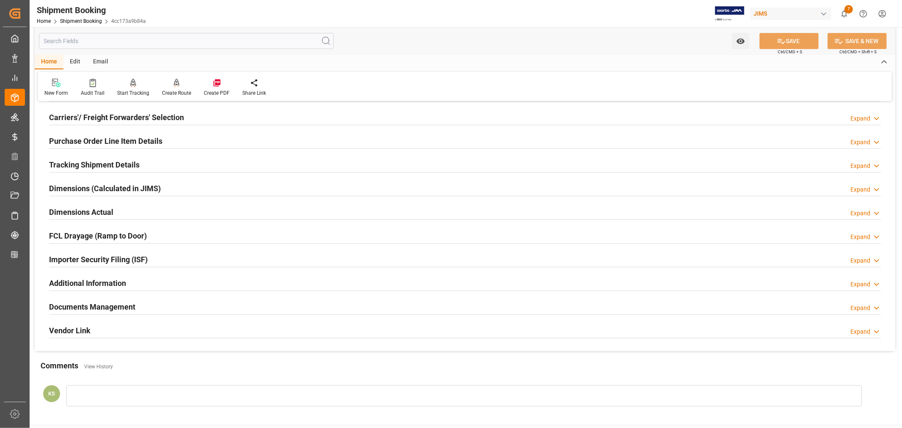
scroll to position [141, 0]
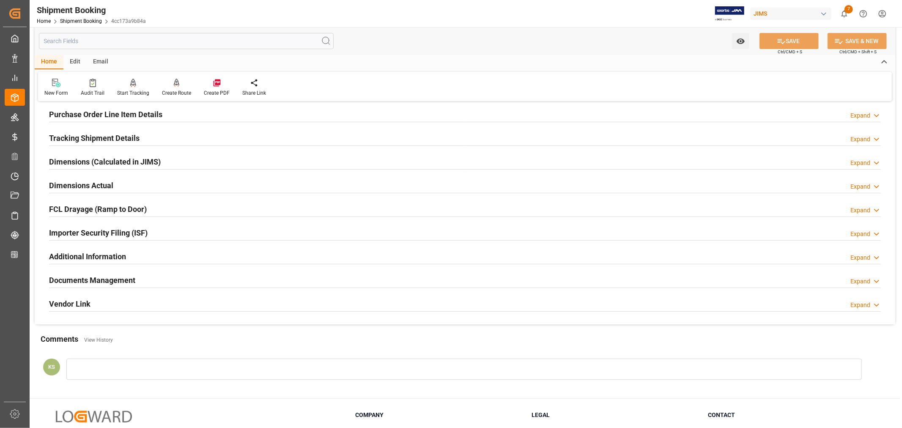
click at [154, 228] on div "Importer Security Filing (ISF) Expand" at bounding box center [464, 232] width 831 height 16
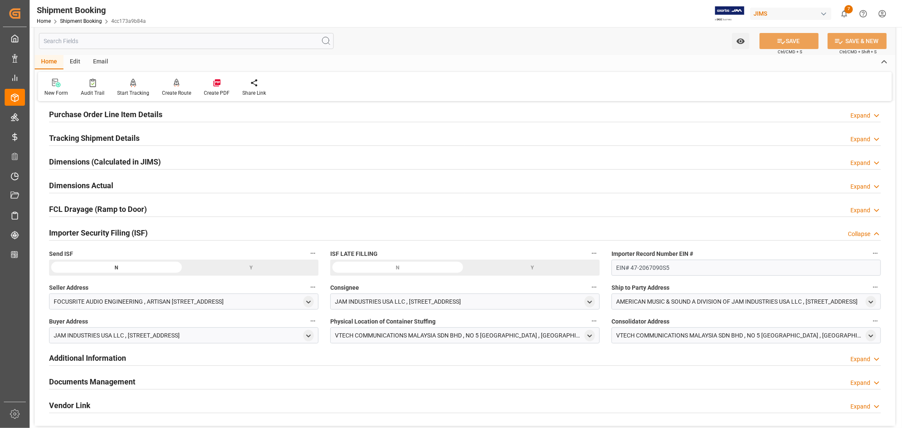
click at [250, 267] on div "Y" at bounding box center [251, 268] width 135 height 16
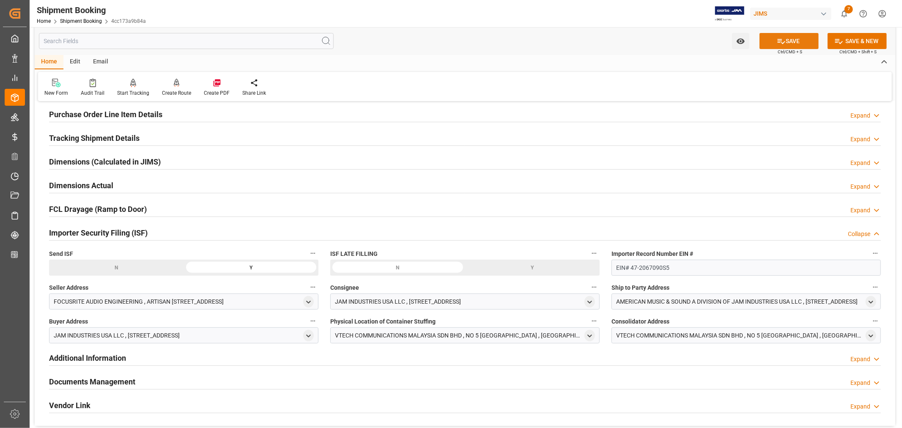
click at [788, 41] on button "SAVE" at bounding box center [788, 41] width 59 height 16
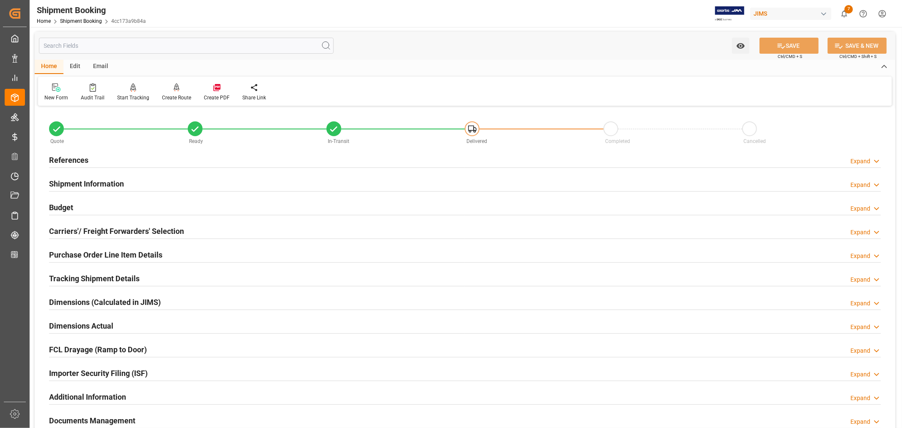
scroll to position [0, 0]
click at [74, 161] on h2 "References" at bounding box center [68, 160] width 39 height 11
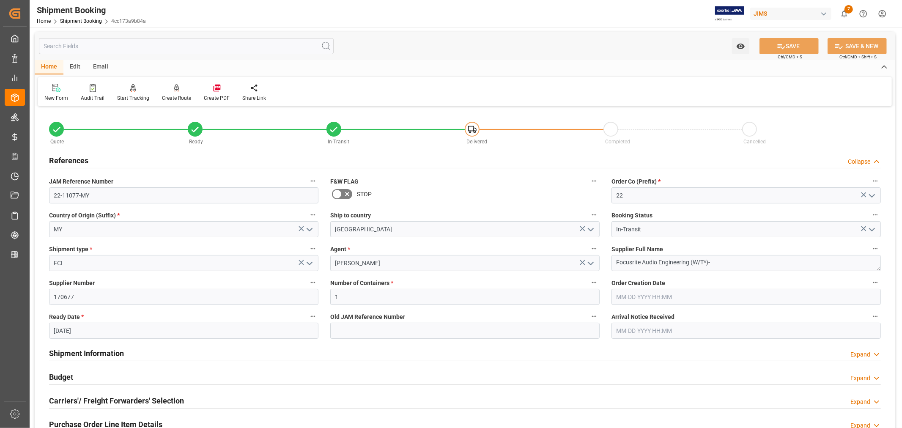
click at [74, 161] on h2 "References" at bounding box center [68, 160] width 39 height 11
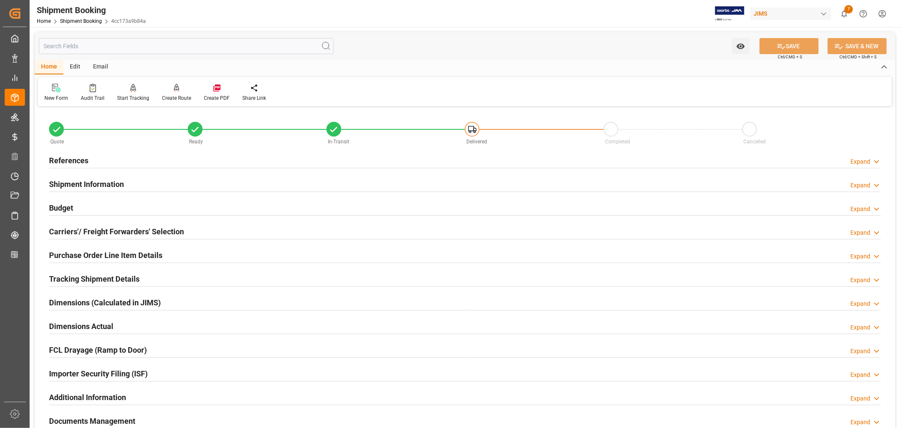
click at [93, 182] on h2 "Shipment Information" at bounding box center [86, 183] width 75 height 11
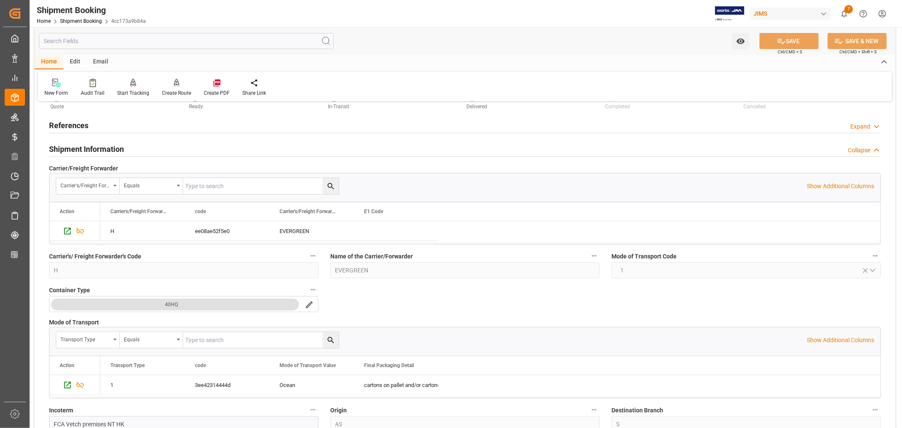
scroll to position [141, 0]
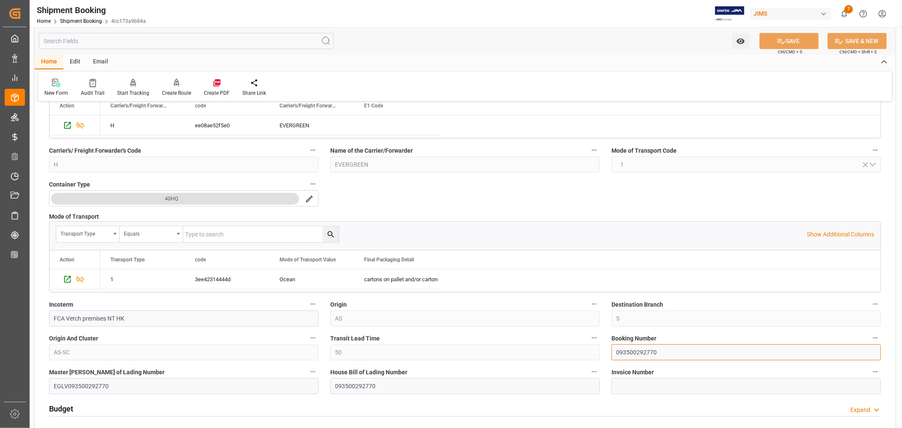
click at [631, 353] on input "093500292770" at bounding box center [745, 352] width 269 height 16
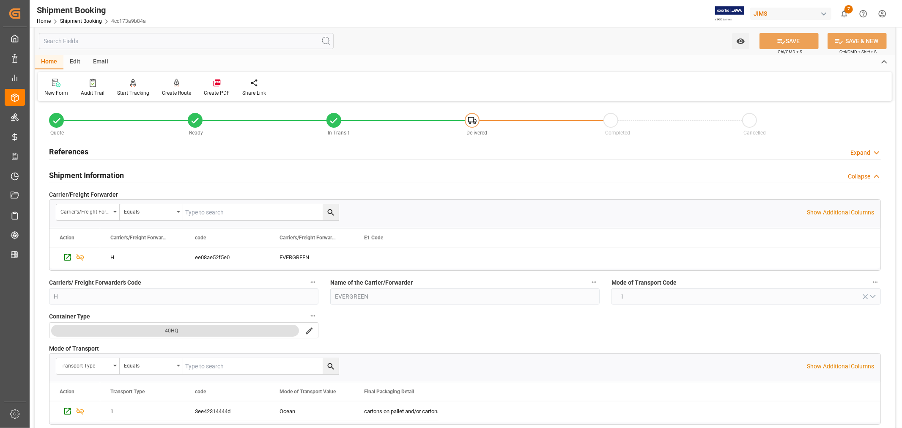
scroll to position [0, 0]
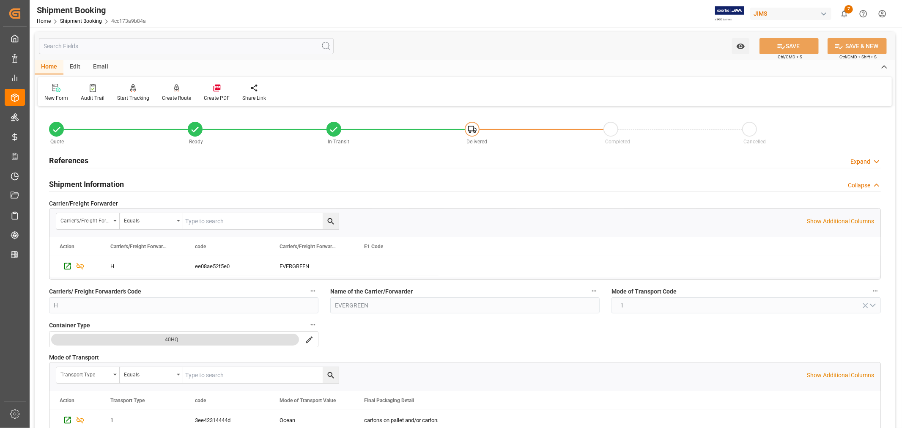
click at [110, 185] on h2 "Shipment Information" at bounding box center [86, 183] width 75 height 11
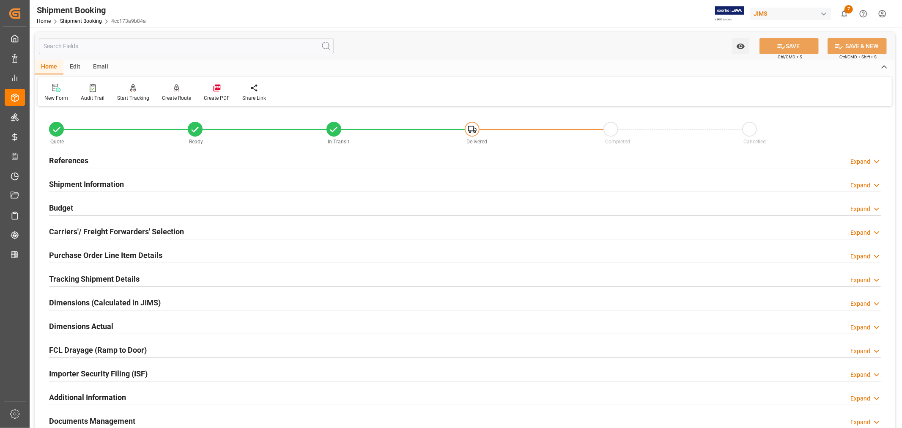
click at [90, 254] on h2 "Purchase Order Line Item Details" at bounding box center [105, 254] width 113 height 11
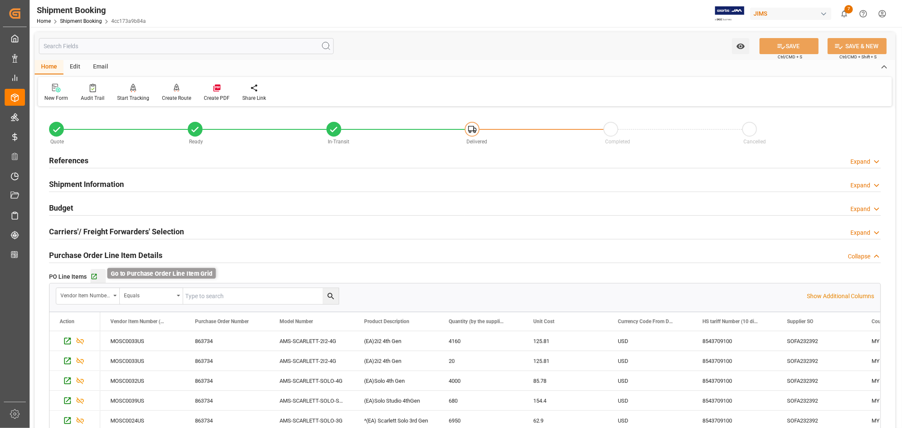
click at [94, 276] on icon "button" at bounding box center [93, 276] width 7 height 7
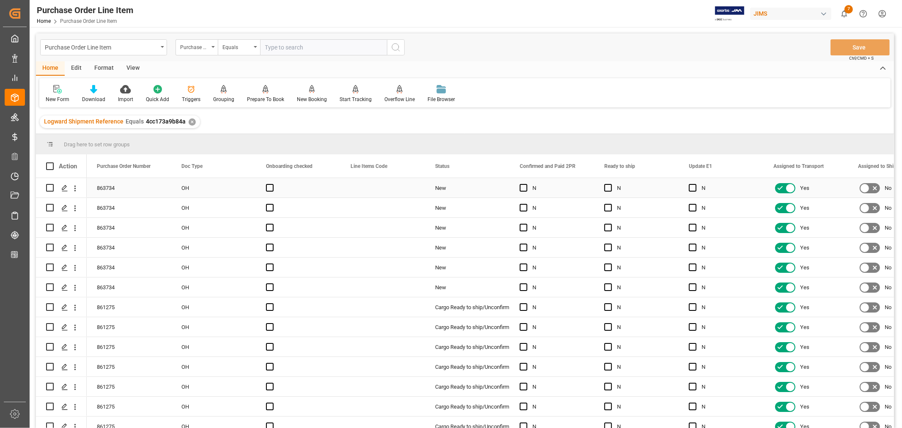
click at [131, 185] on div "863734" at bounding box center [129, 187] width 85 height 19
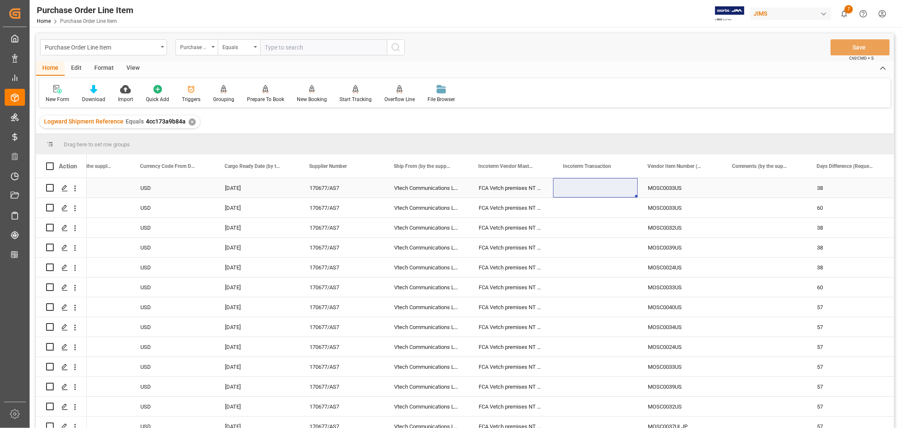
click at [585, 183] on div "Press SPACE to select this row." at bounding box center [595, 187] width 85 height 19
click at [560, 190] on input "Press SPACE to select this row." at bounding box center [595, 193] width 71 height 16
paste input "FCA [GEOGRAPHIC_DATA]"
type input "FCA [GEOGRAPHIC_DATA]"
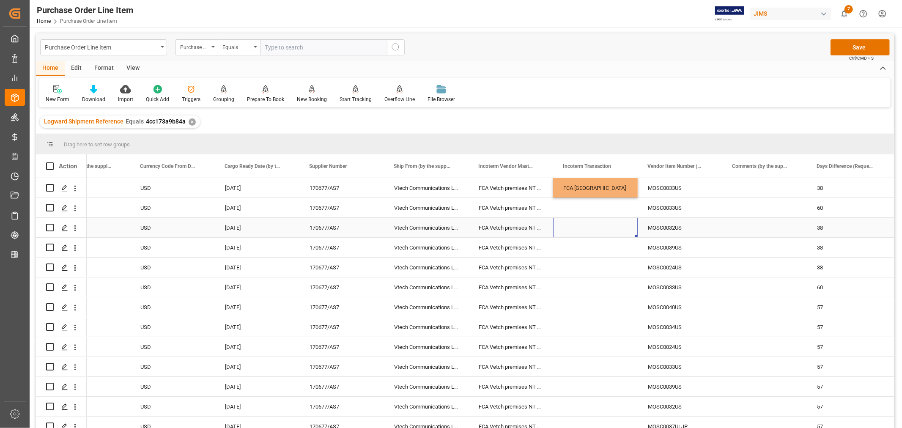
click at [577, 226] on div "Press SPACE to select this row." at bounding box center [595, 227] width 85 height 19
click at [592, 186] on div "FCA [GEOGRAPHIC_DATA]" at bounding box center [595, 187] width 85 height 19
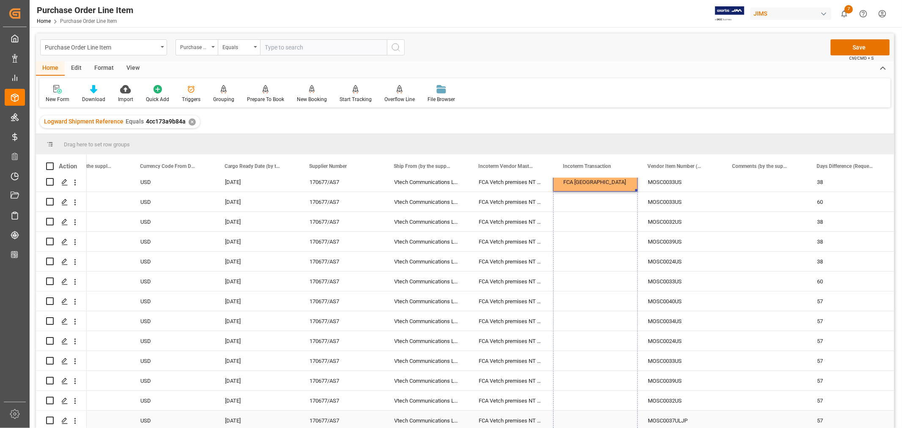
drag, startPoint x: 636, startPoint y: 195, endPoint x: 623, endPoint y: 420, distance: 224.8
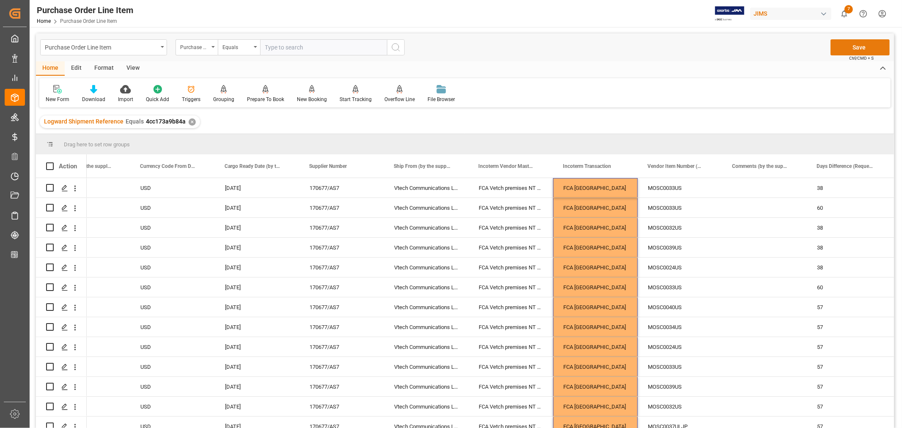
click at [861, 46] on button "Save" at bounding box center [859, 47] width 59 height 16
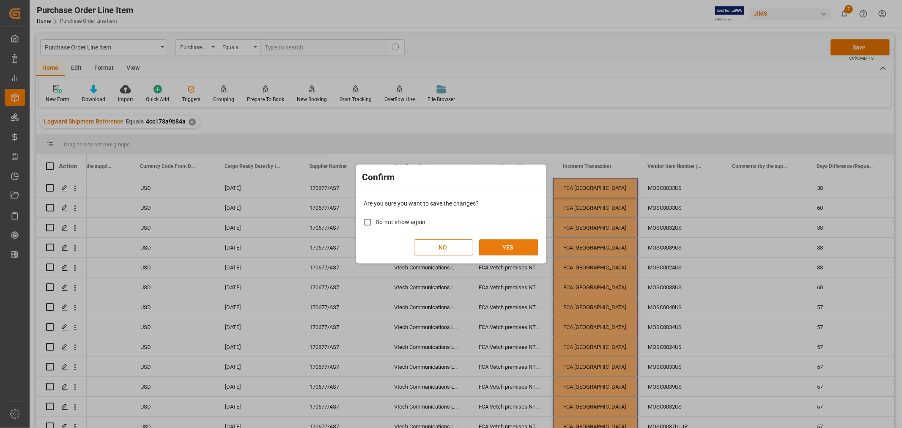
click at [509, 246] on button "YES" at bounding box center [508, 247] width 59 height 16
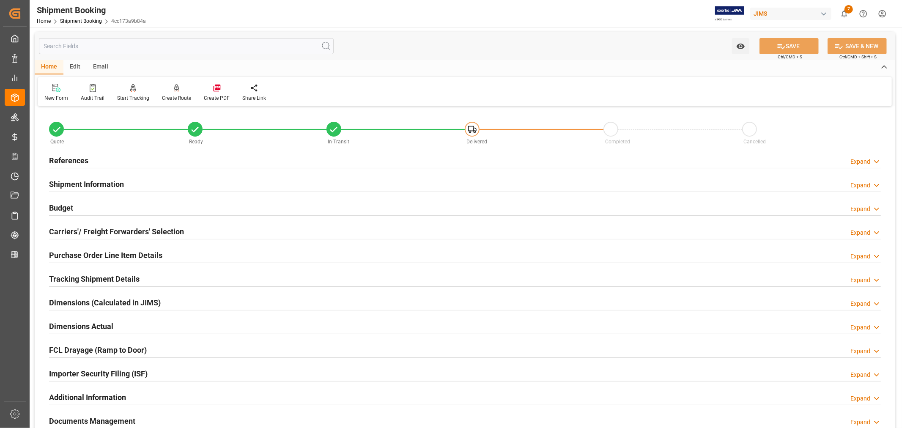
click at [66, 276] on h2 "Tracking Shipment Details" at bounding box center [94, 278] width 90 height 11
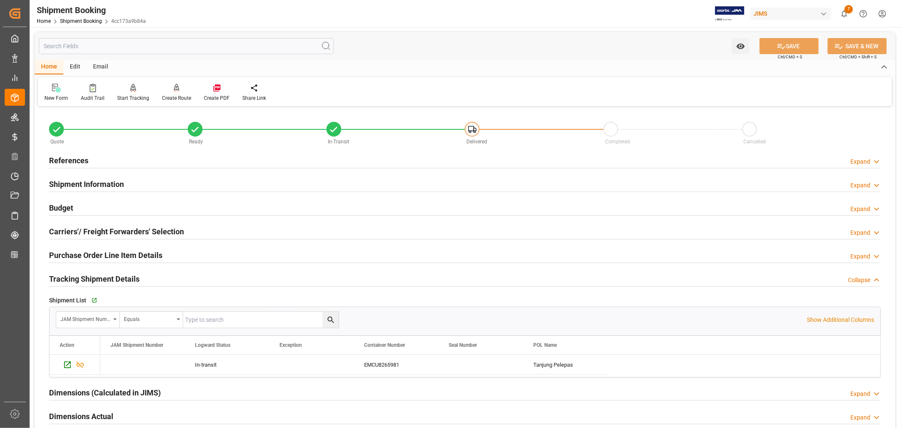
click at [96, 185] on h2 "Shipment Information" at bounding box center [86, 183] width 75 height 11
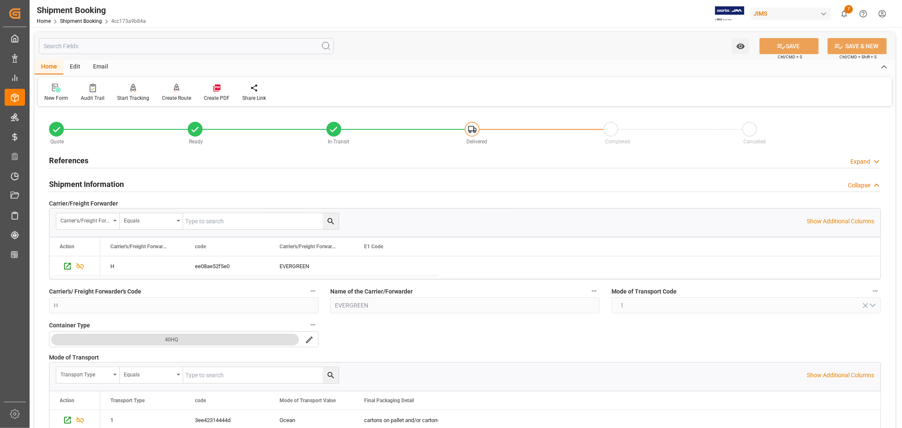
click at [107, 184] on h2 "Shipment Information" at bounding box center [86, 183] width 75 height 11
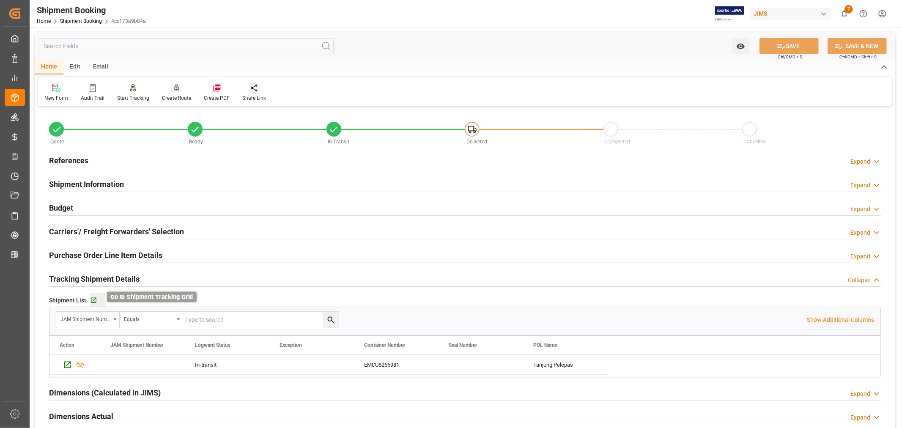
click at [93, 298] on icon "button" at bounding box center [93, 300] width 7 height 7
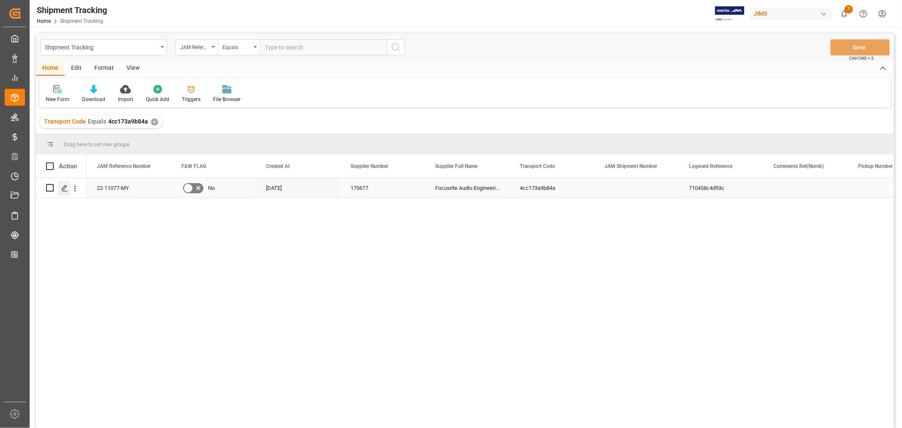
click at [67, 187] on icon "Press SPACE to select this row." at bounding box center [64, 188] width 7 height 7
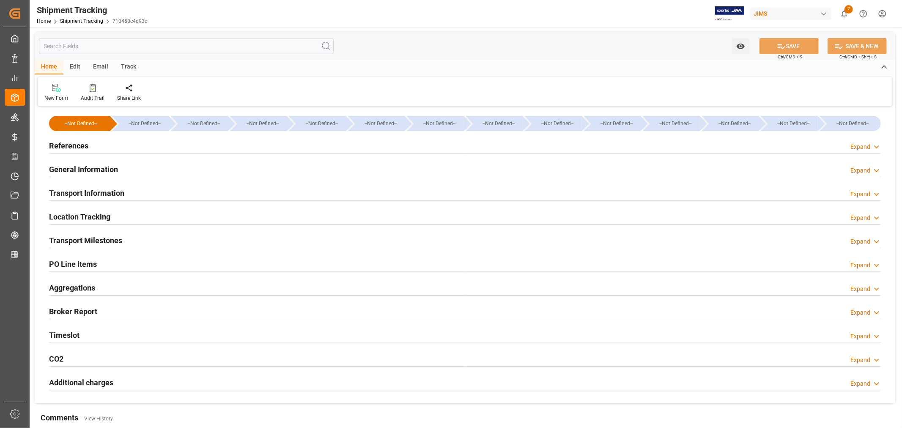
type input "Evergreen"
type input "Evergreen Marine Corp."
type input "9872377"
click at [103, 189] on h2 "Transport Information" at bounding box center [86, 192] width 75 height 11
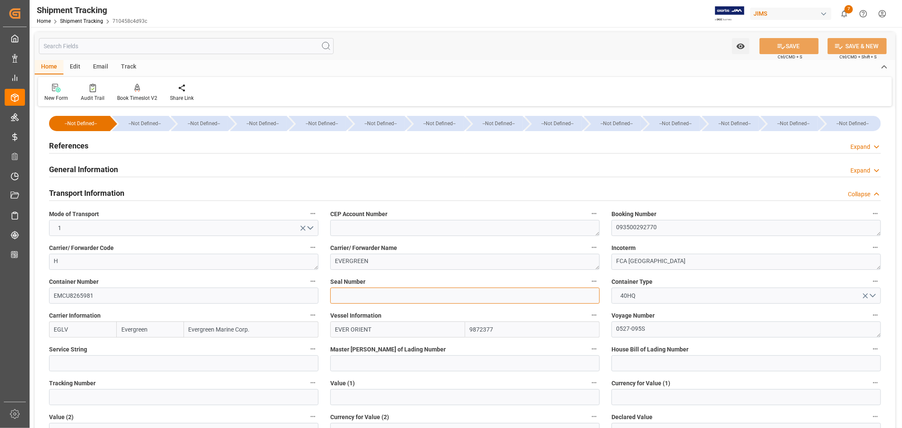
click at [334, 293] on input at bounding box center [464, 295] width 269 height 16
paste input "EMCQQR5314"
type input "EMCQQR5314"
click at [790, 46] on button "SAVE" at bounding box center [788, 46] width 59 height 16
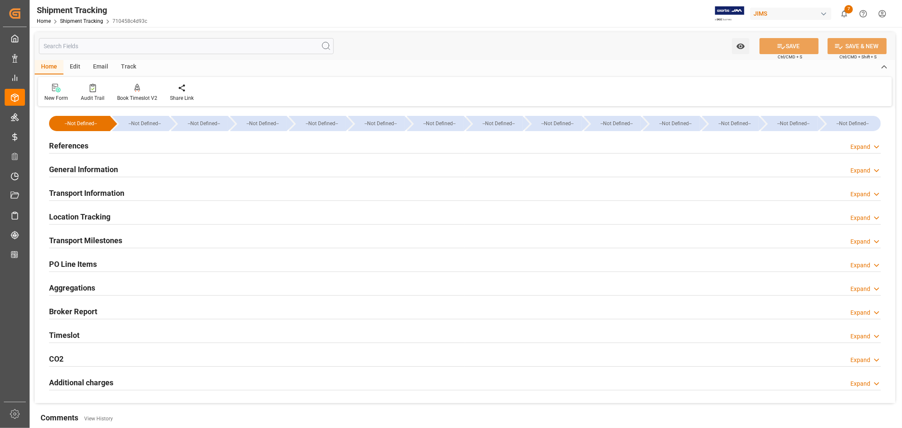
click at [129, 240] on div "Transport Milestones Expand" at bounding box center [464, 240] width 831 height 16
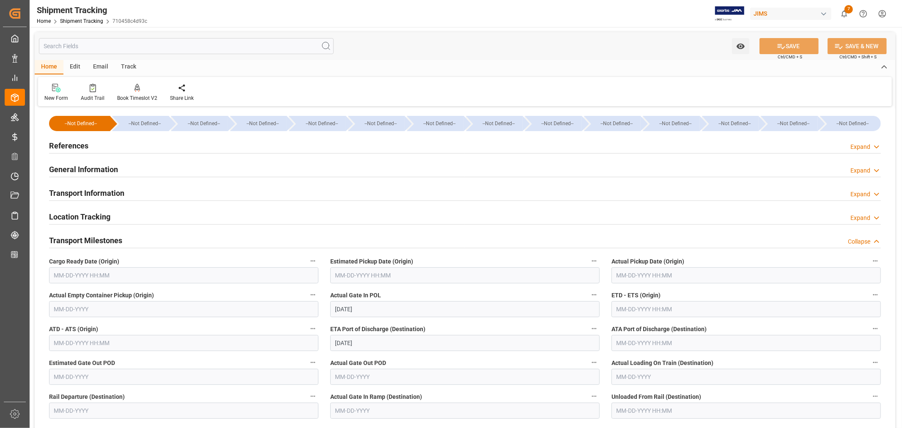
click at [87, 272] on input "text" at bounding box center [183, 275] width 269 height 16
click at [74, 295] on div "[DATE]" at bounding box center [109, 295] width 120 height 8
click at [254, 287] on div "Actual Empty Container Pickup (Origin)" at bounding box center [183, 303] width 281 height 34
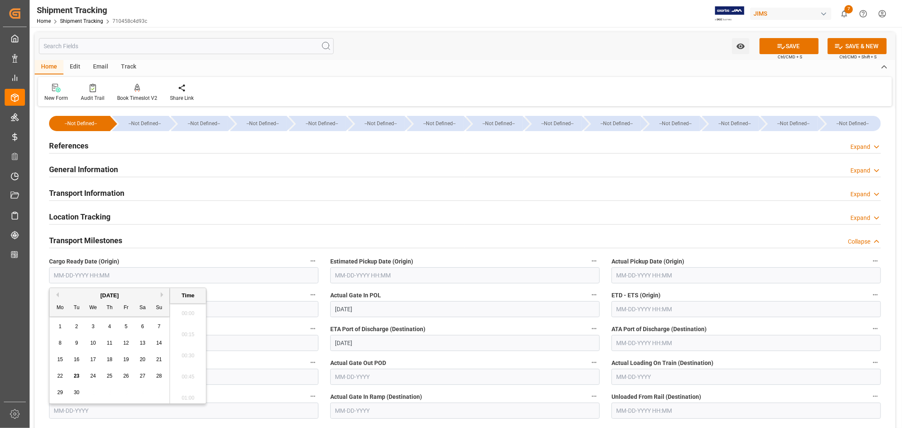
click at [89, 273] on input "text" at bounding box center [183, 275] width 269 height 16
click at [72, 293] on div "[DATE]" at bounding box center [109, 295] width 120 height 8
click at [126, 343] on span "12" at bounding box center [125, 343] width 5 height 6
type input "[DATE] 00:00"
click at [634, 306] on input "text" at bounding box center [745, 309] width 269 height 16
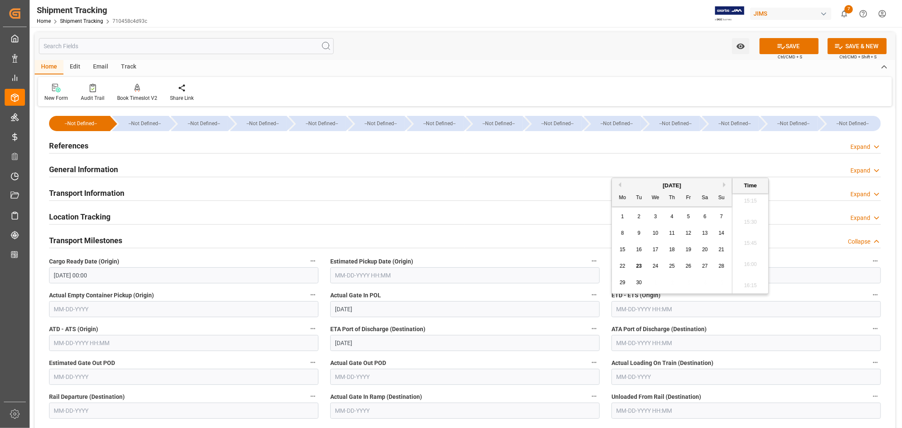
click at [688, 265] on span "26" at bounding box center [687, 266] width 5 height 6
type input "[DATE] 00:00"
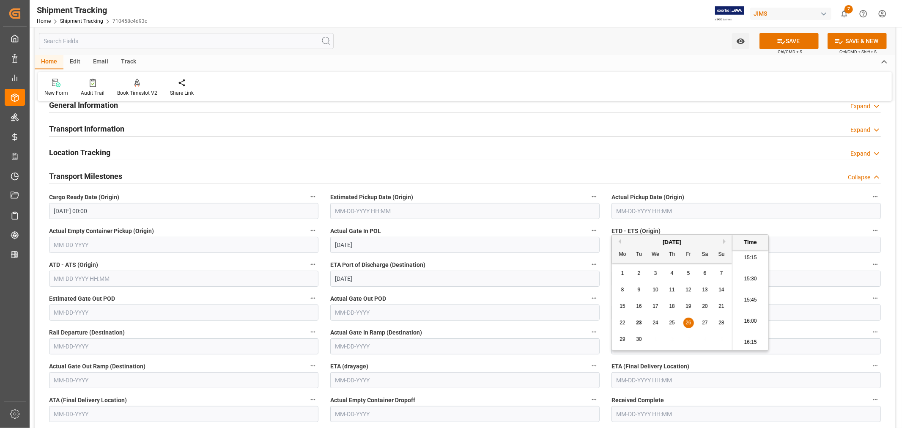
scroll to position [94, 0]
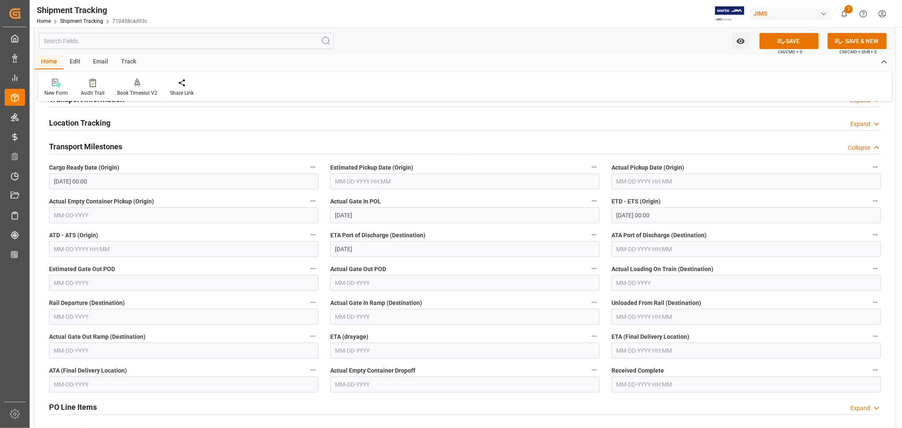
click at [805, 330] on div "ETA (Final Delivery Location)" at bounding box center [745, 345] width 281 height 34
click at [634, 348] on input "text" at bounding box center [745, 350] width 269 height 16
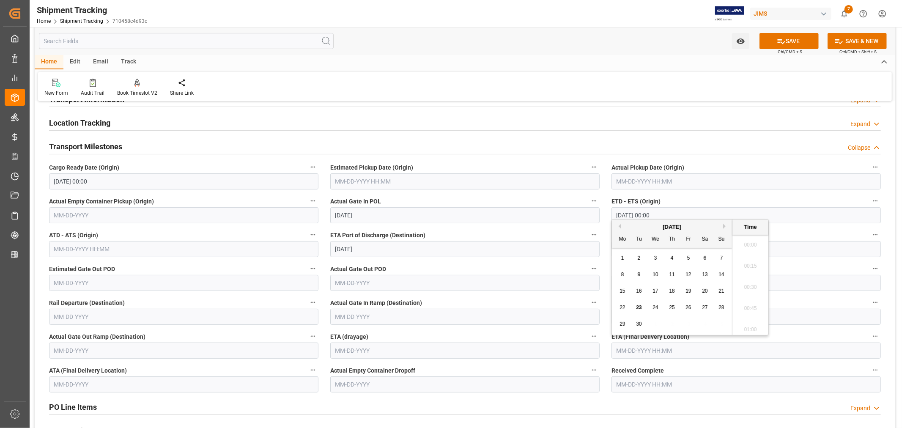
scroll to position [1292, 0]
click at [723, 227] on button "Next Month" at bounding box center [725, 226] width 5 height 5
click at [643, 324] on div "25" at bounding box center [639, 324] width 11 height 10
type input "[DATE] 00:00"
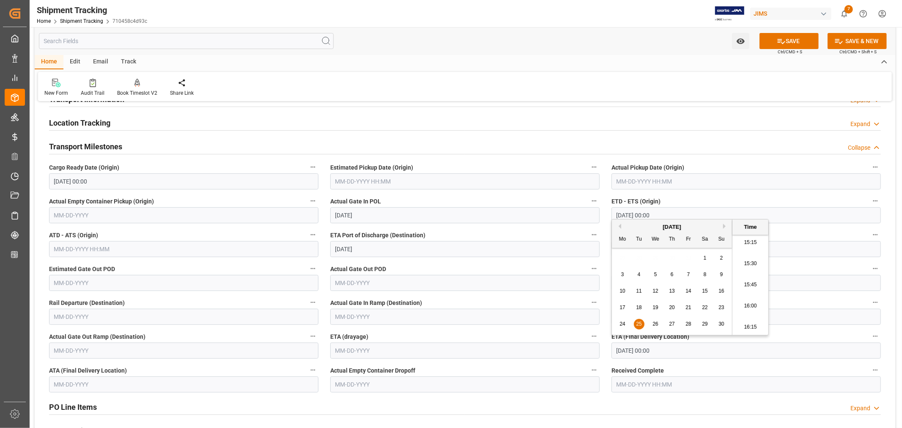
click at [117, 215] on input "text" at bounding box center [183, 215] width 269 height 16
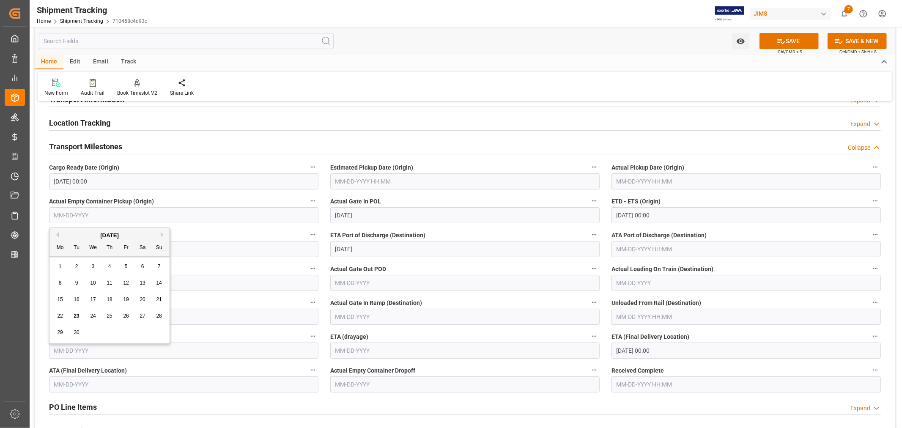
click at [142, 283] on span "13" at bounding box center [141, 283] width 5 height 6
type input "[DATE]"
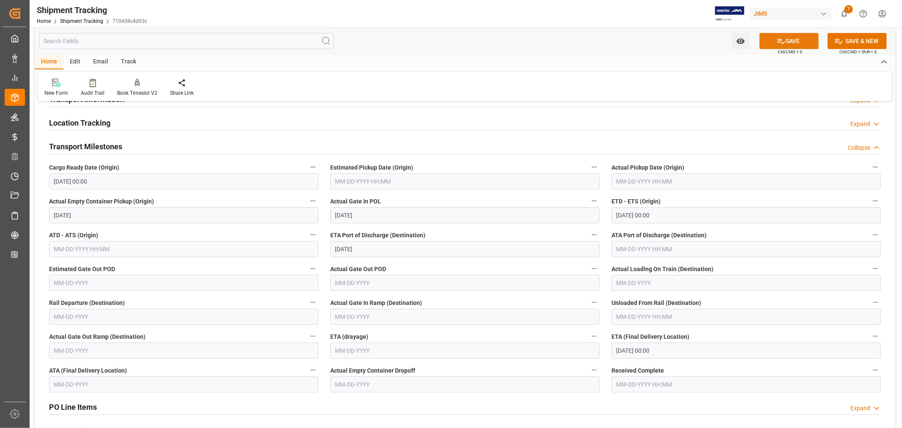
click at [790, 41] on button "SAVE" at bounding box center [788, 41] width 59 height 16
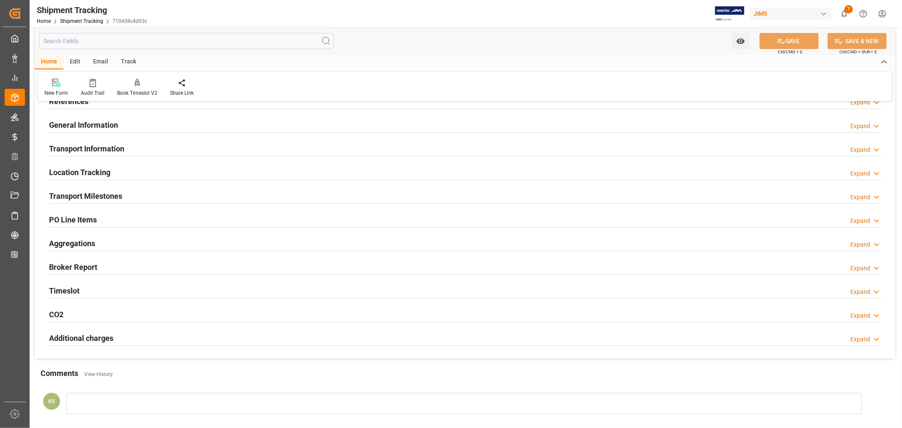
scroll to position [0, 0]
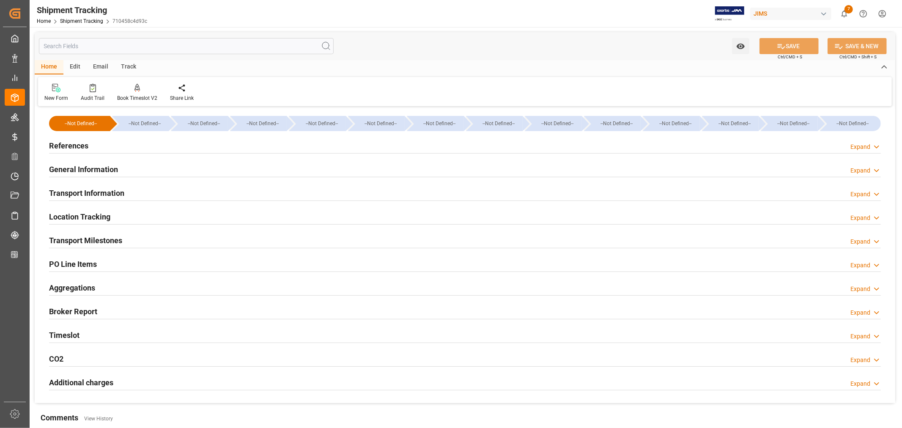
click at [107, 167] on h2 "General Information" at bounding box center [83, 169] width 69 height 11
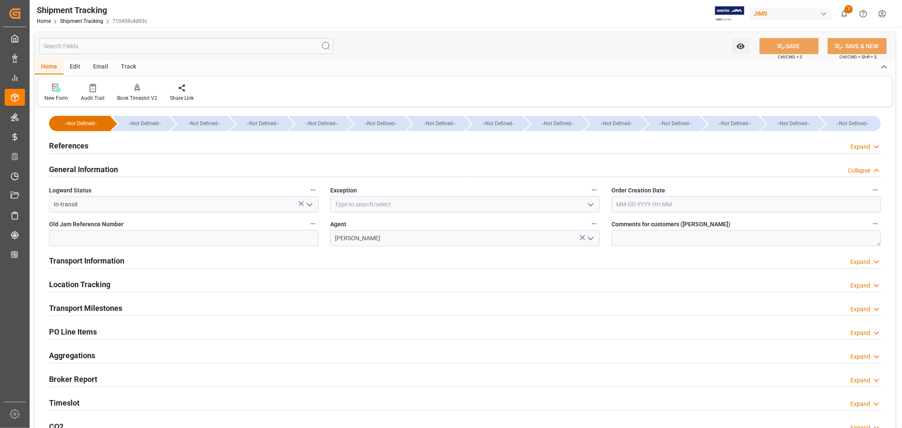
click at [592, 202] on icon "open menu" at bounding box center [590, 205] width 10 height 10
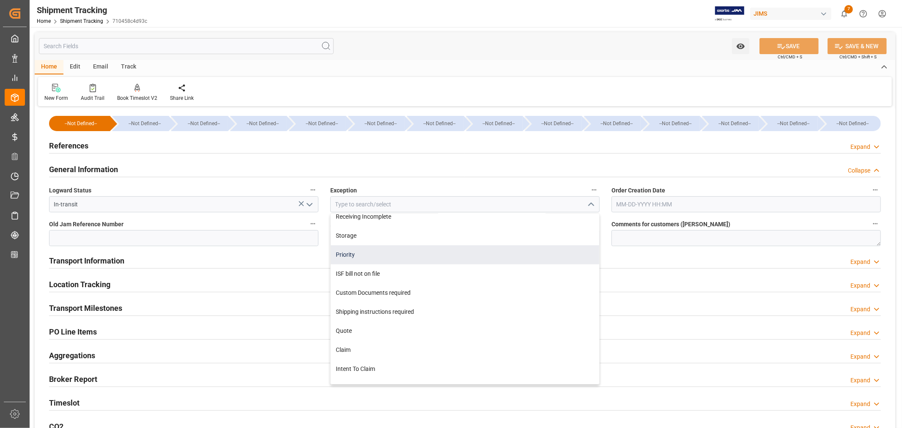
click at [356, 249] on div "Priority" at bounding box center [465, 254] width 268 height 19
type input "Priority"
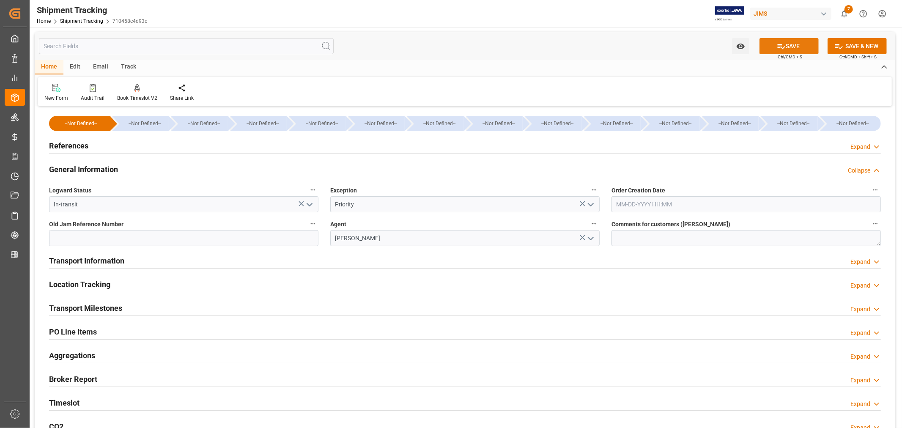
click at [779, 45] on icon at bounding box center [781, 46] width 8 height 5
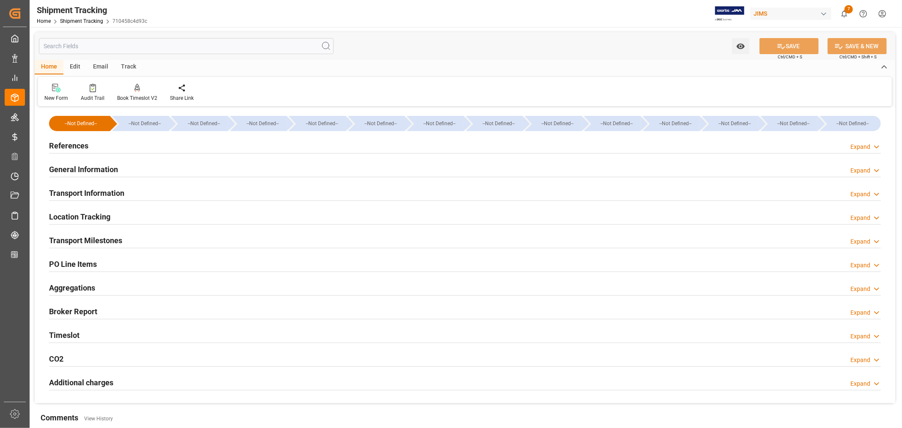
click at [126, 243] on div "Transport Milestones Expand" at bounding box center [464, 240] width 831 height 16
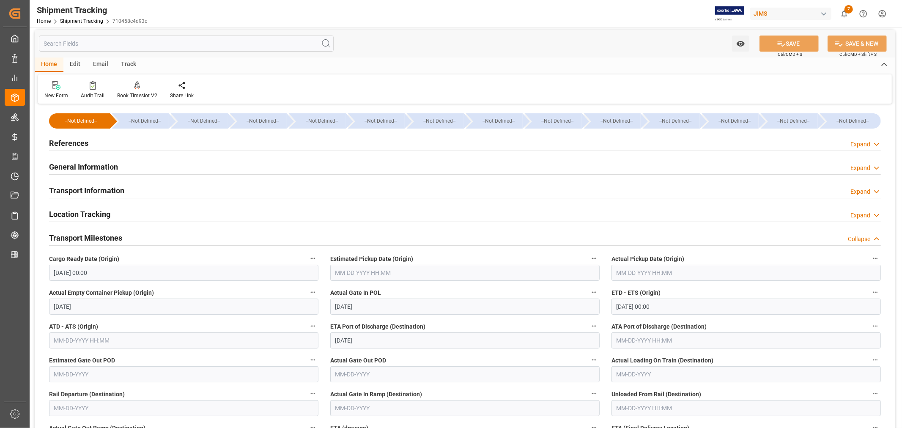
scroll to position [0, 0]
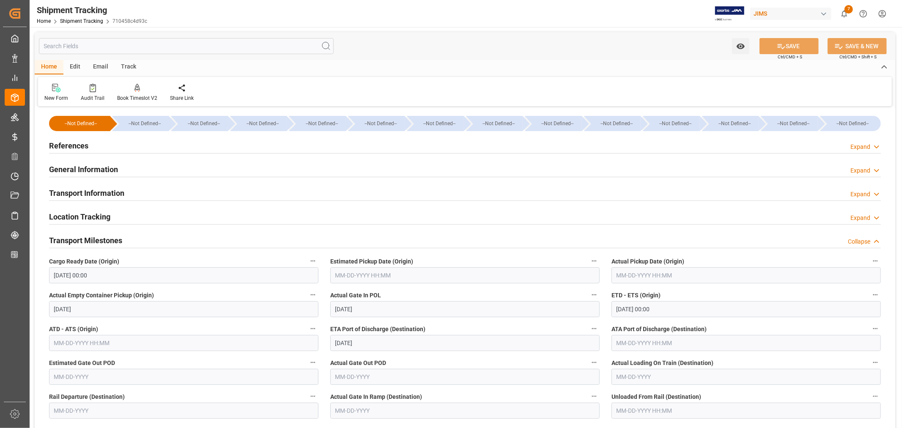
click at [74, 144] on h2 "References" at bounding box center [68, 145] width 39 height 11
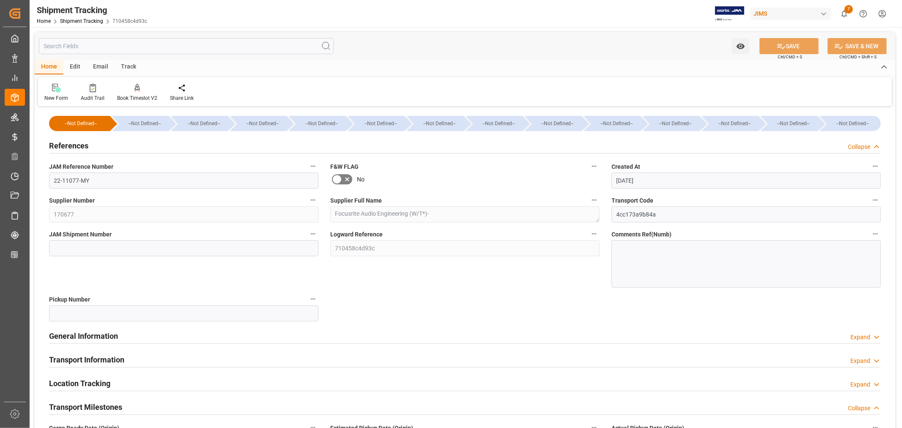
click at [74, 144] on h2 "References" at bounding box center [68, 145] width 39 height 11
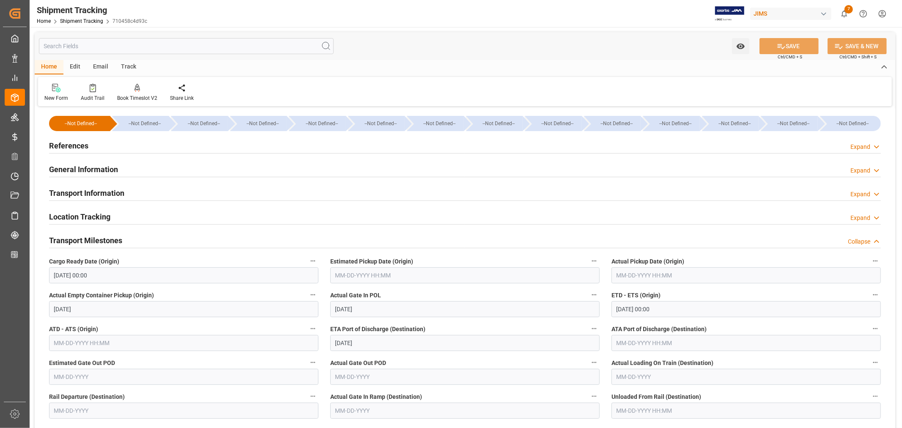
click at [74, 168] on h2 "General Information" at bounding box center [83, 169] width 69 height 11
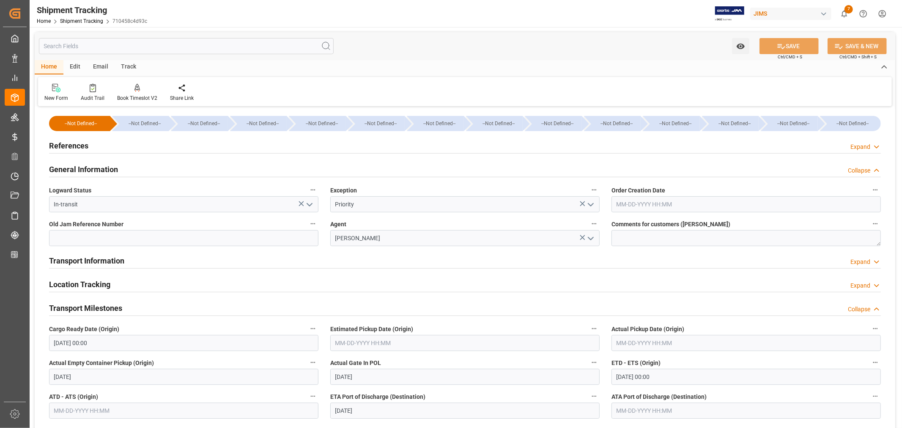
click at [79, 140] on h2 "References" at bounding box center [68, 145] width 39 height 11
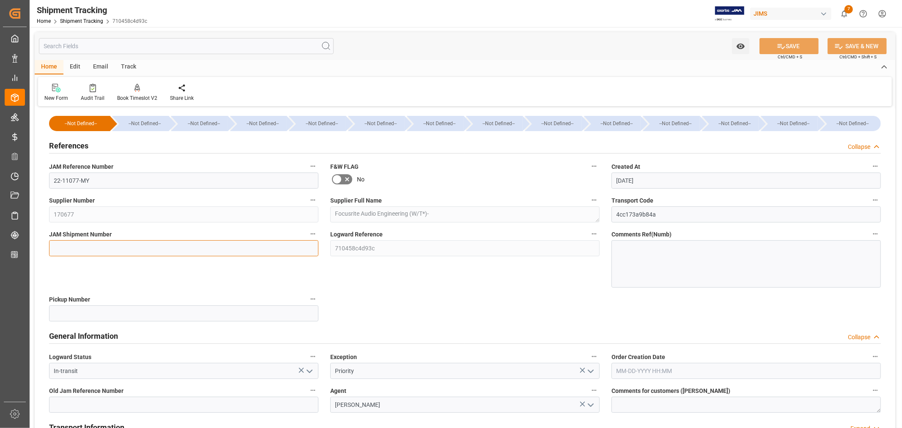
click at [59, 244] on input at bounding box center [183, 248] width 269 height 16
paste input "73154"
type input "73154"
click at [781, 47] on icon at bounding box center [781, 46] width 9 height 9
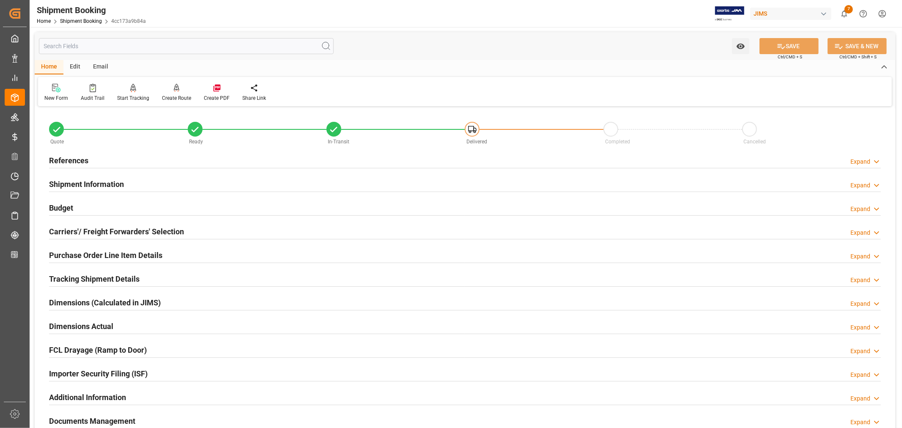
click at [70, 273] on h2 "Tracking Shipment Details" at bounding box center [94, 278] width 90 height 11
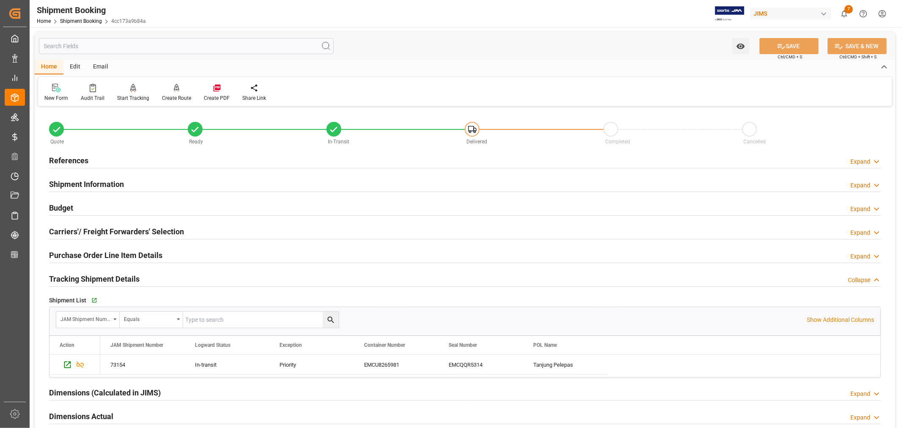
click at [70, 273] on h2 "Tracking Shipment Details" at bounding box center [94, 278] width 90 height 11
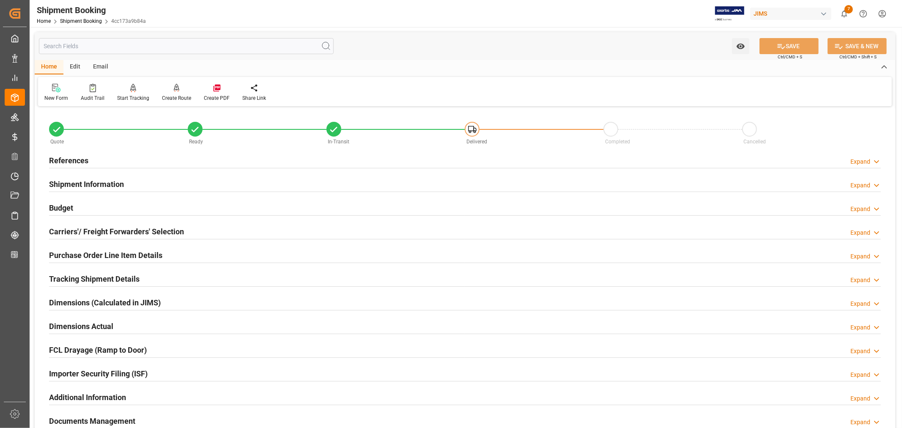
click at [64, 204] on h2 "Budget" at bounding box center [61, 207] width 24 height 11
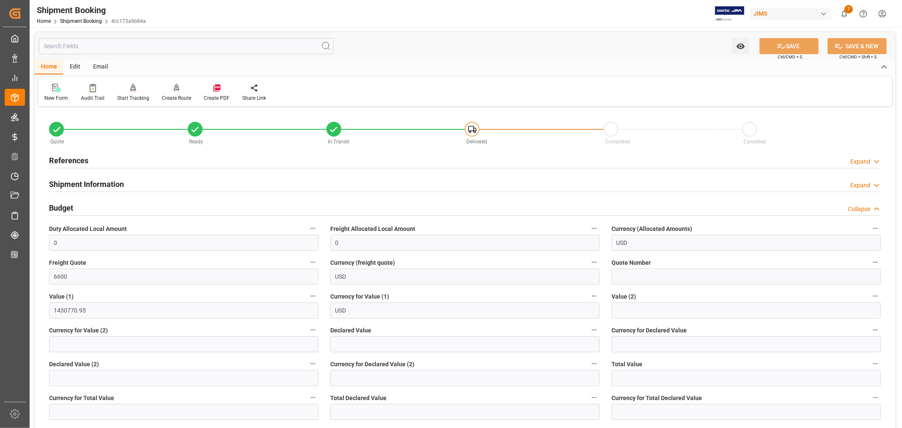
click at [65, 206] on h2 "Budget" at bounding box center [61, 207] width 24 height 11
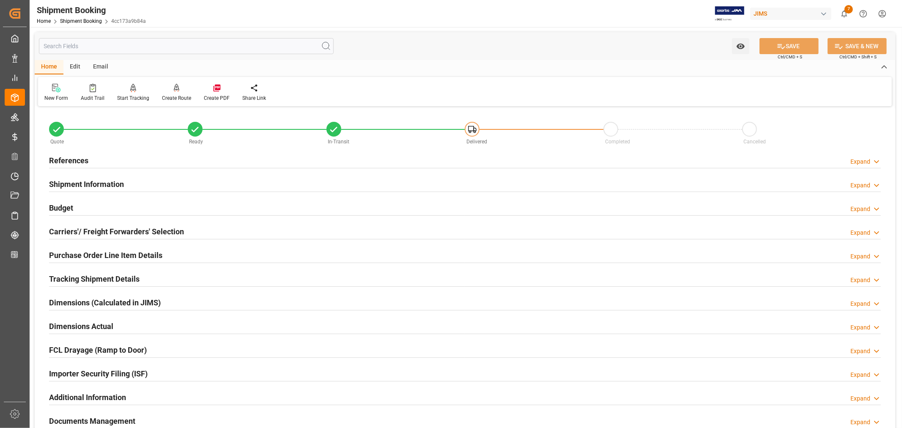
click at [79, 276] on h2 "Tracking Shipment Details" at bounding box center [94, 278] width 90 height 11
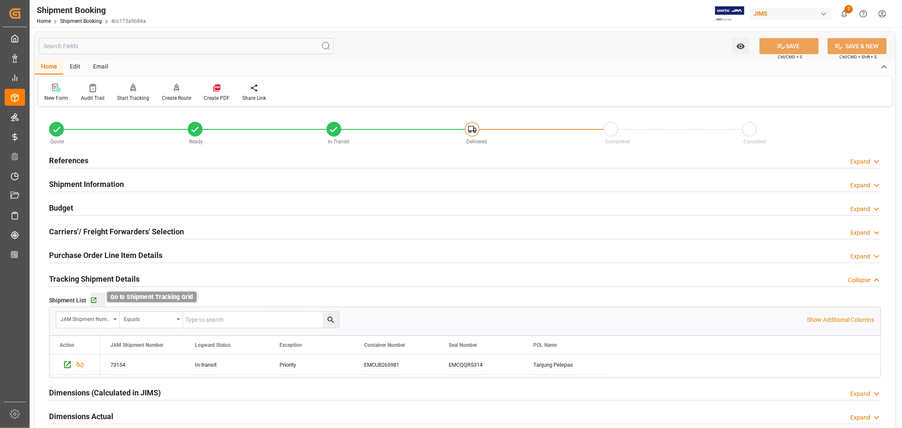
click at [93, 298] on icon "button" at bounding box center [93, 300] width 7 height 7
click at [93, 279] on h2 "Tracking Shipment Details" at bounding box center [94, 278] width 90 height 11
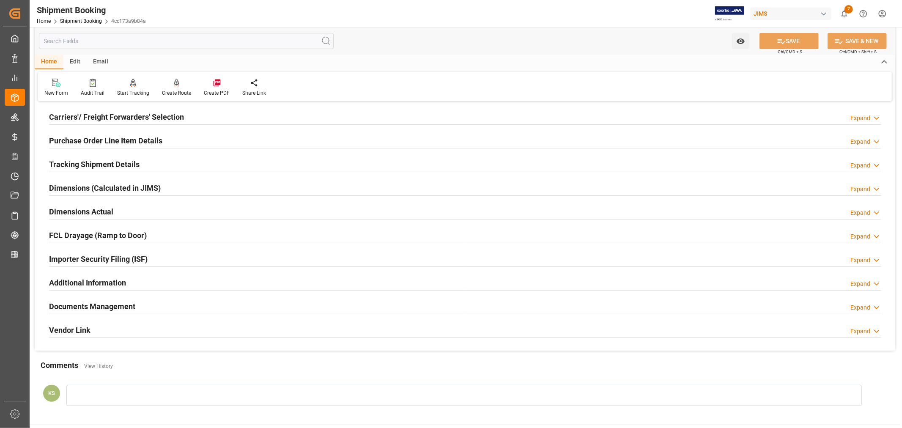
scroll to position [141, 0]
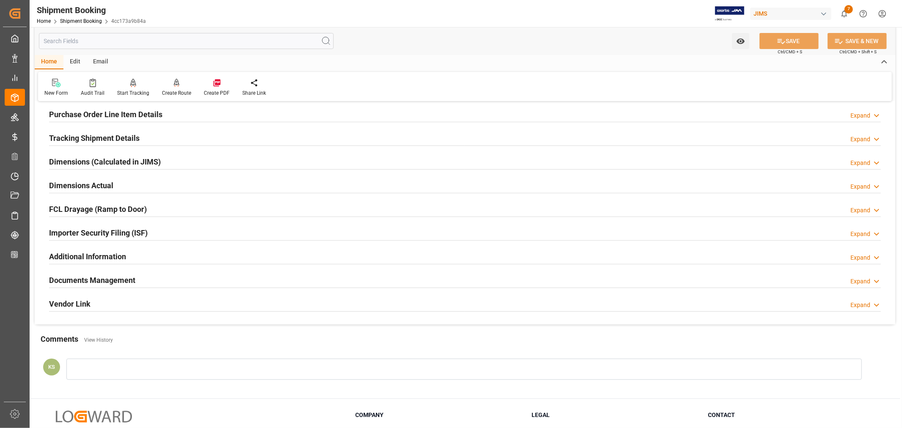
click at [408, 281] on div "Documents Management Expand" at bounding box center [464, 279] width 831 height 16
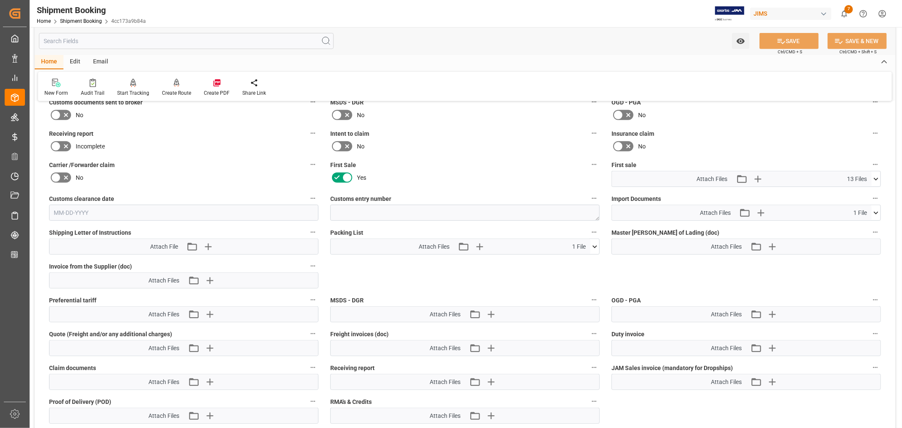
scroll to position [375, 0]
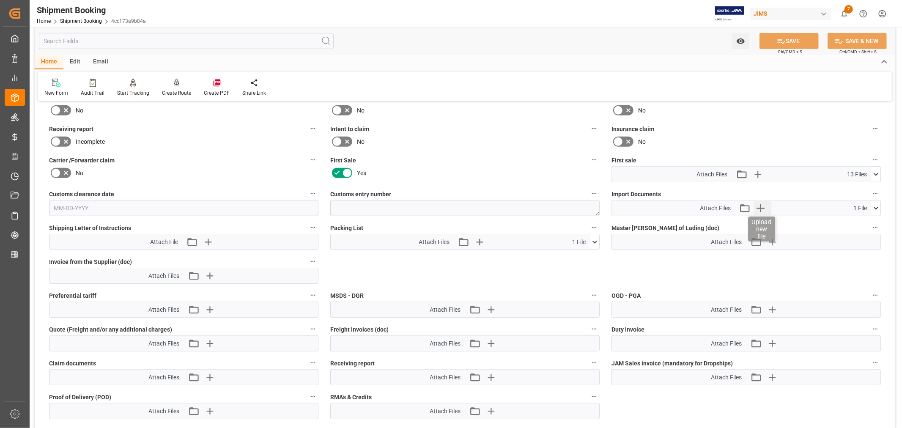
click at [760, 206] on icon "button" at bounding box center [760, 208] width 8 height 8
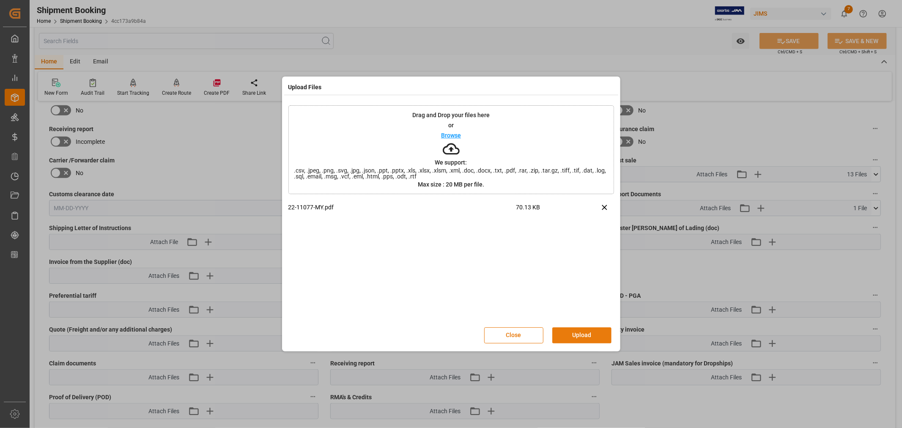
click at [569, 332] on button "Upload" at bounding box center [581, 335] width 59 height 16
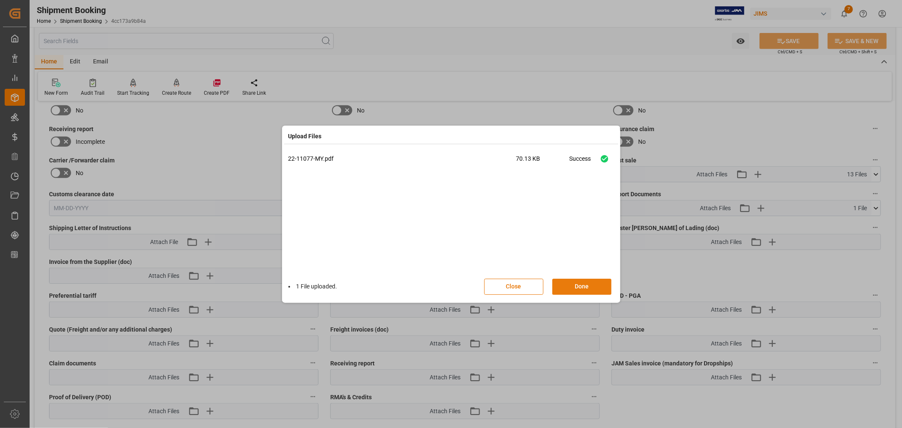
click at [578, 286] on button "Done" at bounding box center [581, 287] width 59 height 16
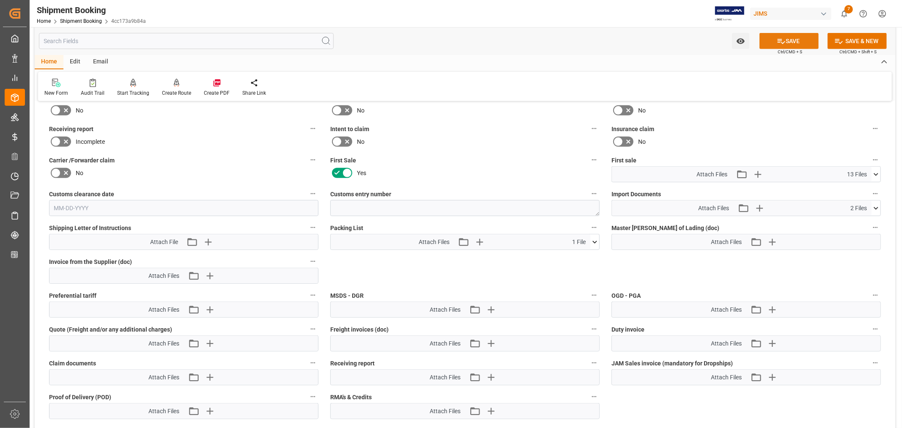
click at [791, 37] on button "SAVE" at bounding box center [788, 41] width 59 height 16
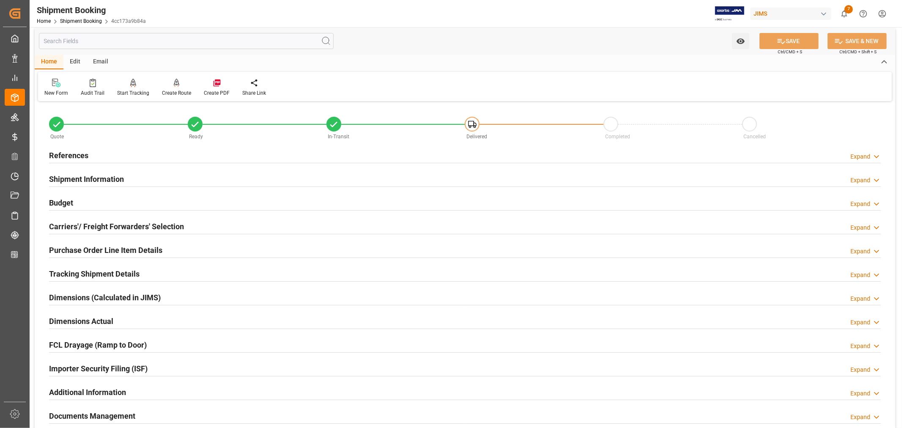
scroll to position [0, 0]
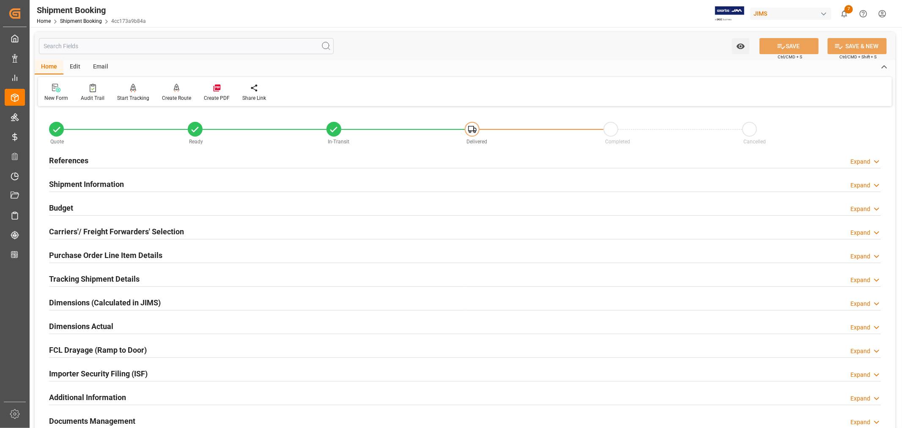
click at [116, 183] on h2 "Shipment Information" at bounding box center [86, 183] width 75 height 11
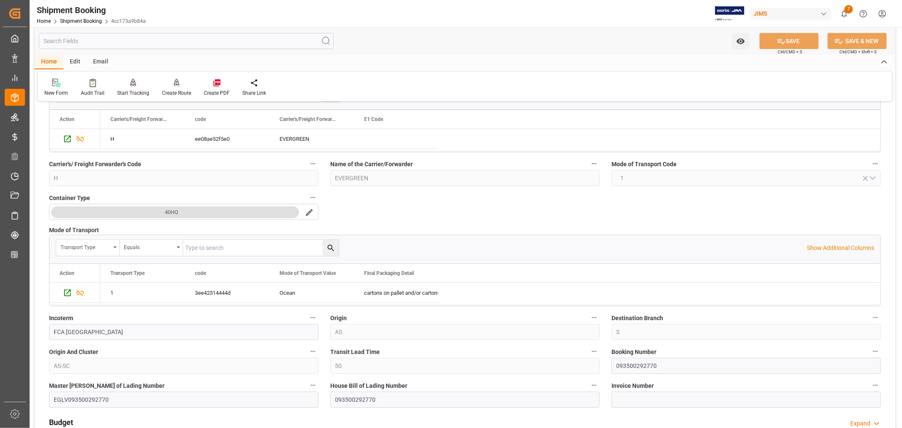
scroll to position [188, 0]
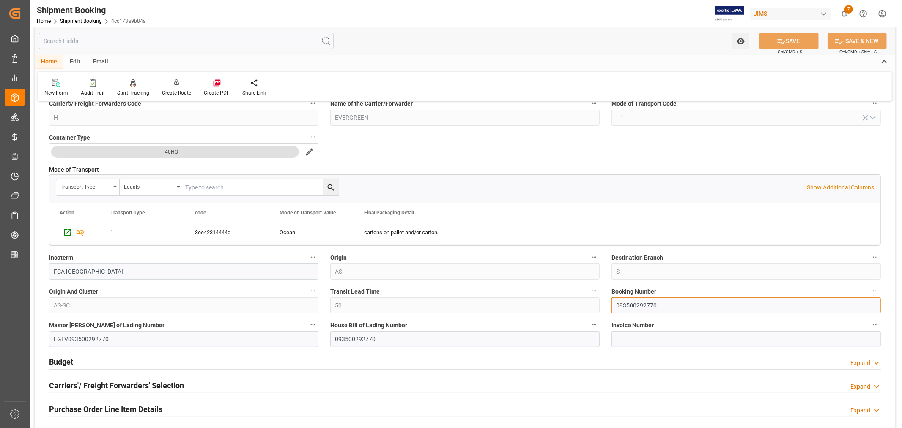
click at [627, 304] on input "093500292770" at bounding box center [745, 305] width 269 height 16
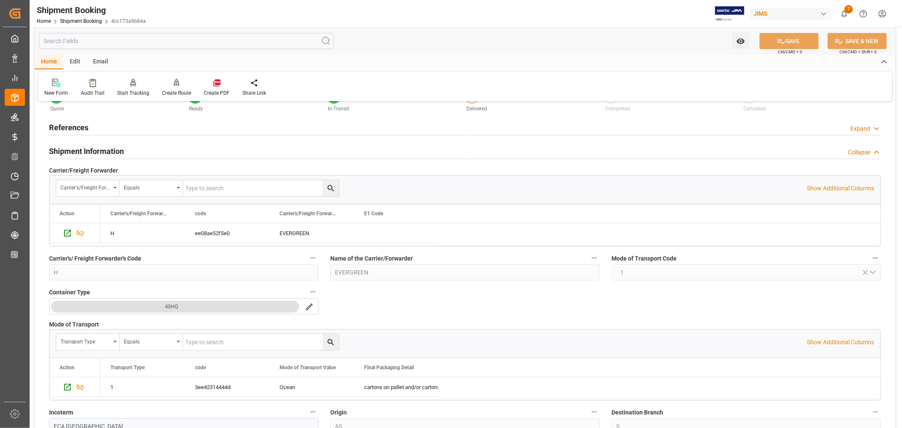
scroll to position [0, 0]
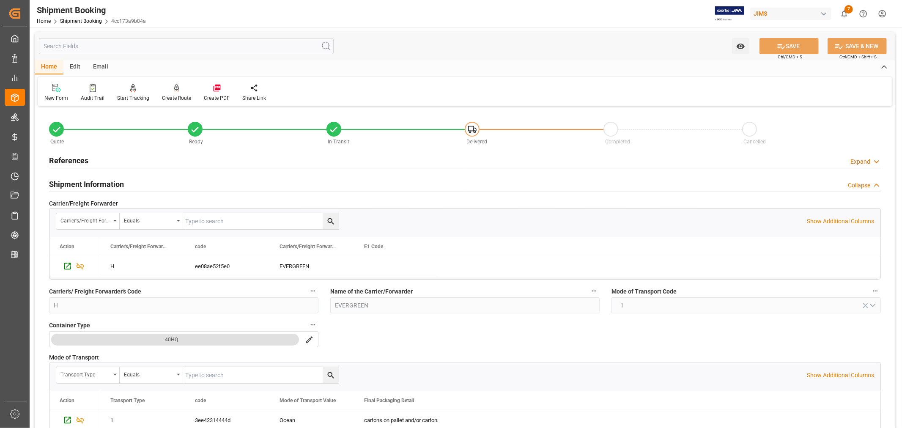
click at [103, 183] on h2 "Shipment Information" at bounding box center [86, 183] width 75 height 11
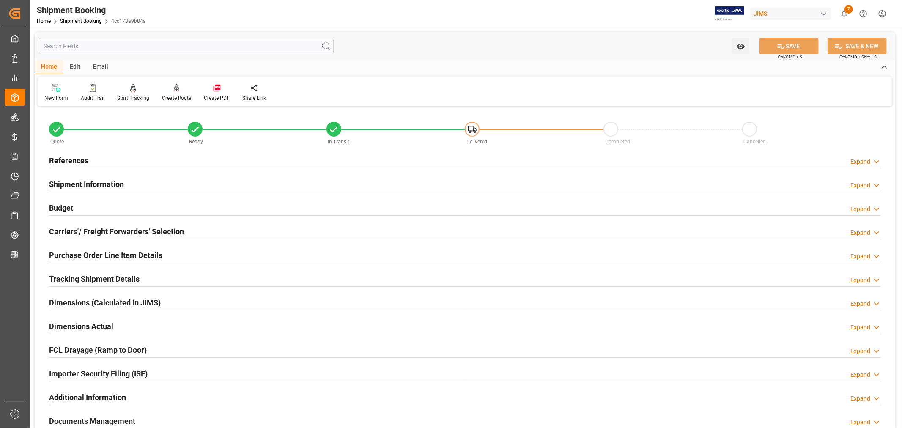
click at [82, 161] on h2 "References" at bounding box center [68, 160] width 39 height 11
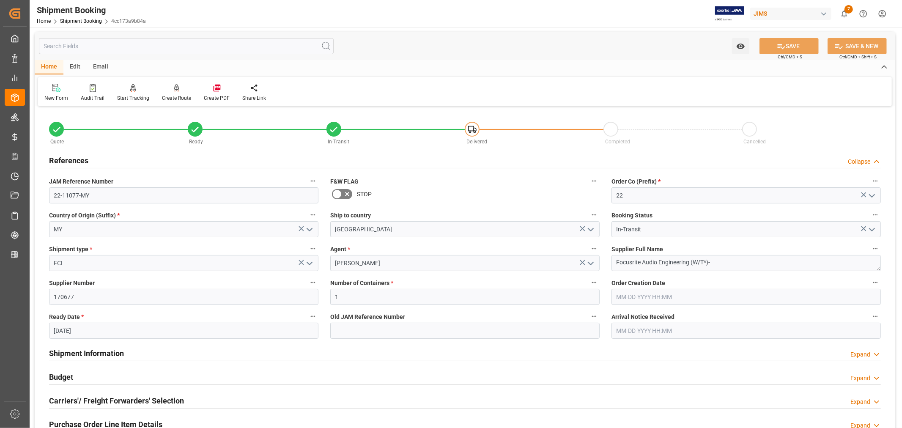
click at [82, 161] on h2 "References" at bounding box center [68, 160] width 39 height 11
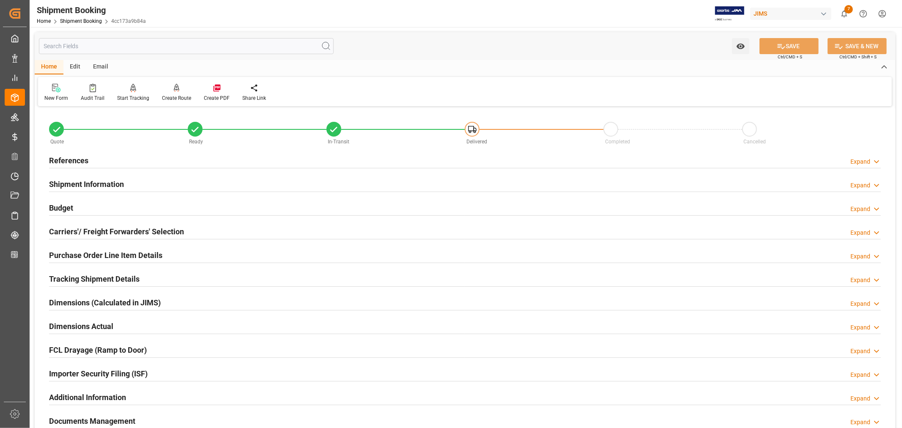
drag, startPoint x: 103, startPoint y: 183, endPoint x: 120, endPoint y: 186, distance: 17.6
click at [103, 183] on h2 "Shipment Information" at bounding box center [86, 183] width 75 height 11
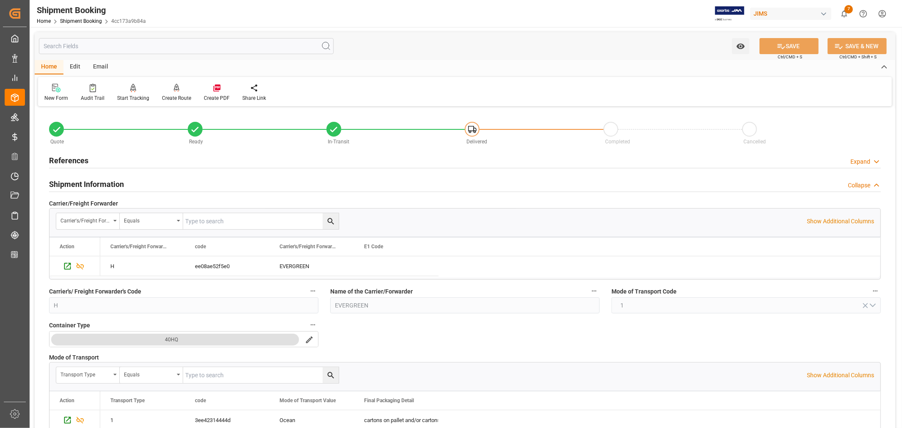
drag, startPoint x: 68, startPoint y: 184, endPoint x: 68, endPoint y: 177, distance: 7.2
click at [68, 184] on h2 "Shipment Information" at bounding box center [86, 183] width 75 height 11
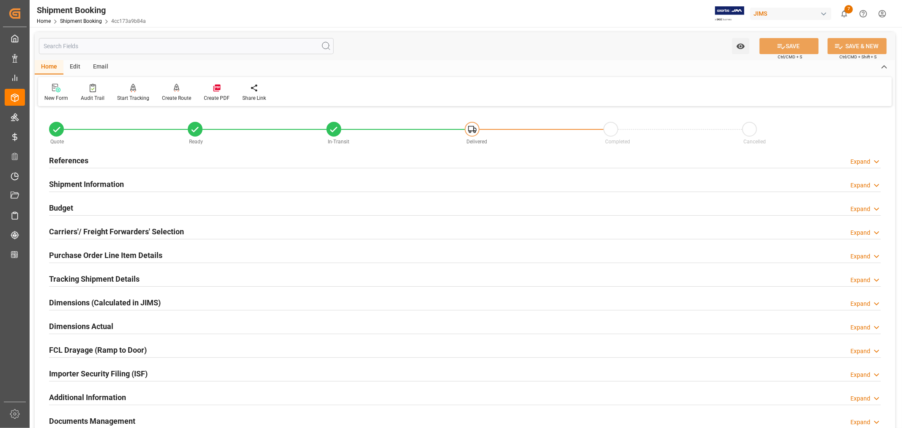
click at [68, 157] on h2 "References" at bounding box center [68, 160] width 39 height 11
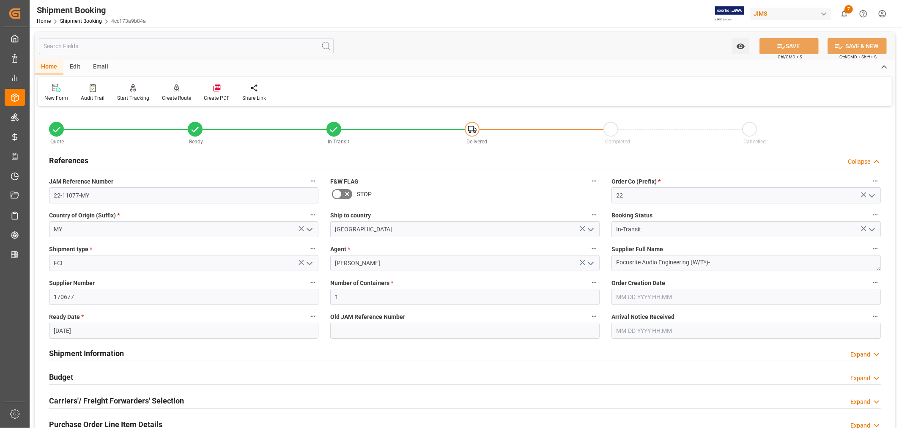
click at [68, 157] on h2 "References" at bounding box center [68, 160] width 39 height 11
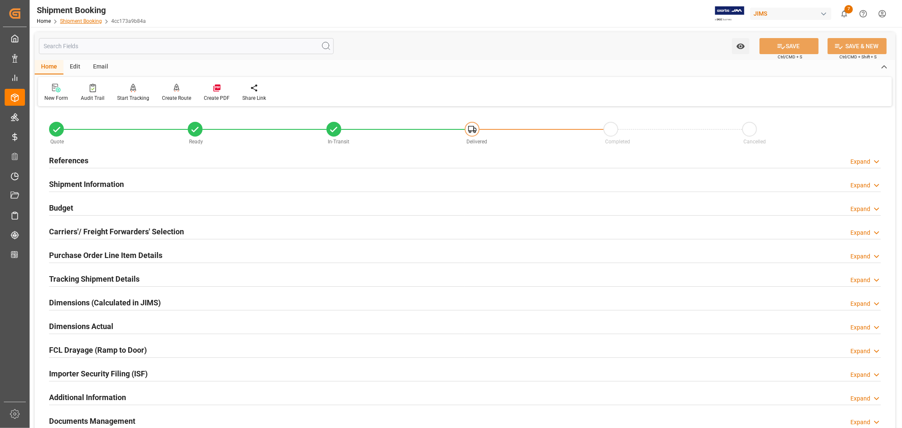
click at [83, 18] on link "Shipment Booking" at bounding box center [81, 21] width 42 height 6
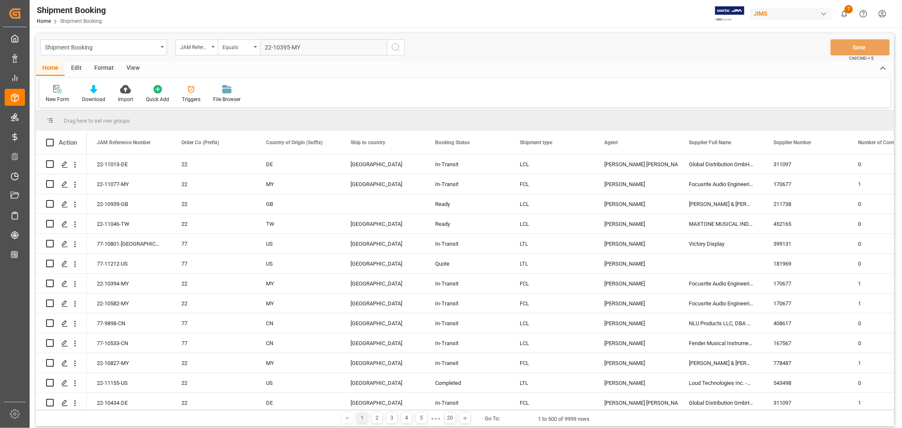
type input "22-10395-MY"
click at [394, 46] on icon "search button" at bounding box center [396, 47] width 10 height 10
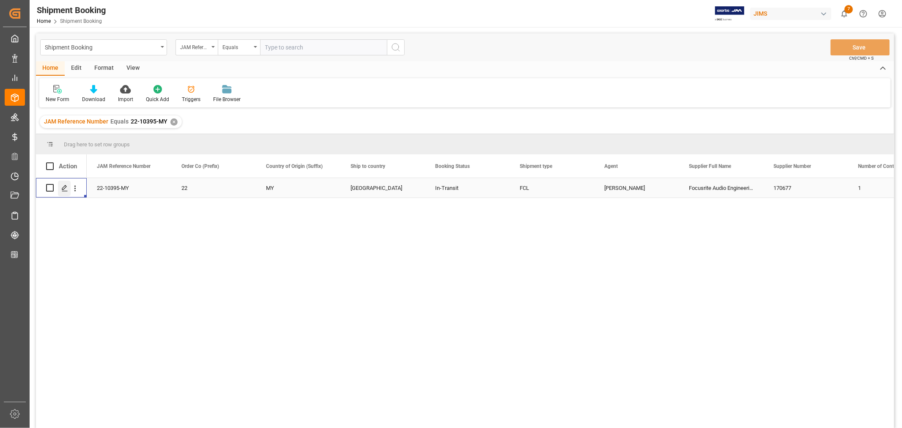
click at [66, 185] on icon "Press SPACE to select this row." at bounding box center [64, 188] width 7 height 7
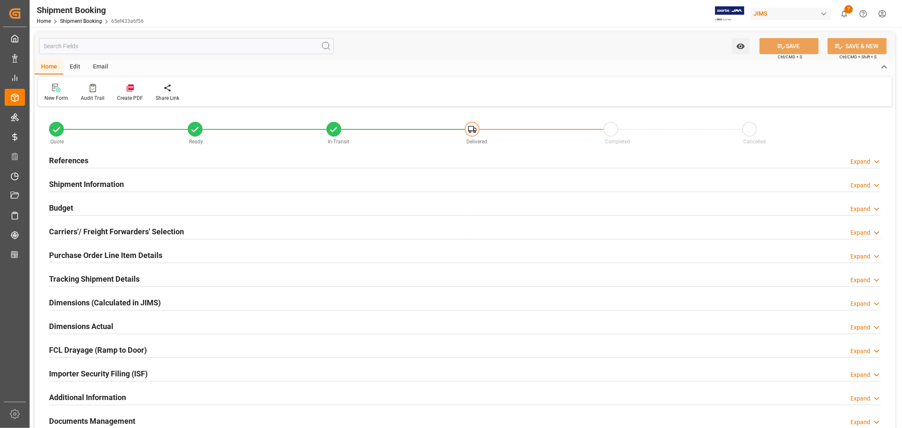
type input "65"
click at [69, 254] on h2 "Purchase Order Line Item Details" at bounding box center [105, 254] width 113 height 11
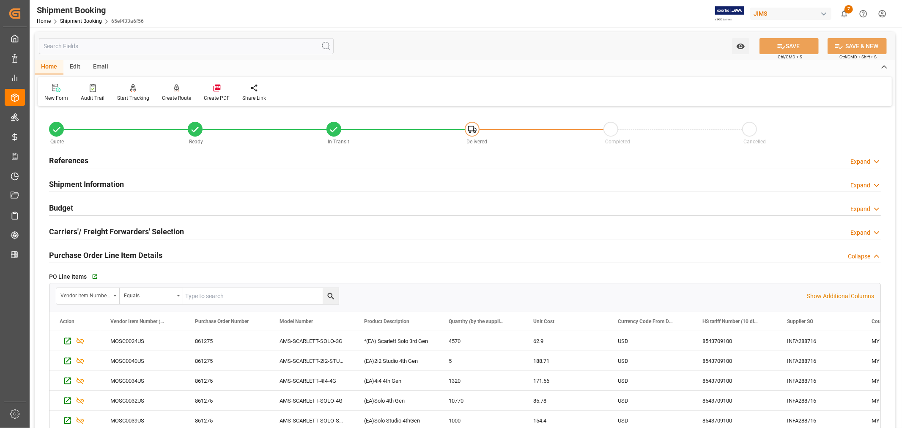
click at [69, 254] on h2 "Purchase Order Line Item Details" at bounding box center [105, 254] width 113 height 11
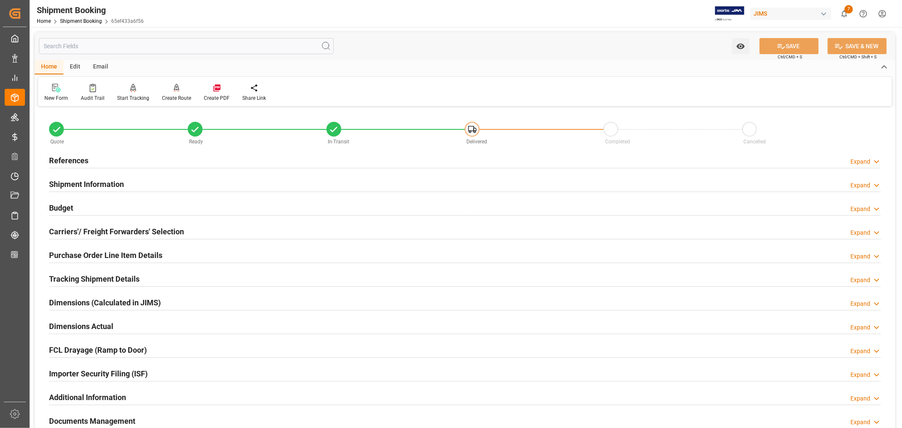
click at [85, 181] on h2 "Shipment Information" at bounding box center [86, 183] width 75 height 11
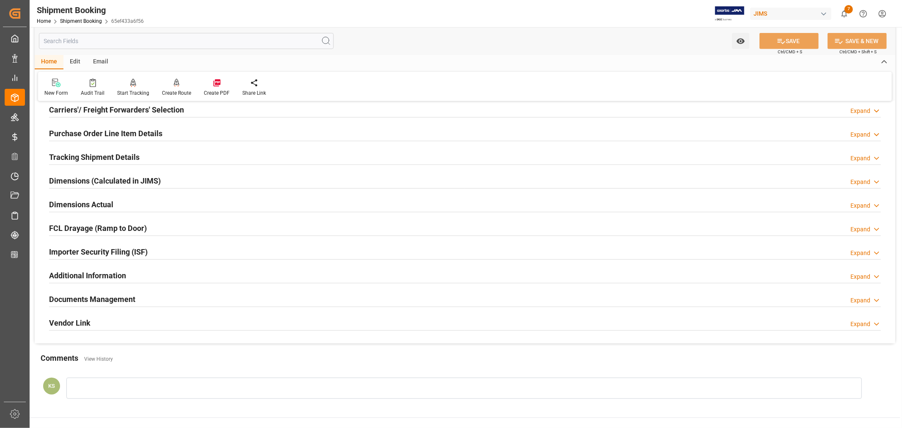
scroll to position [517, 0]
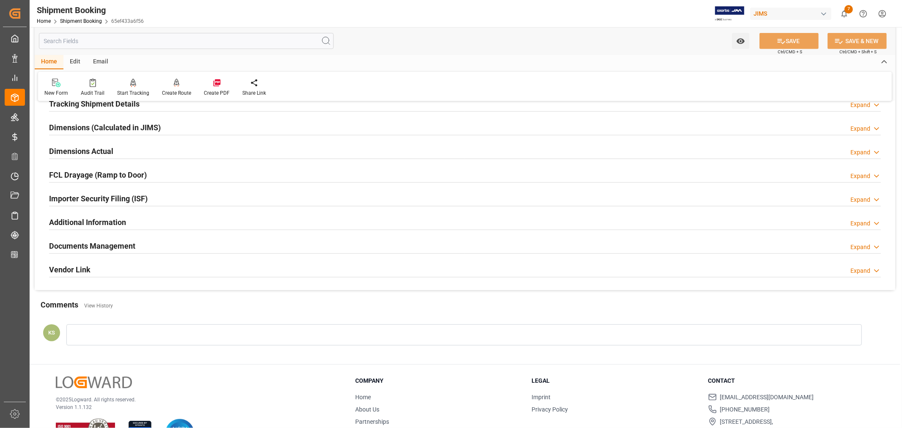
click at [208, 249] on div "Documents Management Expand" at bounding box center [464, 245] width 831 height 16
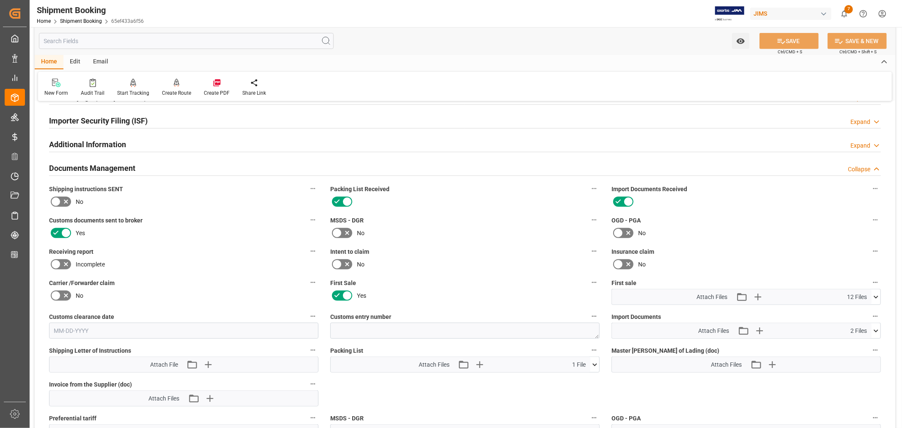
scroll to position [657, 0]
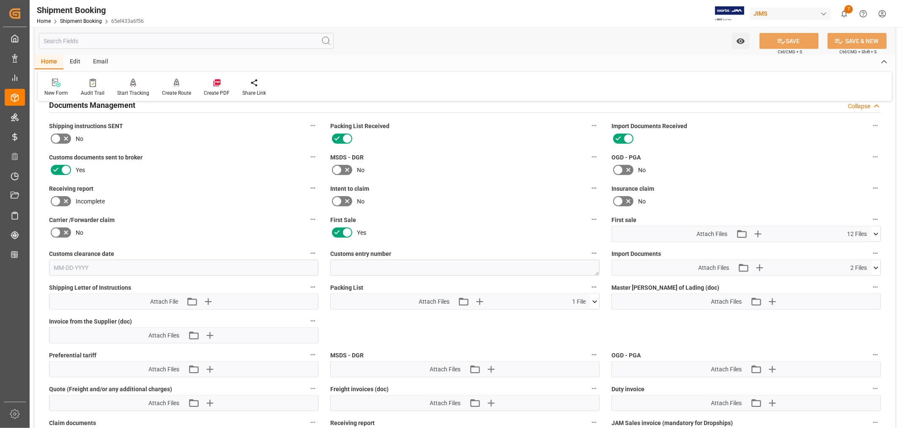
click at [875, 265] on icon at bounding box center [875, 267] width 9 height 9
click at [872, 281] on icon at bounding box center [871, 283] width 8 height 5
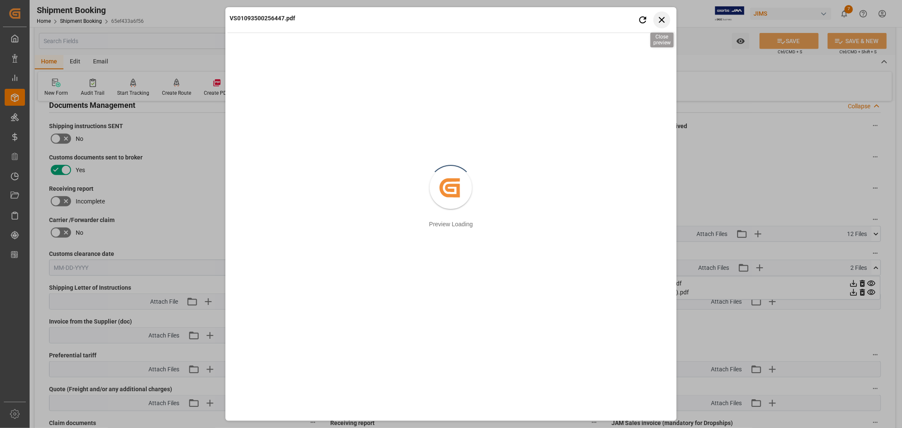
click at [662, 18] on icon "button" at bounding box center [661, 19] width 11 height 11
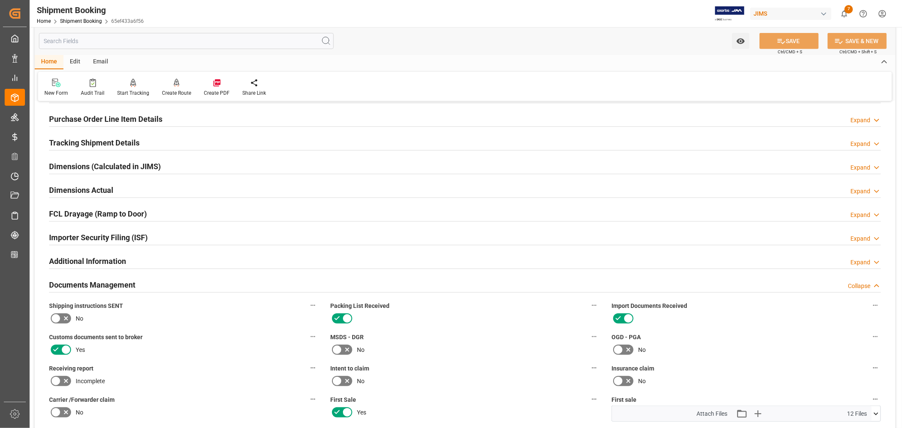
scroll to position [470, 0]
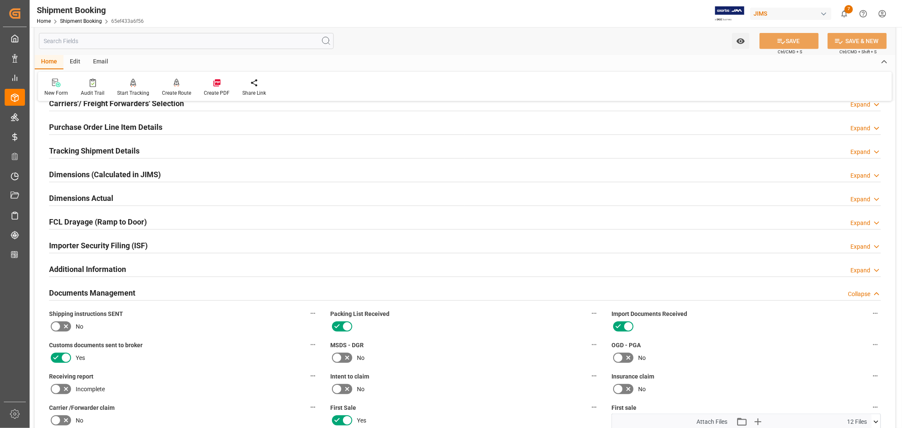
click at [107, 293] on h2 "Documents Management" at bounding box center [92, 292] width 86 height 11
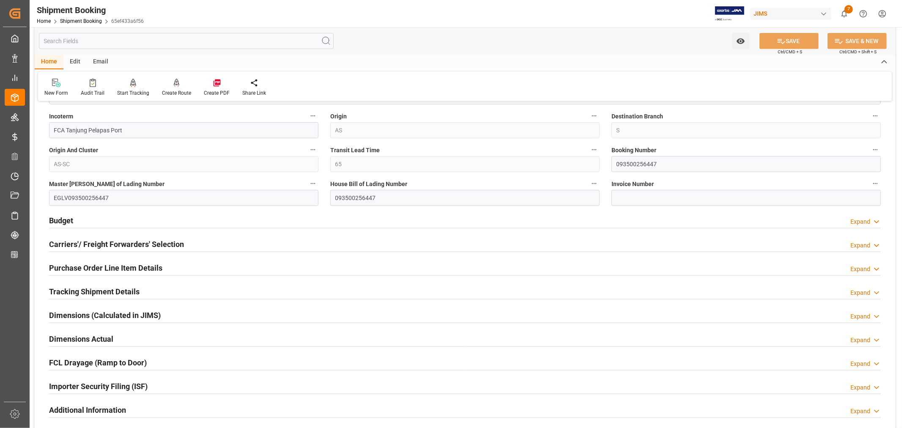
scroll to position [328, 0]
click at [96, 290] on h2 "Tracking Shipment Details" at bounding box center [94, 291] width 90 height 11
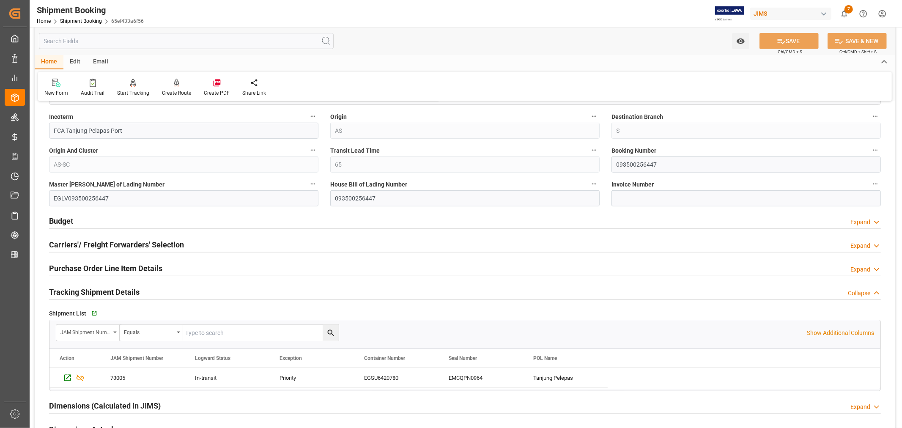
click at [134, 288] on h2 "Tracking Shipment Details" at bounding box center [94, 291] width 90 height 11
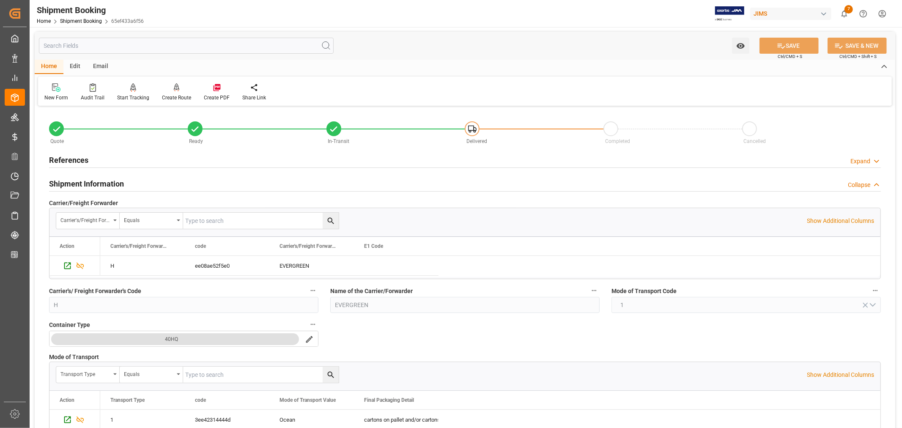
scroll to position [0, 0]
click at [106, 180] on h2 "Shipment Information" at bounding box center [86, 183] width 75 height 11
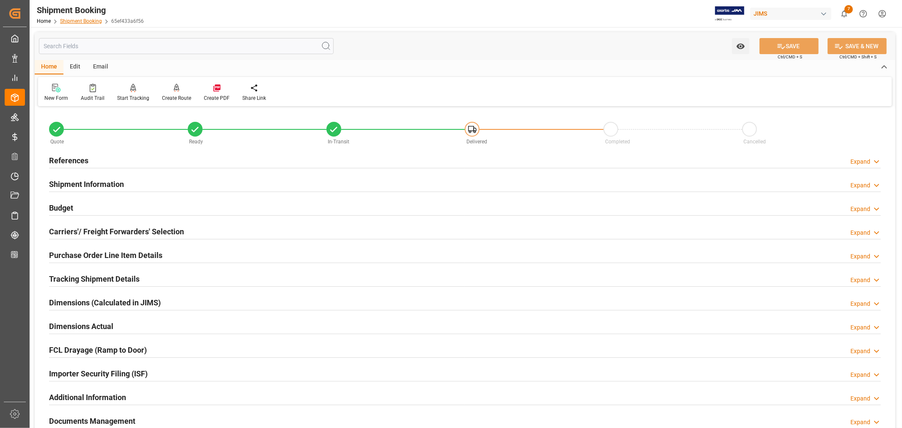
click at [91, 21] on link "Shipment Booking" at bounding box center [81, 21] width 42 height 6
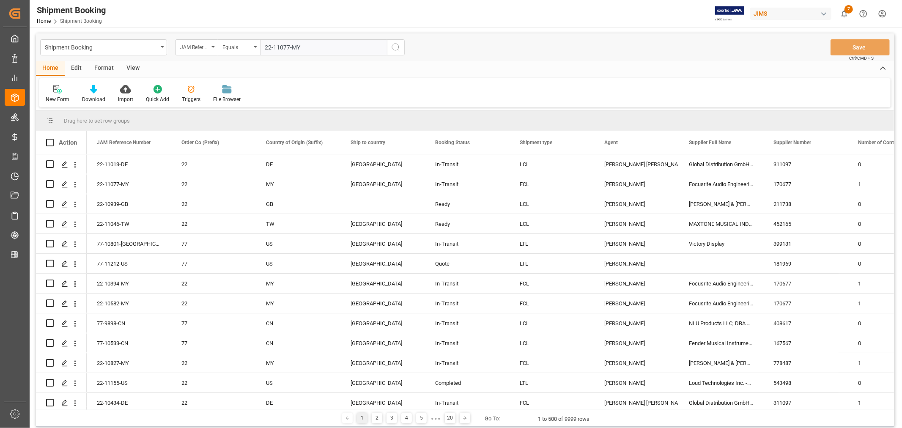
type input "22-11077-MY"
click at [394, 46] on icon "search button" at bounding box center [396, 47] width 10 height 10
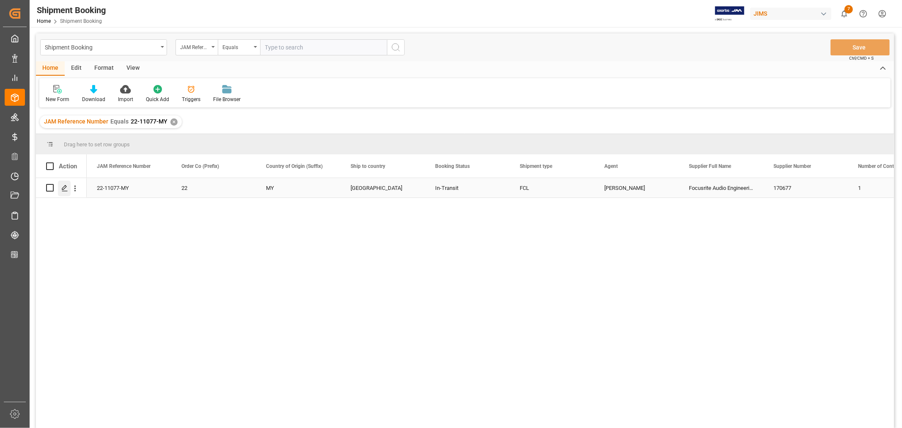
click at [63, 185] on icon "Press SPACE to select this row." at bounding box center [64, 188] width 7 height 7
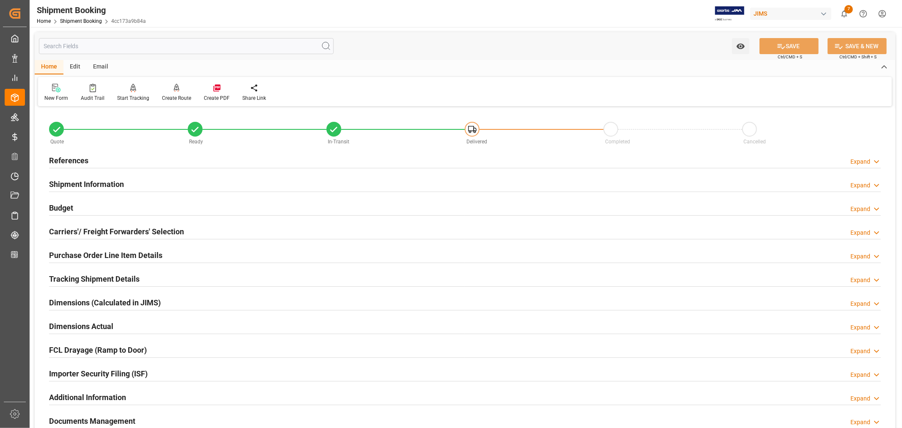
click at [98, 275] on h2 "Tracking Shipment Details" at bounding box center [94, 278] width 90 height 11
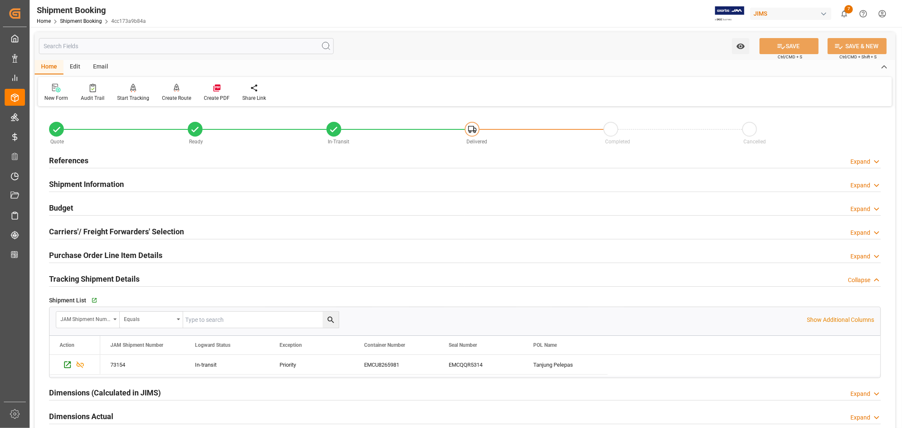
click at [115, 277] on h2 "Tracking Shipment Details" at bounding box center [94, 278] width 90 height 11
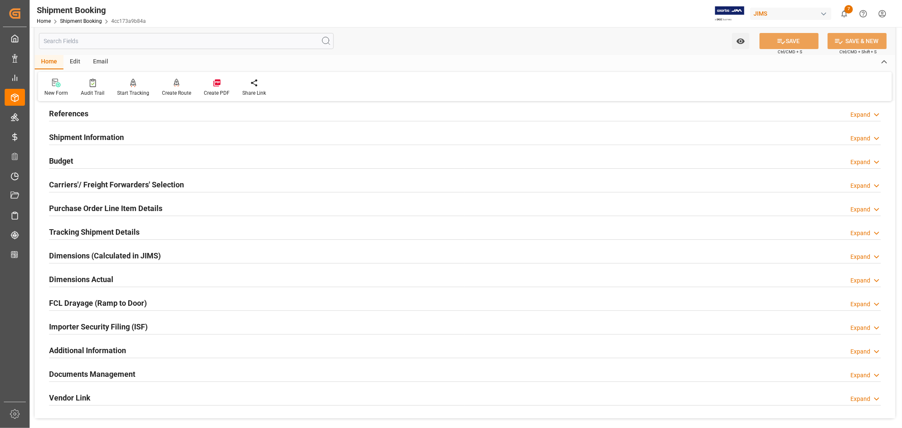
scroll to position [94, 0]
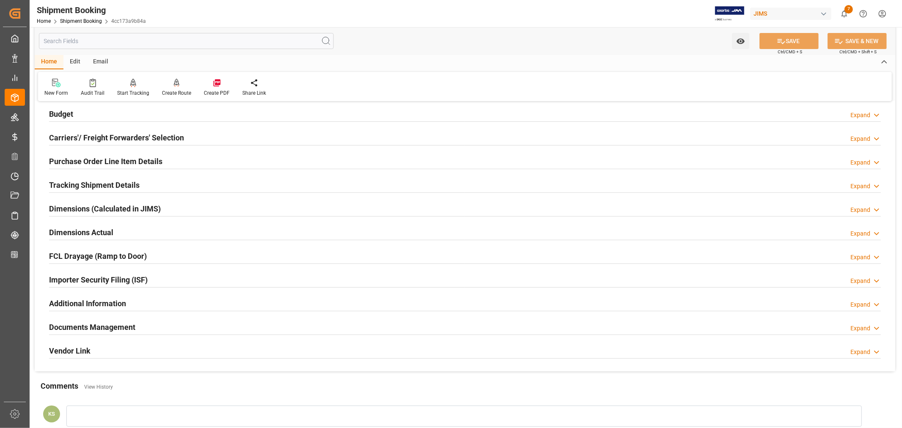
click at [94, 180] on h2 "Tracking Shipment Details" at bounding box center [94, 184] width 90 height 11
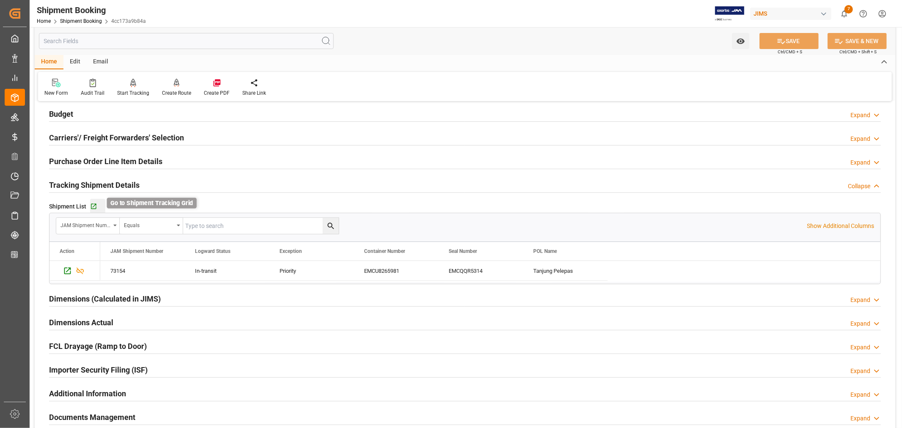
click at [92, 208] on icon "button" at bounding box center [93, 206] width 5 height 5
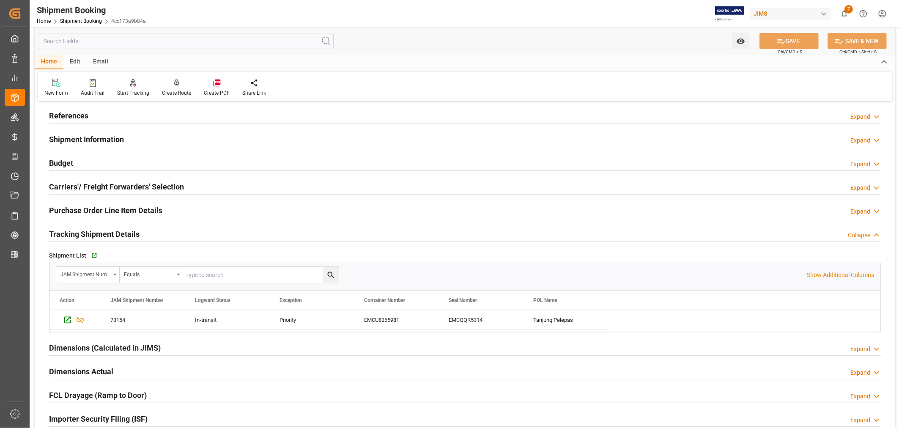
scroll to position [0, 0]
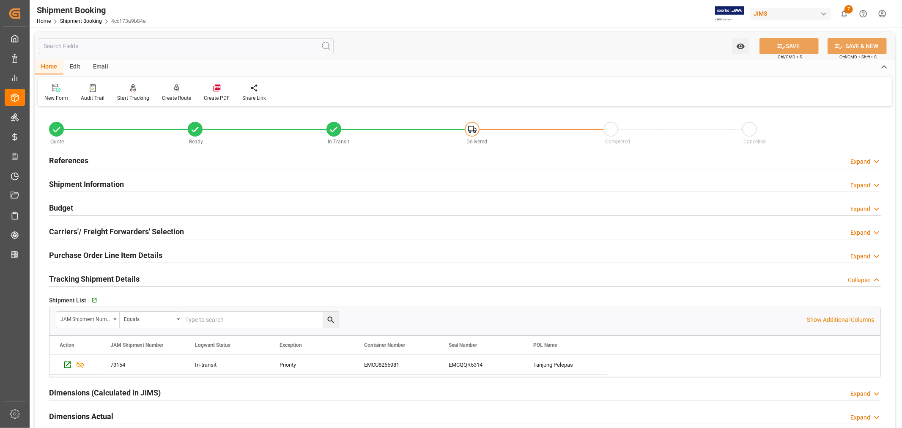
click at [82, 161] on h2 "References" at bounding box center [68, 160] width 39 height 11
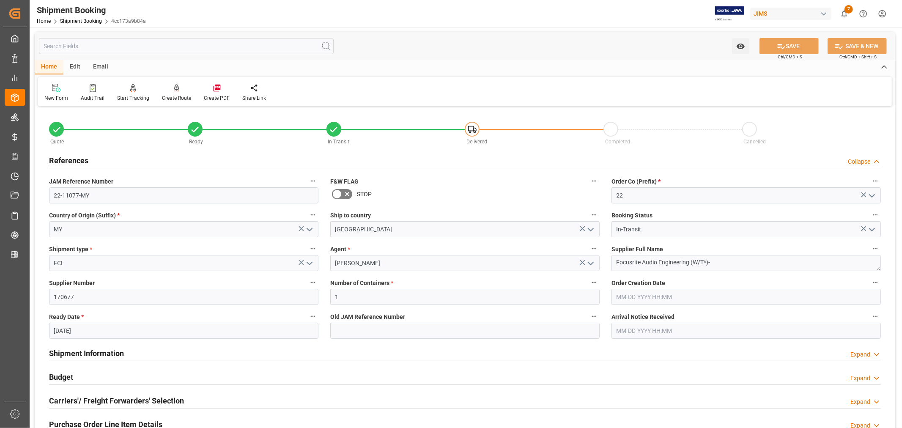
click at [82, 161] on h2 "References" at bounding box center [68, 160] width 39 height 11
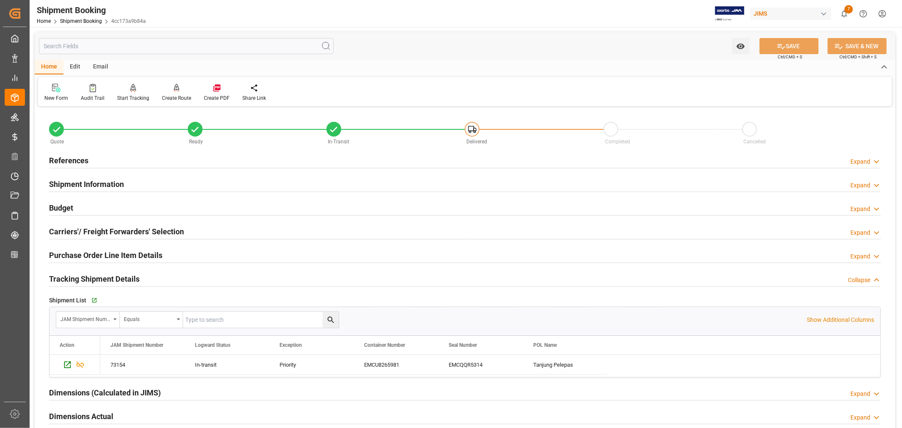
click at [98, 180] on h2 "Shipment Information" at bounding box center [86, 183] width 75 height 11
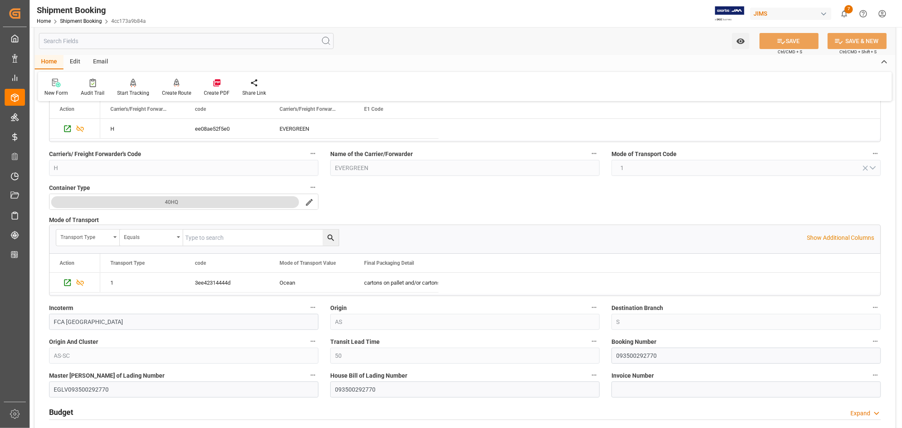
scroll to position [188, 0]
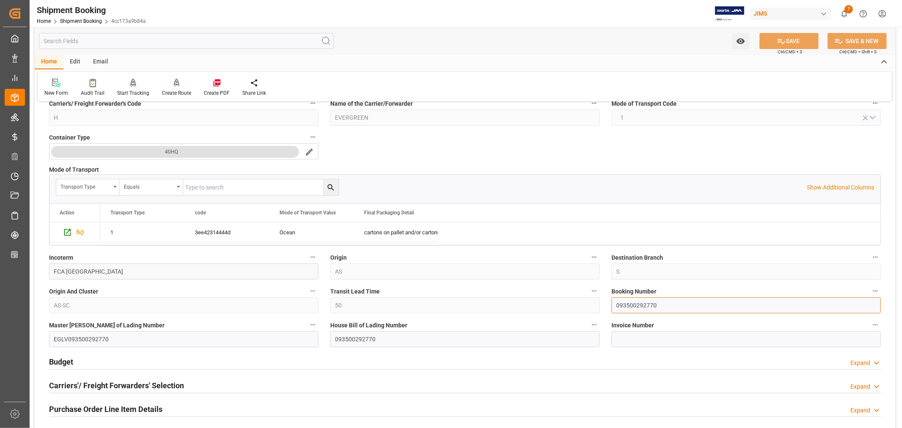
click at [633, 305] on input "093500292770" at bounding box center [745, 305] width 269 height 16
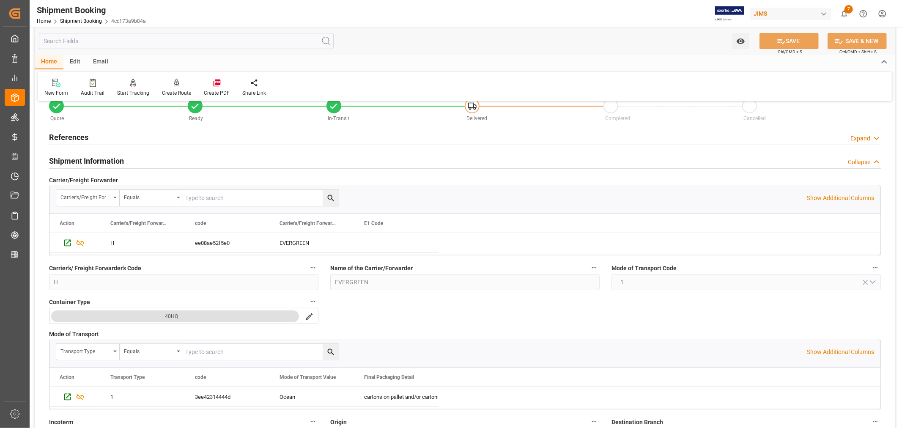
scroll to position [0, 0]
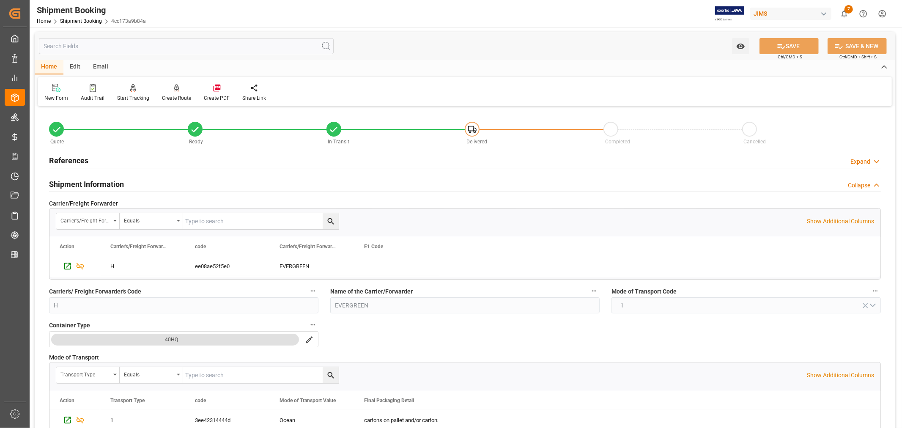
click at [94, 182] on h2 "Shipment Information" at bounding box center [86, 183] width 75 height 11
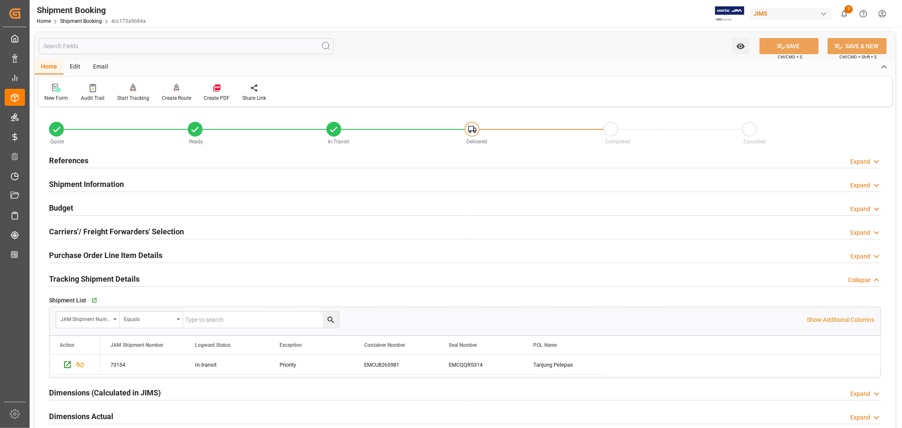
click at [93, 278] on h2 "Tracking Shipment Details" at bounding box center [94, 278] width 90 height 11
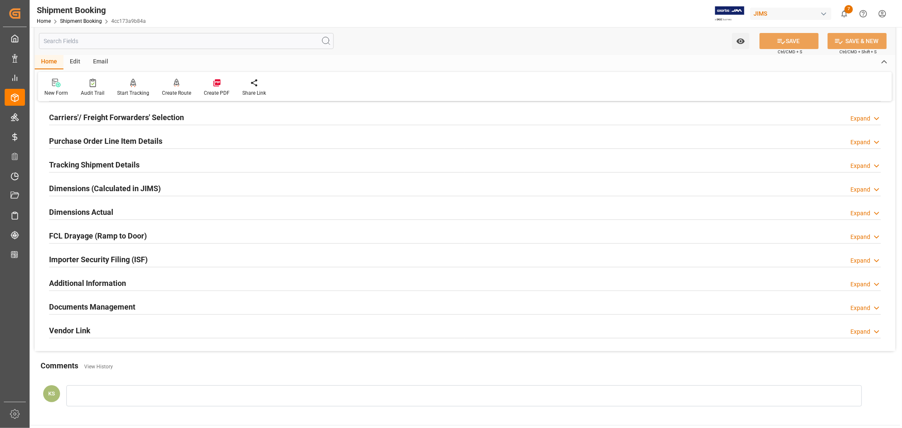
scroll to position [188, 0]
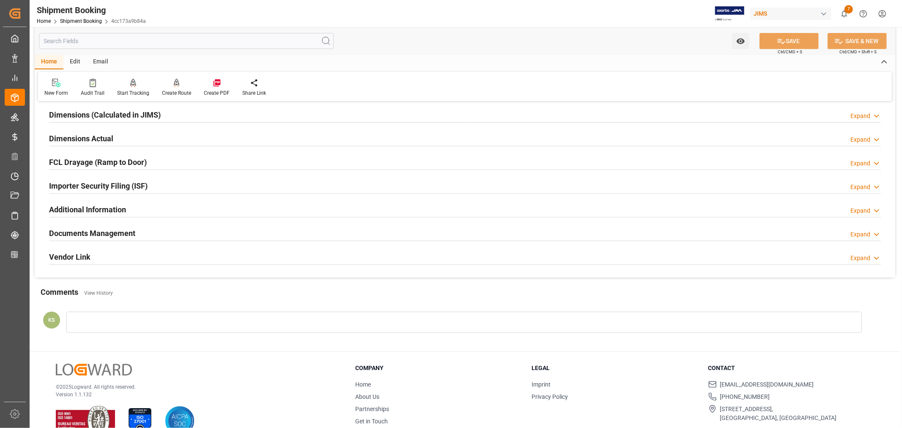
click at [193, 227] on div "Documents Management Expand" at bounding box center [464, 232] width 831 height 16
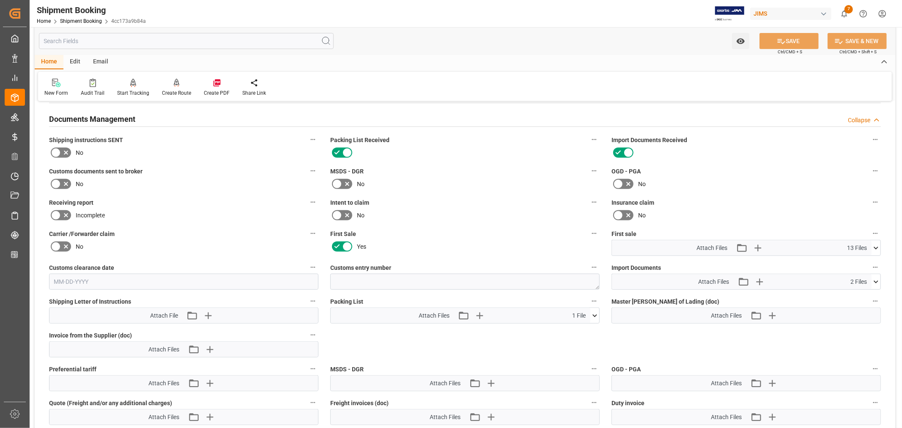
scroll to position [328, 0]
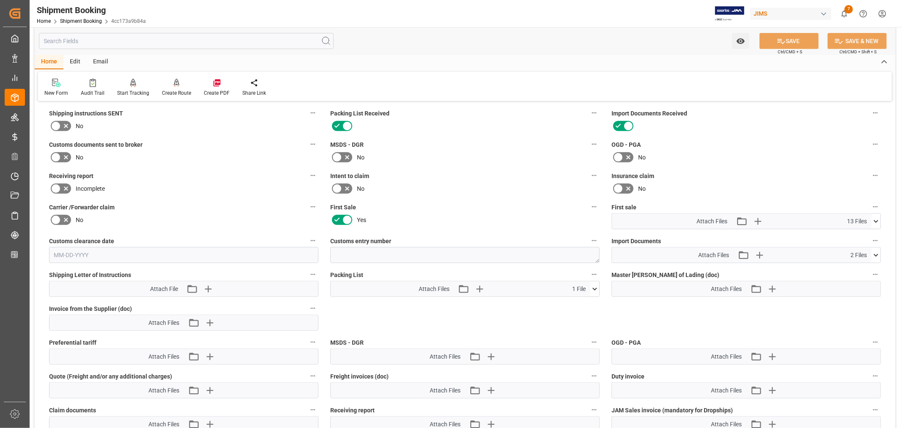
click at [595, 287] on icon at bounding box center [594, 288] width 5 height 3
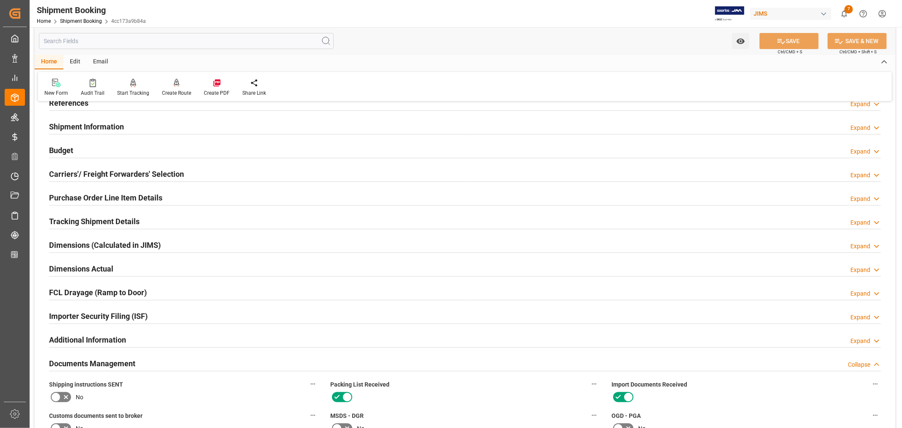
scroll to position [47, 0]
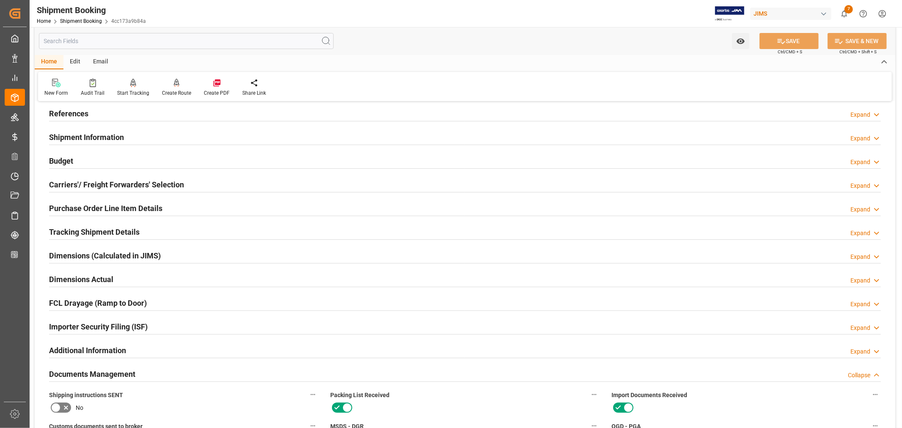
click at [112, 372] on h2 "Documents Management" at bounding box center [92, 373] width 86 height 11
click at [72, 112] on h2 "References" at bounding box center [68, 113] width 39 height 11
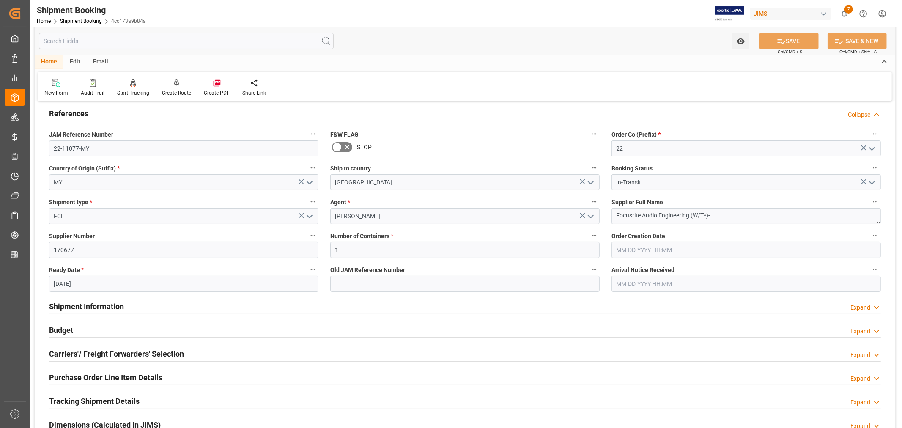
click at [72, 112] on h2 "References" at bounding box center [68, 113] width 39 height 11
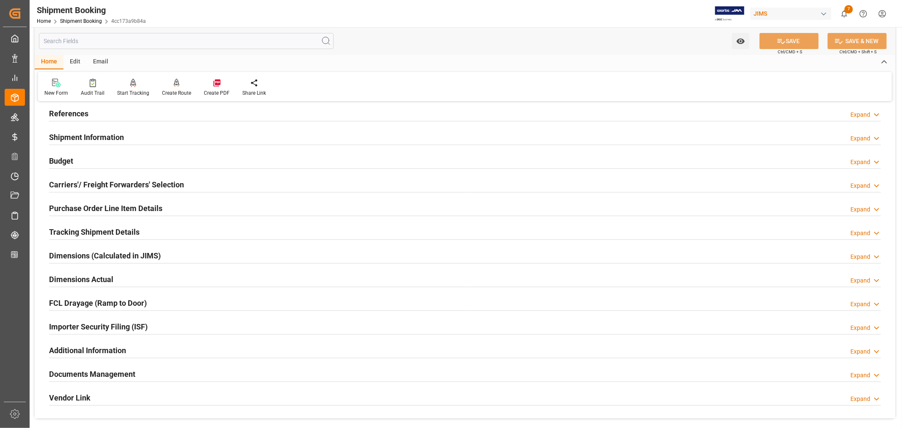
click at [73, 206] on h2 "Purchase Order Line Item Details" at bounding box center [105, 207] width 113 height 11
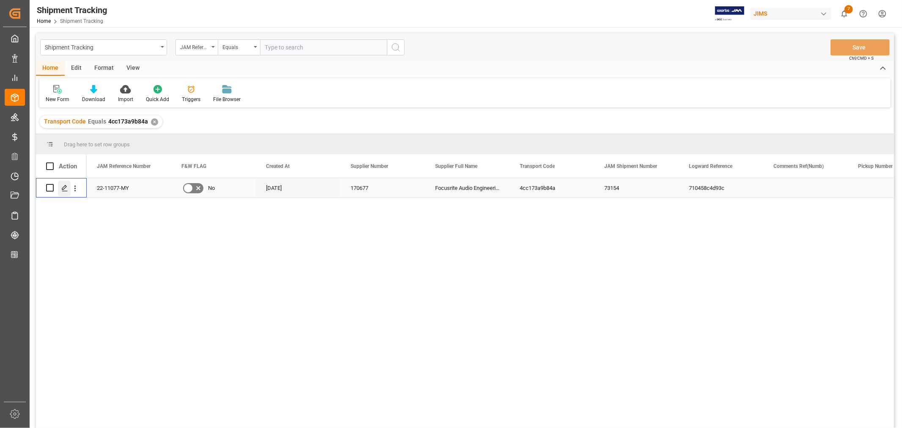
click at [65, 190] on icon "Press SPACE to select this row." at bounding box center [64, 188] width 7 height 7
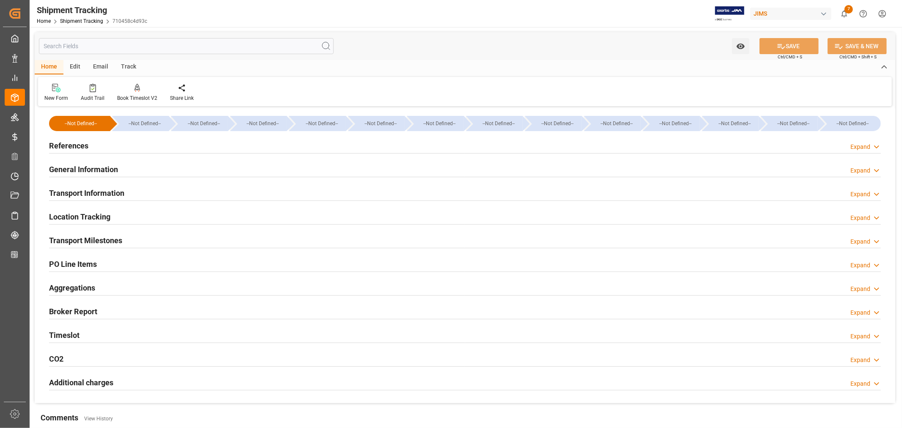
click at [105, 191] on h2 "Transport Information" at bounding box center [86, 192] width 75 height 11
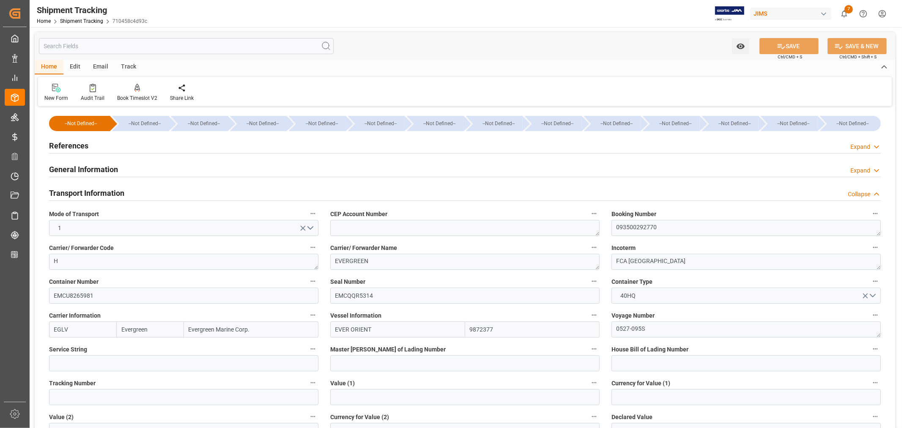
click at [105, 191] on h2 "Transport Information" at bounding box center [86, 192] width 75 height 11
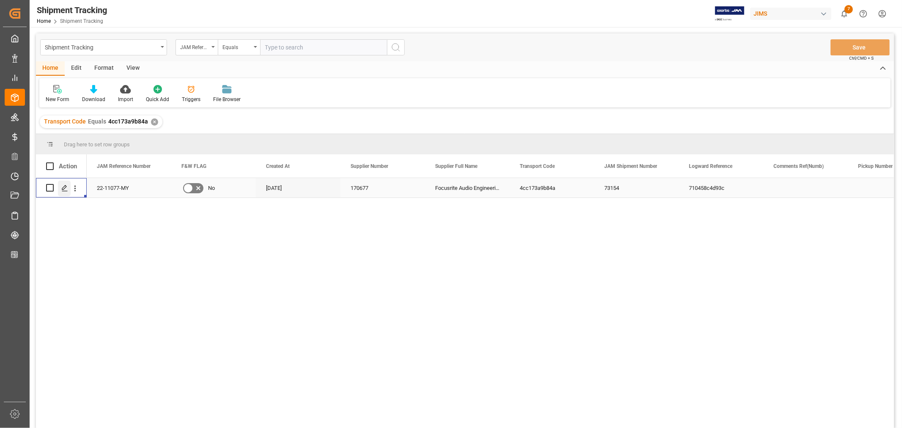
click at [65, 189] on icon "Press SPACE to select this row." at bounding box center [64, 188] width 7 height 7
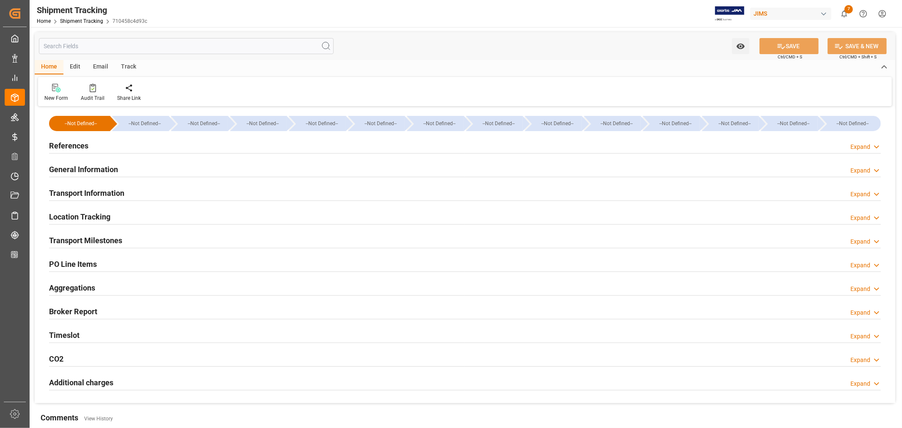
type input "0"
type input "51.88"
type input "1867"
click at [92, 285] on h2 "Aggregations" at bounding box center [72, 287] width 46 height 11
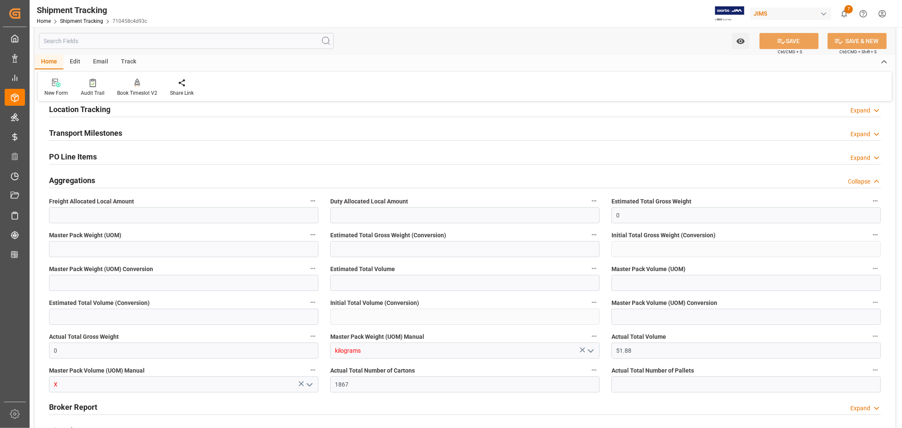
scroll to position [141, 0]
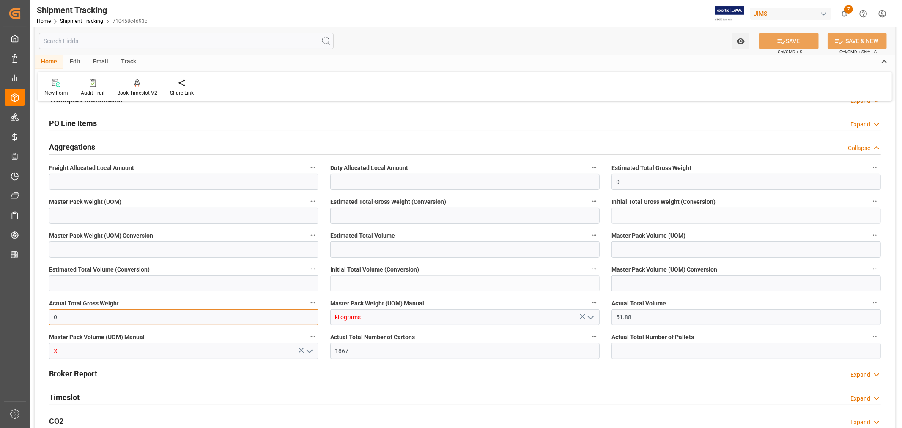
drag, startPoint x: 57, startPoint y: 316, endPoint x: 51, endPoint y: 316, distance: 6.8
click at [51, 316] on input "0" at bounding box center [183, 317] width 269 height 16
type input "15021.78"
click at [591, 317] on icon "open menu" at bounding box center [590, 317] width 10 height 10
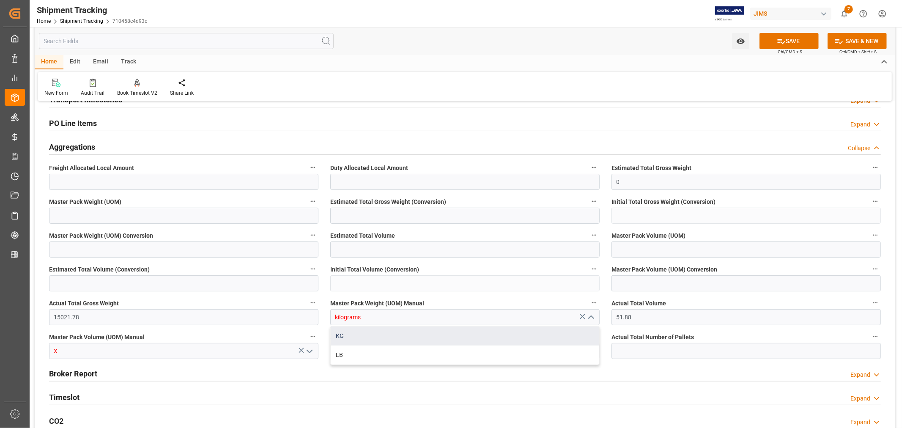
click at [400, 339] on div "KG" at bounding box center [465, 335] width 268 height 19
type input "KG"
click at [311, 349] on icon "open menu" at bounding box center [309, 351] width 10 height 10
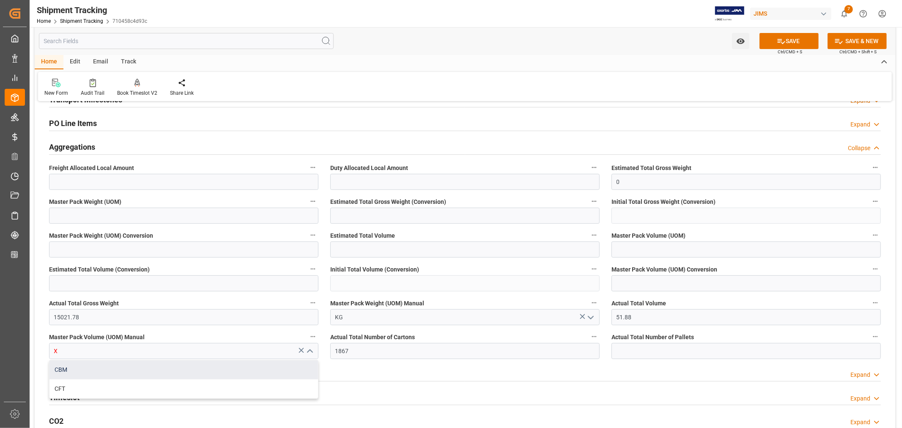
click at [116, 366] on div "CBM" at bounding box center [183, 369] width 268 height 19
type input "CBM"
click at [785, 37] on button "SAVE" at bounding box center [788, 41] width 59 height 16
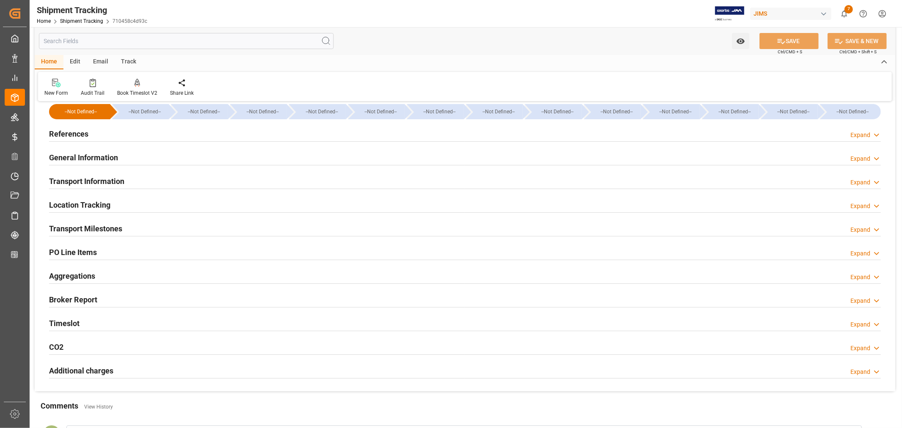
scroll to position [0, 0]
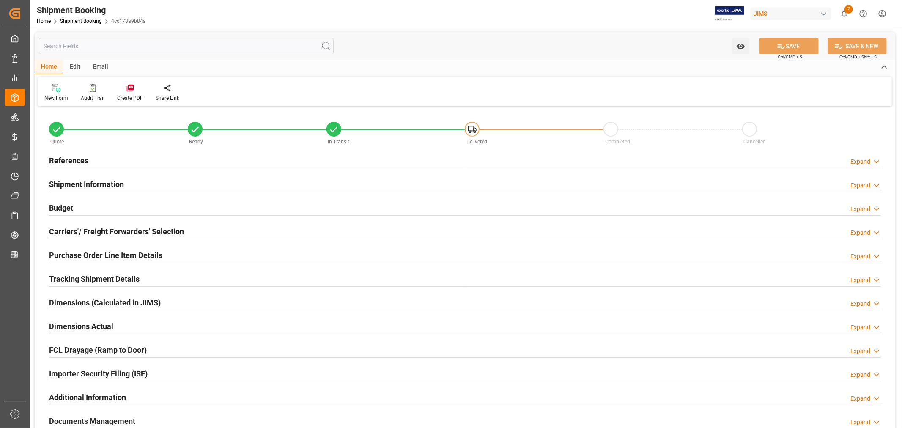
type input "13"
click at [106, 253] on h2 "Purchase Order Line Item Details" at bounding box center [105, 254] width 113 height 11
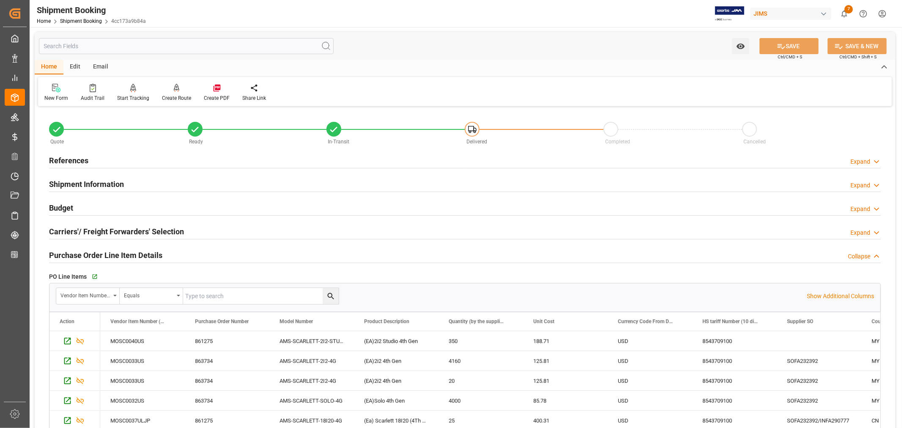
click at [68, 156] on h2 "References" at bounding box center [68, 160] width 39 height 11
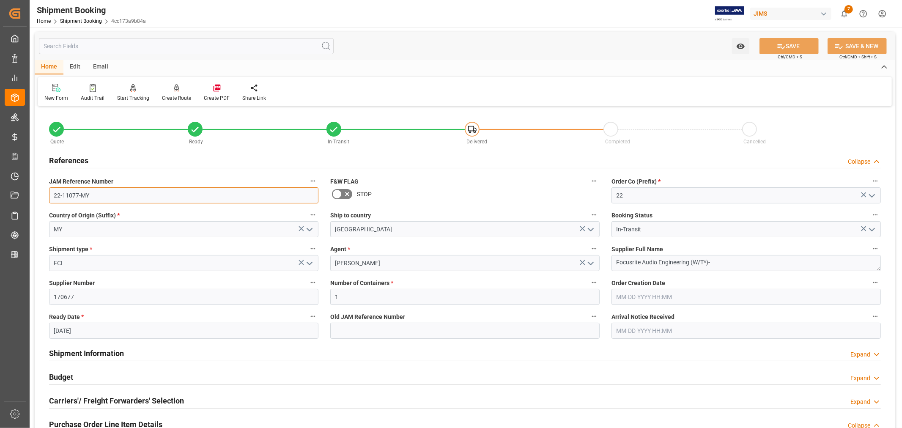
drag, startPoint x: 91, startPoint y: 195, endPoint x: 49, endPoint y: 196, distance: 42.3
click at [49, 196] on input "22-11077-MY" at bounding box center [183, 195] width 269 height 16
click at [76, 157] on h2 "References" at bounding box center [68, 160] width 39 height 11
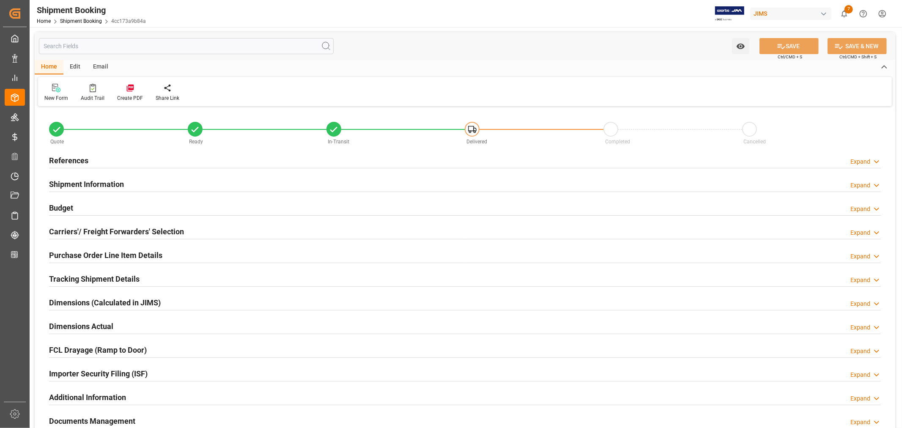
type input "13"
click at [99, 254] on h2 "Purchase Order Line Item Details" at bounding box center [105, 254] width 113 height 11
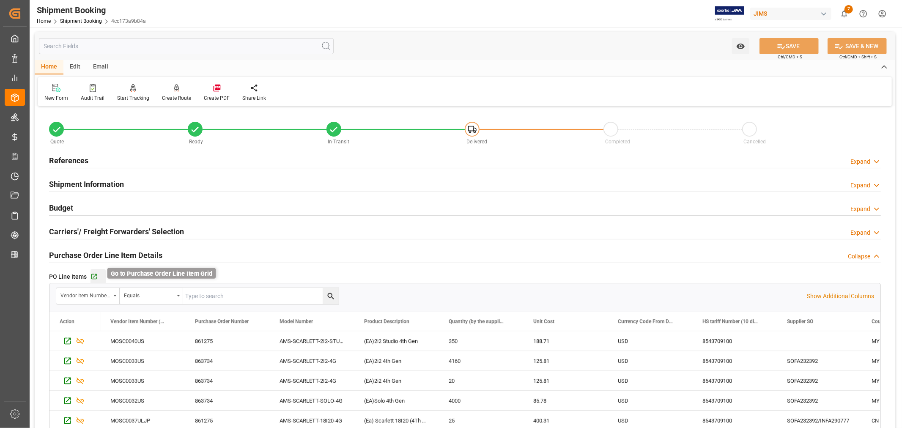
click at [93, 276] on icon "button" at bounding box center [93, 276] width 5 height 5
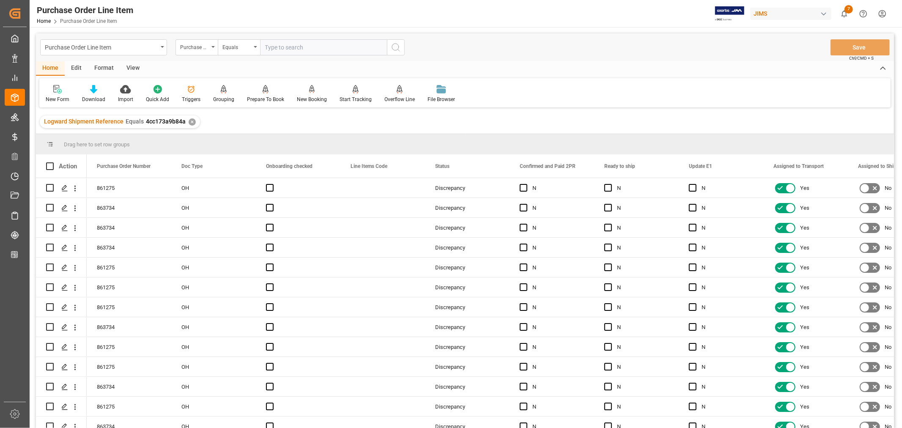
click at [129, 67] on div "View" at bounding box center [133, 68] width 26 height 14
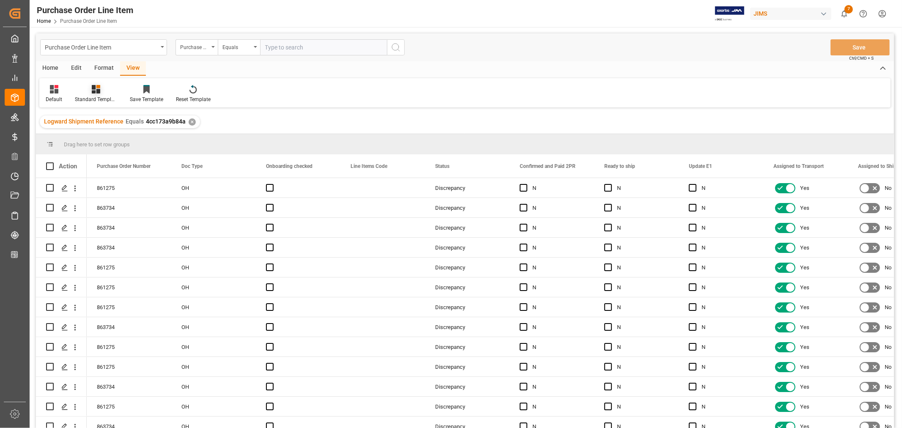
click at [97, 94] on div "Standard Templates" at bounding box center [95, 94] width 55 height 19
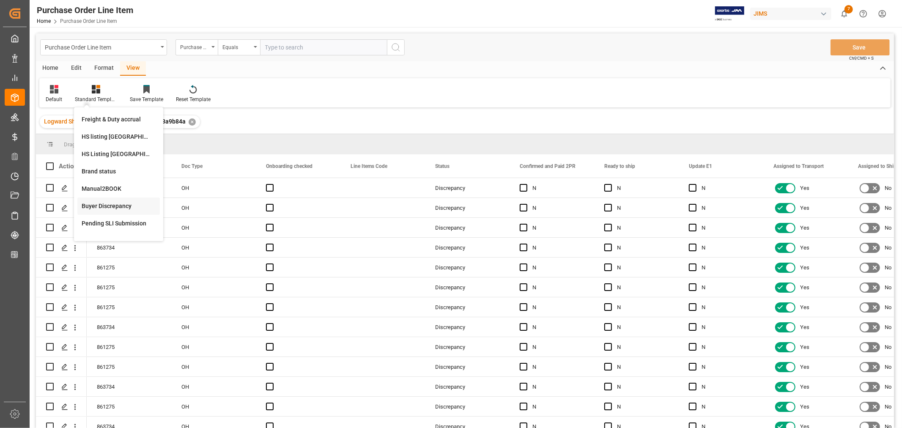
click at [103, 203] on div "Buyer Discrepancy" at bounding box center [119, 206] width 74 height 9
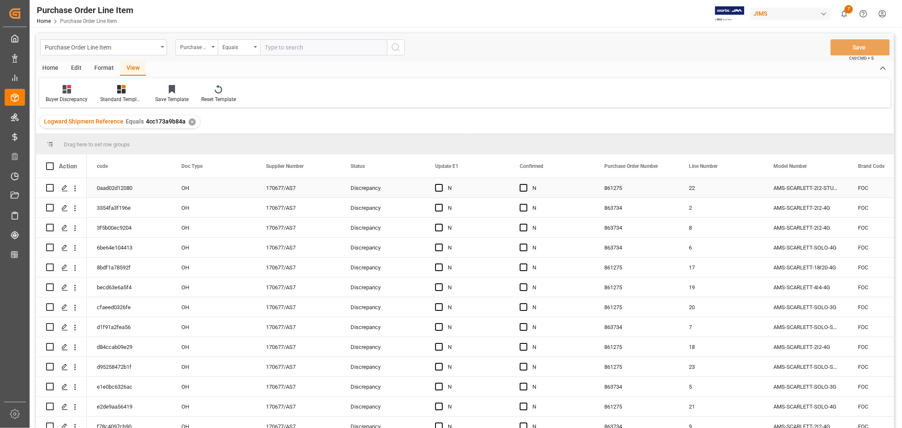
click at [405, 188] on div "Discrepancy" at bounding box center [382, 187] width 64 height 19
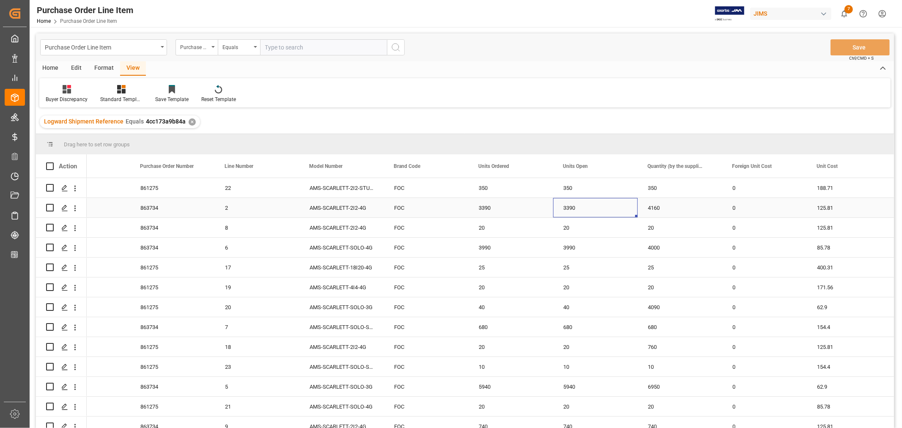
click at [567, 205] on div "3390" at bounding box center [595, 207] width 85 height 19
drag, startPoint x: 636, startPoint y: 216, endPoint x: 673, endPoint y: 213, distance: 37.3
click at [576, 246] on div "3990" at bounding box center [595, 247] width 85 height 19
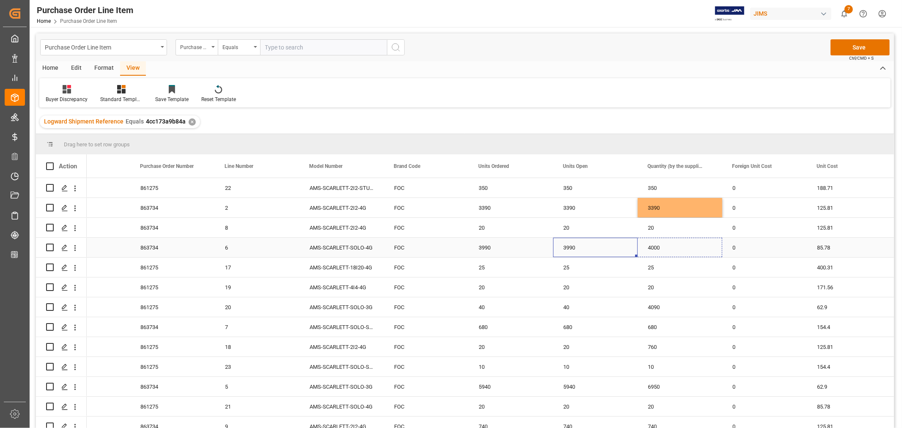
drag, startPoint x: 635, startPoint y: 255, endPoint x: 678, endPoint y: 255, distance: 42.7
click at [566, 308] on div "40" at bounding box center [595, 306] width 85 height 19
drag, startPoint x: 635, startPoint y: 315, endPoint x: 675, endPoint y: 307, distance: 40.0
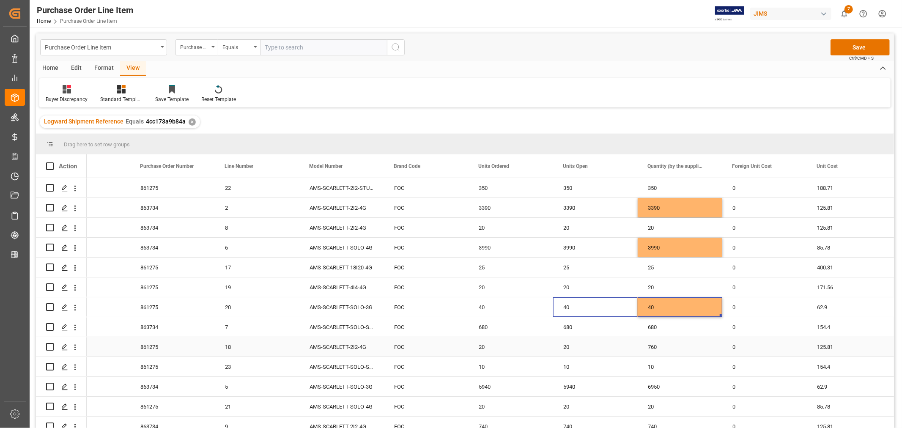
click at [564, 345] on div "20" at bounding box center [595, 346] width 85 height 19
drag, startPoint x: 636, startPoint y: 355, endPoint x: 664, endPoint y: 353, distance: 27.9
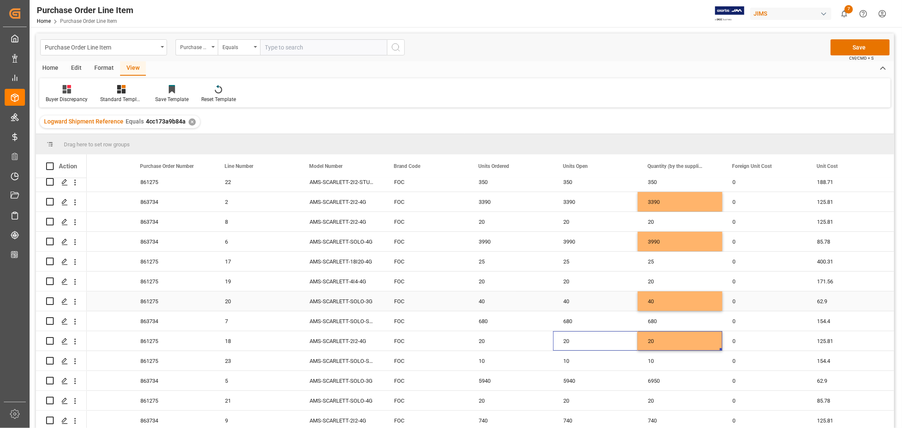
scroll to position [8, 0]
click at [569, 378] on div "5940" at bounding box center [595, 380] width 85 height 19
drag, startPoint x: 634, startPoint y: 386, endPoint x: 679, endPoint y: 379, distance: 45.3
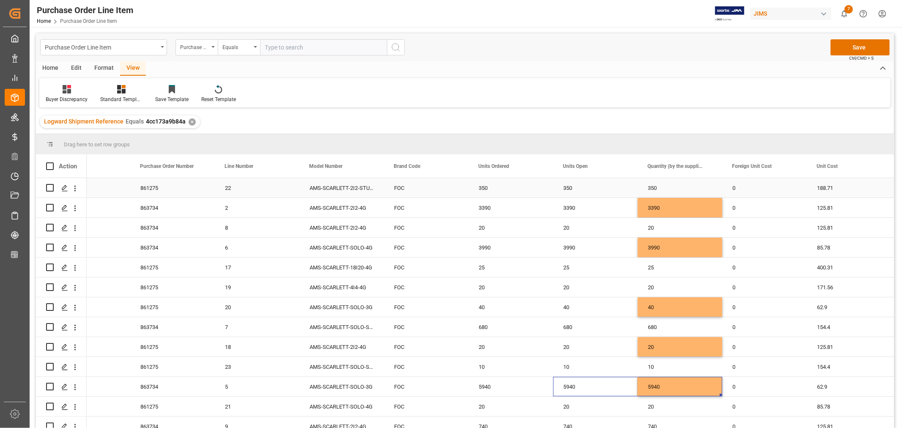
click at [617, 186] on div "350" at bounding box center [595, 187] width 85 height 19
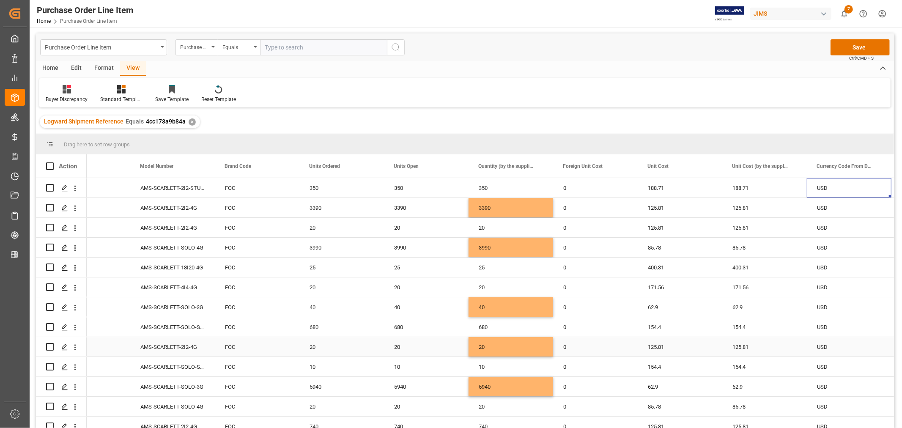
scroll to position [8, 0]
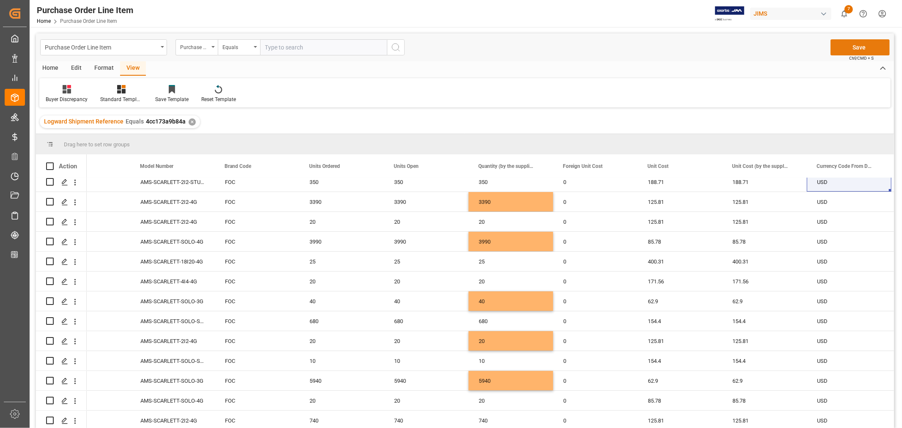
click at [864, 48] on button "Save" at bounding box center [859, 47] width 59 height 16
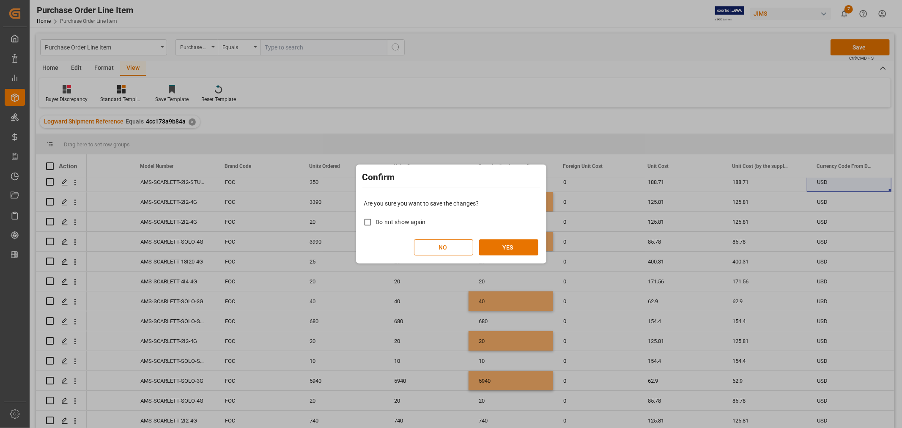
click at [509, 235] on div "Are you sure you want to save the changes? Do not show again NO YES" at bounding box center [451, 227] width 186 height 68
click at [509, 250] on button "YES" at bounding box center [508, 247] width 59 height 16
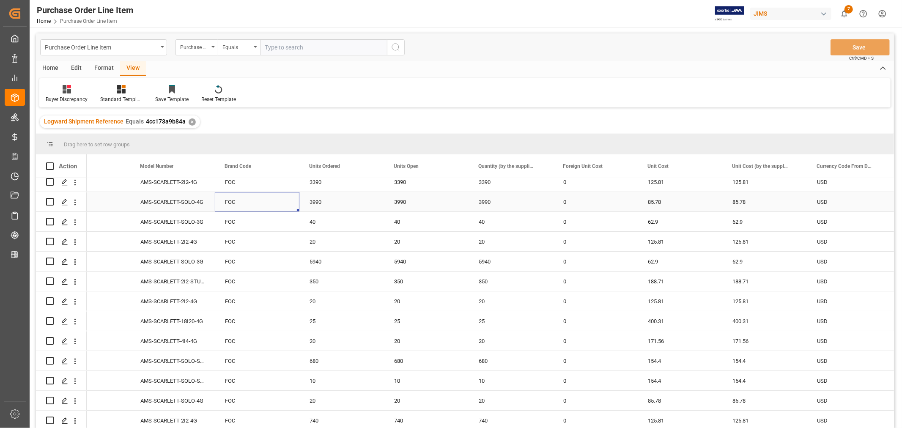
click at [269, 199] on div "FOC" at bounding box center [257, 201] width 85 height 19
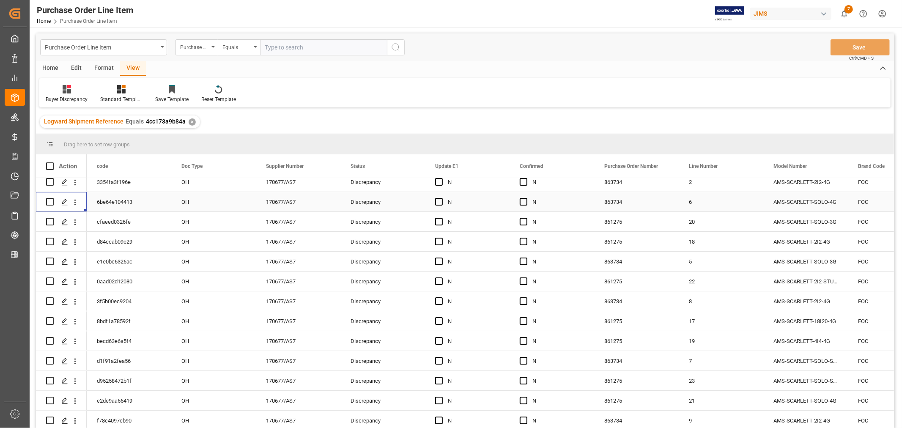
scroll to position [0, 0]
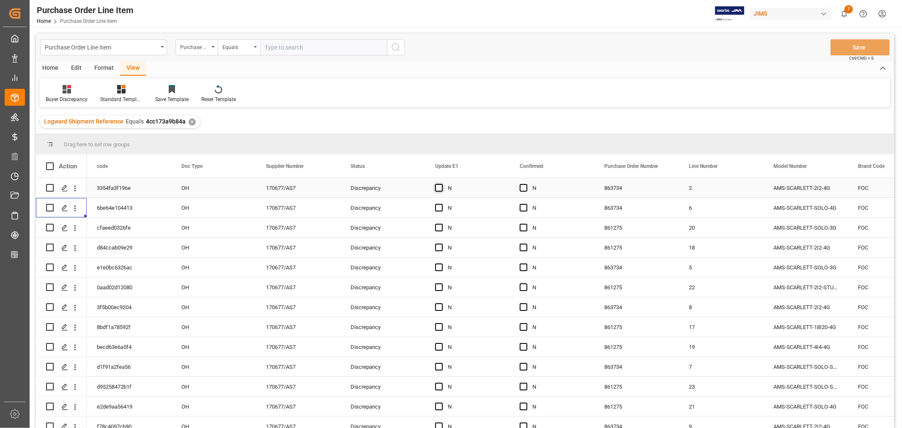
click at [438, 185] on span "Press SPACE to select this row." at bounding box center [439, 188] width 8 height 8
click at [441, 184] on input "Press SPACE to select this row." at bounding box center [441, 184] width 0 height 0
drag, startPoint x: 507, startPoint y: 196, endPoint x: 554, endPoint y: 195, distance: 46.9
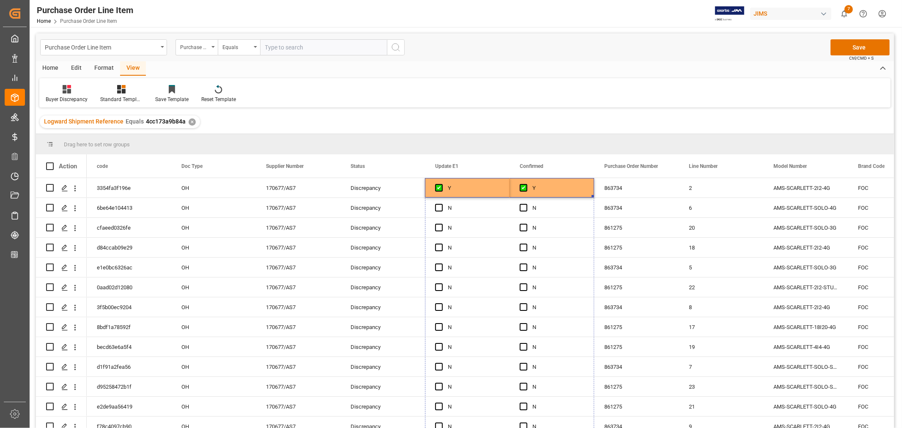
scroll to position [8, 0]
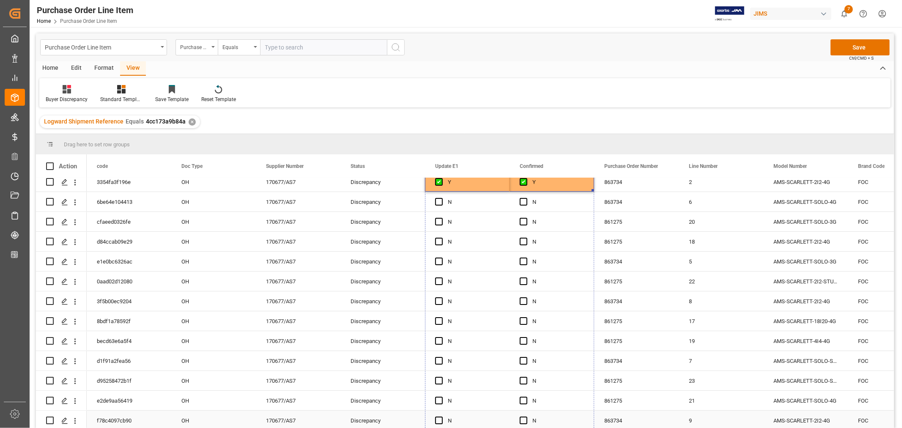
drag, startPoint x: 592, startPoint y: 196, endPoint x: 569, endPoint y: 426, distance: 231.2
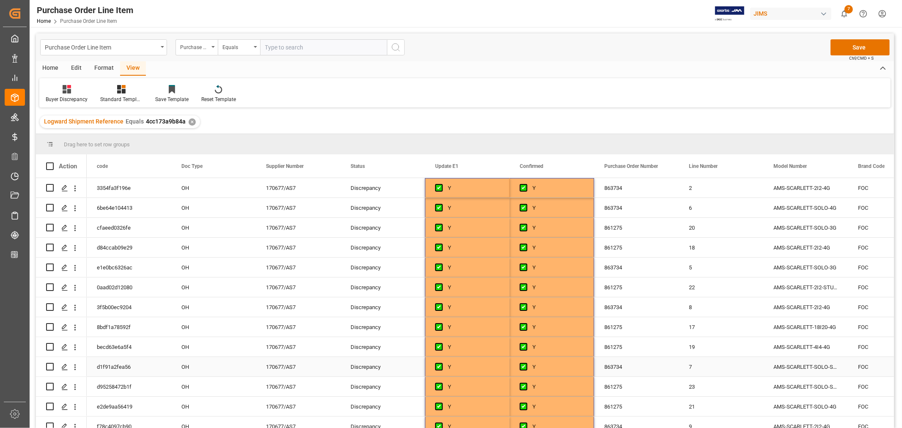
scroll to position [0, 0]
click at [859, 45] on button "Save" at bounding box center [859, 47] width 59 height 16
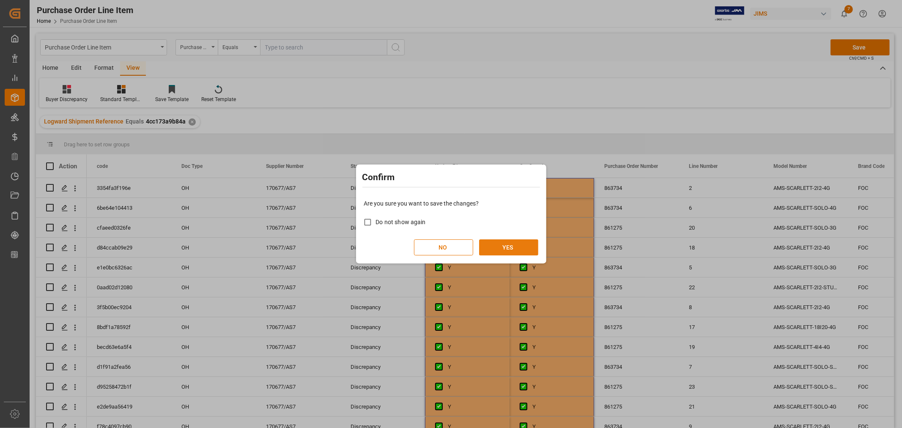
click at [509, 246] on button "YES" at bounding box center [508, 247] width 59 height 16
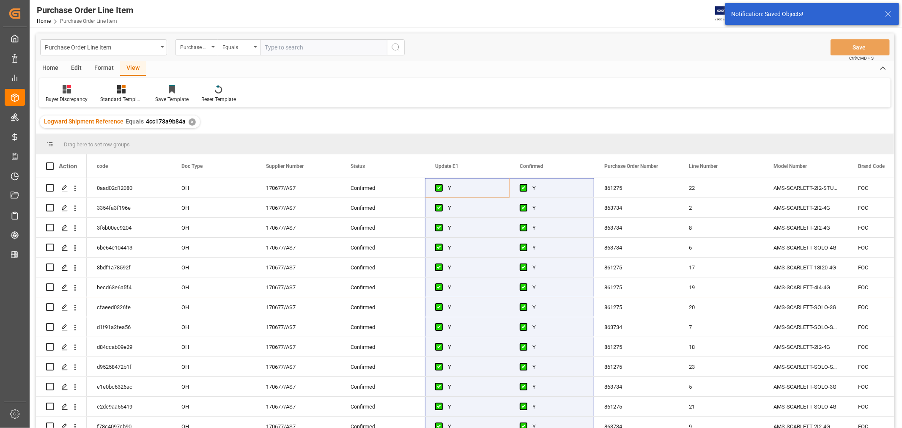
click at [131, 93] on div "Standard Templates" at bounding box center [121, 94] width 55 height 19
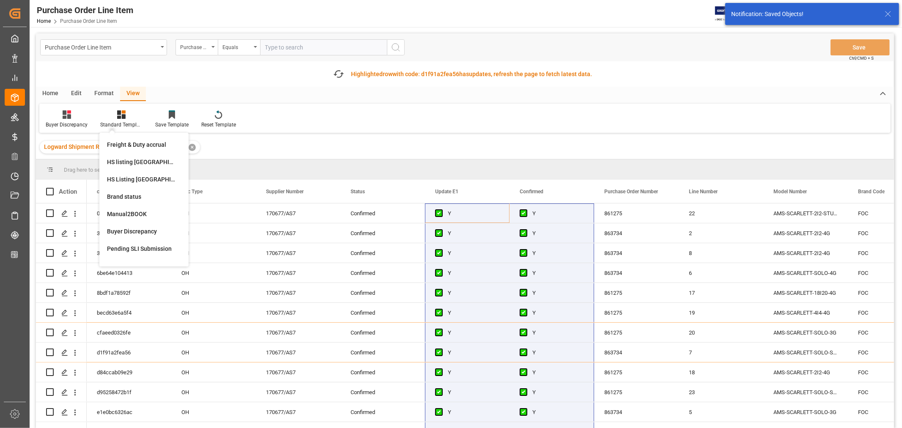
click at [131, 93] on div "View" at bounding box center [133, 94] width 26 height 14
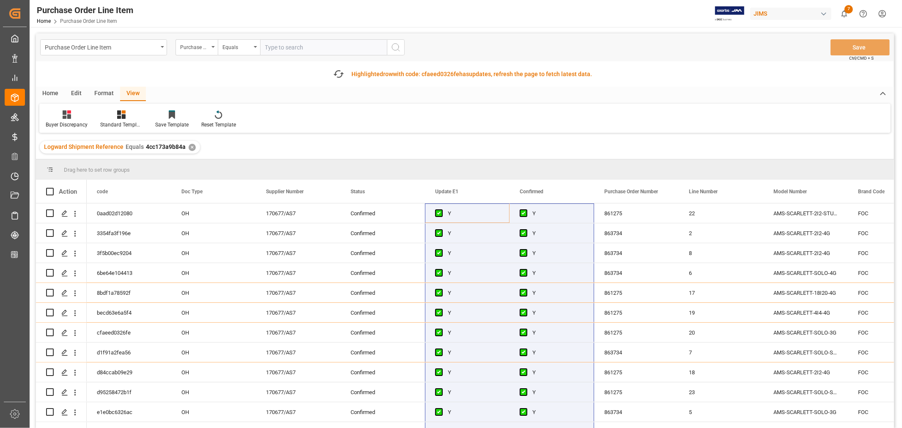
click at [287, 93] on div "Home Edit Format View" at bounding box center [465, 94] width 858 height 14
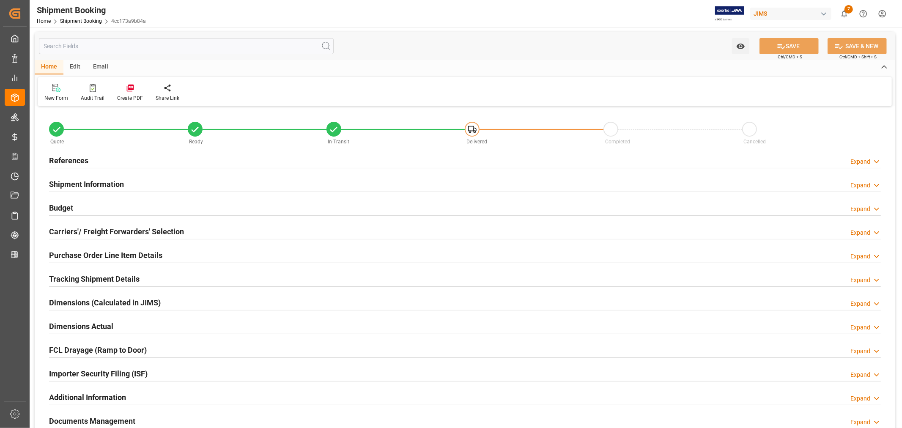
type input "13"
click at [87, 254] on h2 "Purchase Order Line Item Details" at bounding box center [105, 254] width 113 height 11
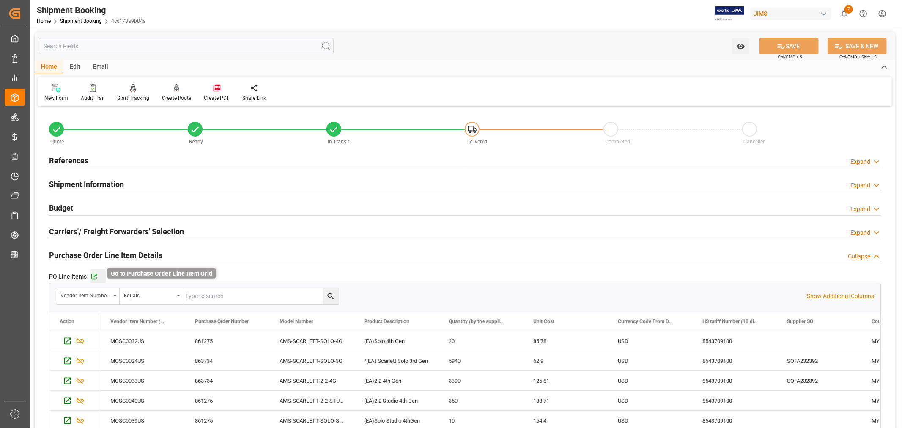
click at [93, 273] on icon "button" at bounding box center [93, 276] width 7 height 7
click at [129, 255] on h2 "Purchase Order Line Item Details" at bounding box center [105, 254] width 113 height 11
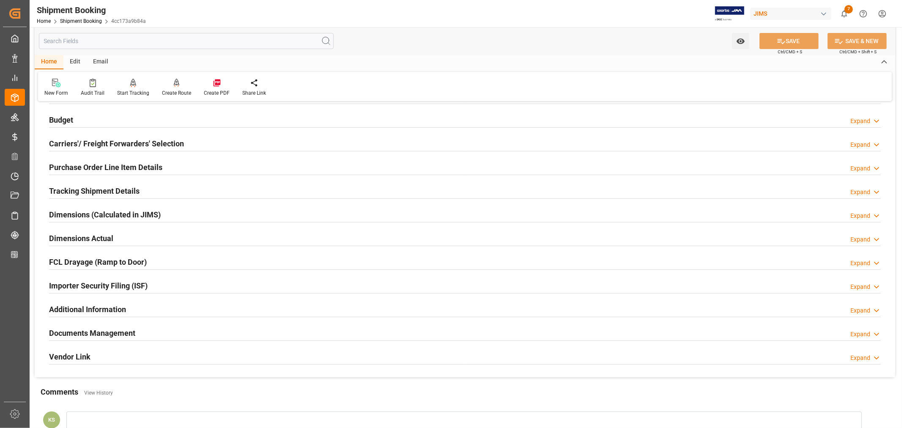
scroll to position [94, 0]
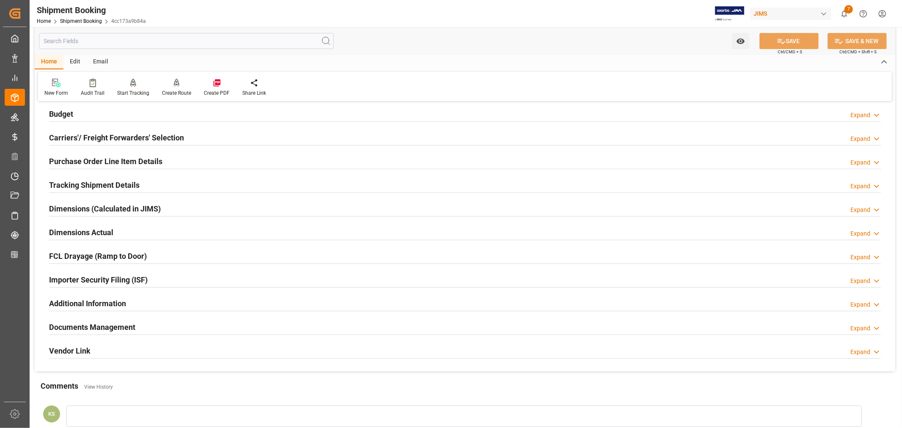
click at [160, 276] on div "Importer Security Filing (ISF) Expand" at bounding box center [464, 279] width 831 height 16
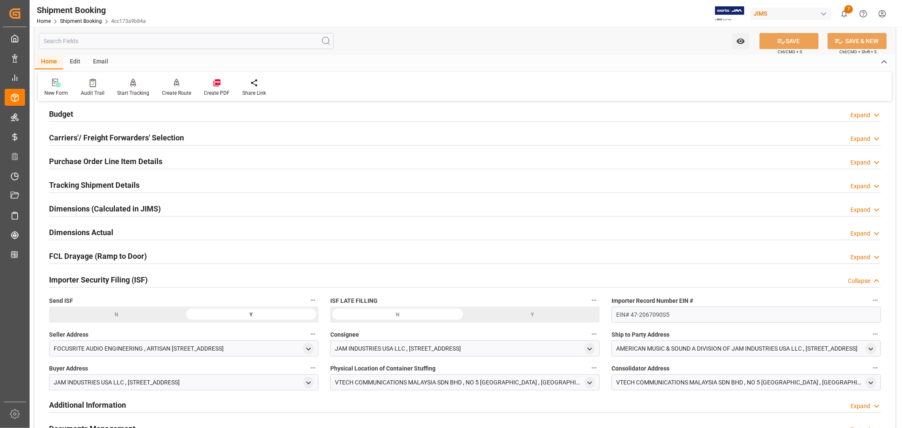
click at [160, 276] on div "Importer Security Filing (ISF) Collapse" at bounding box center [464, 279] width 831 height 16
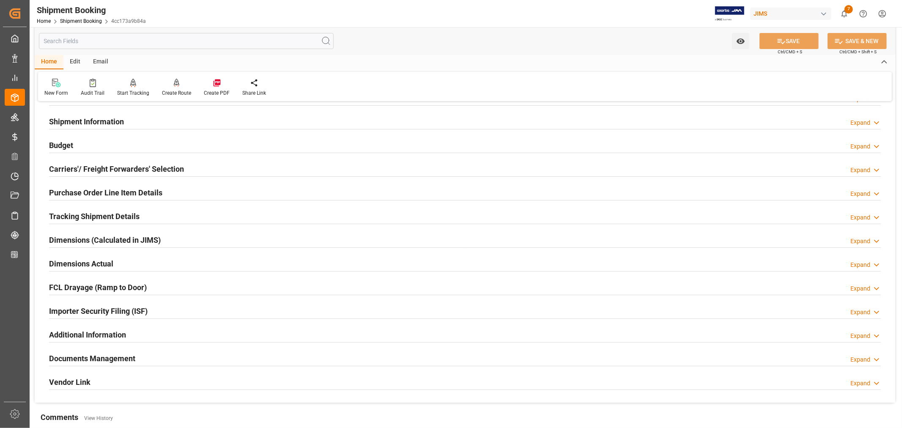
scroll to position [0, 0]
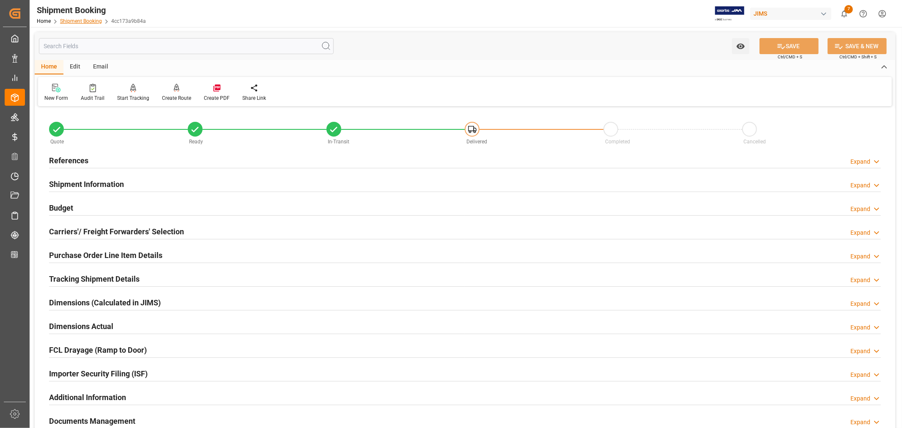
click at [78, 19] on link "Shipment Booking" at bounding box center [81, 21] width 42 height 6
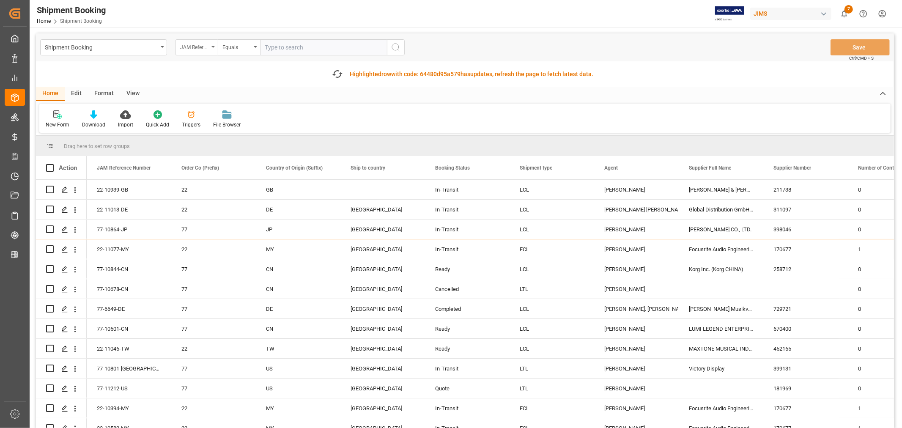
click at [213, 46] on icon "open menu" at bounding box center [212, 47] width 3 height 2
type input "book"
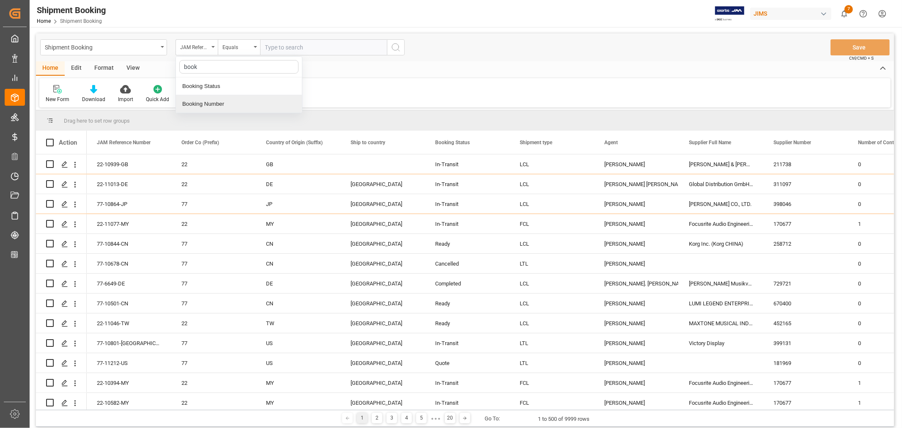
click at [208, 101] on div "Booking Number" at bounding box center [239, 104] width 126 height 18
click at [264, 45] on input "text" at bounding box center [323, 47] width 127 height 16
paste input "884318665395"
type input "884318665395"
click at [392, 46] on icon "search button" at bounding box center [396, 47] width 10 height 10
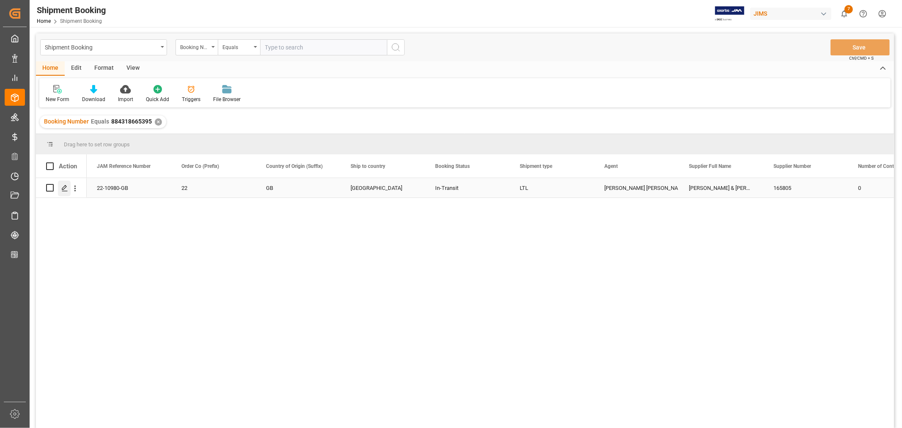
click at [65, 188] on icon "Press SPACE to select this row." at bounding box center [64, 188] width 7 height 7
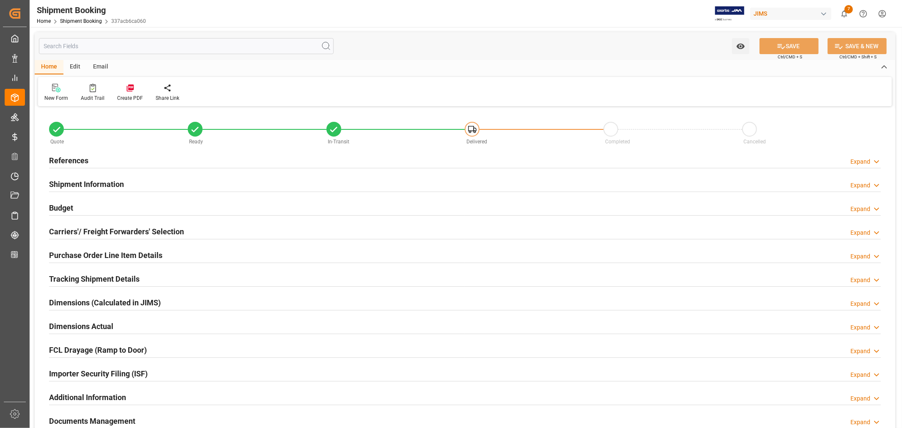
type input "0"
type input "09-09-2025"
click at [81, 275] on h2 "Tracking Shipment Details" at bounding box center [94, 278] width 90 height 11
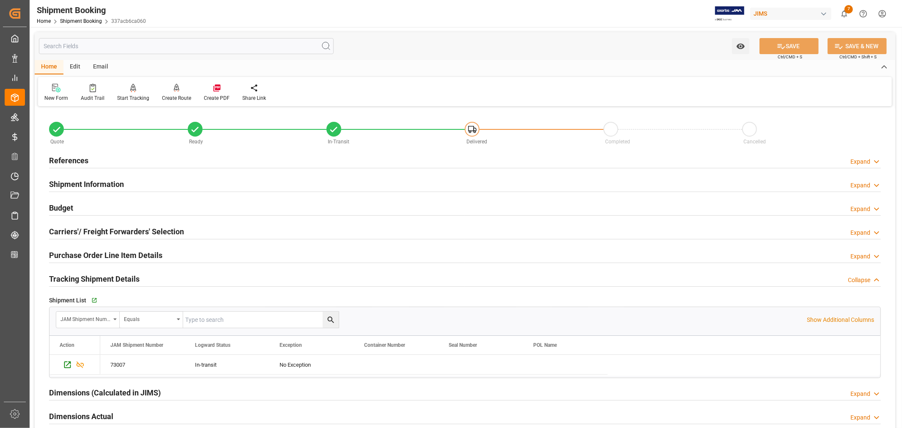
click at [81, 275] on h2 "Tracking Shipment Details" at bounding box center [94, 278] width 90 height 11
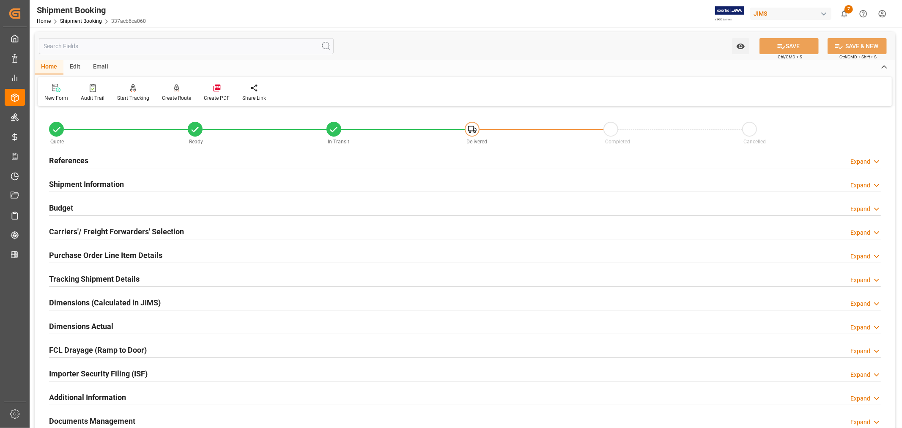
click at [69, 156] on h2 "References" at bounding box center [68, 160] width 39 height 11
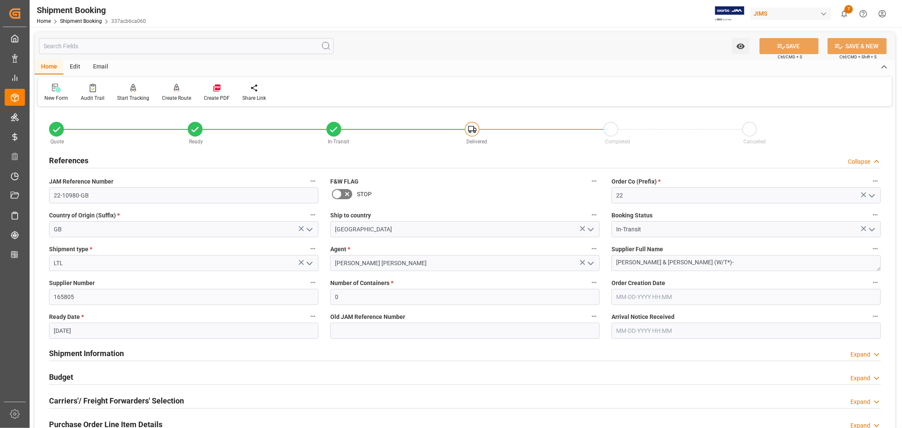
click at [73, 156] on h2 "References" at bounding box center [68, 160] width 39 height 11
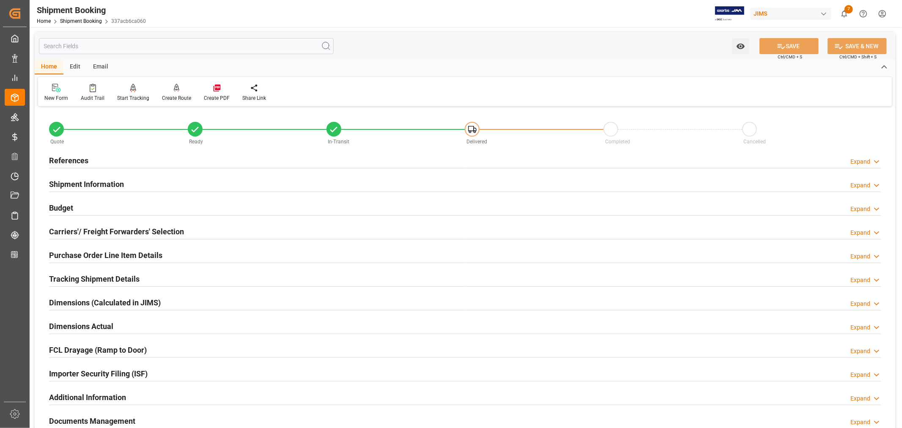
click at [91, 277] on h2 "Tracking Shipment Details" at bounding box center [94, 278] width 90 height 11
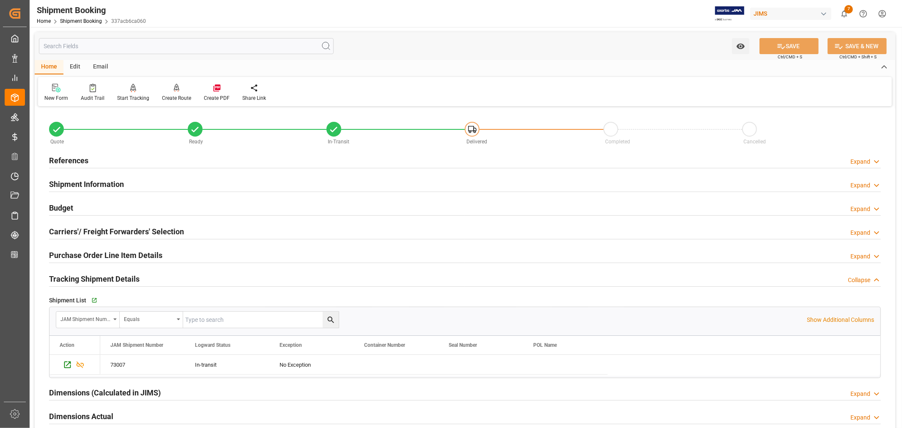
drag, startPoint x: 95, startPoint y: 276, endPoint x: 139, endPoint y: 259, distance: 47.4
click at [95, 276] on h2 "Tracking Shipment Details" at bounding box center [94, 278] width 90 height 11
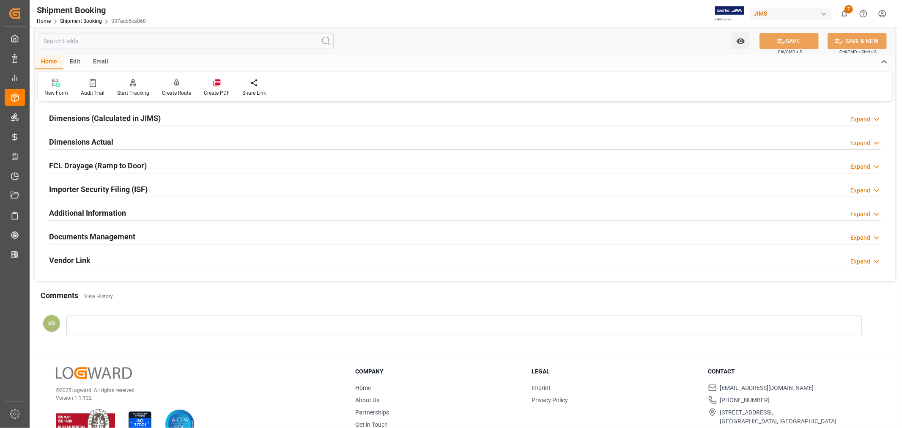
scroll to position [188, 0]
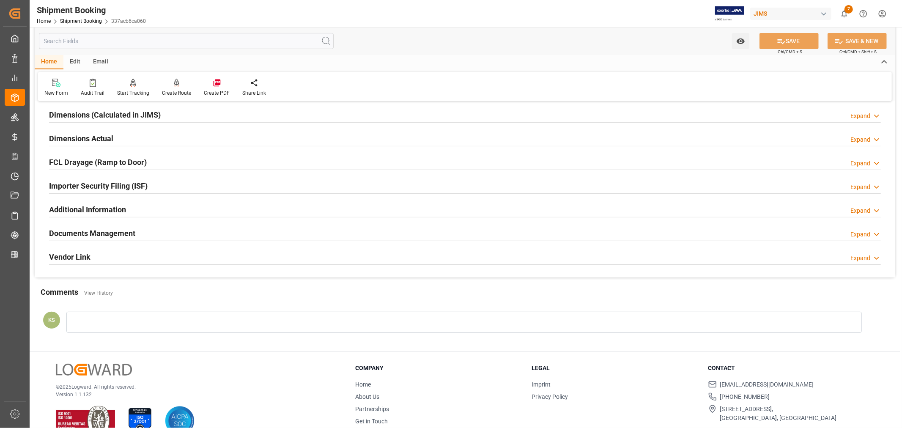
click at [162, 231] on div "Documents Management Expand" at bounding box center [464, 232] width 831 height 16
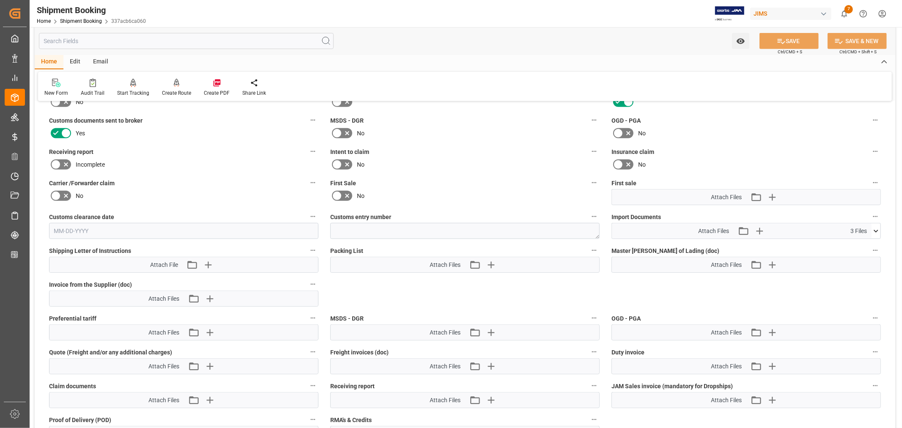
scroll to position [375, 0]
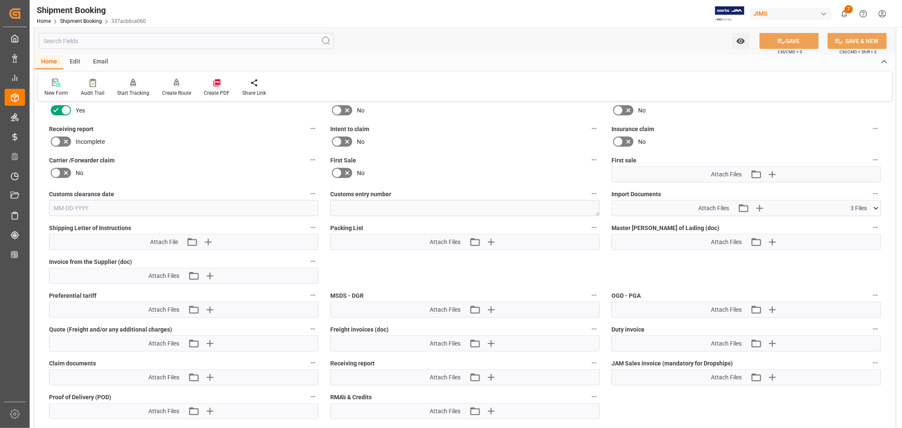
click at [874, 205] on icon at bounding box center [875, 208] width 9 height 9
click at [871, 223] on icon at bounding box center [871, 223] width 8 height 5
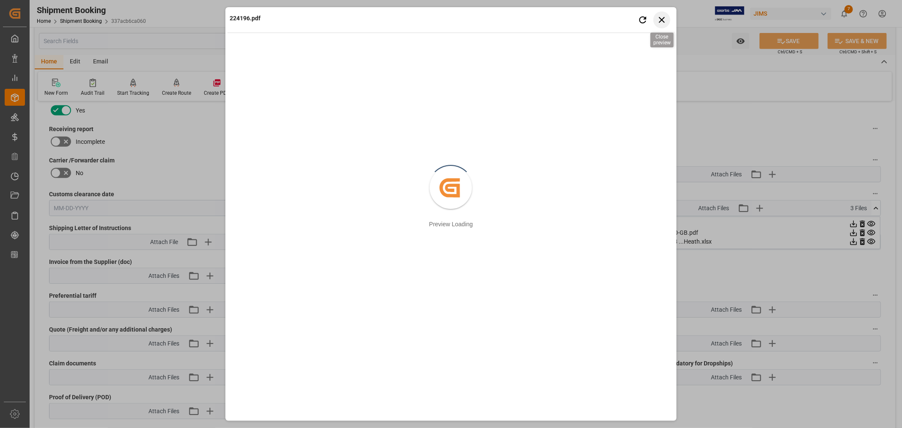
click at [661, 19] on icon "button" at bounding box center [661, 19] width 11 height 11
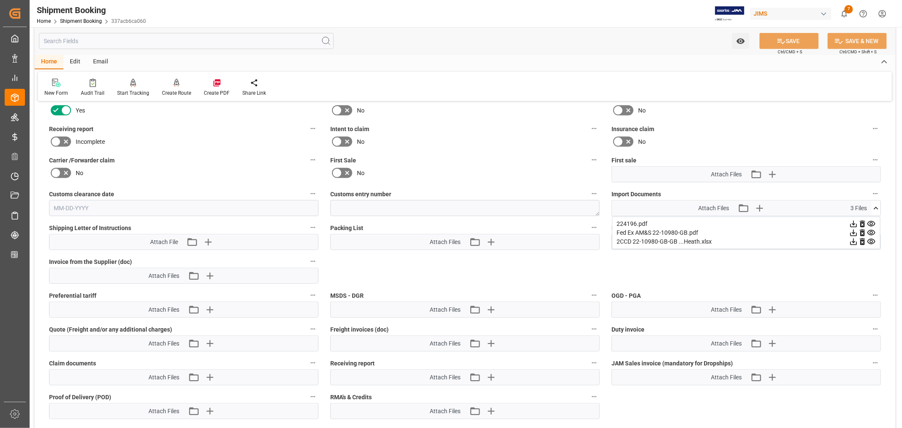
click at [852, 222] on icon at bounding box center [853, 224] width 7 height 7
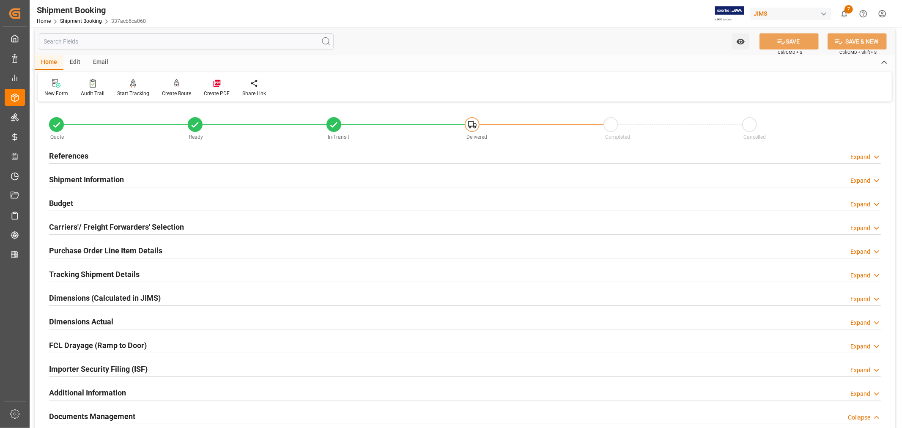
scroll to position [0, 0]
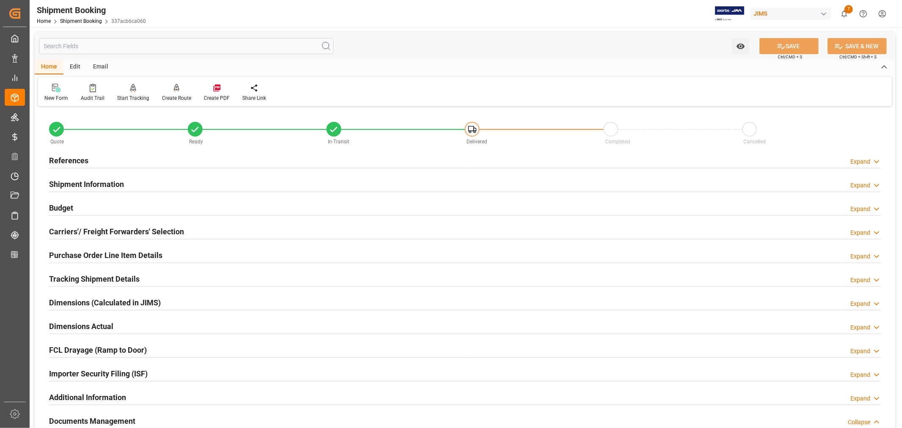
click at [81, 159] on h2 "References" at bounding box center [68, 160] width 39 height 11
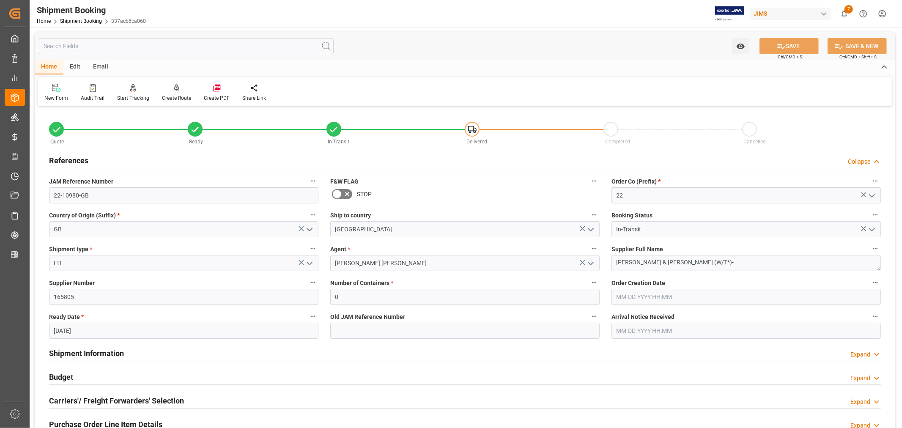
click at [81, 159] on h2 "References" at bounding box center [68, 160] width 39 height 11
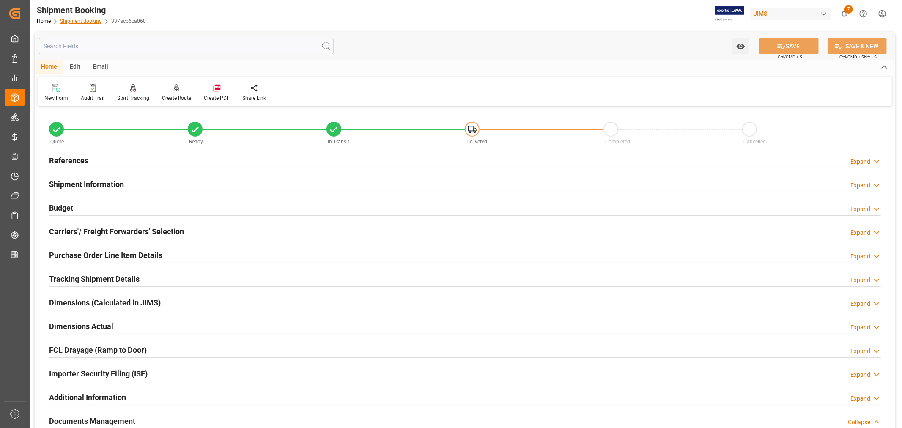
click at [85, 19] on link "Shipment Booking" at bounding box center [81, 21] width 42 height 6
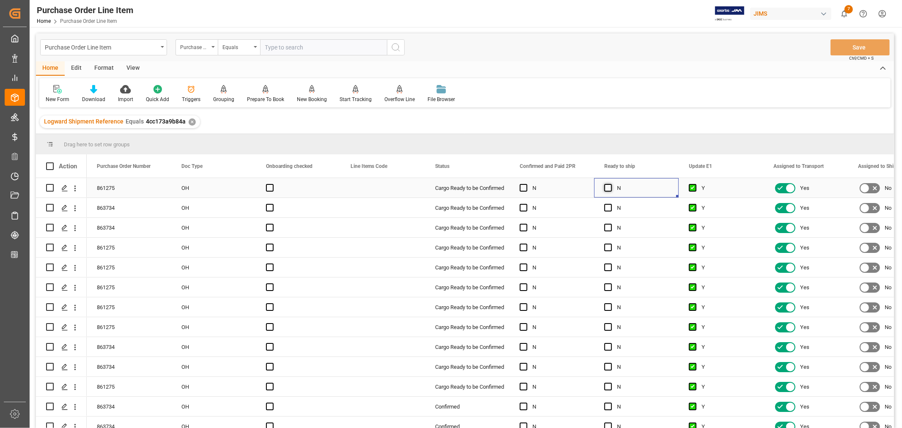
click at [609, 187] on span "Press SPACE to select this row." at bounding box center [608, 188] width 8 height 8
click at [610, 184] on input "Press SPACE to select this row." at bounding box center [610, 184] width 0 height 0
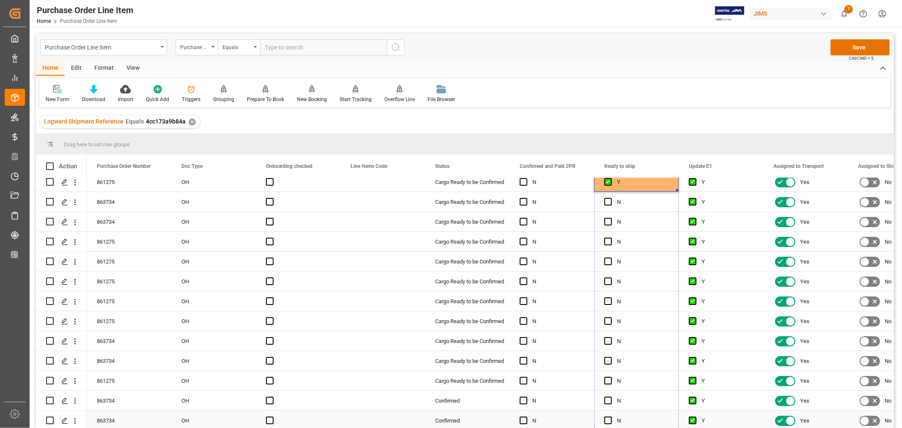
drag, startPoint x: 676, startPoint y: 195, endPoint x: 640, endPoint y: 420, distance: 227.3
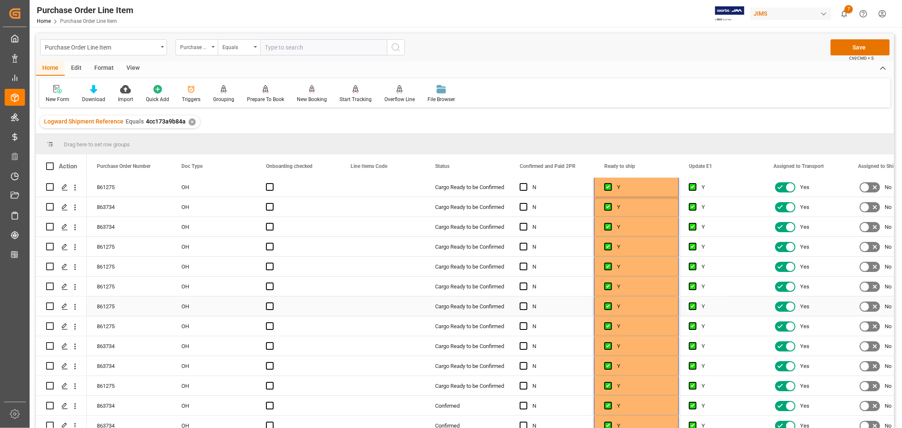
scroll to position [0, 0]
click at [868, 47] on button "Save" at bounding box center [859, 47] width 59 height 16
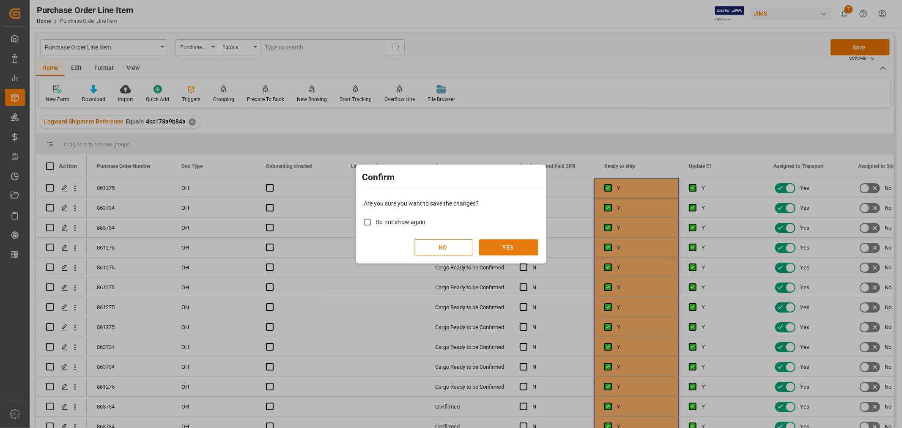
click at [504, 246] on button "YES" at bounding box center [508, 247] width 59 height 16
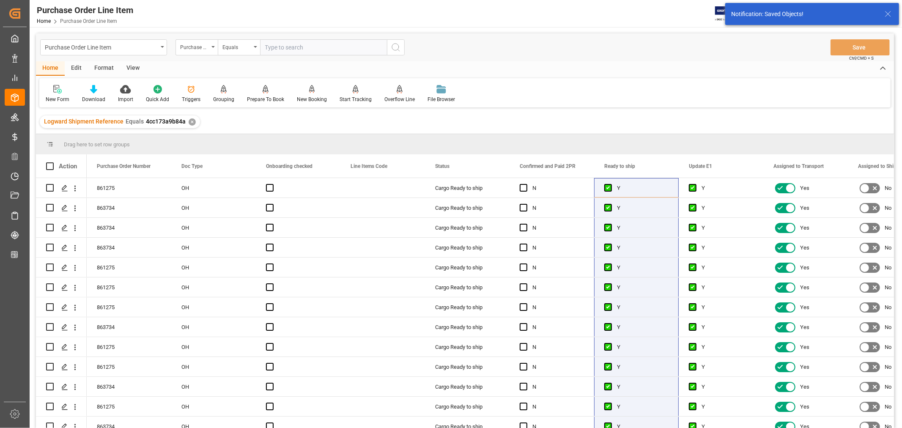
click at [129, 67] on div "View" at bounding box center [133, 68] width 26 height 14
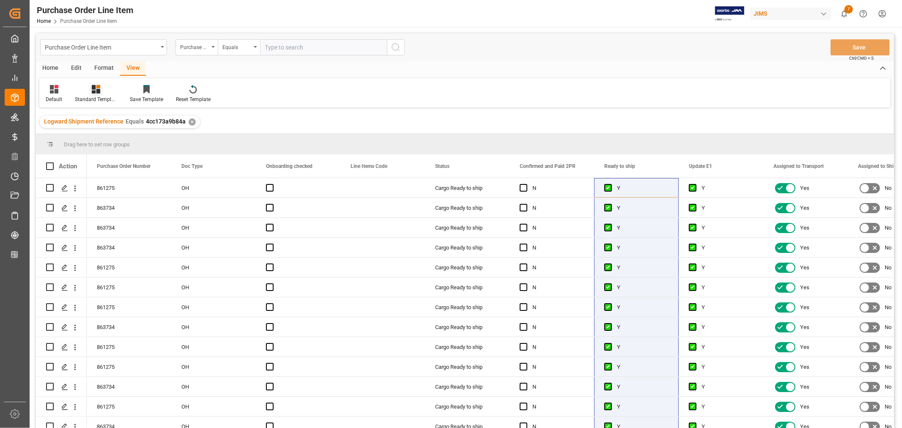
click at [93, 100] on div "Standard Templates" at bounding box center [96, 100] width 42 height 8
click at [96, 134] on div "HS listing USA" at bounding box center [119, 136] width 74 height 9
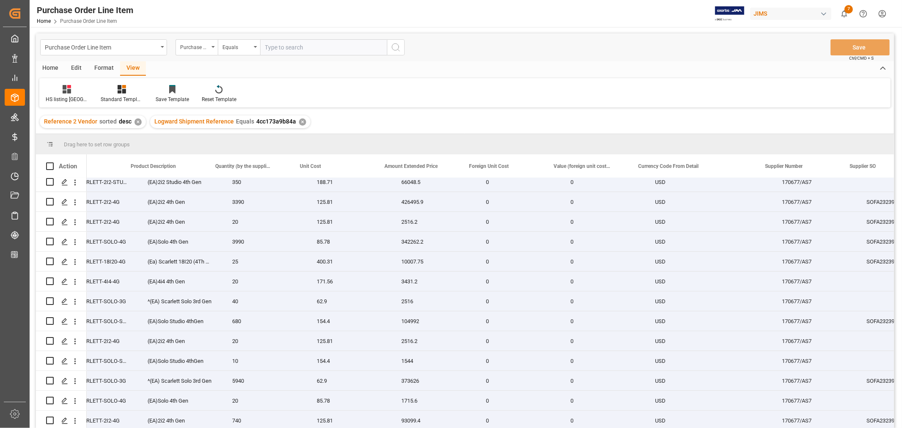
scroll to position [0, 389]
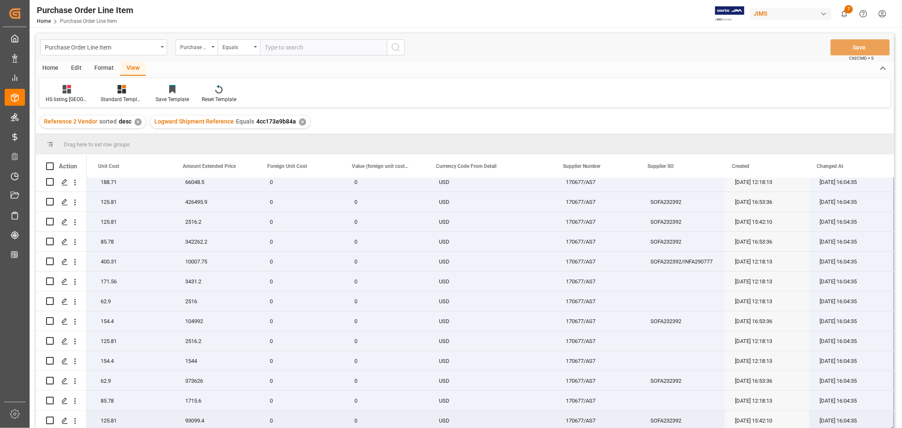
drag, startPoint x: 116, startPoint y: 182, endPoint x: 873, endPoint y: 416, distance: 791.9
click at [873, 416] on div "22-11077-MY (EA)2i2 Studio 4th Gen 350 188.71 66048.5 0 0 USD 170677/AS7 09-03-…" at bounding box center [196, 301] width 1395 height 258
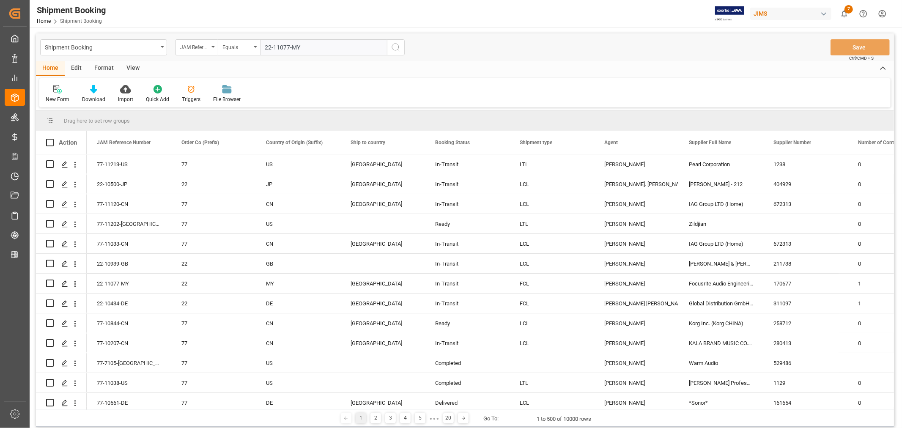
type input "22-11077-MY"
click at [394, 45] on icon "search button" at bounding box center [396, 47] width 10 height 10
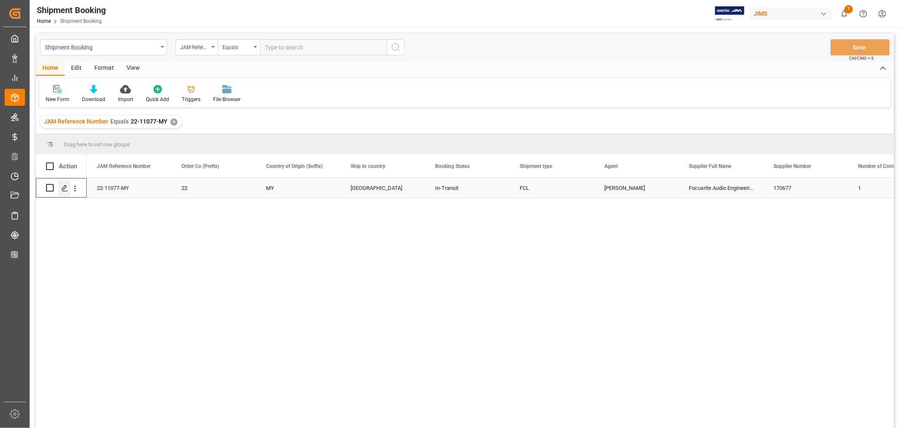
click at [63, 188] on icon "Press SPACE to select this row." at bounding box center [64, 188] width 7 height 7
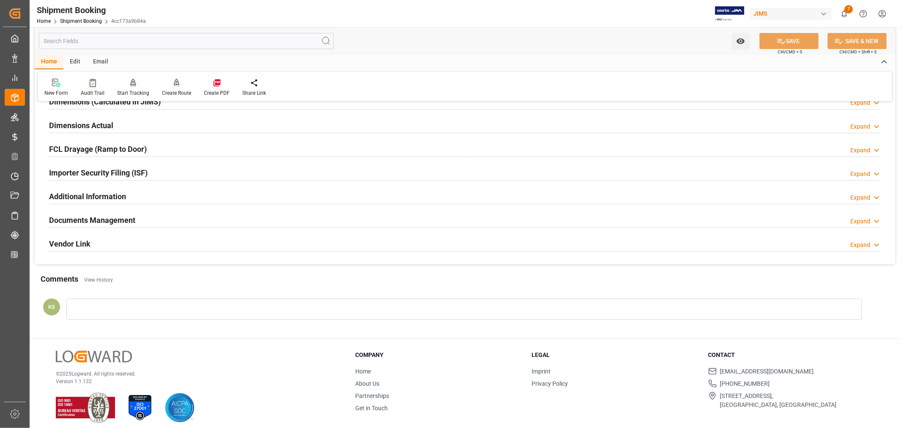
scroll to position [208, 0]
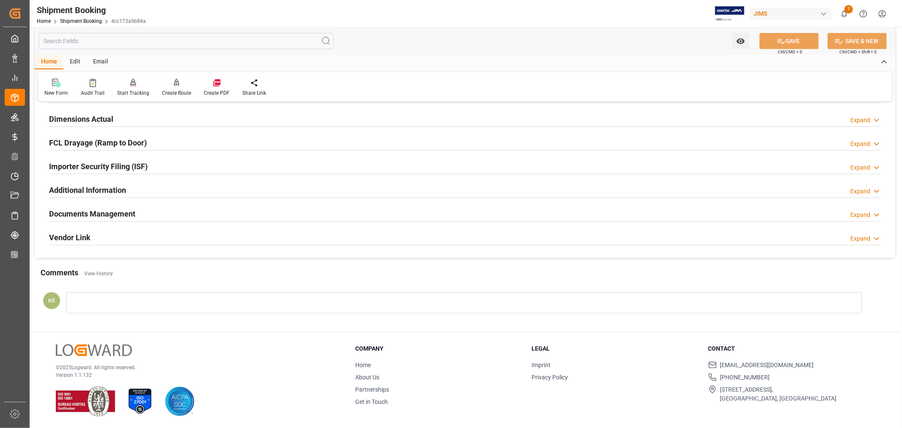
click at [167, 209] on div "Documents Management Expand" at bounding box center [464, 213] width 831 height 16
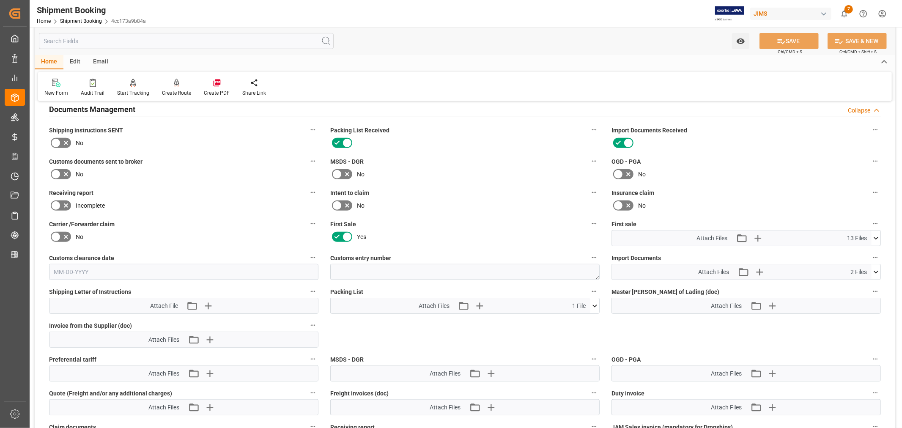
scroll to position [348, 0]
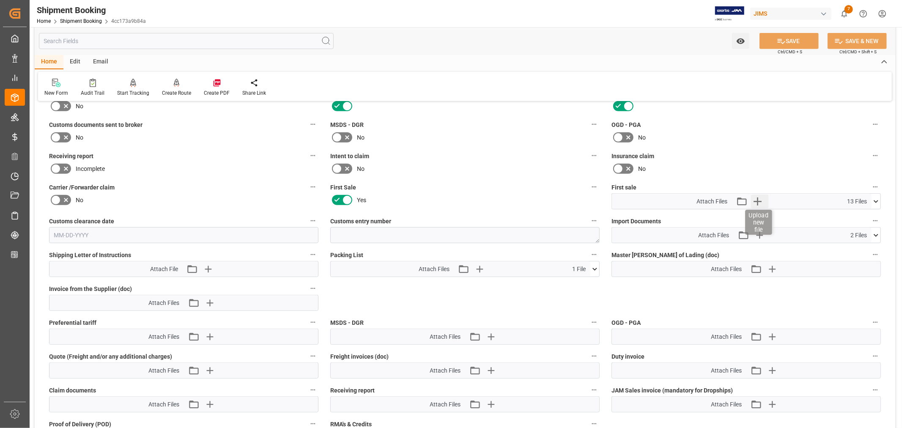
click at [759, 199] on icon "button" at bounding box center [757, 201] width 8 height 8
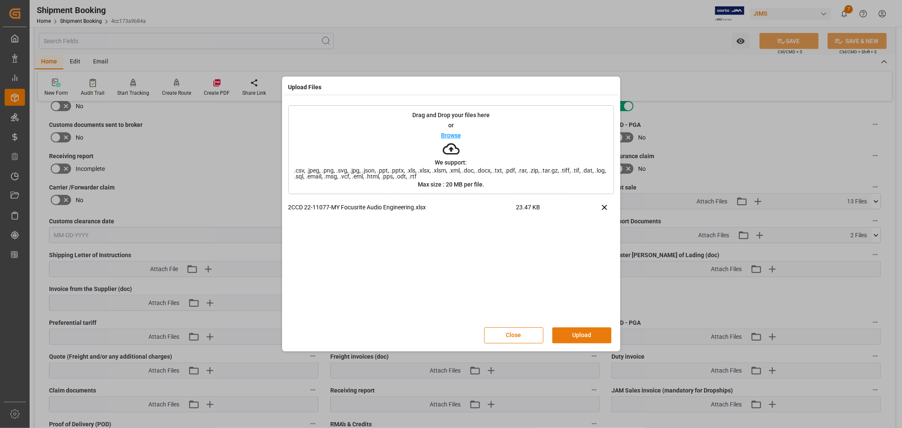
click at [581, 334] on button "Upload" at bounding box center [581, 335] width 59 height 16
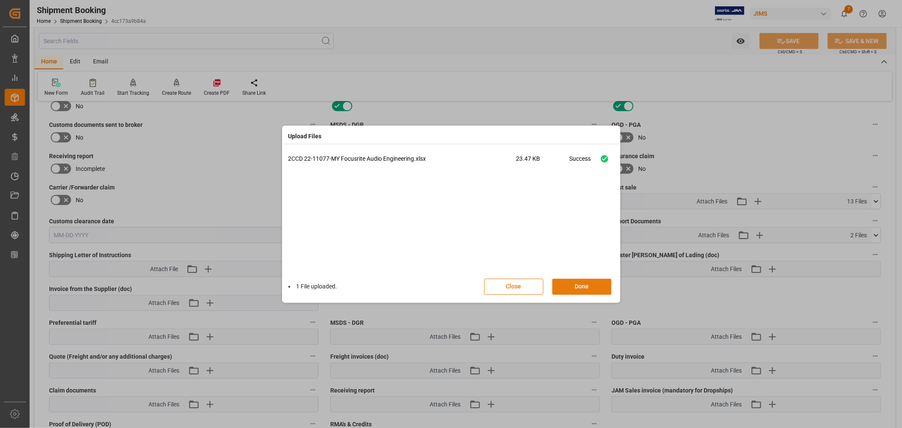
click at [577, 287] on button "Done" at bounding box center [581, 287] width 59 height 16
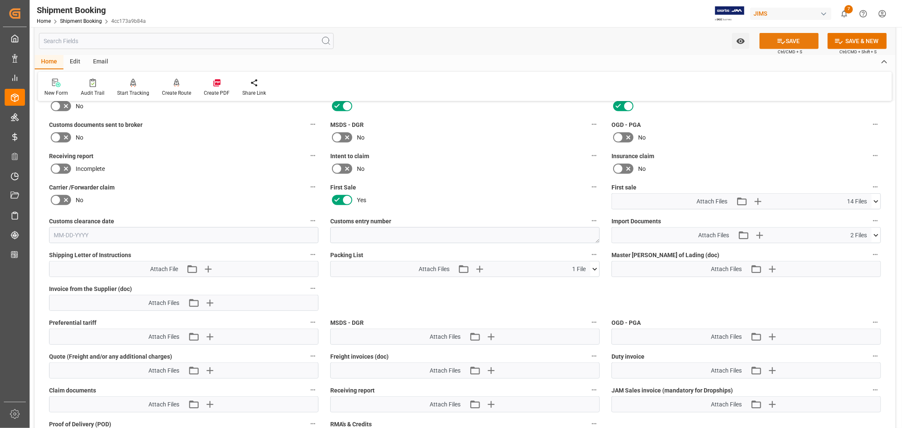
click at [793, 41] on button "SAVE" at bounding box center [788, 41] width 59 height 16
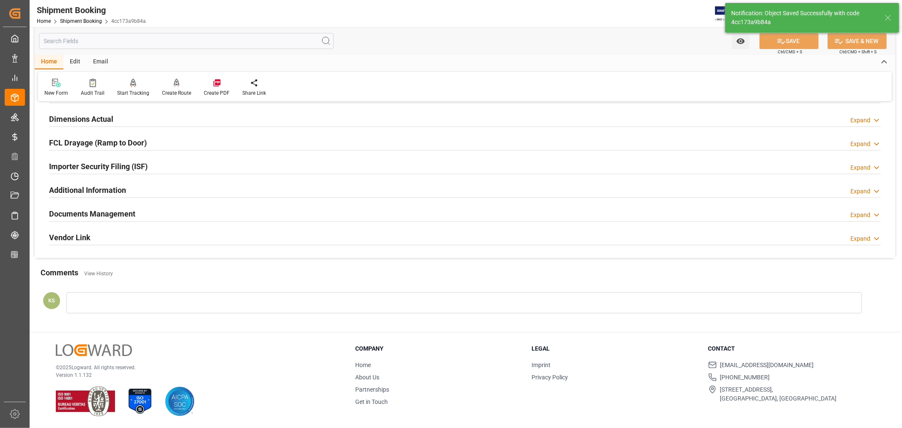
scroll to position [208, 0]
click at [152, 209] on div "Documents Management Expand" at bounding box center [464, 213] width 831 height 16
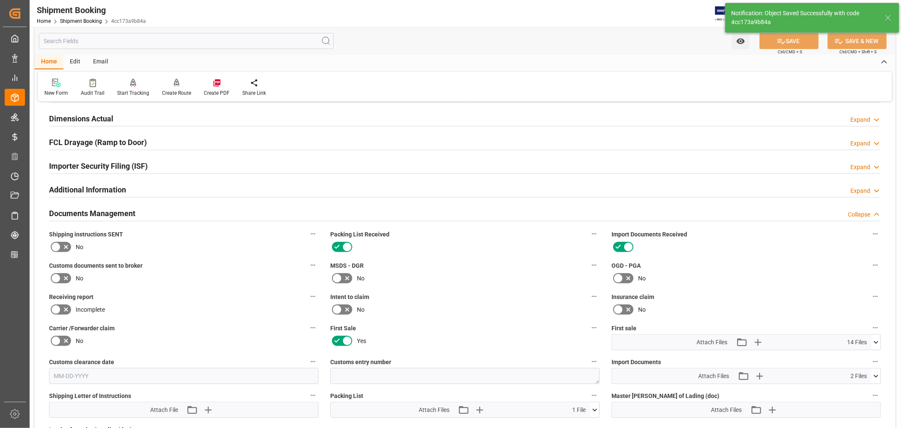
scroll to position [348, 0]
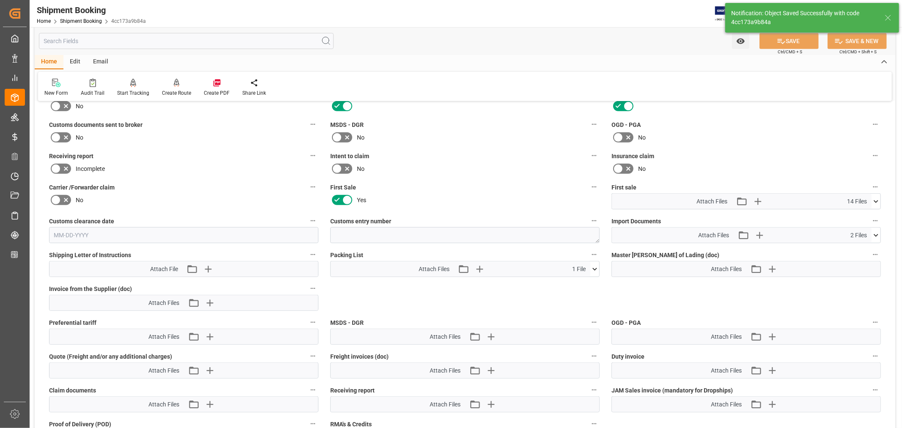
click at [877, 199] on icon at bounding box center [875, 201] width 9 height 9
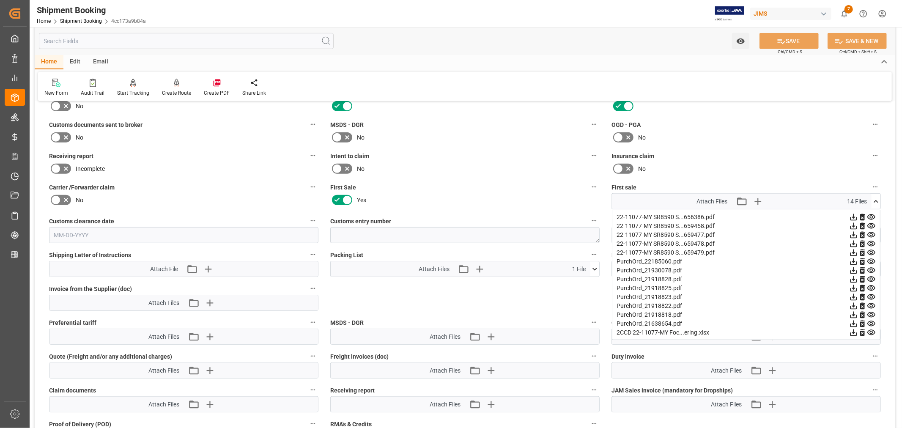
click at [877, 198] on icon at bounding box center [875, 201] width 9 height 9
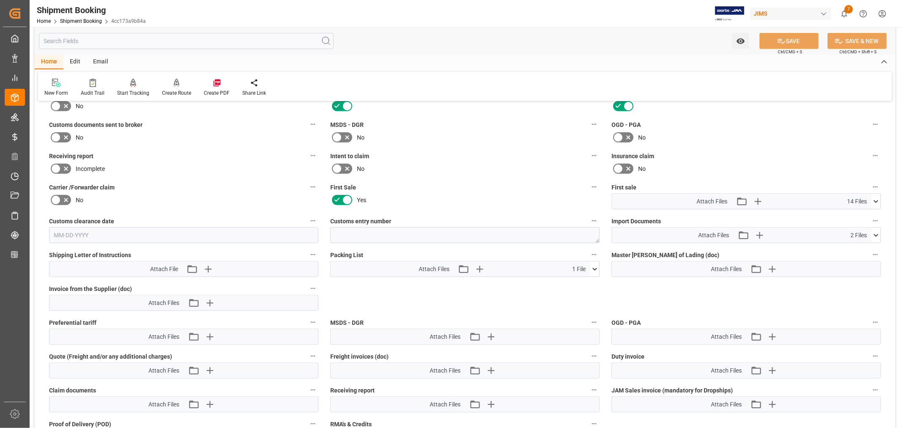
click at [51, 134] on icon at bounding box center [56, 137] width 10 height 10
click at [0, 0] on input "checkbox" at bounding box center [0, 0] width 0 height 0
click at [782, 40] on icon at bounding box center [781, 41] width 9 height 9
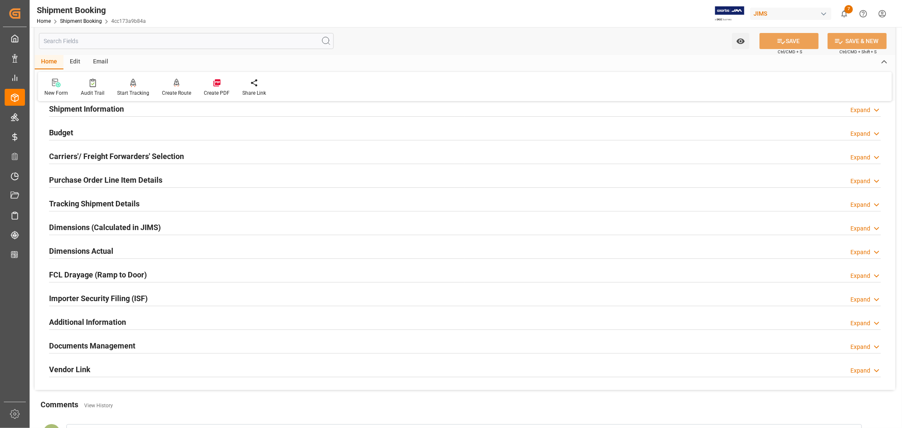
scroll to position [19, 0]
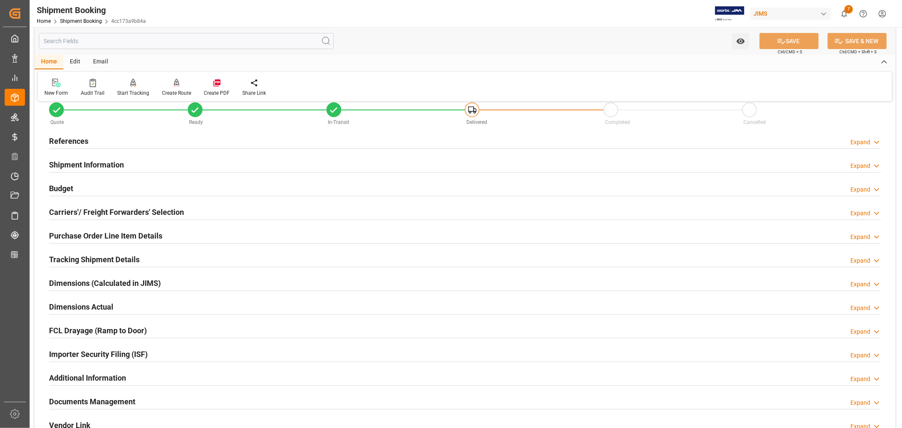
click at [68, 143] on h2 "References" at bounding box center [68, 140] width 39 height 11
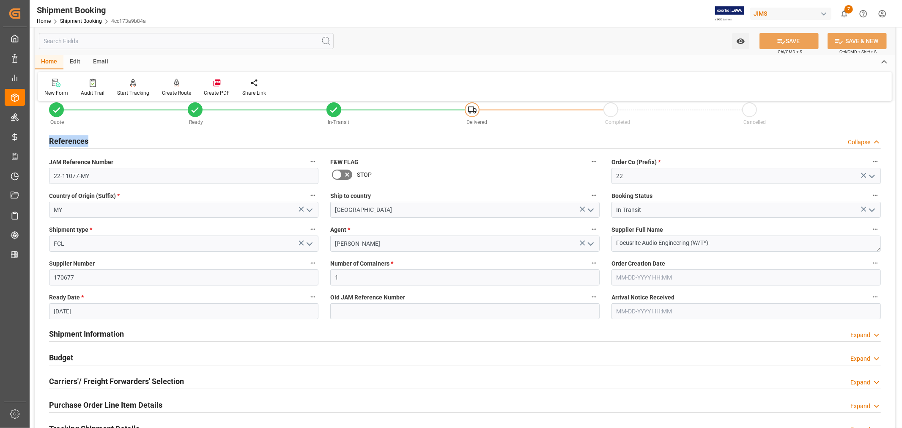
click at [68, 143] on h2 "References" at bounding box center [68, 140] width 39 height 11
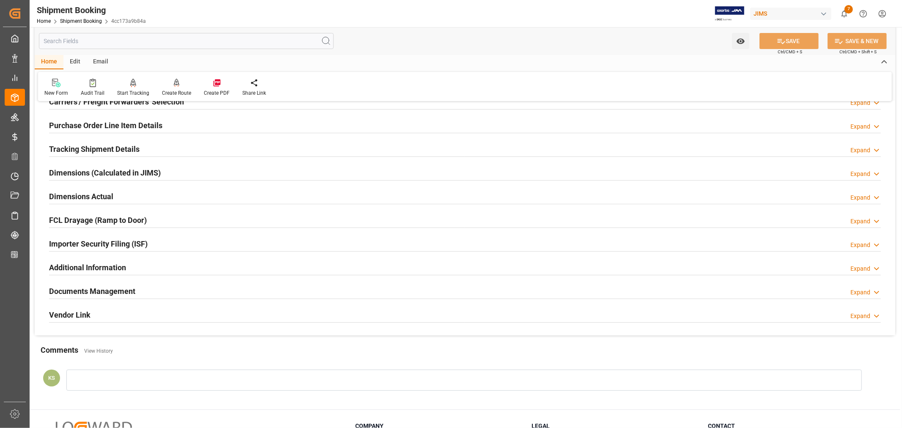
scroll to position [161, 0]
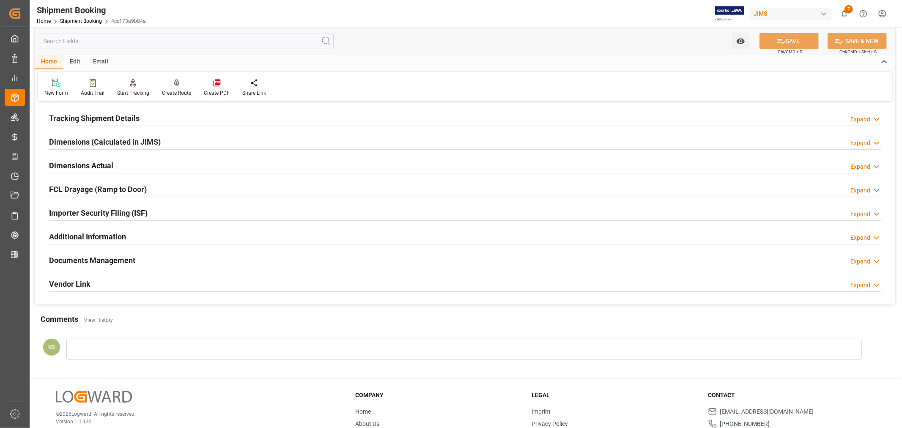
click at [150, 257] on div "Documents Management Expand" at bounding box center [464, 260] width 831 height 16
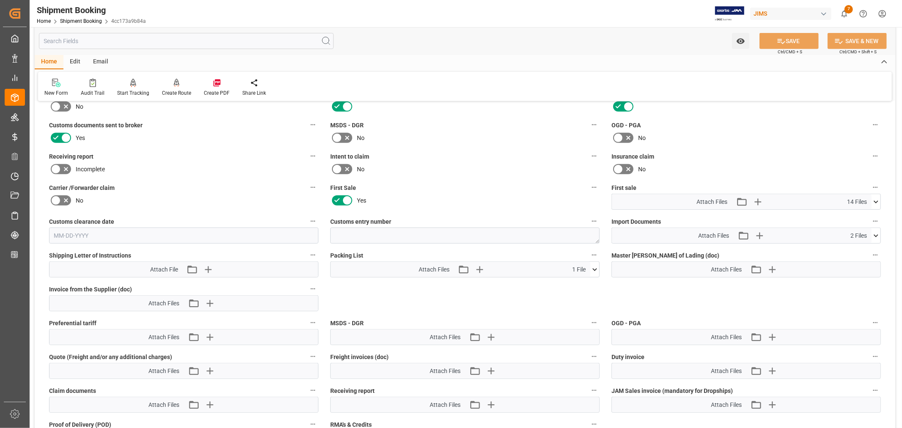
scroll to position [348, 0]
click at [761, 197] on icon "button" at bounding box center [757, 201] width 14 height 14
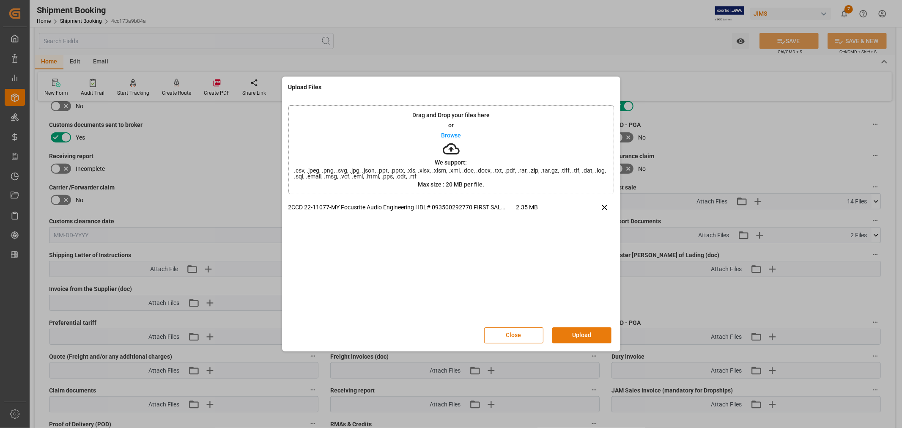
click at [581, 334] on button "Upload" at bounding box center [581, 335] width 59 height 16
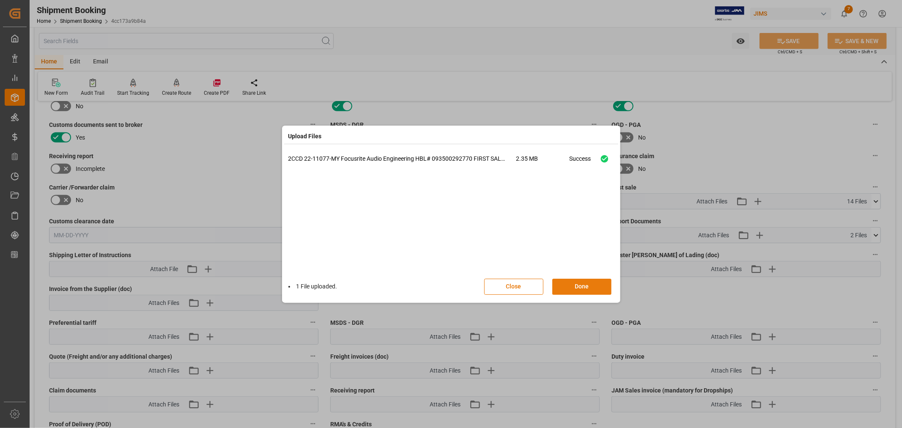
click at [579, 282] on button "Done" at bounding box center [581, 287] width 59 height 16
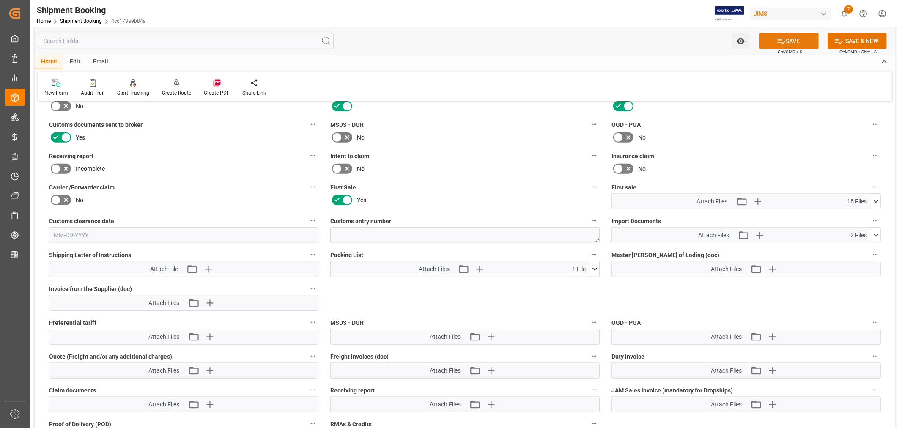
click at [794, 41] on button "SAVE" at bounding box center [788, 41] width 59 height 16
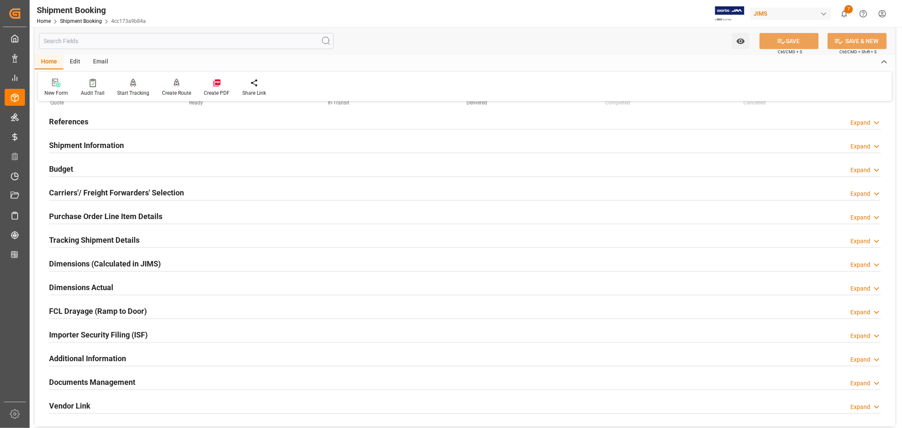
scroll to position [0, 0]
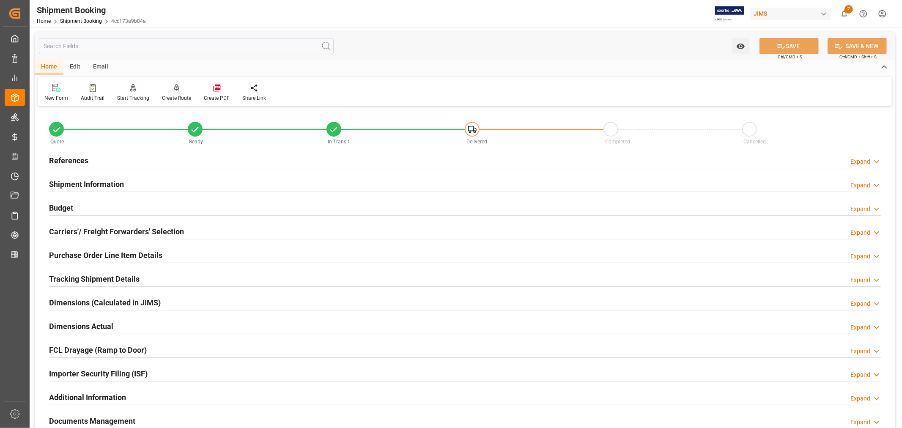
click at [70, 159] on h2 "References" at bounding box center [68, 160] width 39 height 11
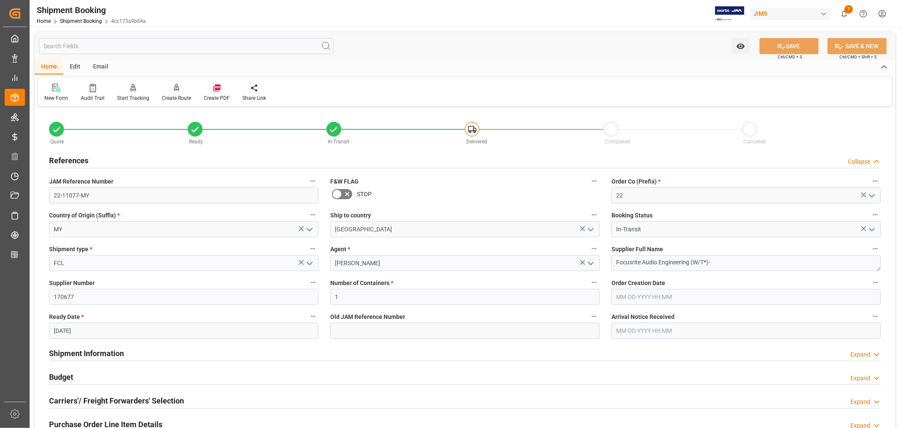
click at [70, 159] on h2 "References" at bounding box center [68, 160] width 39 height 11
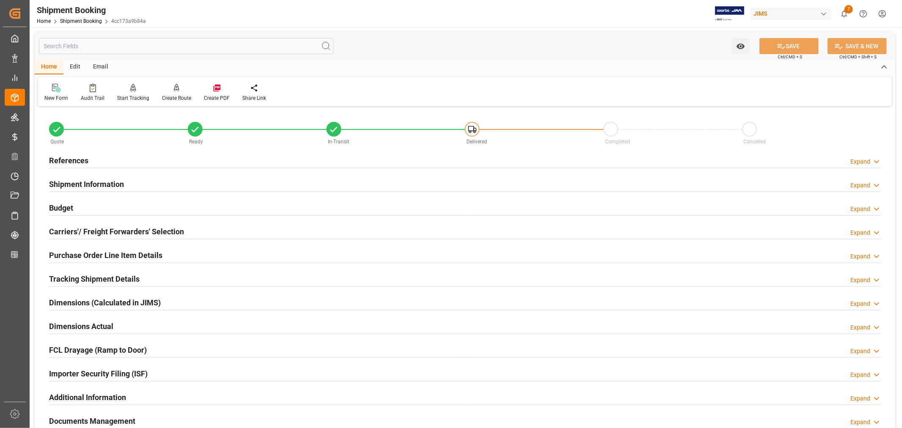
click at [72, 252] on h2 "Purchase Order Line Item Details" at bounding box center [105, 254] width 113 height 11
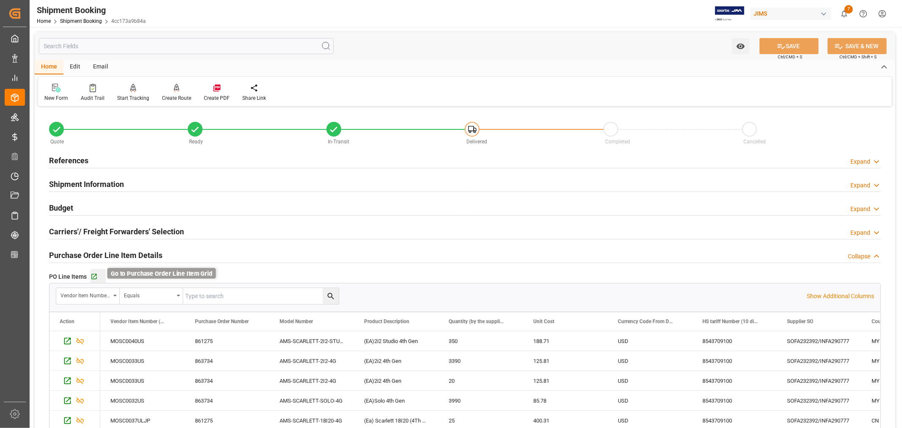
click at [96, 277] on icon "button" at bounding box center [93, 276] width 7 height 7
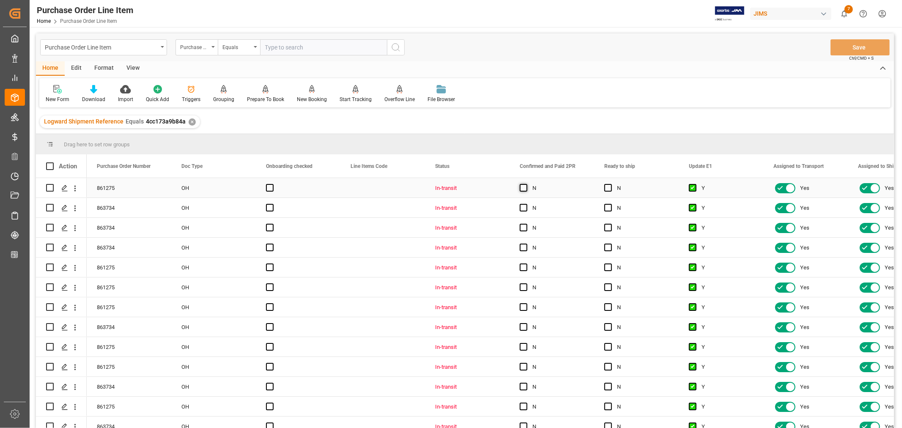
click at [523, 188] on span "Press SPACE to select this row." at bounding box center [524, 188] width 8 height 8
click at [526, 184] on input "Press SPACE to select this row." at bounding box center [526, 184] width 0 height 0
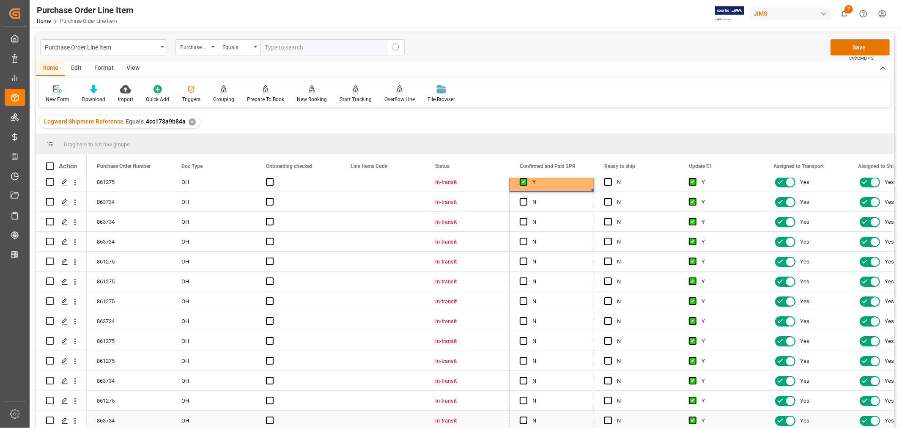
drag, startPoint x: 592, startPoint y: 196, endPoint x: 568, endPoint y: 381, distance: 186.7
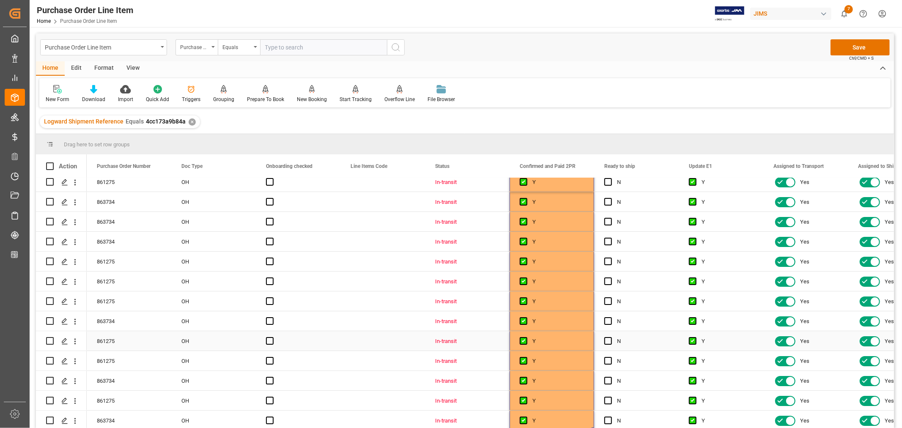
scroll to position [0, 0]
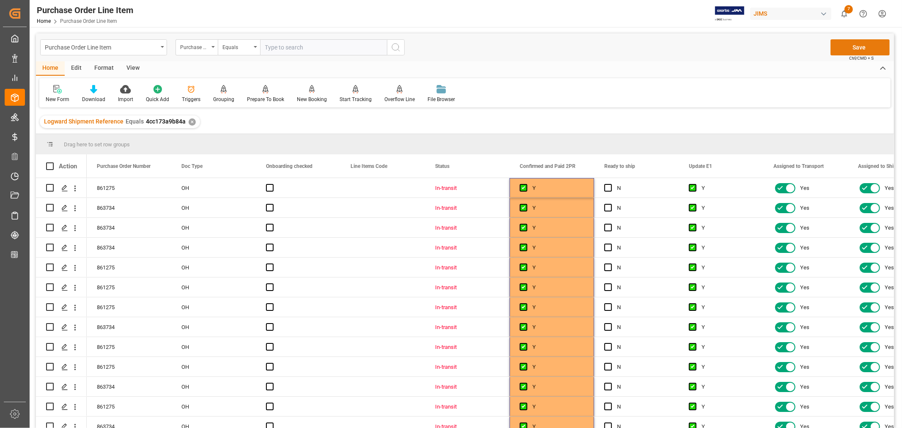
click at [860, 46] on button "Save" at bounding box center [859, 47] width 59 height 16
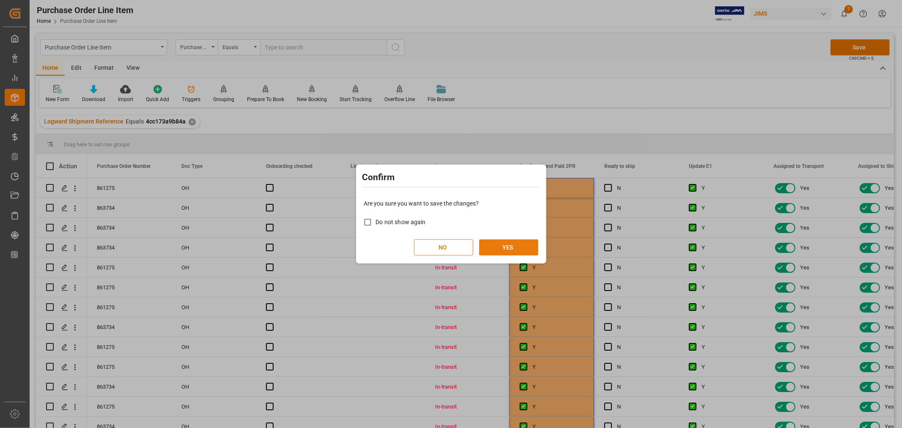
click at [504, 242] on button "YES" at bounding box center [508, 247] width 59 height 16
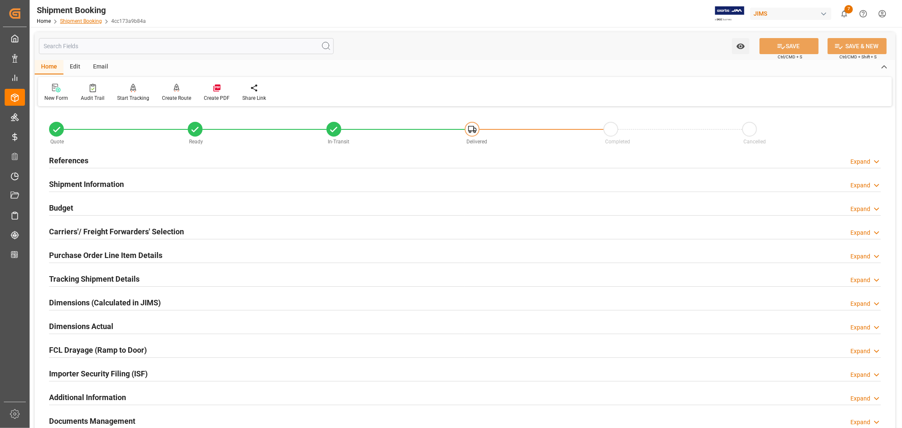
click at [83, 18] on link "Shipment Booking" at bounding box center [81, 21] width 42 height 6
